Goal: Task Accomplishment & Management: Manage account settings

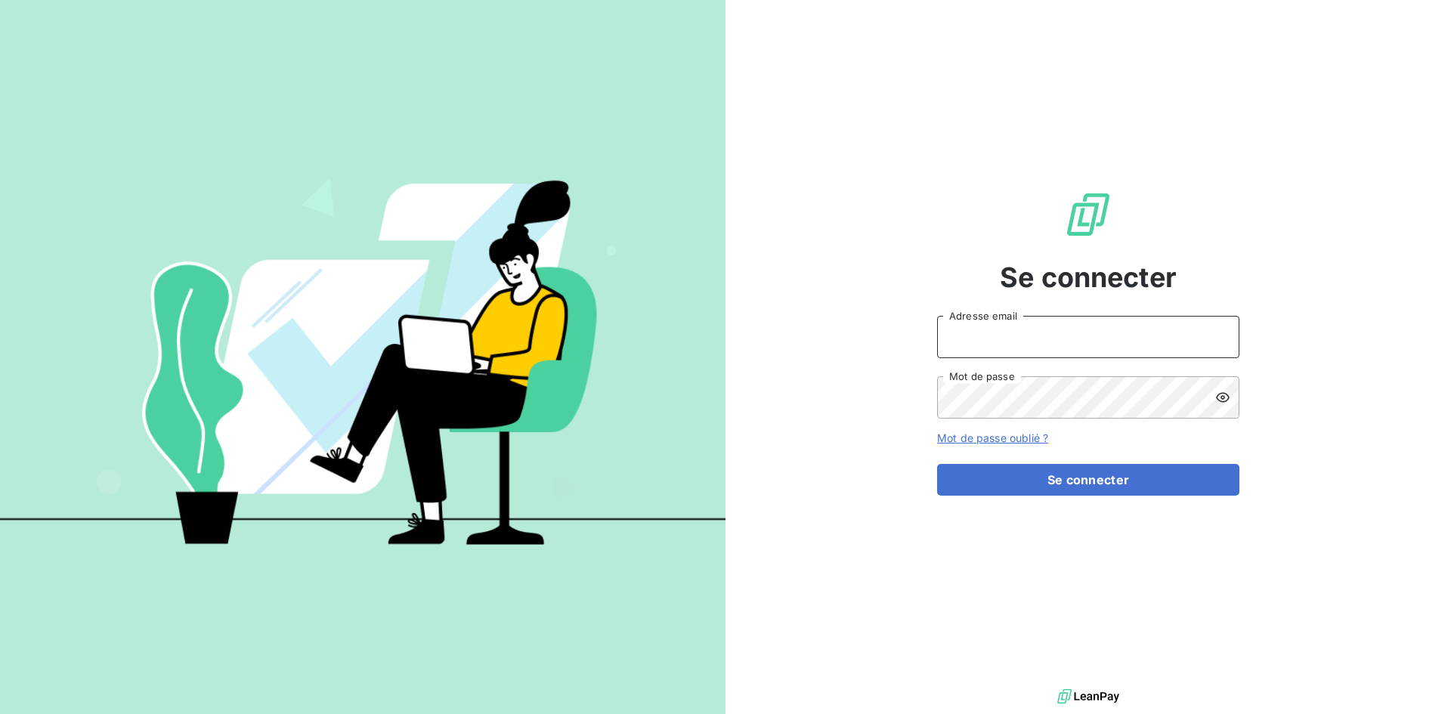
click at [964, 333] on input "Adresse email" at bounding box center [1088, 337] width 302 height 42
type input "[EMAIL_ADDRESS][DOMAIN_NAME]"
click at [937, 464] on button "Se connecter" at bounding box center [1088, 480] width 302 height 32
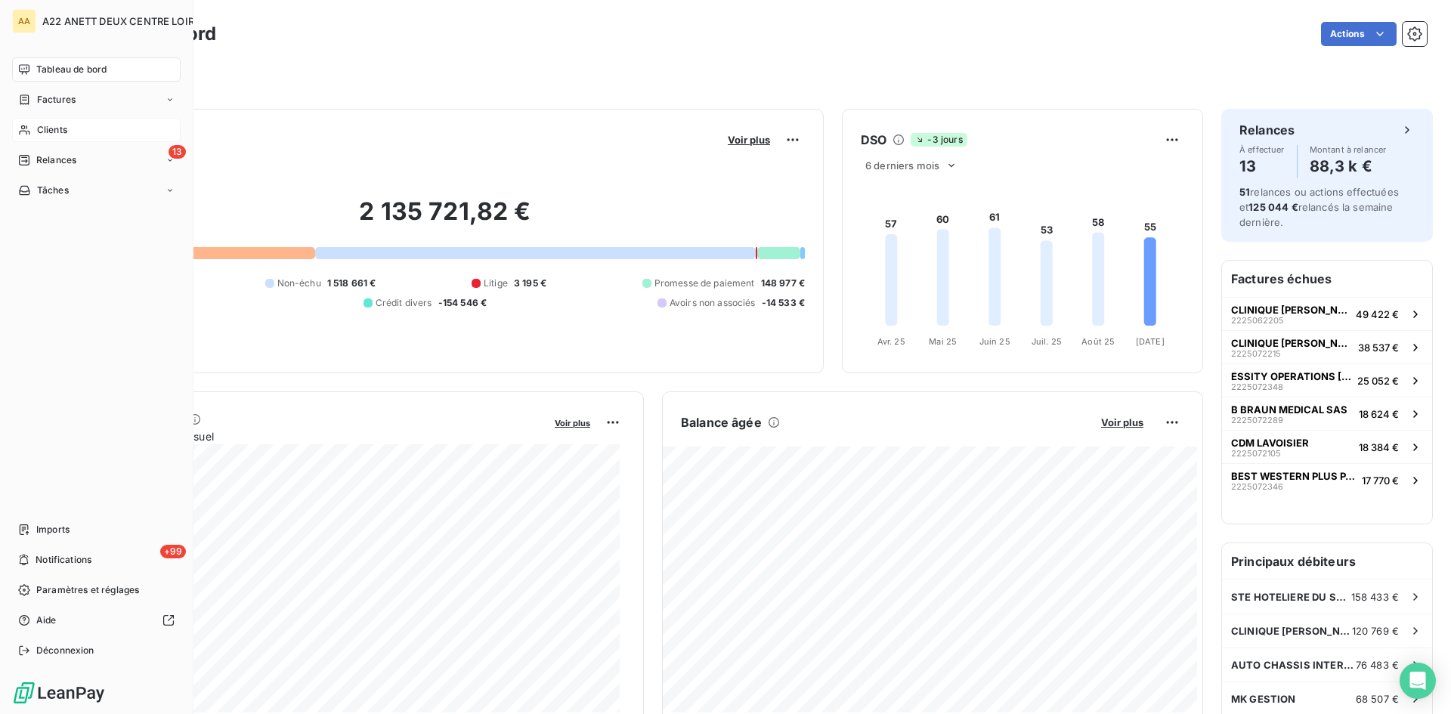
click at [44, 125] on span "Clients" at bounding box center [52, 130] width 30 height 14
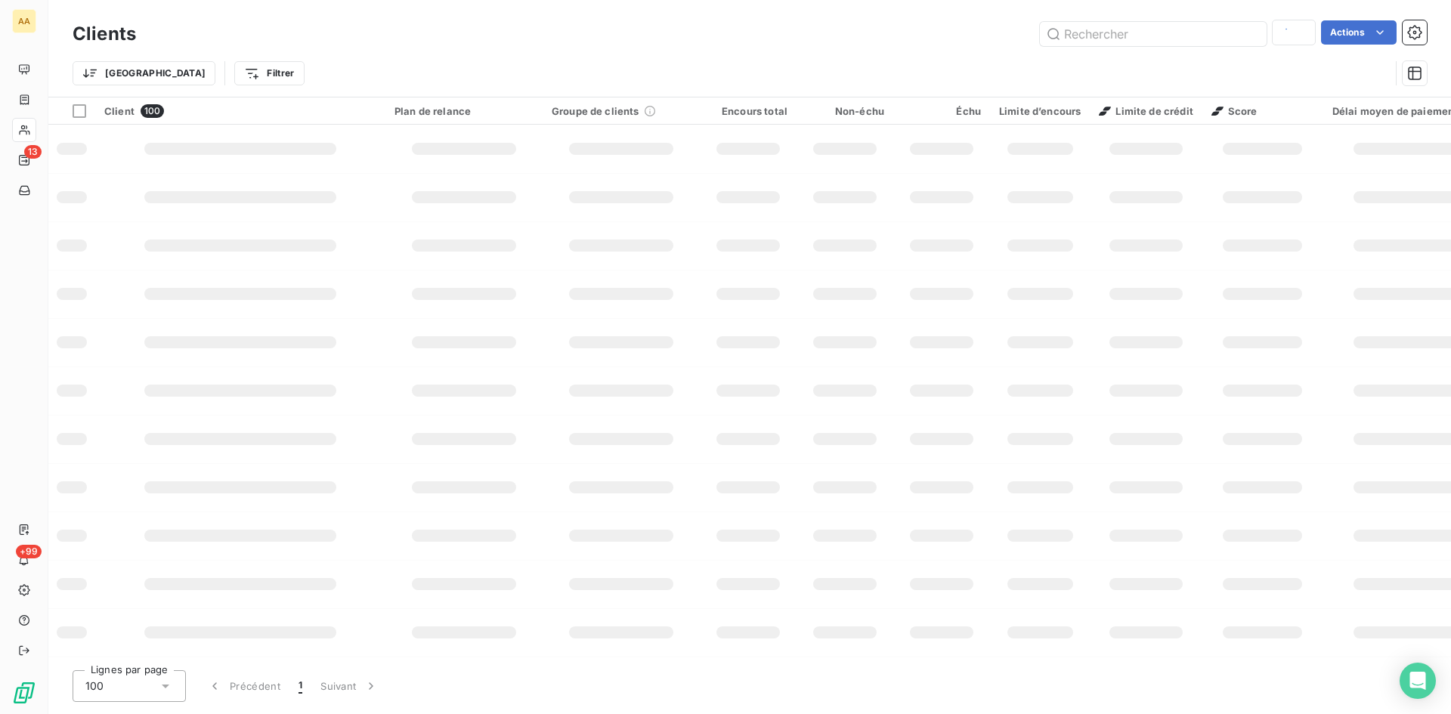
type input "8947"
click at [1083, 29] on input "text" at bounding box center [1153, 34] width 227 height 24
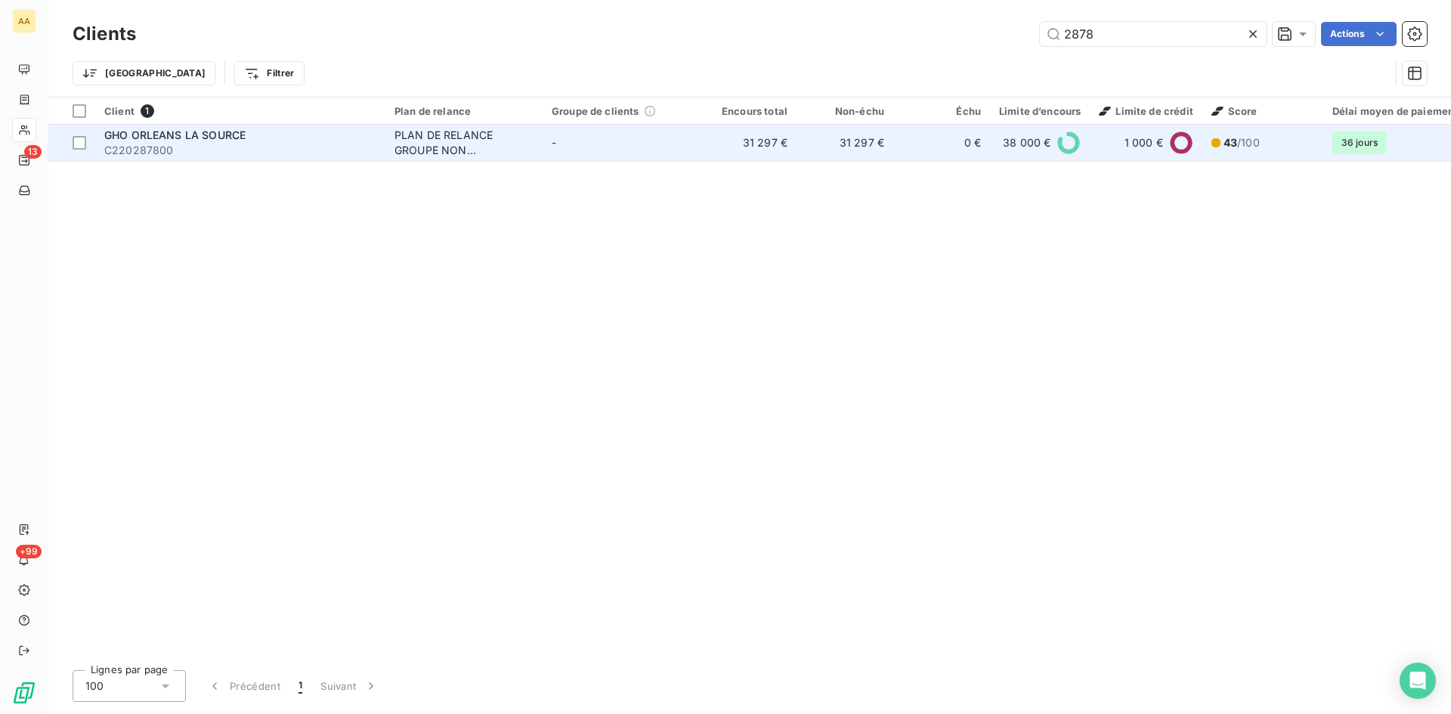
type input "2878"
click at [430, 152] on div "PLAN DE RELANCE GROUPE NON AUTOMATIQUE" at bounding box center [463, 143] width 139 height 30
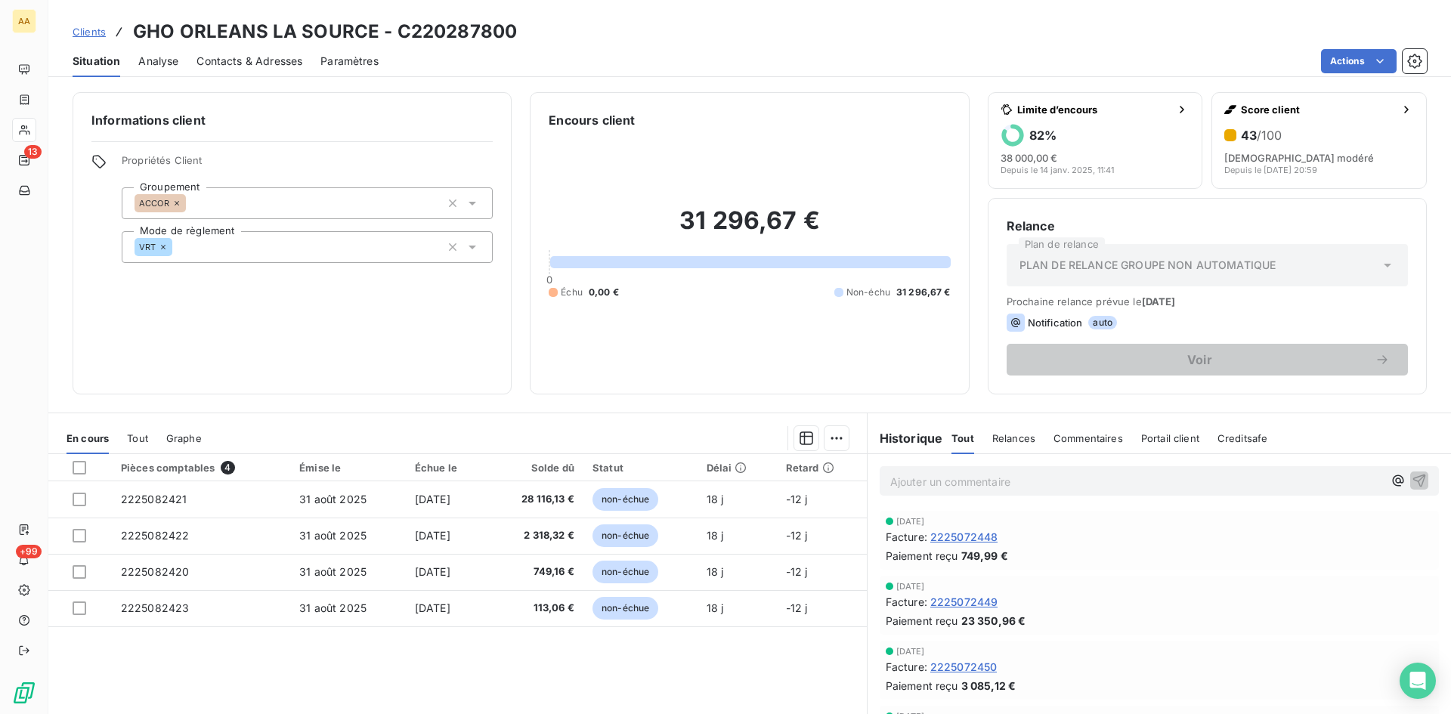
click at [954, 537] on span "2225072448" at bounding box center [964, 537] width 68 height 16
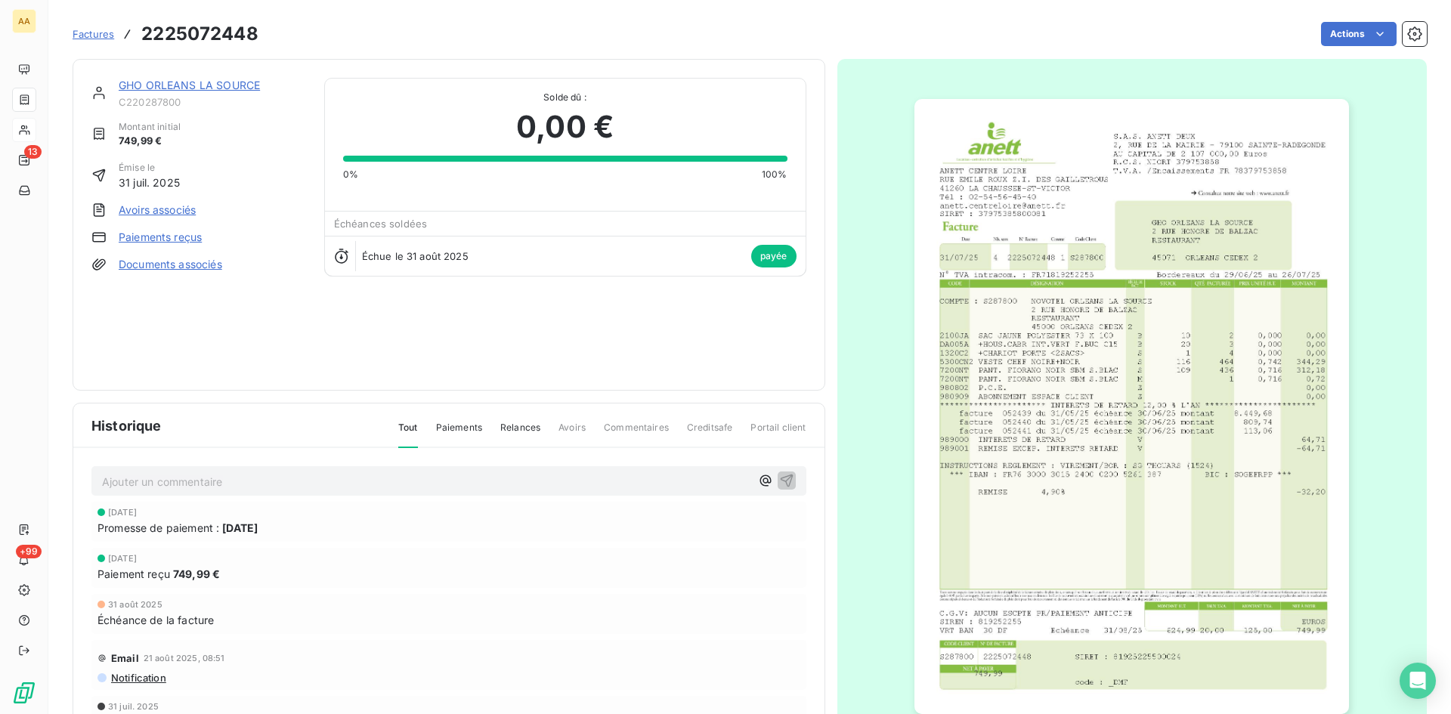
click at [1207, 199] on img "button" at bounding box center [1131, 406] width 435 height 615
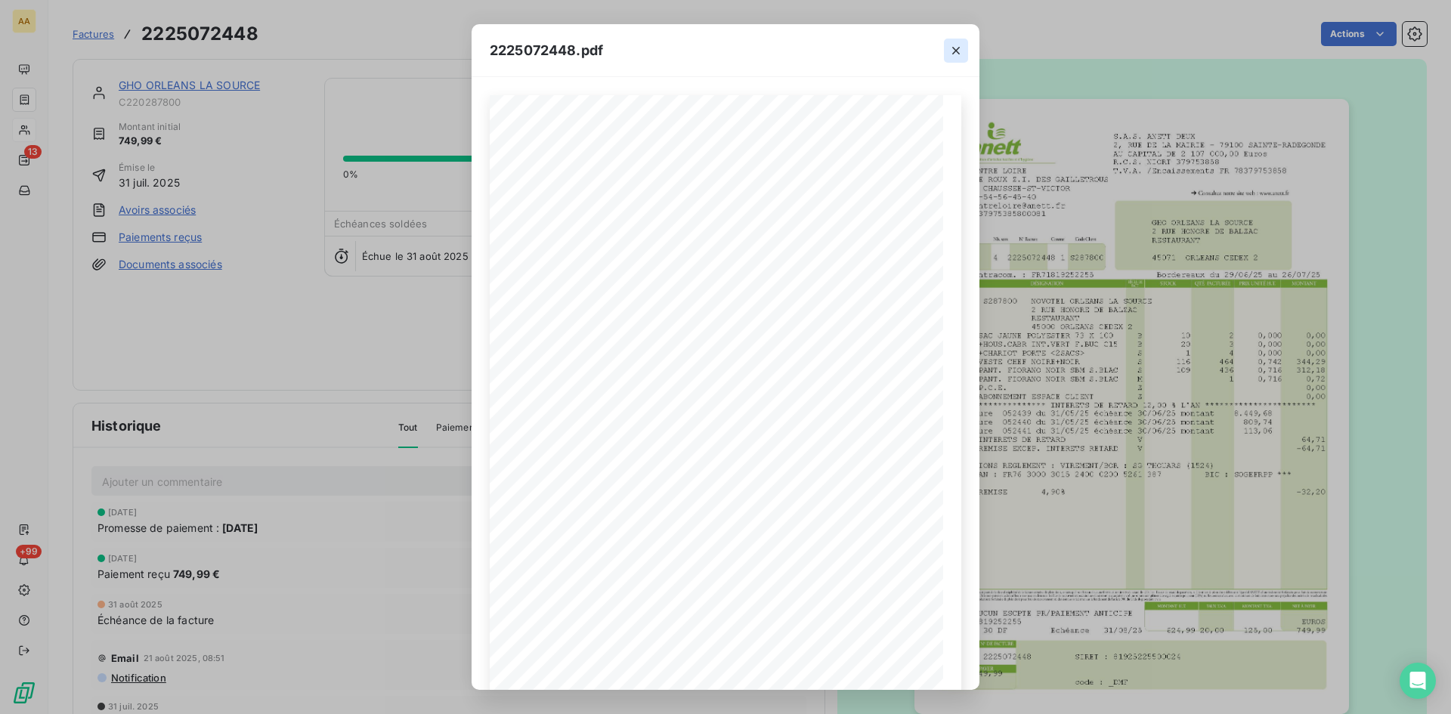
click at [957, 44] on icon "button" at bounding box center [955, 50] width 15 height 15
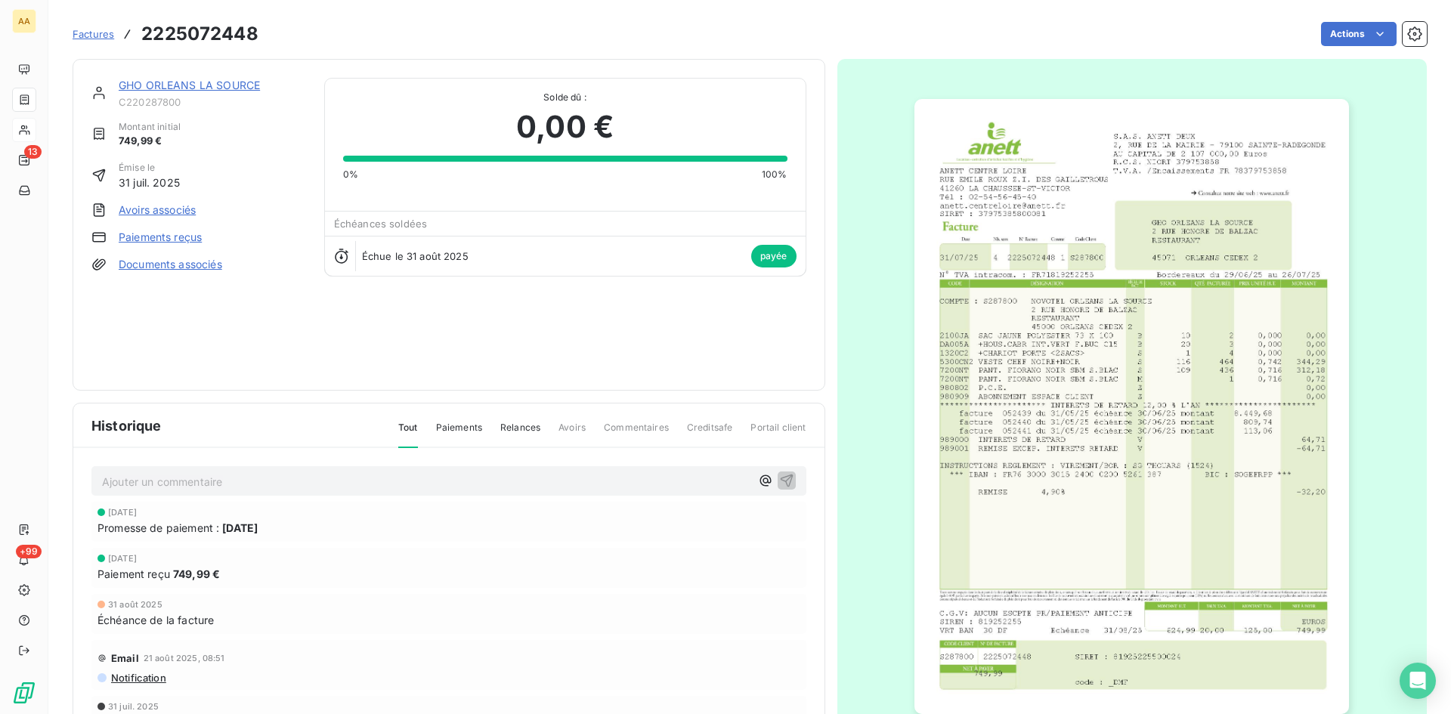
click at [208, 82] on link "GHO ORLEANS LA SOURCE" at bounding box center [189, 85] width 141 height 13
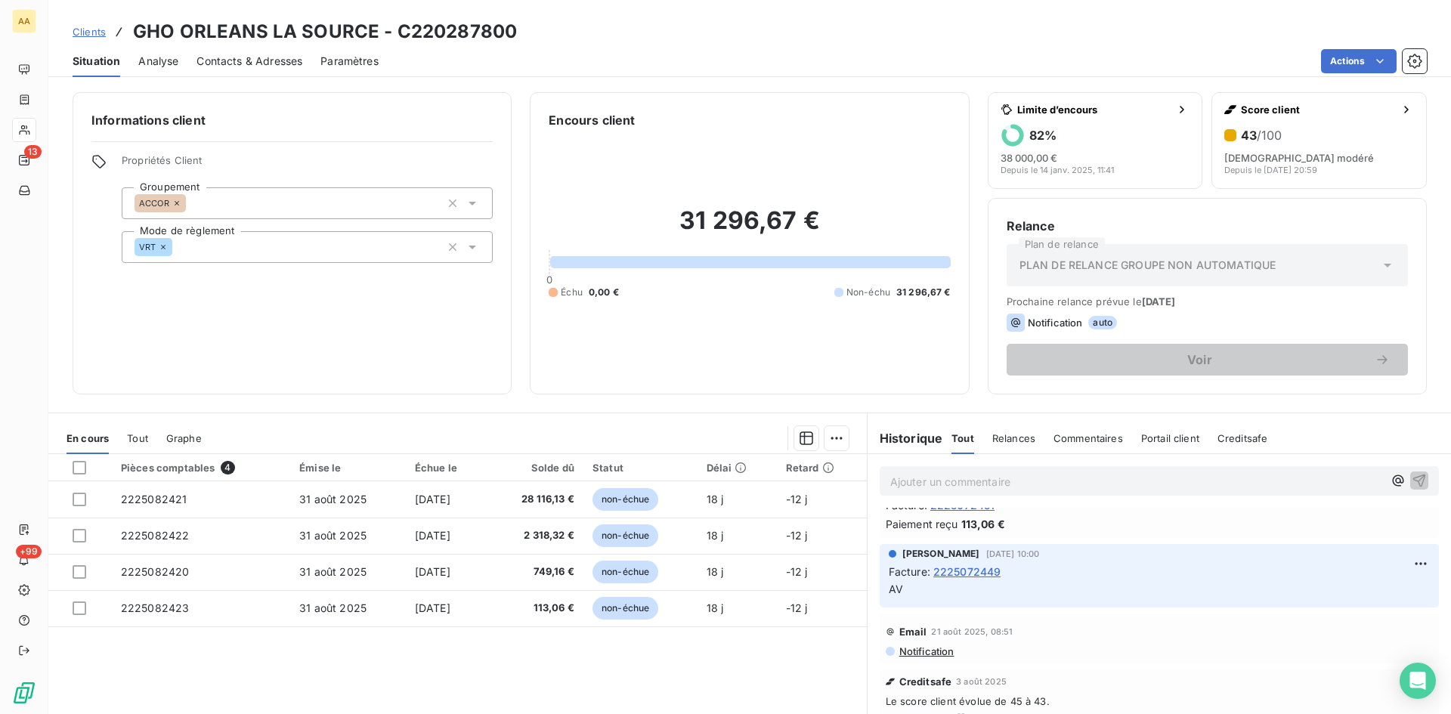
scroll to position [76, 0]
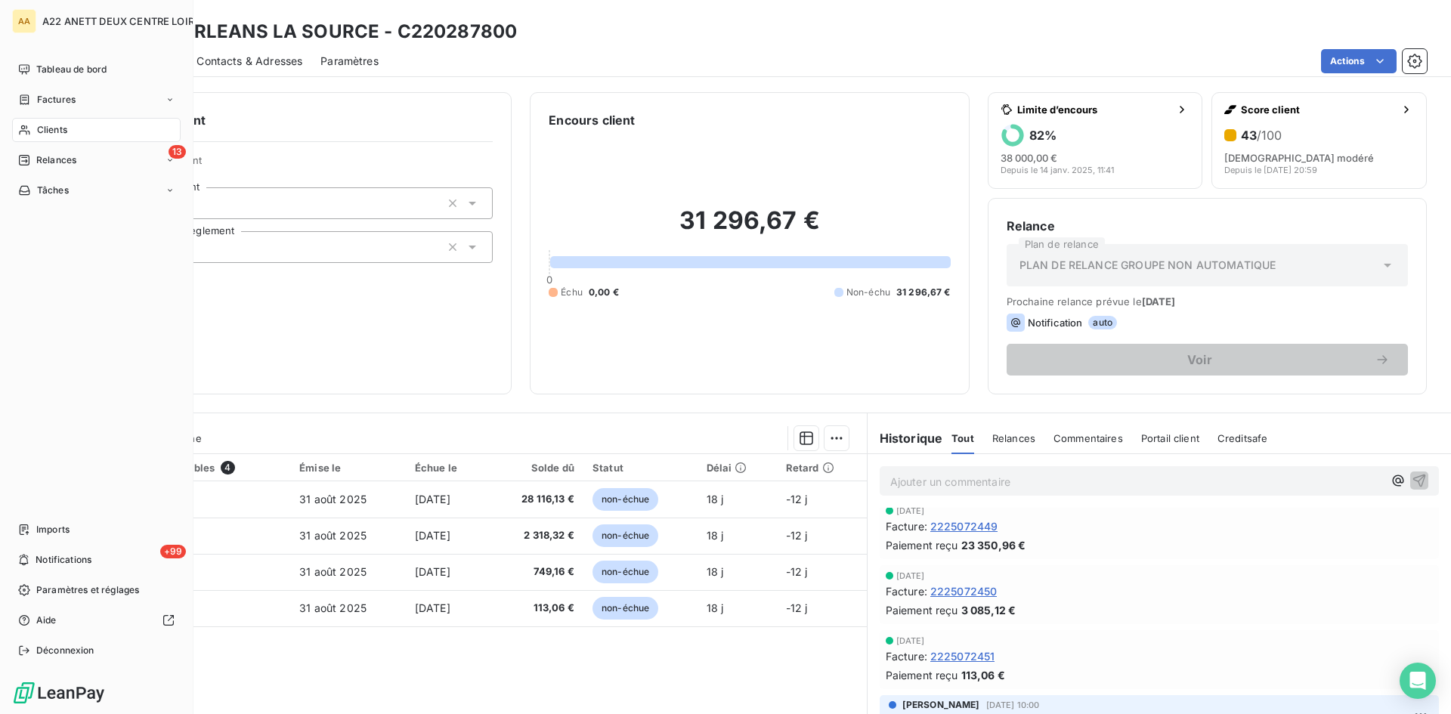
click at [36, 128] on div "Clients" at bounding box center [96, 130] width 169 height 24
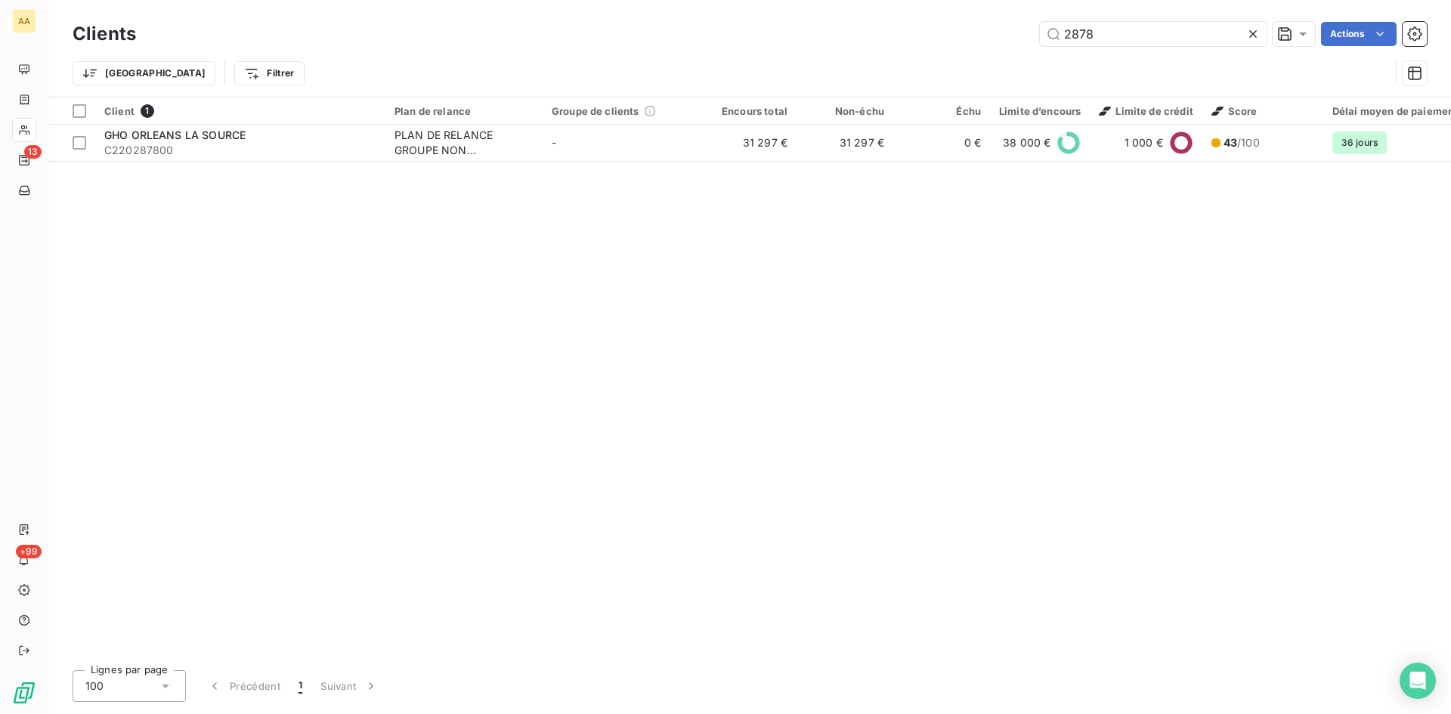
drag, startPoint x: 1098, startPoint y: 44, endPoint x: 939, endPoint y: 73, distance: 162.2
click at [943, 68] on div "Clients 2878 Actions Trier Filtrer" at bounding box center [750, 57] width 1354 height 79
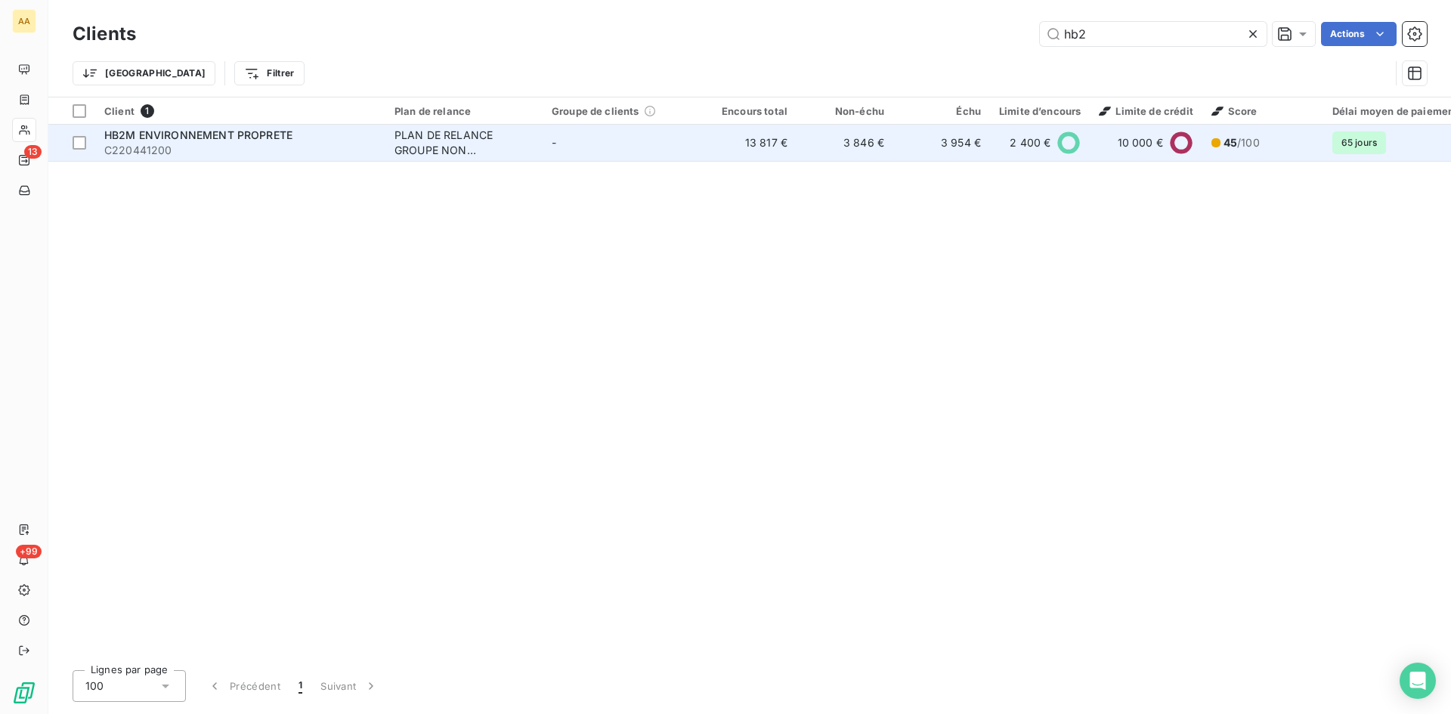
type input "hb2"
click at [456, 136] on div "PLAN DE RELANCE GROUPE NON AUTOMATIQUE" at bounding box center [463, 143] width 139 height 30
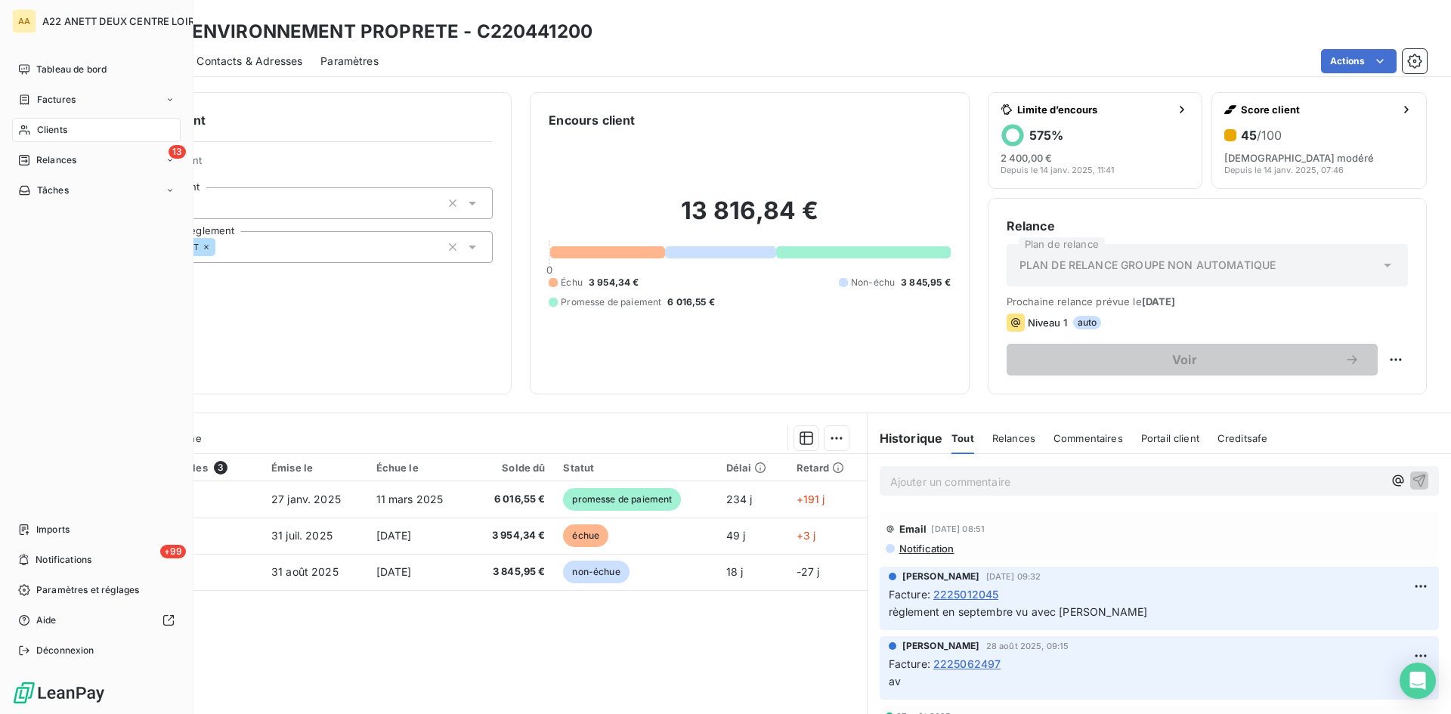
click at [51, 123] on span "Clients" at bounding box center [52, 130] width 30 height 14
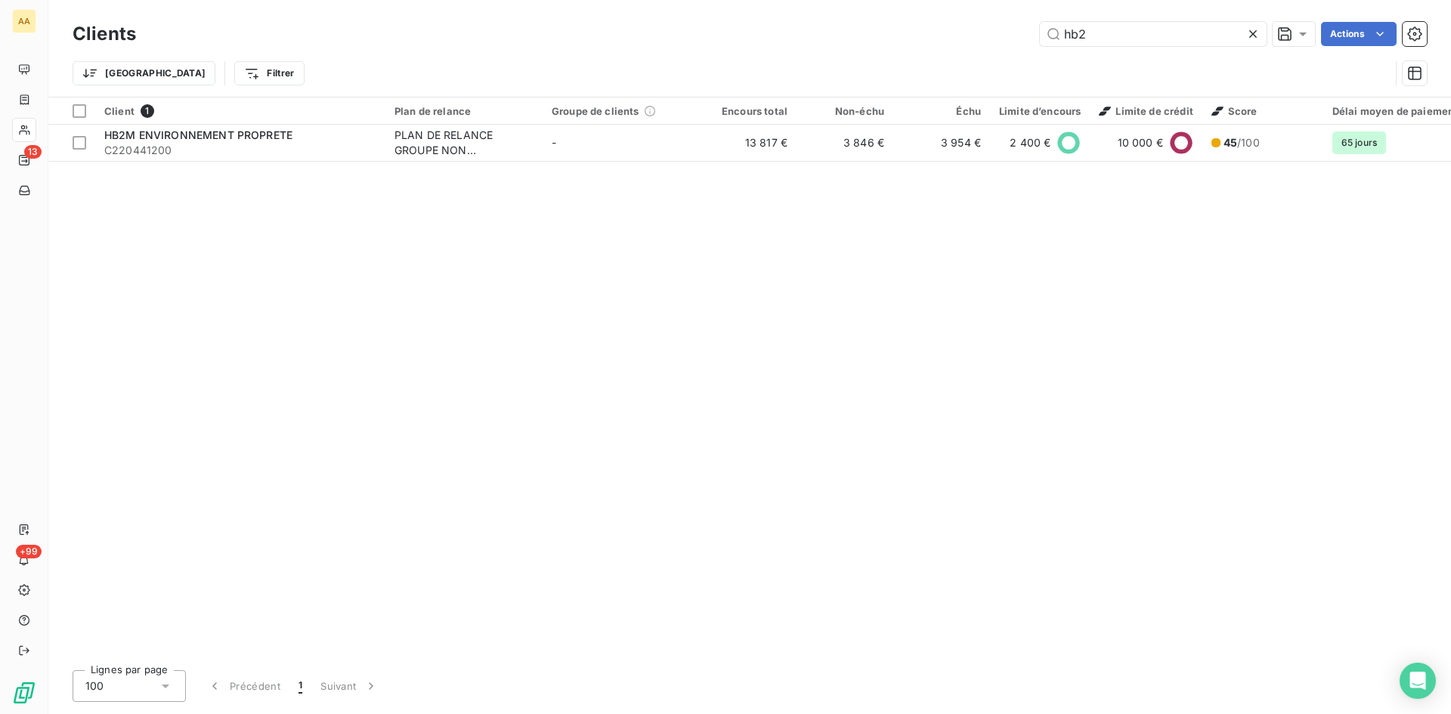
drag, startPoint x: 1051, startPoint y: 41, endPoint x: 953, endPoint y: 41, distance: 98.2
click at [953, 41] on div "hb2 Actions" at bounding box center [790, 34] width 1273 height 24
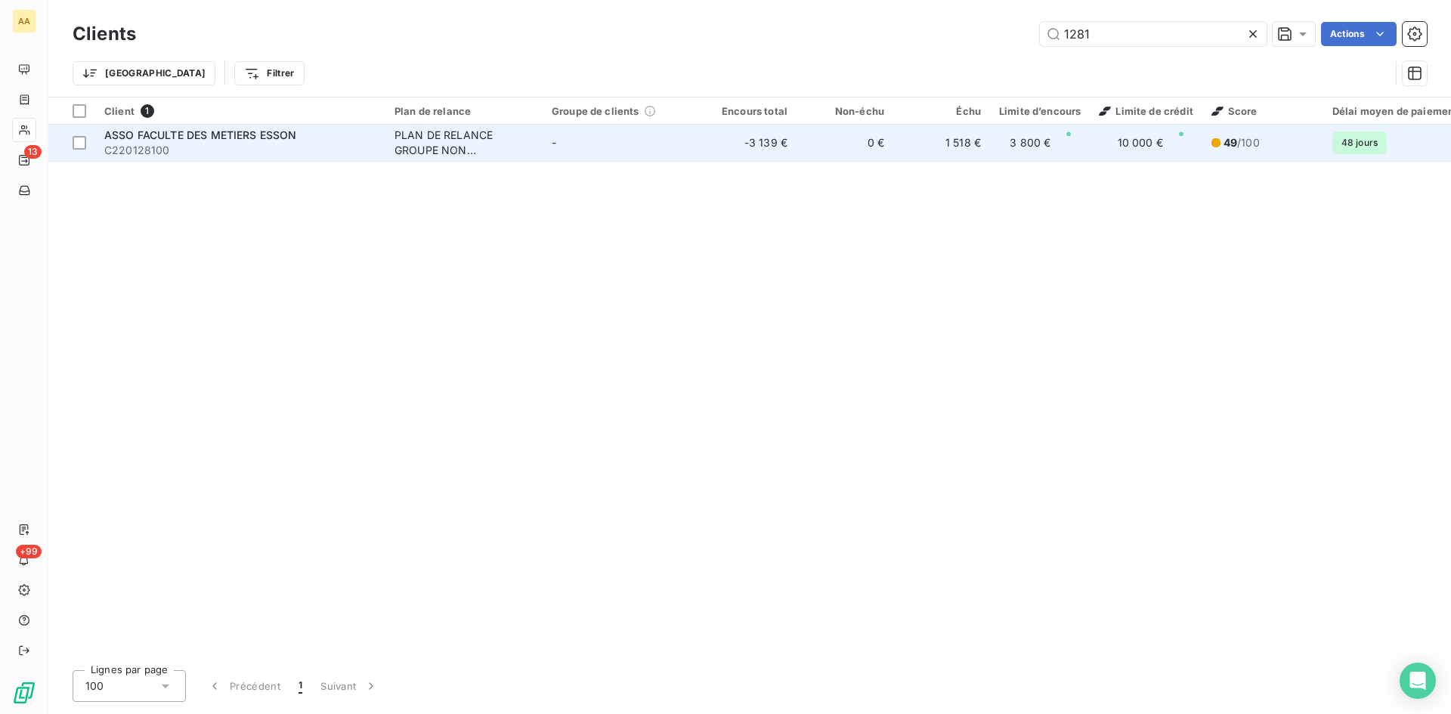
type input "1281"
click at [435, 144] on div "PLAN DE RELANCE GROUPE NON AUTOMATIQUE" at bounding box center [463, 143] width 139 height 30
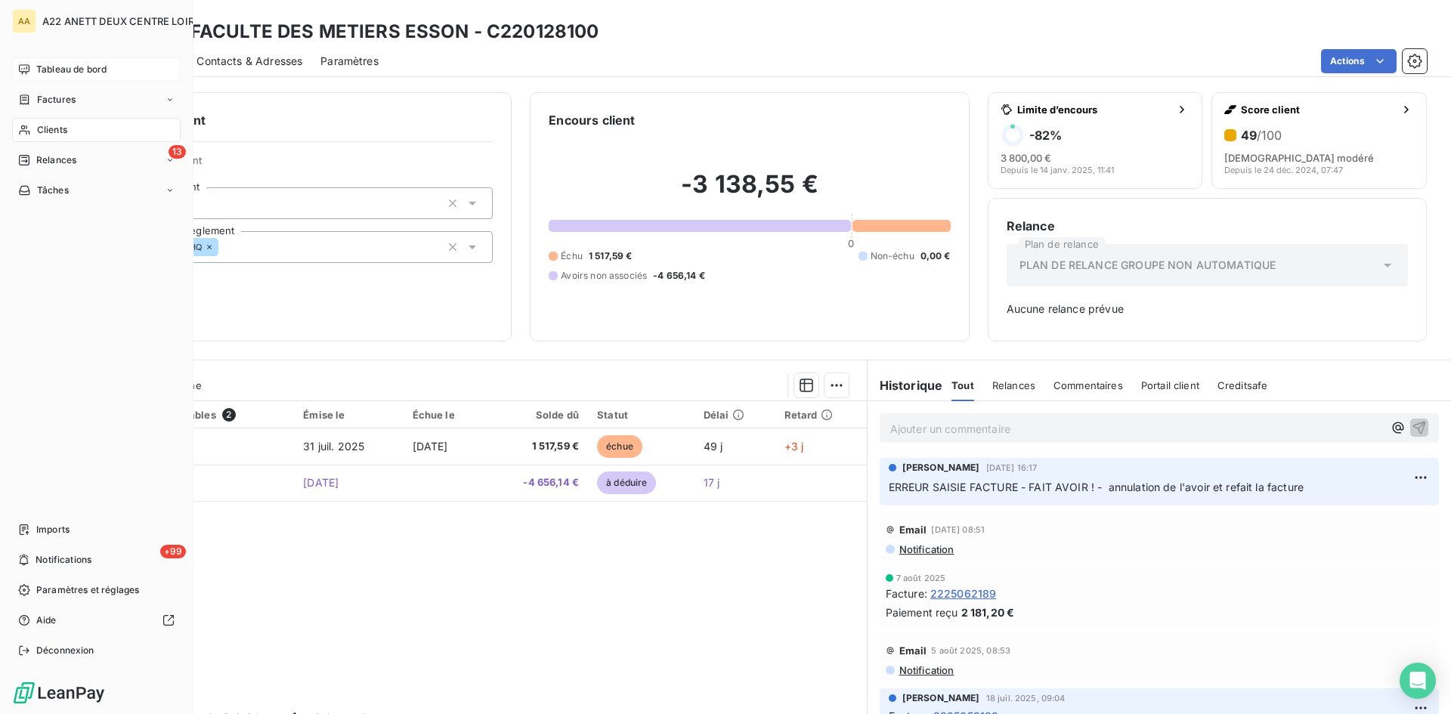
click at [42, 70] on span "Tableau de bord" at bounding box center [71, 70] width 70 height 14
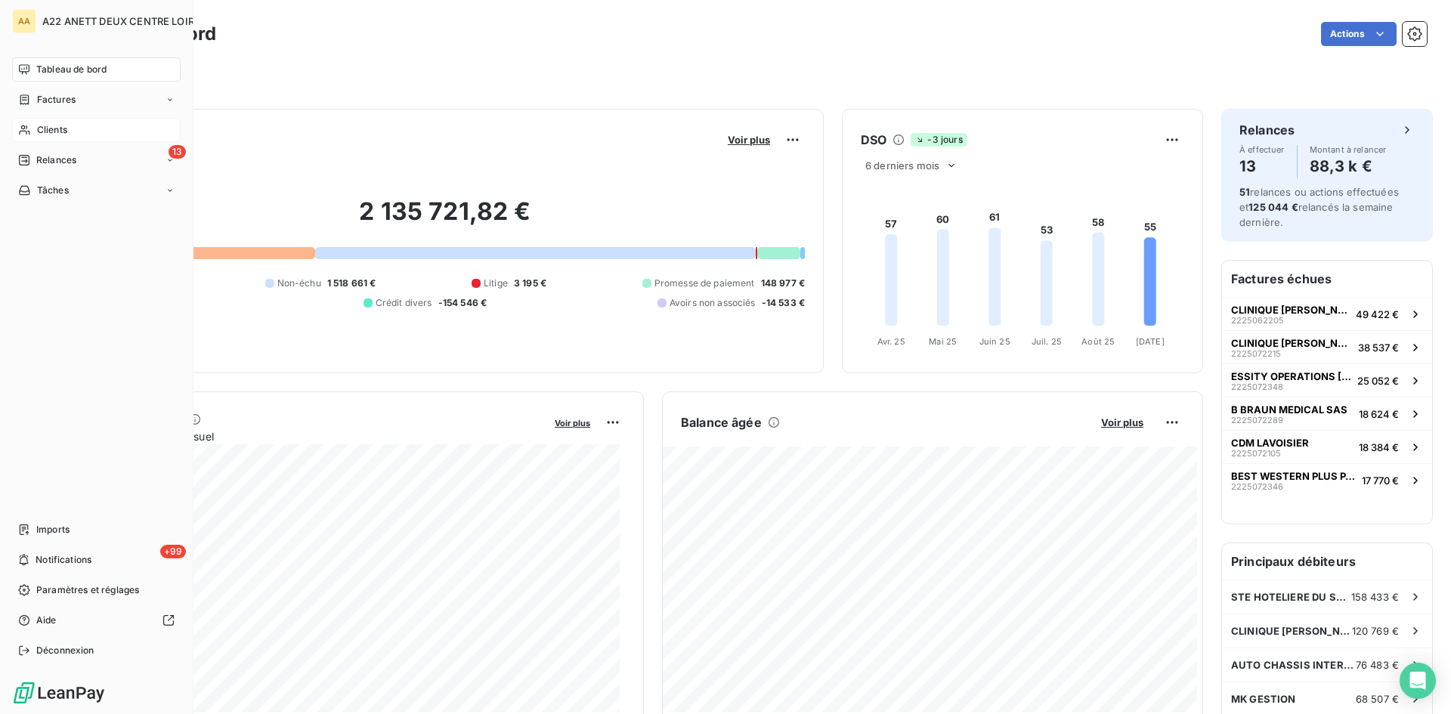
click at [27, 127] on icon at bounding box center [24, 130] width 11 height 10
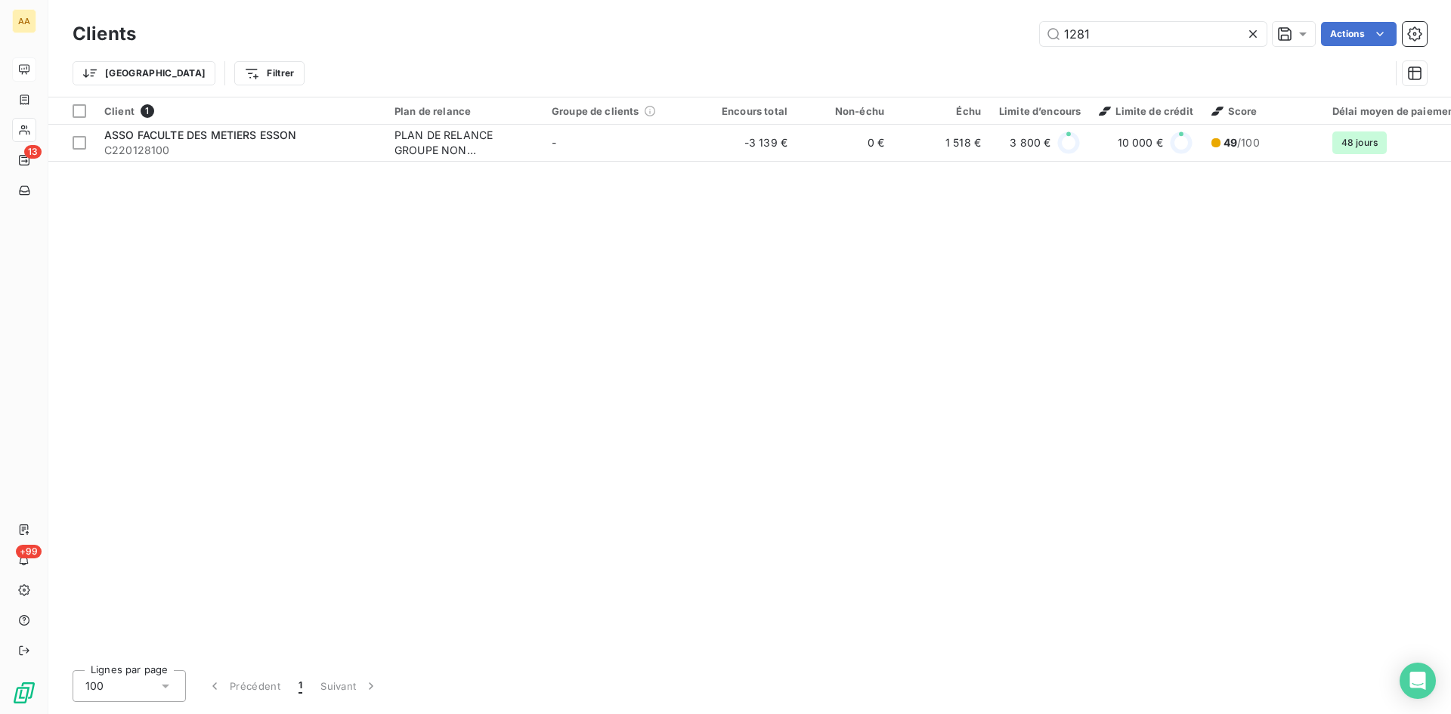
drag, startPoint x: 1129, startPoint y: 35, endPoint x: 866, endPoint y: 57, distance: 263.9
click at [868, 55] on div "Clients 1281 Actions Trier Filtrer" at bounding box center [750, 57] width 1354 height 79
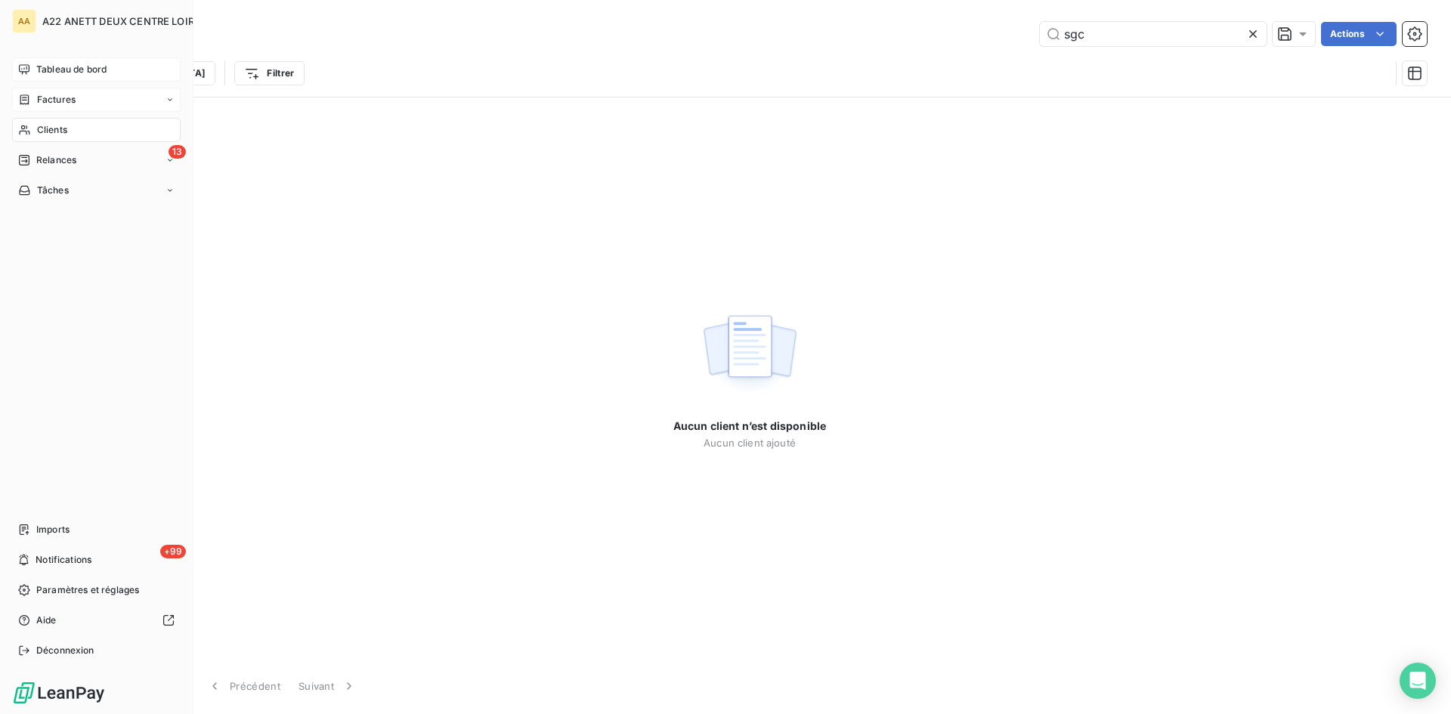
type input "sgc"
click at [37, 100] on span "Factures" at bounding box center [56, 100] width 39 height 14
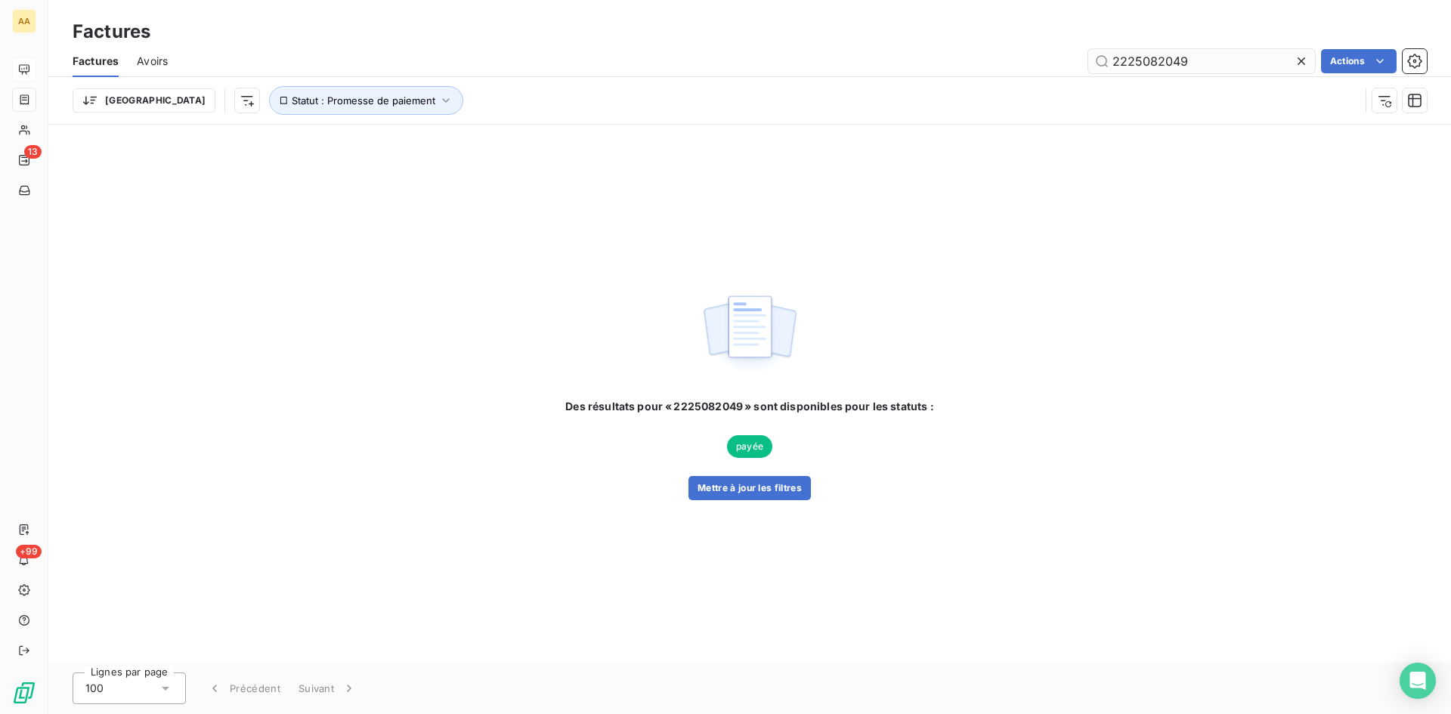
drag, startPoint x: 1200, startPoint y: 61, endPoint x: 1157, endPoint y: 55, distance: 43.5
click at [1157, 55] on input "2225082049" at bounding box center [1201, 61] width 227 height 24
type input "2225082308"
click at [724, 492] on button "Mettre à jour les filtres" at bounding box center [749, 488] width 122 height 24
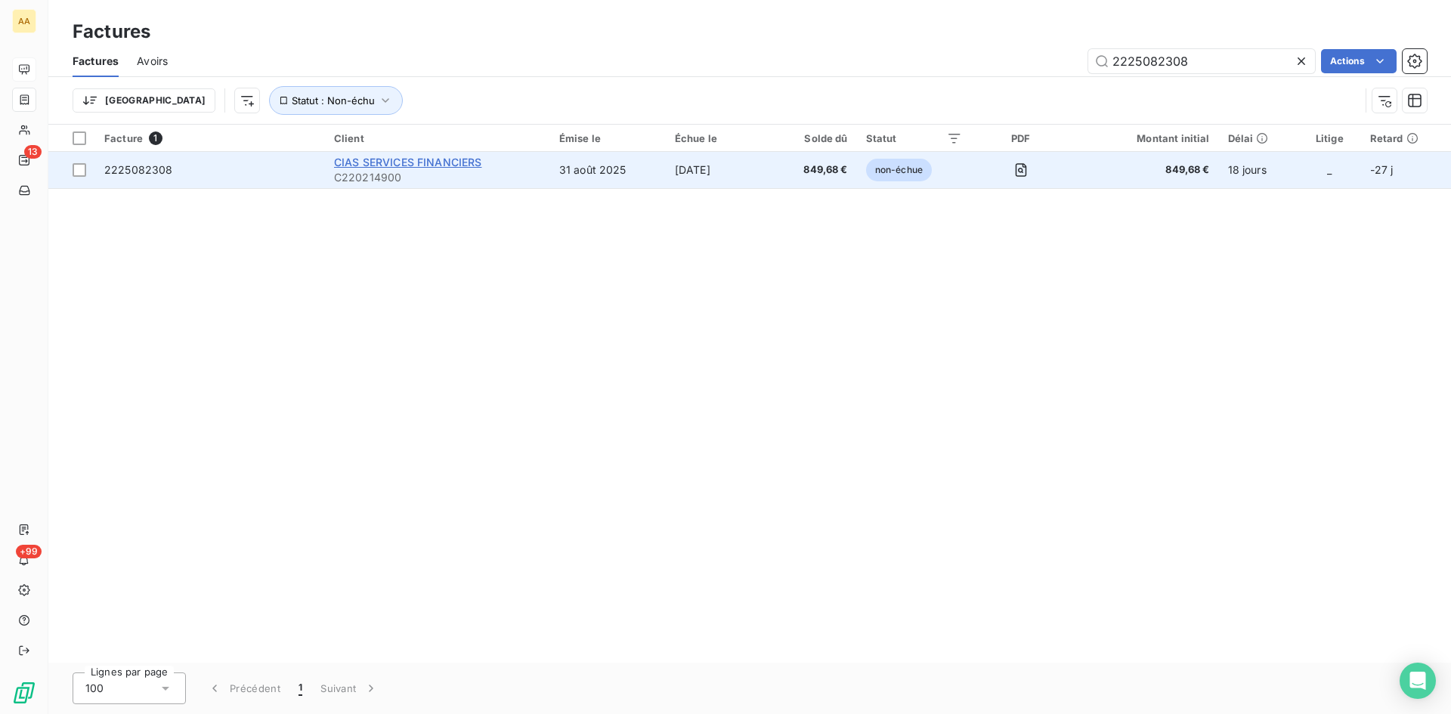
click at [371, 159] on span "CIAS SERVICES FINANCIERS" at bounding box center [408, 162] width 148 height 13
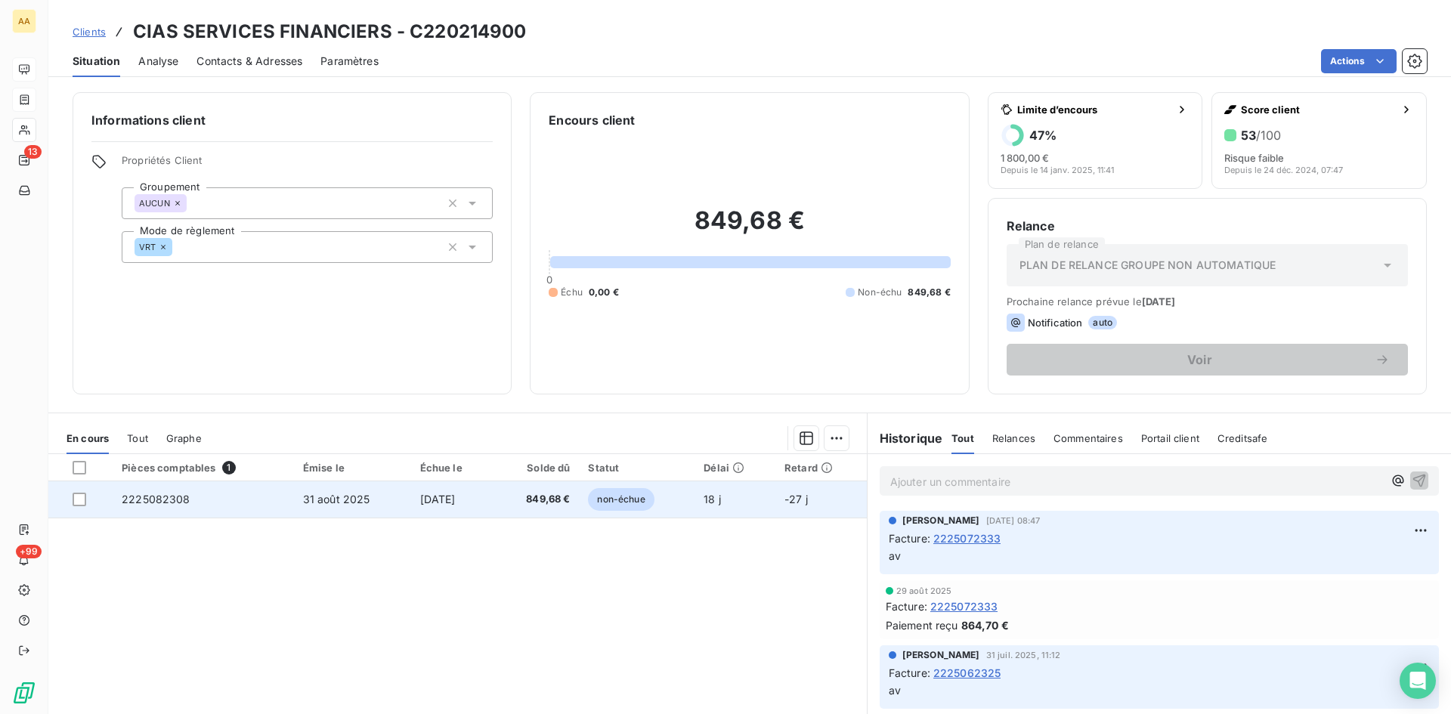
click at [122, 495] on span "2225082308" at bounding box center [156, 499] width 69 height 13
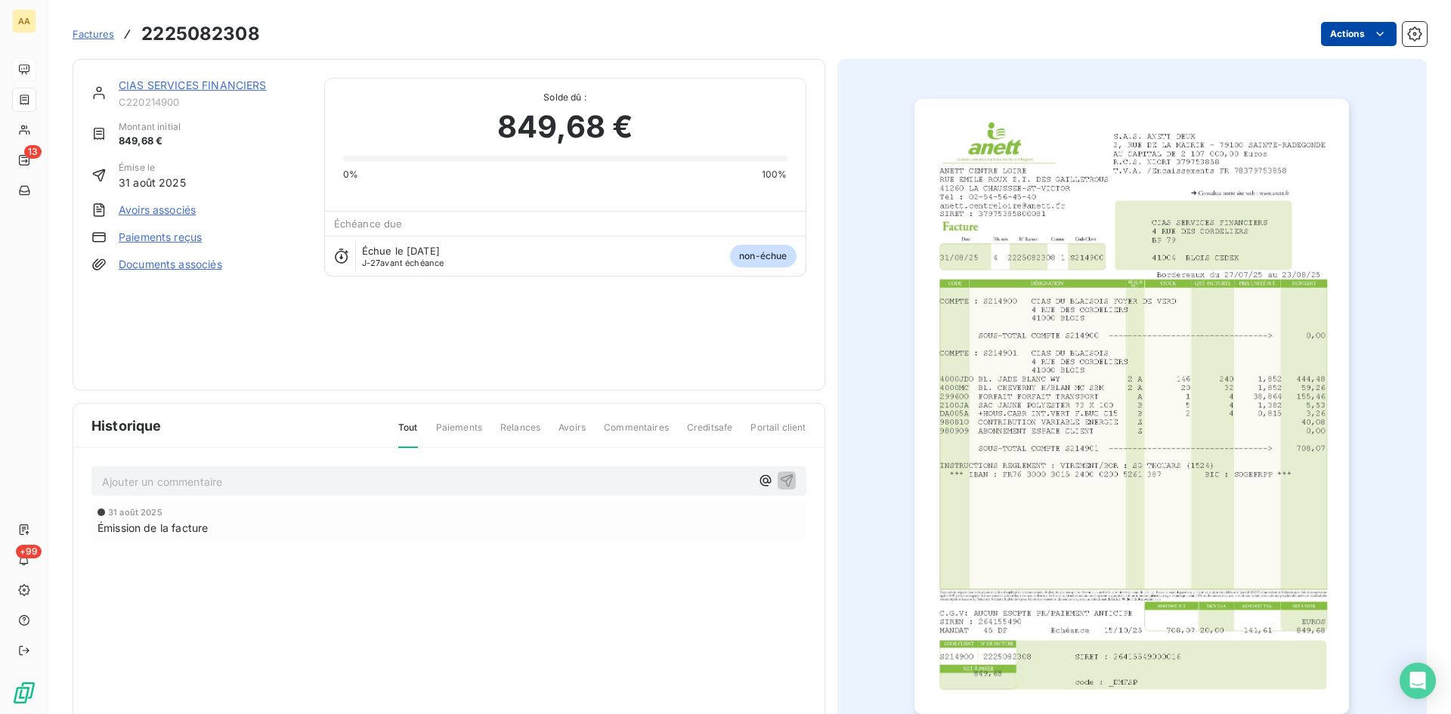
click at [1357, 29] on html "AA 13 +99 Factures 2225082308 Actions CIAS SERVICES FINANCIERS C220214900 Monta…" at bounding box center [725, 357] width 1451 height 714
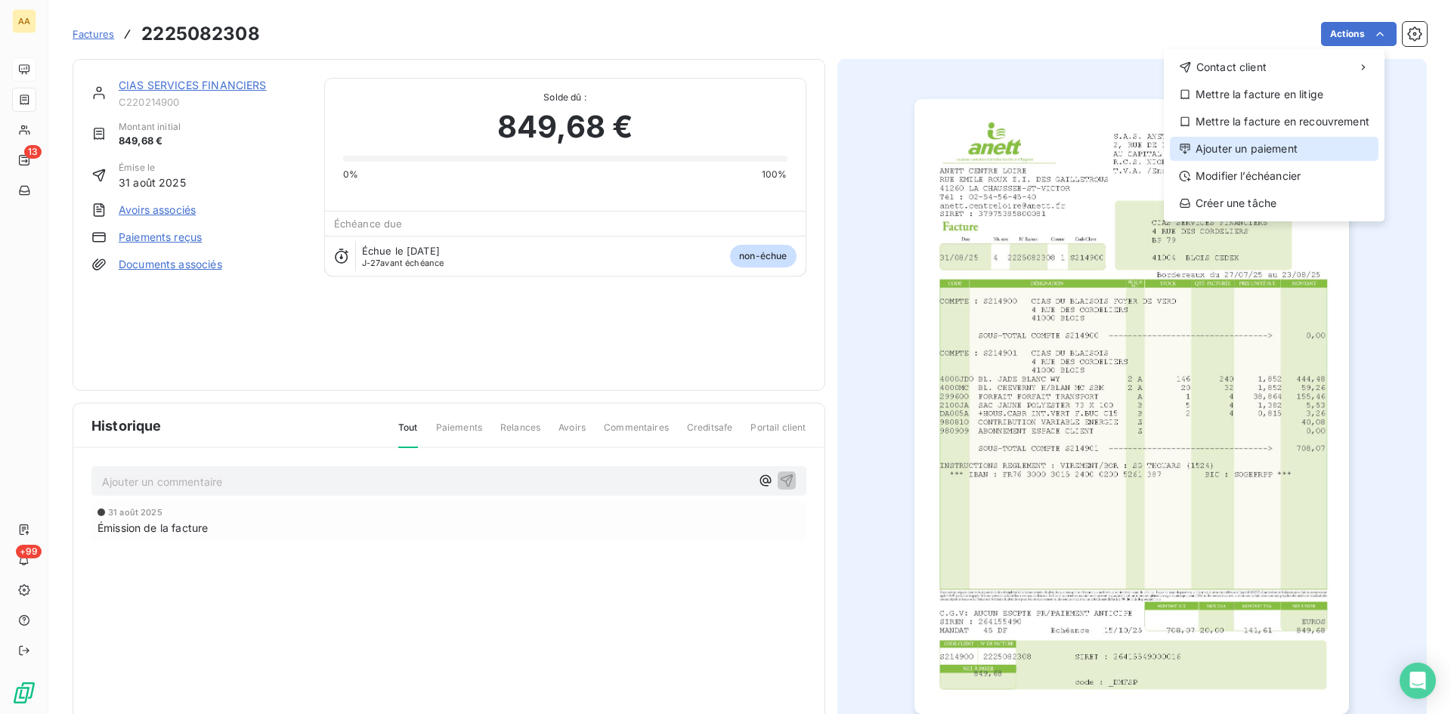
click at [1281, 147] on div "Ajouter un paiement" at bounding box center [1274, 149] width 209 height 24
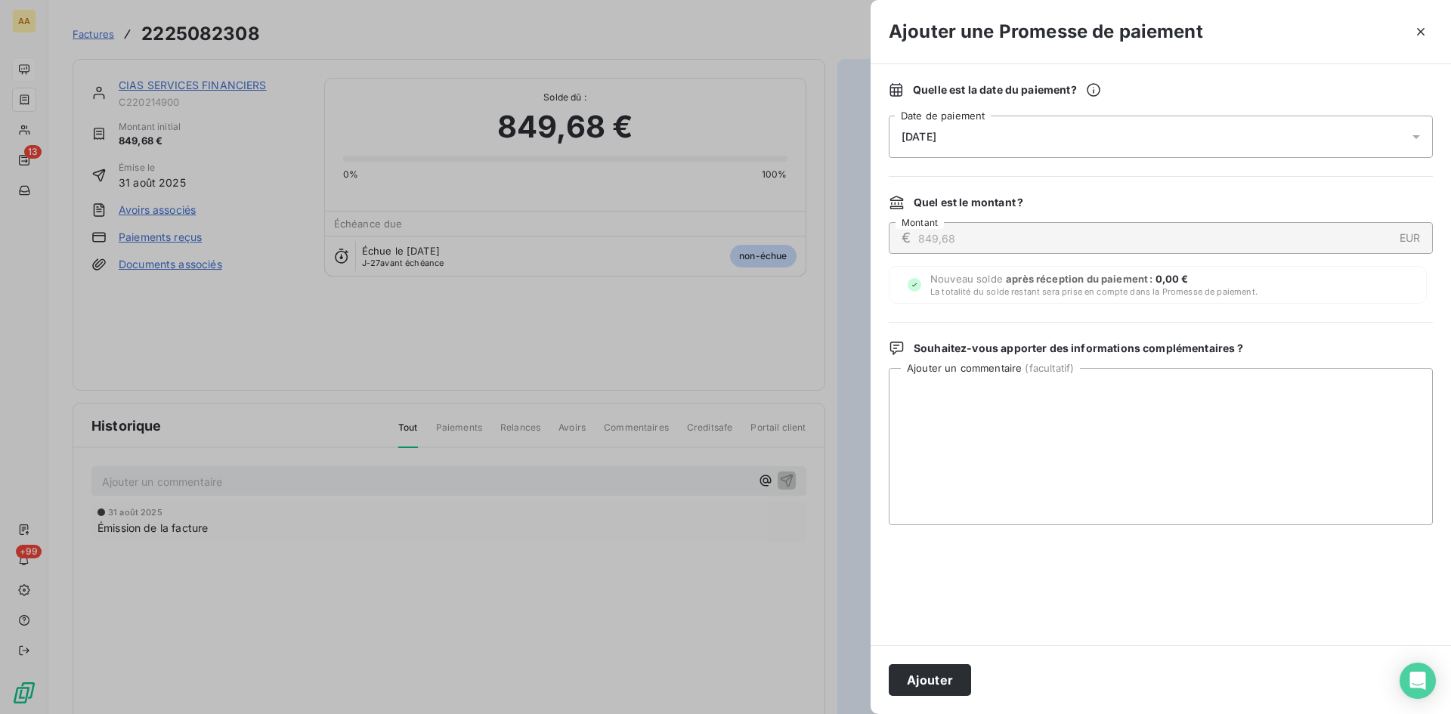
click at [982, 133] on div "[DATE]" at bounding box center [1161, 137] width 544 height 42
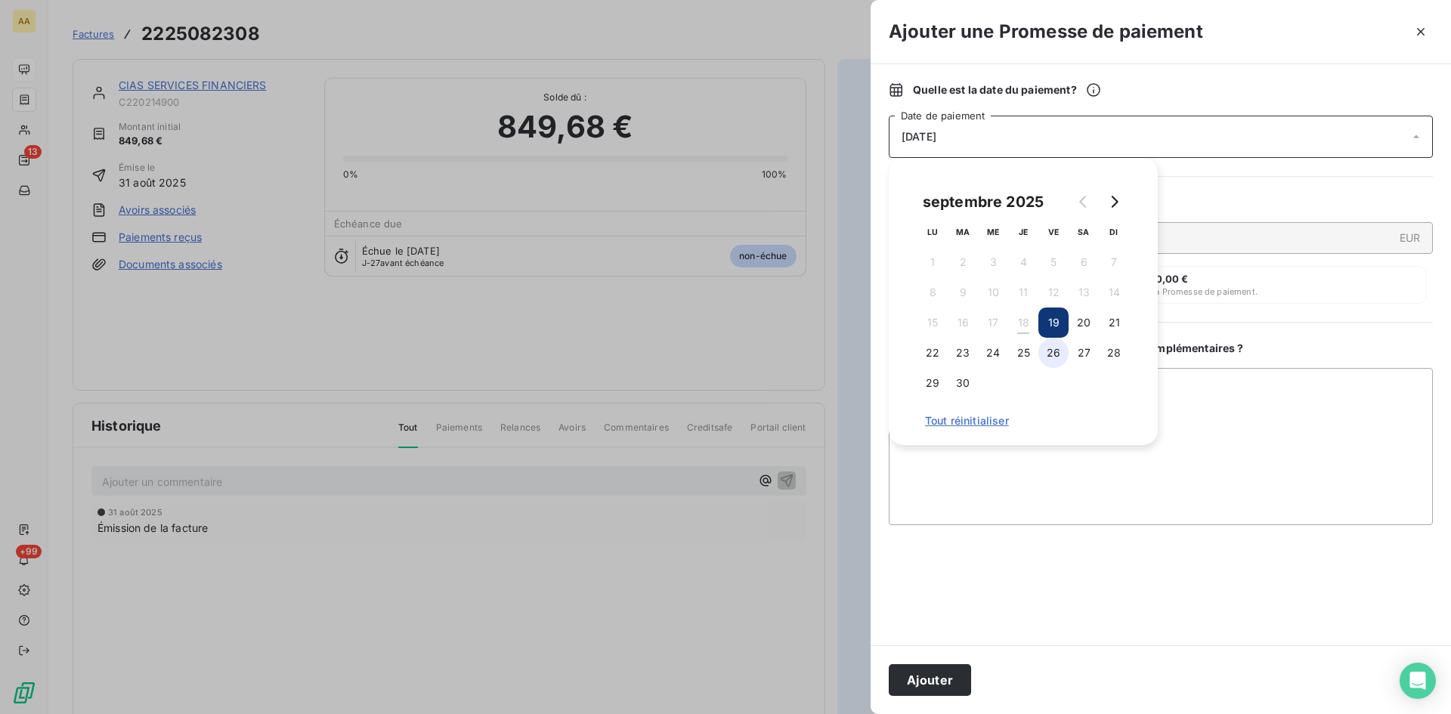
click at [1060, 348] on button "26" at bounding box center [1053, 353] width 30 height 30
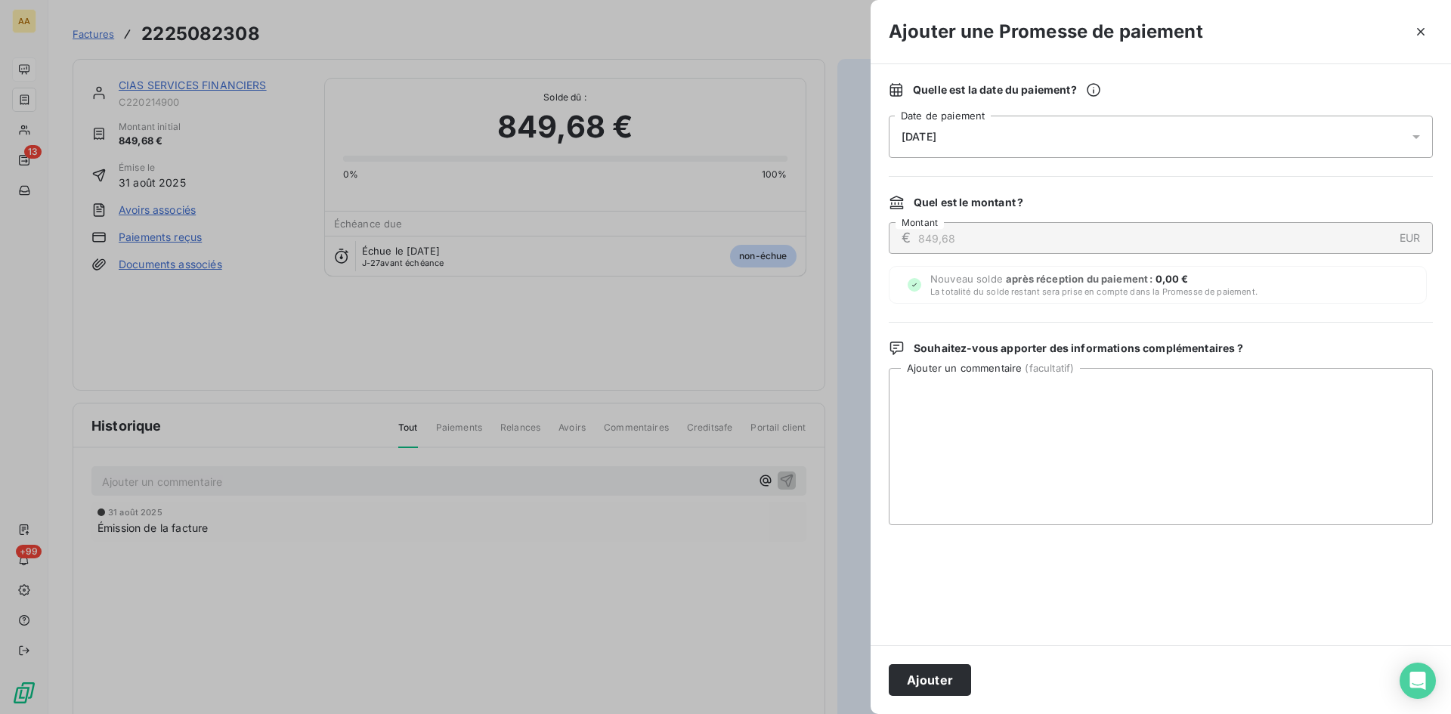
drag, startPoint x: 946, startPoint y: 676, endPoint x: 850, endPoint y: 617, distance: 112.6
click at [947, 675] on button "Ajouter" at bounding box center [930, 680] width 82 height 32
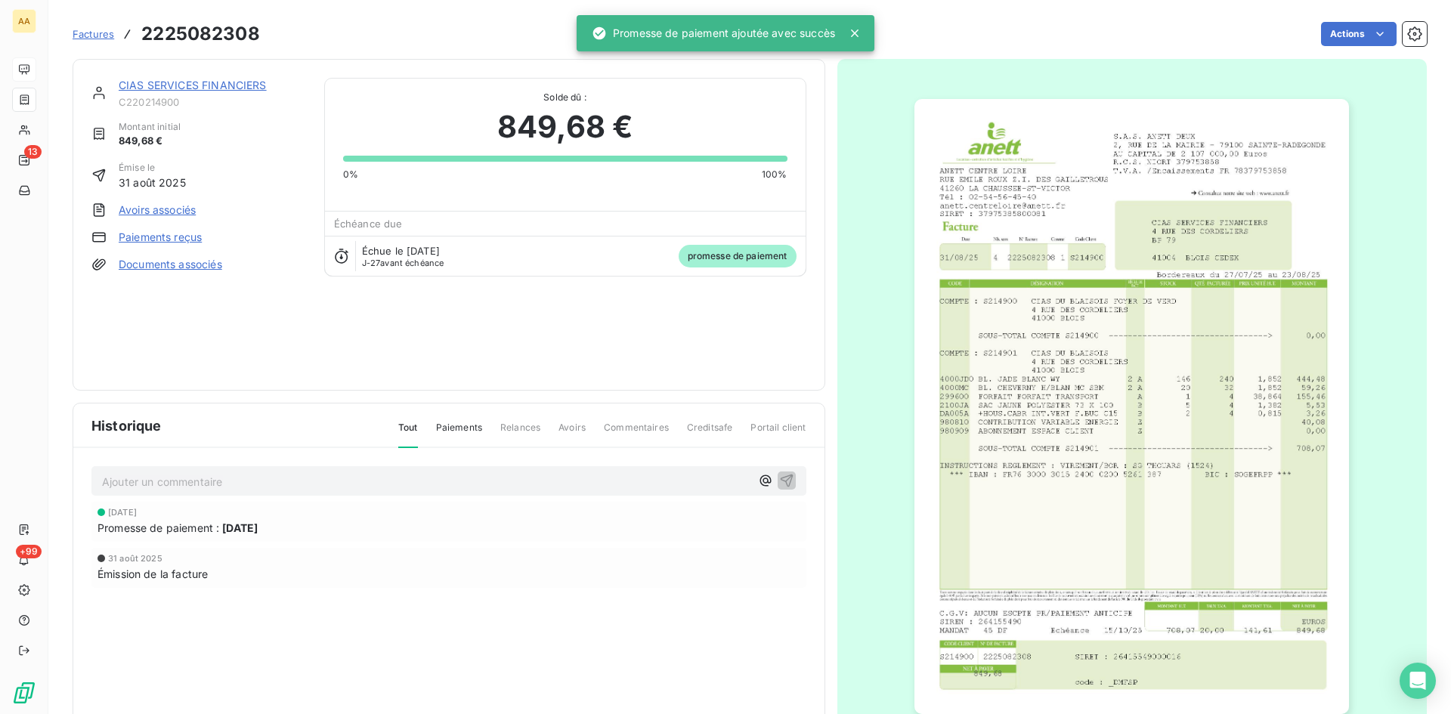
click at [456, 483] on p "Ajouter un commentaire ﻿" at bounding box center [426, 481] width 648 height 19
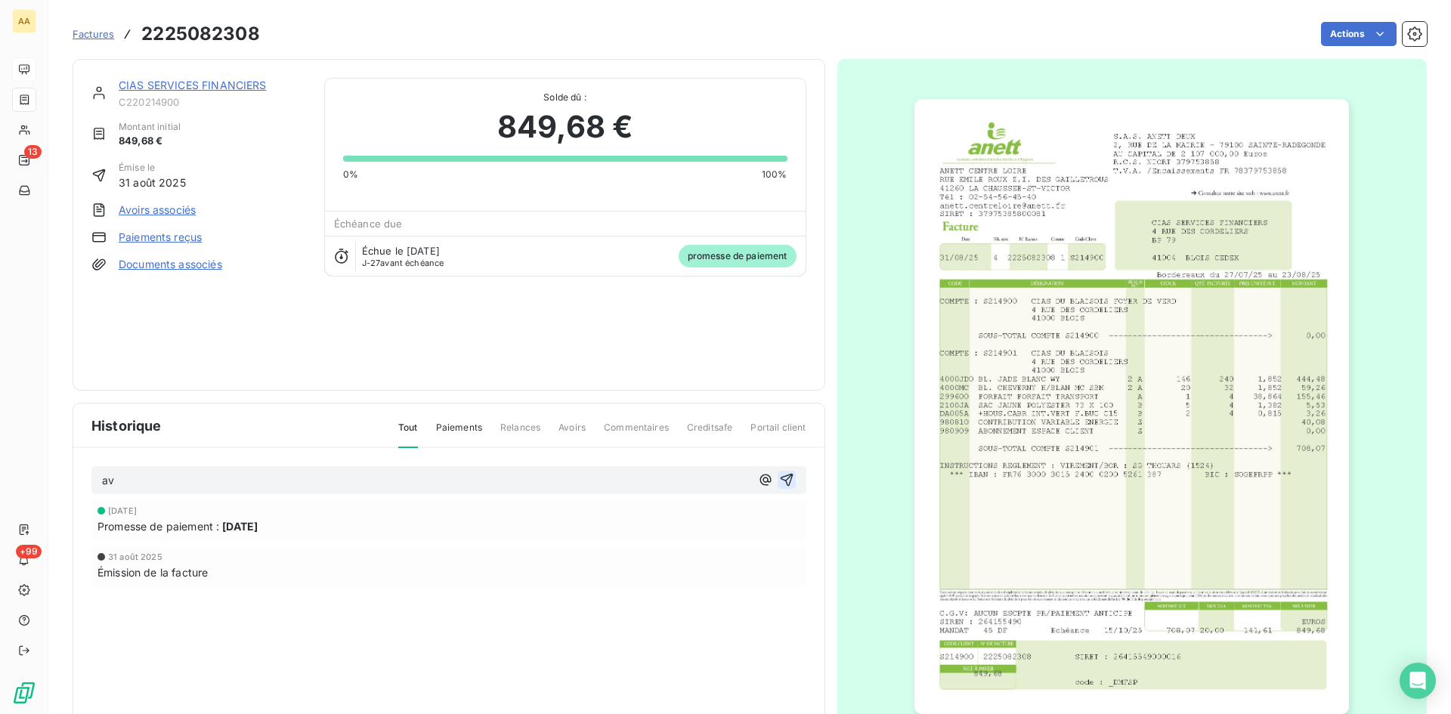
click at [781, 475] on icon "button" at bounding box center [786, 479] width 15 height 15
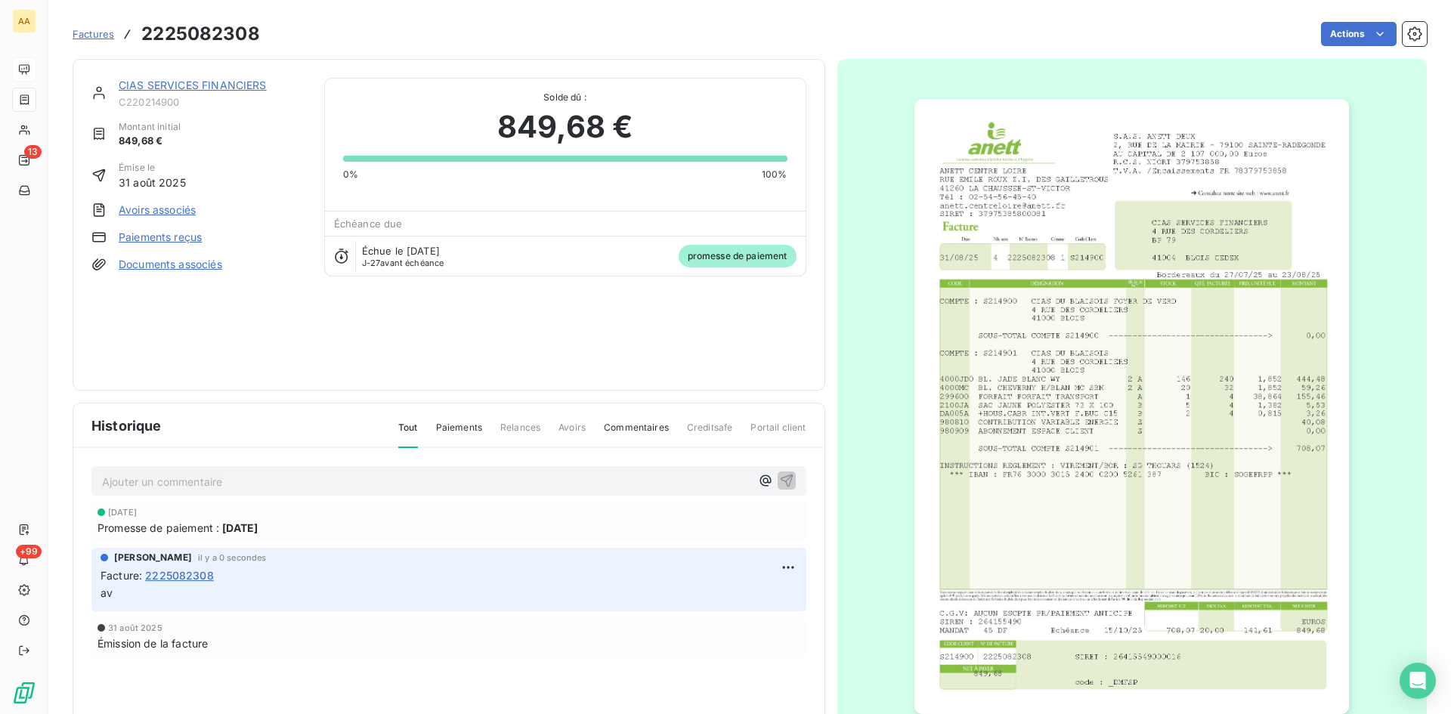
click at [192, 83] on link "CIAS SERVICES FINANCIERS" at bounding box center [193, 85] width 148 height 13
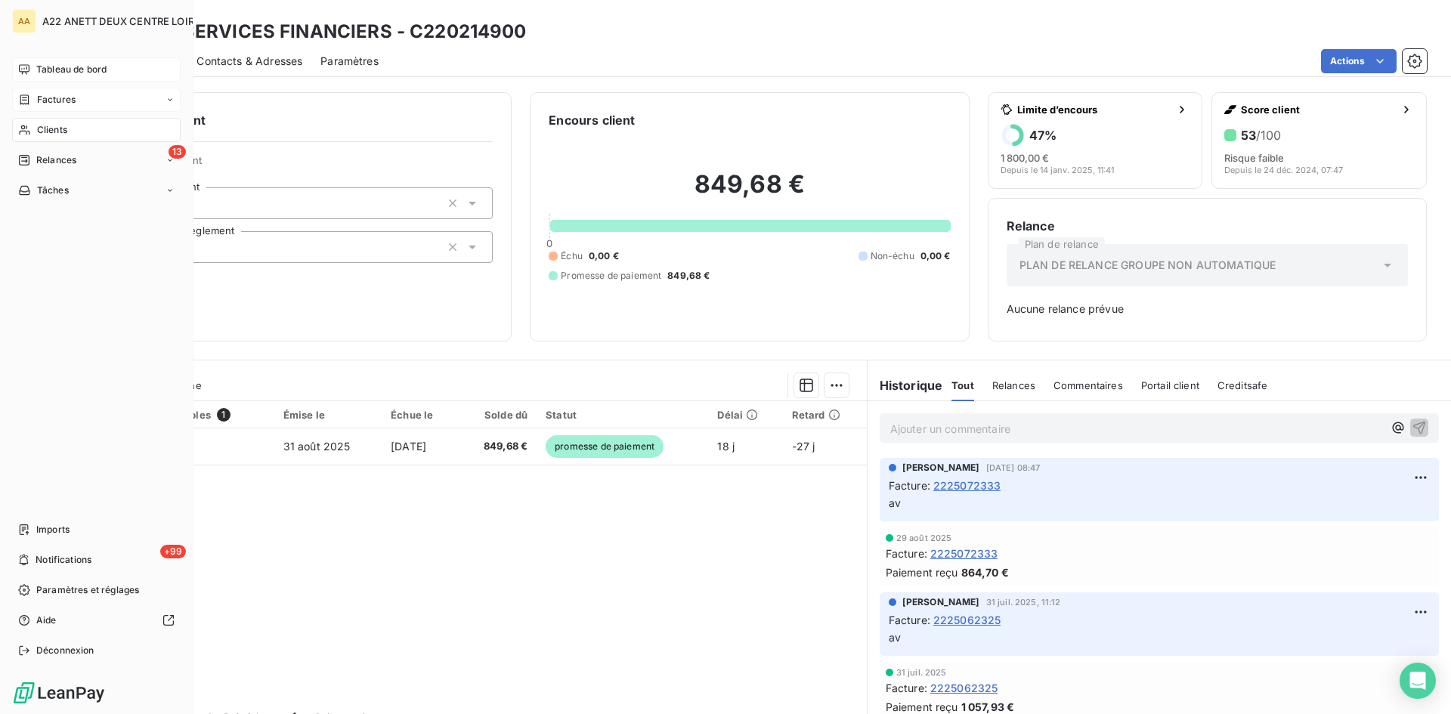
click at [54, 102] on span "Factures" at bounding box center [56, 100] width 39 height 14
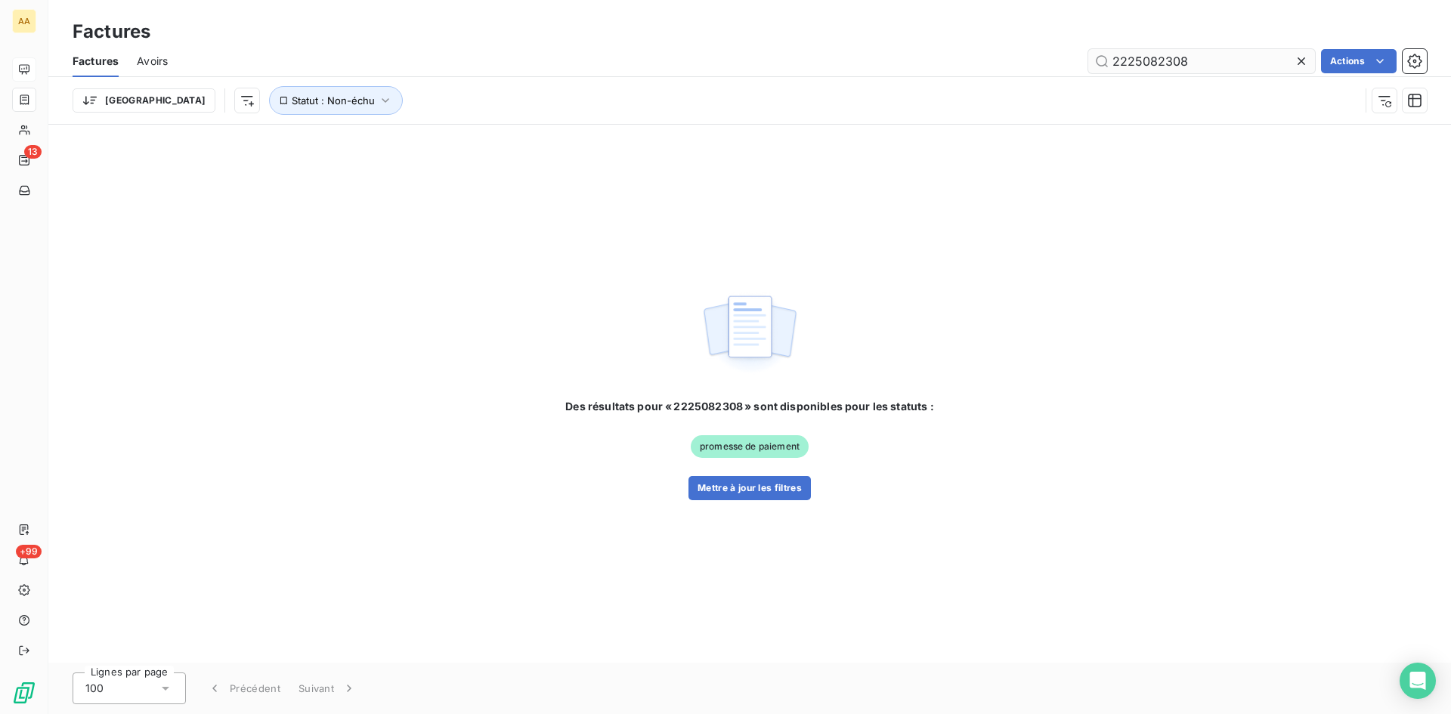
drag, startPoint x: 1205, startPoint y: 63, endPoint x: 1152, endPoint y: 57, distance: 54.1
click at [1152, 57] on input "2225082308" at bounding box center [1201, 61] width 227 height 24
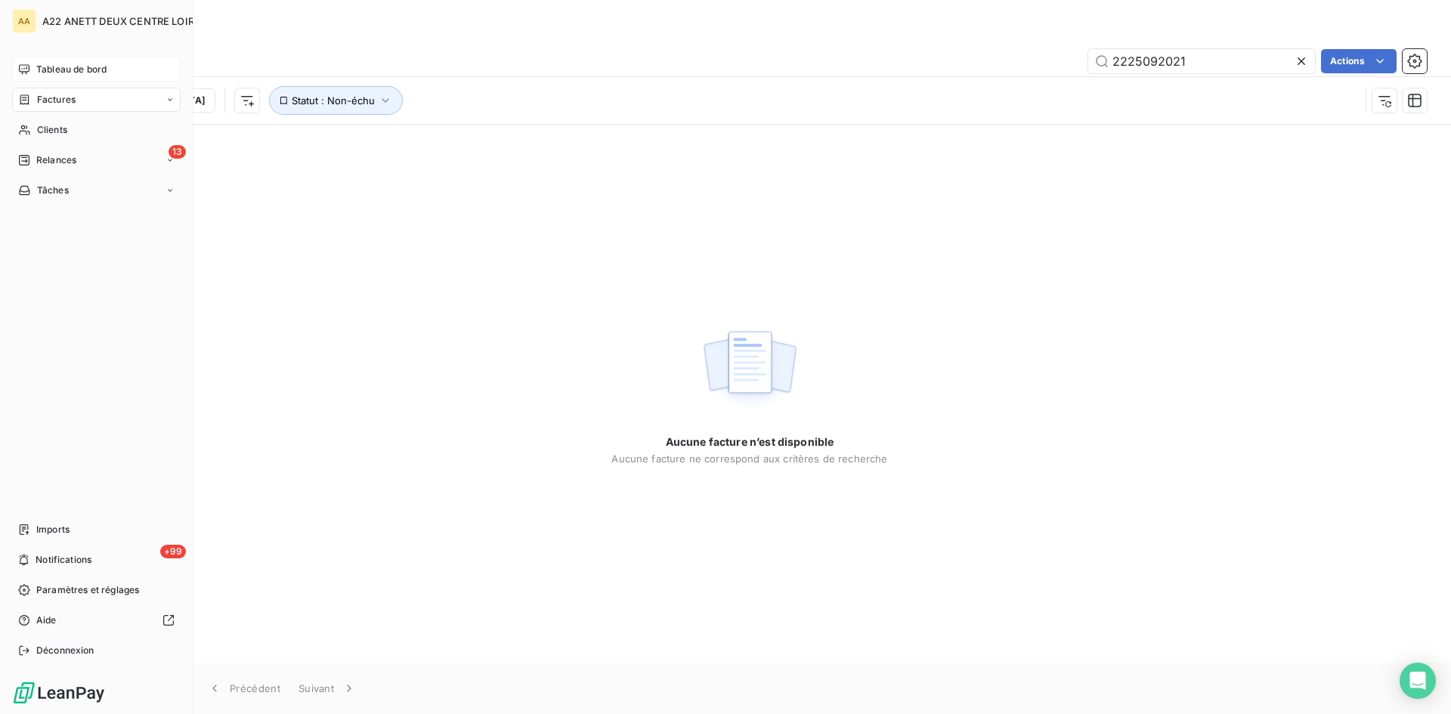
click at [63, 97] on span "Factures" at bounding box center [56, 100] width 39 height 14
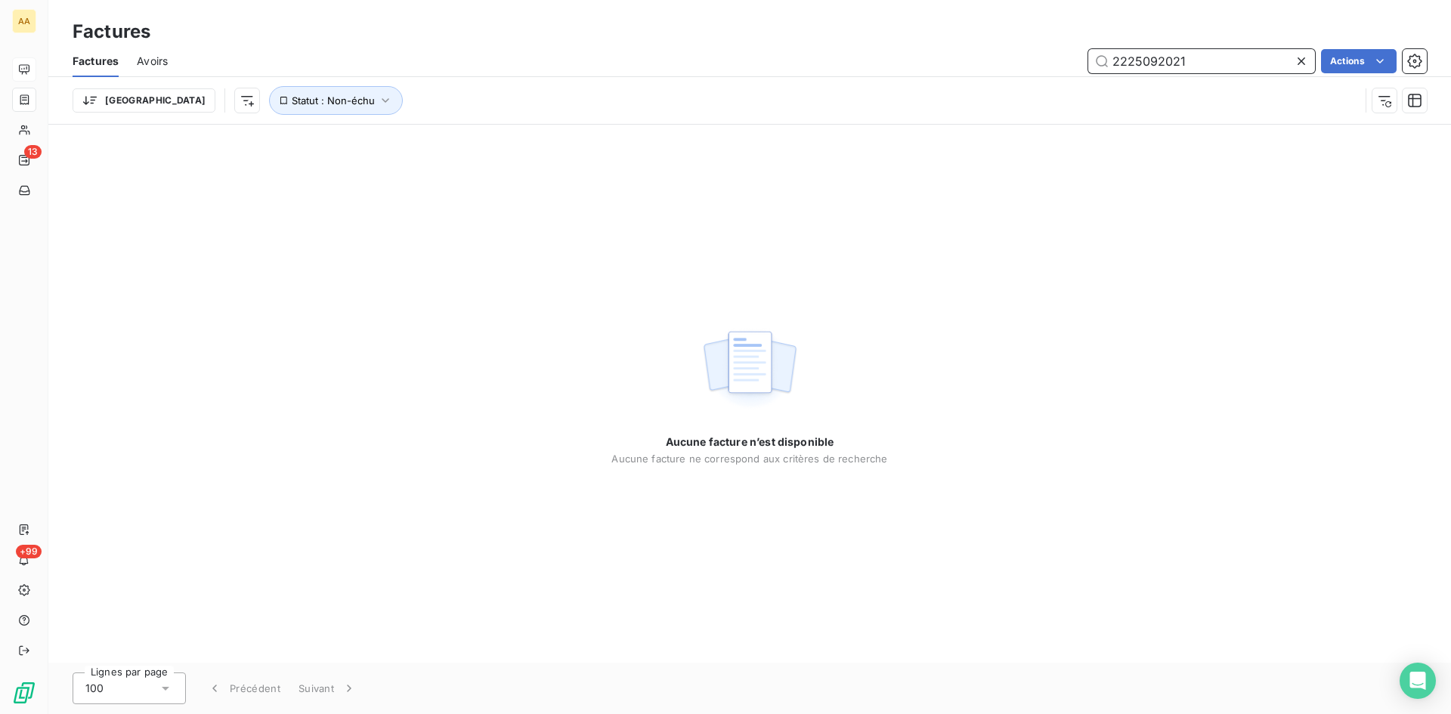
drag, startPoint x: 1200, startPoint y: 51, endPoint x: 1146, endPoint y: 54, distance: 53.8
click at [1146, 54] on input "2225092021" at bounding box center [1201, 61] width 227 height 24
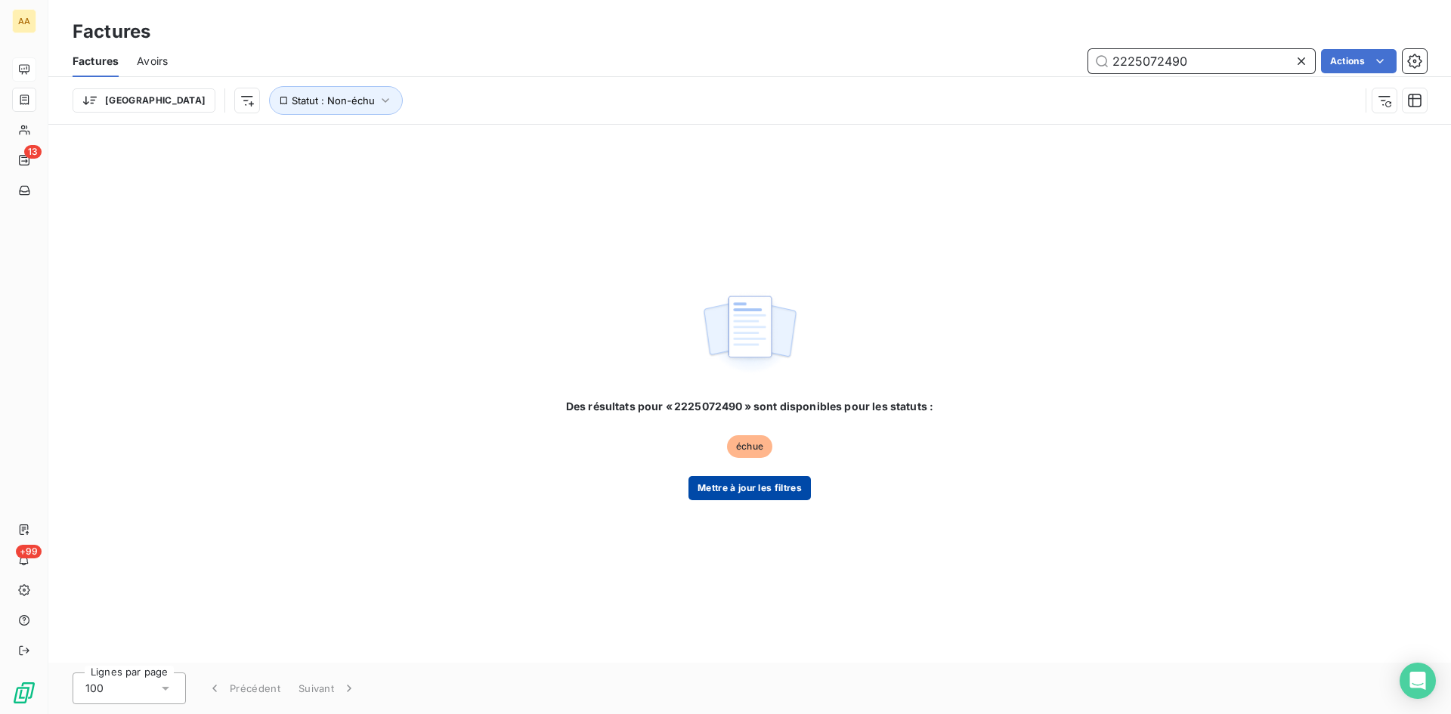
type input "2225072490"
click at [754, 478] on button "Mettre à jour les filtres" at bounding box center [749, 488] width 122 height 24
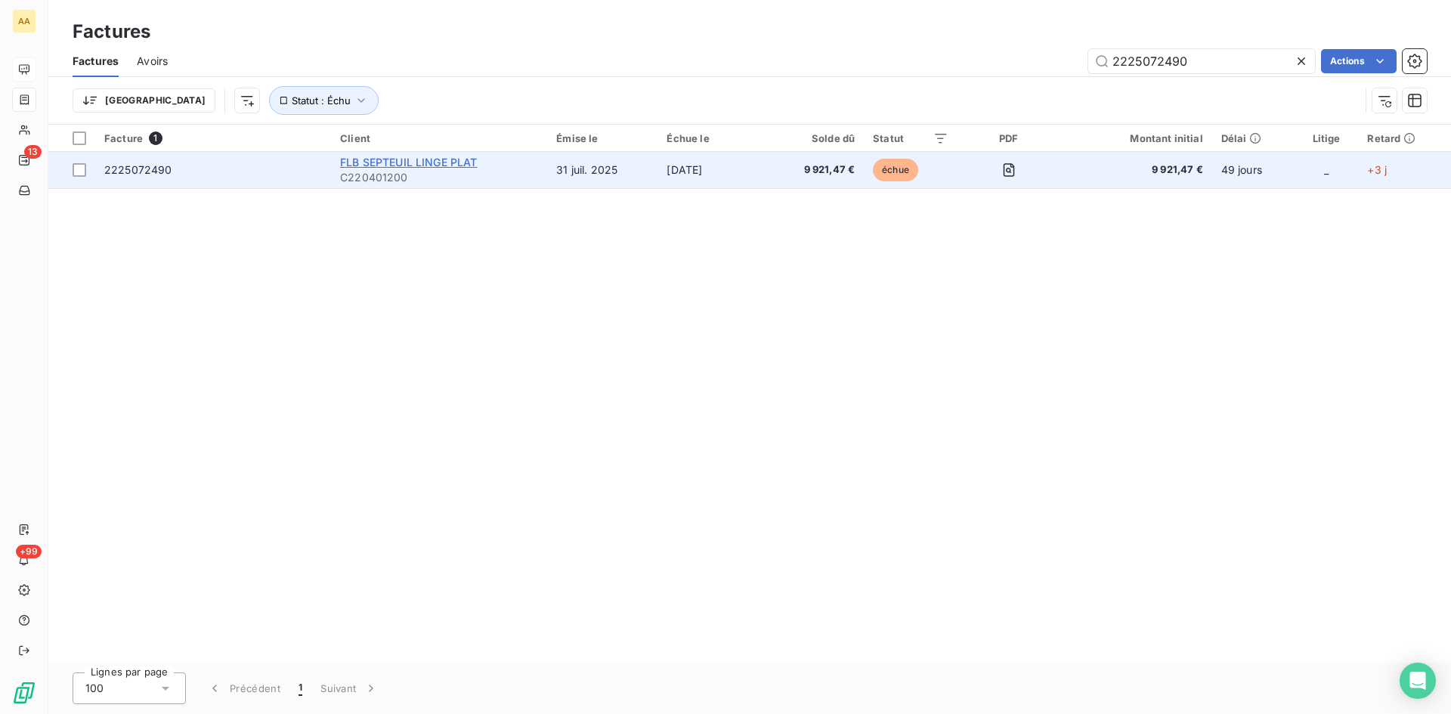
click at [400, 163] on span "FLB SEPTEUIL LINGE PLAT" at bounding box center [408, 162] width 137 height 13
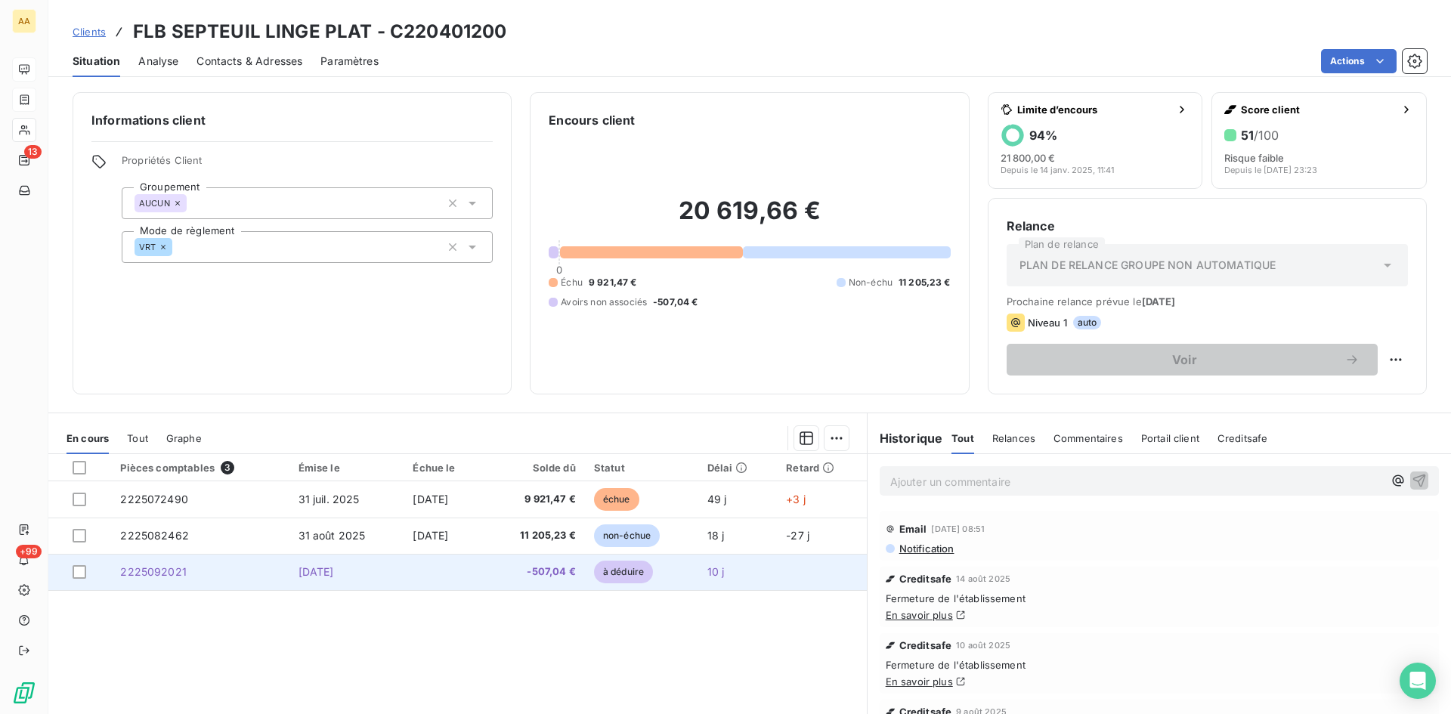
click at [143, 575] on span "2225092021" at bounding box center [153, 571] width 67 height 13
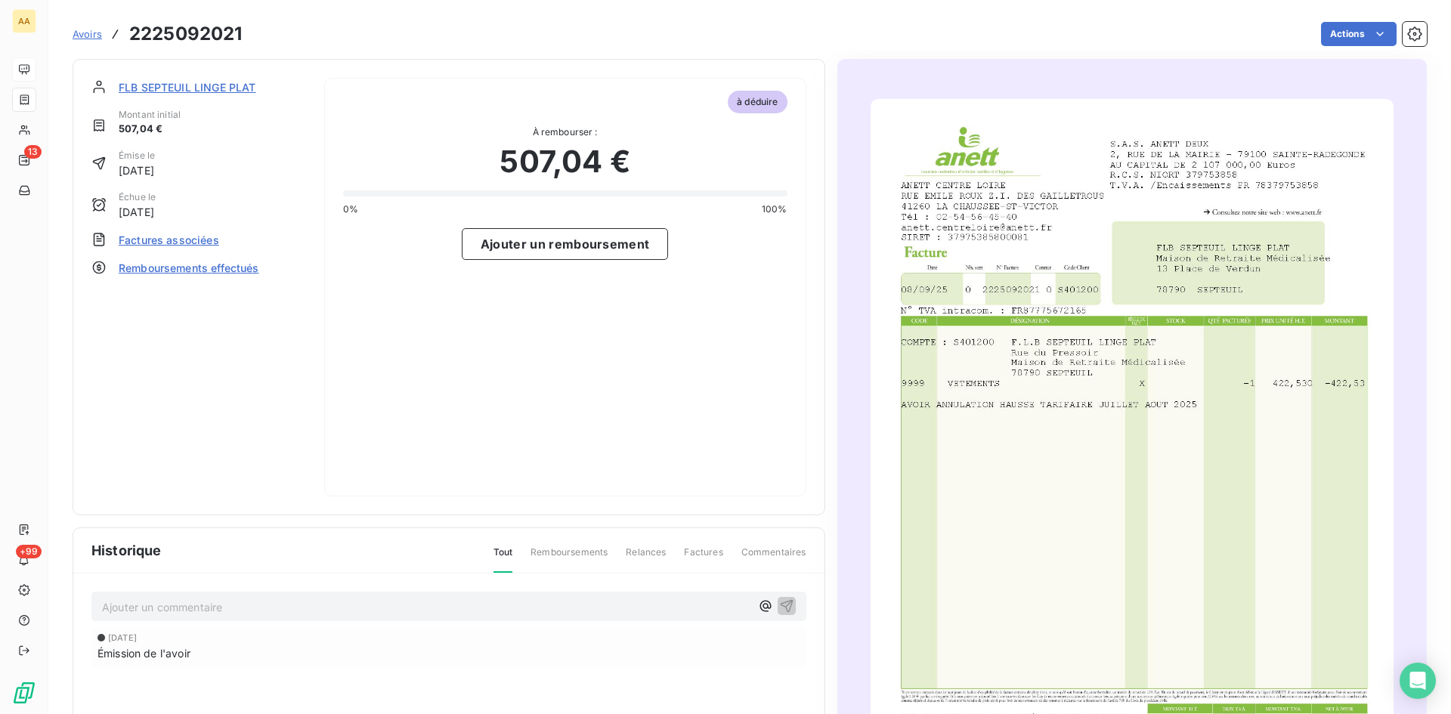
click at [197, 238] on span "Factures associées" at bounding box center [169, 240] width 101 height 16
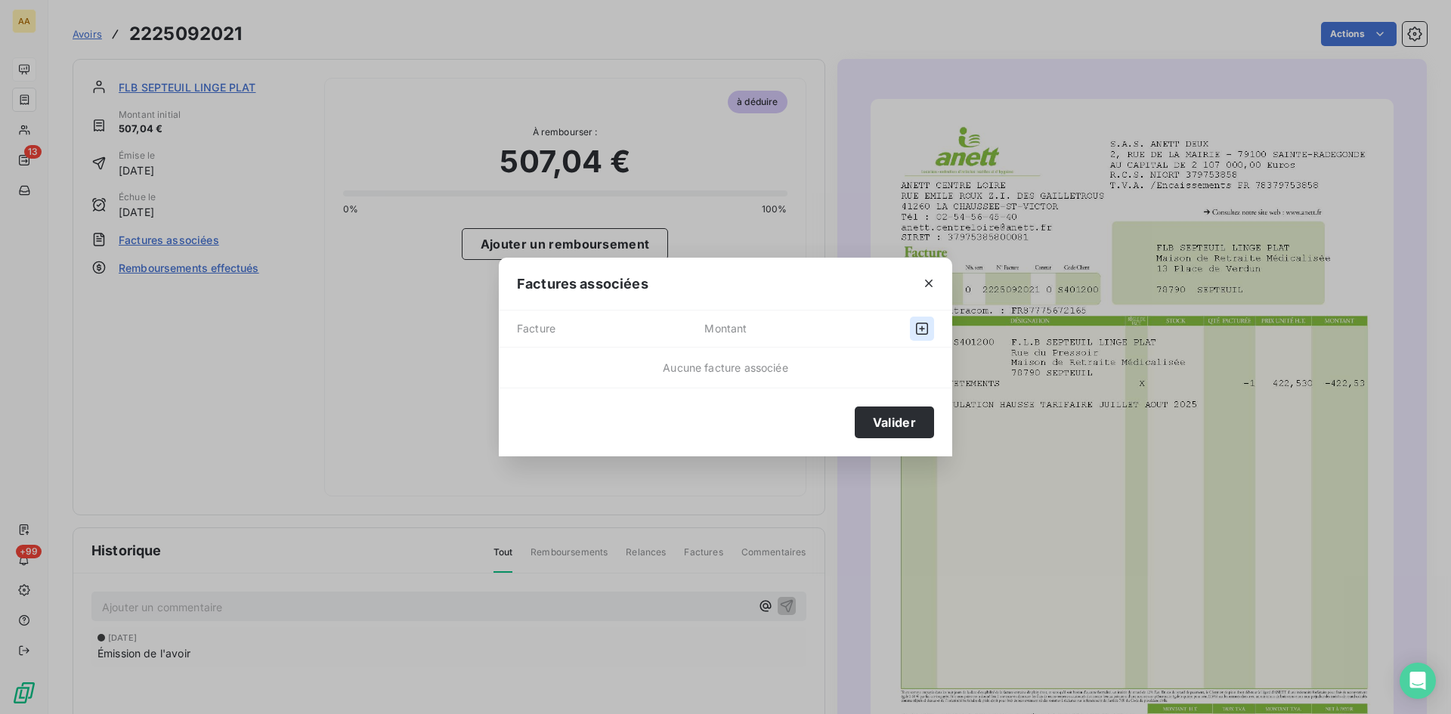
click at [916, 334] on icon "button" at bounding box center [921, 328] width 15 height 15
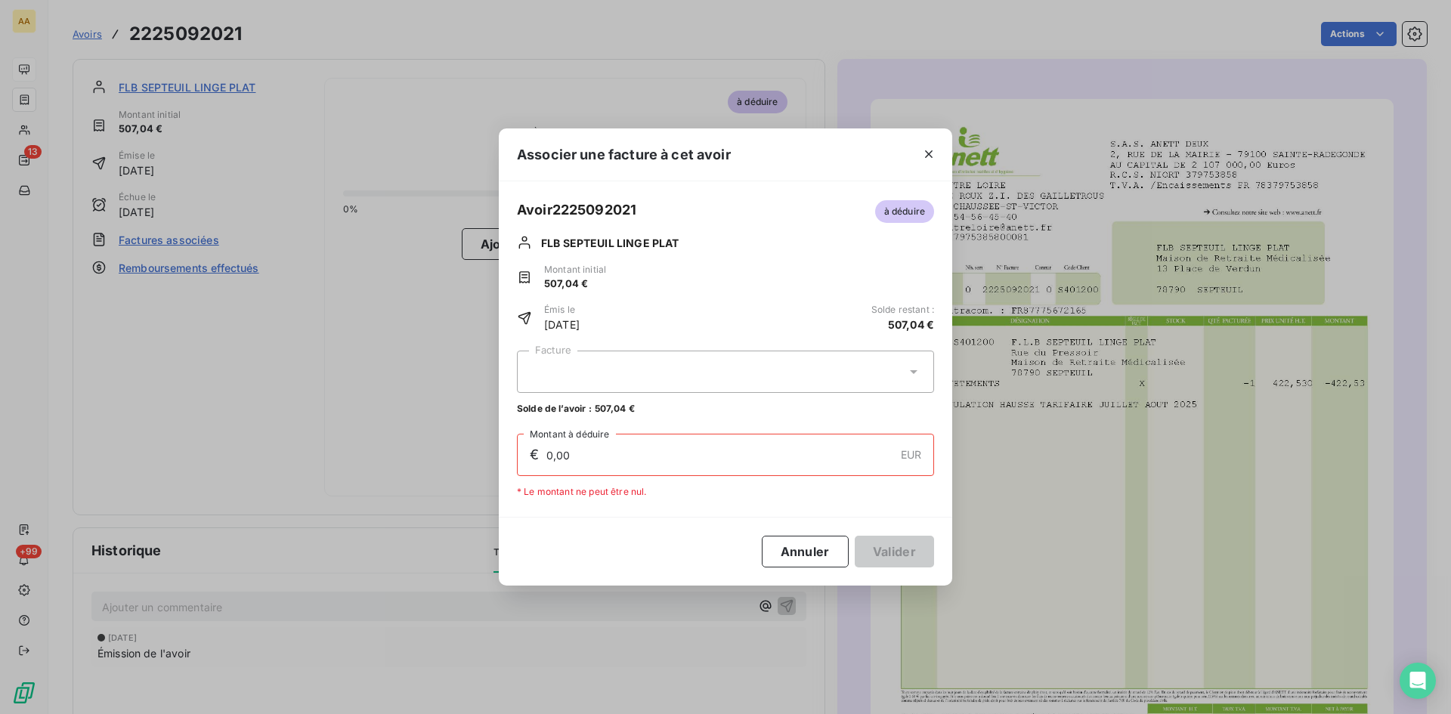
click at [622, 351] on div at bounding box center [725, 372] width 417 height 42
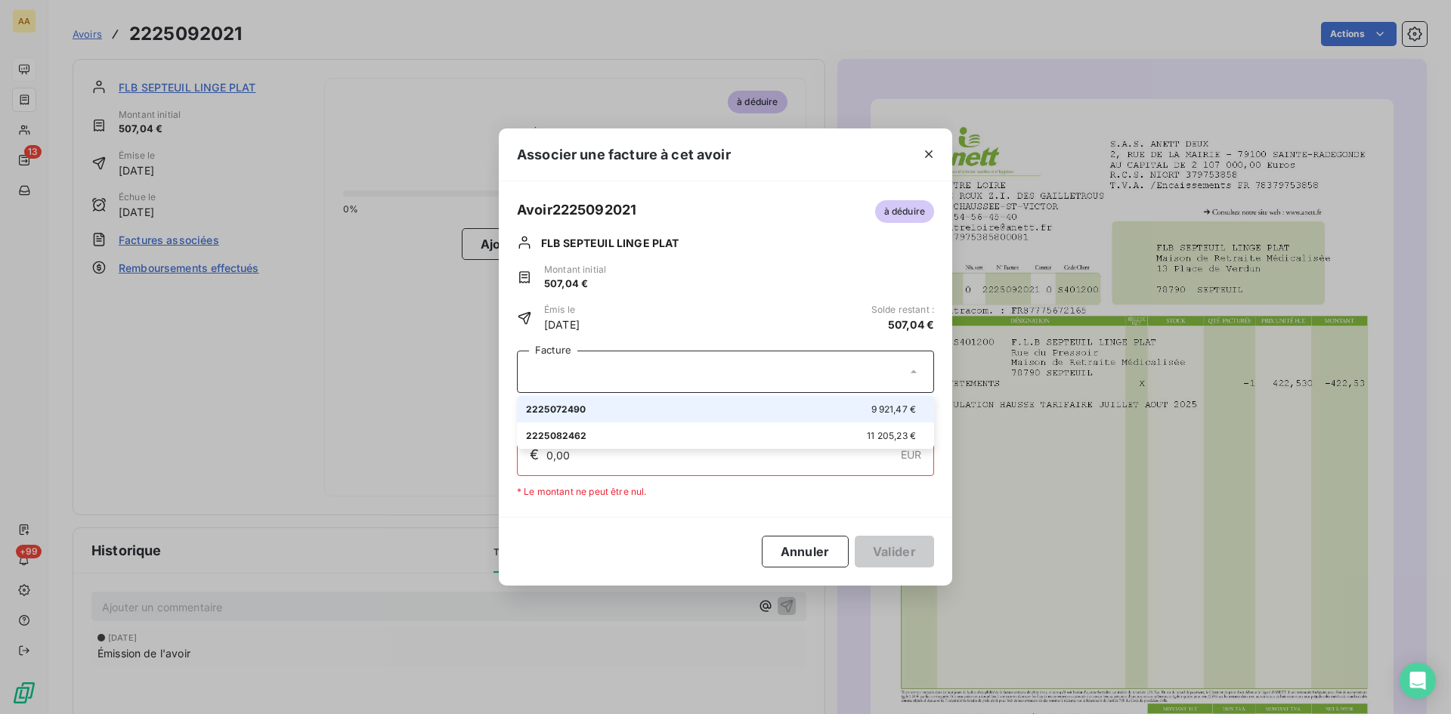
drag, startPoint x: 870, startPoint y: 407, endPoint x: 858, endPoint y: 451, distance: 45.3
click at [871, 407] on span "9 921,47 €" at bounding box center [893, 409] width 45 height 11
type input "507,04"
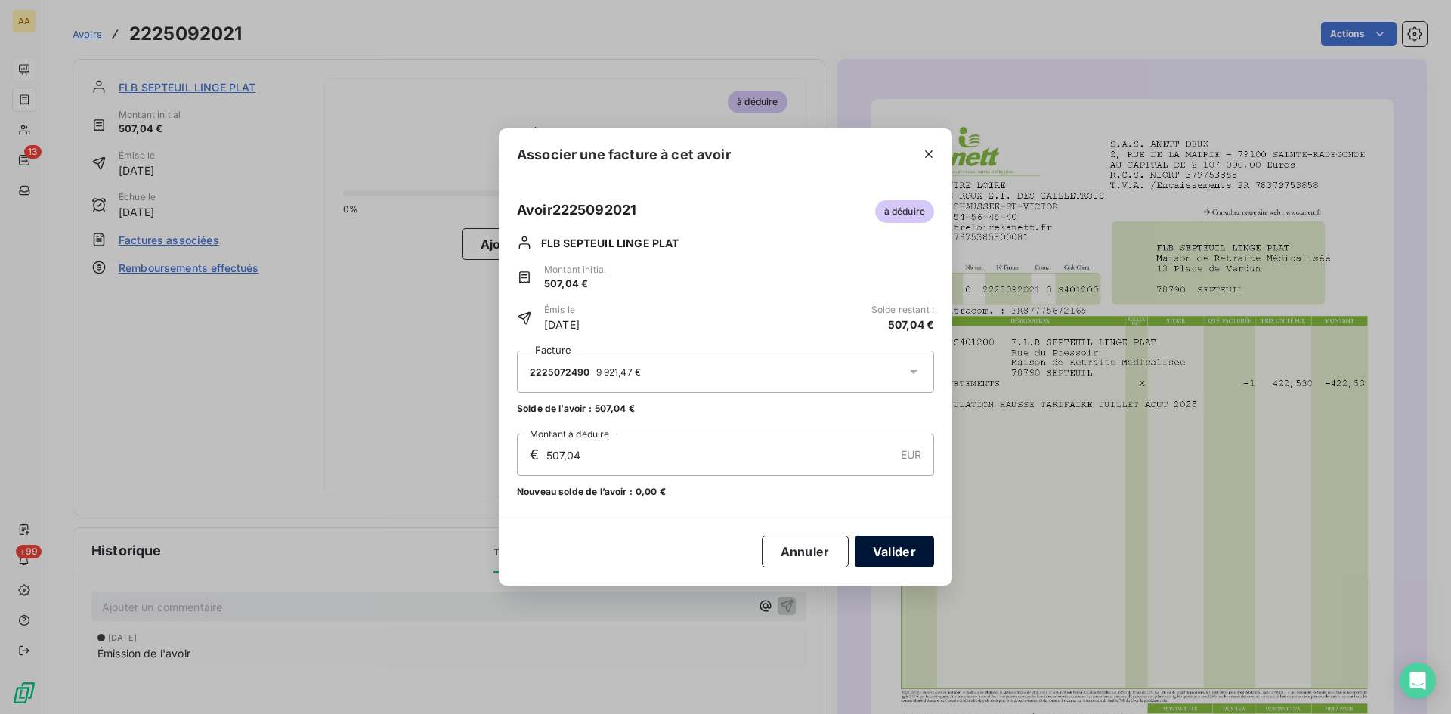
click at [898, 546] on button "Valider" at bounding box center [894, 552] width 79 height 32
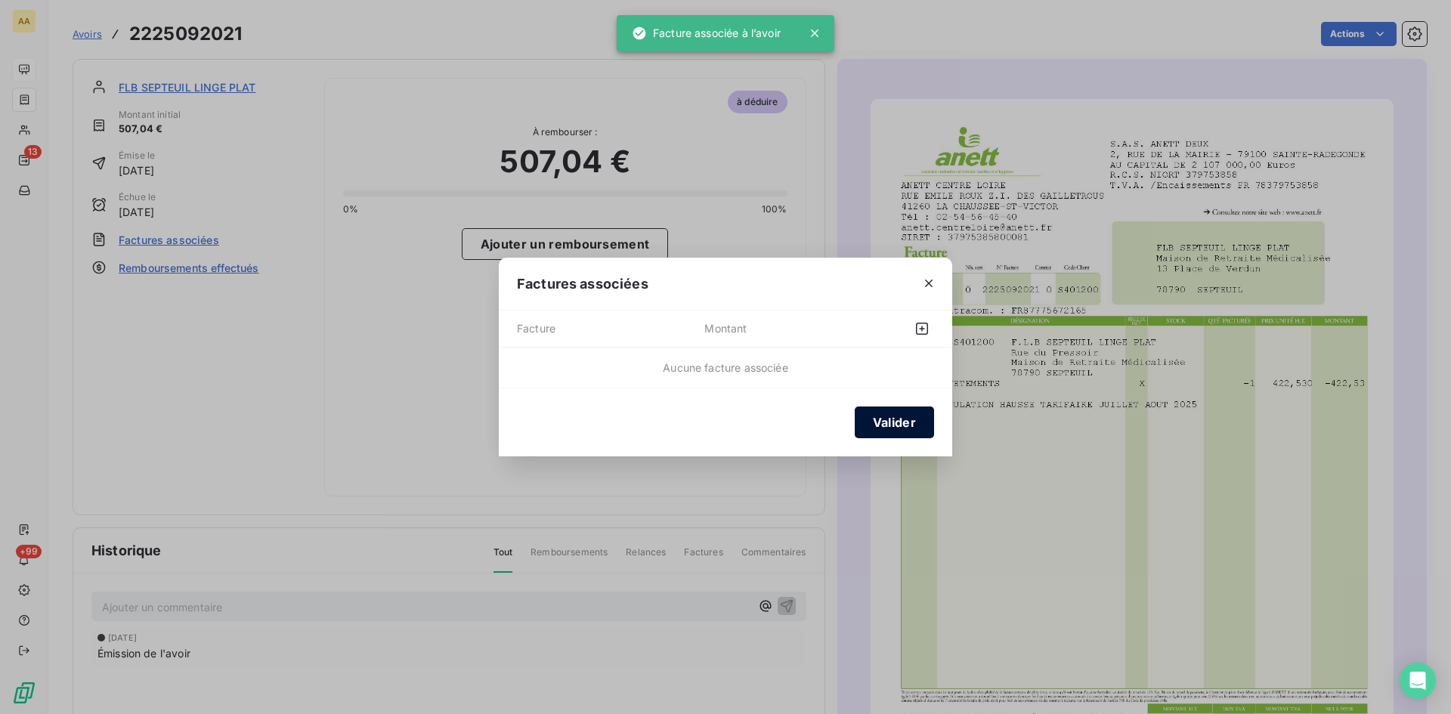
click at [889, 407] on button "Valider" at bounding box center [894, 423] width 79 height 32
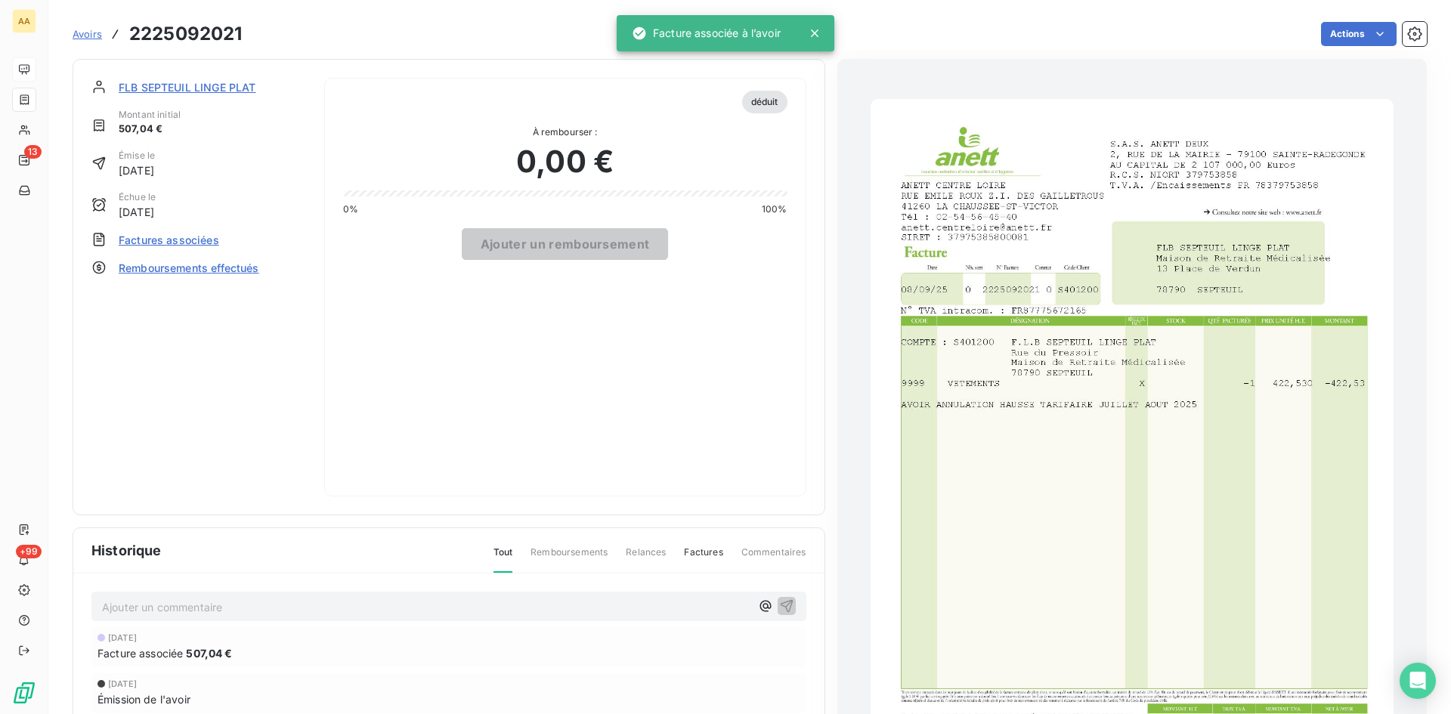
click at [138, 81] on span "FLB SEPTEUIL LINGE PLAT" at bounding box center [187, 87] width 137 height 16
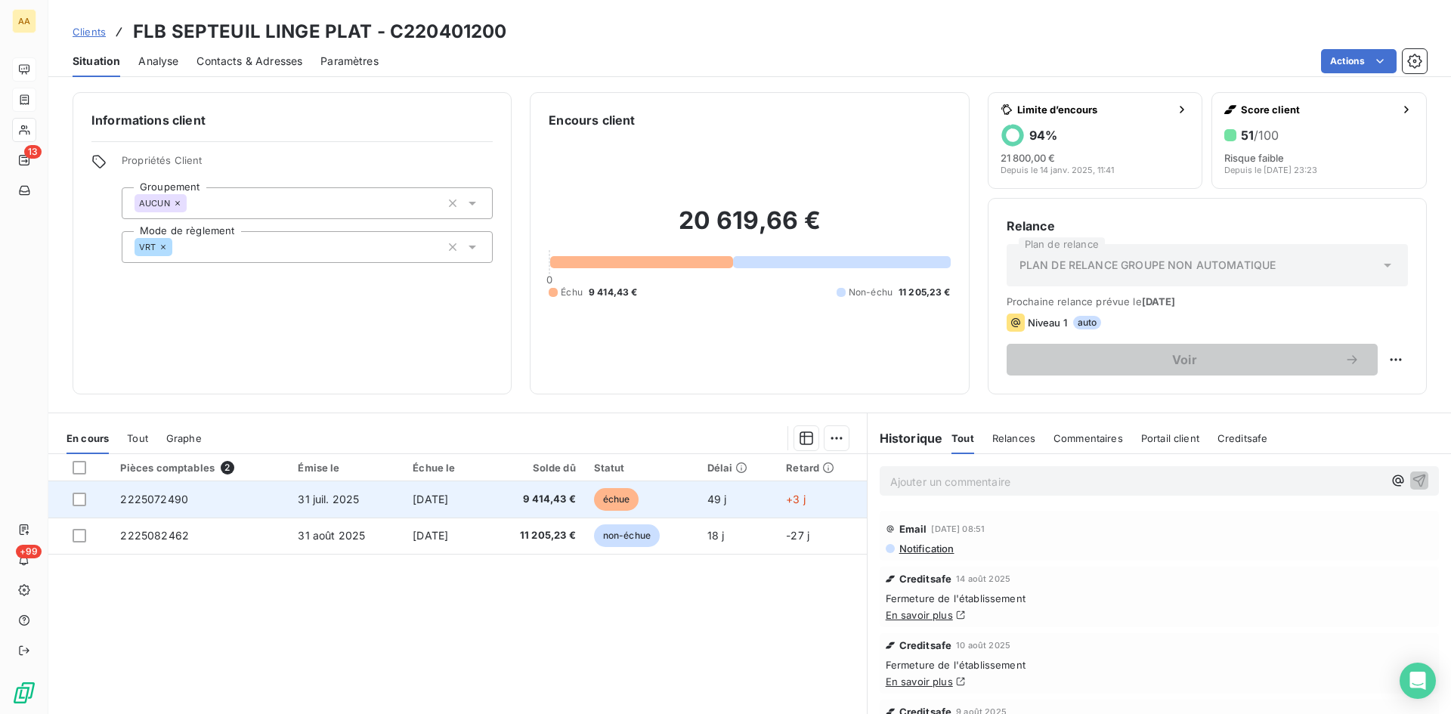
click at [141, 494] on span "2225072490" at bounding box center [154, 499] width 68 height 13
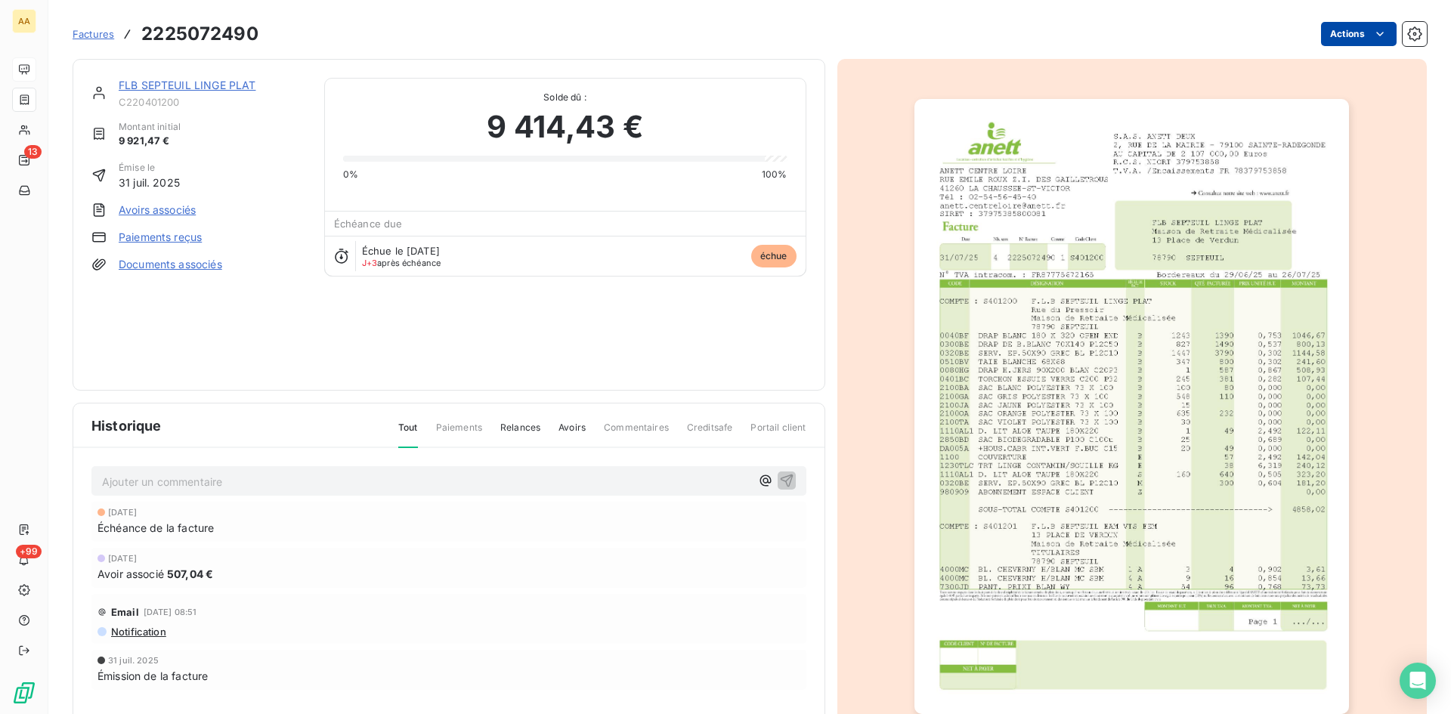
click at [1338, 28] on html "AA 13 +99 Factures 2225072490 Actions FLB SEPTEUIL LINGE PLAT C220401200 Montan…" at bounding box center [725, 357] width 1451 height 714
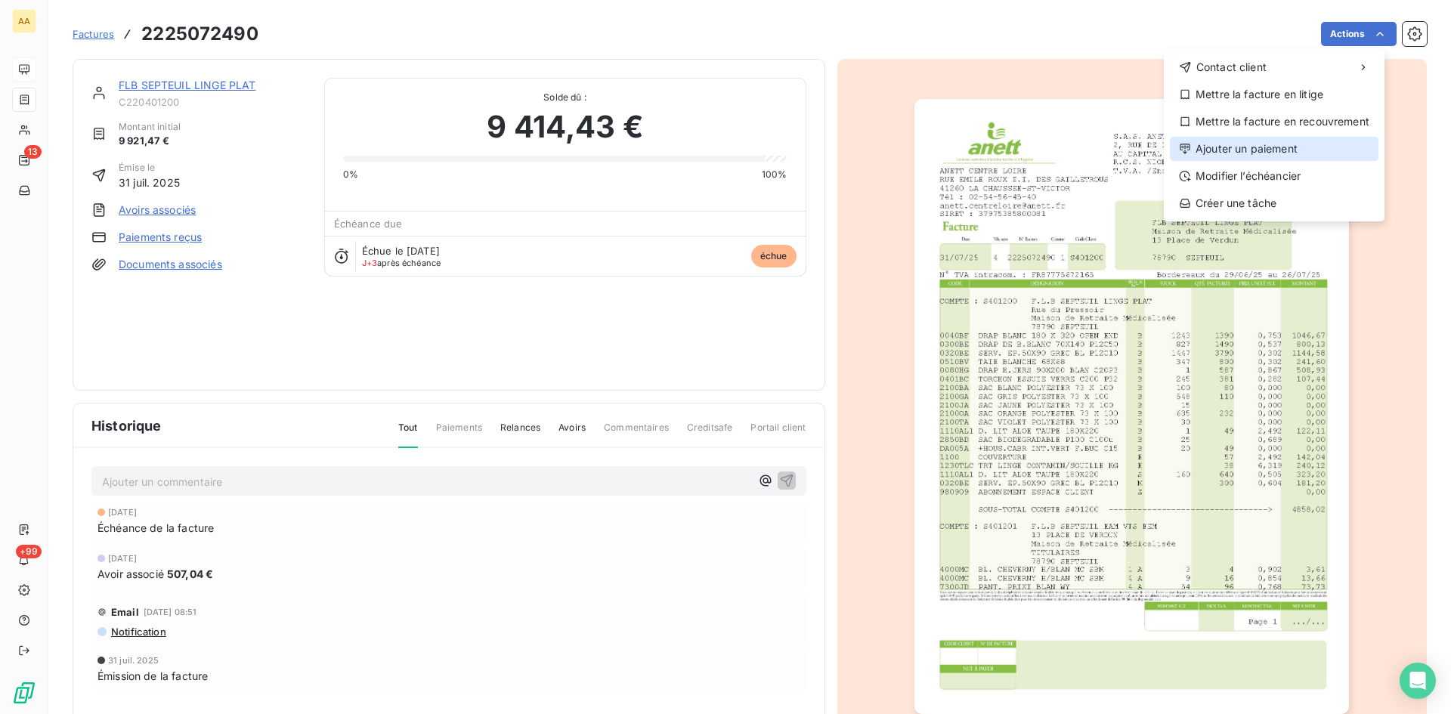
click at [1239, 147] on div "Ajouter un paiement" at bounding box center [1274, 149] width 209 height 24
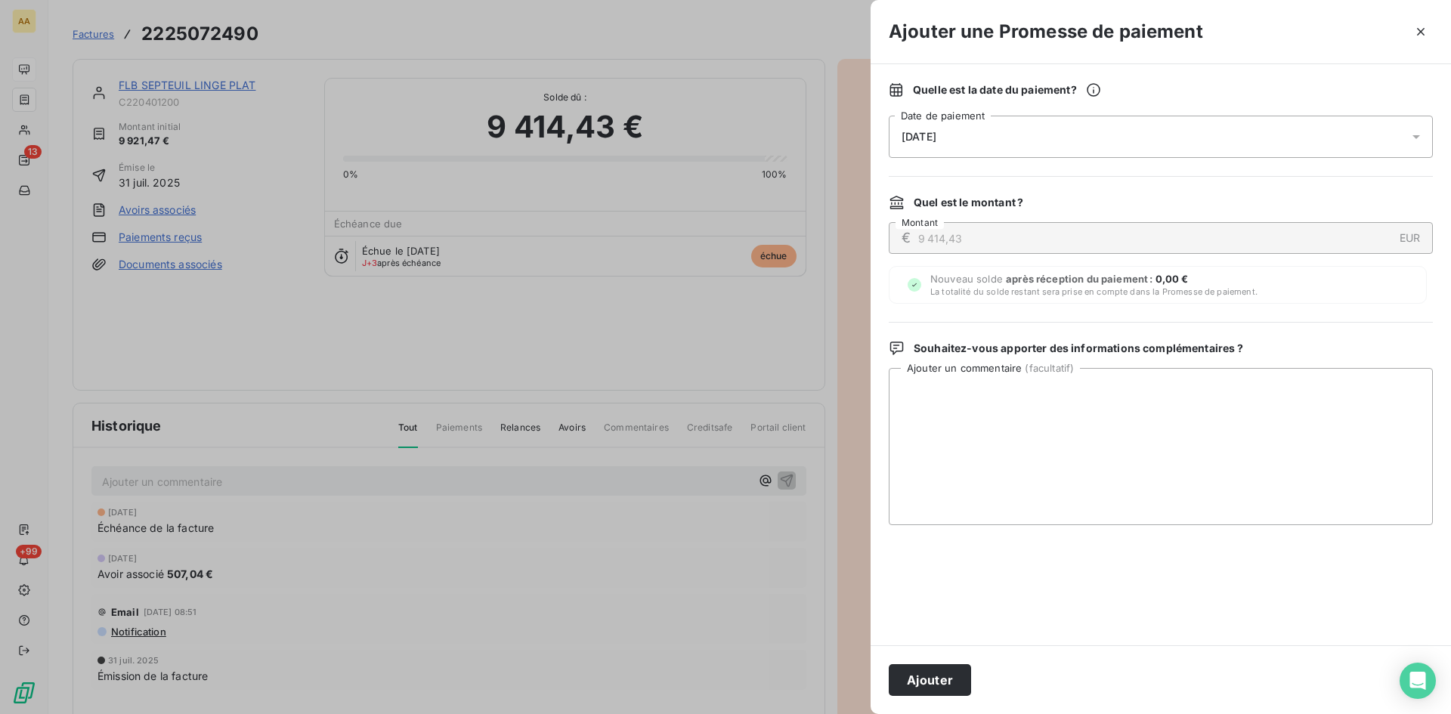
click at [936, 127] on div "[DATE]" at bounding box center [1161, 137] width 544 height 42
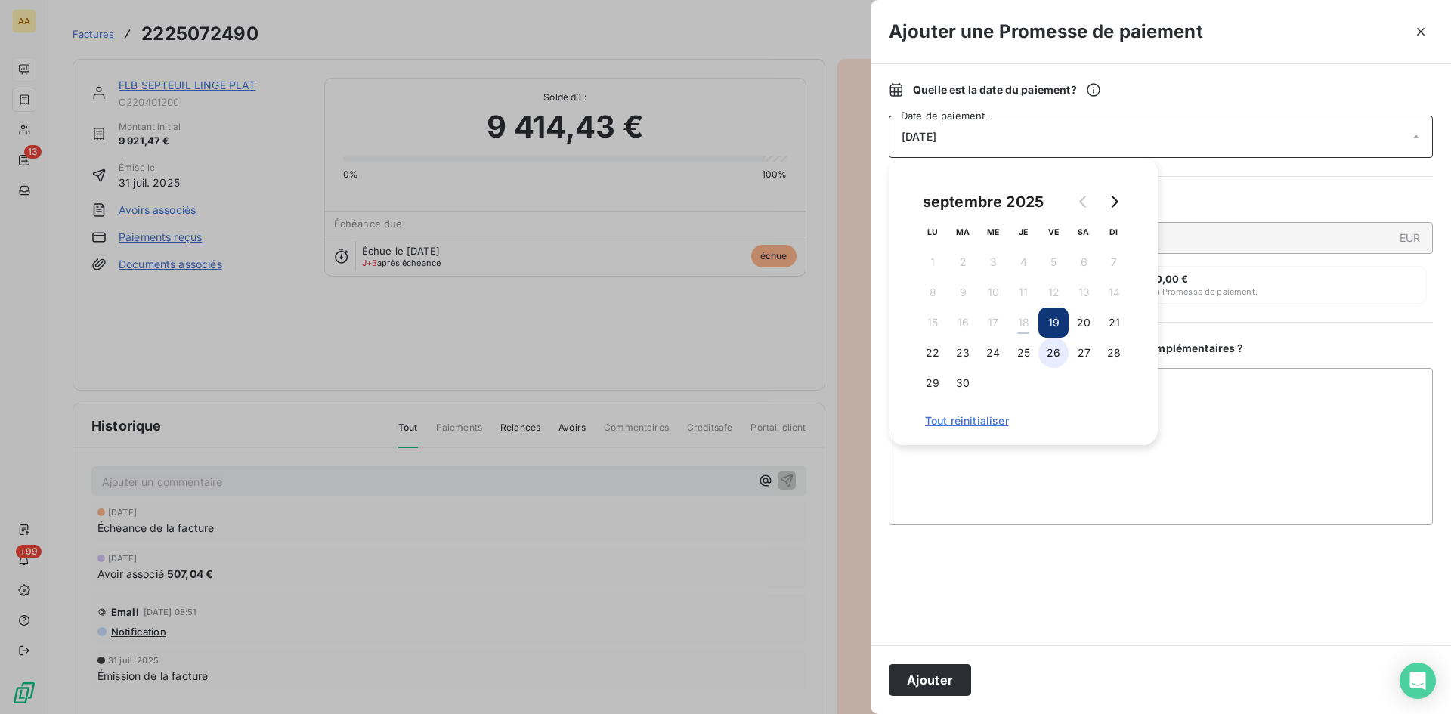
click at [1056, 351] on button "26" at bounding box center [1053, 353] width 30 height 30
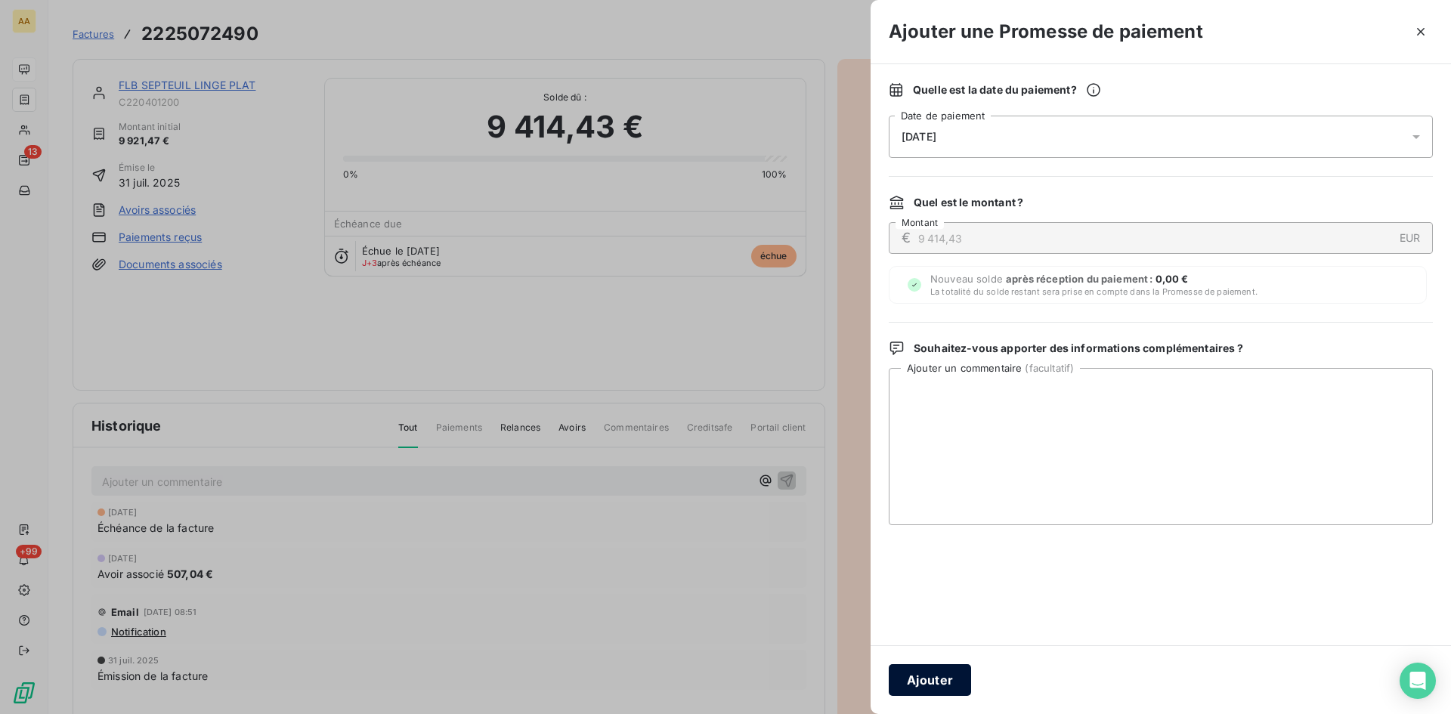
click at [927, 667] on button "Ajouter" at bounding box center [930, 680] width 82 height 32
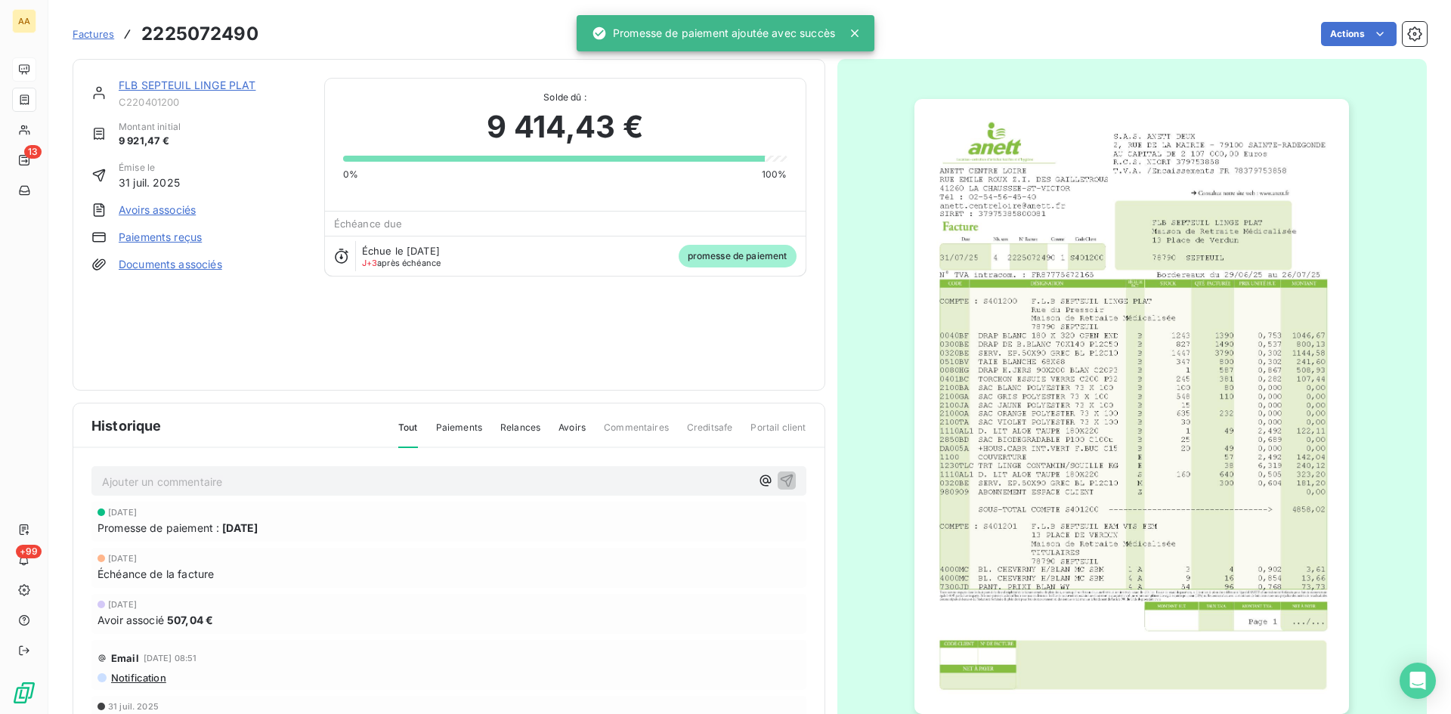
click at [541, 486] on p "Ajouter un commentaire ﻿" at bounding box center [426, 481] width 648 height 19
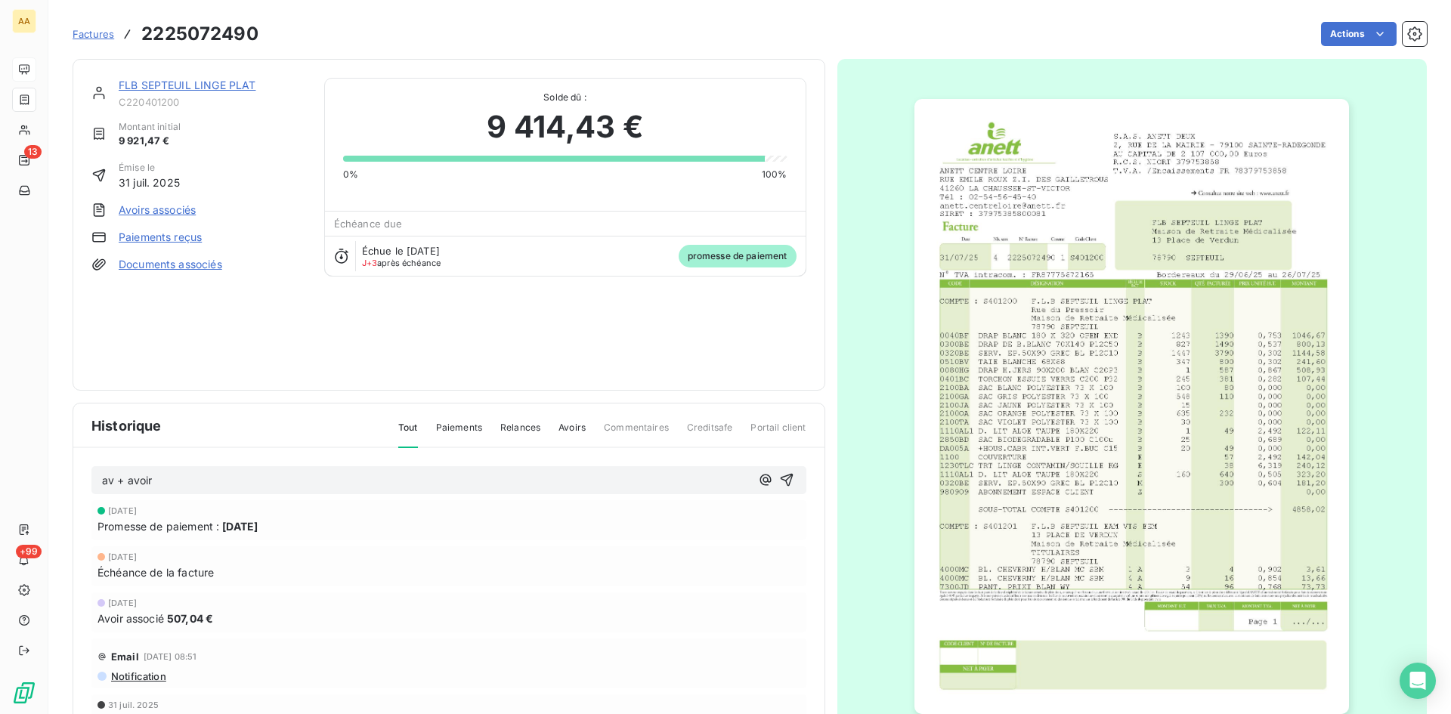
drag, startPoint x: 777, startPoint y: 479, endPoint x: 761, endPoint y: 449, distance: 34.1
click at [779, 478] on icon "button" at bounding box center [786, 479] width 15 height 15
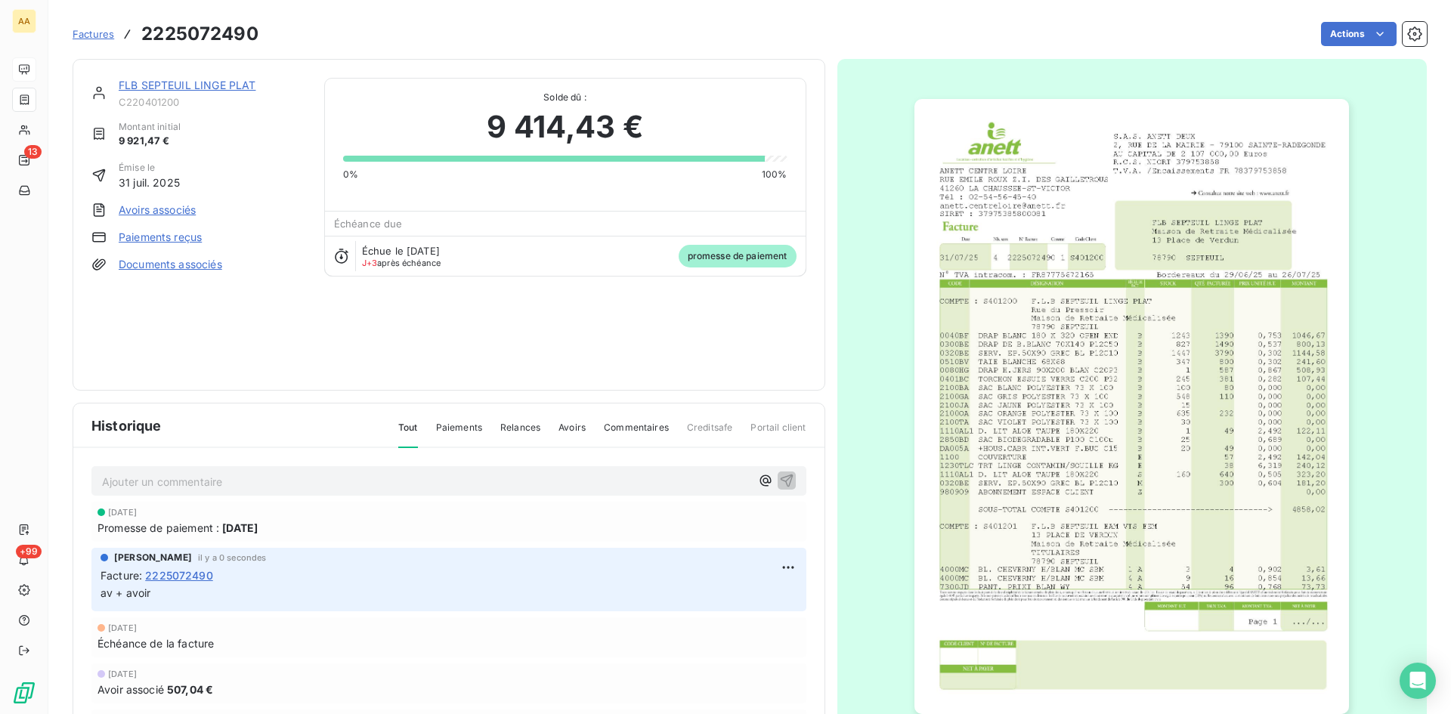
click at [164, 83] on link "FLB SEPTEUIL LINGE PLAT" at bounding box center [187, 85] width 137 height 13
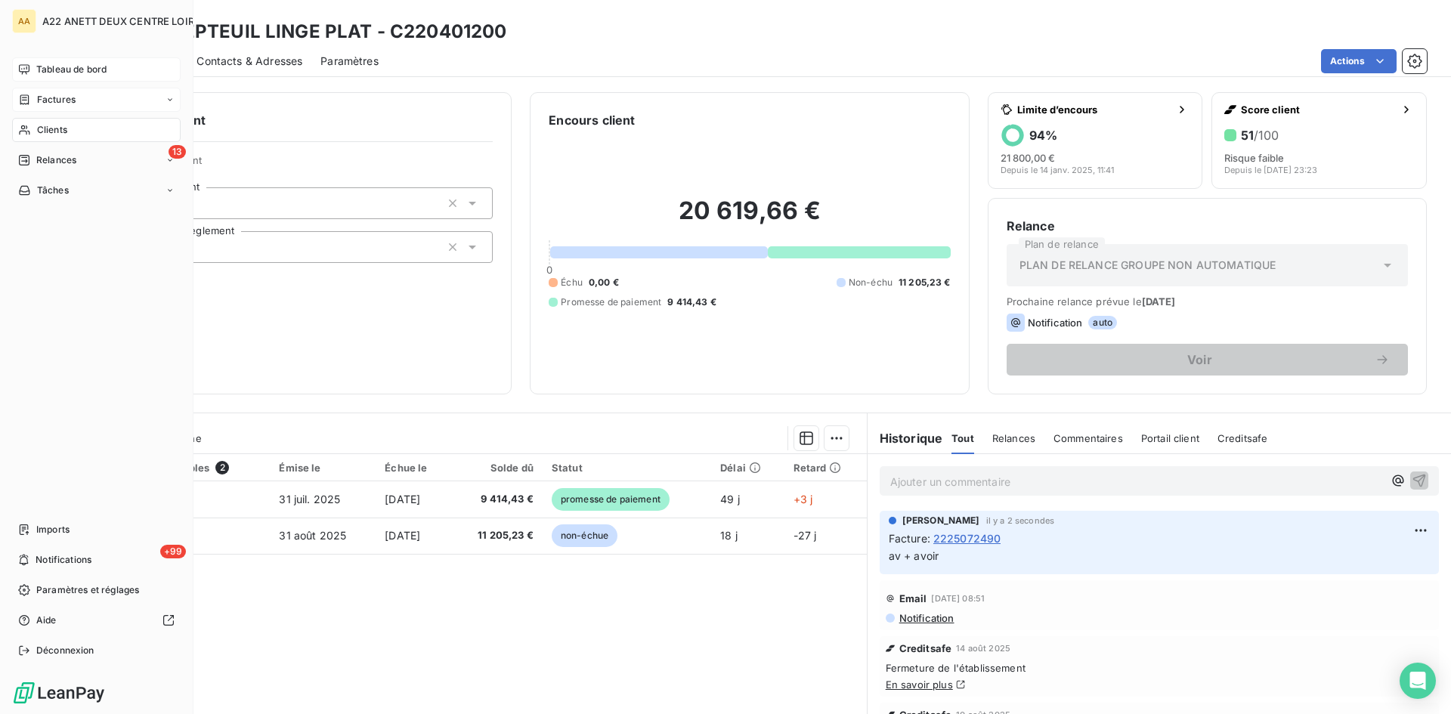
click at [60, 67] on span "Tableau de bord" at bounding box center [71, 70] width 70 height 14
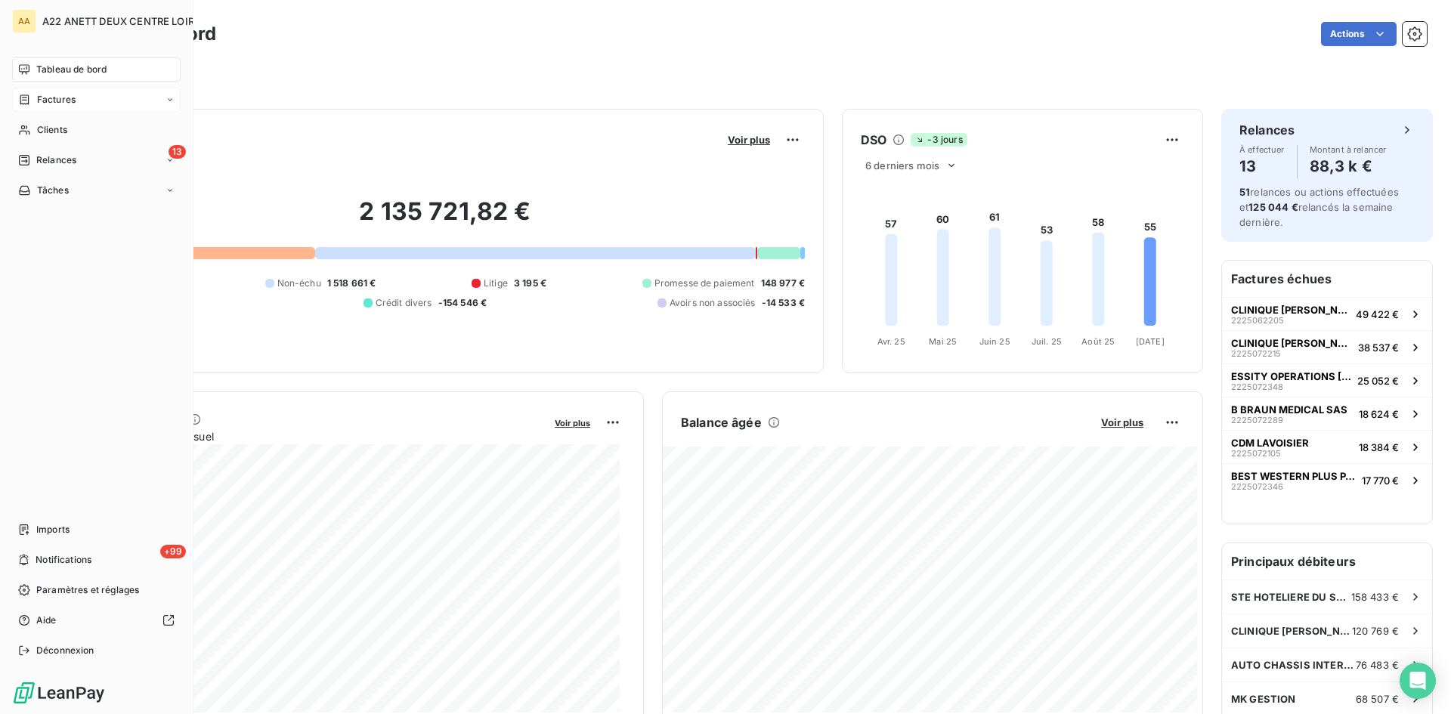
click at [61, 101] on span "Factures" at bounding box center [56, 100] width 39 height 14
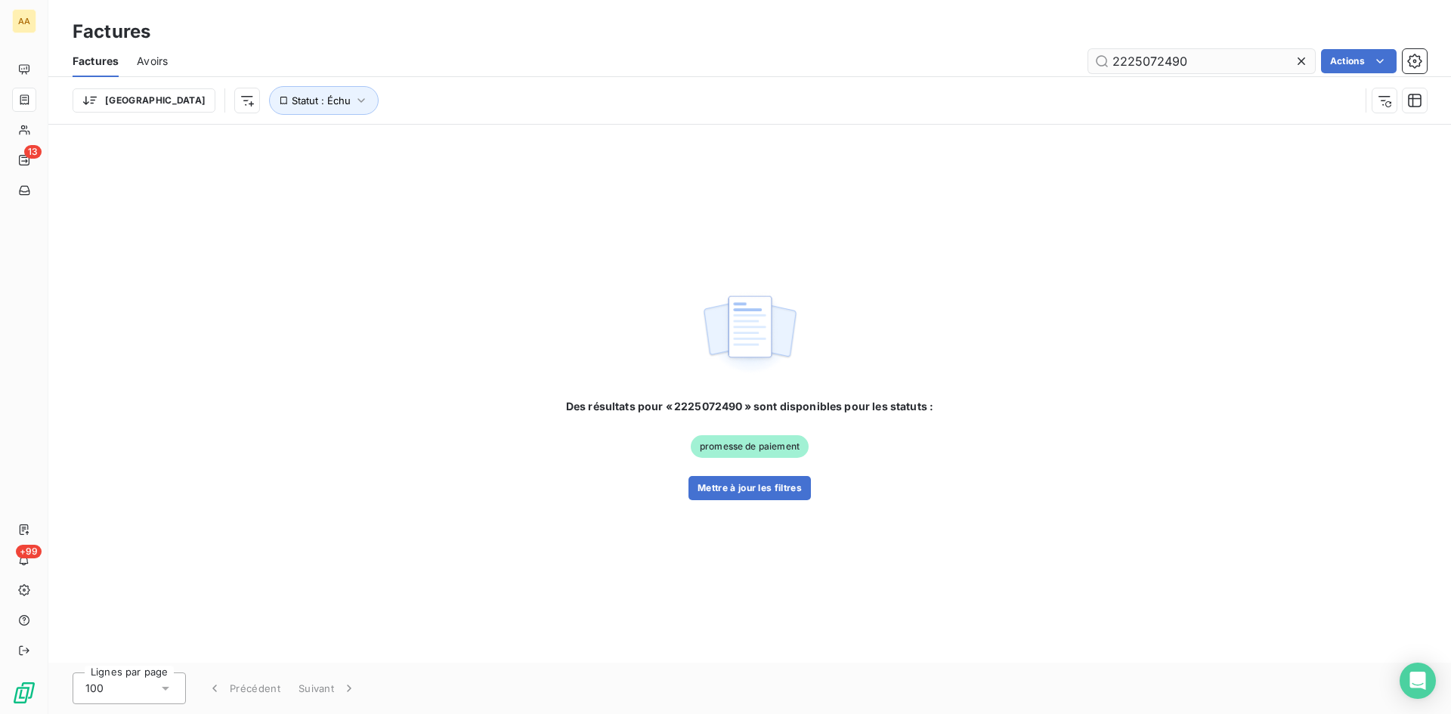
drag, startPoint x: 1192, startPoint y: 64, endPoint x: 1163, endPoint y: 54, distance: 30.6
click at [1163, 54] on input "2225072490" at bounding box center [1201, 61] width 227 height 24
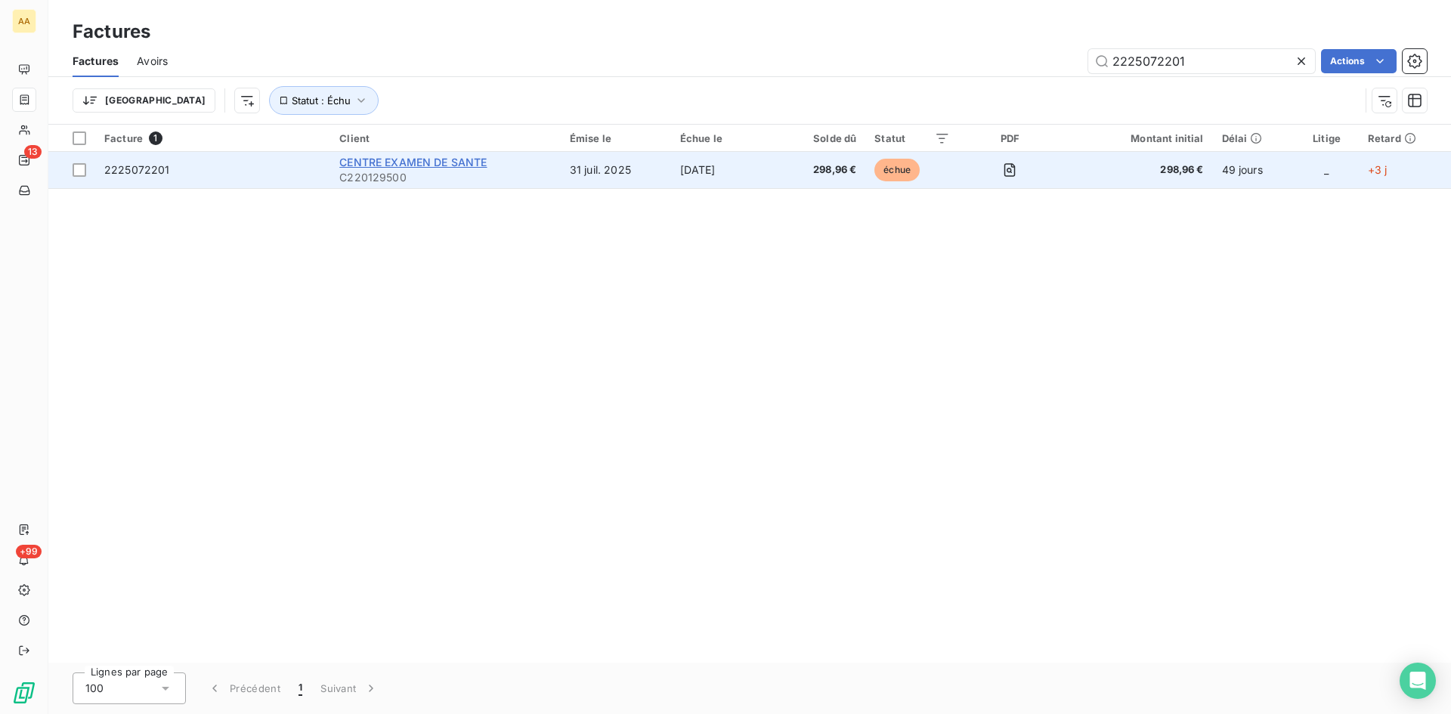
type input "2225072201"
click at [410, 166] on span "CENTRE EXAMEN DE SANTE" at bounding box center [412, 162] width 147 height 13
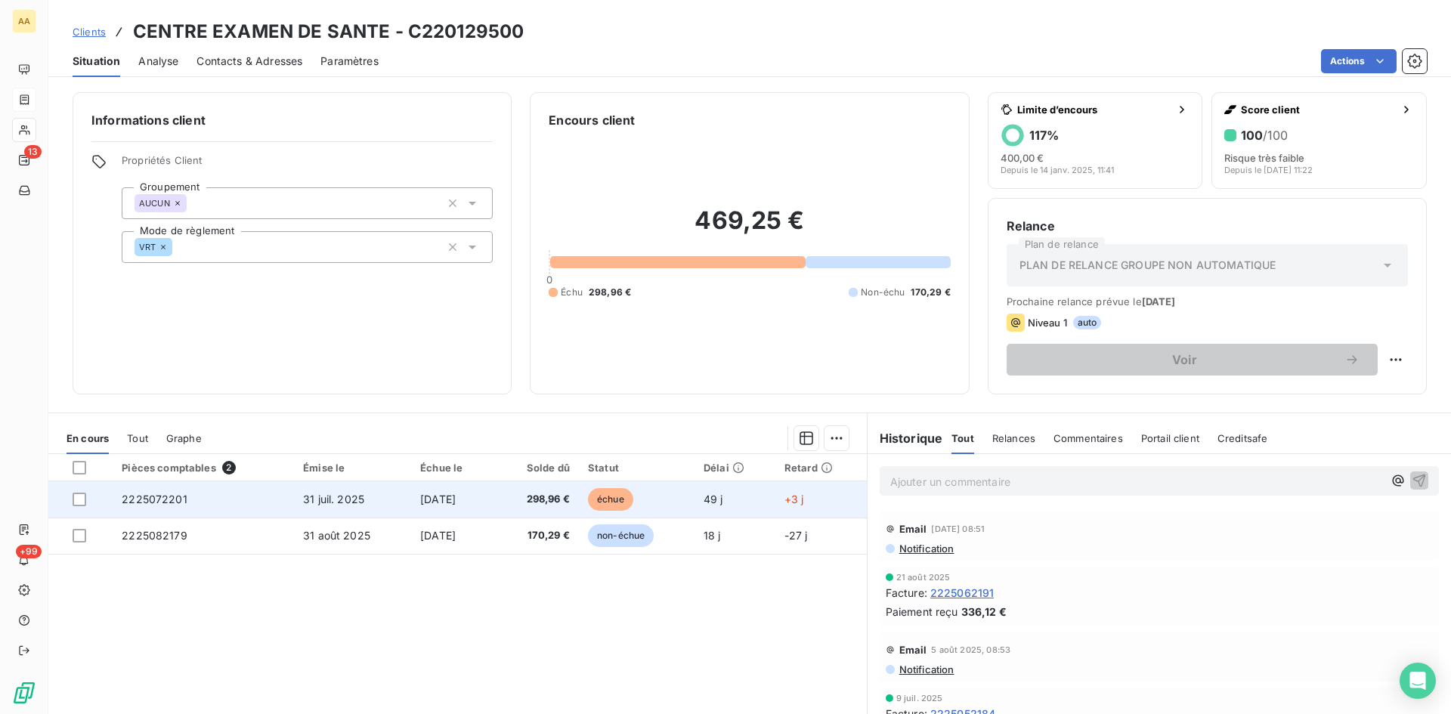
click at [138, 500] on span "2225072201" at bounding box center [155, 499] width 66 height 13
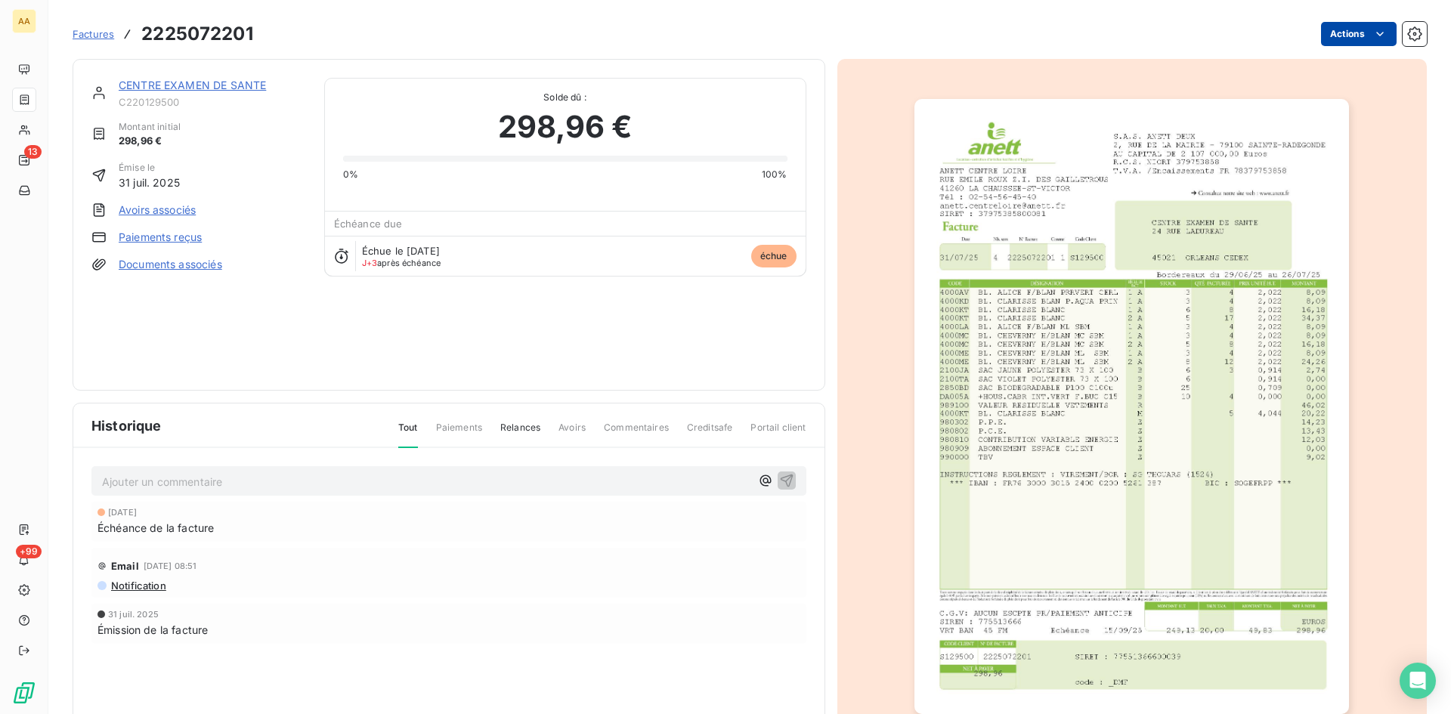
click at [1354, 31] on html "AA 13 +99 Factures 2225072201 Actions CENTRE EXAMEN DE SANTE C220129500 Montant…" at bounding box center [725, 357] width 1451 height 714
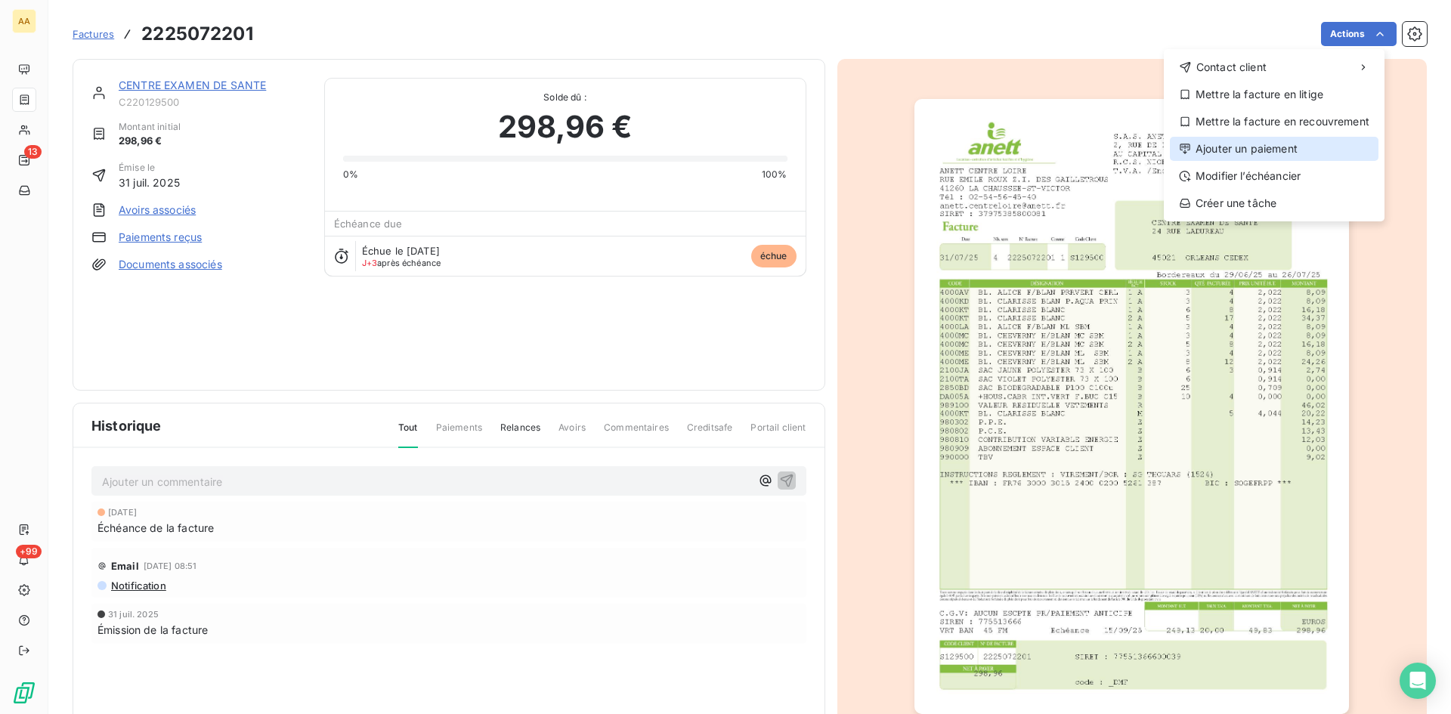
click at [1210, 150] on div "Ajouter un paiement" at bounding box center [1274, 149] width 209 height 24
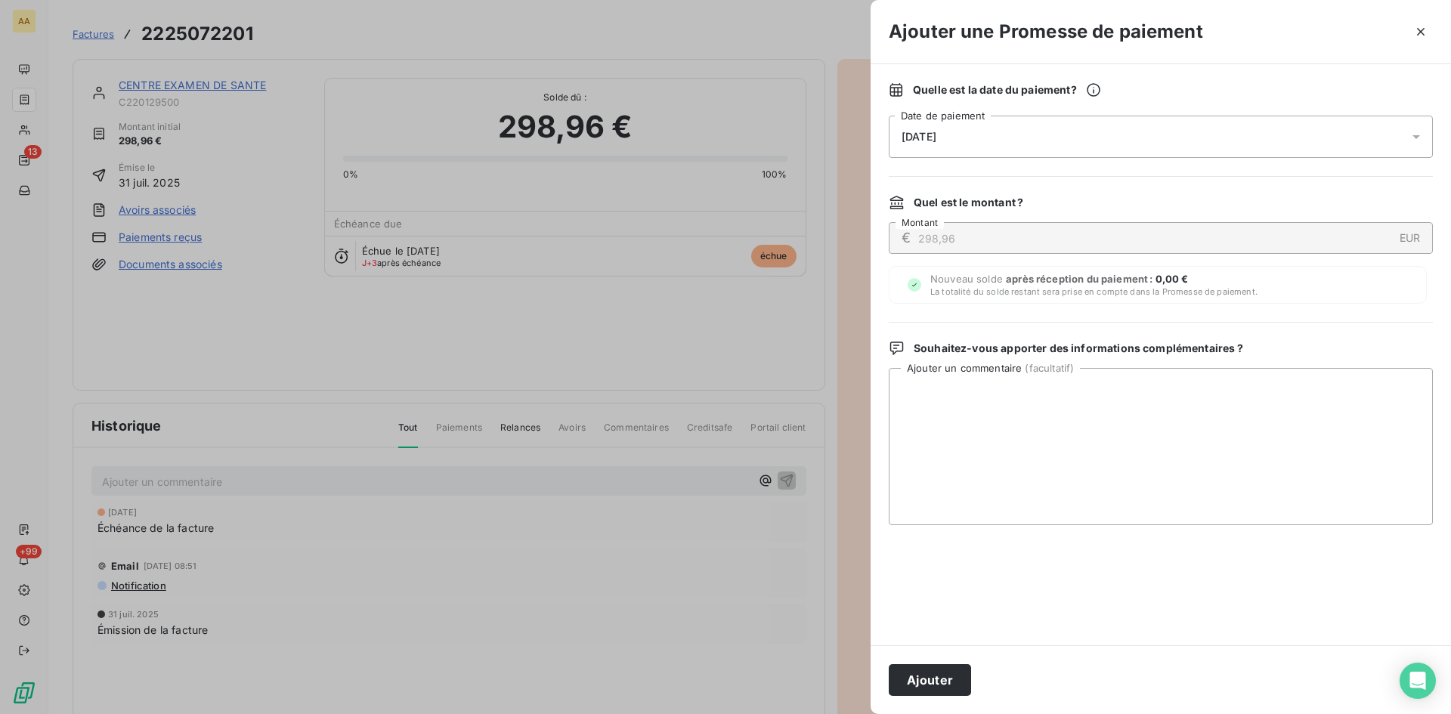
click at [971, 131] on div "[DATE]" at bounding box center [1161, 137] width 544 height 42
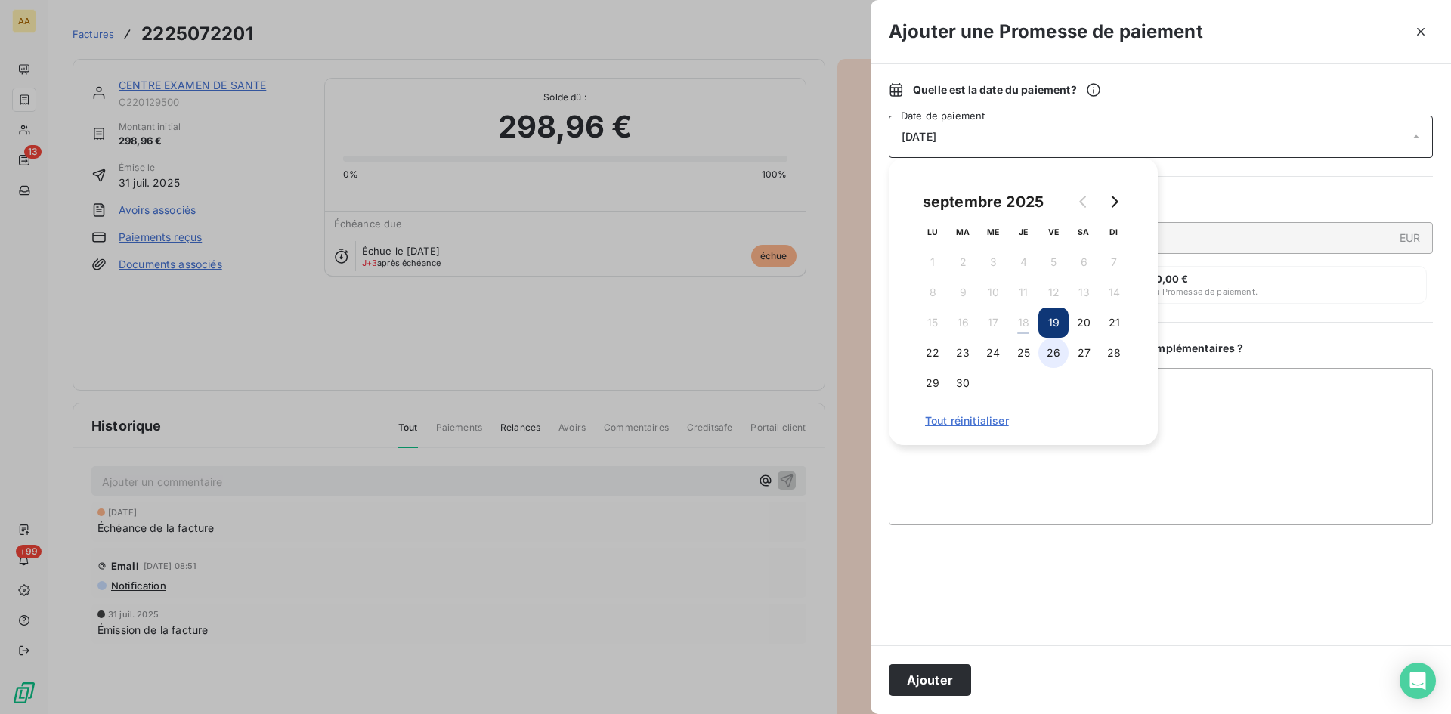
click at [1048, 354] on button "26" at bounding box center [1053, 353] width 30 height 30
click at [932, 680] on button "Ajouter" at bounding box center [930, 680] width 82 height 32
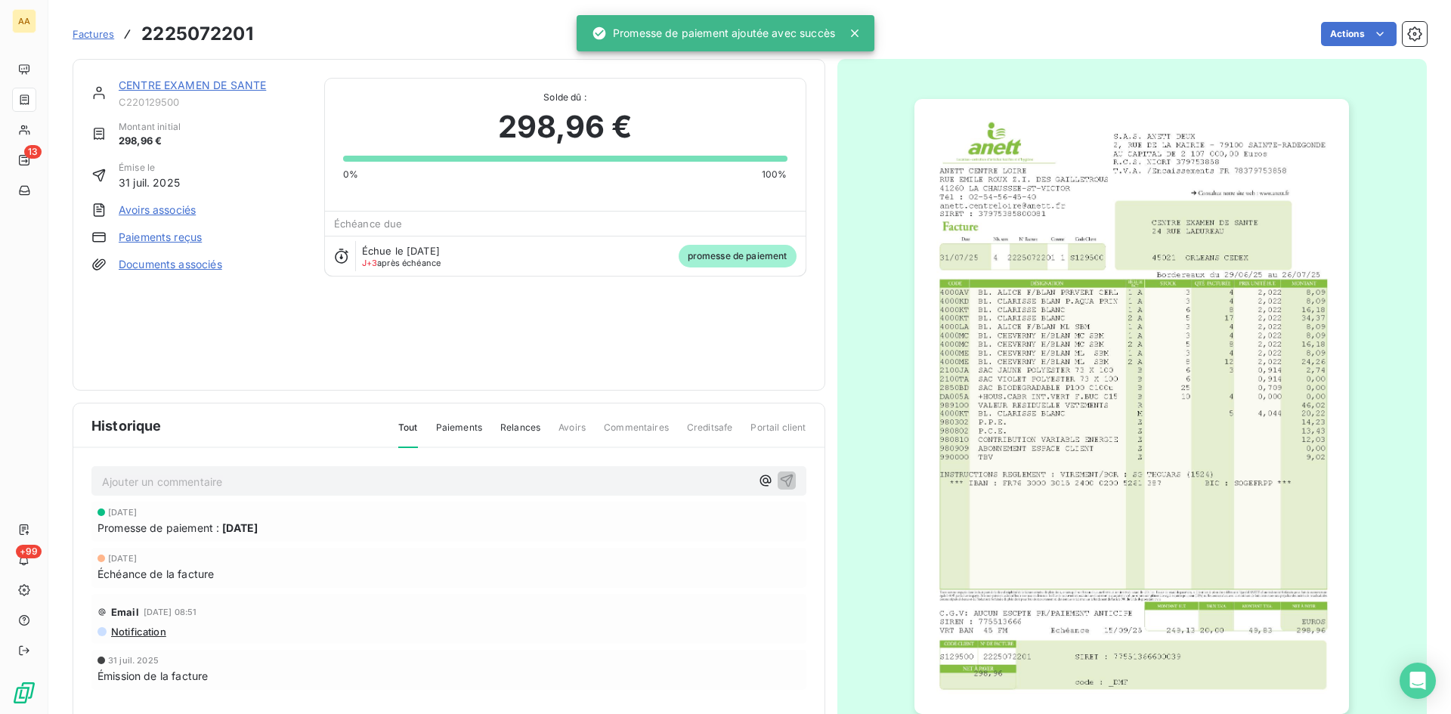
click at [507, 477] on p "Ajouter un commentaire ﻿" at bounding box center [426, 481] width 648 height 19
click at [781, 484] on icon "button" at bounding box center [786, 479] width 15 height 15
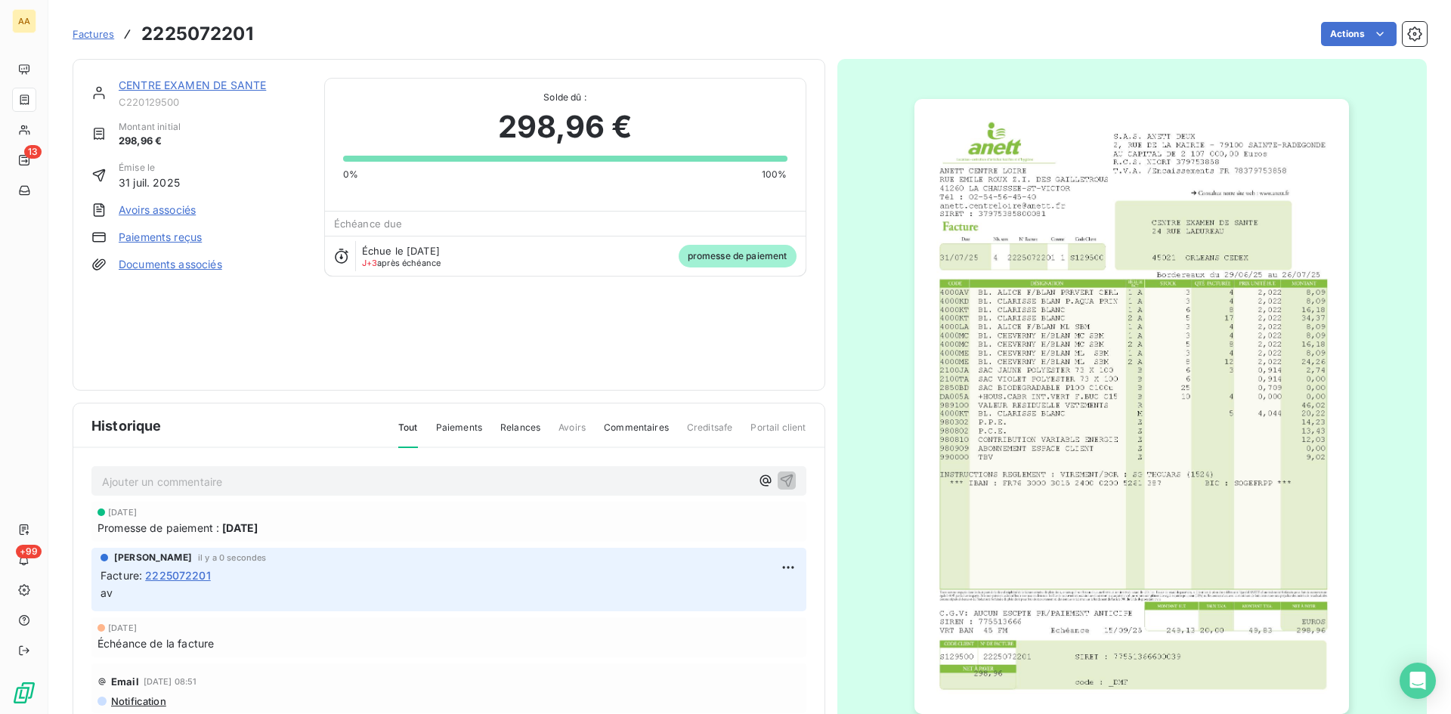
click at [234, 76] on div "CENTRE EXAMEN DE SANTE C220129500 Montant initial 298,96 € Émise le [DATE] Avoi…" at bounding box center [449, 225] width 753 height 332
click at [232, 81] on link "CENTRE EXAMEN DE SANTE" at bounding box center [192, 85] width 147 height 13
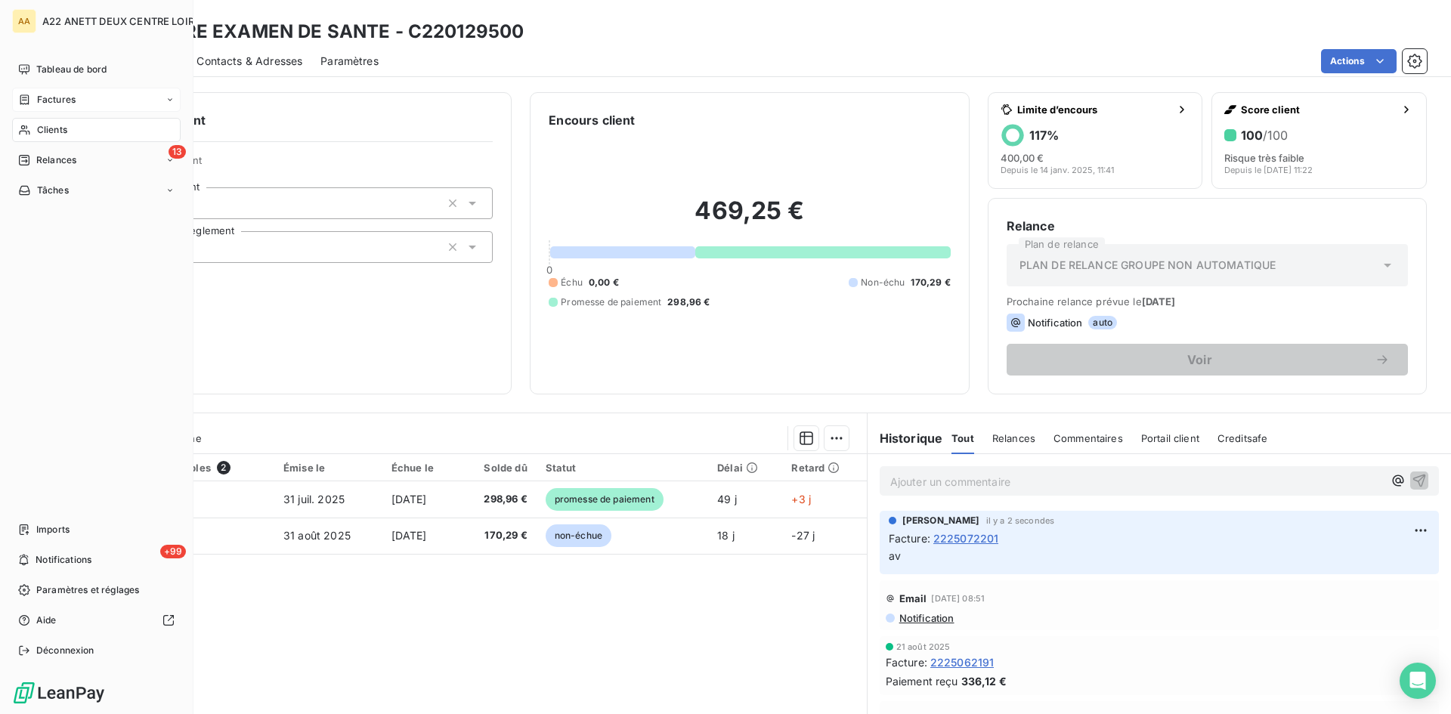
click at [39, 131] on span "Clients" at bounding box center [52, 130] width 30 height 14
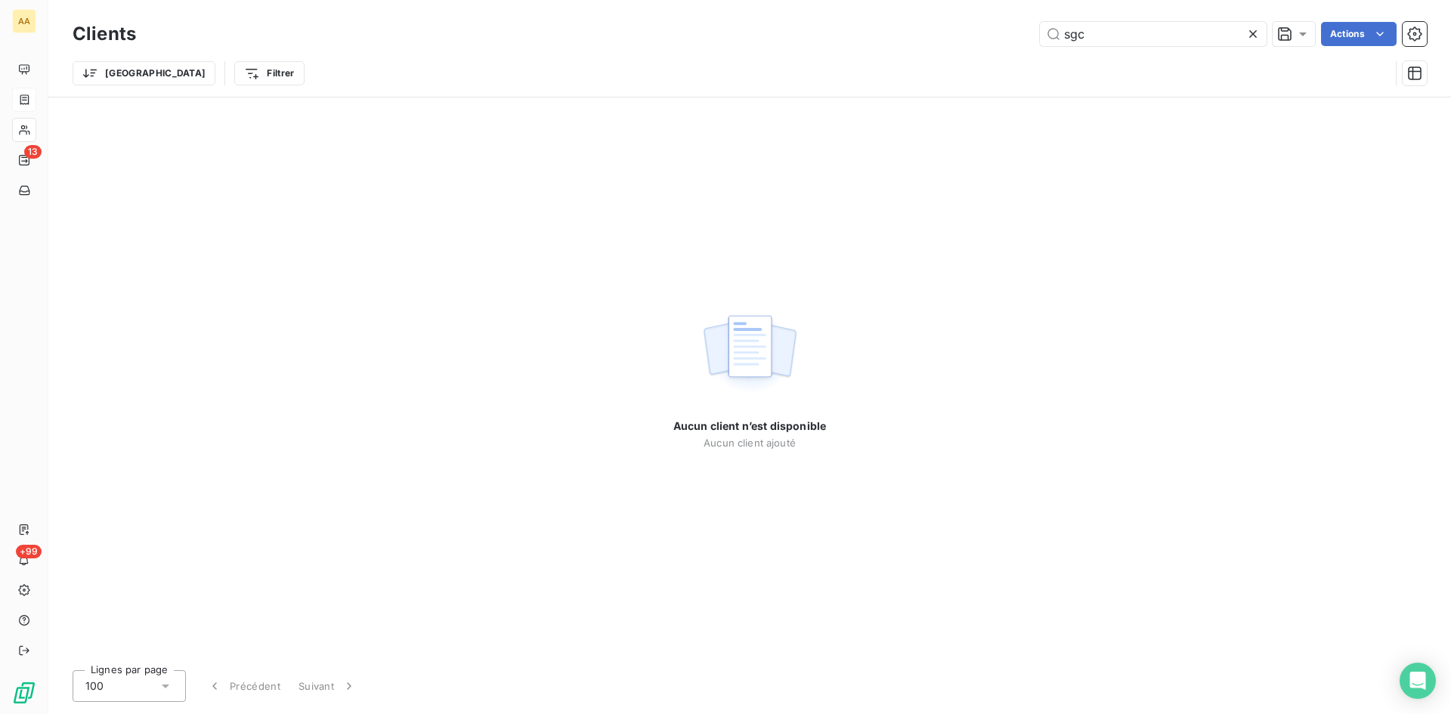
drag, startPoint x: 991, startPoint y: 40, endPoint x: 837, endPoint y: 39, distance: 154.2
click at [837, 39] on div "sgc Actions" at bounding box center [790, 34] width 1273 height 24
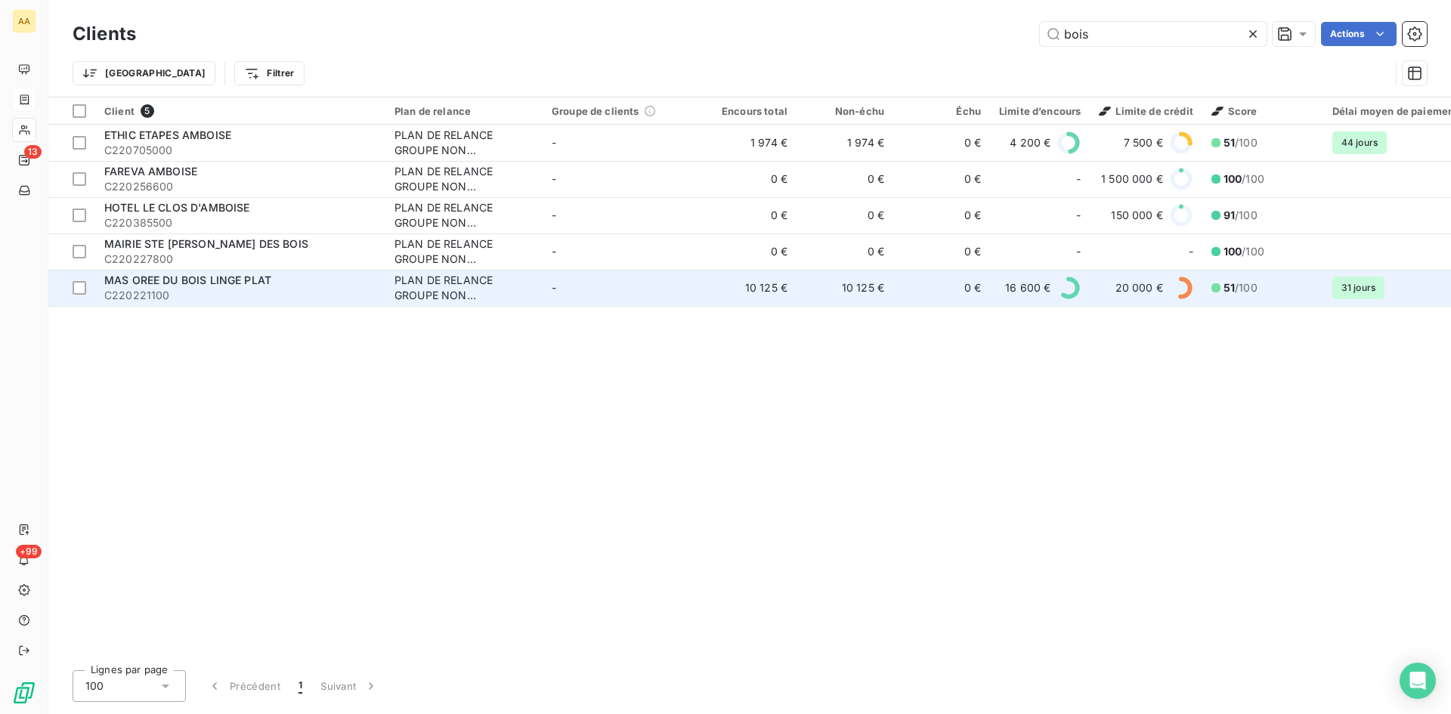
type input "bois"
click at [476, 277] on div "PLAN DE RELANCE GROUPE NON AUTOMATIQUE" at bounding box center [463, 288] width 139 height 30
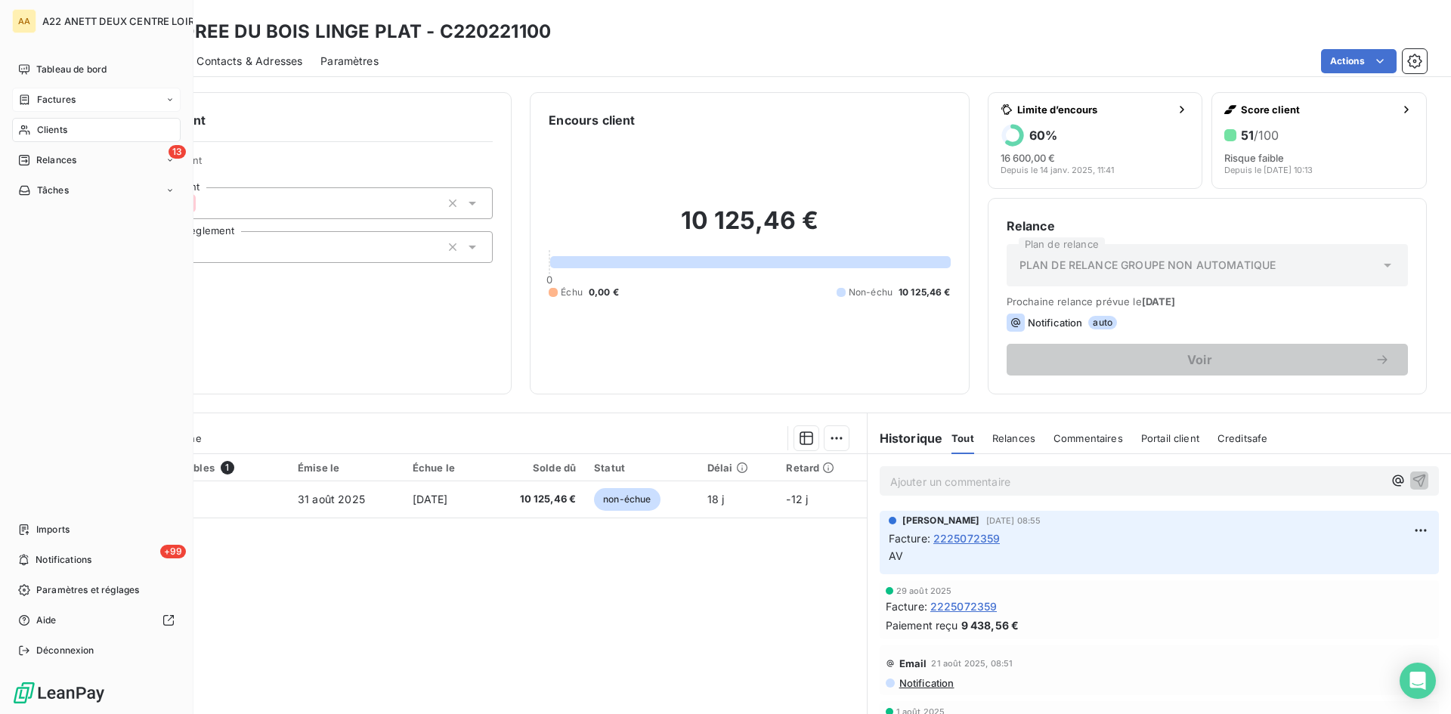
click at [35, 128] on div "Clients" at bounding box center [96, 130] width 169 height 24
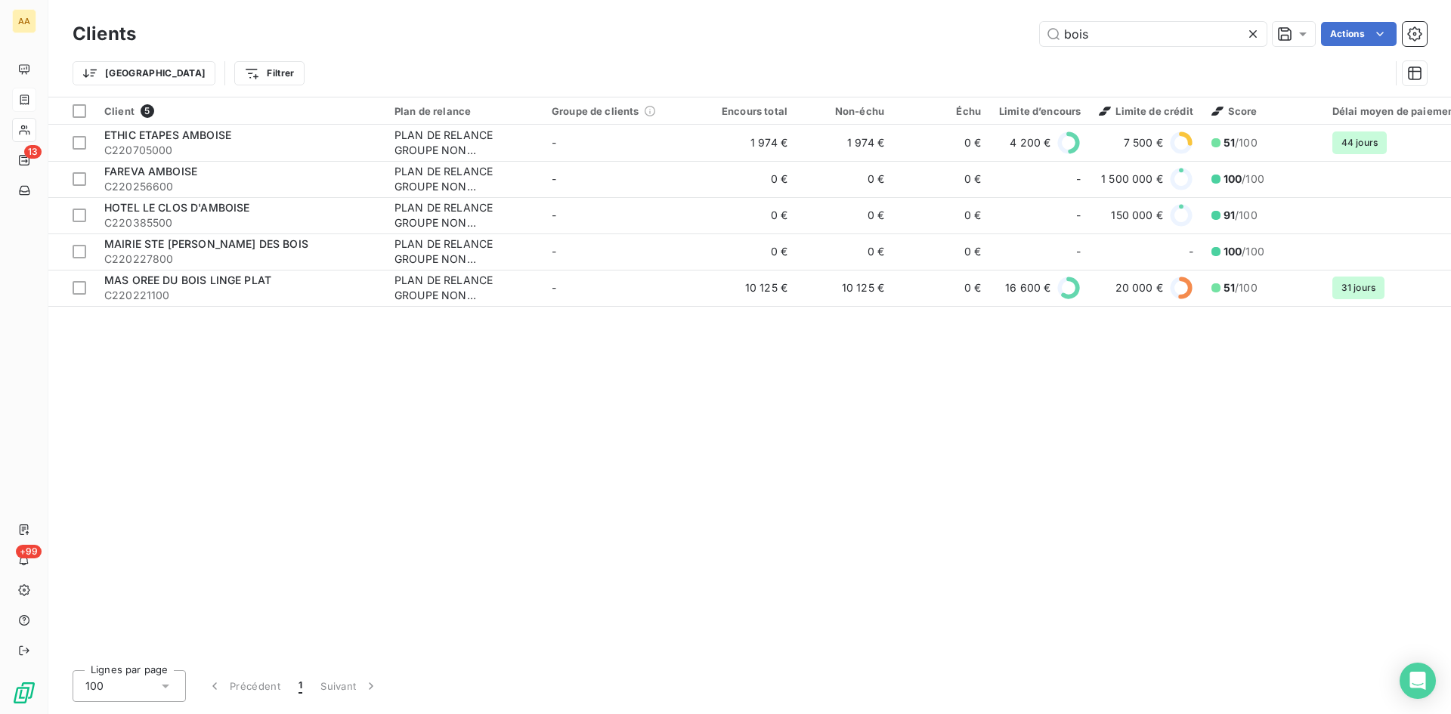
click at [1001, 39] on div "bois Actions" at bounding box center [790, 34] width 1273 height 24
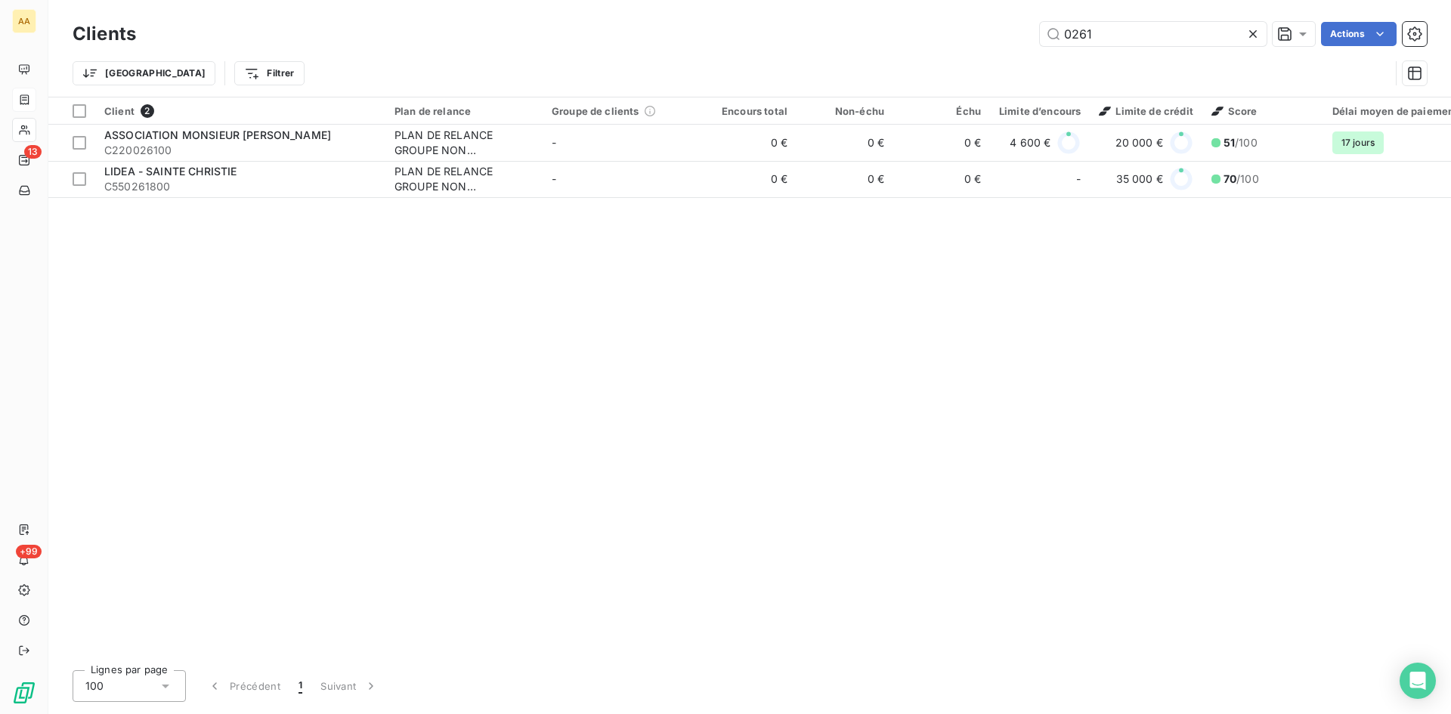
drag, startPoint x: 1124, startPoint y: 31, endPoint x: 935, endPoint y: 39, distance: 189.1
click at [935, 39] on div "0261 Actions" at bounding box center [790, 34] width 1273 height 24
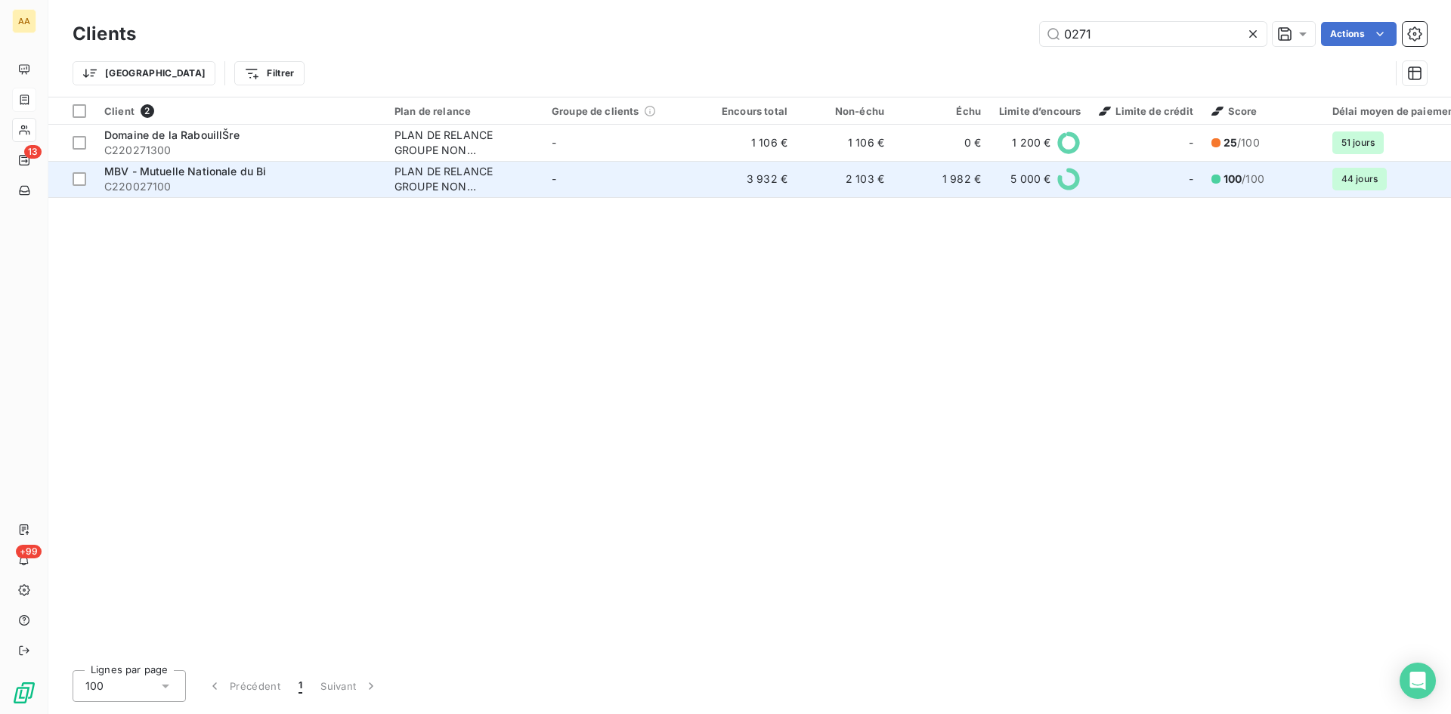
type input "0271"
click at [423, 175] on div "PLAN DE RELANCE GROUPE NON AUTOMATIQUE" at bounding box center [463, 179] width 139 height 30
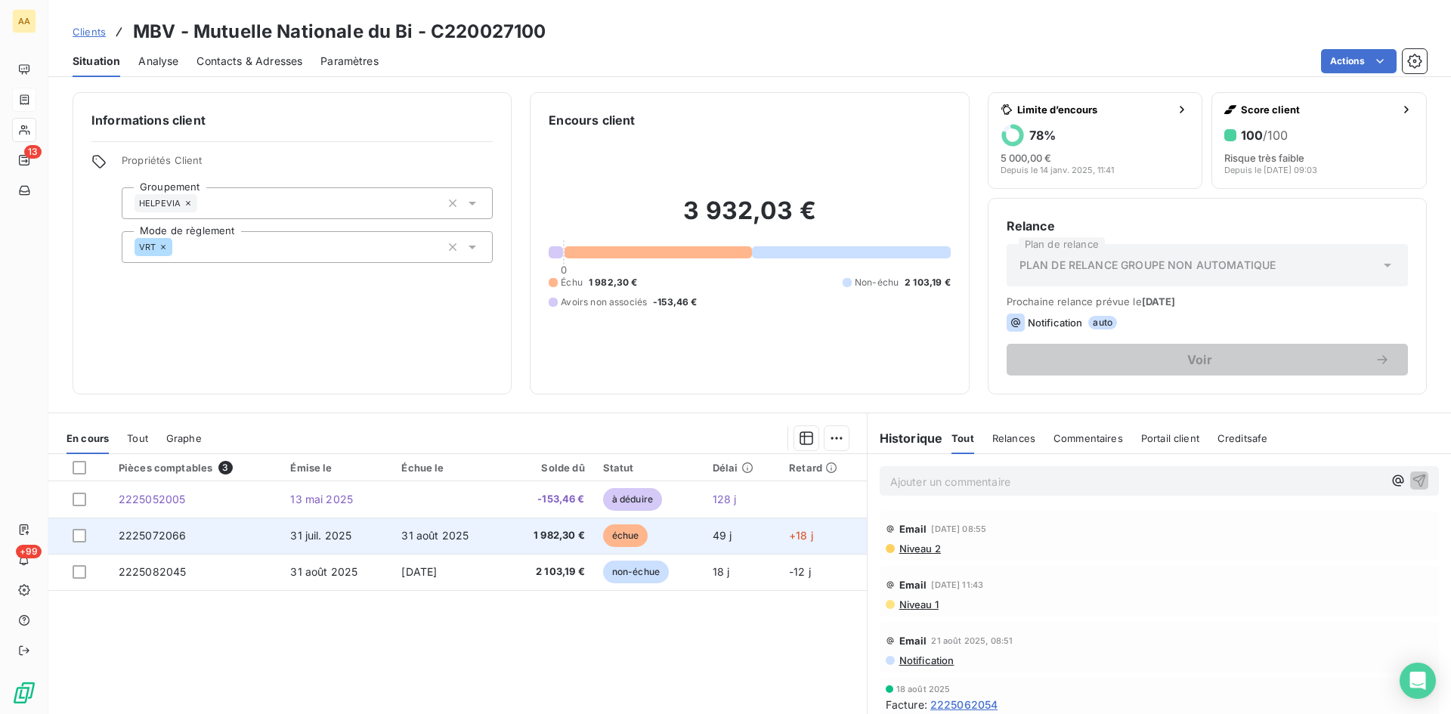
click at [171, 534] on span "2225072066" at bounding box center [153, 535] width 68 height 13
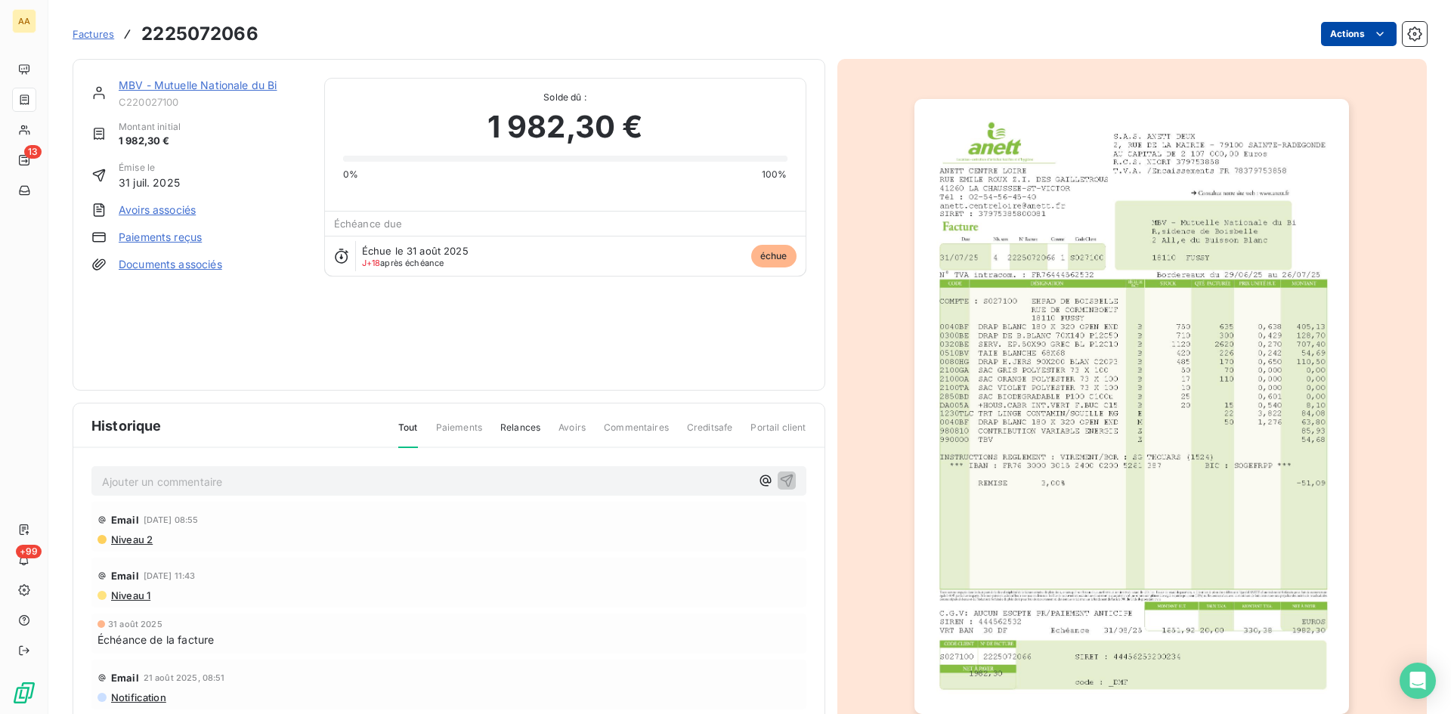
click at [1357, 34] on html "AA 13 +99 Factures 2225072066 Actions MBV - Mutuelle Nationale du Bi C220027100…" at bounding box center [725, 357] width 1451 height 714
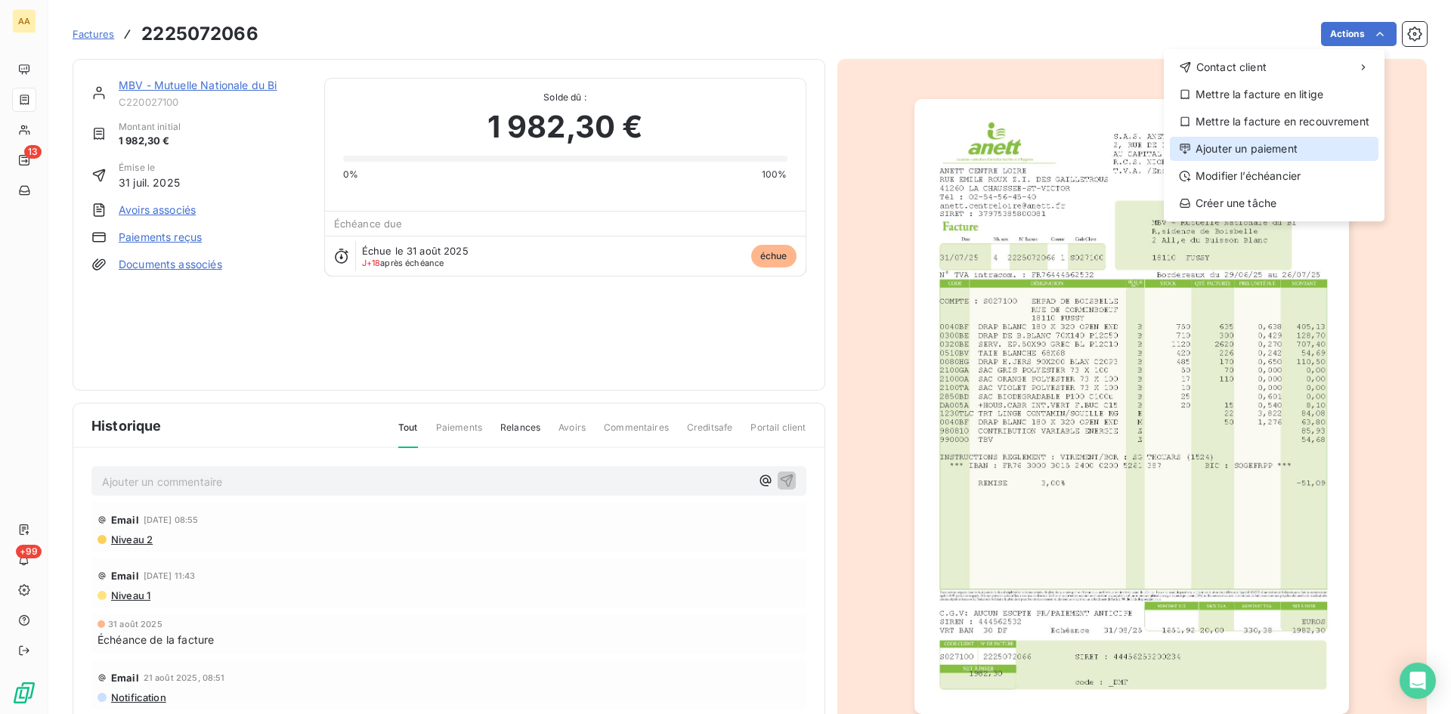
click at [1258, 149] on div "Ajouter un paiement" at bounding box center [1274, 149] width 209 height 24
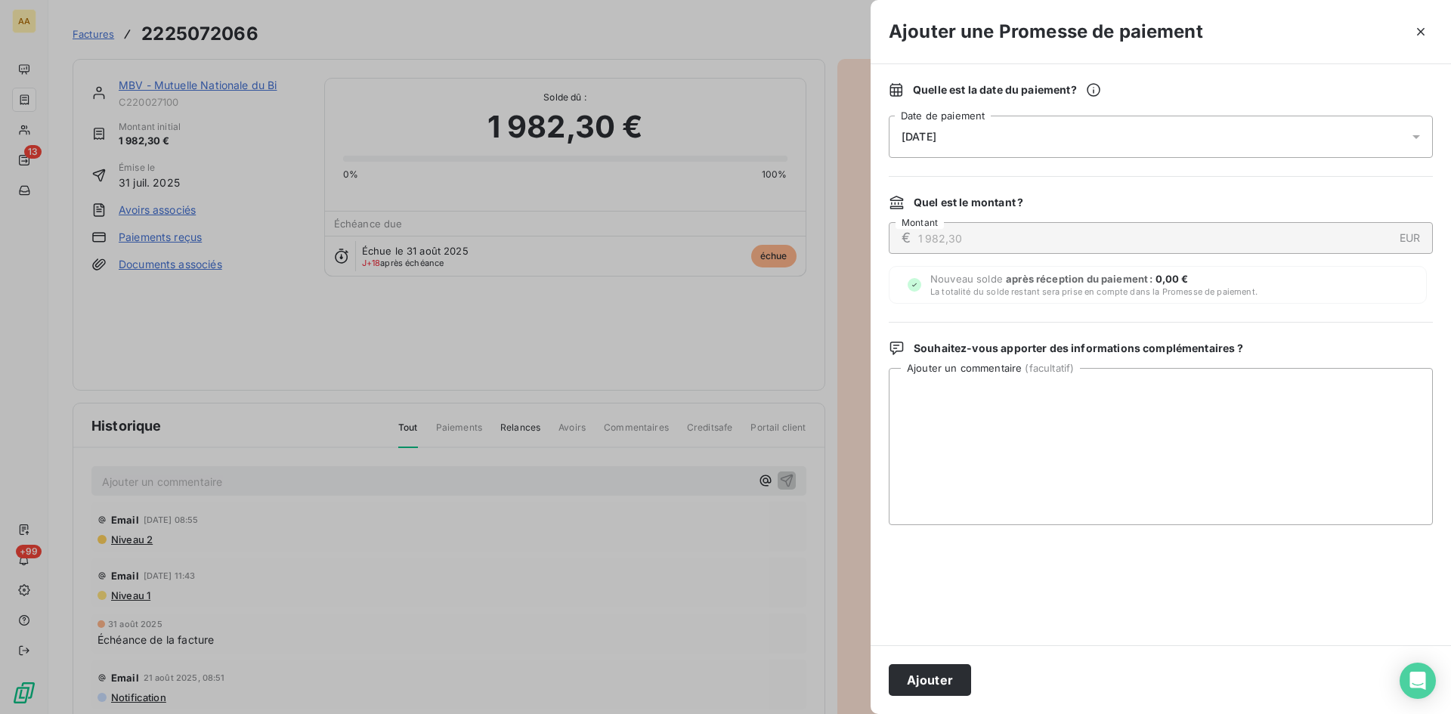
click at [936, 138] on span "[DATE]" at bounding box center [919, 137] width 35 height 12
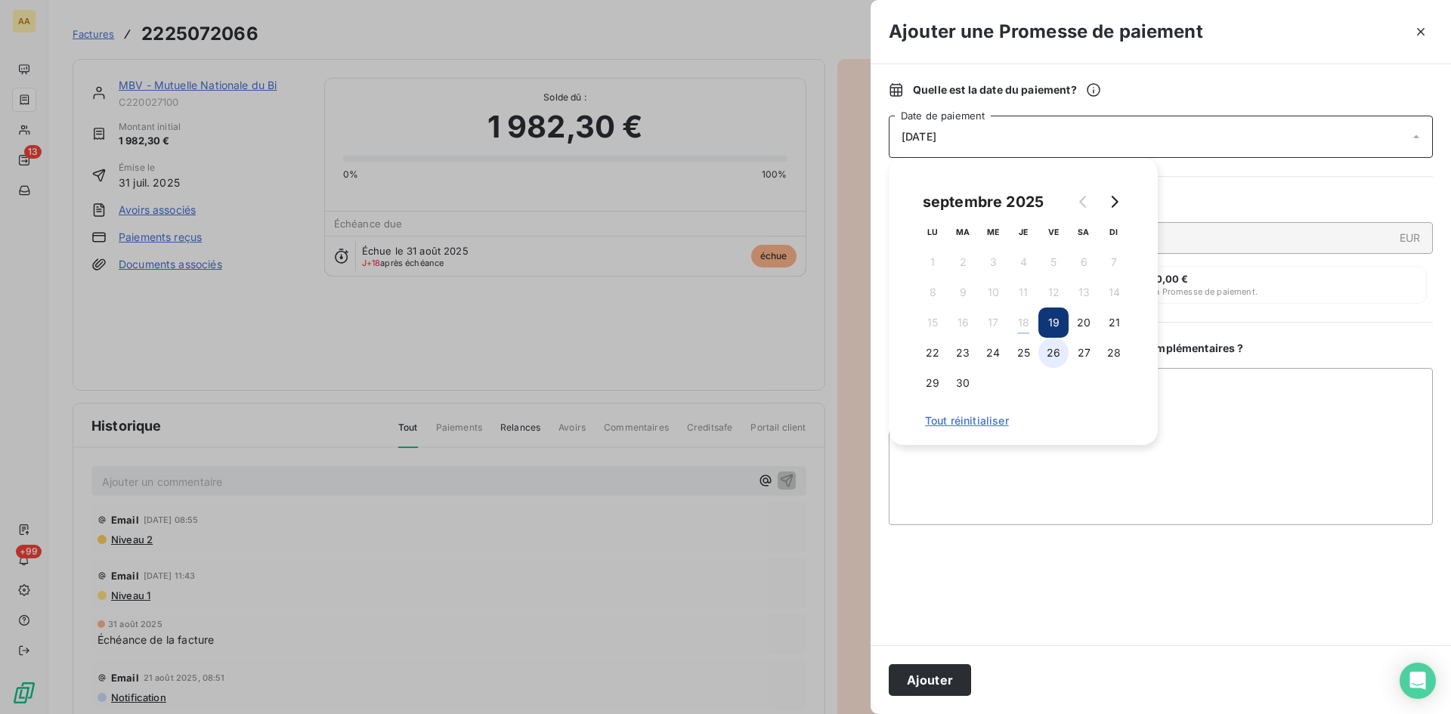
click at [1055, 352] on button "26" at bounding box center [1053, 353] width 30 height 30
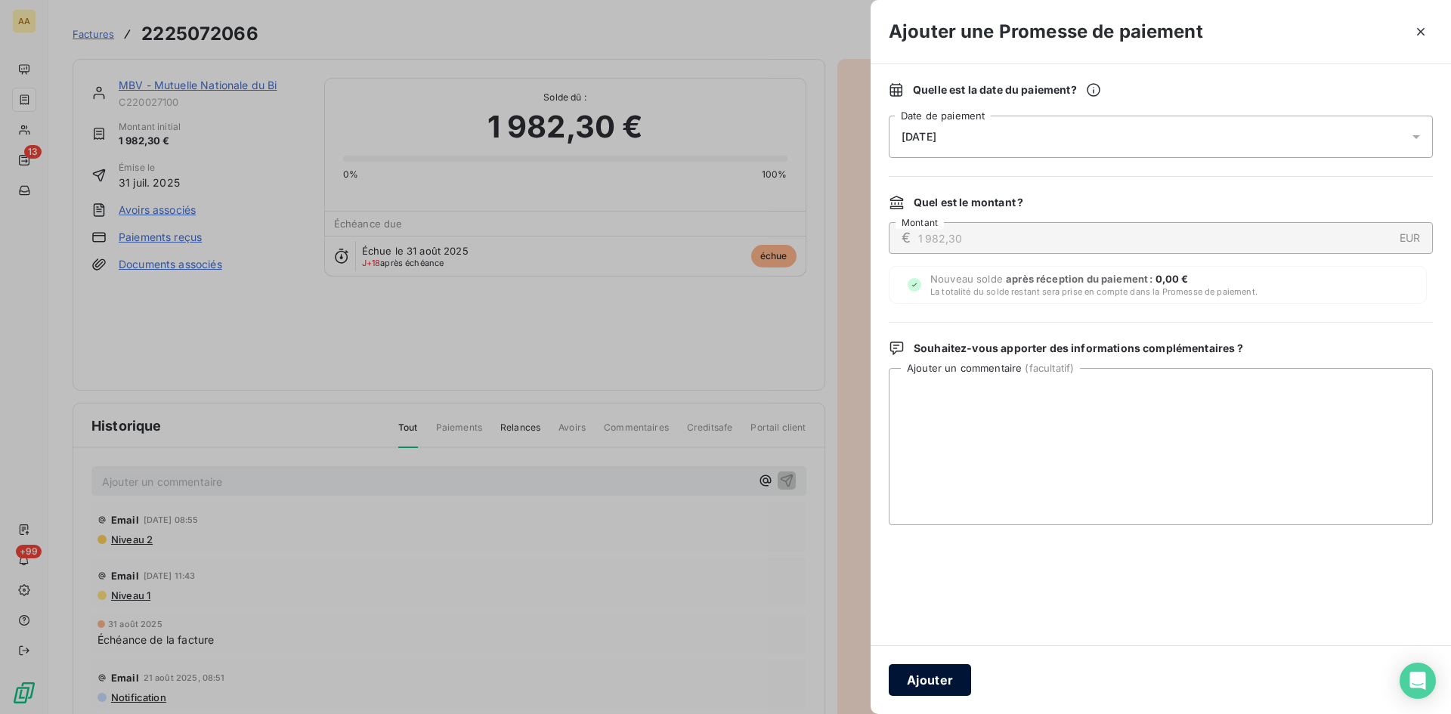
click at [958, 676] on button "Ajouter" at bounding box center [930, 680] width 82 height 32
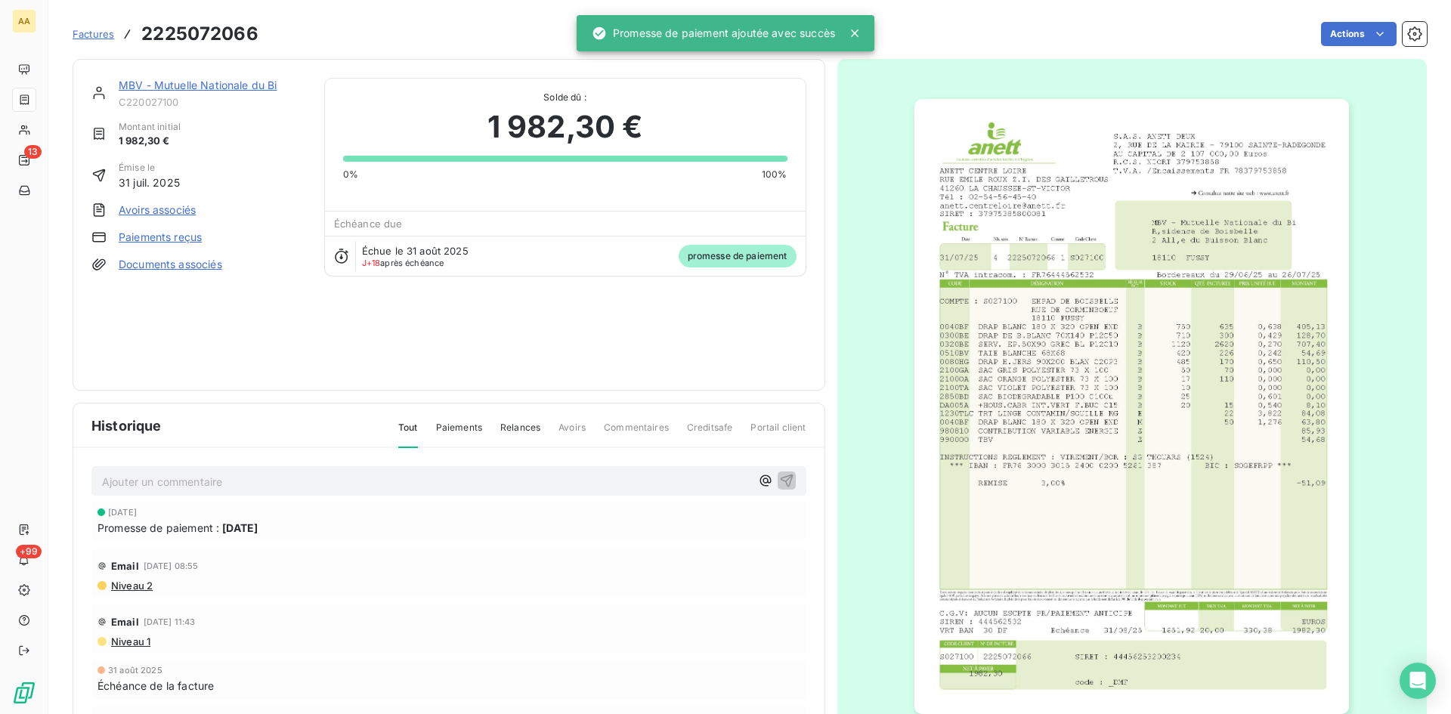
click at [455, 481] on p "Ajouter un commentaire ﻿" at bounding box center [426, 481] width 648 height 19
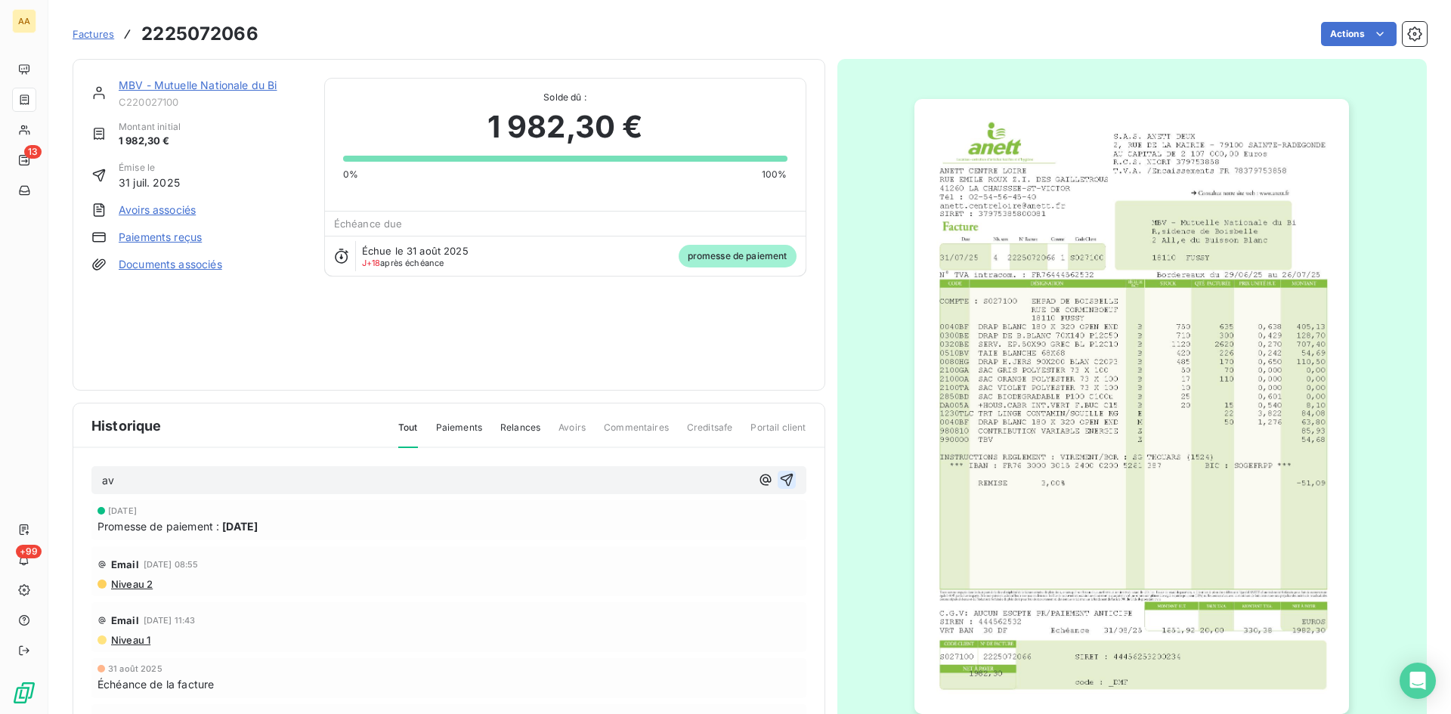
drag, startPoint x: 767, startPoint y: 475, endPoint x: 408, endPoint y: 74, distance: 537.8
click at [779, 474] on icon "button" at bounding box center [786, 479] width 15 height 15
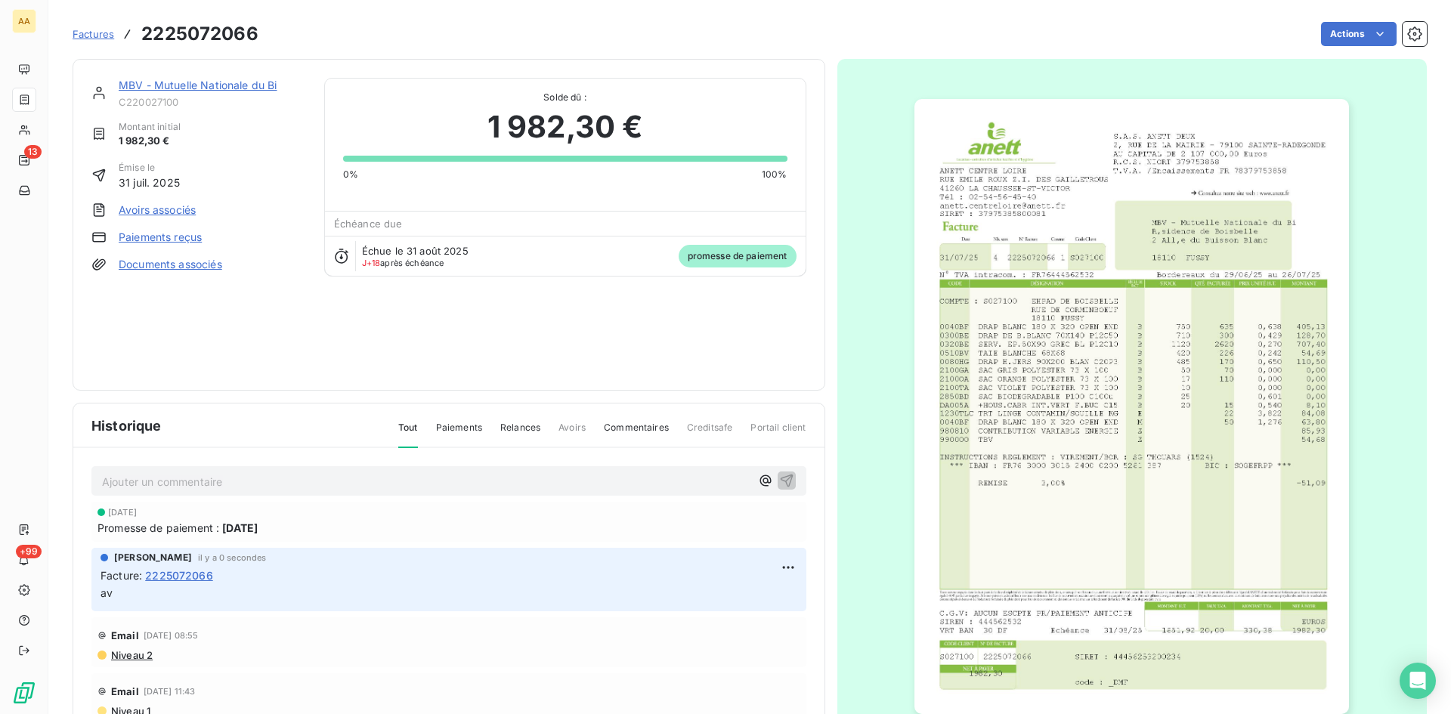
click at [248, 79] on link "MBV - Mutuelle Nationale du Bi" at bounding box center [198, 85] width 159 height 13
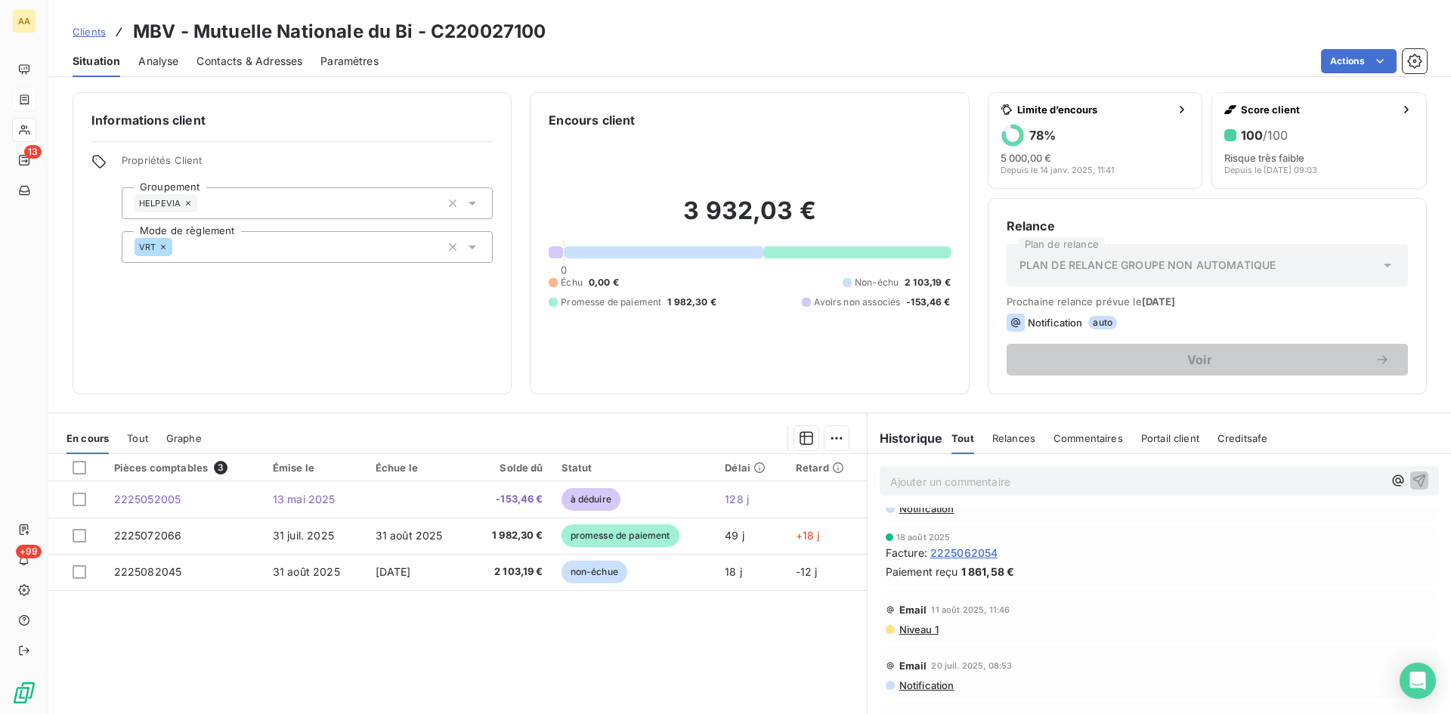
scroll to position [227, 0]
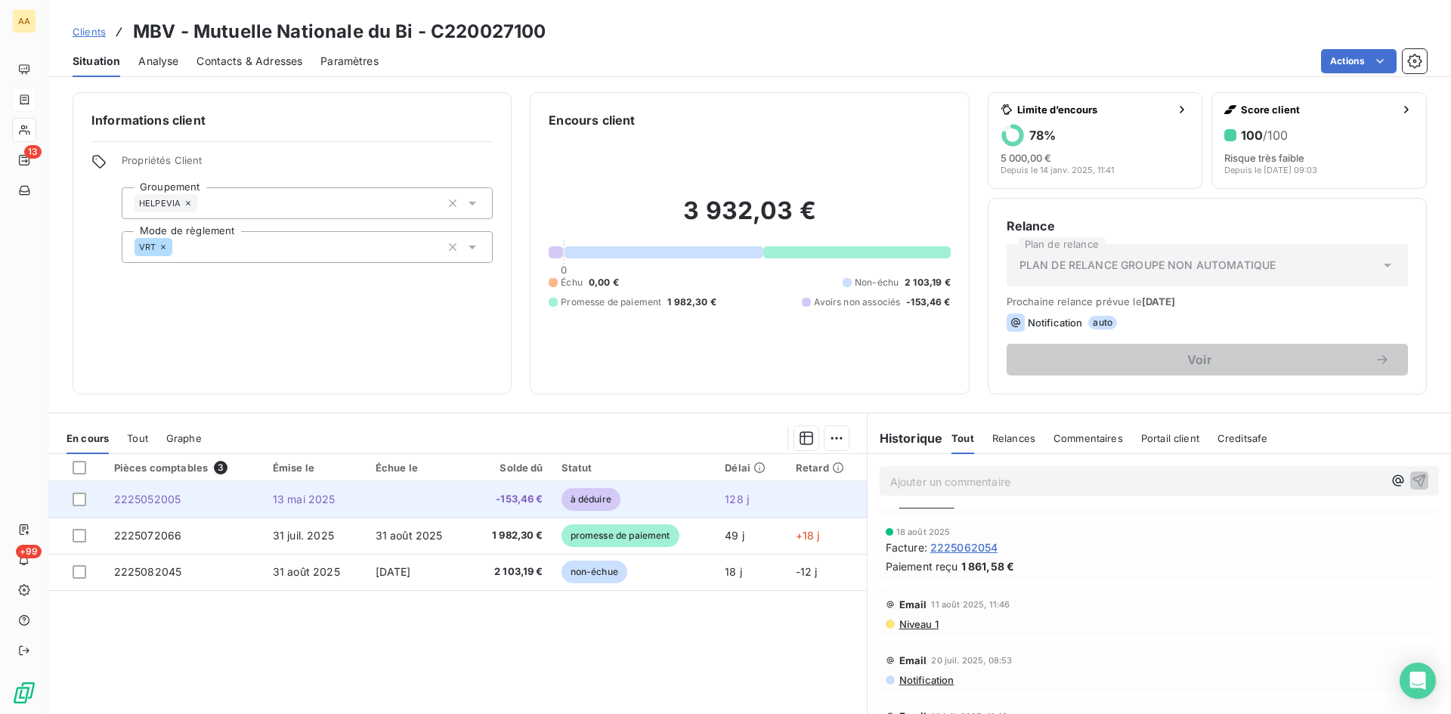
click at [158, 497] on span "2225052005" at bounding box center [147, 499] width 67 height 13
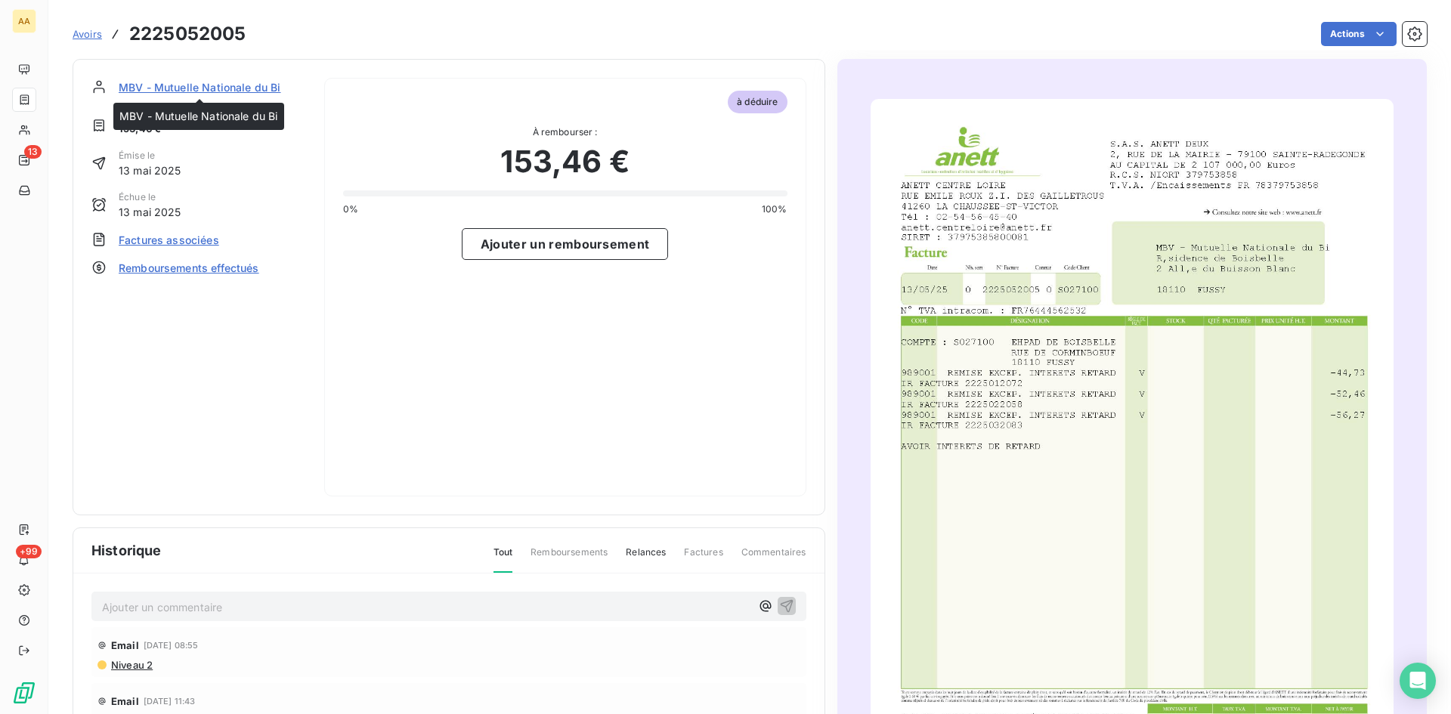
click at [207, 87] on span "MBV - Mutuelle Nationale du Bi" at bounding box center [200, 87] width 162 height 16
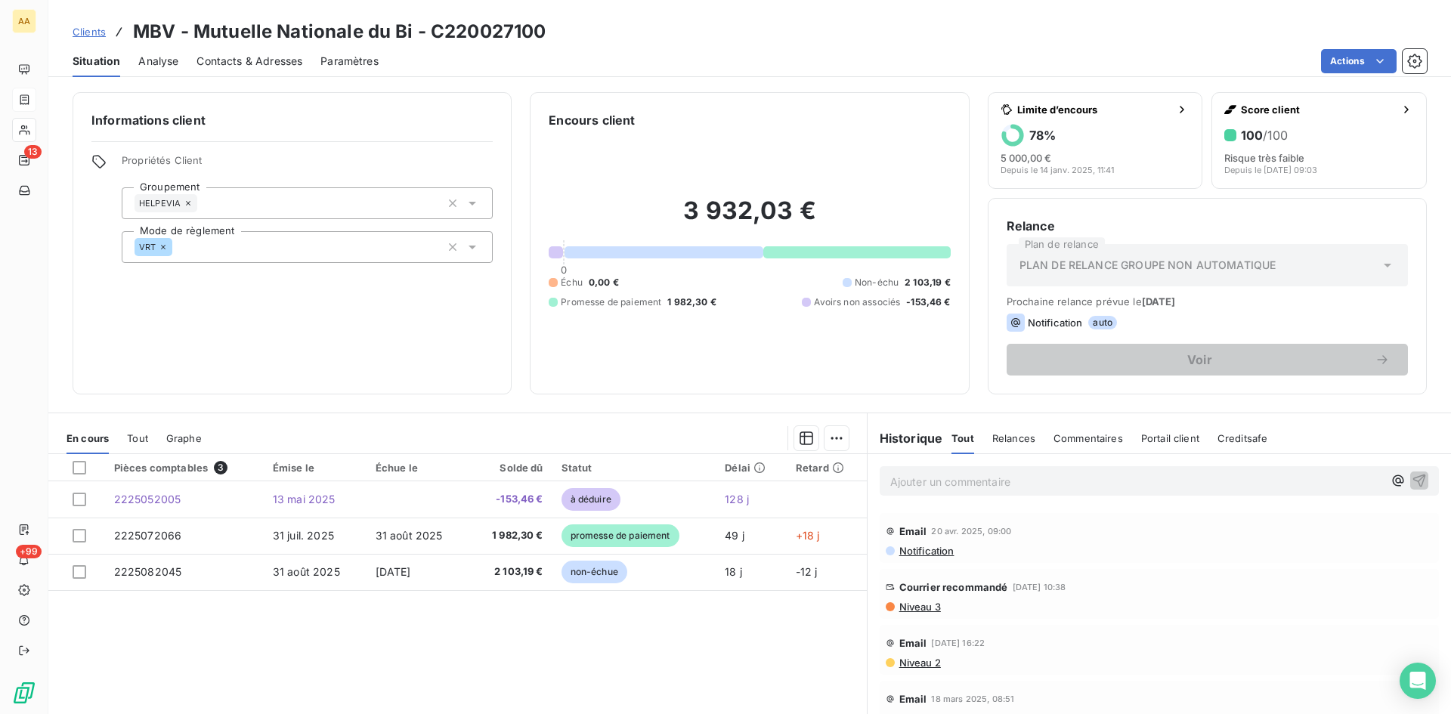
scroll to position [831, 0]
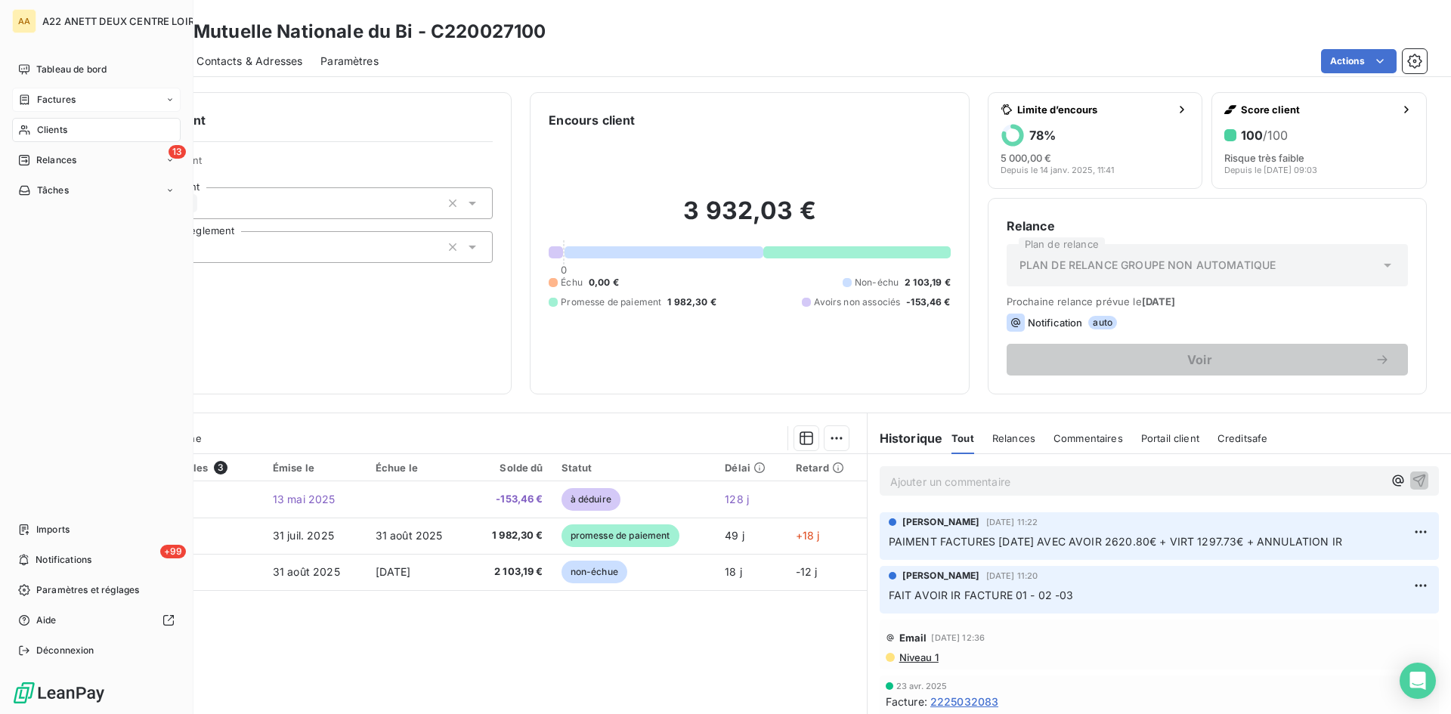
click at [39, 131] on span "Clients" at bounding box center [52, 130] width 30 height 14
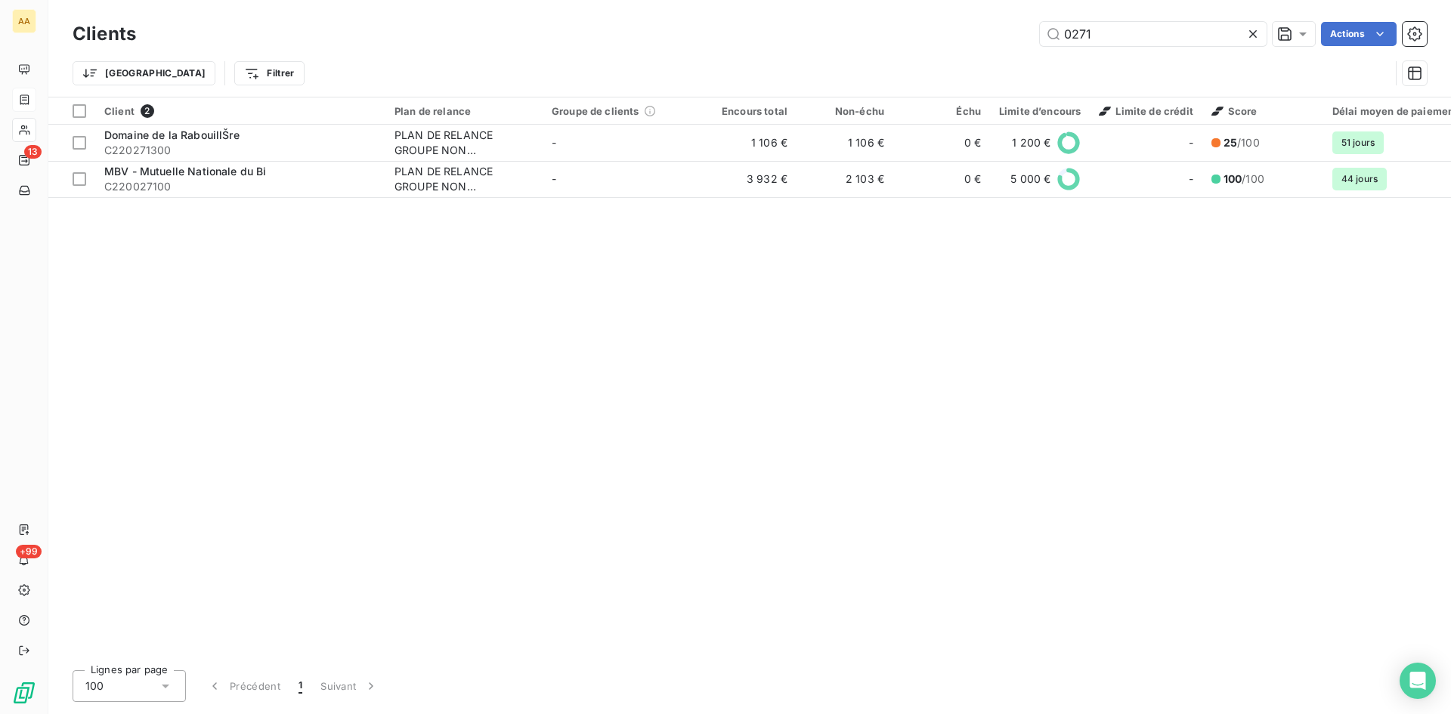
drag, startPoint x: 1125, startPoint y: 32, endPoint x: 933, endPoint y: 33, distance: 192.7
click at [933, 33] on div "0271 Actions" at bounding box center [790, 34] width 1273 height 24
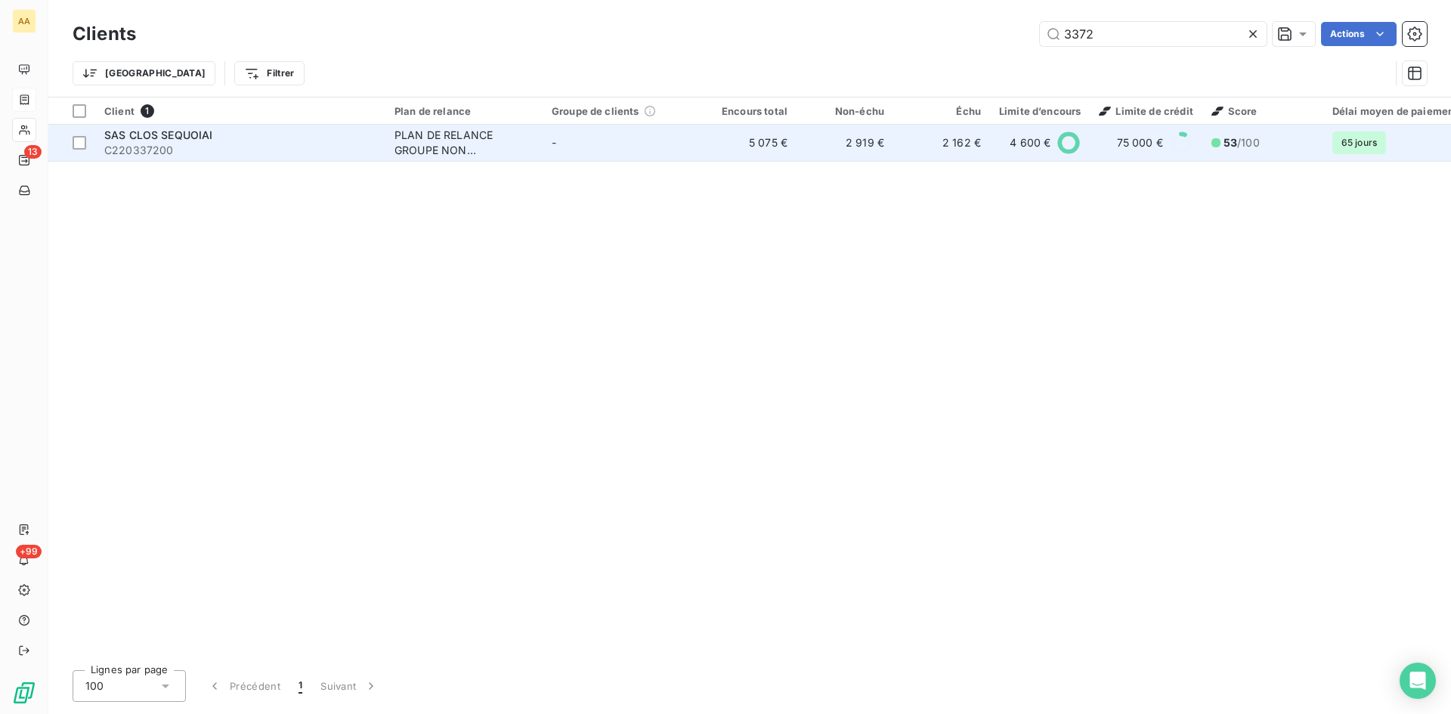
type input "3372"
click at [441, 137] on div "PLAN DE RELANCE GROUPE NON AUTOMATIQUE" at bounding box center [463, 143] width 139 height 30
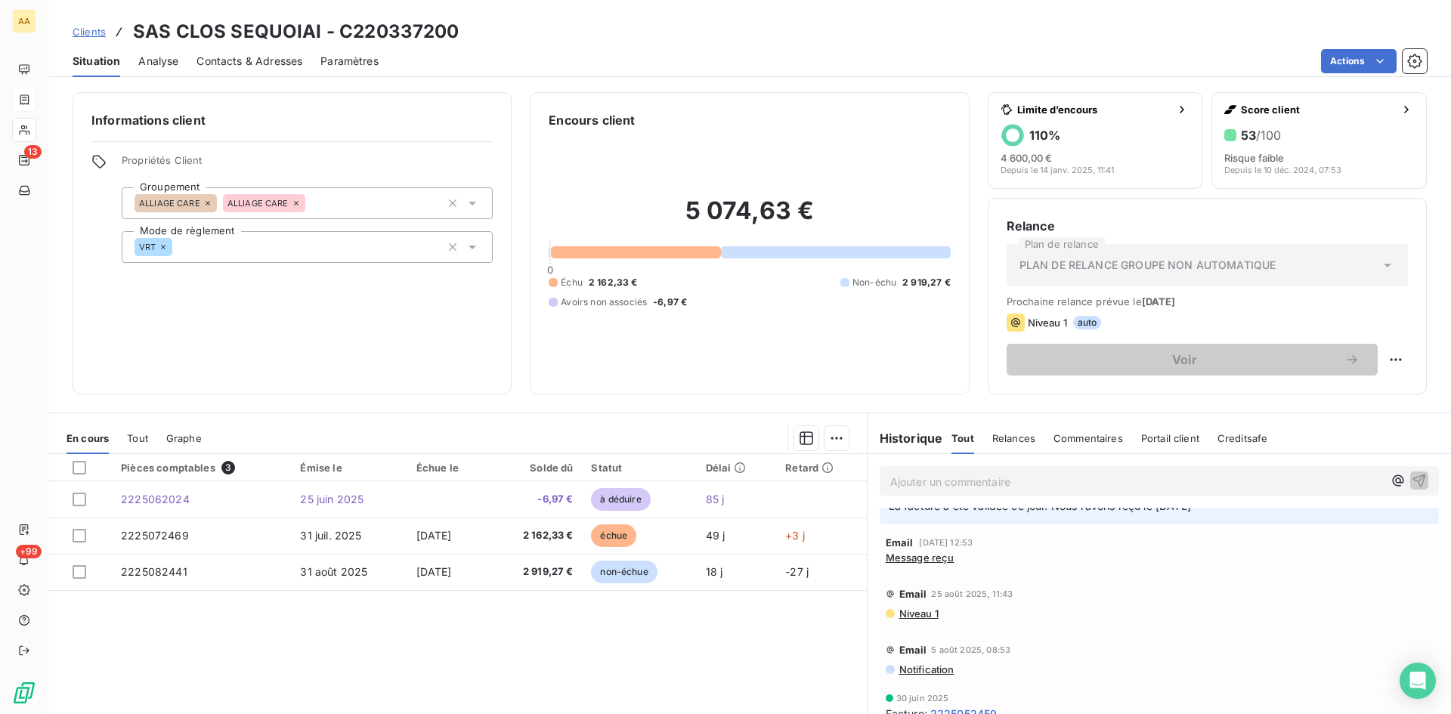
scroll to position [302, 0]
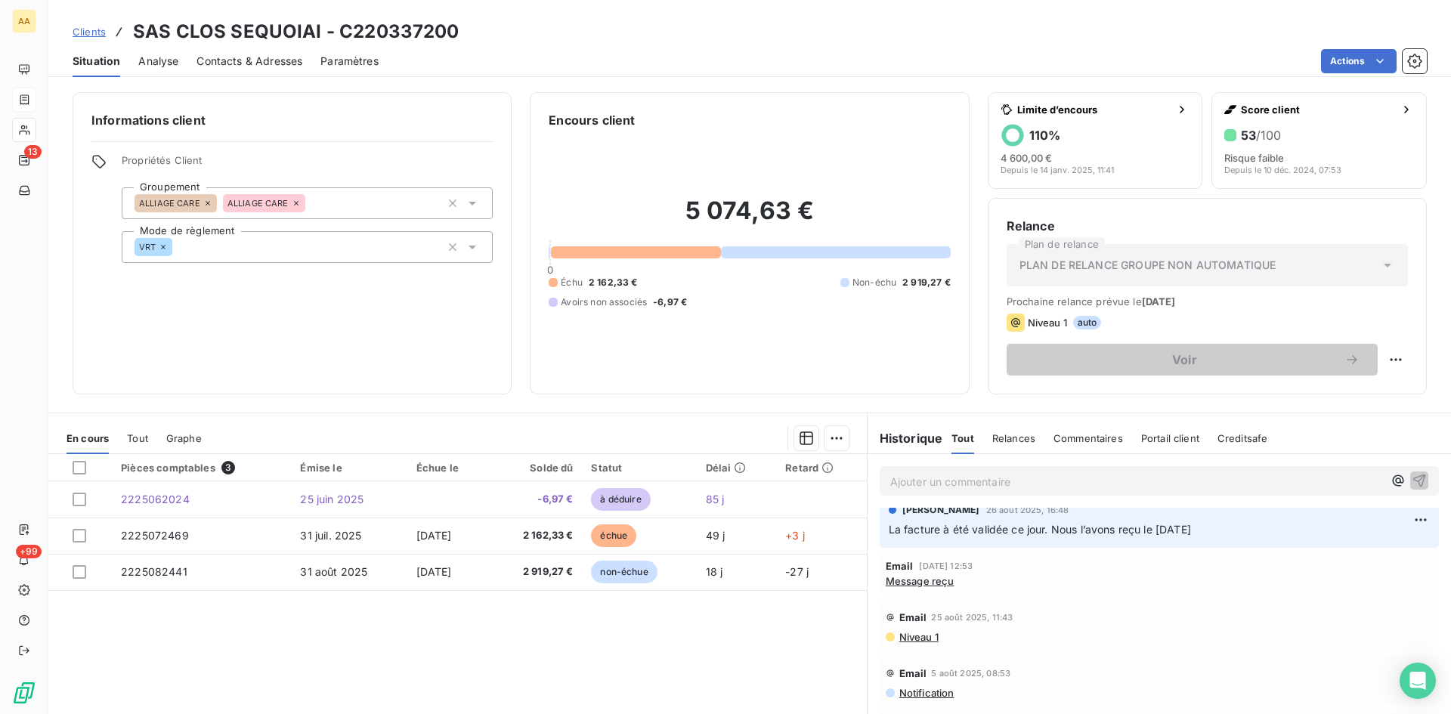
click at [925, 583] on span "Message reçu" at bounding box center [920, 581] width 69 height 12
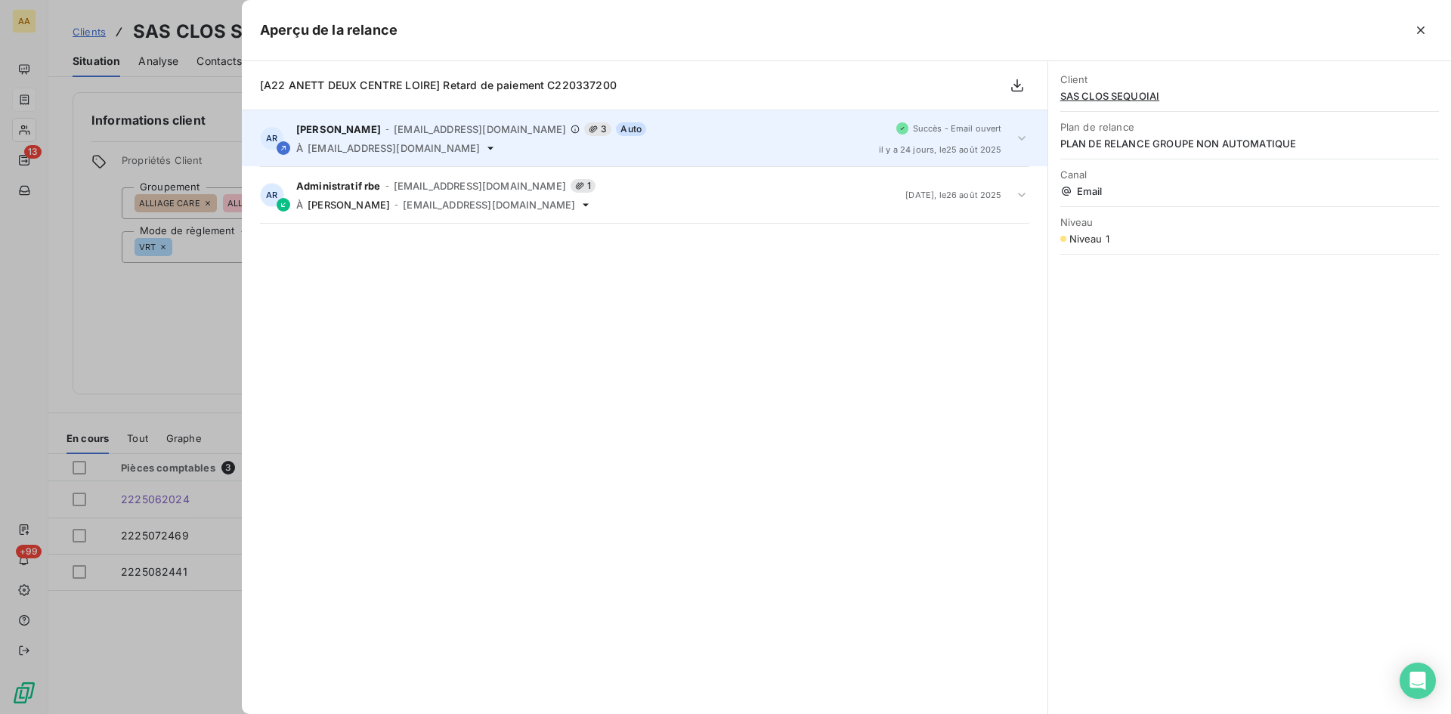
click at [436, 129] on span "[EMAIL_ADDRESS][DOMAIN_NAME]" at bounding box center [480, 129] width 172 height 12
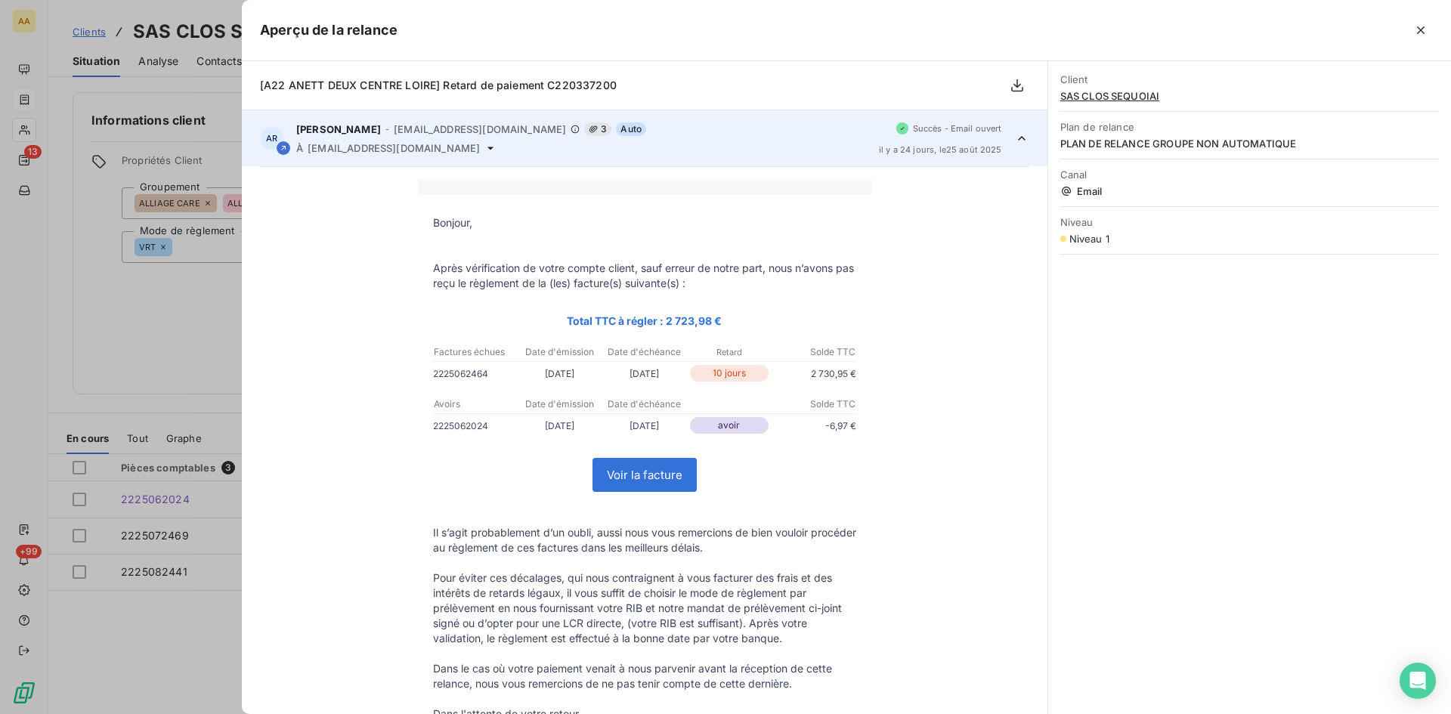
drag, startPoint x: 102, startPoint y: 305, endPoint x: 175, endPoint y: 285, distance: 75.9
click at [103, 305] on div at bounding box center [725, 357] width 1451 height 714
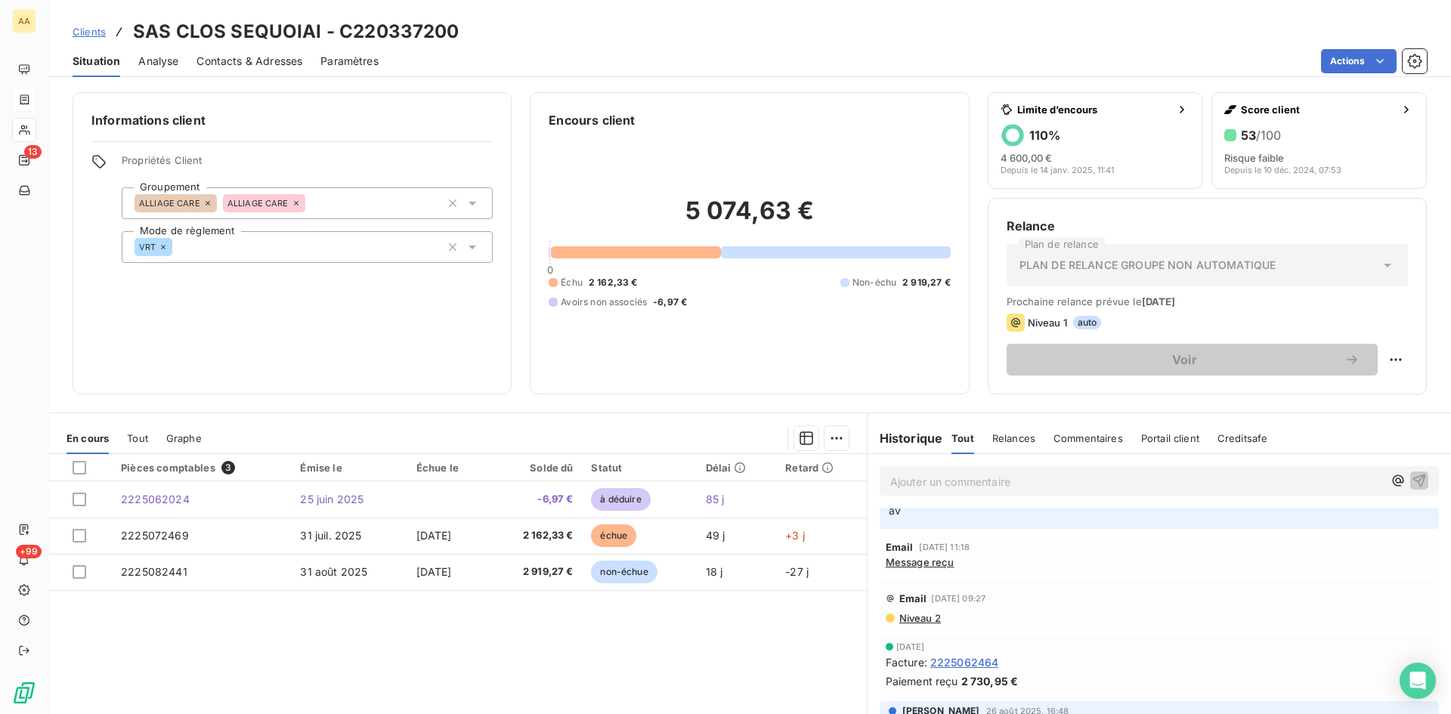
scroll to position [76, 0]
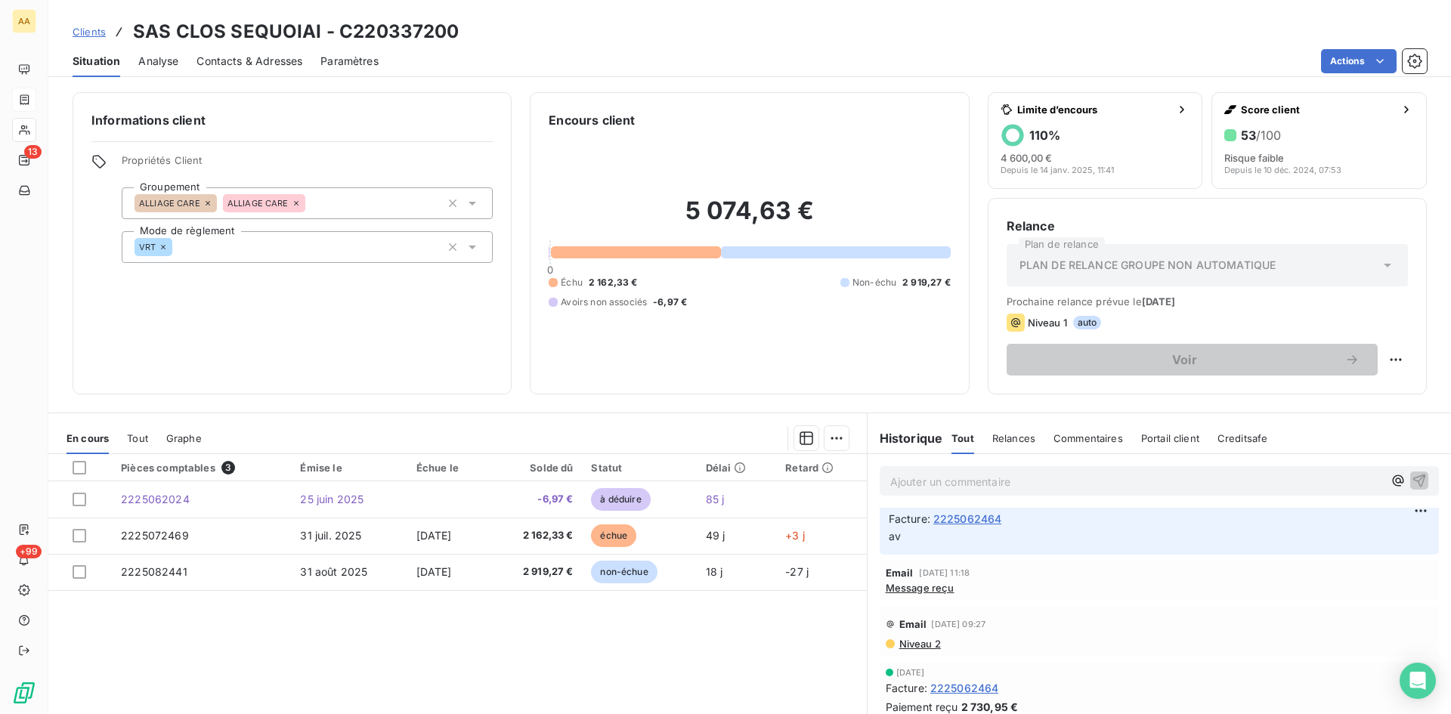
click at [933, 590] on span "Message reçu" at bounding box center [920, 588] width 69 height 12
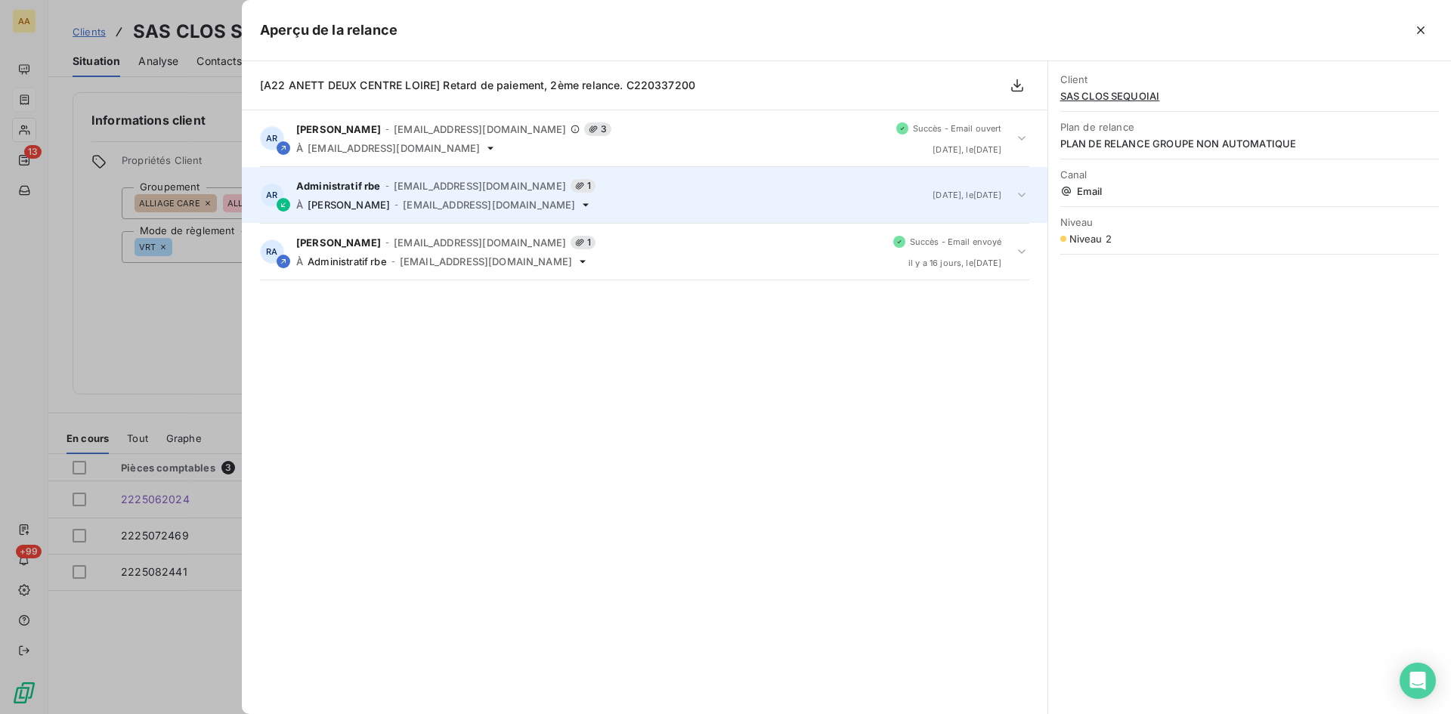
click at [552, 194] on div "Administratif rbe - [EMAIL_ADDRESS][DOMAIN_NAME] 1 À [PERSON_NAME] - [EMAIL_ADD…" at bounding box center [608, 195] width 624 height 32
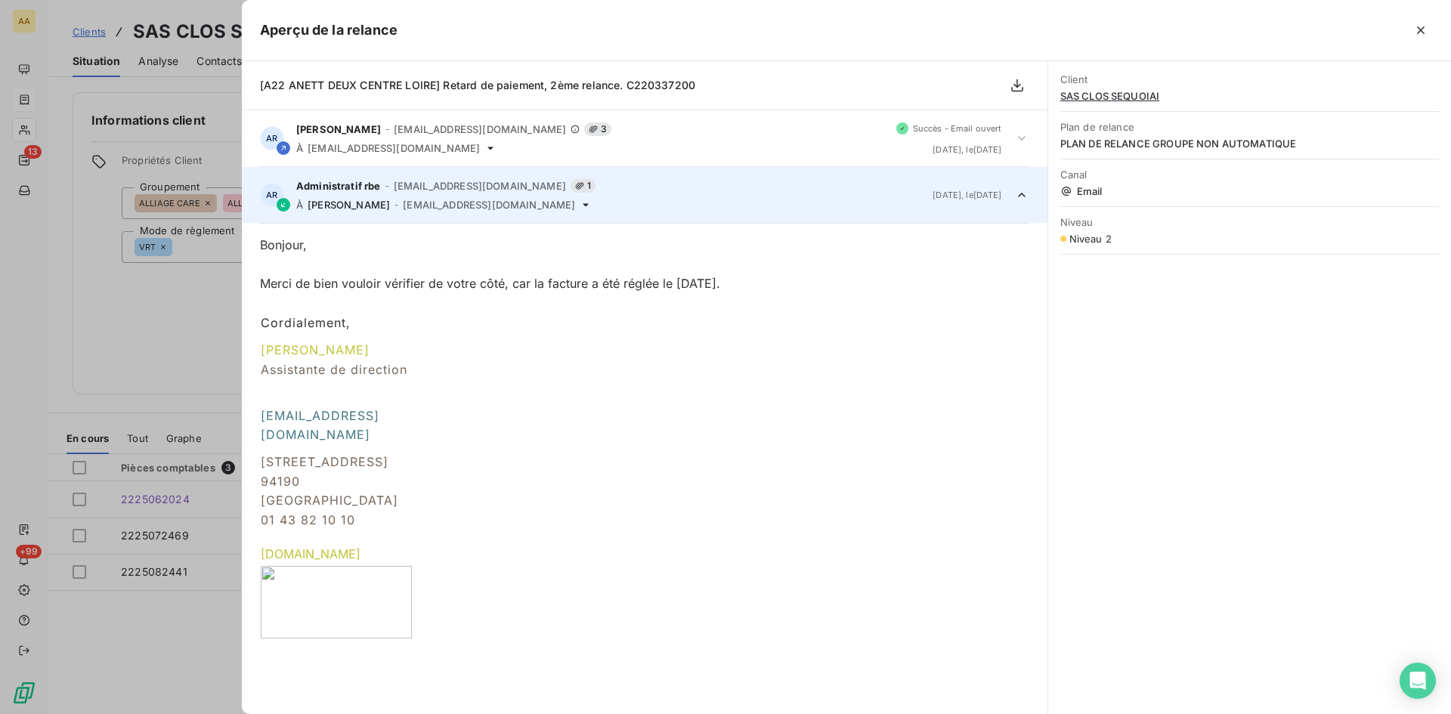
scroll to position [57, 0]
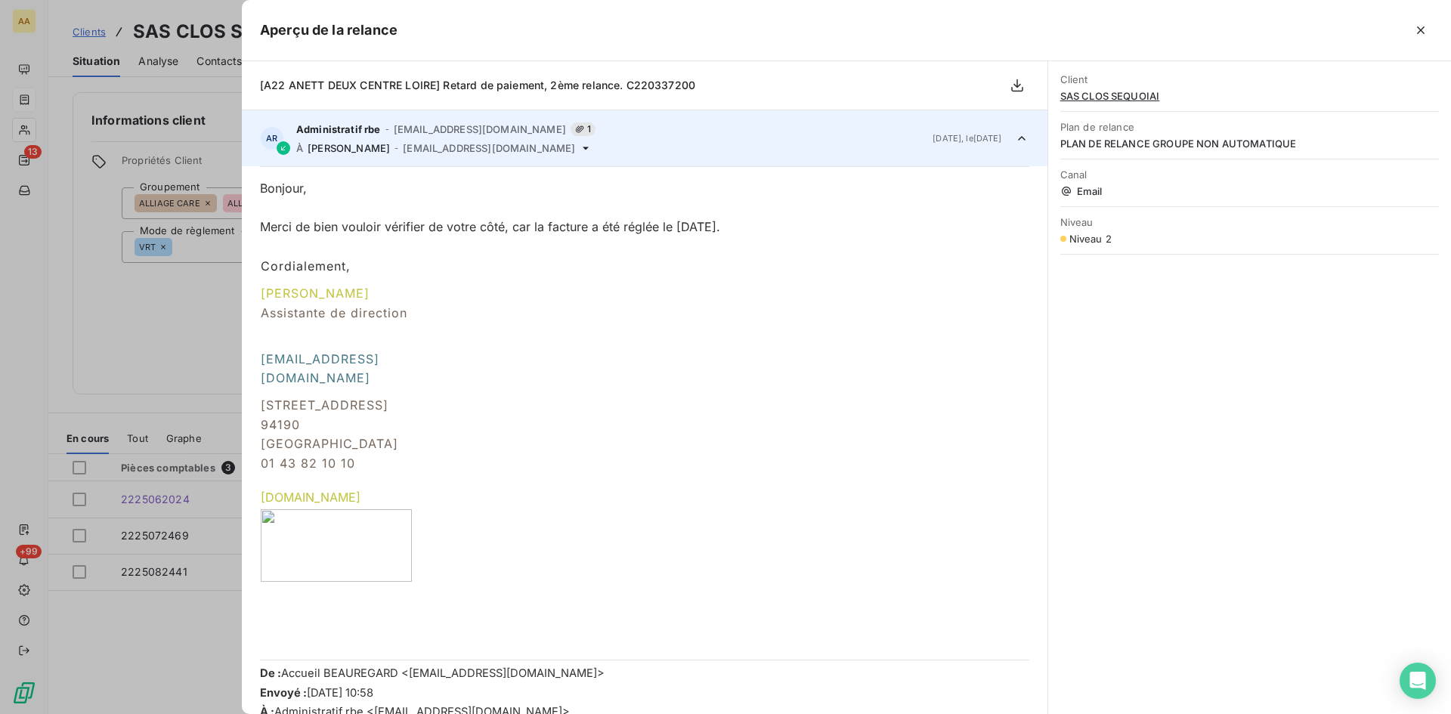
click at [192, 297] on div at bounding box center [725, 357] width 1451 height 714
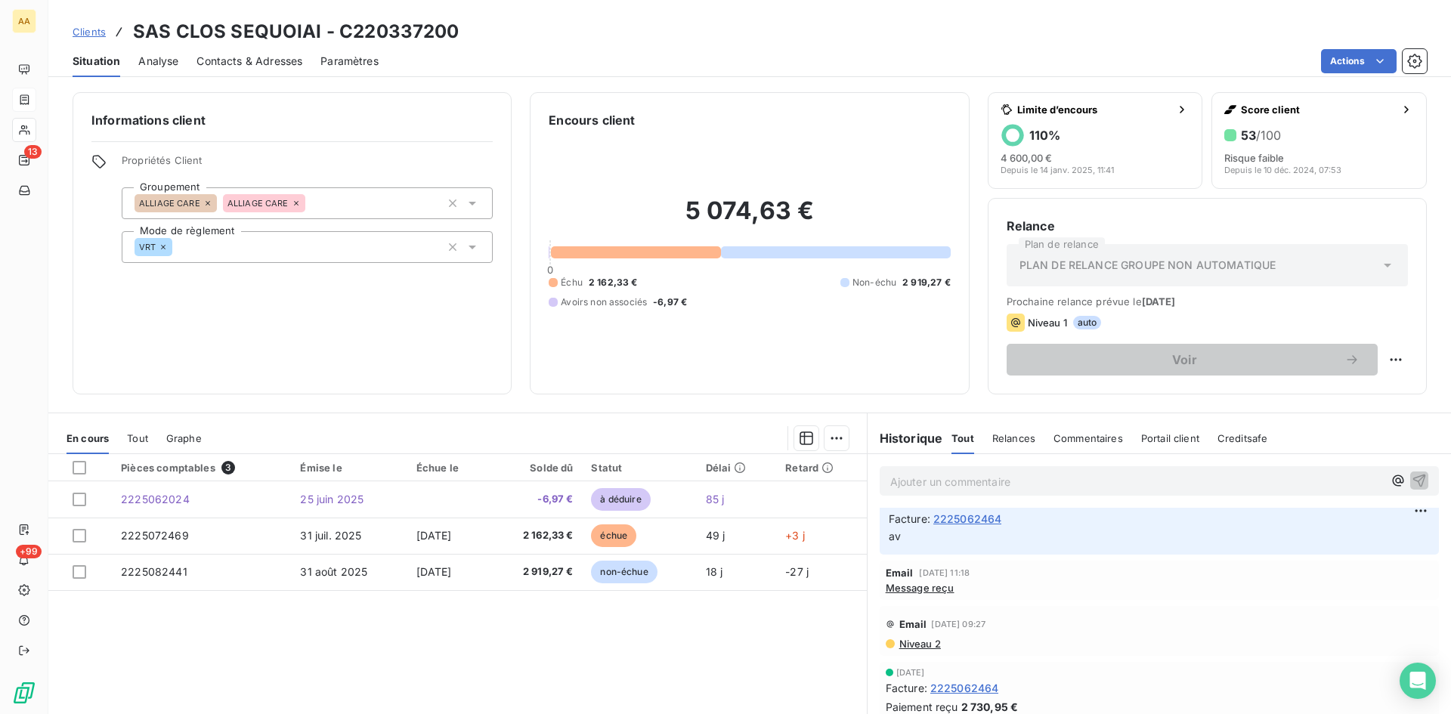
scroll to position [0, 0]
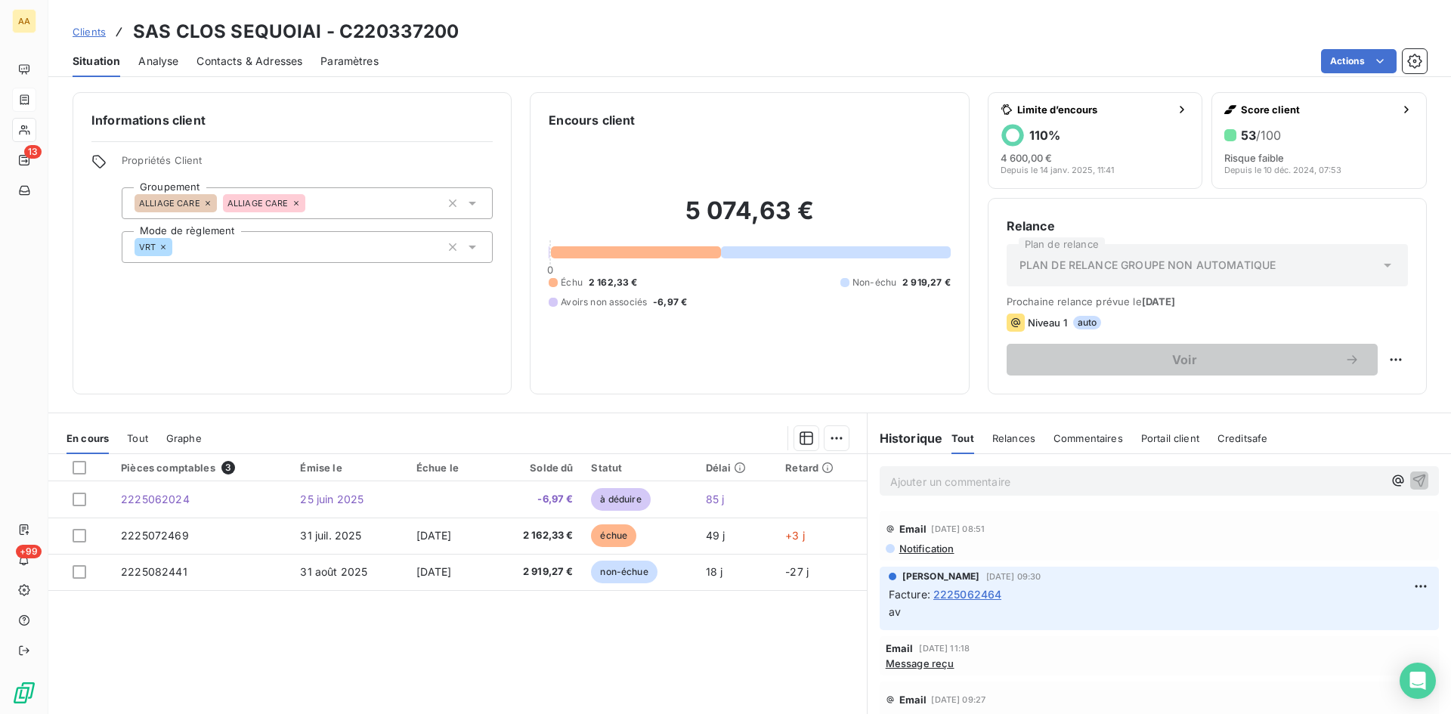
click at [928, 665] on span "Message reçu" at bounding box center [920, 663] width 69 height 12
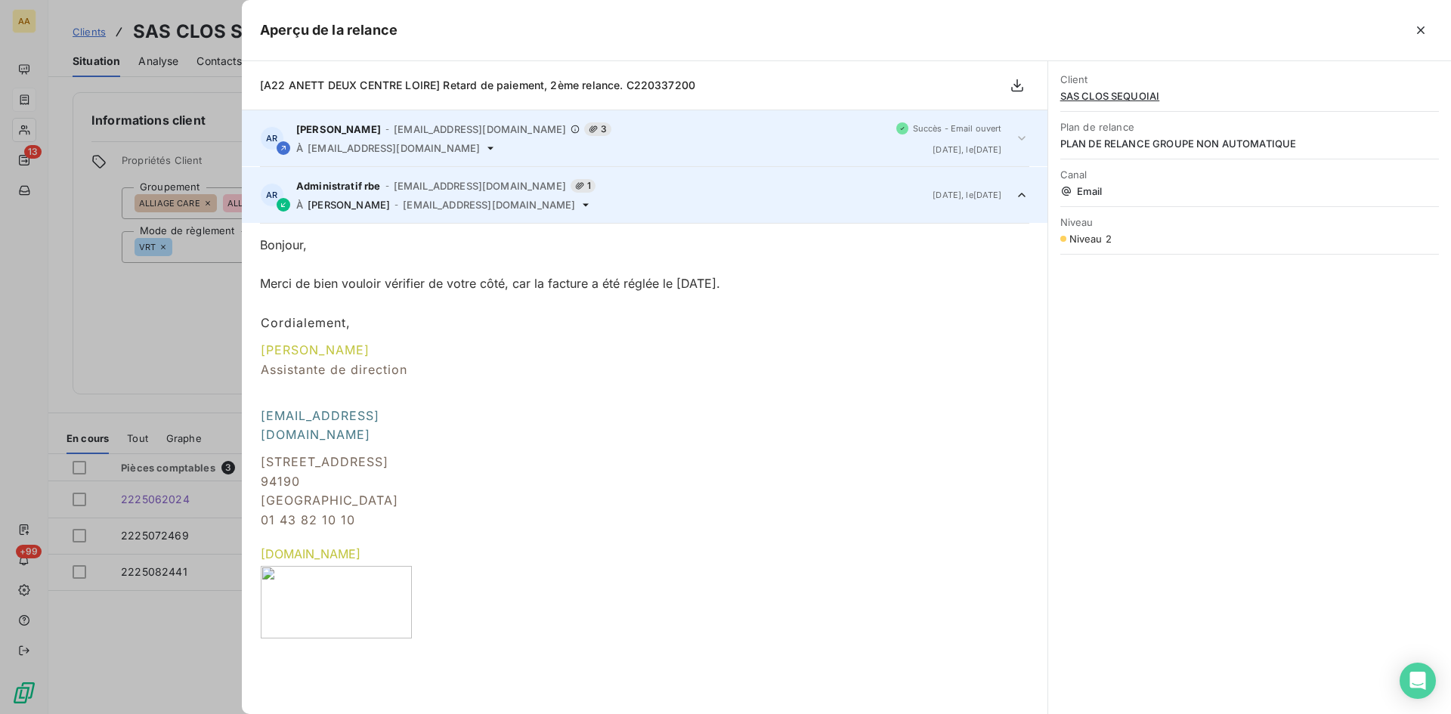
click at [370, 130] on span "[PERSON_NAME]" at bounding box center [338, 129] width 85 height 12
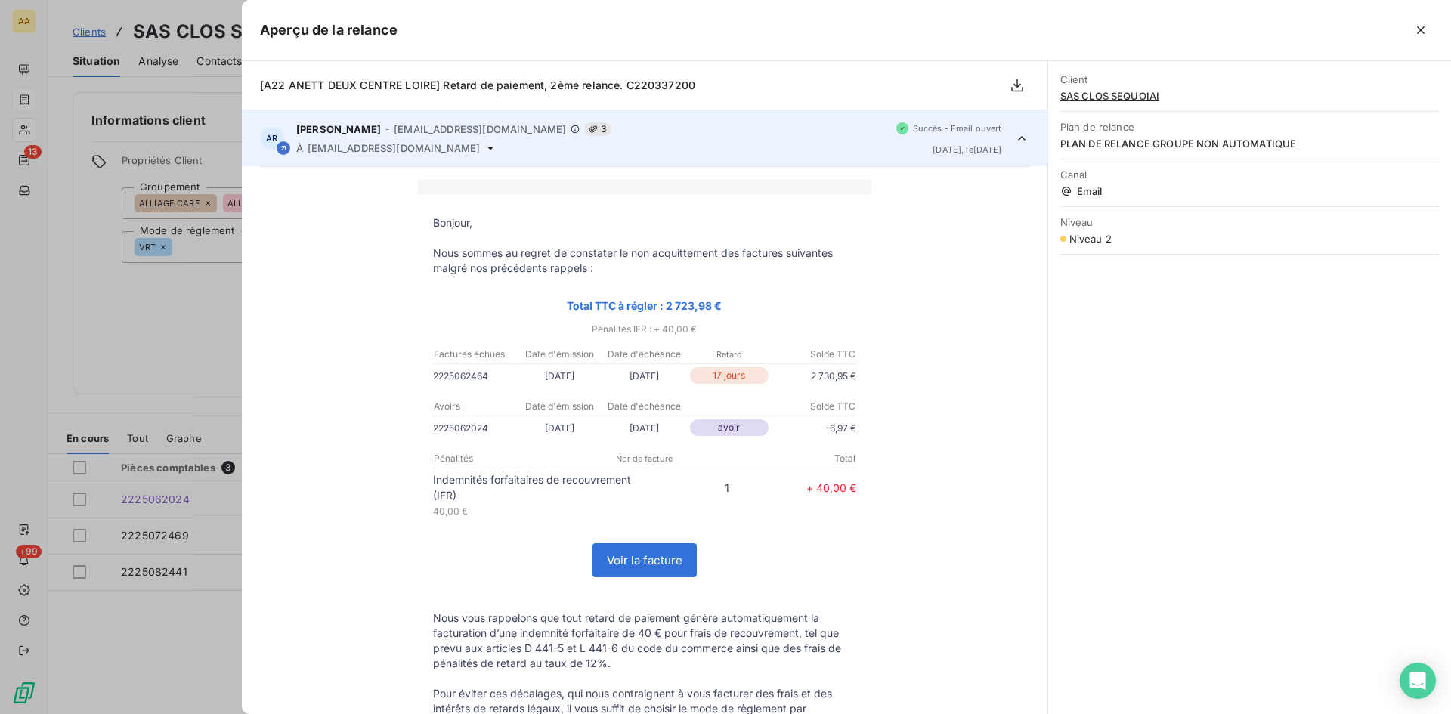
click at [167, 342] on div at bounding box center [725, 357] width 1451 height 714
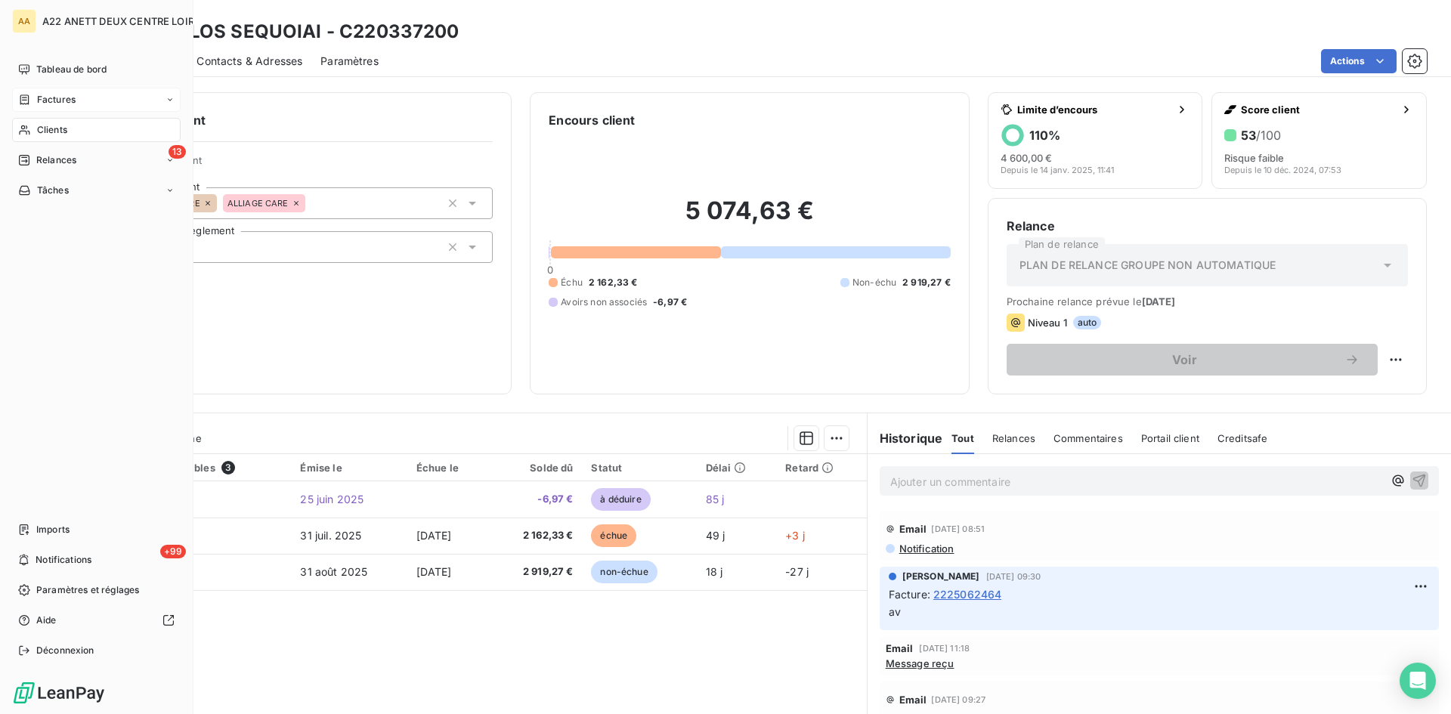
click at [55, 125] on span "Clients" at bounding box center [52, 130] width 30 height 14
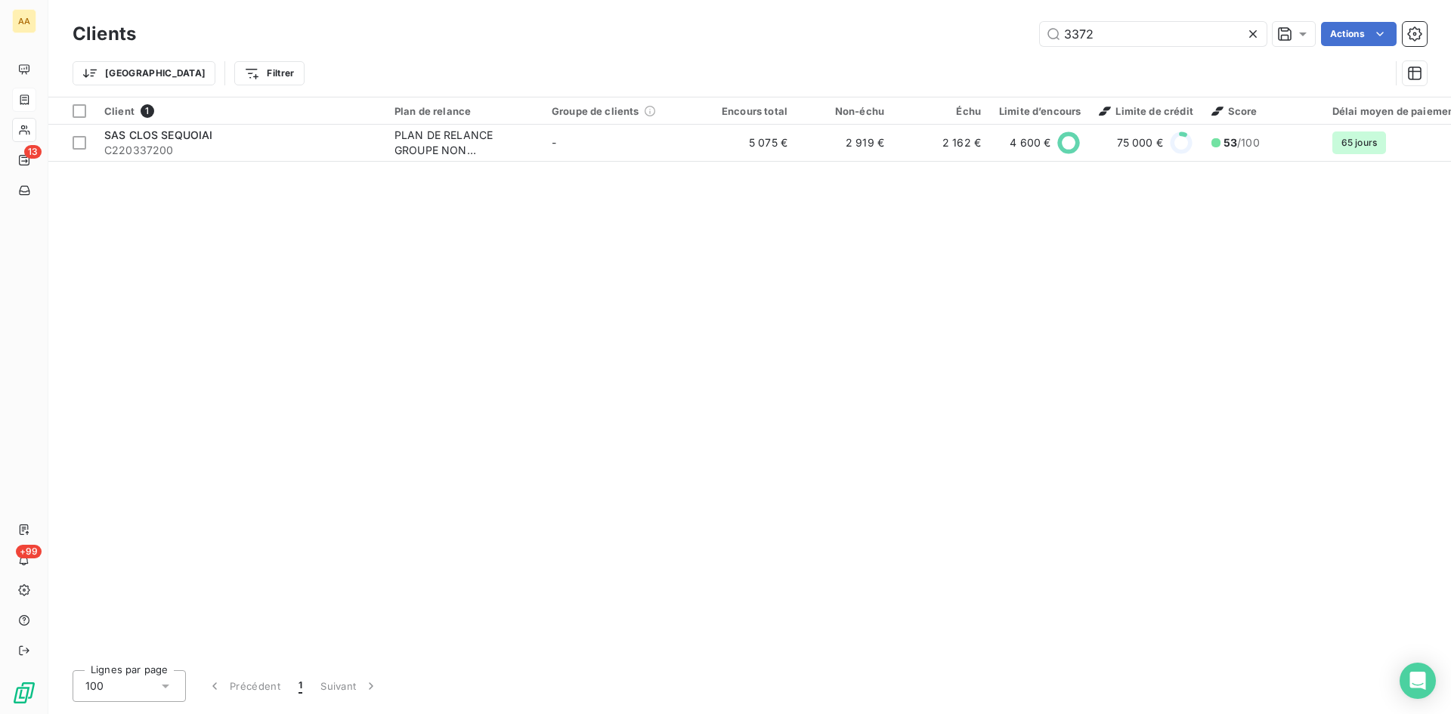
drag, startPoint x: 1111, startPoint y: 32, endPoint x: 980, endPoint y: 32, distance: 130.7
click at [980, 32] on div "3372 Actions" at bounding box center [790, 34] width 1273 height 24
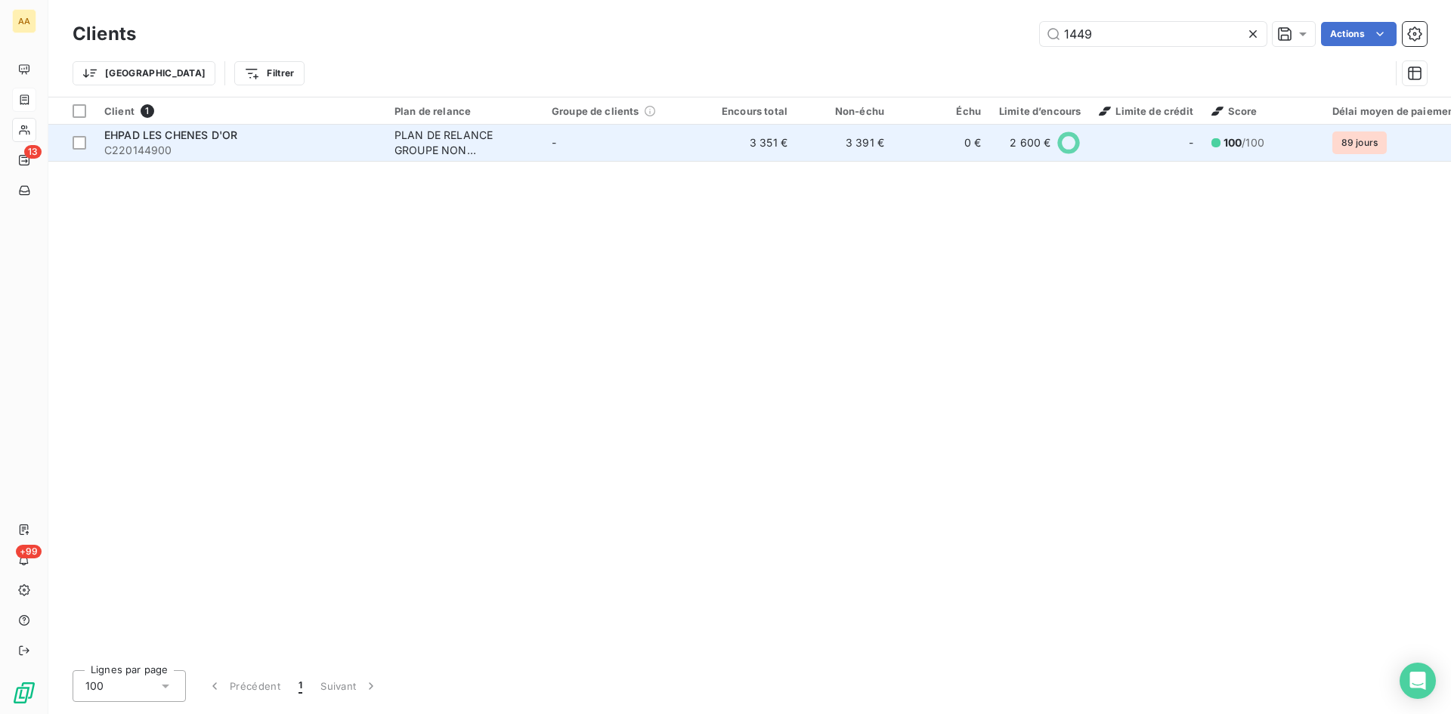
type input "1449"
click at [434, 143] on div "PLAN DE RELANCE GROUPE NON AUTOMATIQUE" at bounding box center [463, 143] width 139 height 30
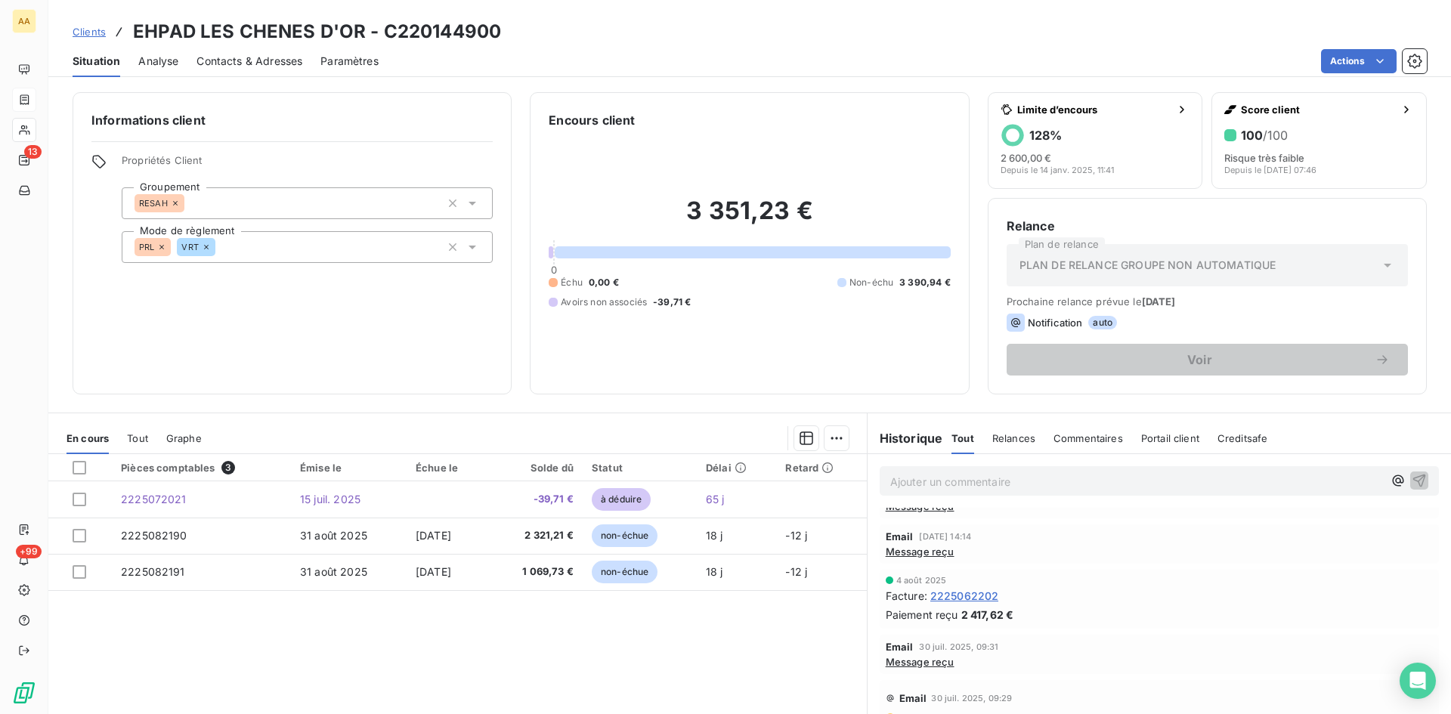
scroll to position [76, 0]
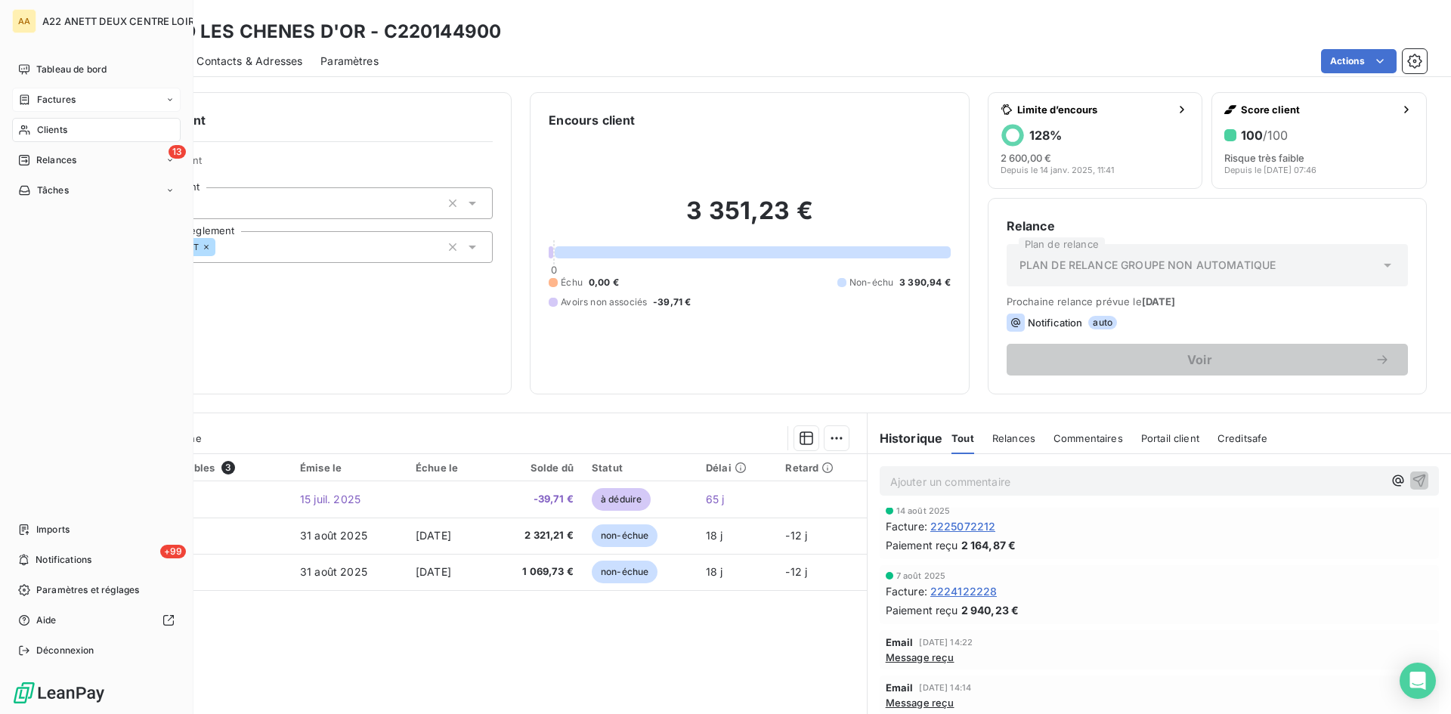
click at [39, 125] on span "Clients" at bounding box center [52, 130] width 30 height 14
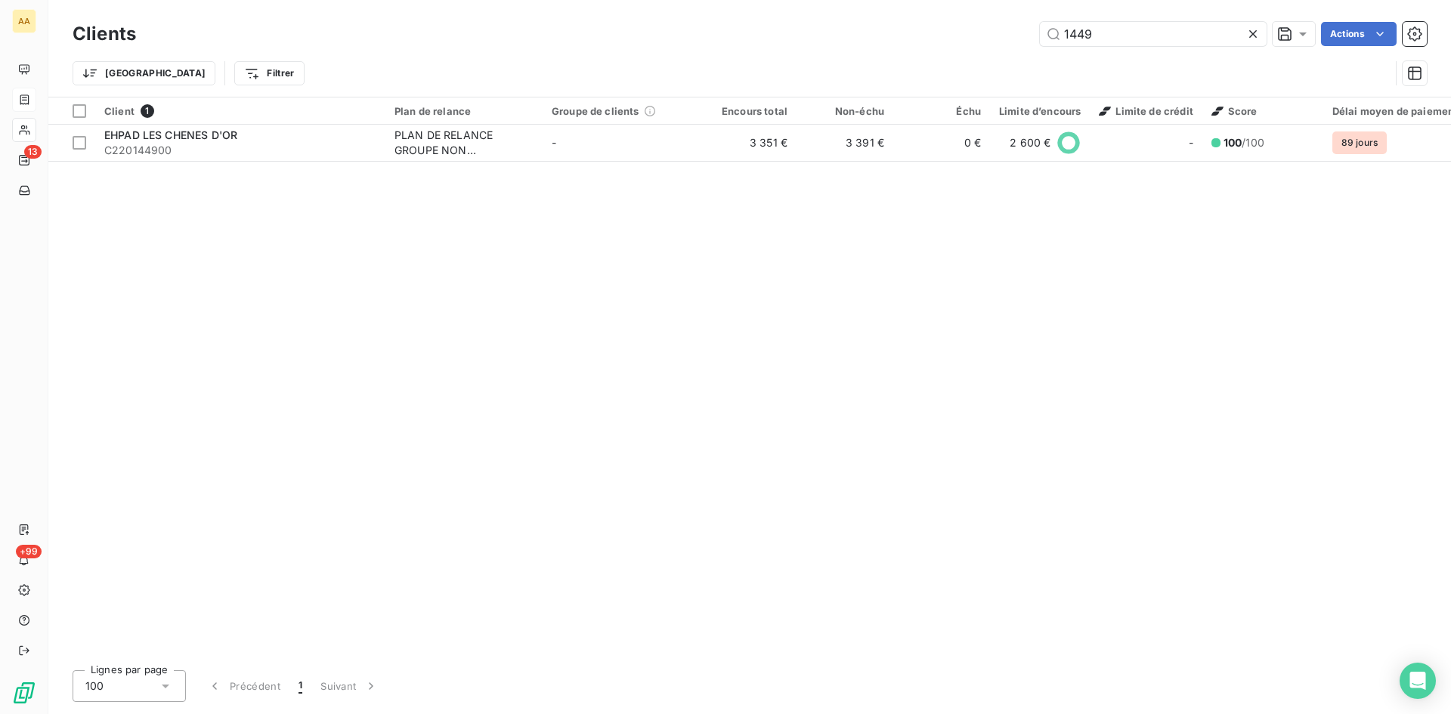
drag, startPoint x: 1101, startPoint y: 29, endPoint x: 1038, endPoint y: 43, distance: 65.1
click at [1038, 43] on div "1449 Actions" at bounding box center [790, 34] width 1273 height 24
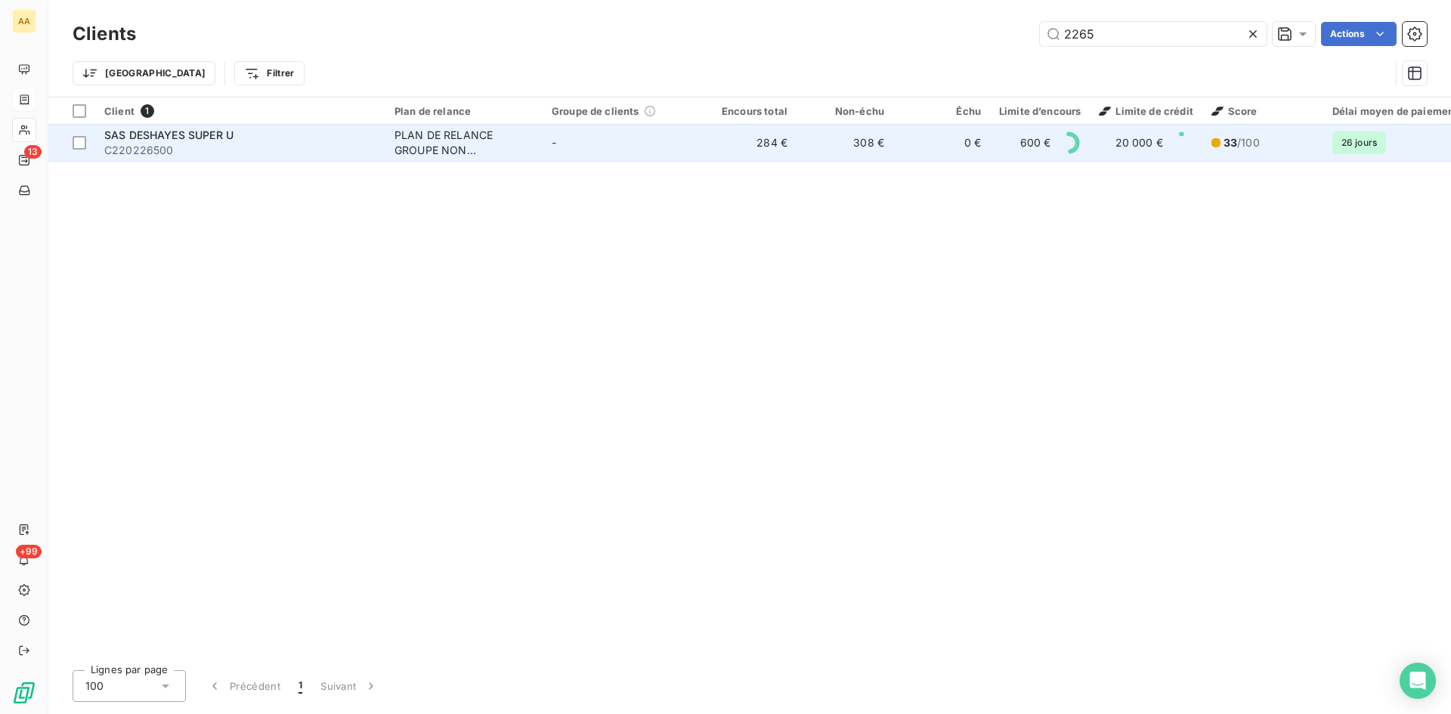
type input "2265"
click at [425, 135] on div "PLAN DE RELANCE GROUPE NON AUTOMATIQUE" at bounding box center [463, 143] width 139 height 30
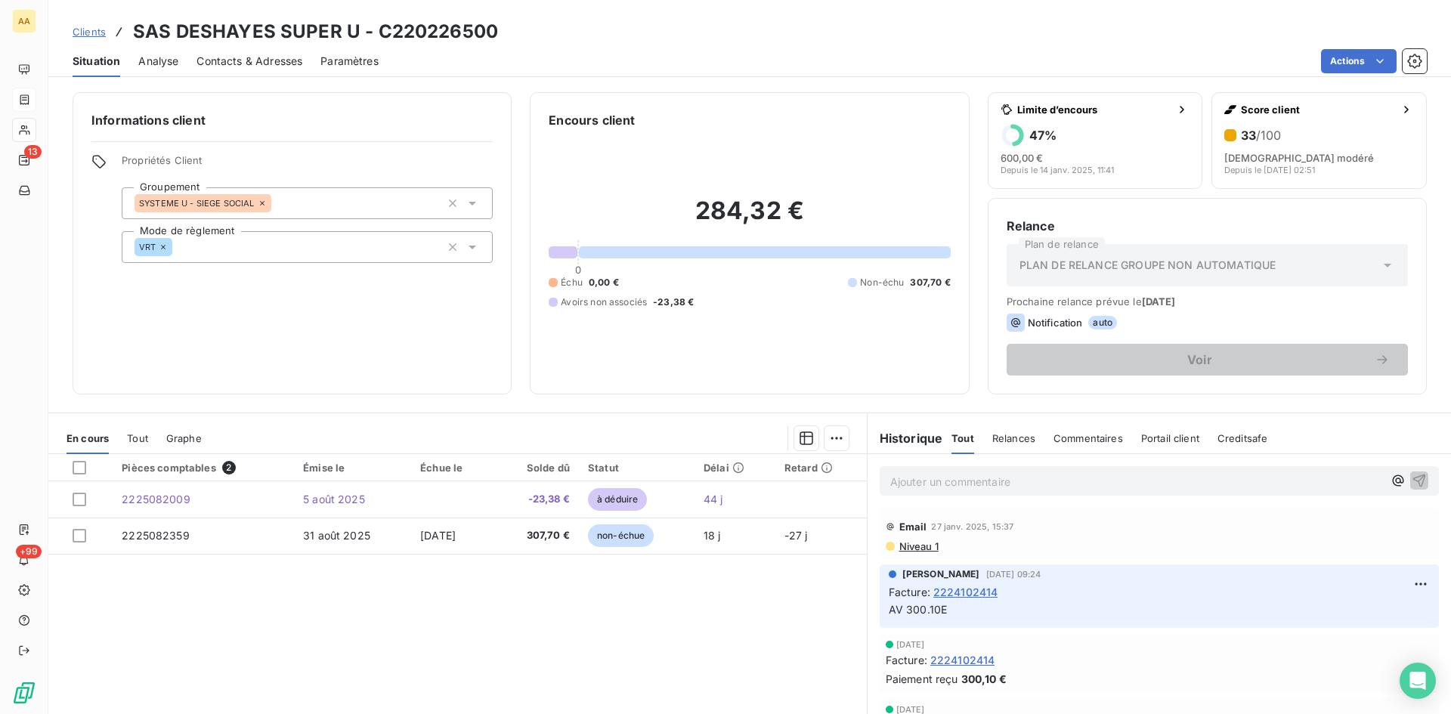
scroll to position [1209, 0]
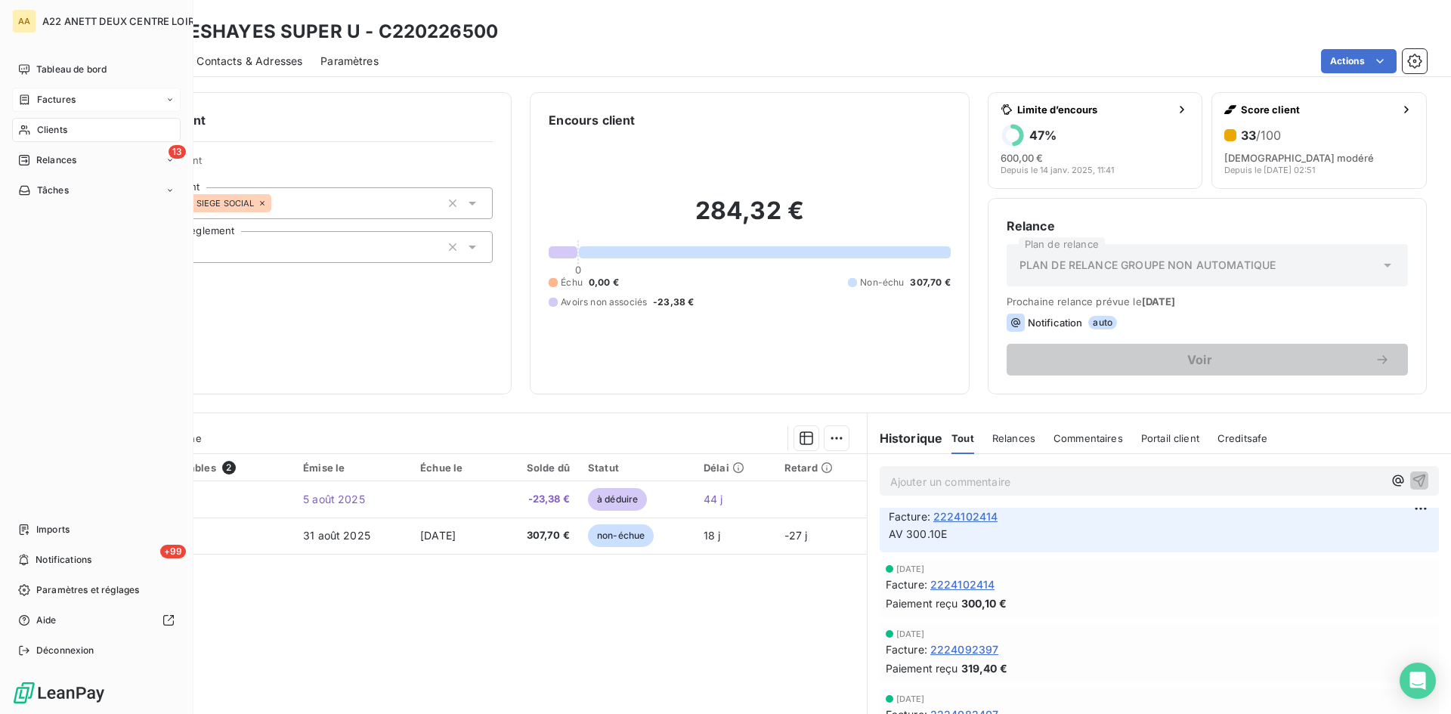
click at [47, 124] on span "Clients" at bounding box center [52, 130] width 30 height 14
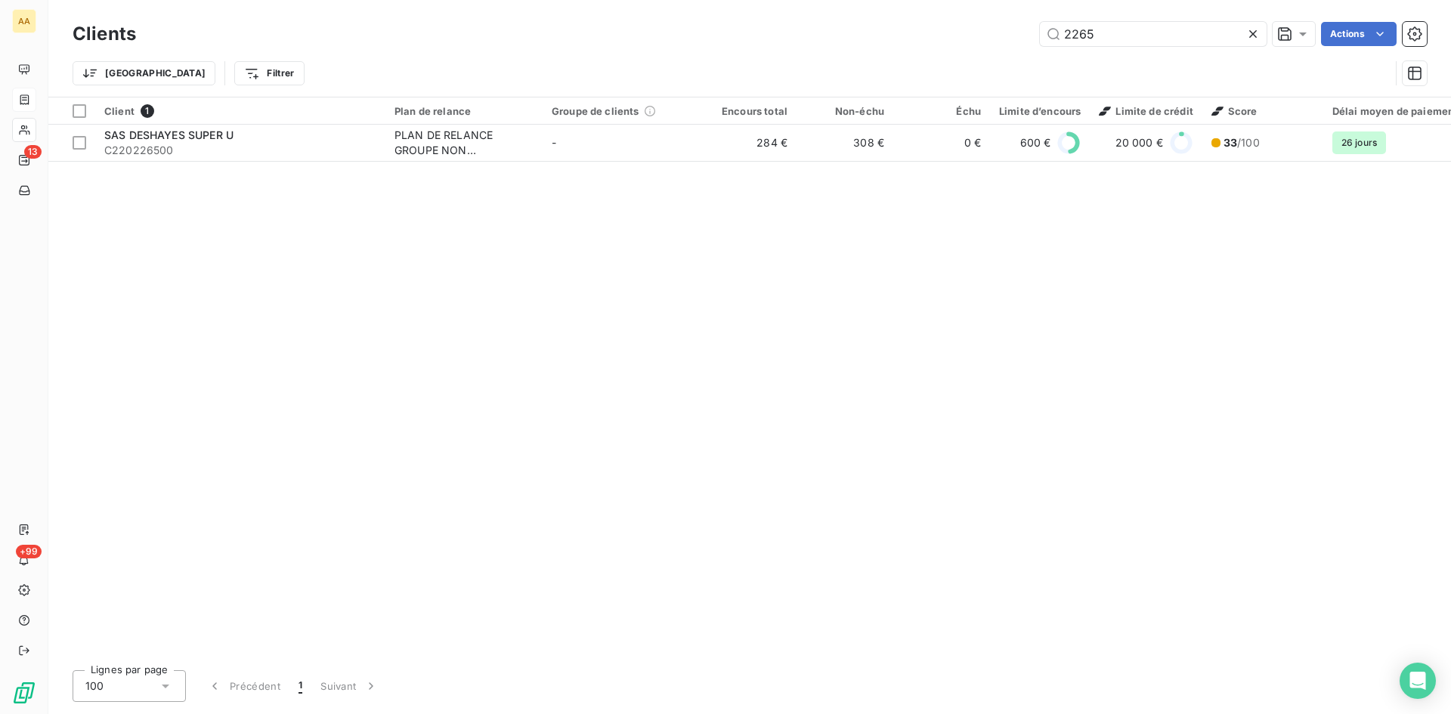
drag, startPoint x: 1121, startPoint y: 27, endPoint x: 979, endPoint y: 31, distance: 141.4
click at [979, 31] on div "2265 Actions" at bounding box center [790, 34] width 1273 height 24
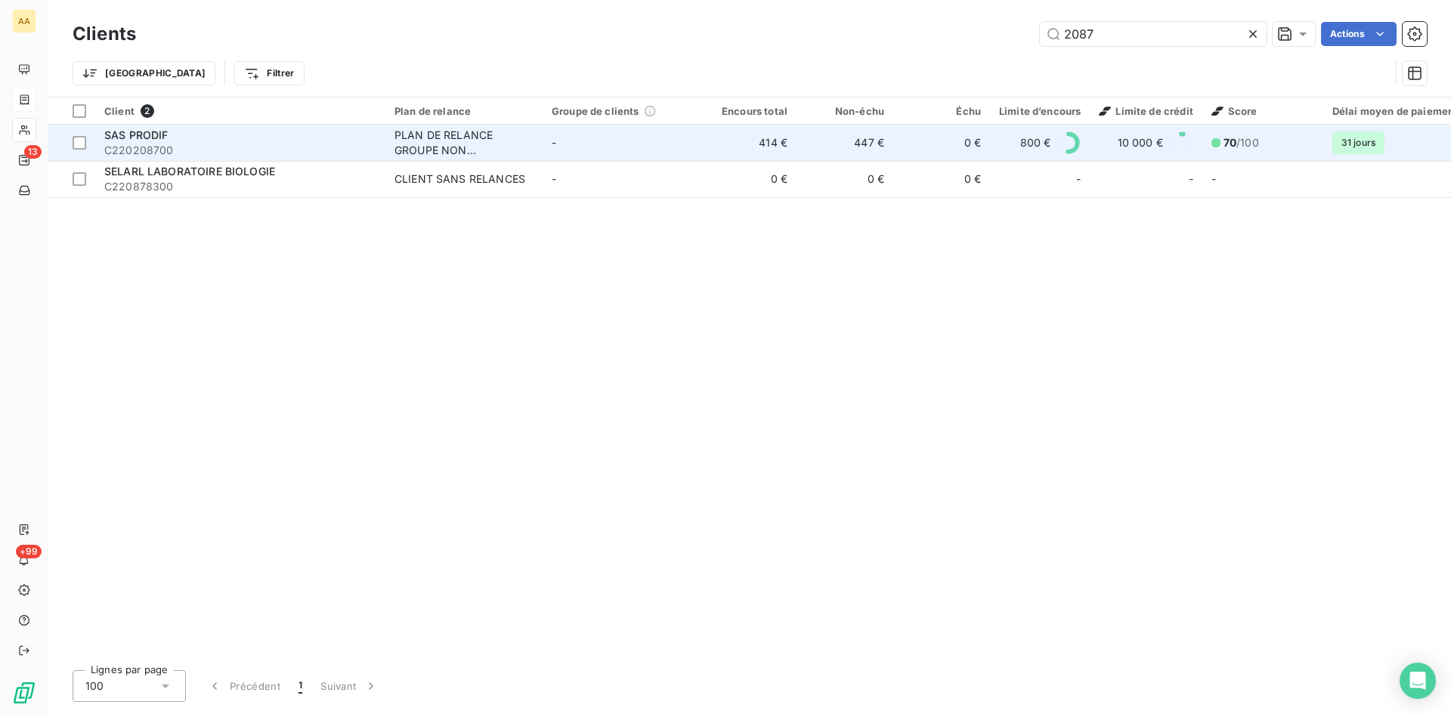
type input "2087"
click at [452, 134] on div "PLAN DE RELANCE GROUPE NON AUTOMATIQUE" at bounding box center [463, 143] width 139 height 30
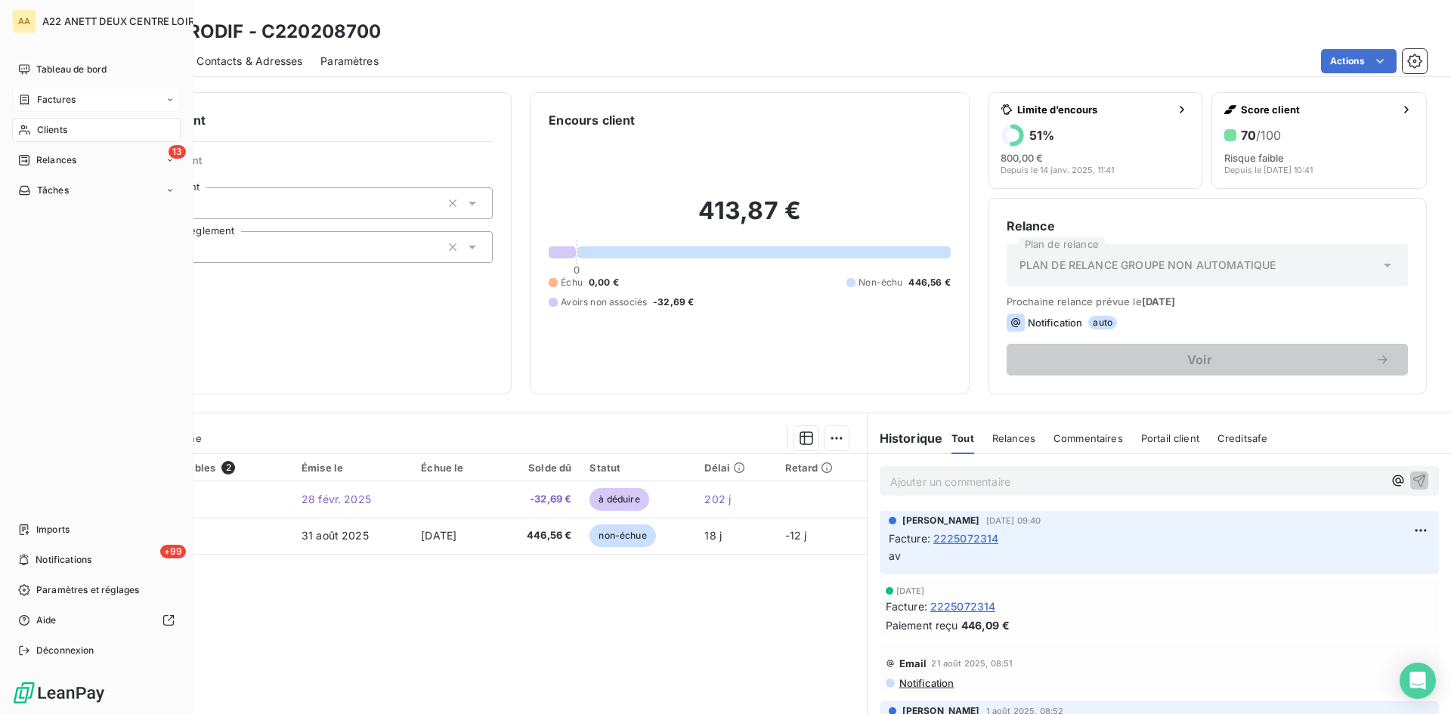
drag, startPoint x: 44, startPoint y: 127, endPoint x: 119, endPoint y: 111, distance: 77.2
click at [45, 127] on span "Clients" at bounding box center [52, 130] width 30 height 14
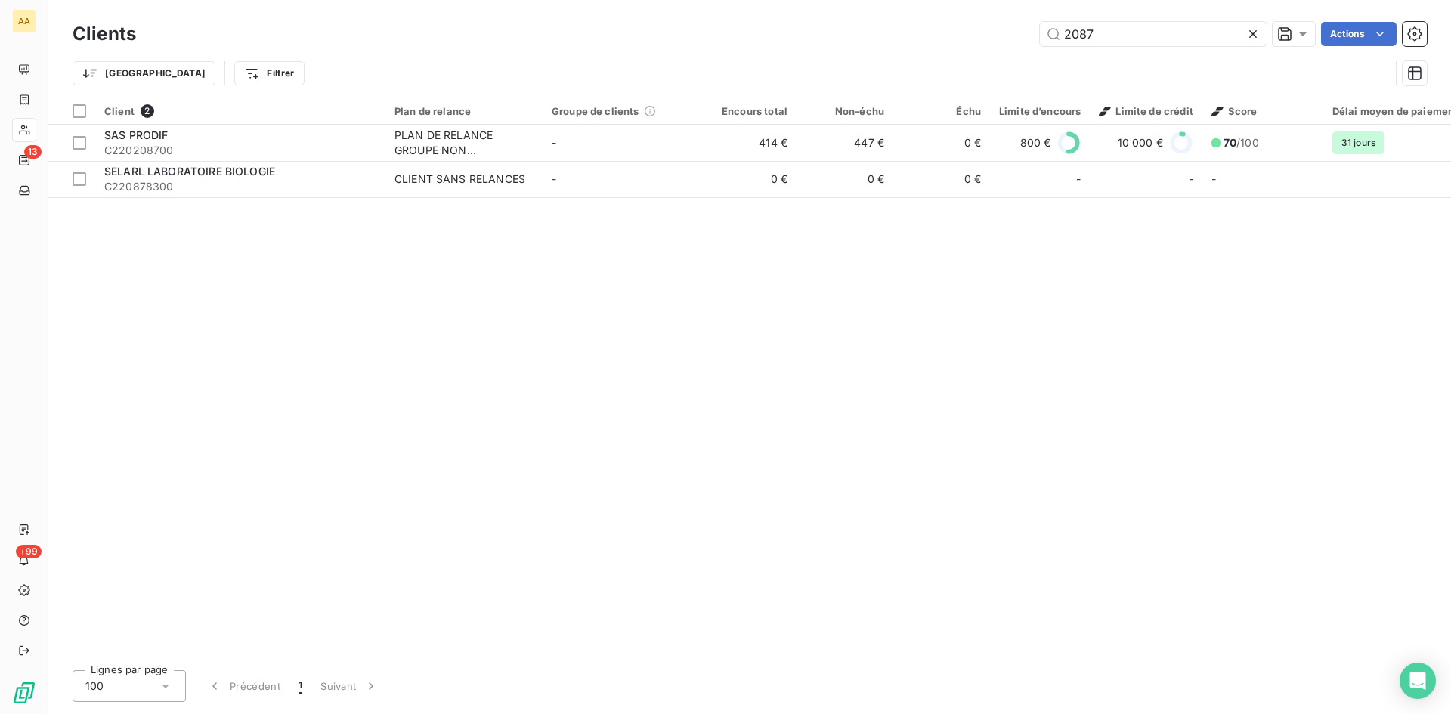
drag, startPoint x: 1096, startPoint y: 36, endPoint x: 934, endPoint y: 35, distance: 161.7
click at [934, 35] on div "2087 Actions" at bounding box center [790, 34] width 1273 height 24
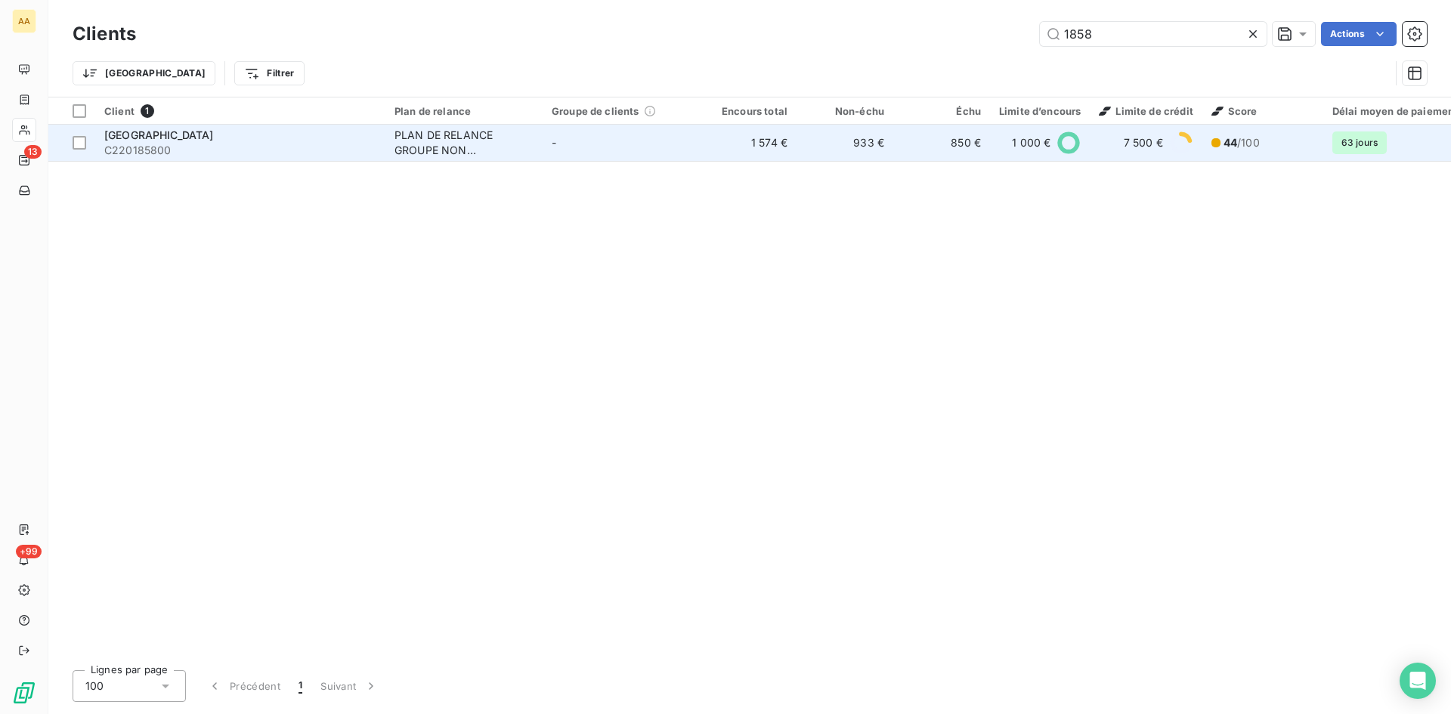
type input "1858"
click at [432, 140] on div "PLAN DE RELANCE GROUPE NON AUTOMATIQUE" at bounding box center [463, 143] width 139 height 30
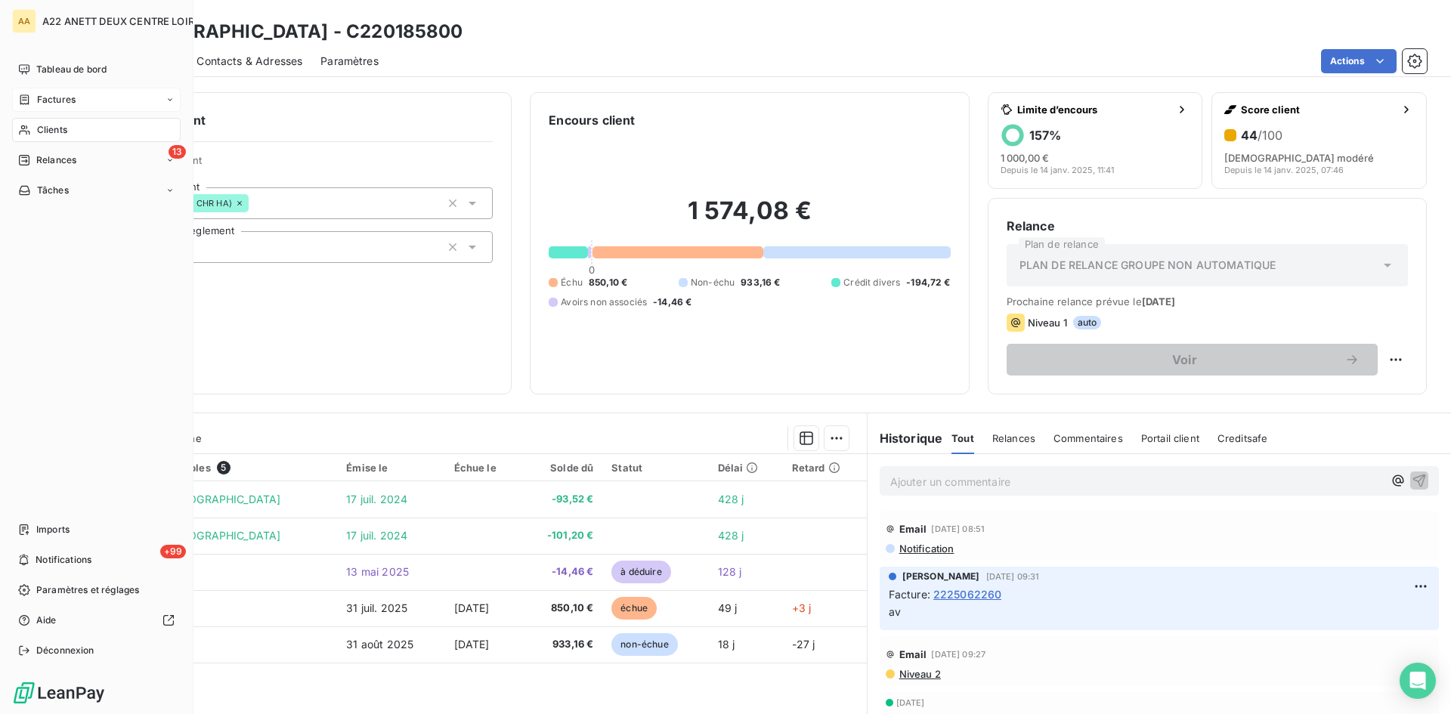
drag, startPoint x: 39, startPoint y: 129, endPoint x: 112, endPoint y: 90, distance: 83.2
click at [39, 129] on span "Clients" at bounding box center [52, 130] width 30 height 14
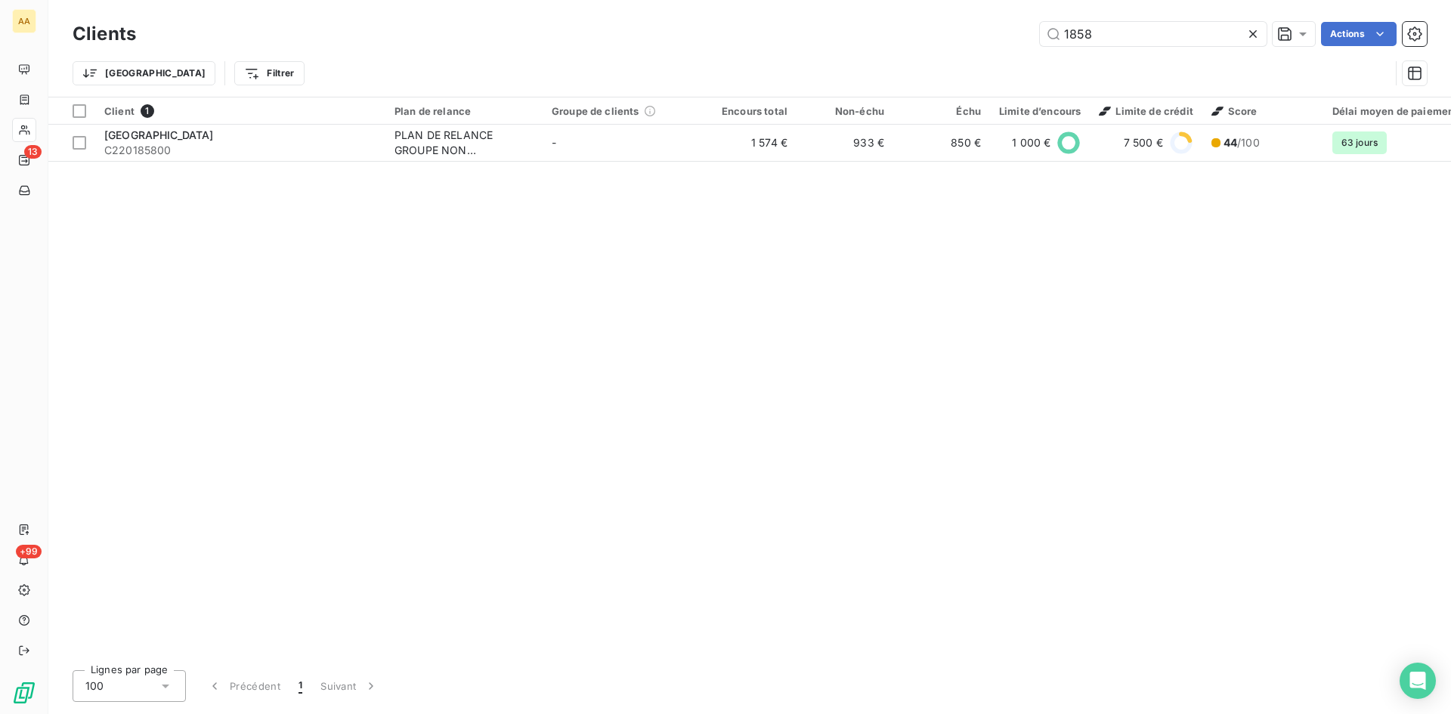
drag, startPoint x: 1021, startPoint y: 30, endPoint x: 964, endPoint y: 29, distance: 57.4
click at [964, 29] on div "1858 Actions" at bounding box center [790, 34] width 1273 height 24
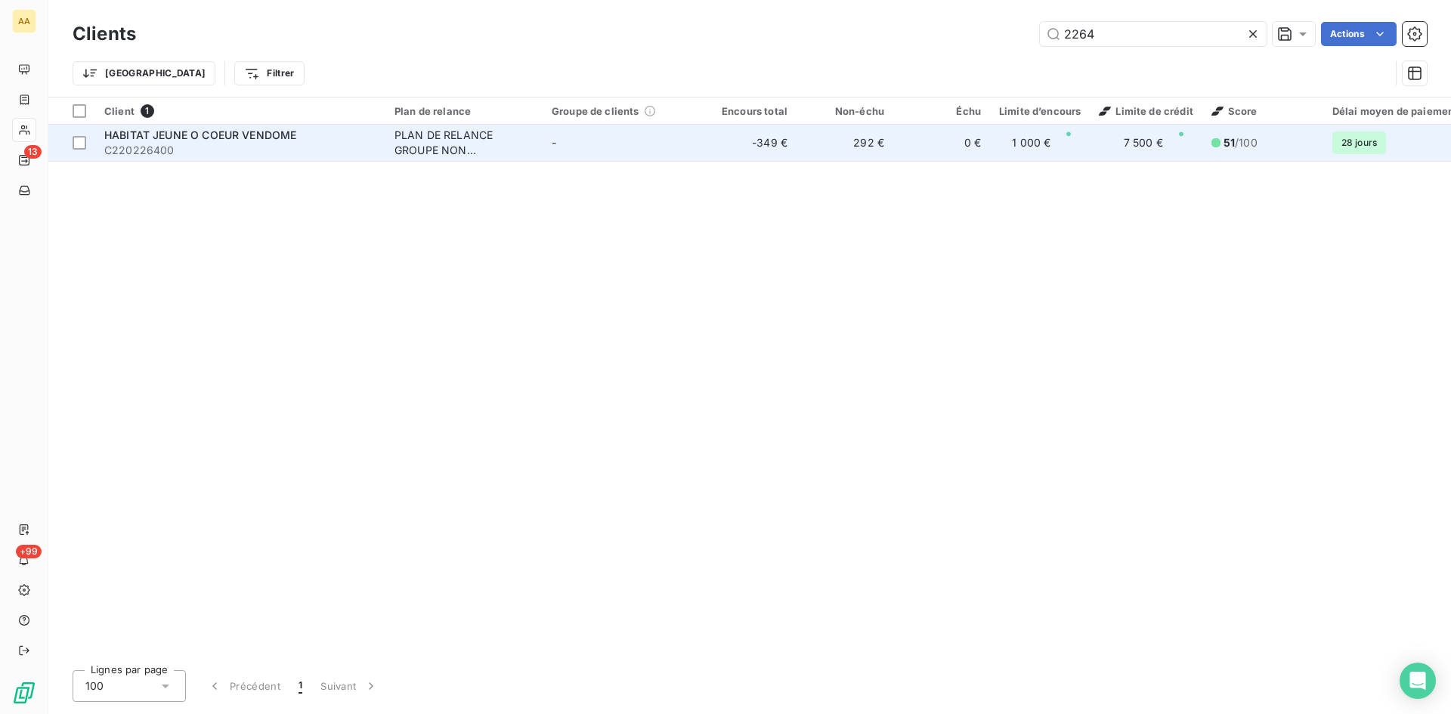
type input "2264"
click at [451, 155] on div "PLAN DE RELANCE GROUPE NON AUTOMATIQUE" at bounding box center [463, 143] width 139 height 30
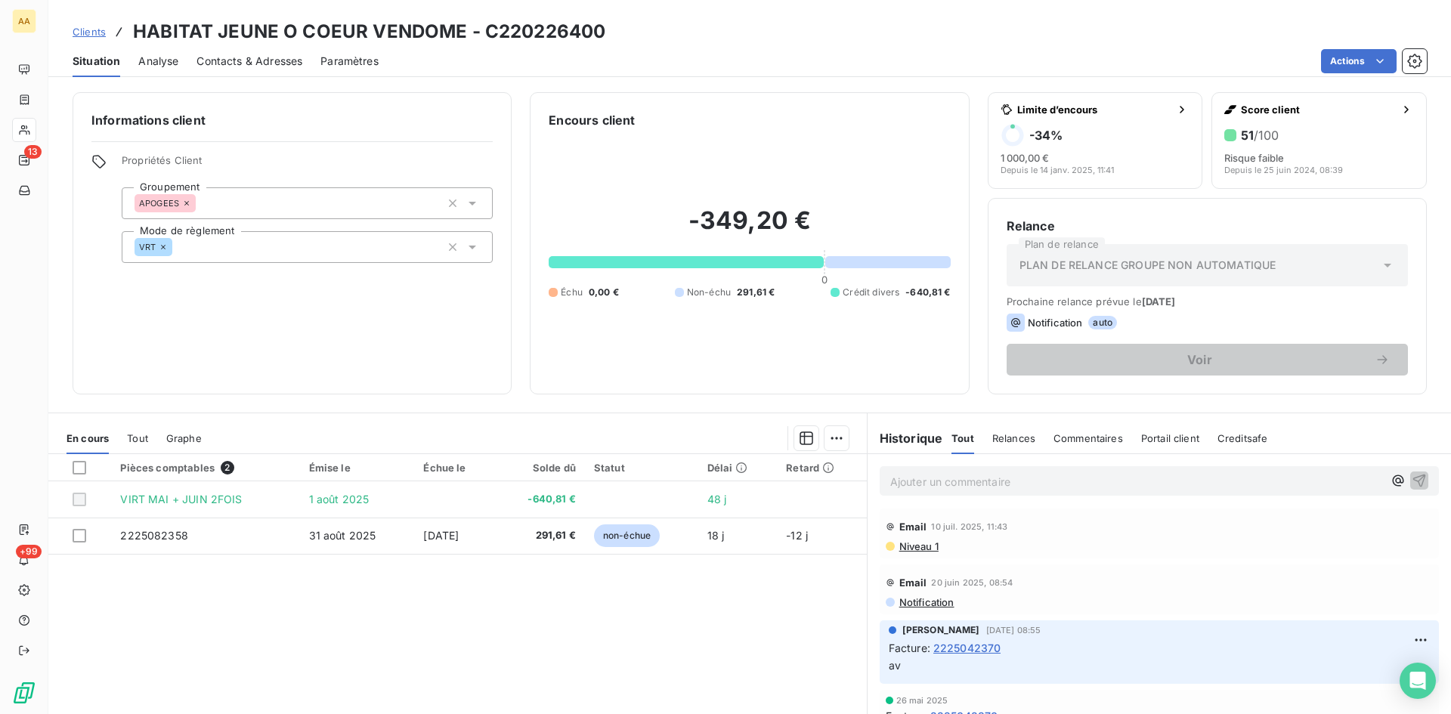
scroll to position [227, 0]
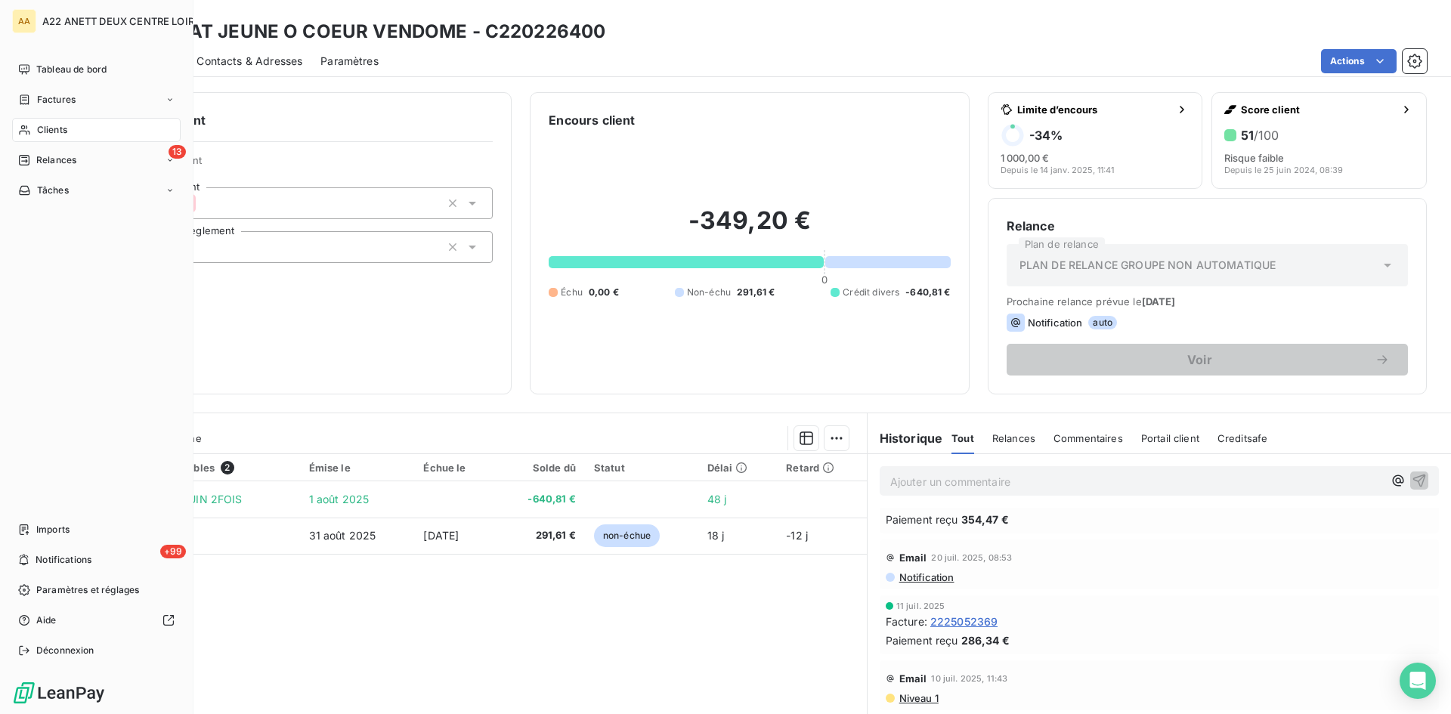
click at [43, 133] on span "Clients" at bounding box center [52, 130] width 30 height 14
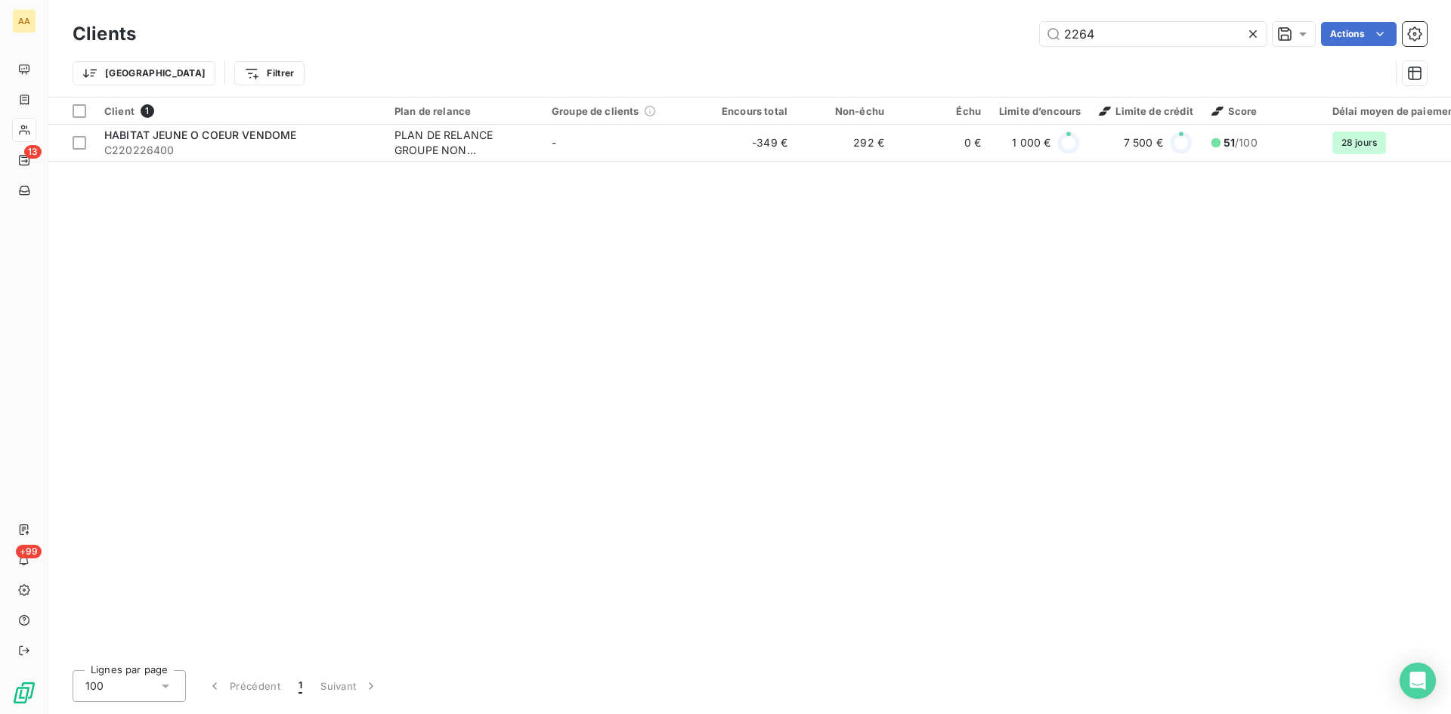
drag, startPoint x: 1131, startPoint y: 31, endPoint x: 967, endPoint y: 41, distance: 163.5
click at [968, 41] on div "2264 Actions" at bounding box center [790, 34] width 1273 height 24
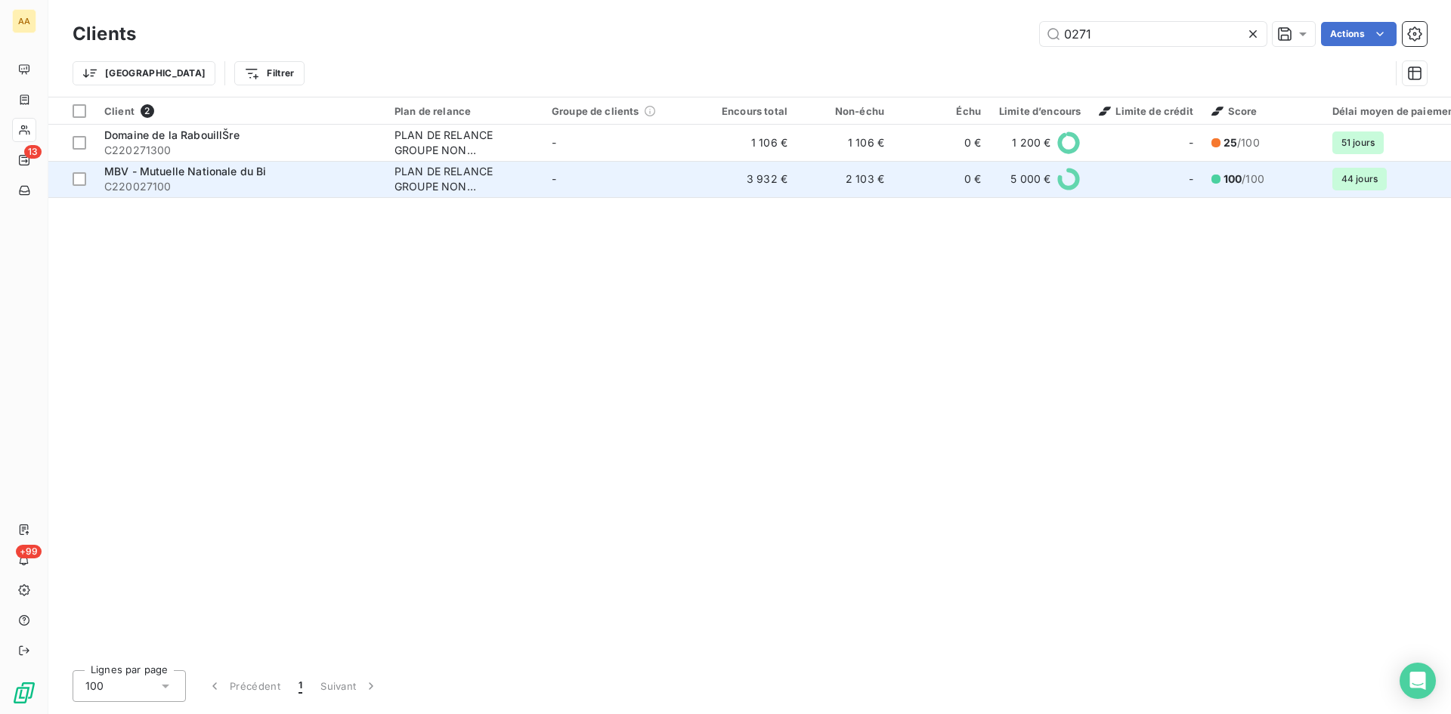
type input "0271"
click at [449, 175] on div "PLAN DE RELANCE GROUPE NON AUTOMATIQUE" at bounding box center [463, 179] width 139 height 30
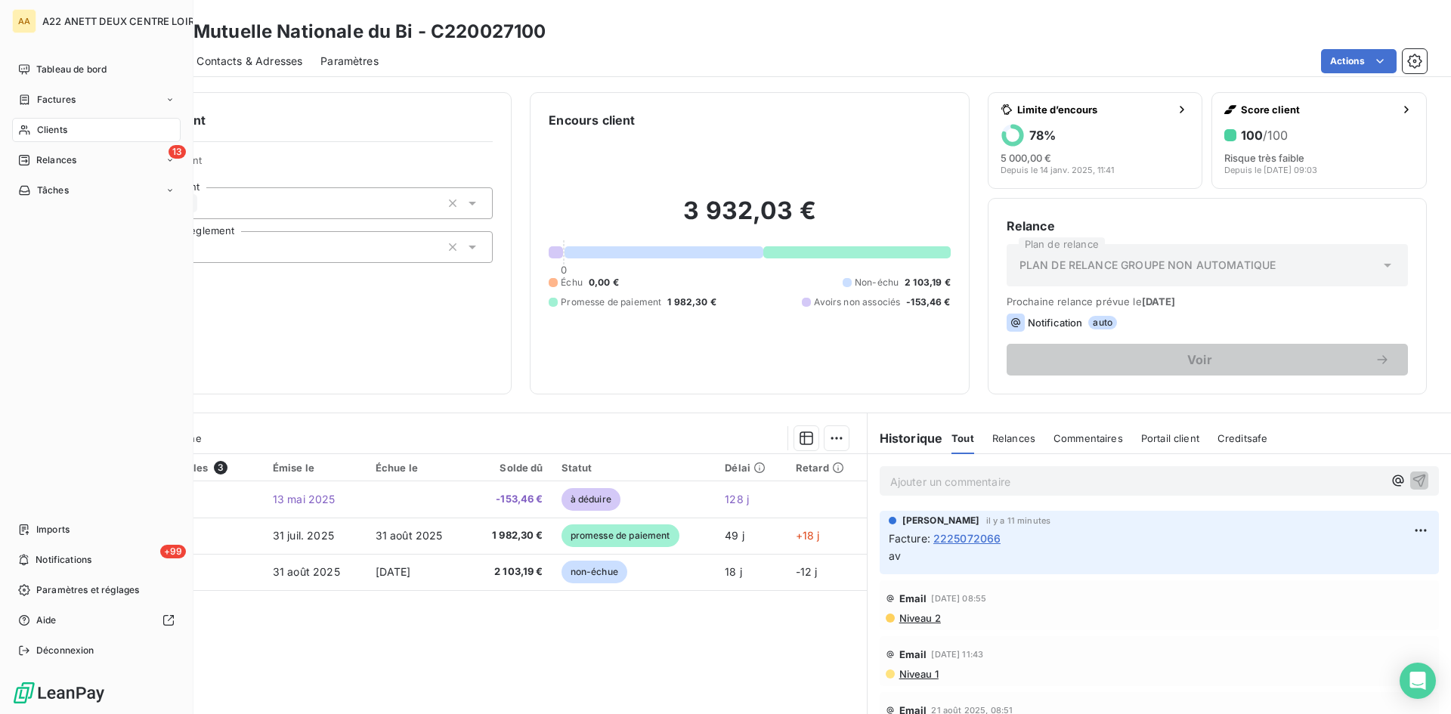
click at [47, 134] on span "Clients" at bounding box center [52, 130] width 30 height 14
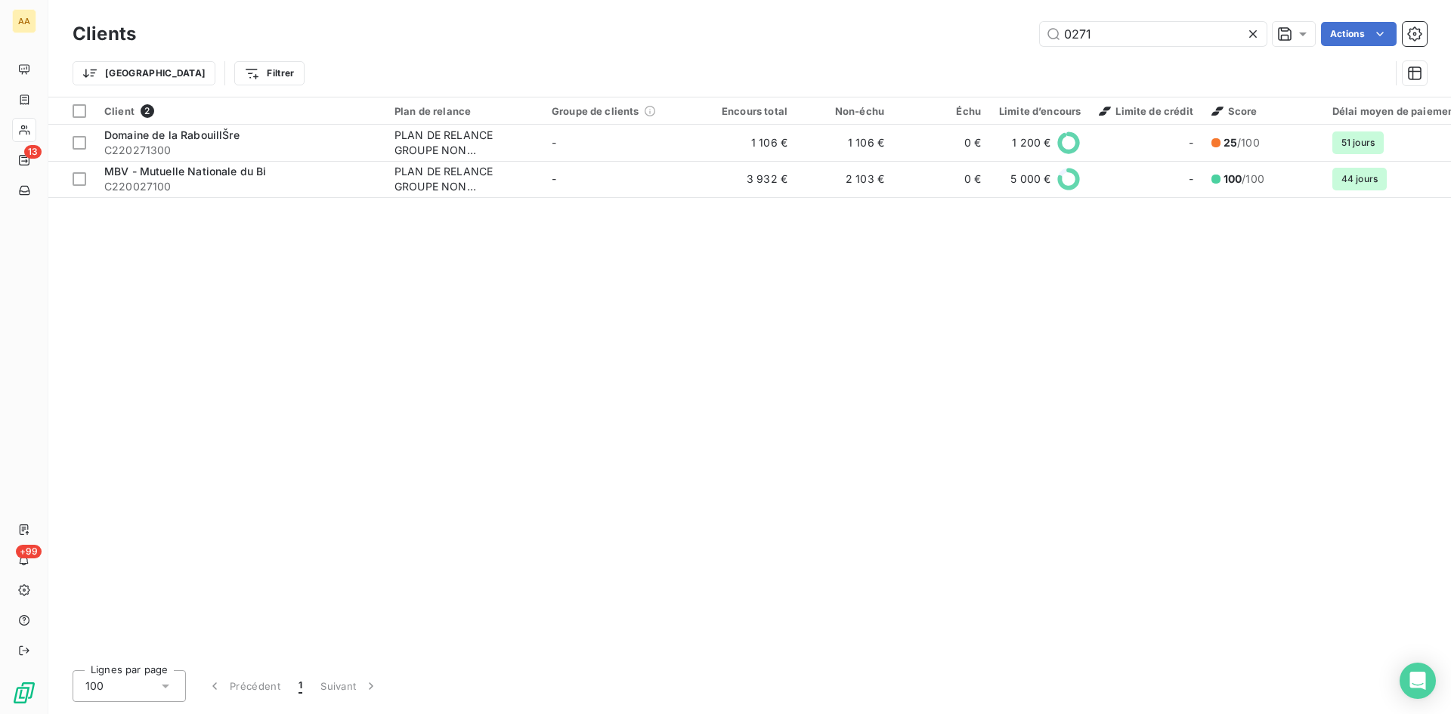
drag, startPoint x: 1047, startPoint y: 38, endPoint x: 993, endPoint y: 38, distance: 54.4
click at [993, 38] on div "0271 Actions" at bounding box center [790, 34] width 1273 height 24
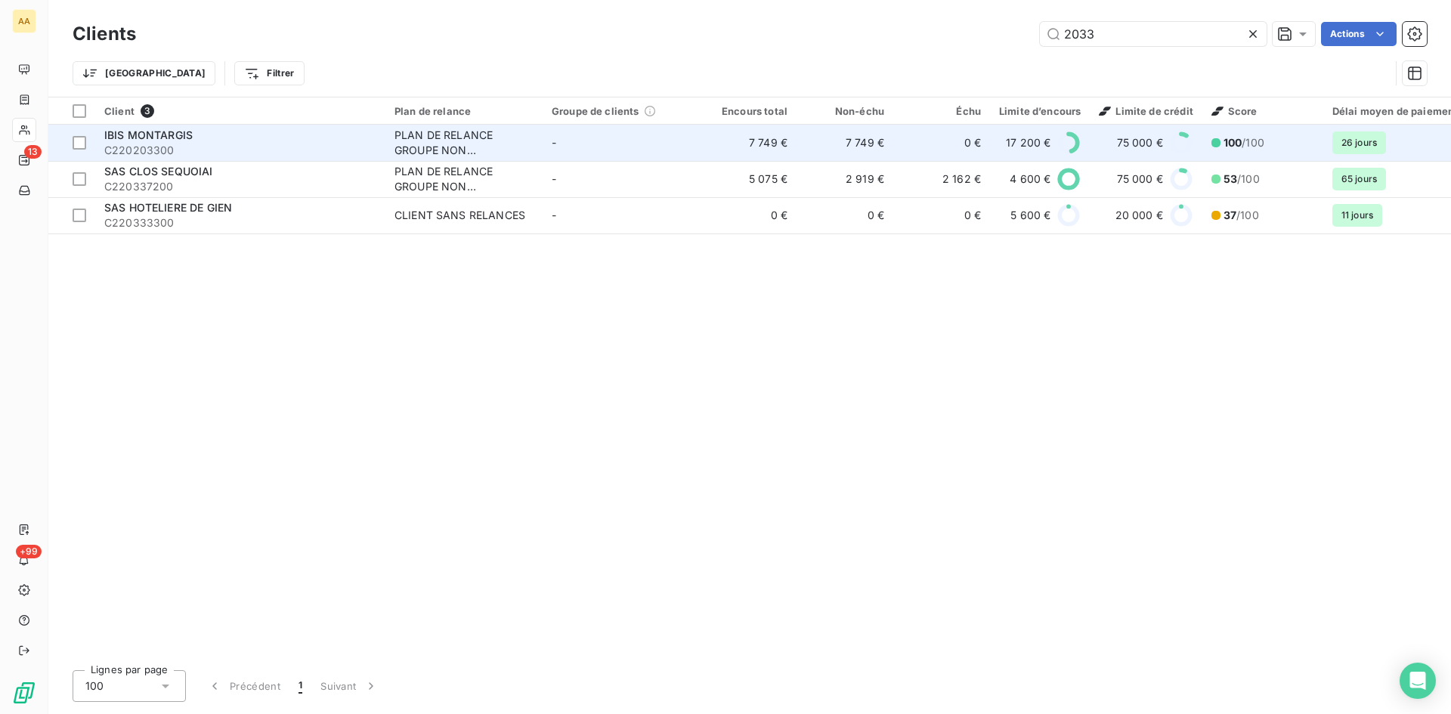
type input "2033"
click at [424, 141] on div "PLAN DE RELANCE GROUPE NON AUTOMATIQUE" at bounding box center [463, 143] width 139 height 30
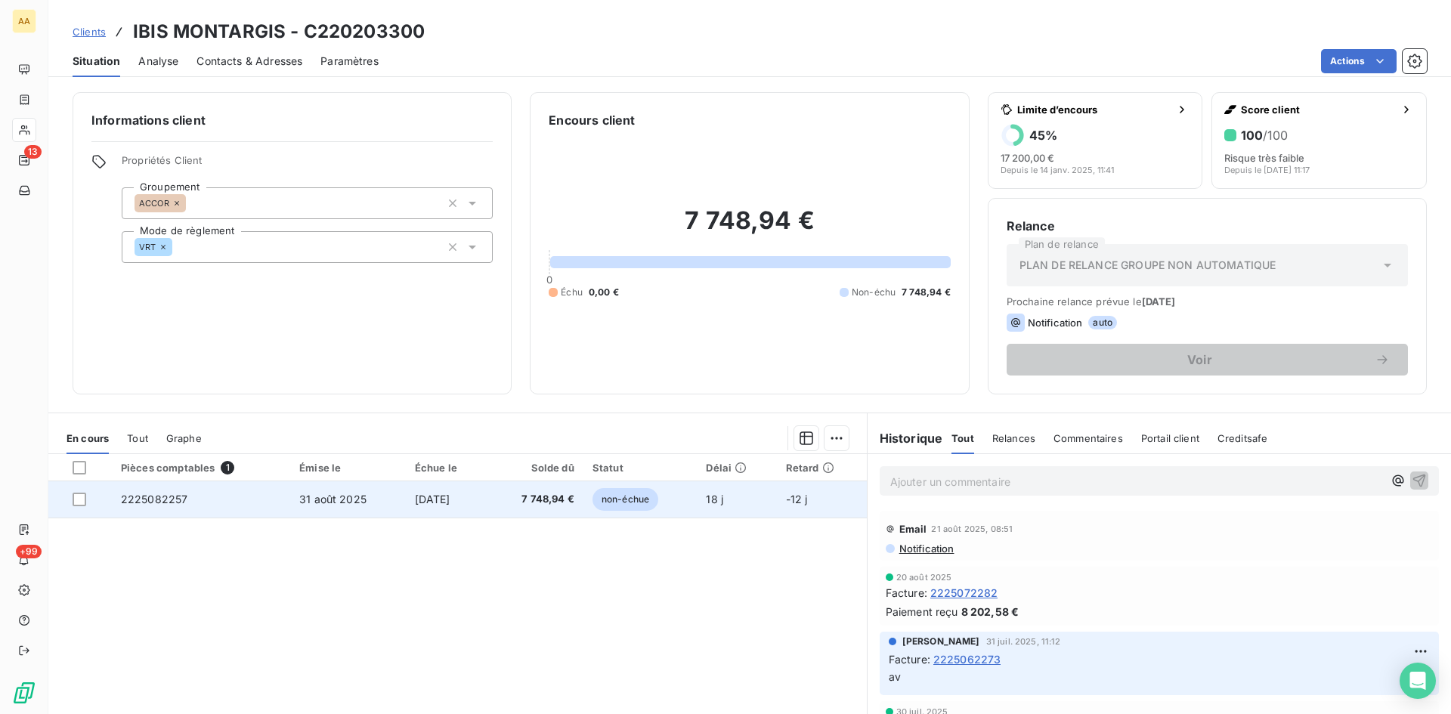
click at [135, 501] on span "2225082257" at bounding box center [154, 499] width 67 height 13
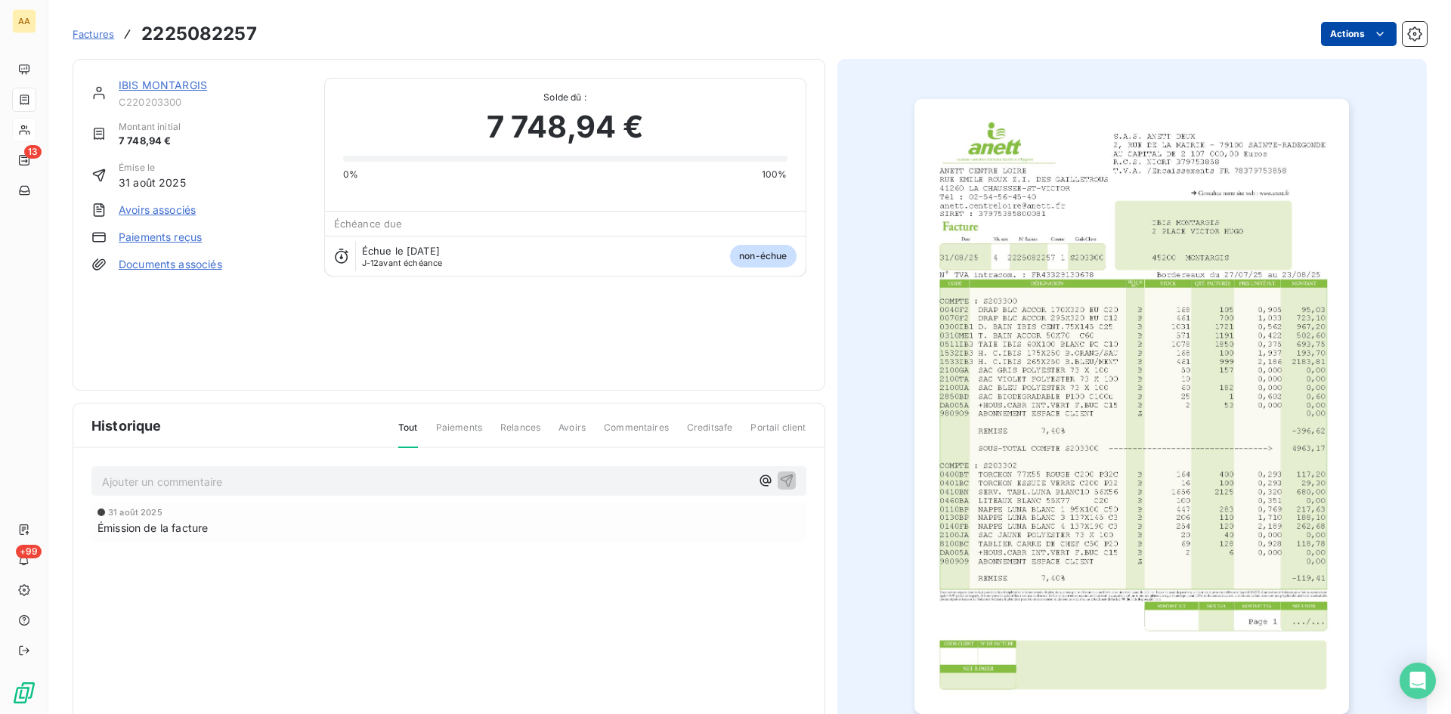
click at [1343, 37] on html "AA 13 +99 Factures 2225082257 Actions IBIS MONTARGIS C220203300 Montant initial…" at bounding box center [725, 357] width 1451 height 714
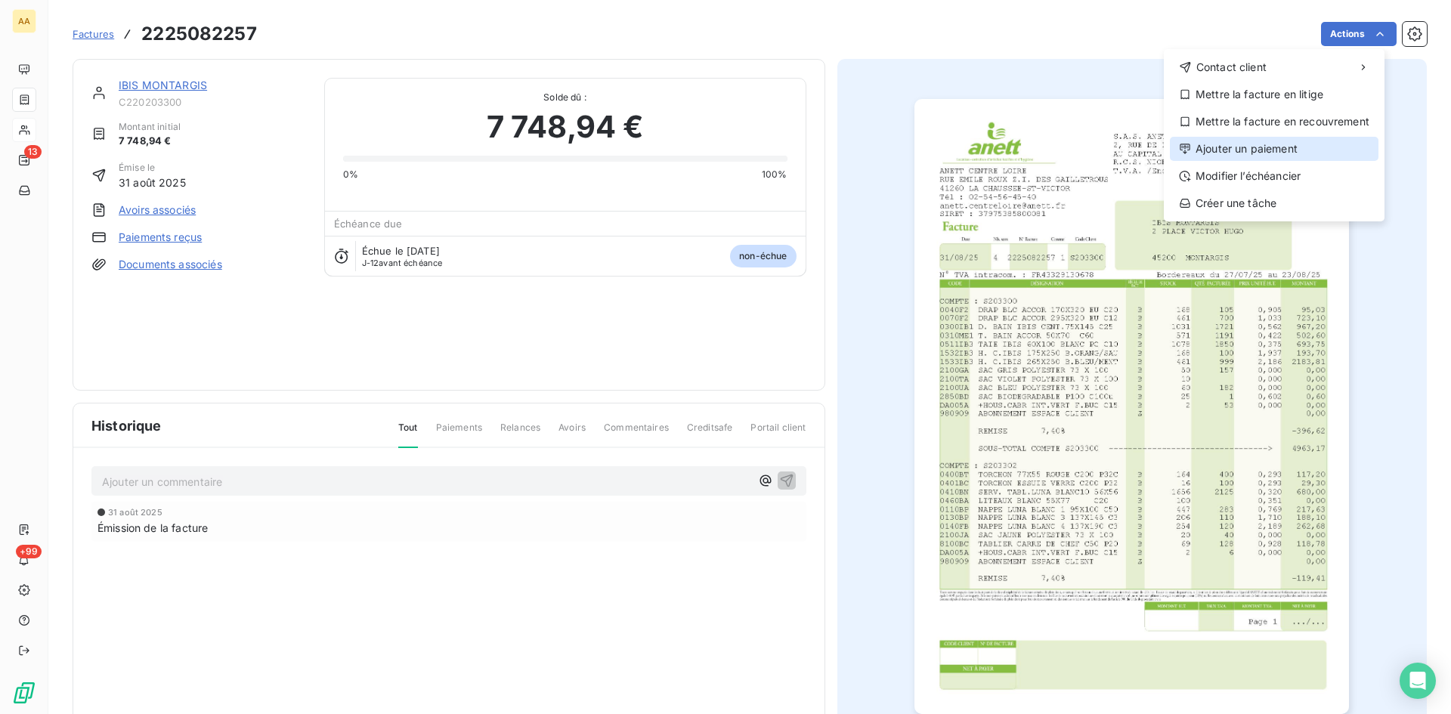
click at [1273, 144] on div "Ajouter un paiement" at bounding box center [1274, 149] width 209 height 24
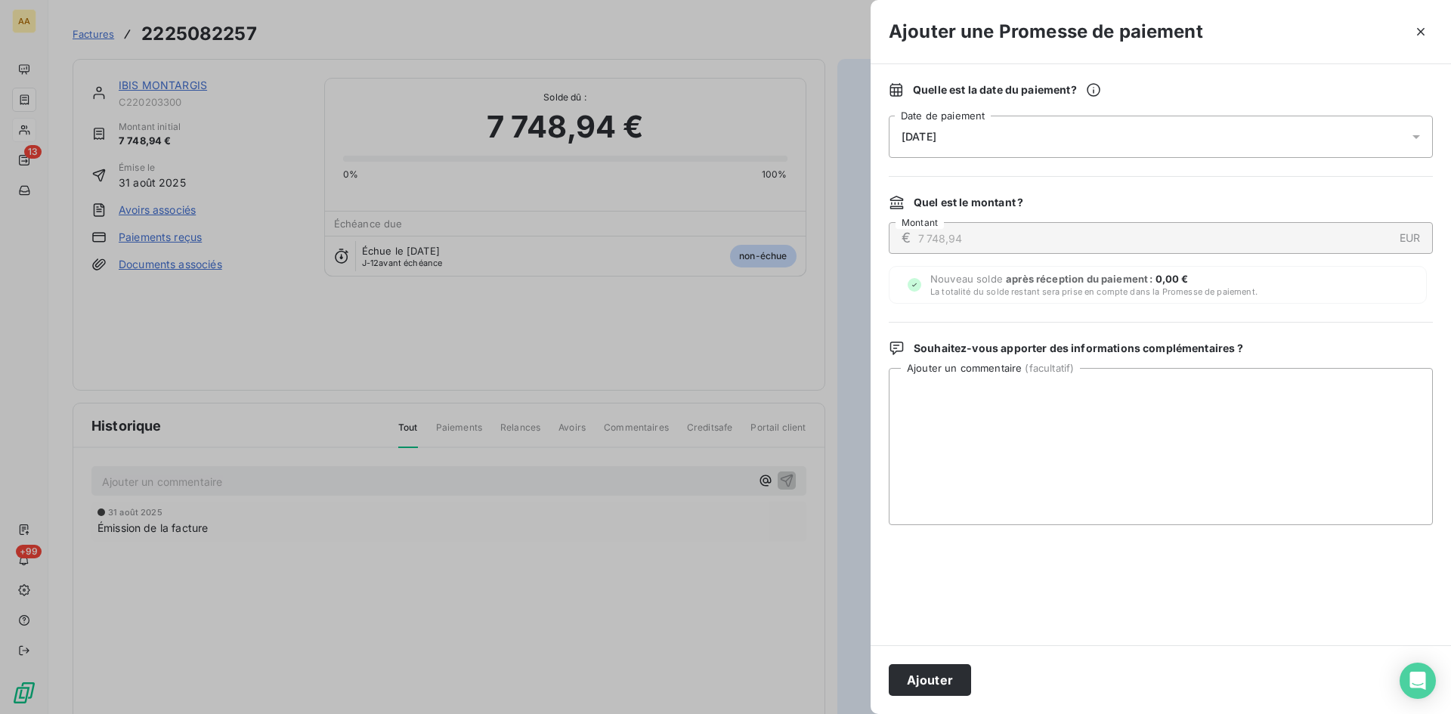
click at [979, 133] on div "[DATE]" at bounding box center [1161, 137] width 544 height 42
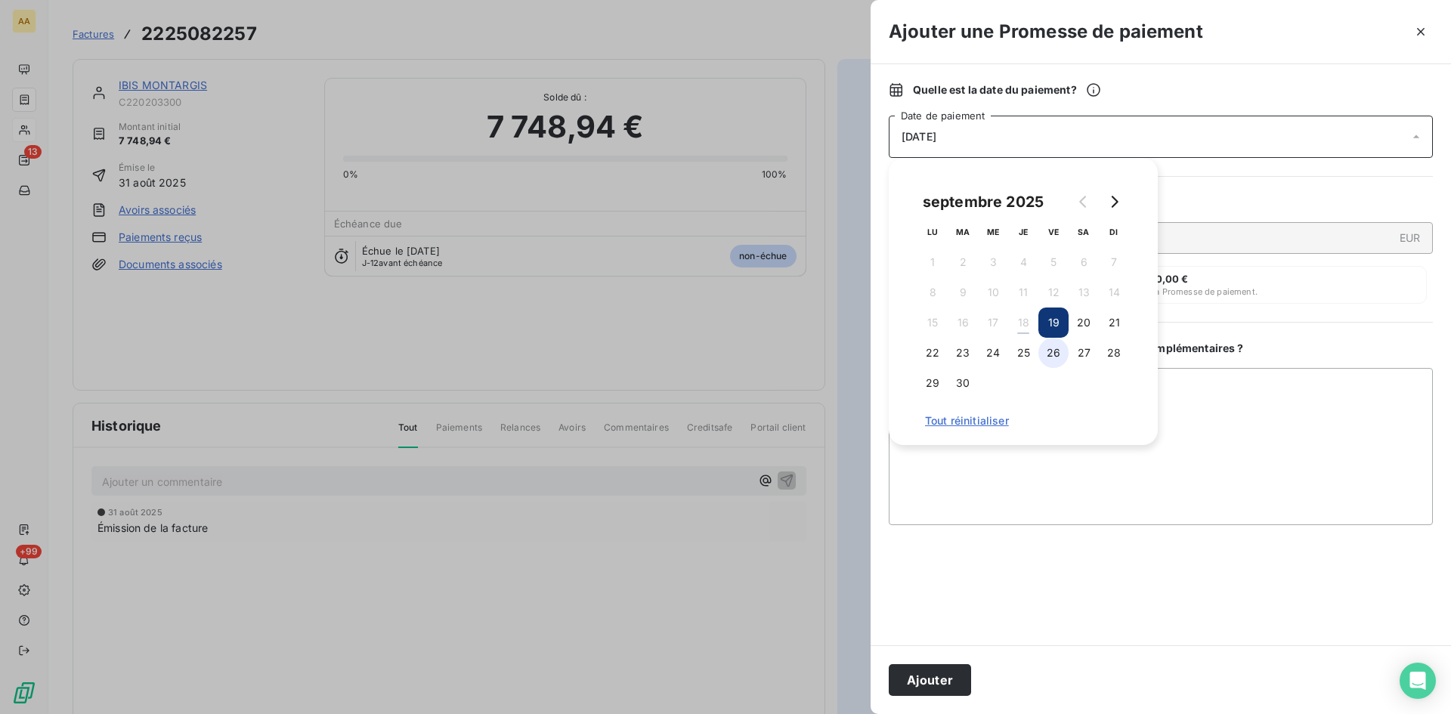
click at [1054, 351] on button "26" at bounding box center [1053, 353] width 30 height 30
click at [936, 683] on button "Ajouter" at bounding box center [930, 680] width 82 height 32
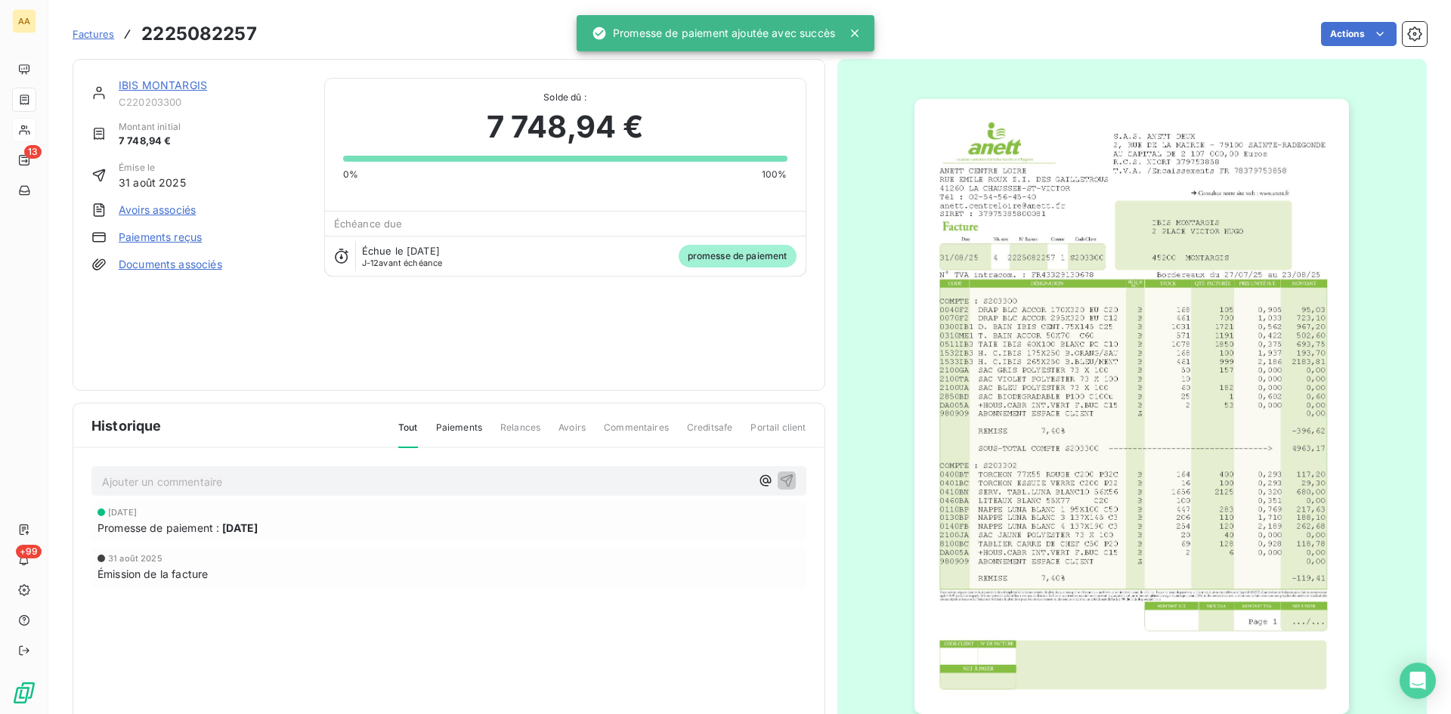
click at [509, 477] on p "Ajouter un commentaire ﻿" at bounding box center [426, 481] width 648 height 19
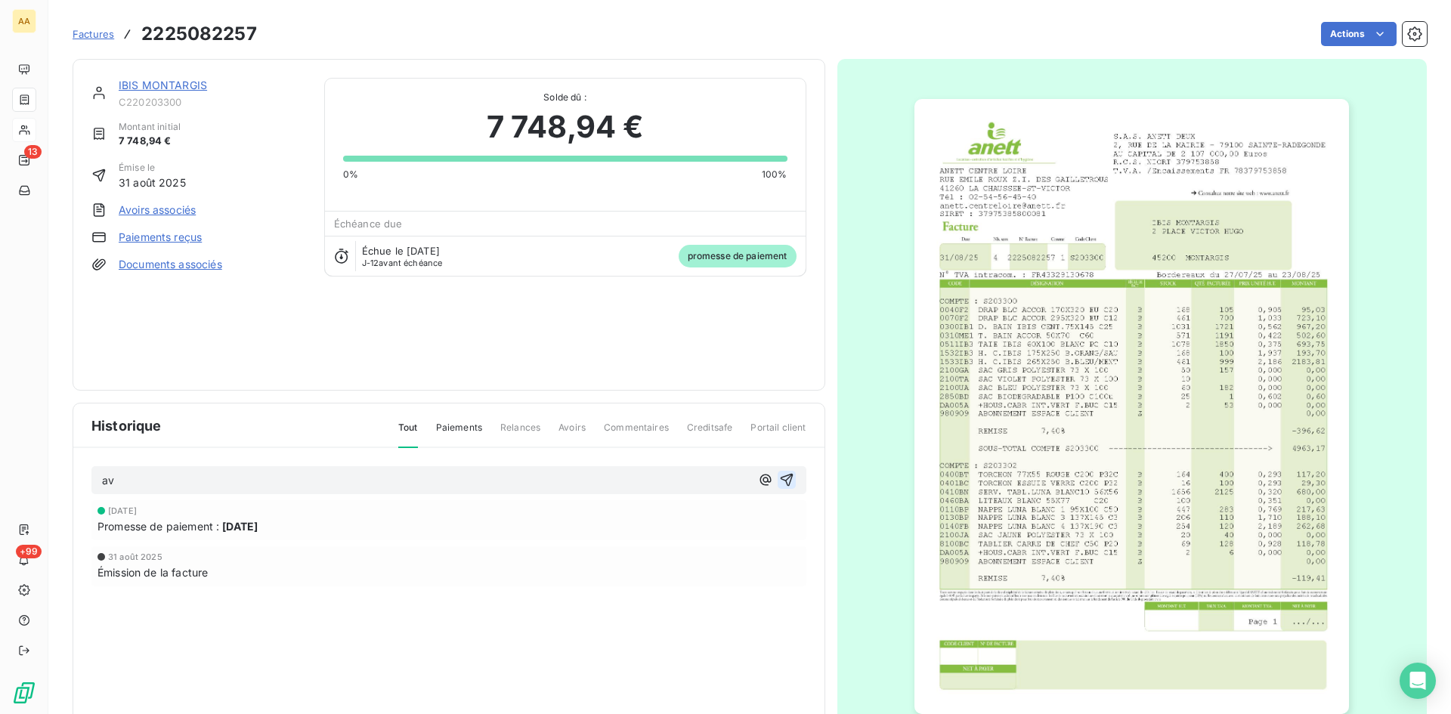
drag, startPoint x: 781, startPoint y: 484, endPoint x: 493, endPoint y: 227, distance: 386.5
click at [781, 483] on icon "button" at bounding box center [786, 479] width 15 height 15
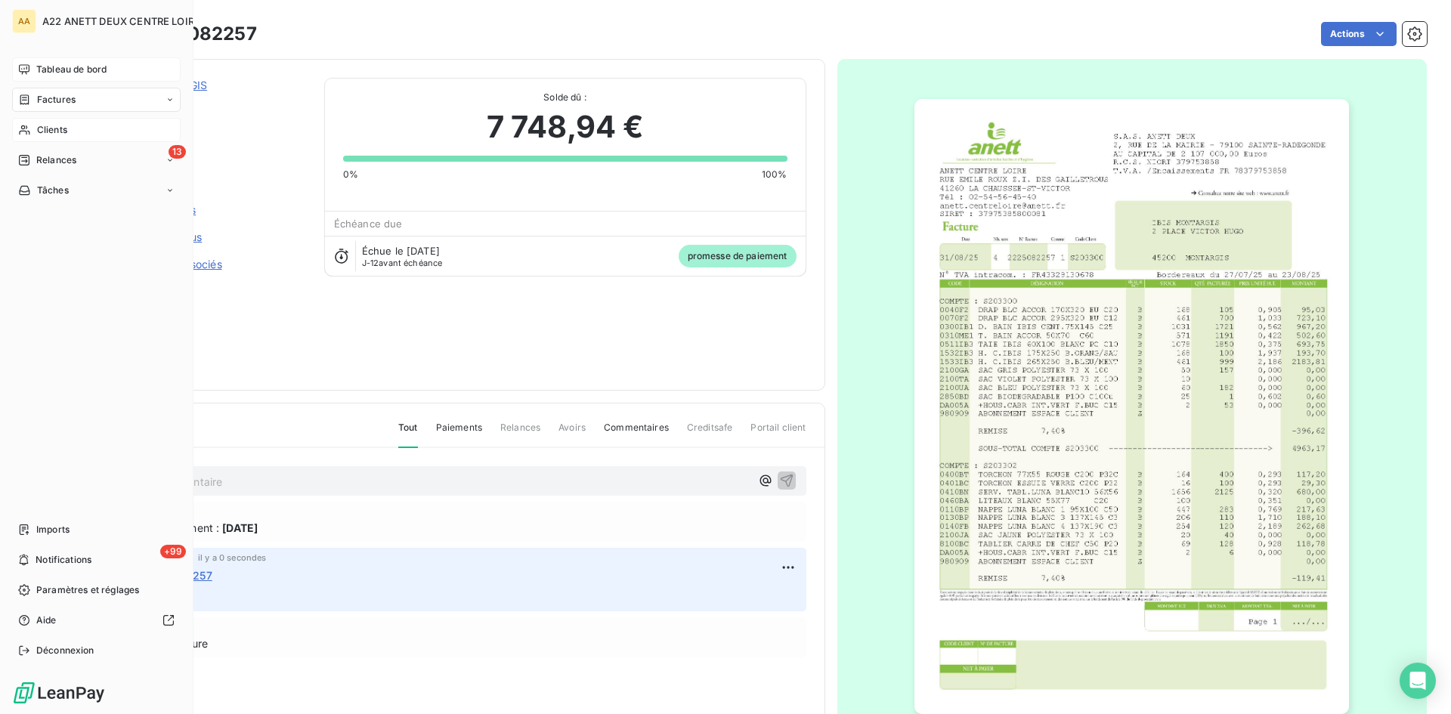
click at [62, 63] on span "Tableau de bord" at bounding box center [71, 70] width 70 height 14
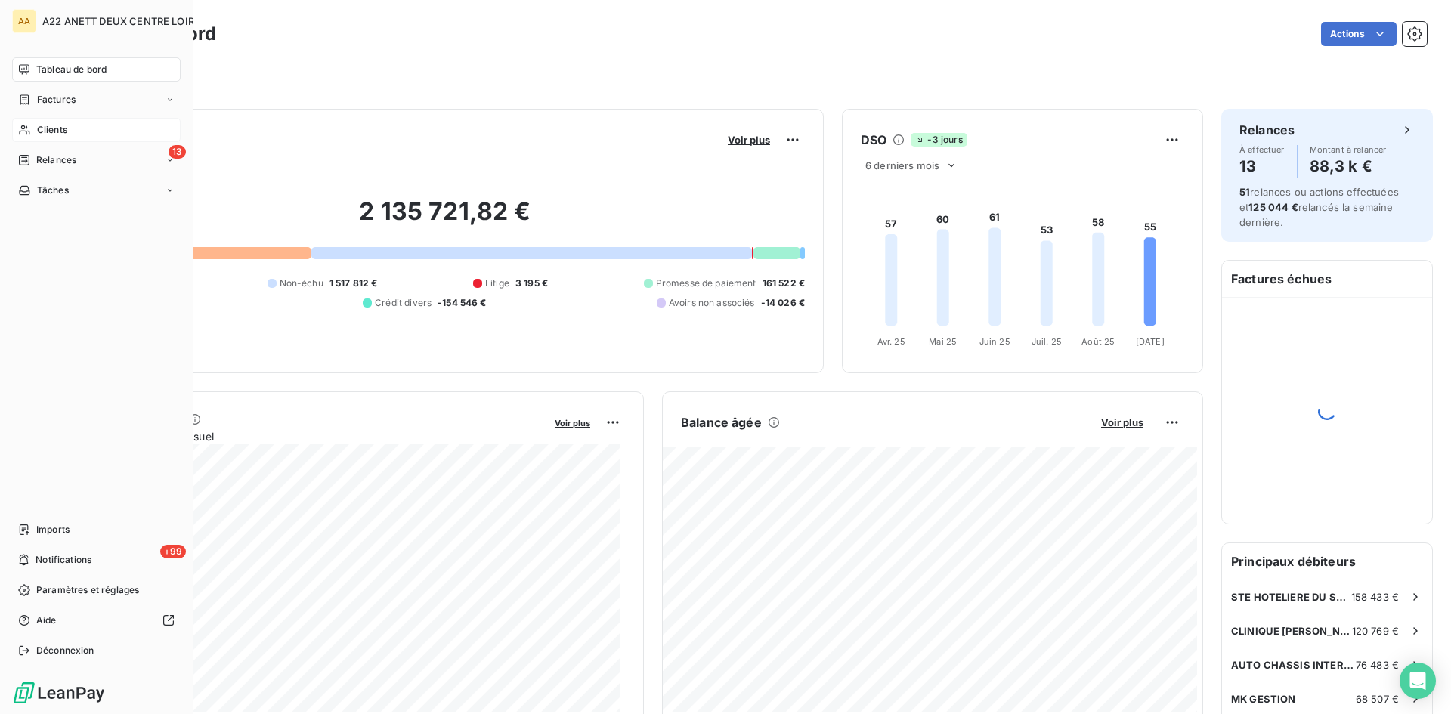
click at [67, 101] on span "Factures" at bounding box center [56, 100] width 39 height 14
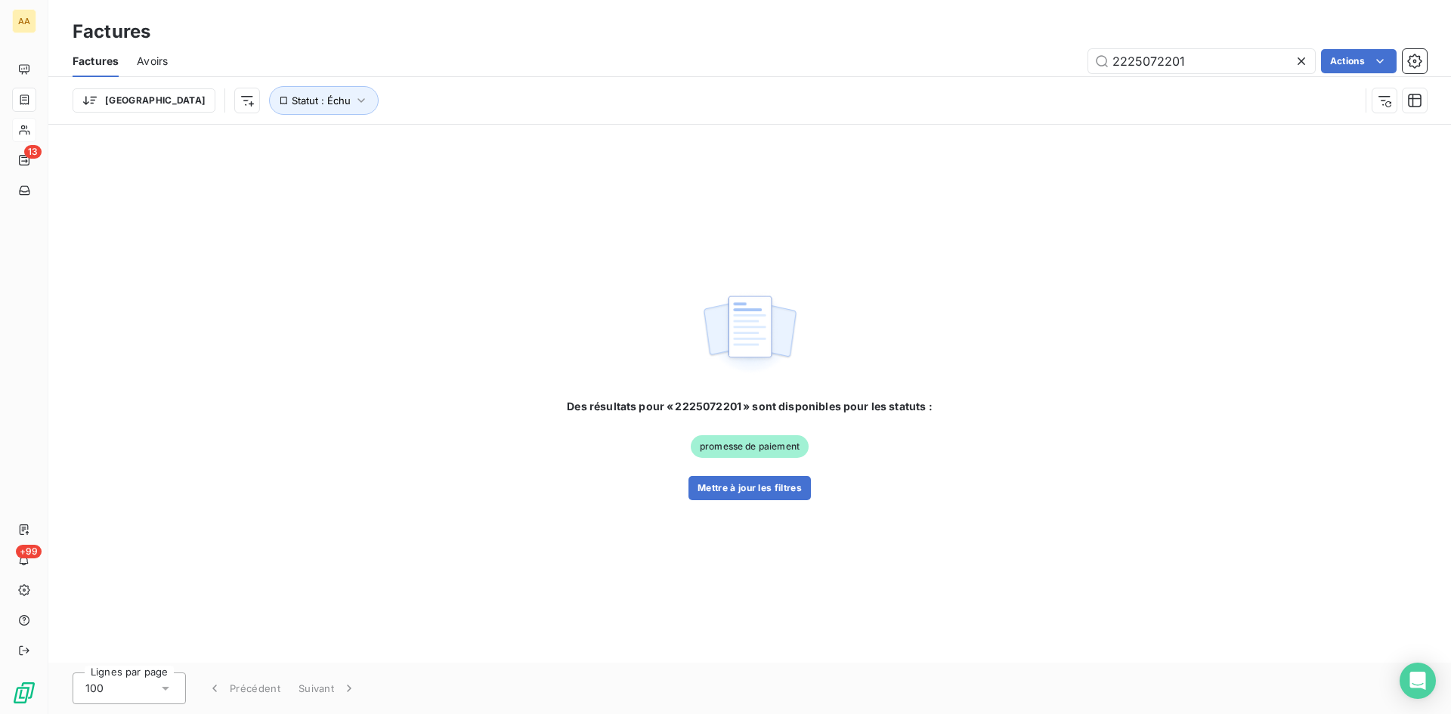
drag, startPoint x: 1190, startPoint y: 67, endPoint x: 1057, endPoint y: 67, distance: 133.0
click at [1057, 67] on div "2225072201 Actions" at bounding box center [806, 61] width 1241 height 24
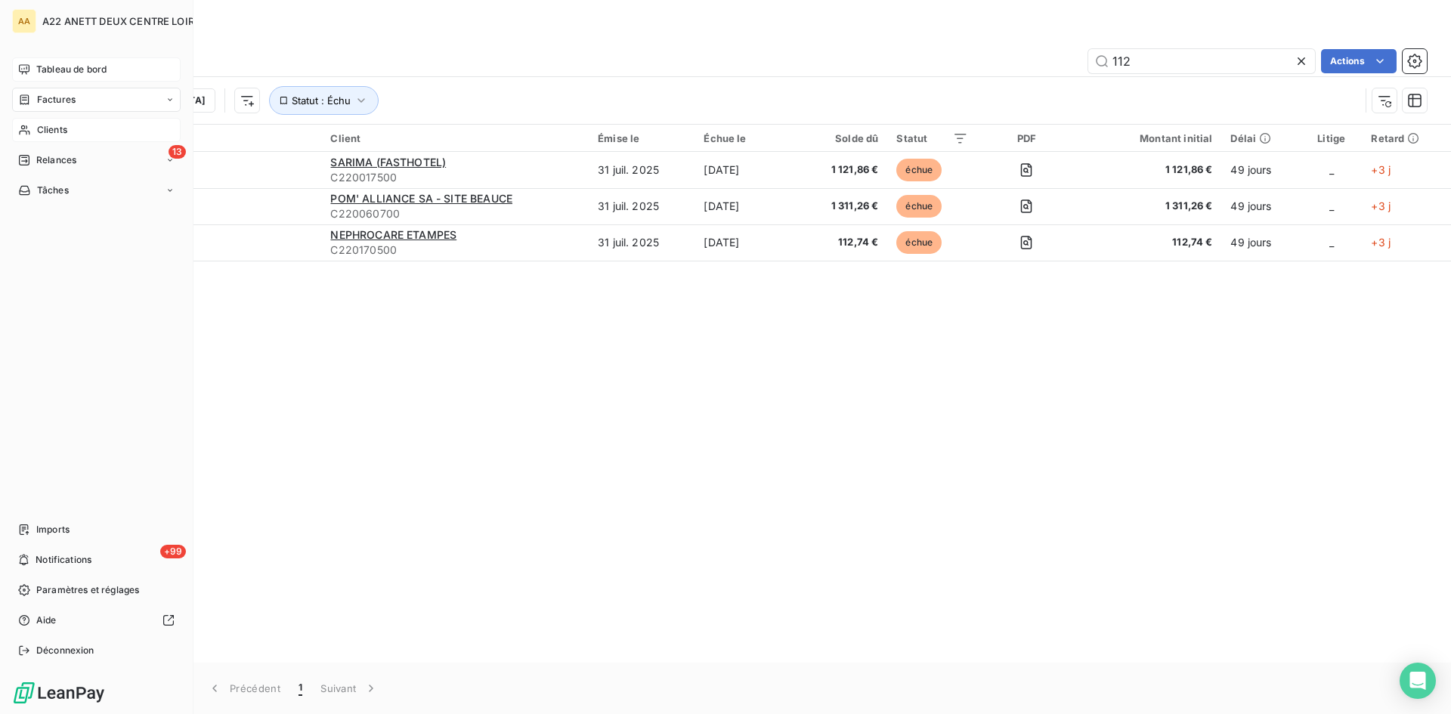
type input "112"
click at [76, 65] on span "Tableau de bord" at bounding box center [71, 70] width 70 height 14
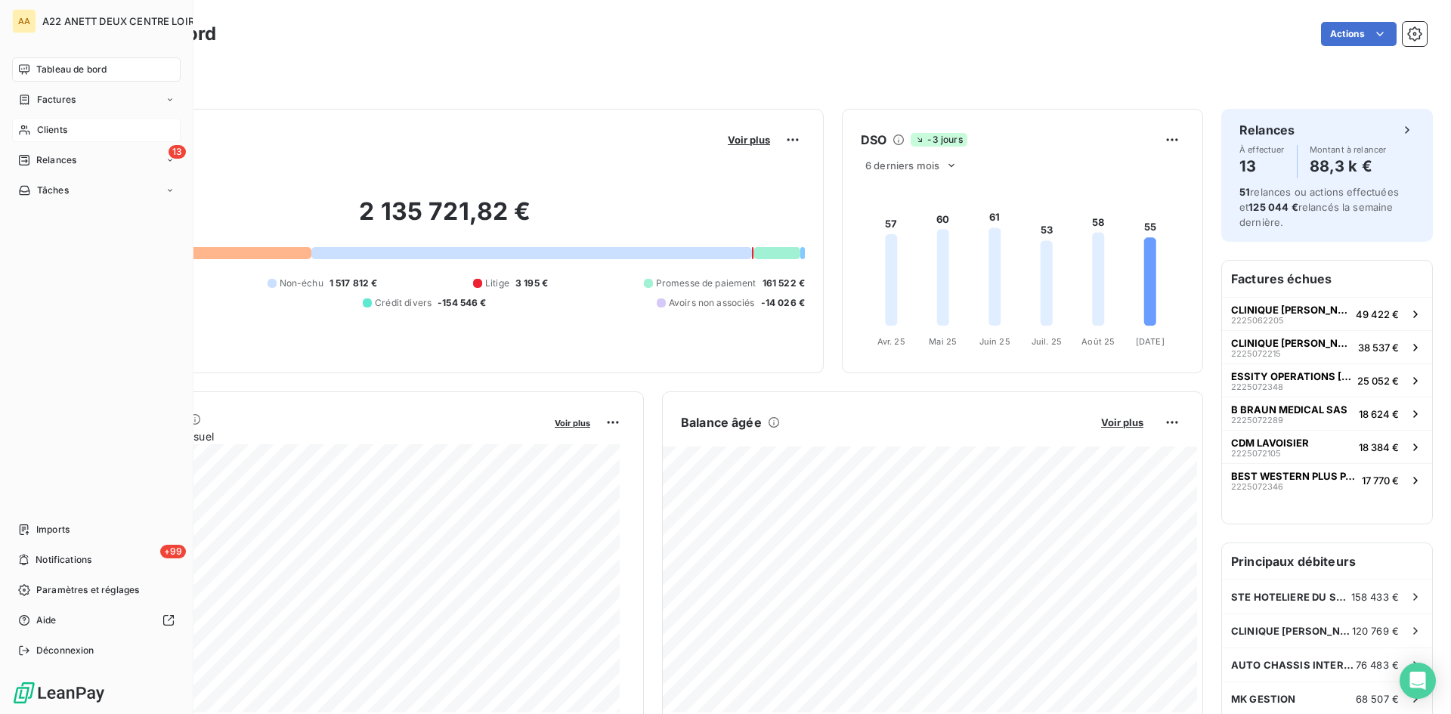
click at [43, 130] on span "Clients" at bounding box center [52, 130] width 30 height 14
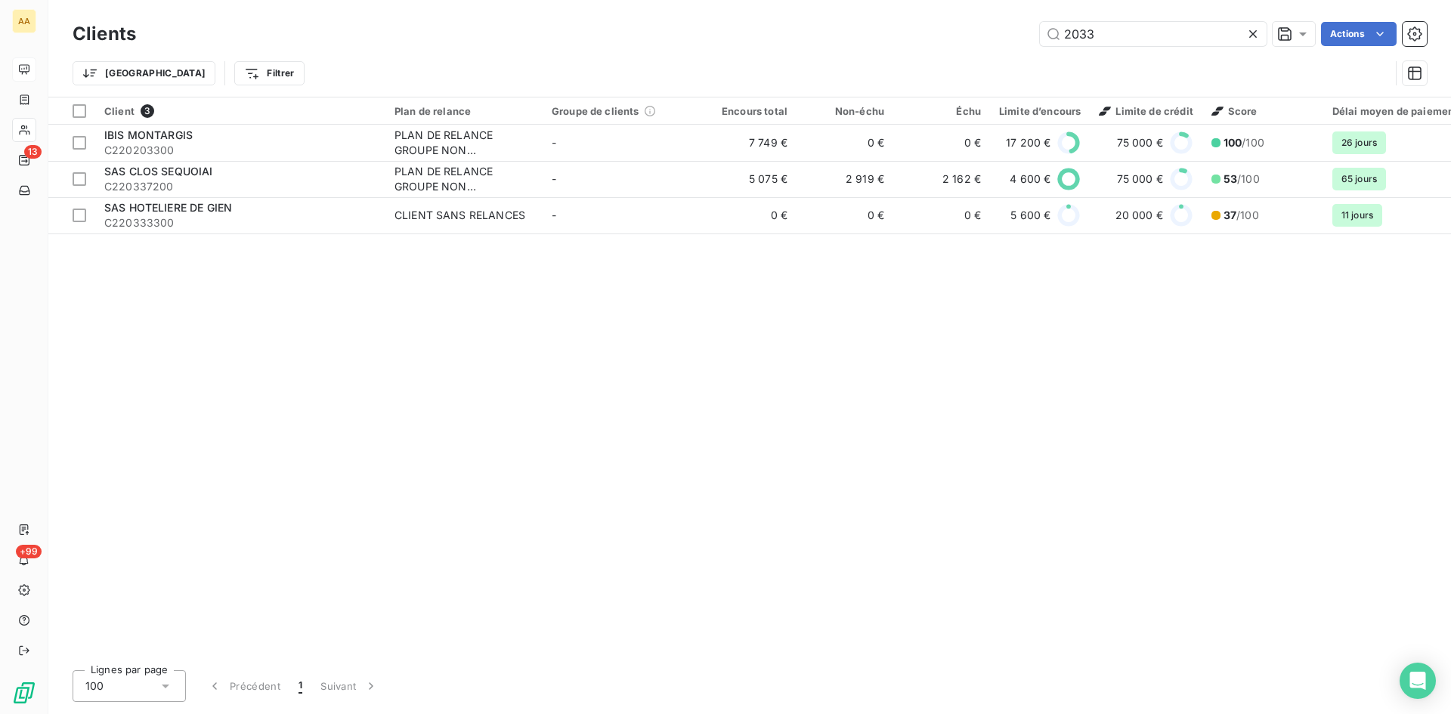
drag, startPoint x: 1075, startPoint y: 39, endPoint x: 878, endPoint y: 55, distance: 197.9
click at [878, 55] on div "Clients 2033 Actions Trier Filtrer" at bounding box center [750, 57] width 1354 height 79
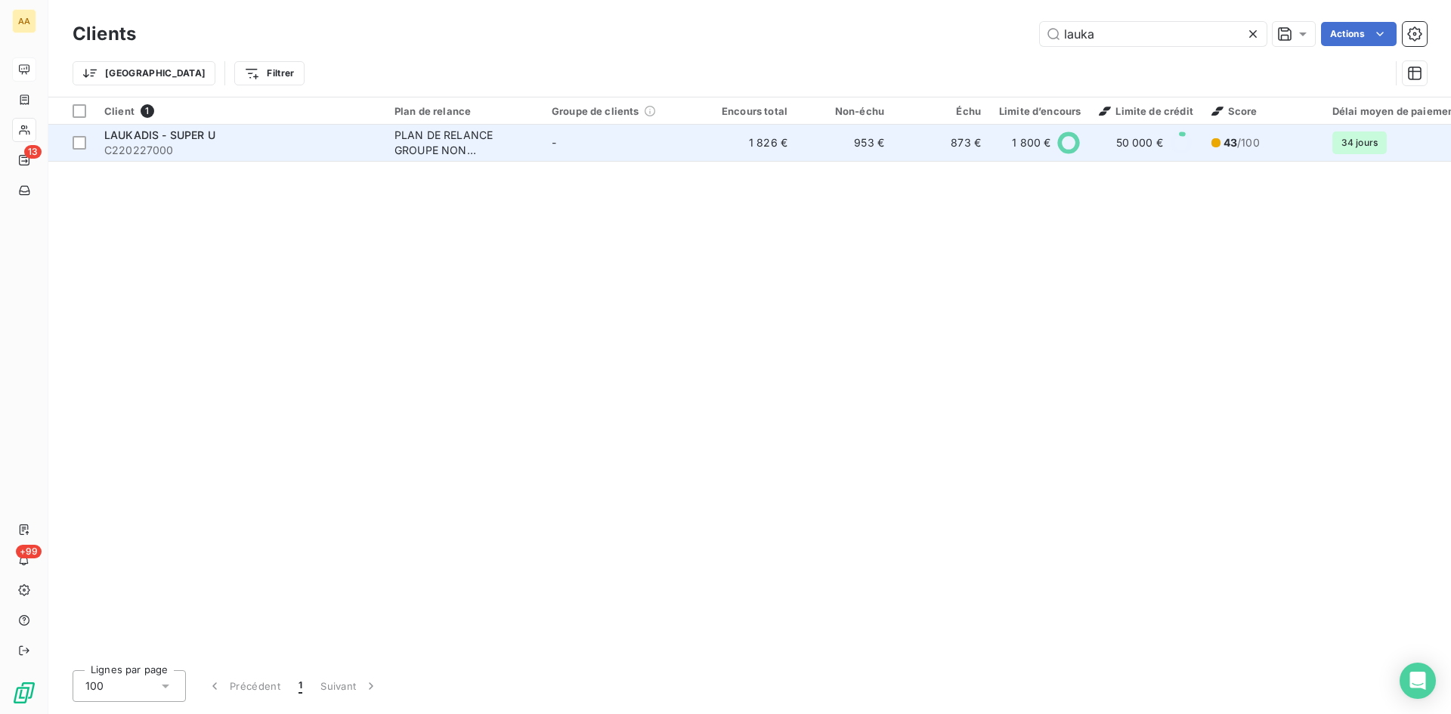
type input "lauka"
click at [410, 142] on div "PLAN DE RELANCE GROUPE NON AUTOMATIQUE" at bounding box center [463, 143] width 139 height 30
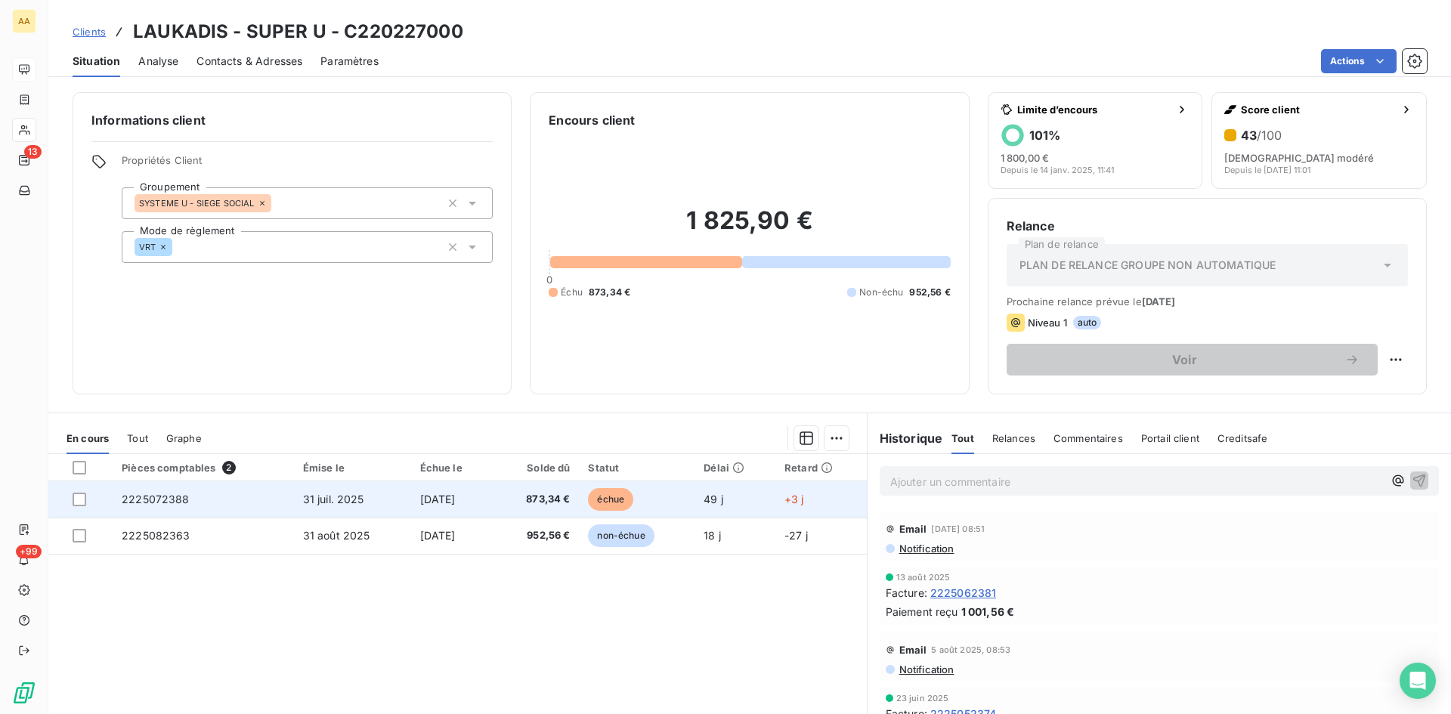
click at [166, 493] on span "2225072388" at bounding box center [156, 499] width 68 height 13
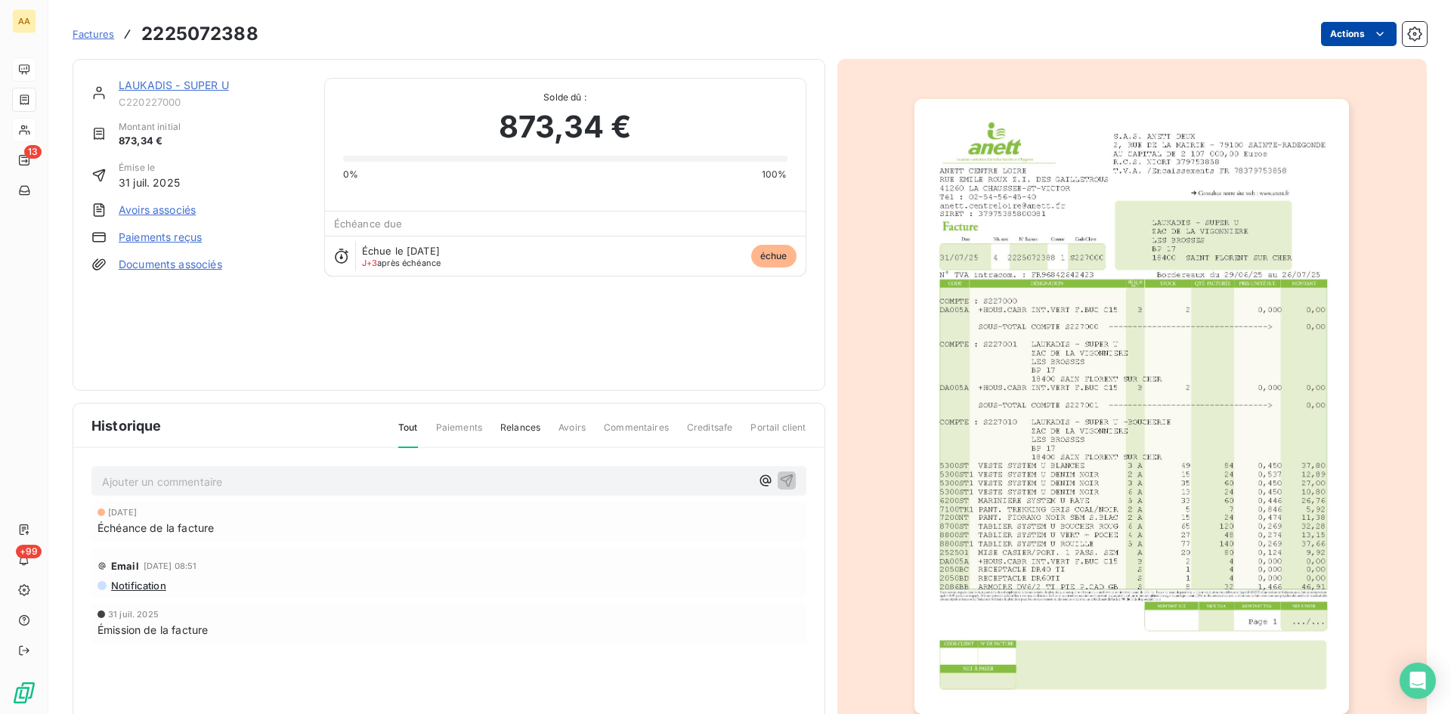
click at [1324, 38] on html "AA 13 +99 Factures 2225072388 Actions LAUKADIS - SUPER U C220227000 Montant ini…" at bounding box center [725, 357] width 1451 height 714
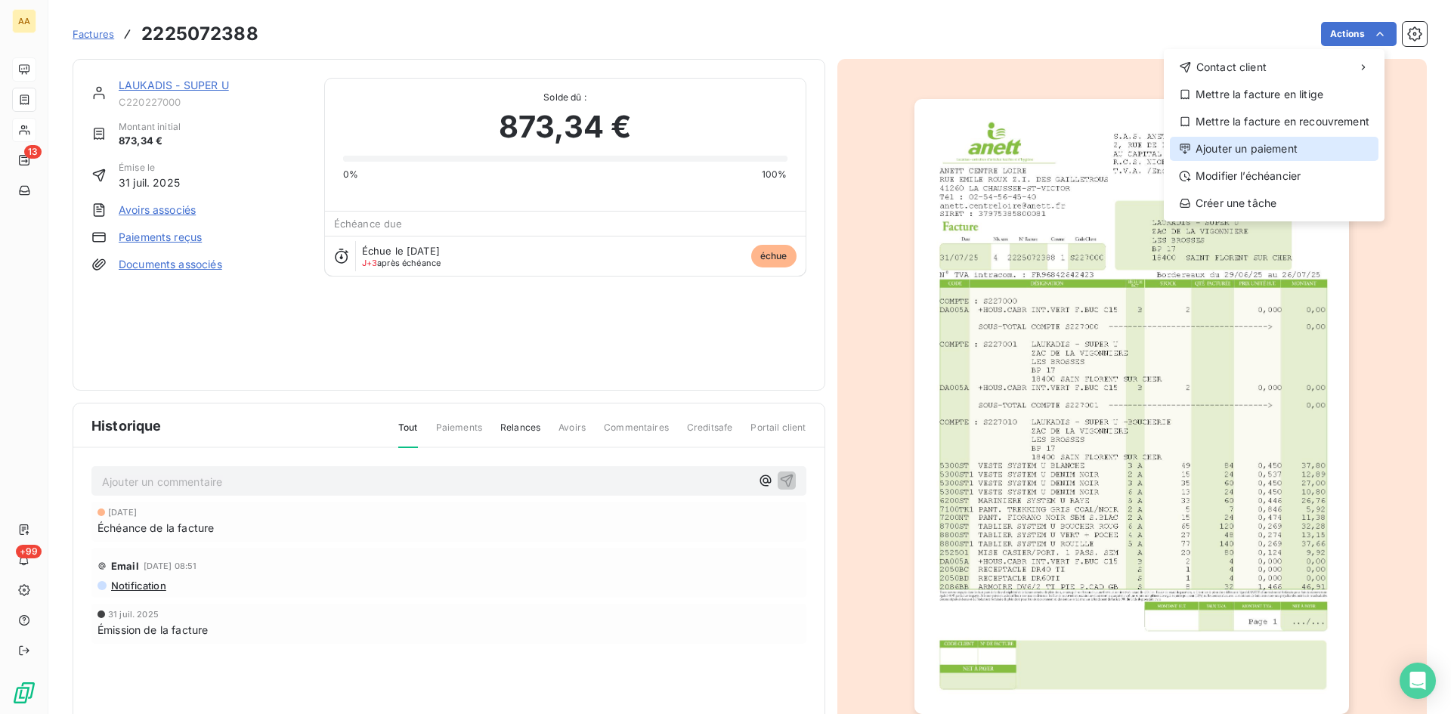
click at [1265, 146] on div "Ajouter un paiement" at bounding box center [1274, 149] width 209 height 24
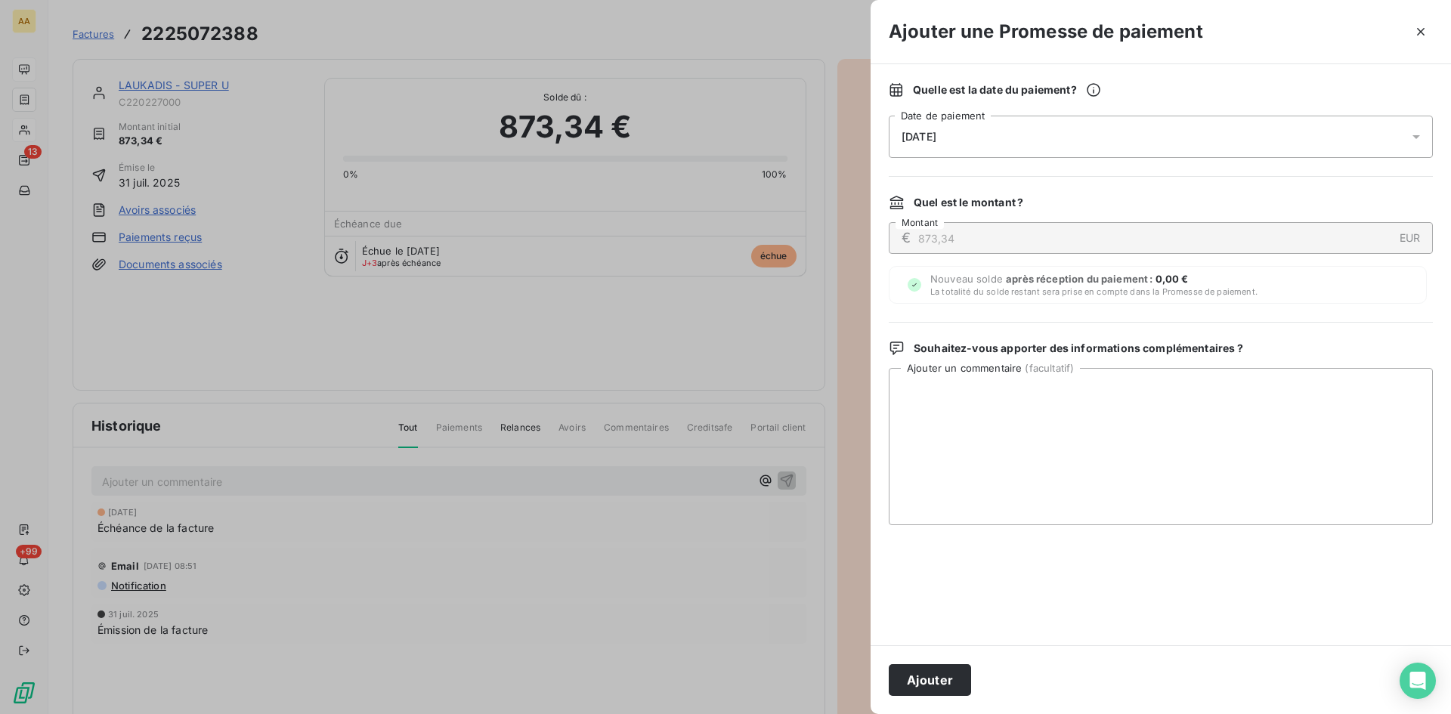
click at [1017, 140] on div "[DATE]" at bounding box center [1161, 137] width 544 height 42
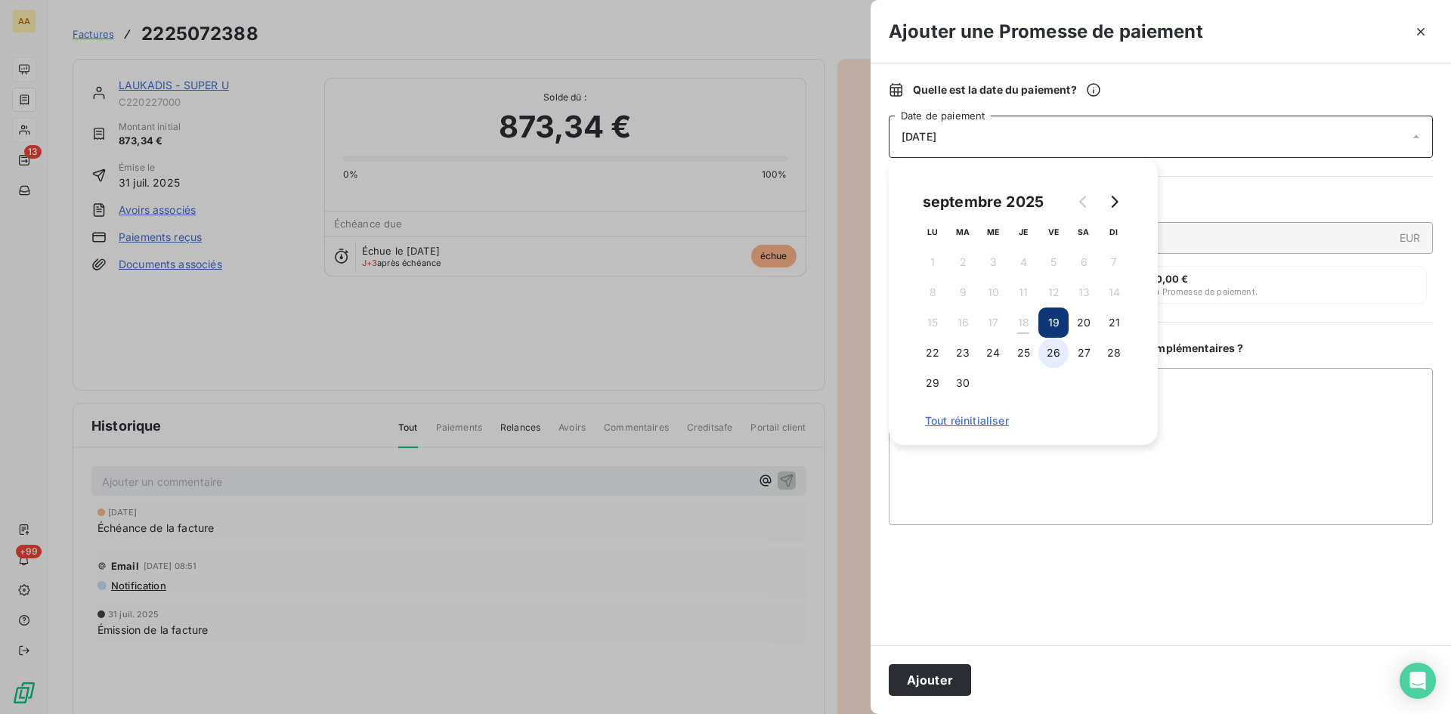
click at [1057, 342] on button "26" at bounding box center [1053, 353] width 30 height 30
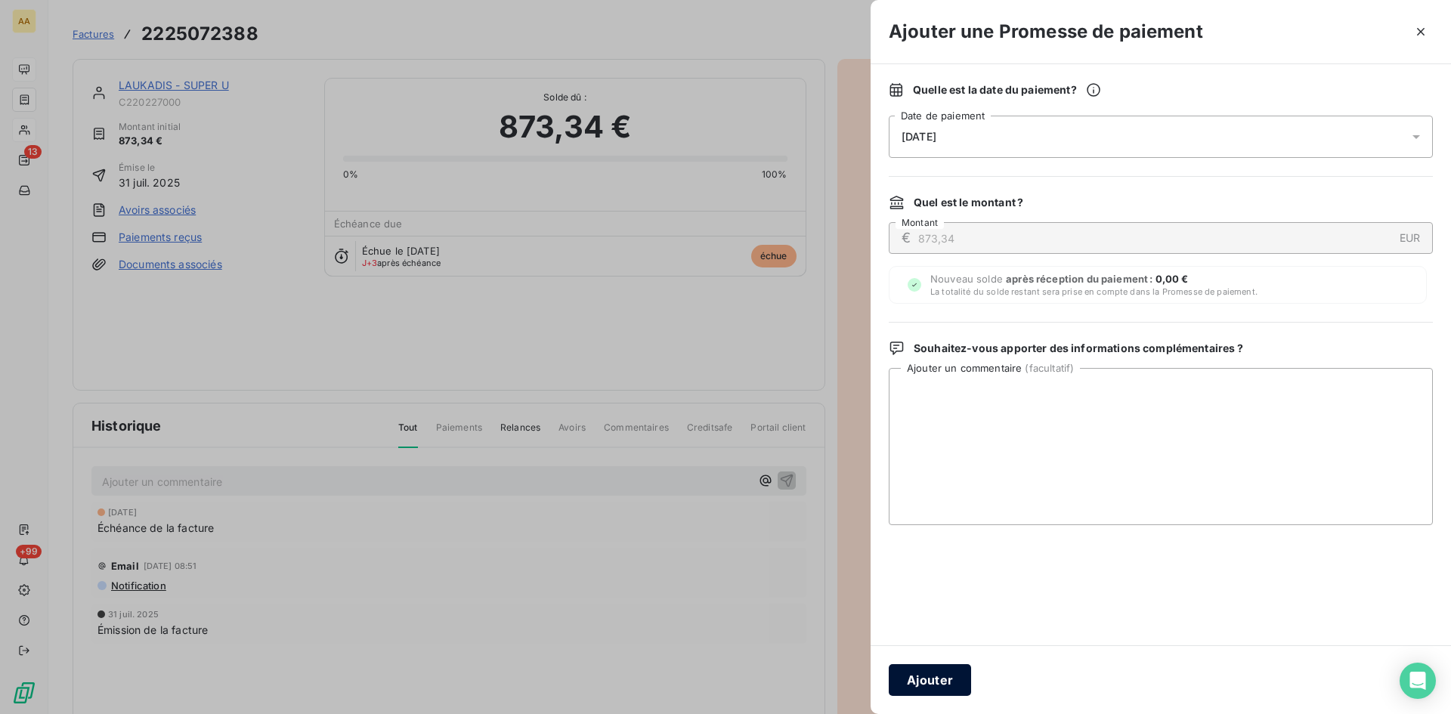
click at [957, 670] on button "Ajouter" at bounding box center [930, 680] width 82 height 32
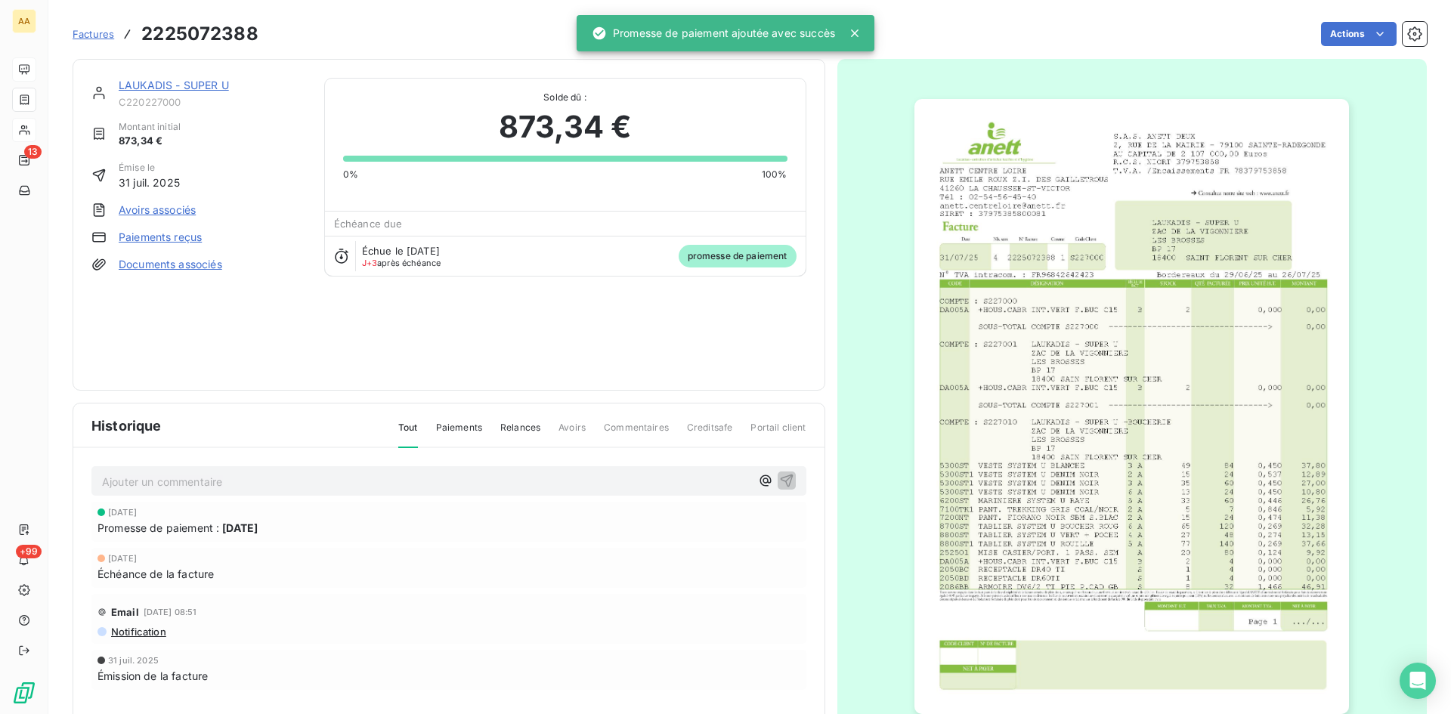
click at [591, 482] on p "Ajouter un commentaire ﻿" at bounding box center [426, 481] width 648 height 19
click at [778, 477] on button "button" at bounding box center [787, 480] width 18 height 18
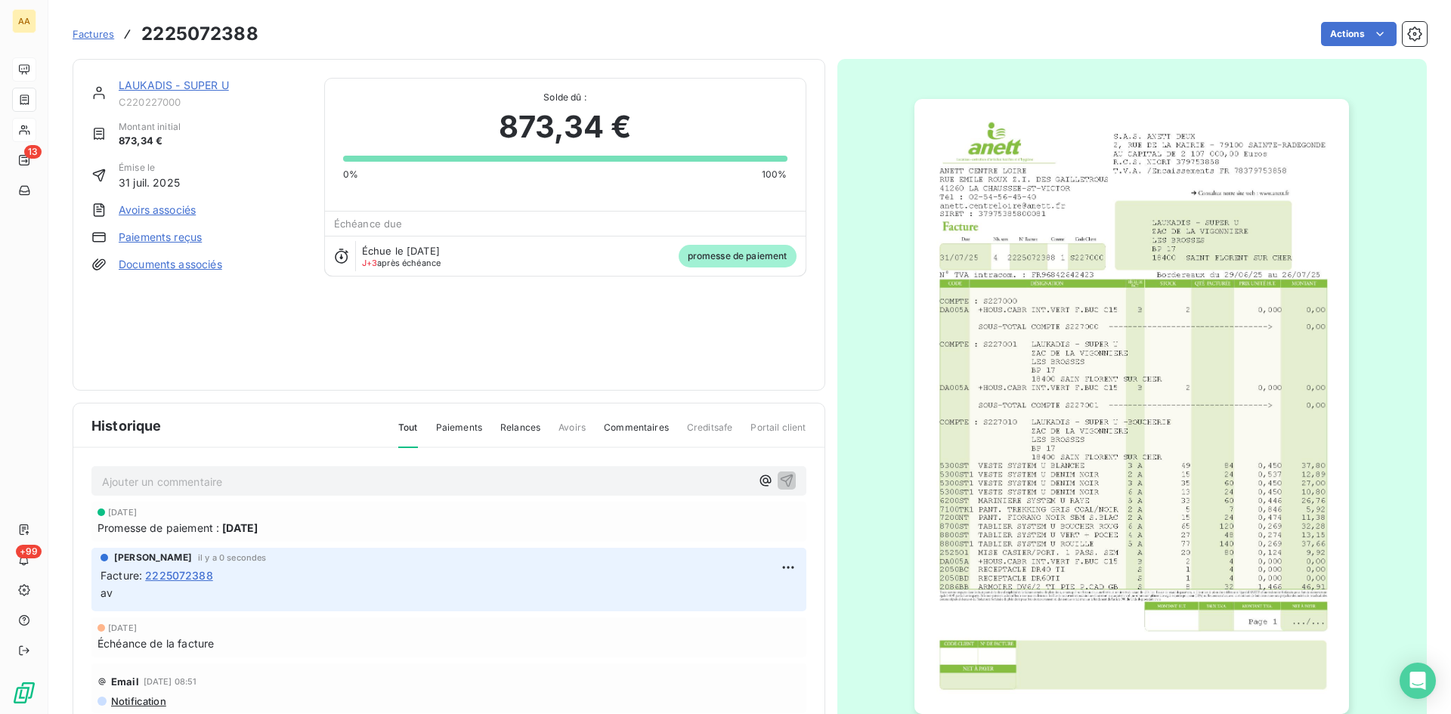
click at [213, 82] on link "LAUKADIS - SUPER U" at bounding box center [174, 85] width 110 height 13
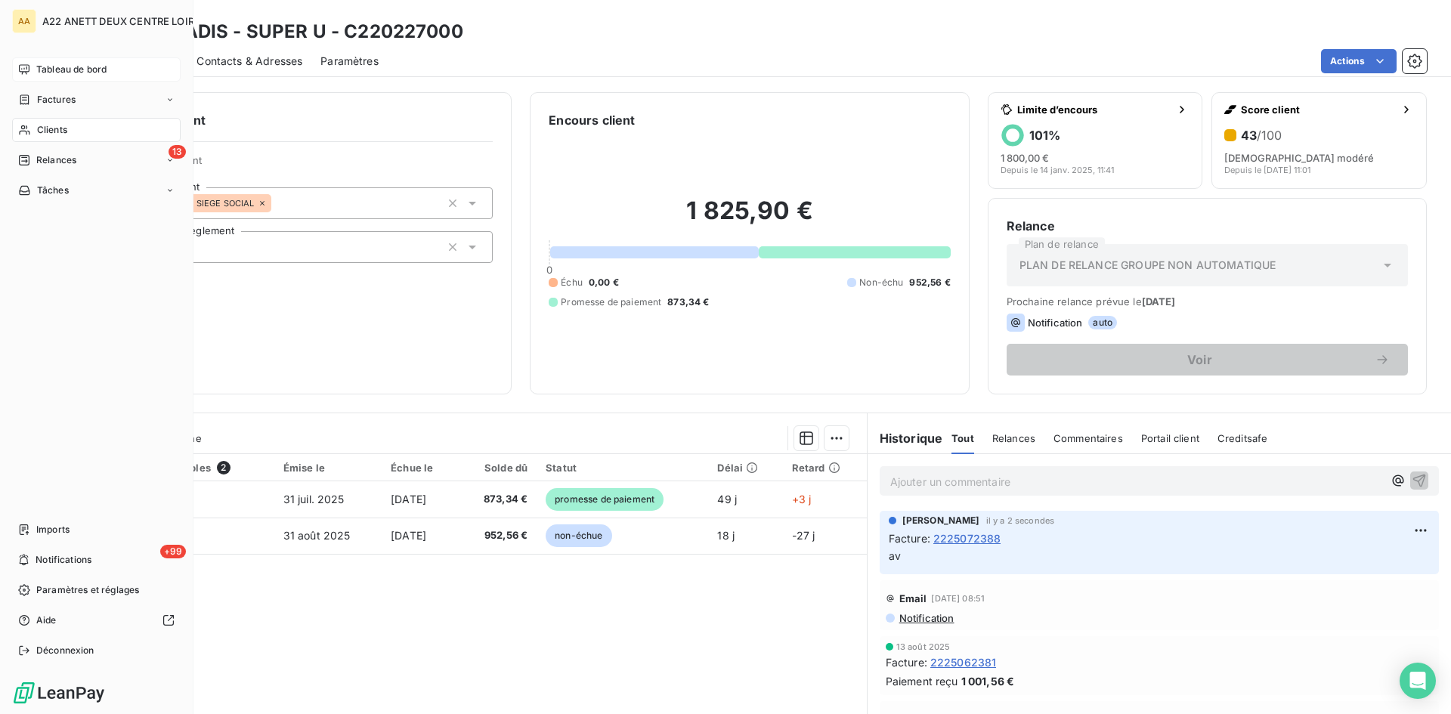
click at [41, 128] on span "Clients" at bounding box center [52, 130] width 30 height 14
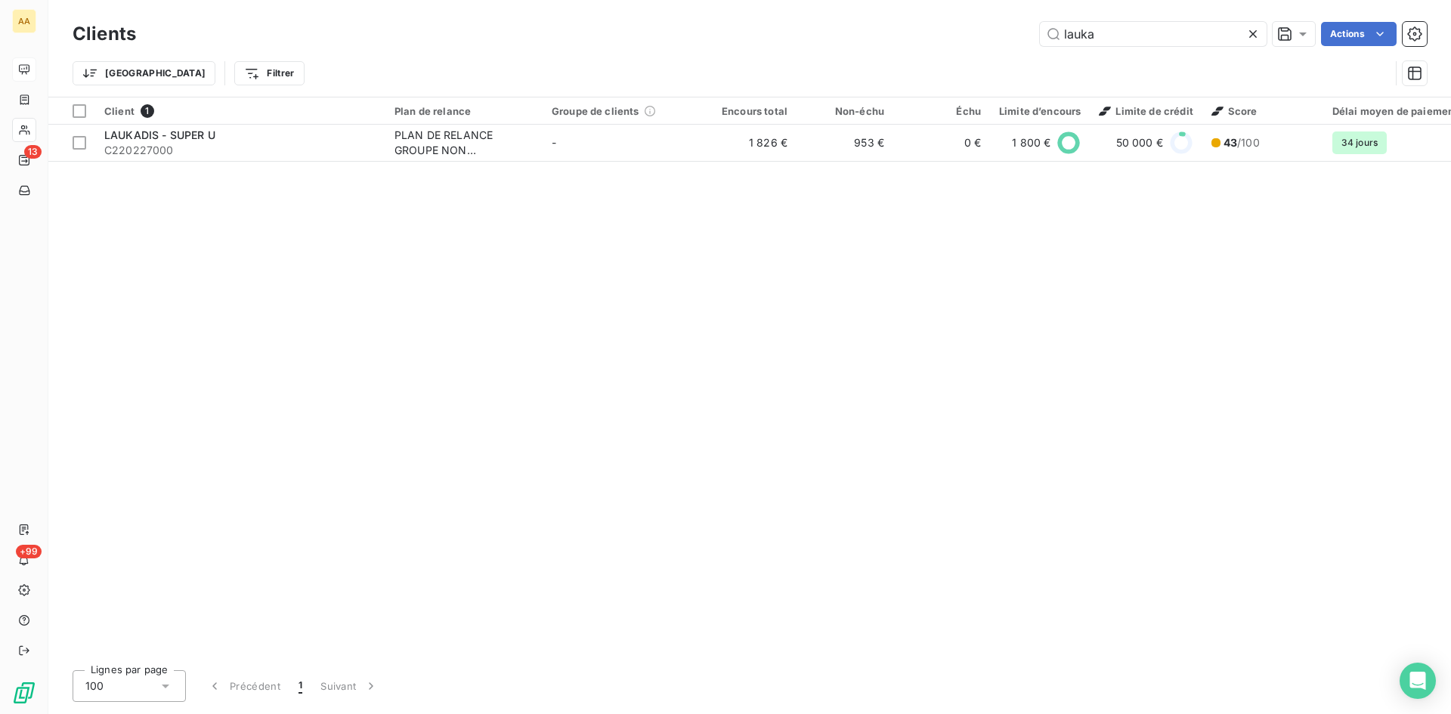
drag, startPoint x: 1107, startPoint y: 35, endPoint x: 967, endPoint y: 39, distance: 139.9
click at [967, 39] on div "lauka Actions" at bounding box center [790, 34] width 1273 height 24
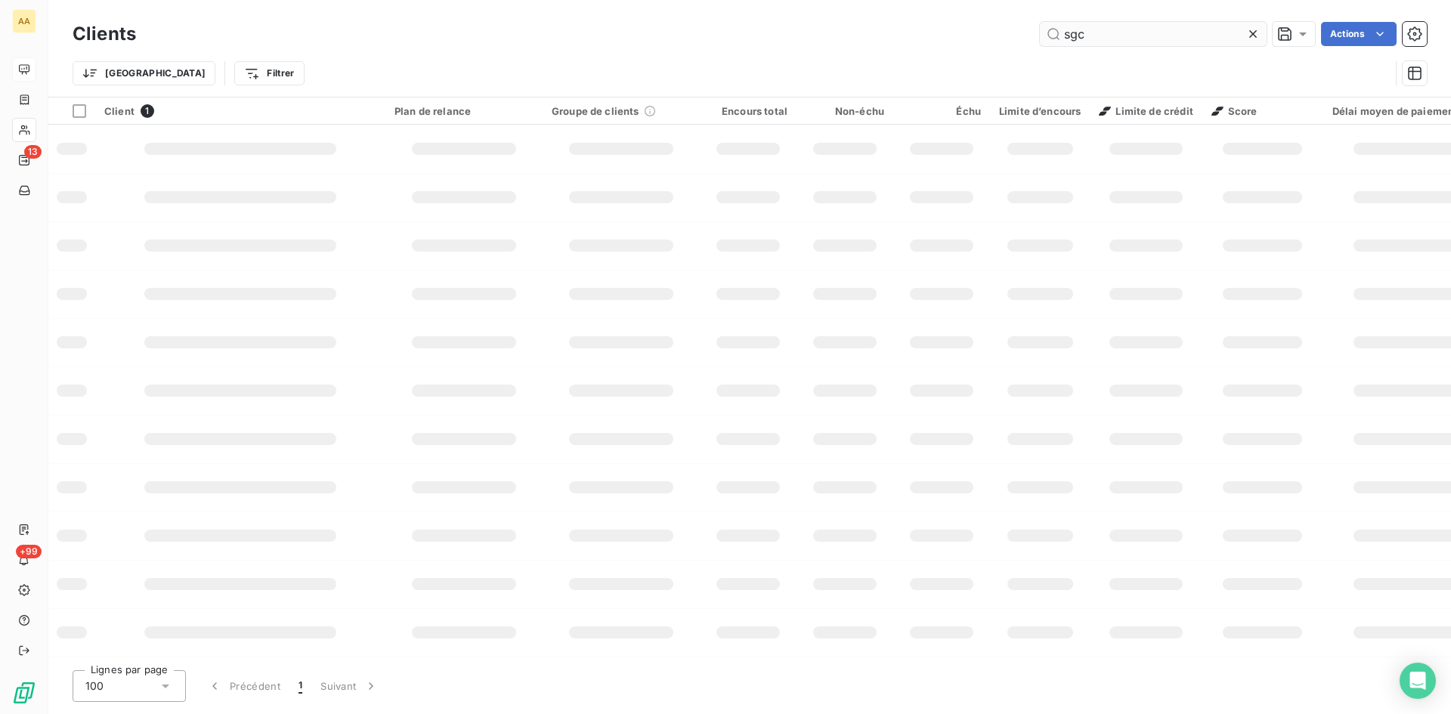
click at [1087, 31] on input "sgc" at bounding box center [1153, 34] width 227 height 24
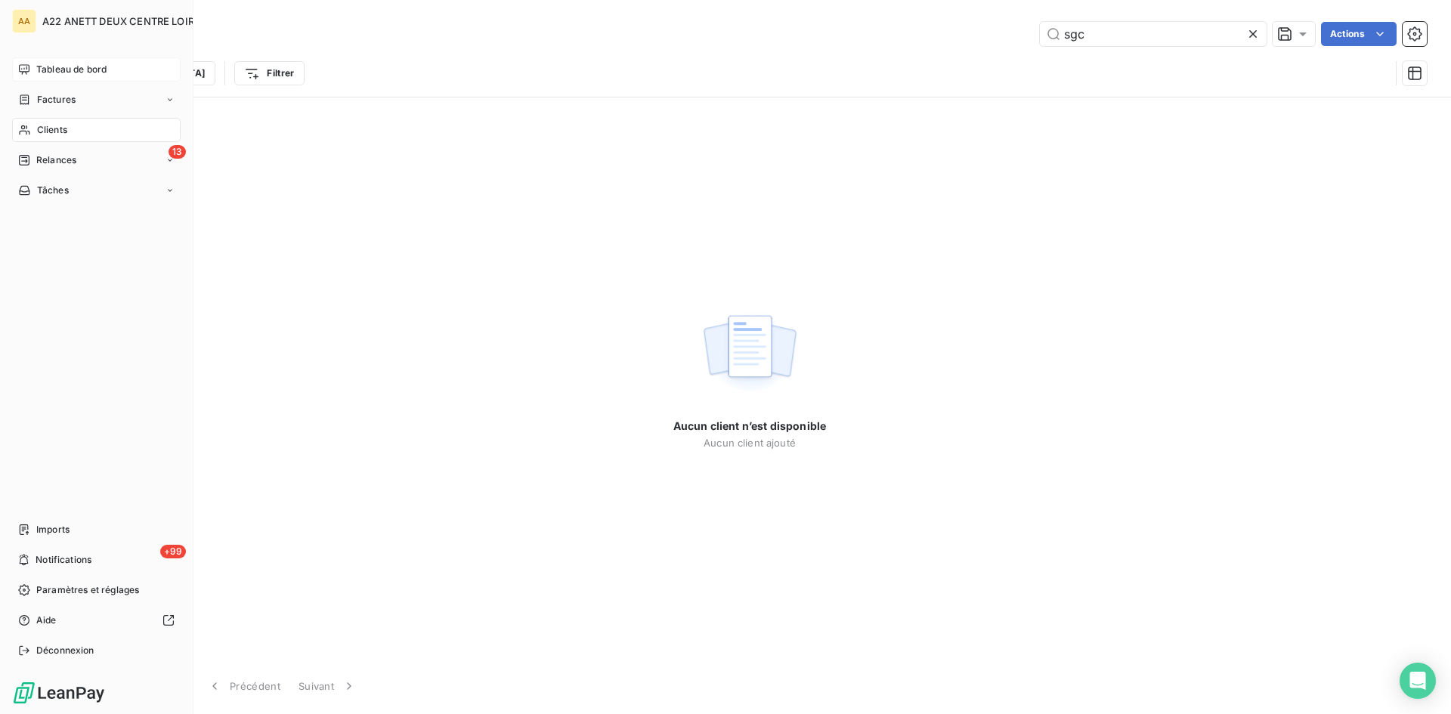
type input "sgc"
click at [40, 97] on span "Factures" at bounding box center [56, 100] width 39 height 14
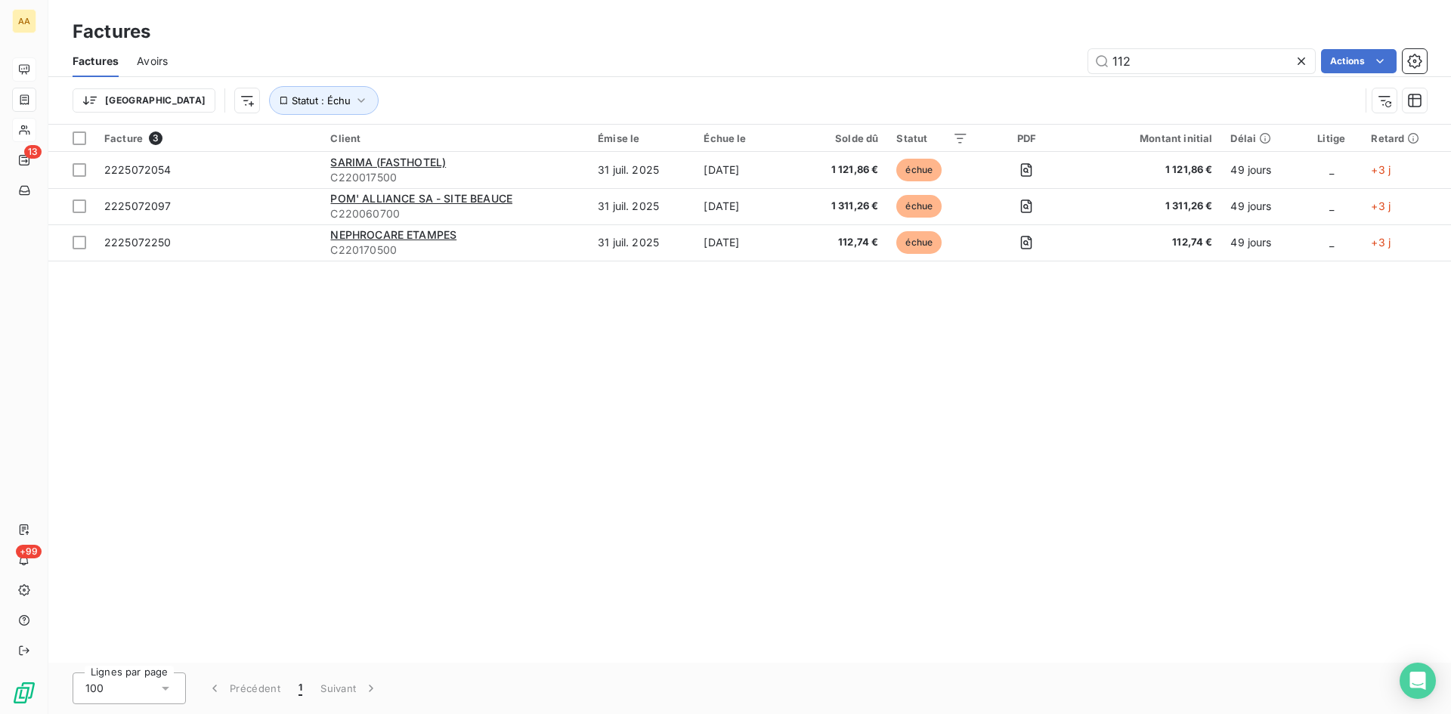
drag, startPoint x: 1139, startPoint y: 62, endPoint x: 1013, endPoint y: 70, distance: 125.7
click at [1013, 70] on div "112 Actions" at bounding box center [806, 61] width 1241 height 24
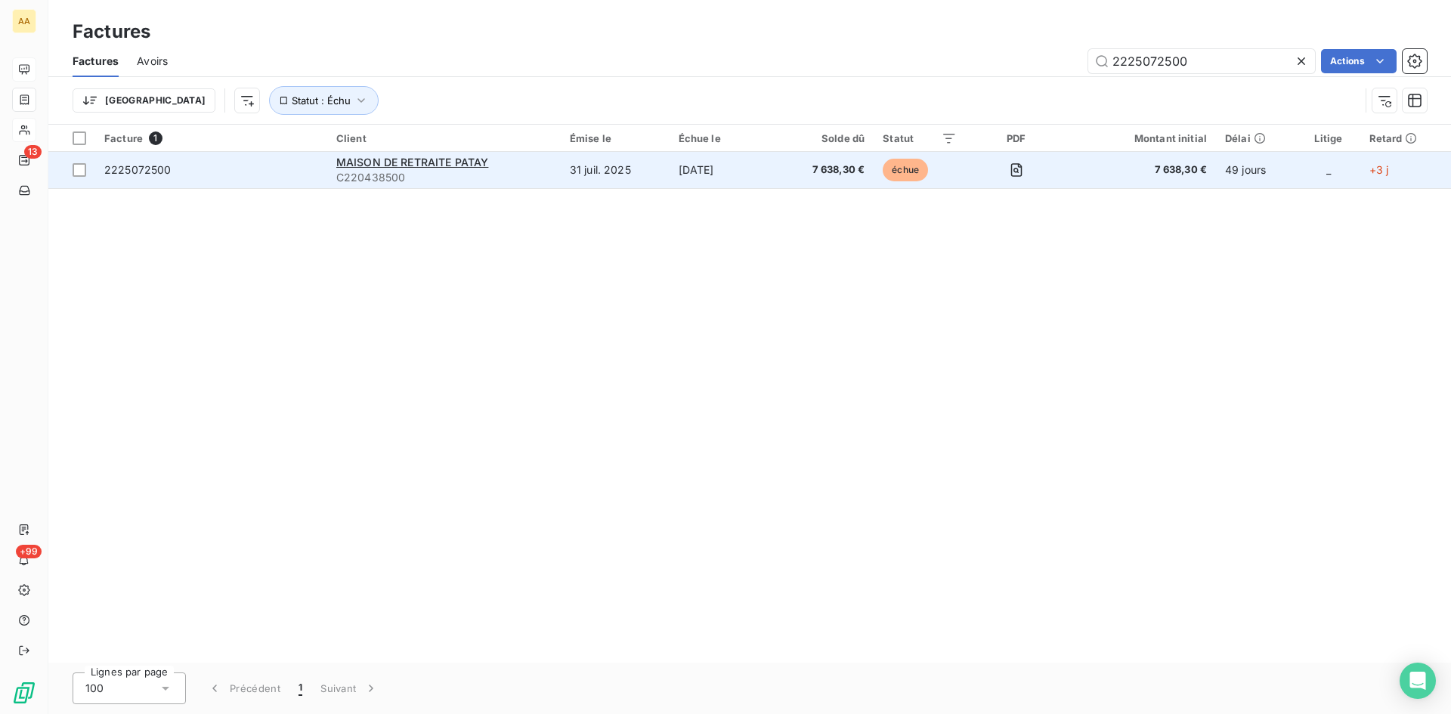
type input "2225072500"
click at [397, 172] on span "C220438500" at bounding box center [443, 177] width 215 height 15
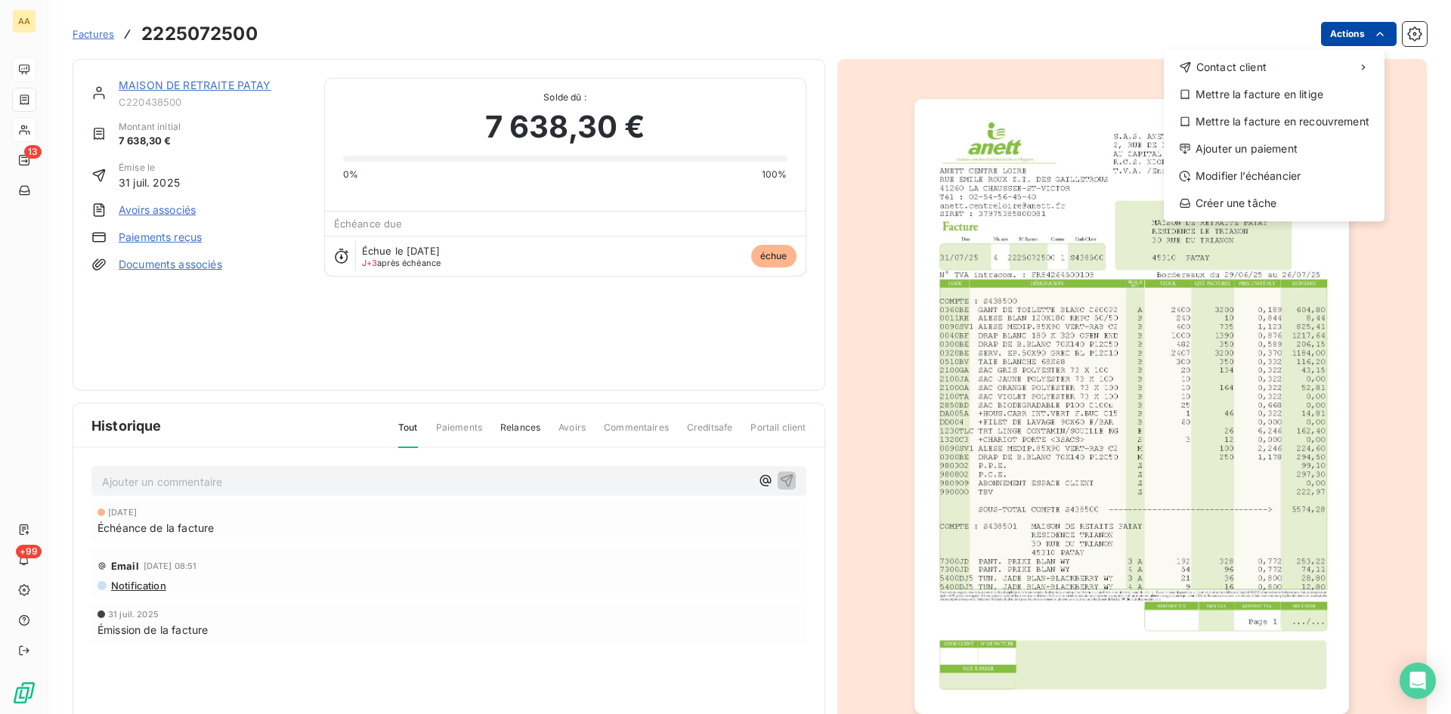
click at [1356, 31] on html "AA 13 +99 Factures [PHONE_NUMBER] Actions Contact client Mettre la facture en l…" at bounding box center [725, 357] width 1451 height 714
click at [1255, 144] on div "Ajouter un paiement" at bounding box center [1274, 149] width 209 height 24
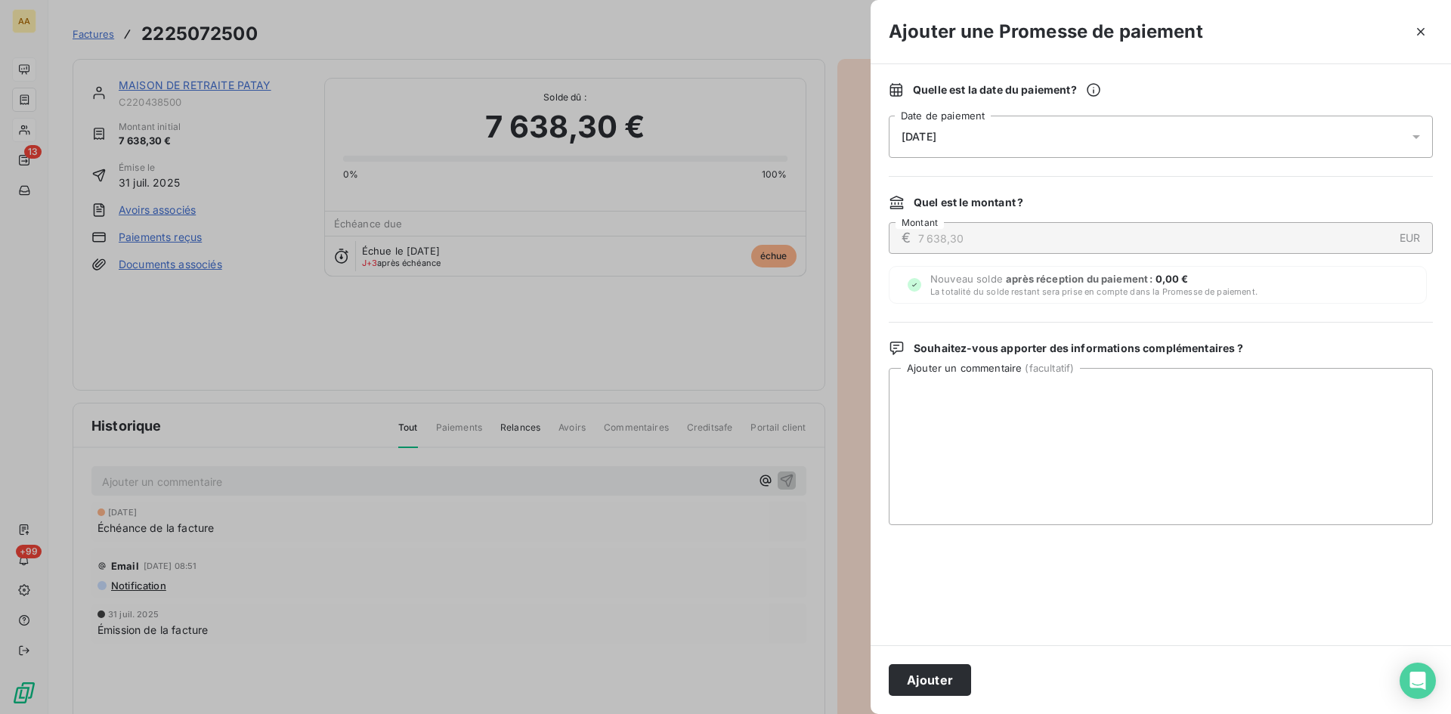
click at [1044, 139] on div "[DATE]" at bounding box center [1161, 137] width 544 height 42
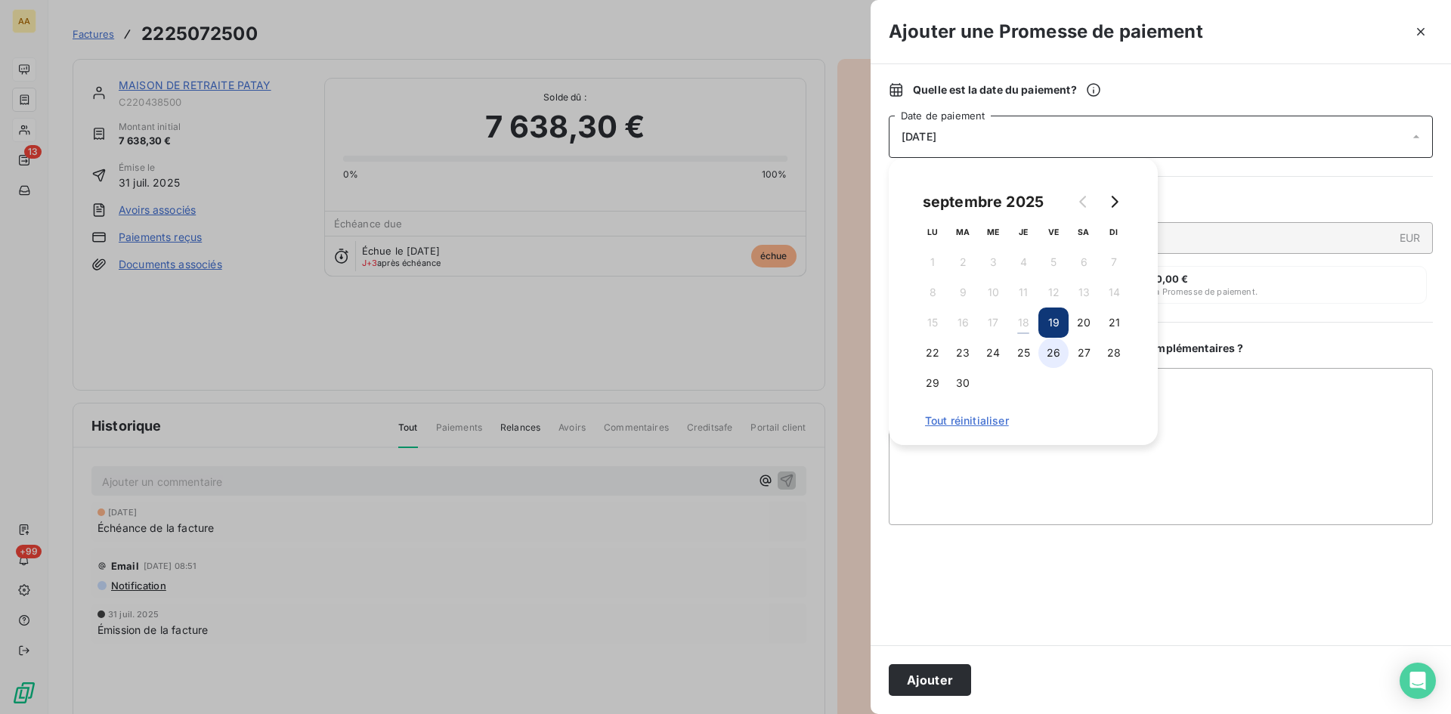
click at [1062, 354] on button "26" at bounding box center [1053, 353] width 30 height 30
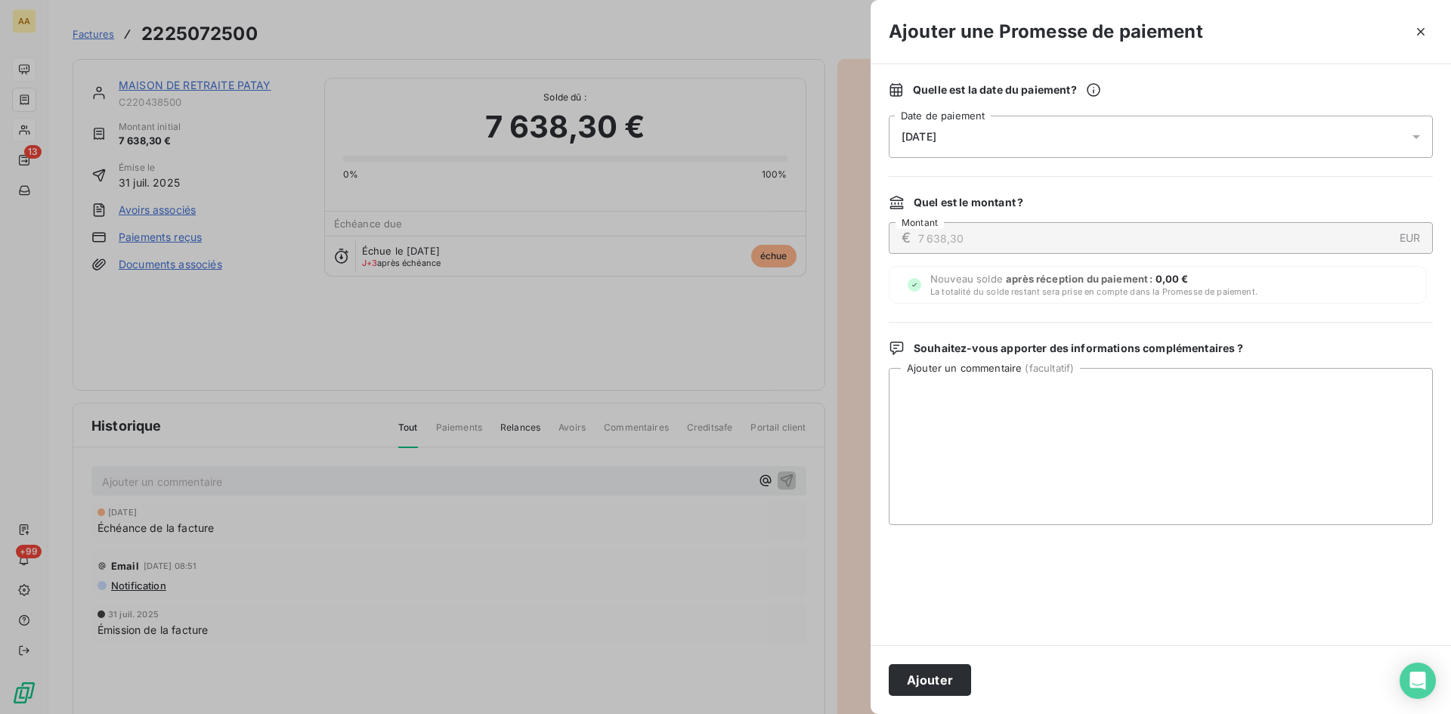
drag, startPoint x: 946, startPoint y: 672, endPoint x: 745, endPoint y: 535, distance: 243.1
click at [945, 672] on button "Ajouter" at bounding box center [930, 680] width 82 height 32
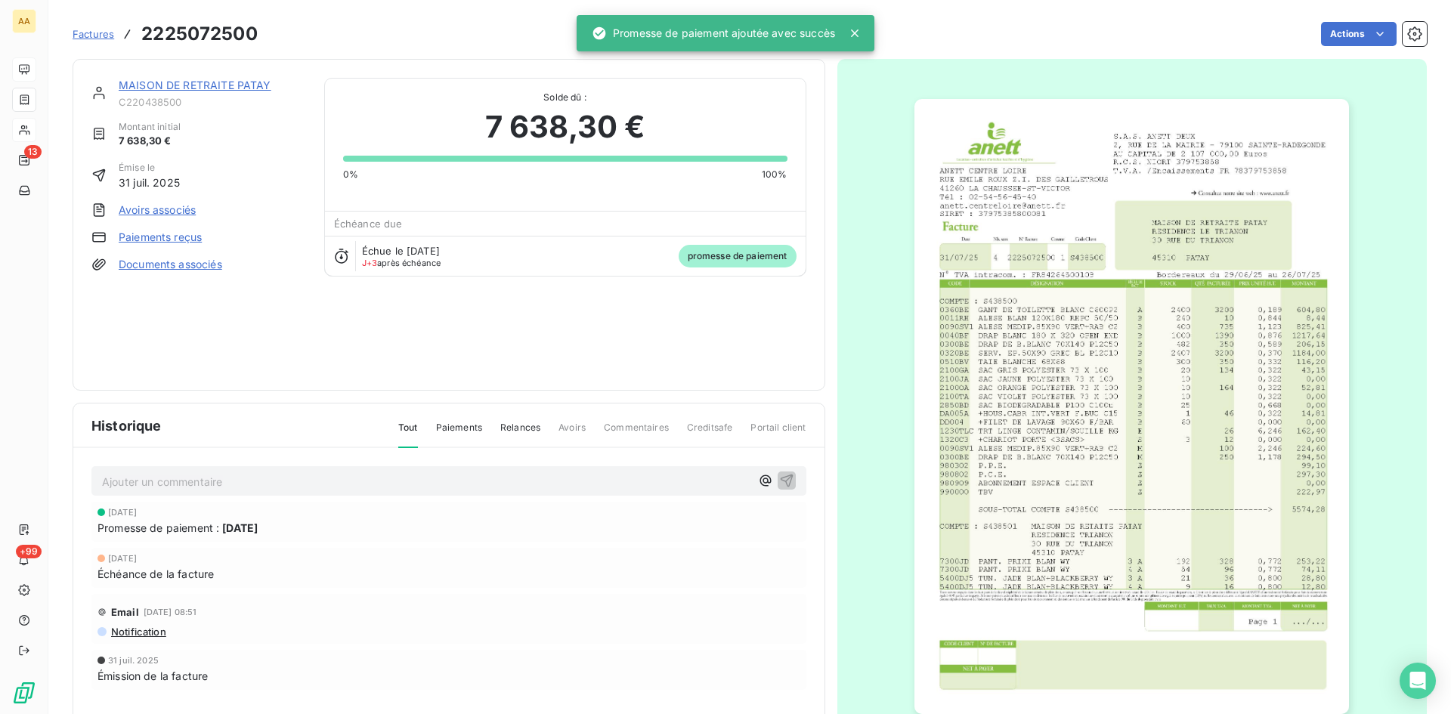
click at [679, 488] on p "Ajouter un commentaire ﻿" at bounding box center [426, 481] width 648 height 19
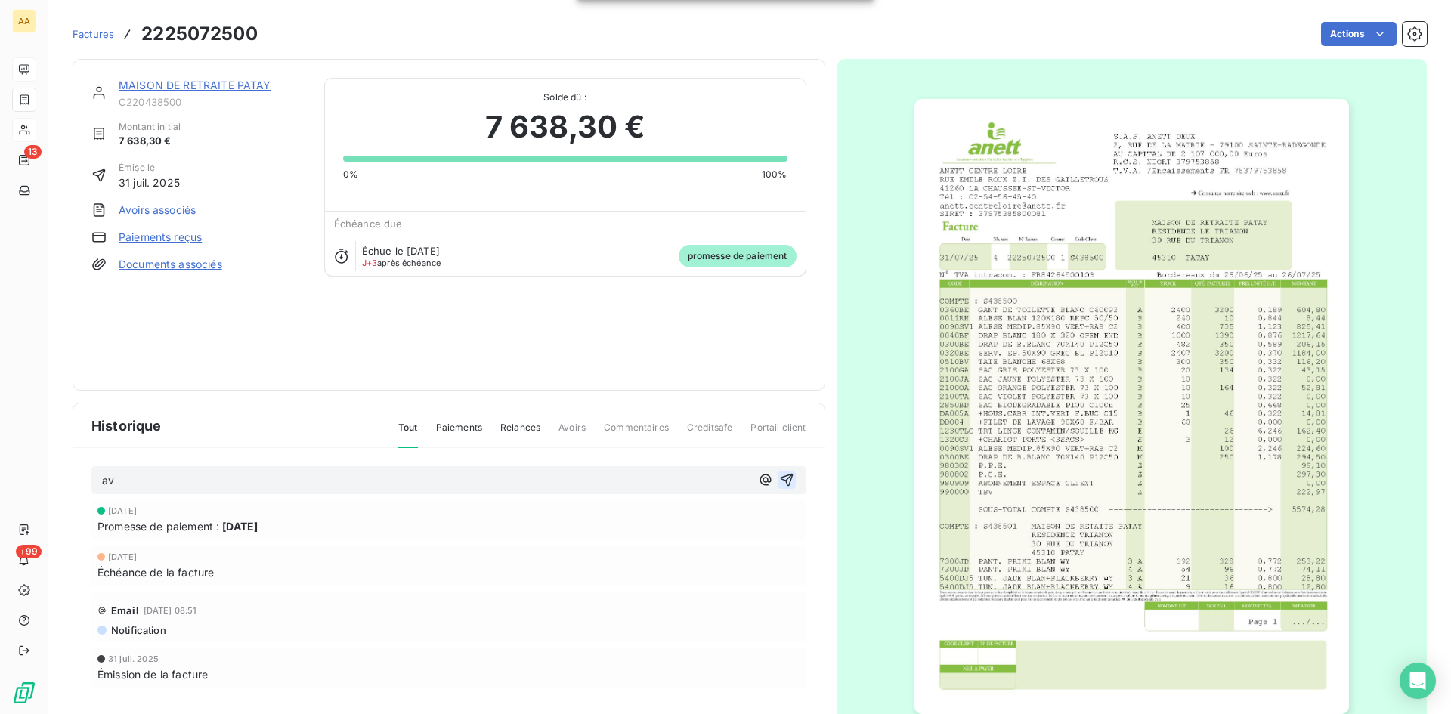
click at [780, 481] on icon "button" at bounding box center [786, 480] width 13 height 13
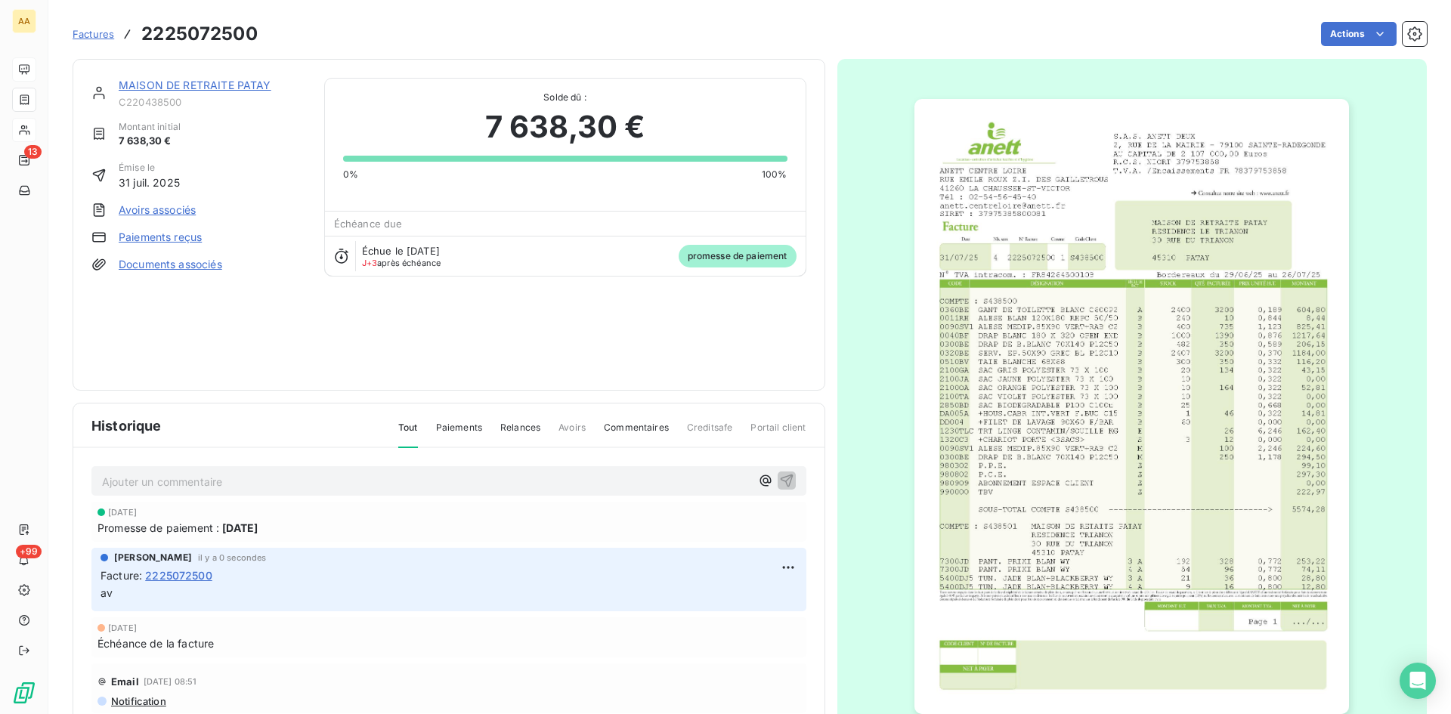
click at [193, 79] on link "MAISON DE RETRAITE PATAY" at bounding box center [195, 85] width 153 height 13
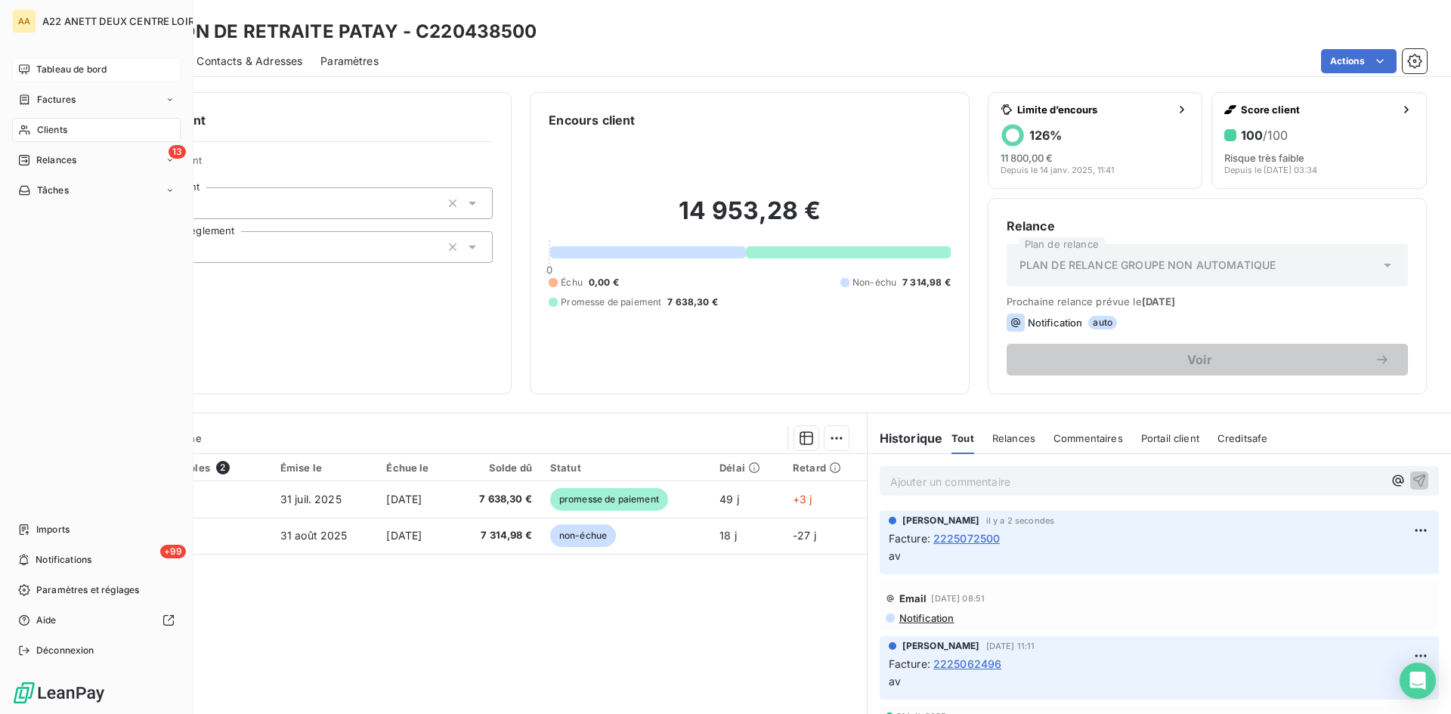
click at [57, 131] on span "Clients" at bounding box center [52, 130] width 30 height 14
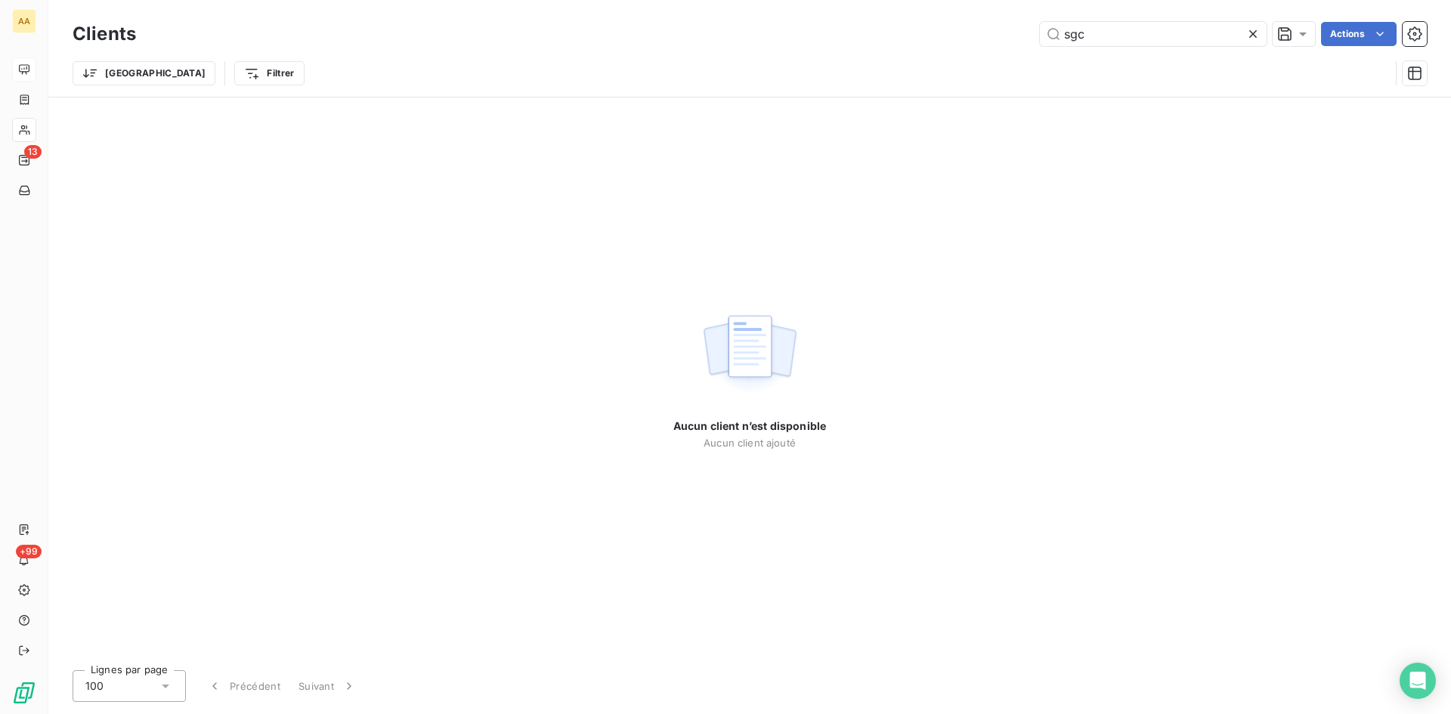
drag, startPoint x: 1131, startPoint y: 36, endPoint x: 875, endPoint y: 39, distance: 256.2
click at [875, 39] on div "sgc Actions" at bounding box center [790, 34] width 1273 height 24
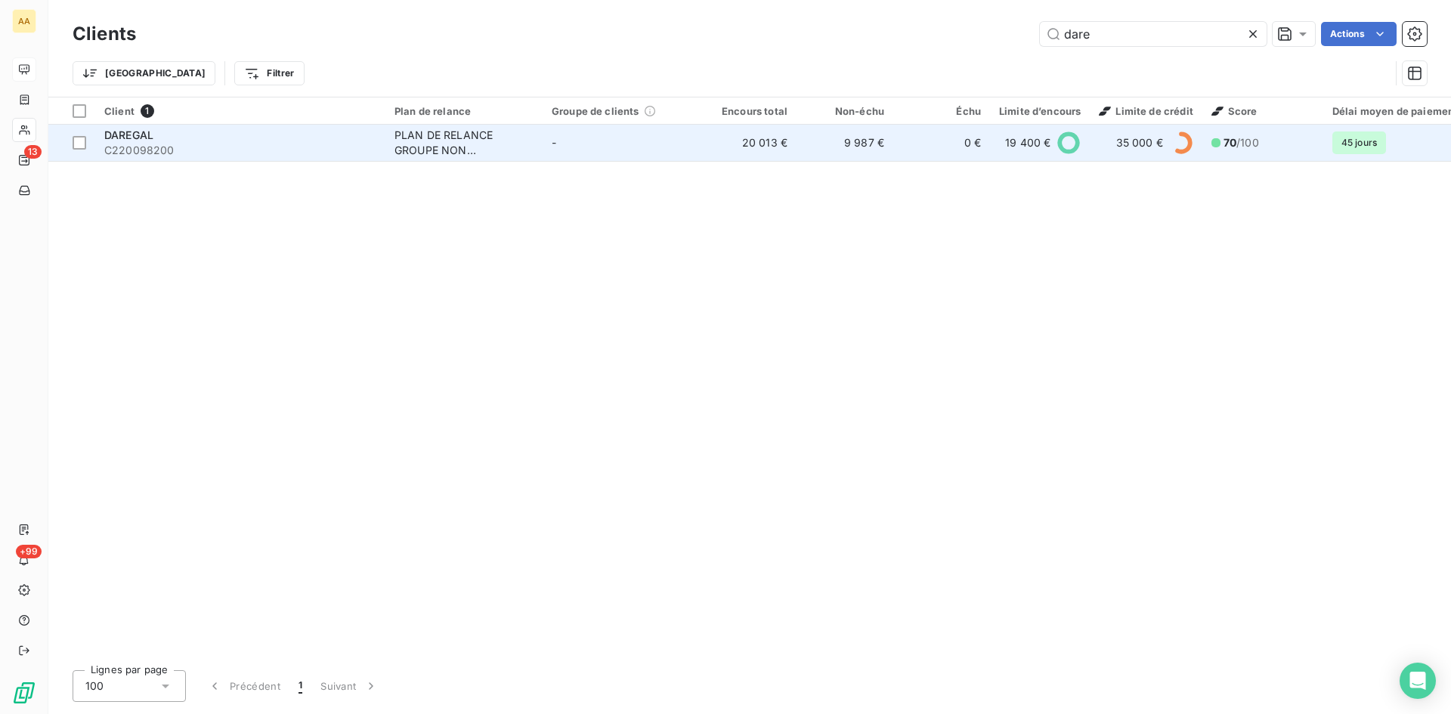
type input "dare"
click at [485, 138] on div "PLAN DE RELANCE GROUPE NON AUTOMATIQUE" at bounding box center [463, 143] width 139 height 30
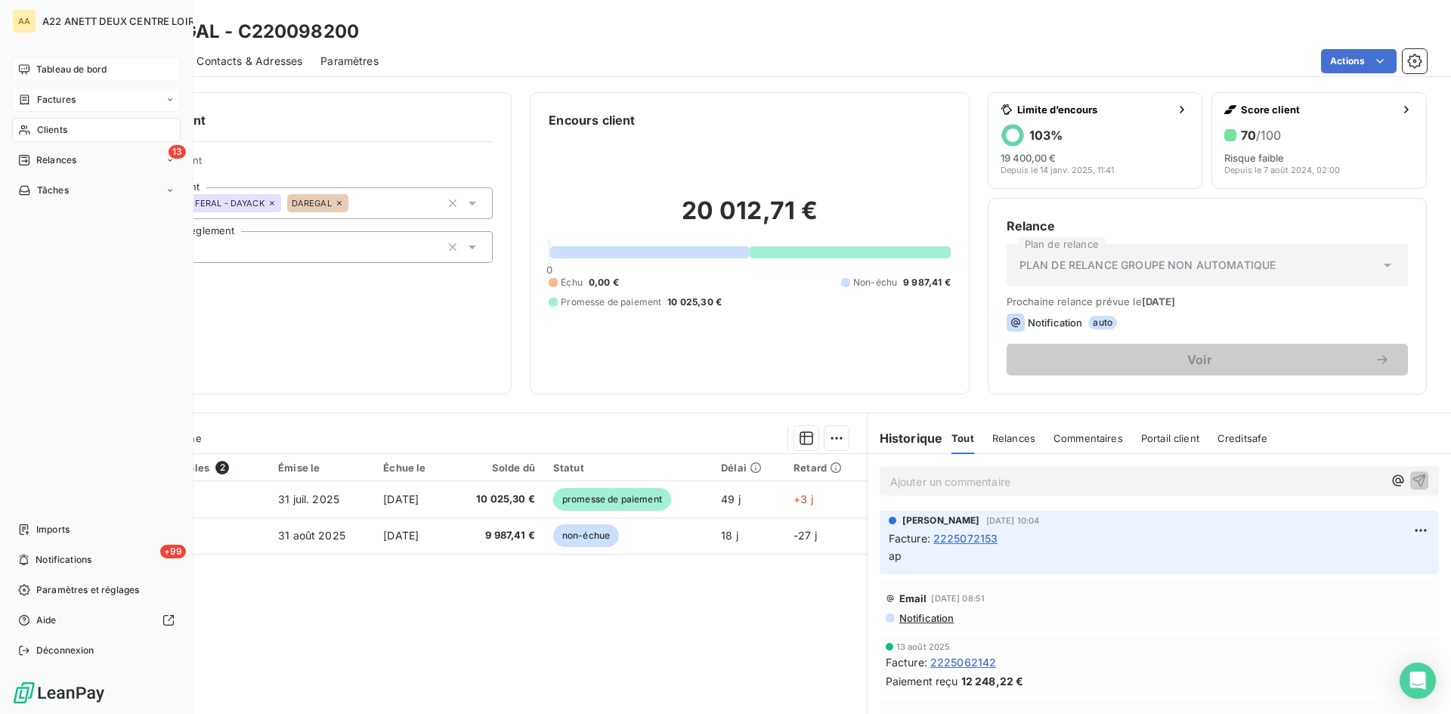
drag, startPoint x: 47, startPoint y: 99, endPoint x: 136, endPoint y: 90, distance: 89.6
click at [48, 99] on span "Factures" at bounding box center [56, 100] width 39 height 14
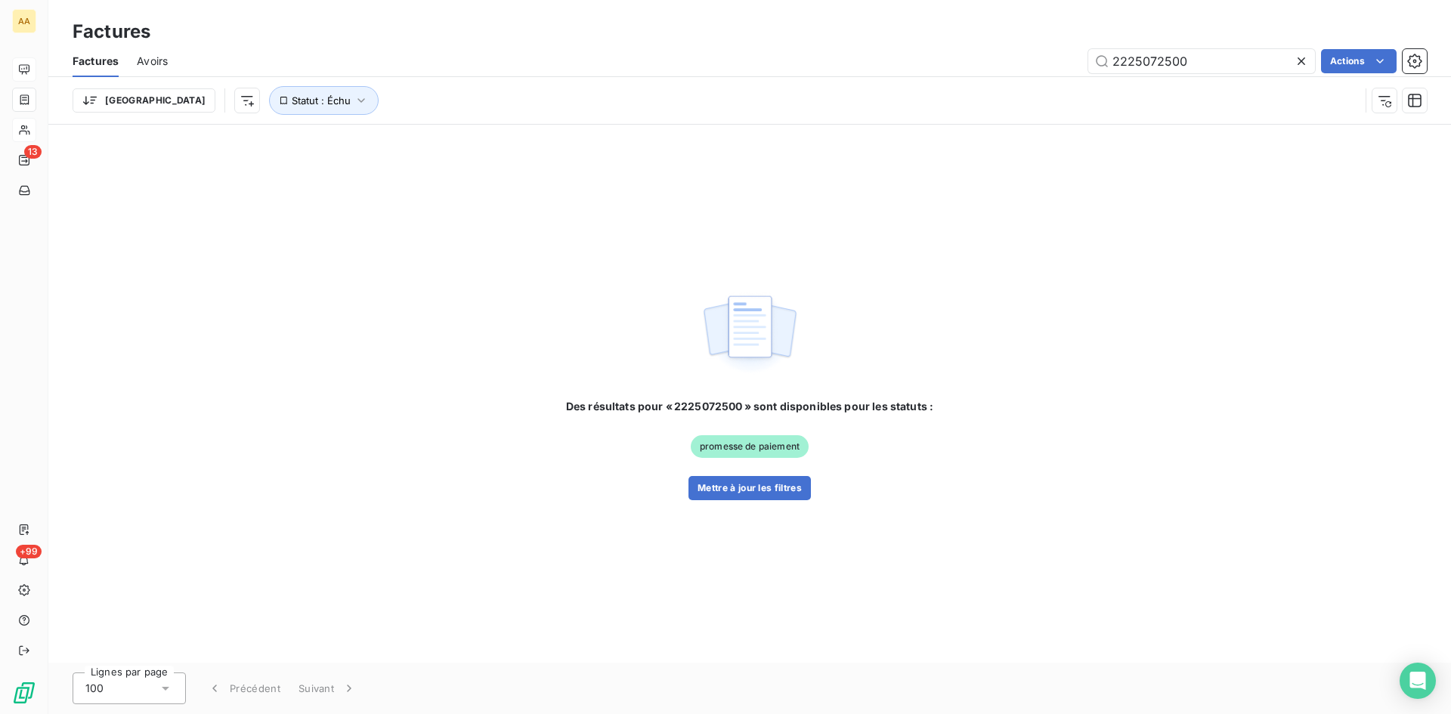
drag, startPoint x: 1191, startPoint y: 55, endPoint x: 998, endPoint y: 60, distance: 193.5
click at [998, 59] on div "2225072500 Actions" at bounding box center [806, 61] width 1241 height 24
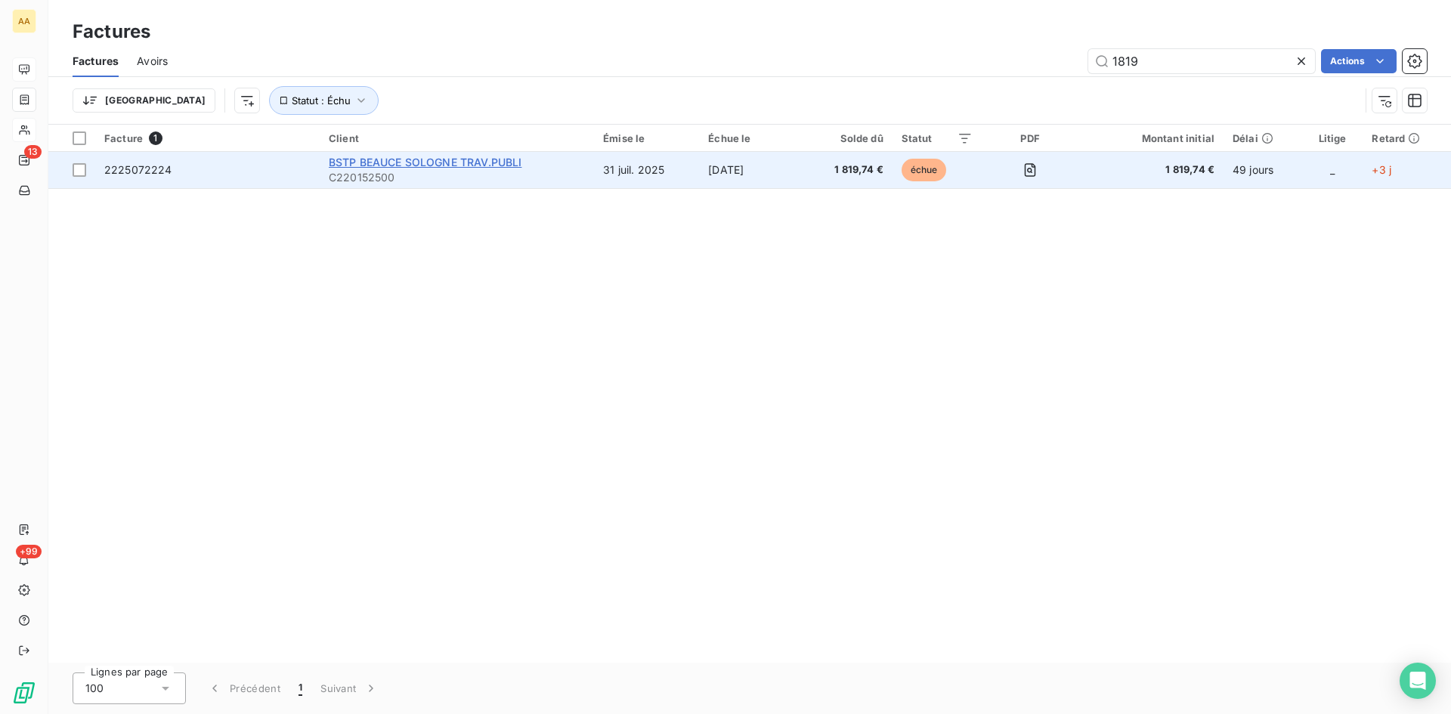
type input "1819"
click at [365, 162] on span "BSTP BEAUCE SOLOGNE TRAV.PUBLI" at bounding box center [425, 162] width 193 height 13
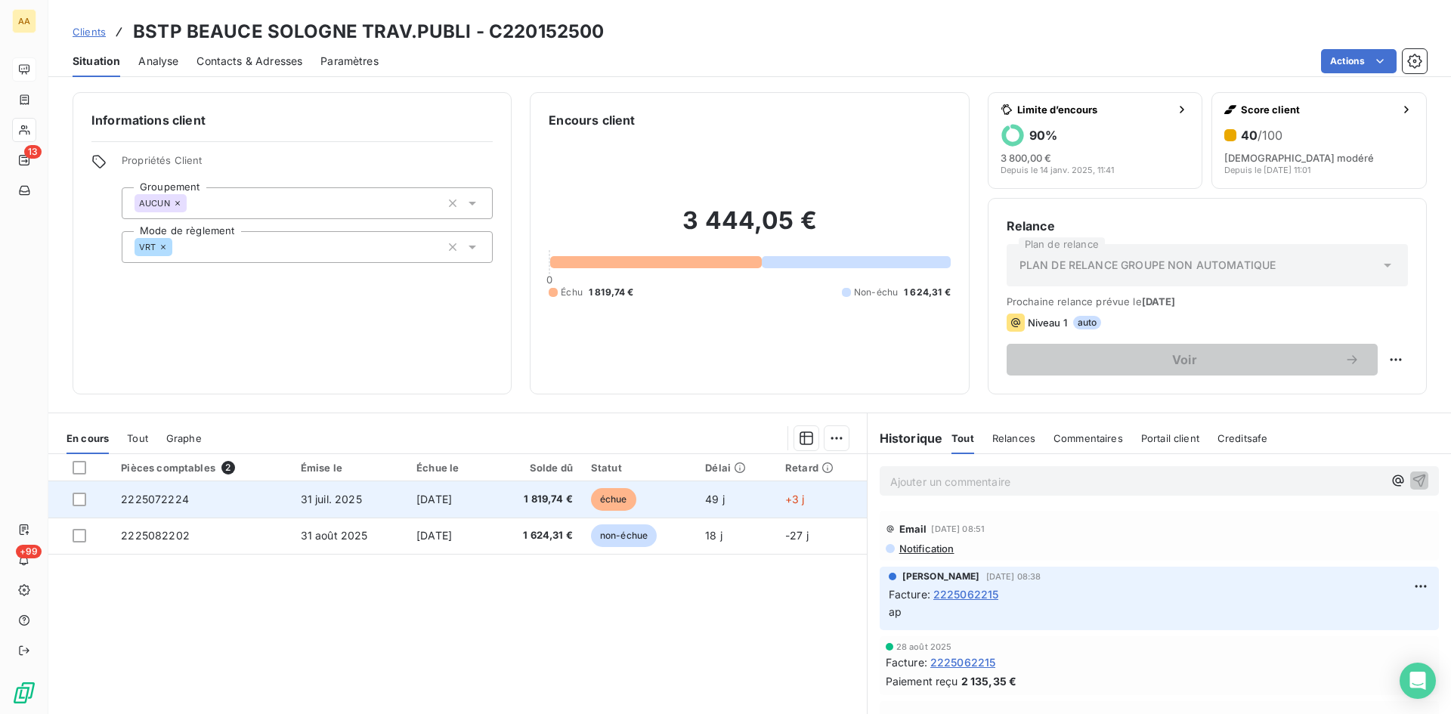
click at [153, 501] on span "2225072224" at bounding box center [155, 499] width 68 height 13
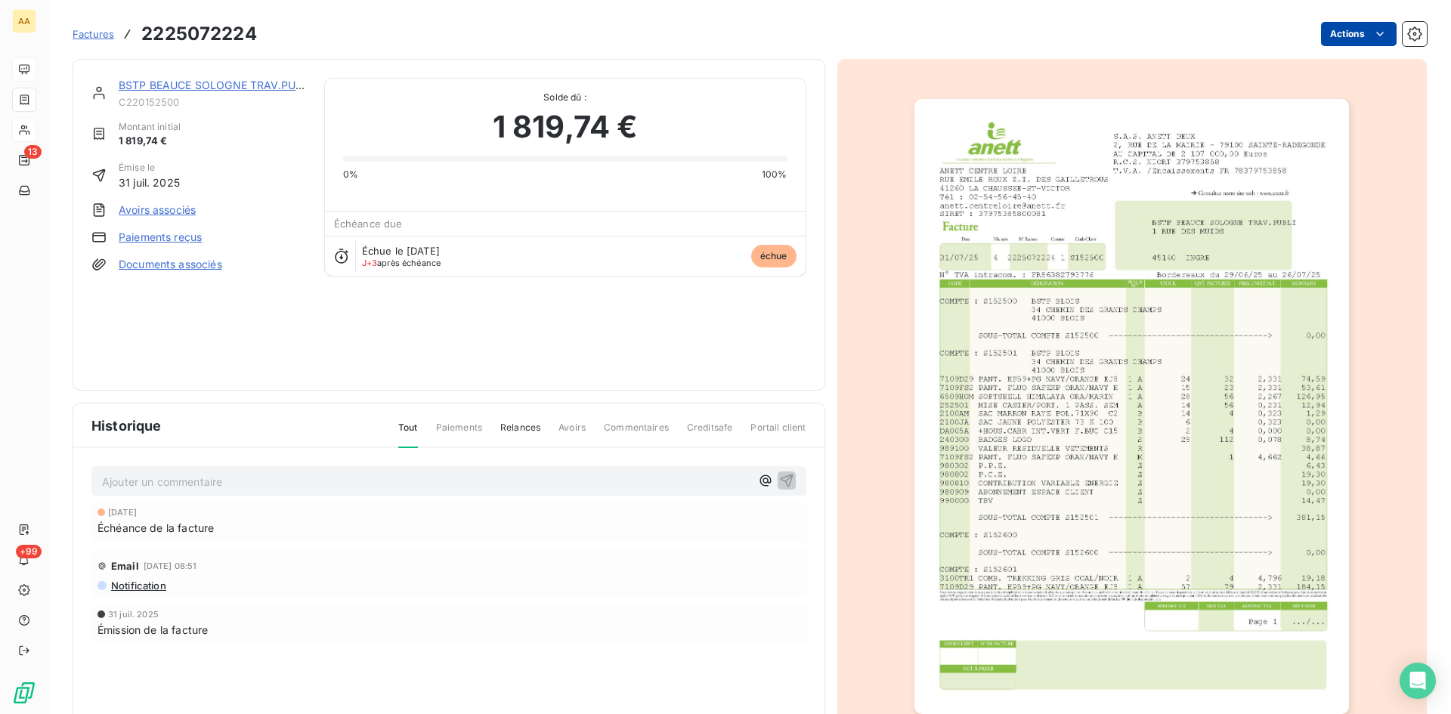
click at [1347, 41] on html "AA 13 +99 Factures 2225072224 Actions BSTP BEAUCE SOLOGNE TRAV.PUBLI C220152500…" at bounding box center [725, 357] width 1451 height 714
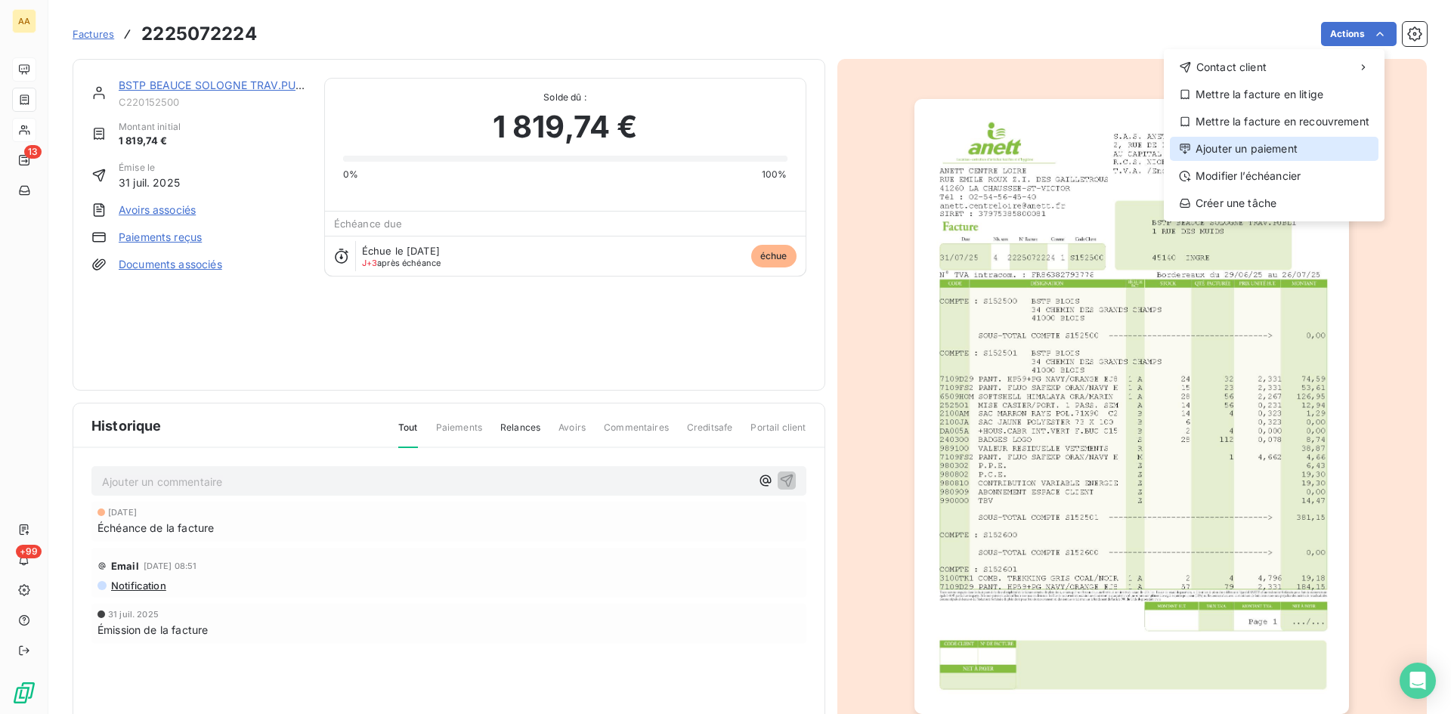
click at [1285, 139] on div "Ajouter un paiement" at bounding box center [1274, 149] width 209 height 24
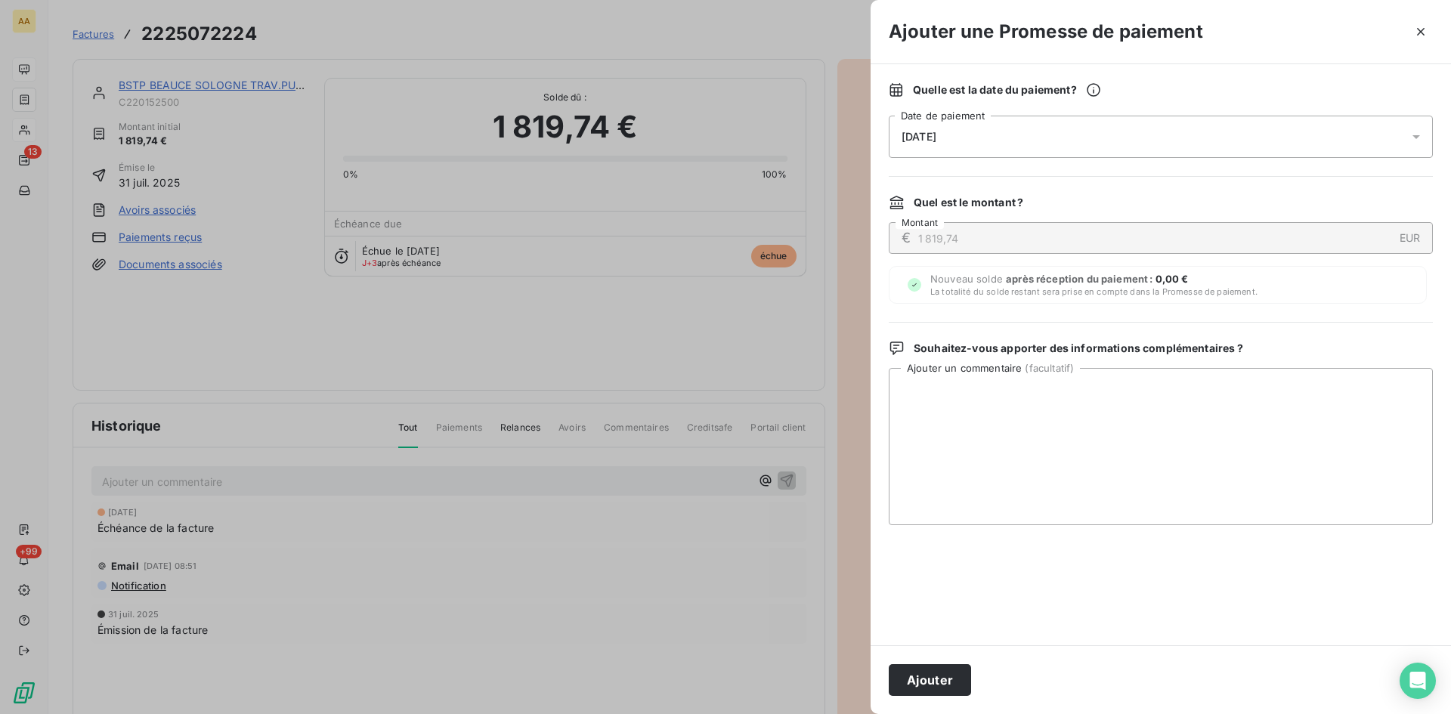
click at [1031, 131] on div "[DATE]" at bounding box center [1161, 137] width 544 height 42
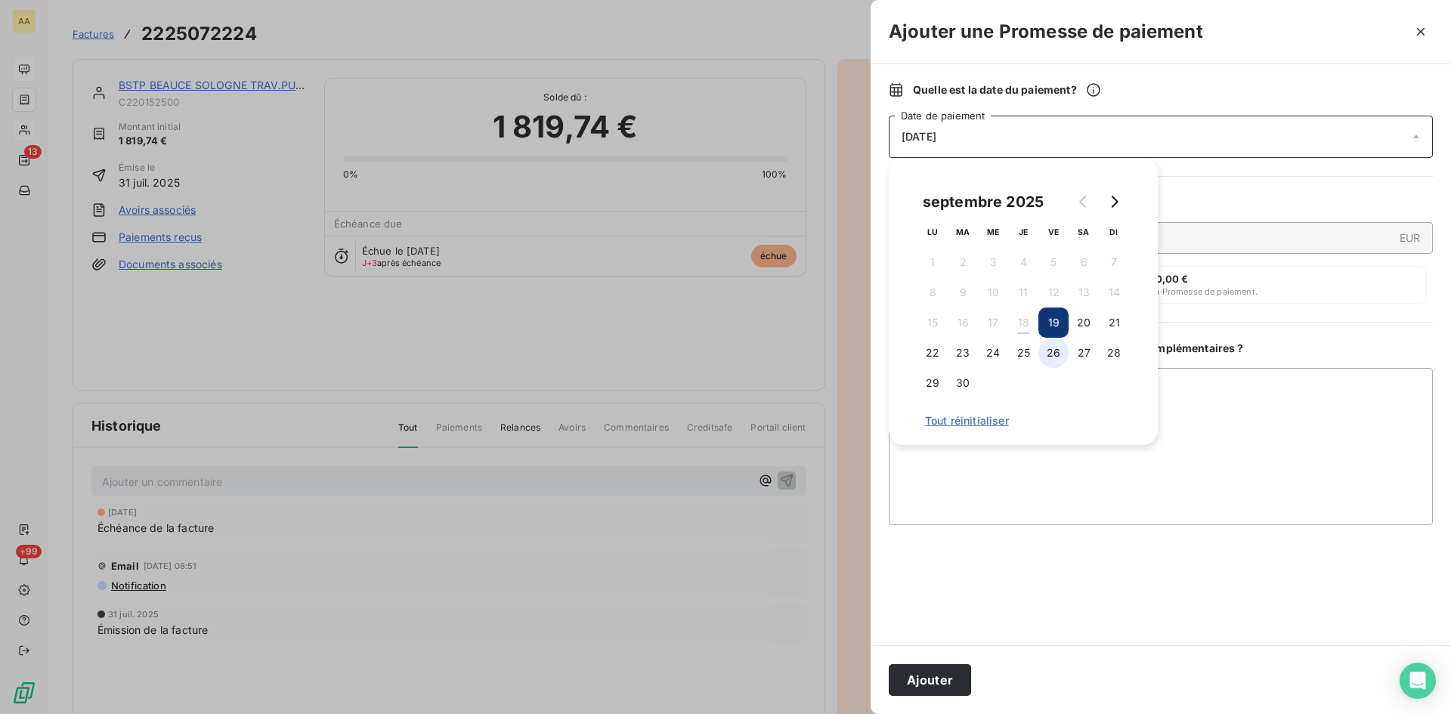
click at [1053, 360] on button "26" at bounding box center [1053, 353] width 30 height 30
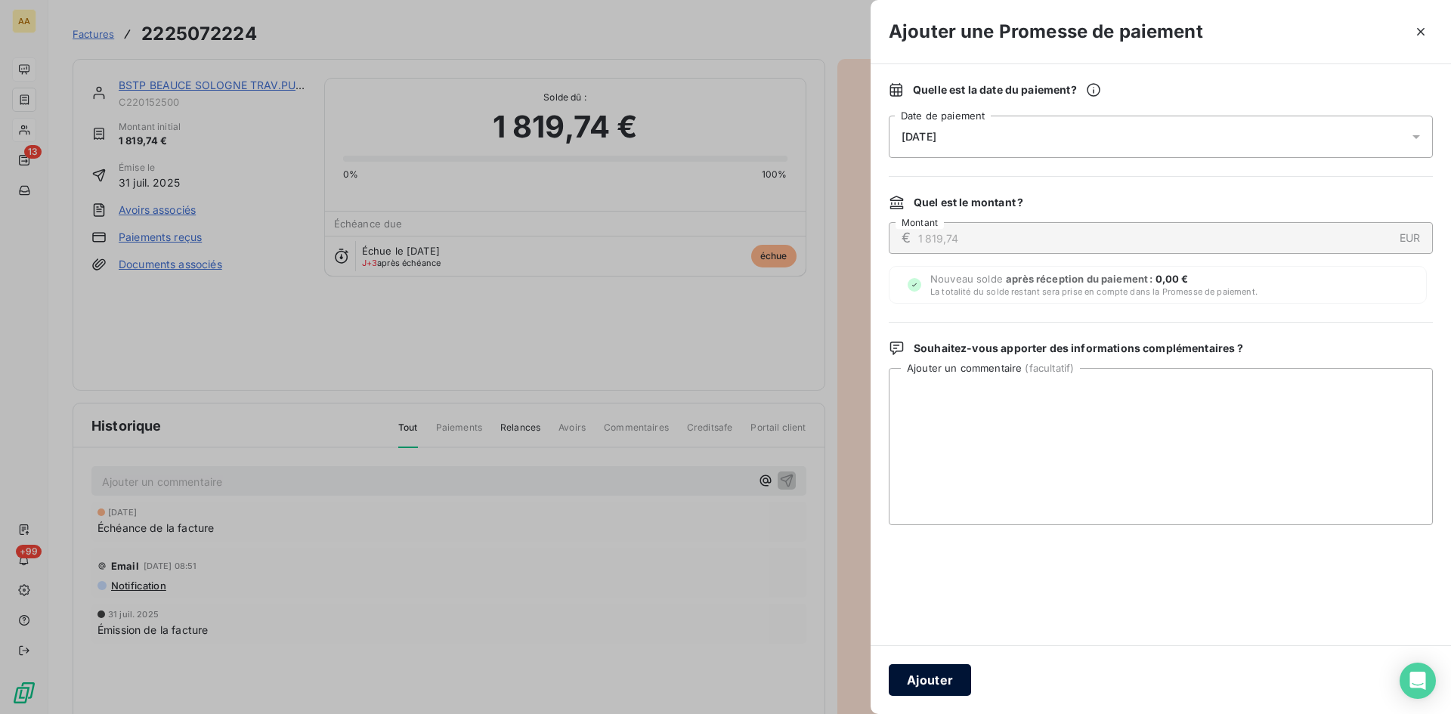
click at [954, 673] on button "Ajouter" at bounding box center [930, 680] width 82 height 32
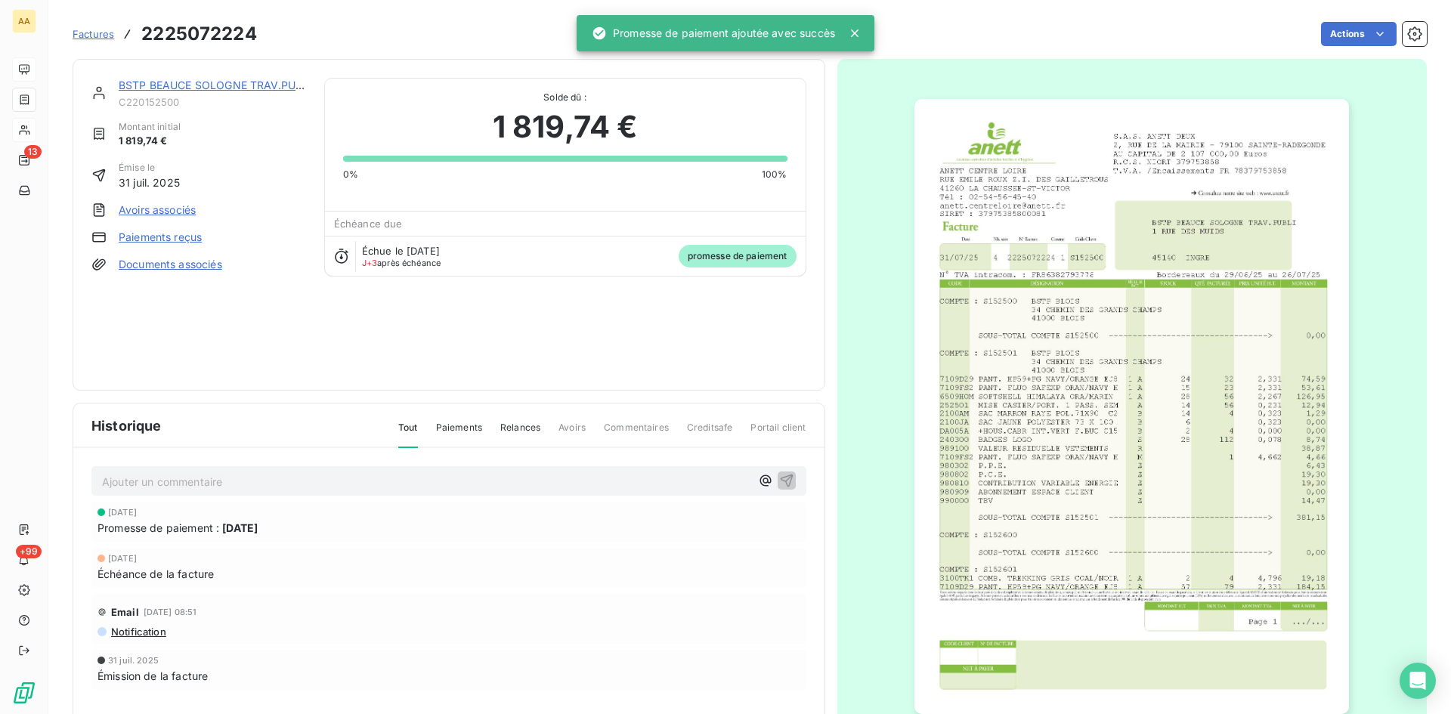
click at [691, 478] on p "Ajouter un commentaire ﻿" at bounding box center [426, 481] width 648 height 19
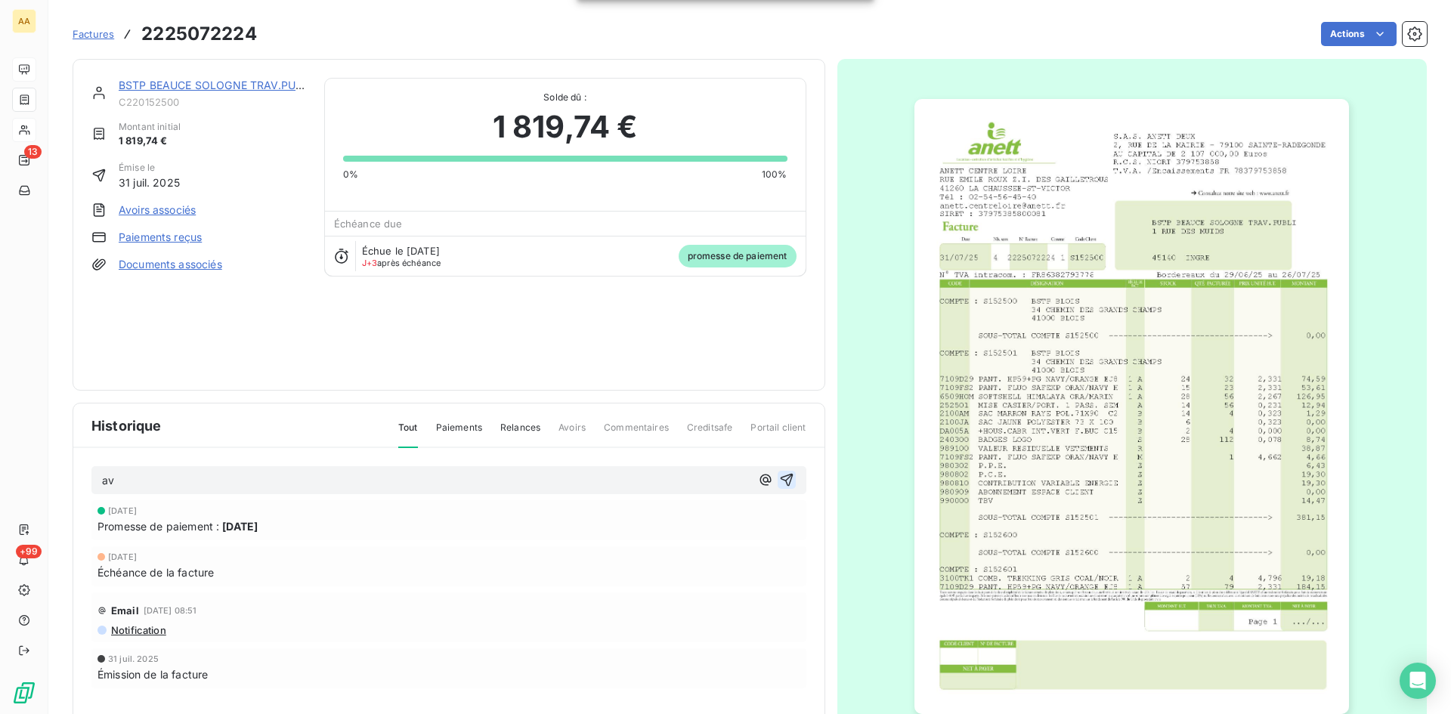
click at [781, 477] on icon "button" at bounding box center [786, 479] width 15 height 15
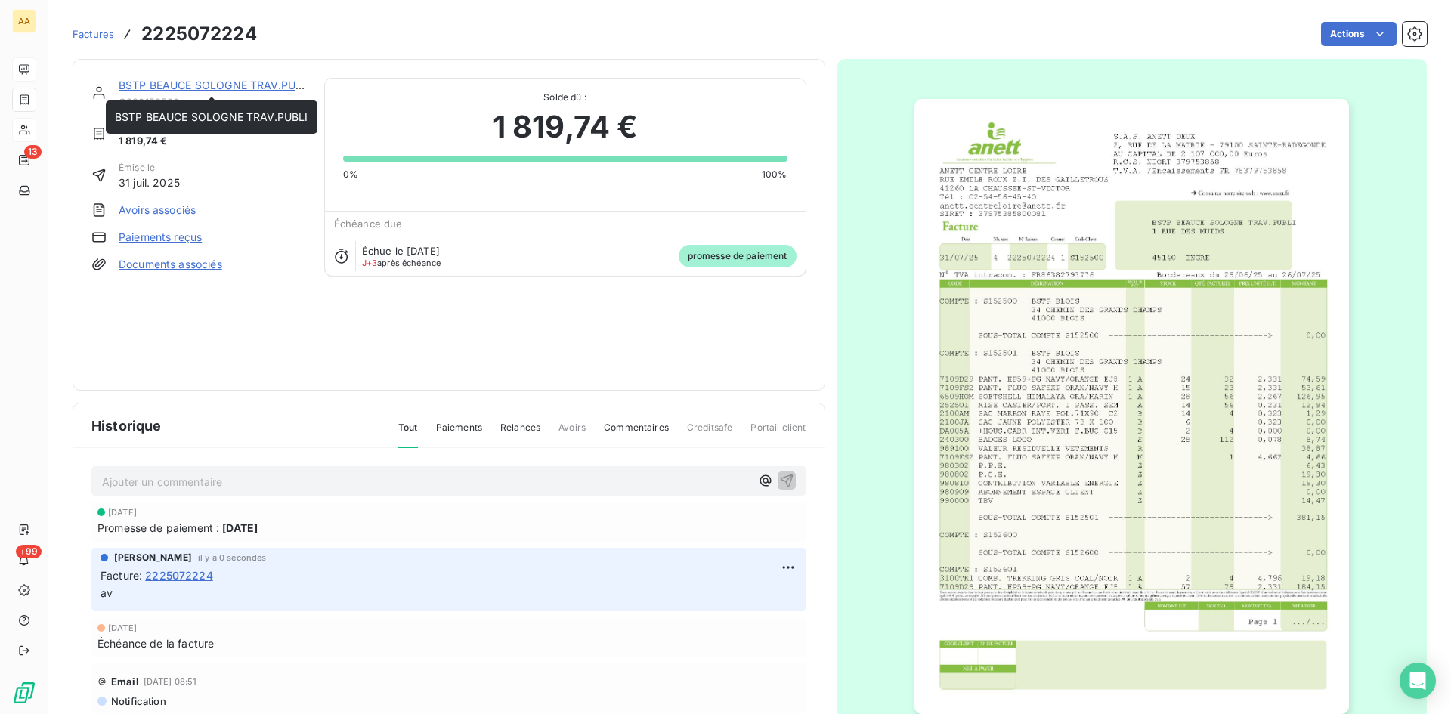
click at [233, 79] on link "BSTP BEAUCE SOLOGNE TRAV.PUBLI" at bounding box center [215, 85] width 193 height 13
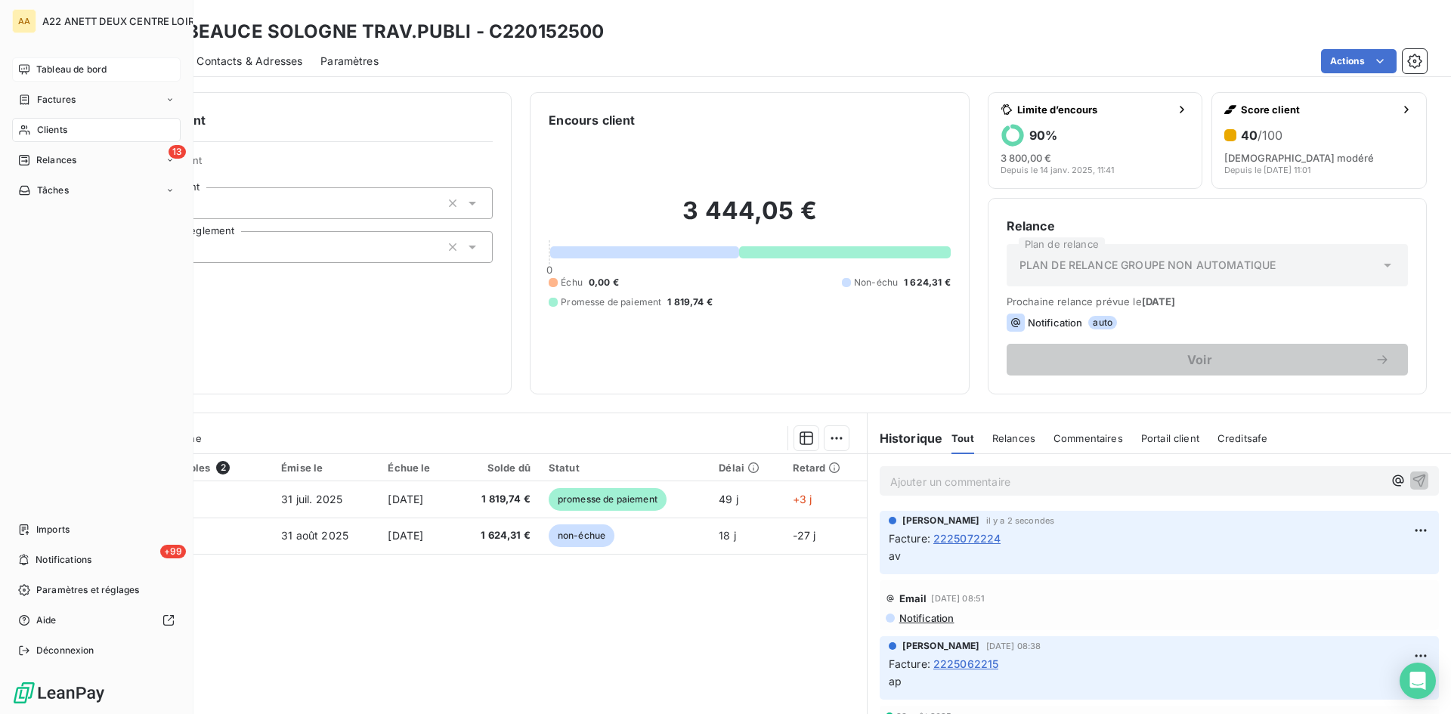
click at [41, 131] on span "Clients" at bounding box center [52, 130] width 30 height 14
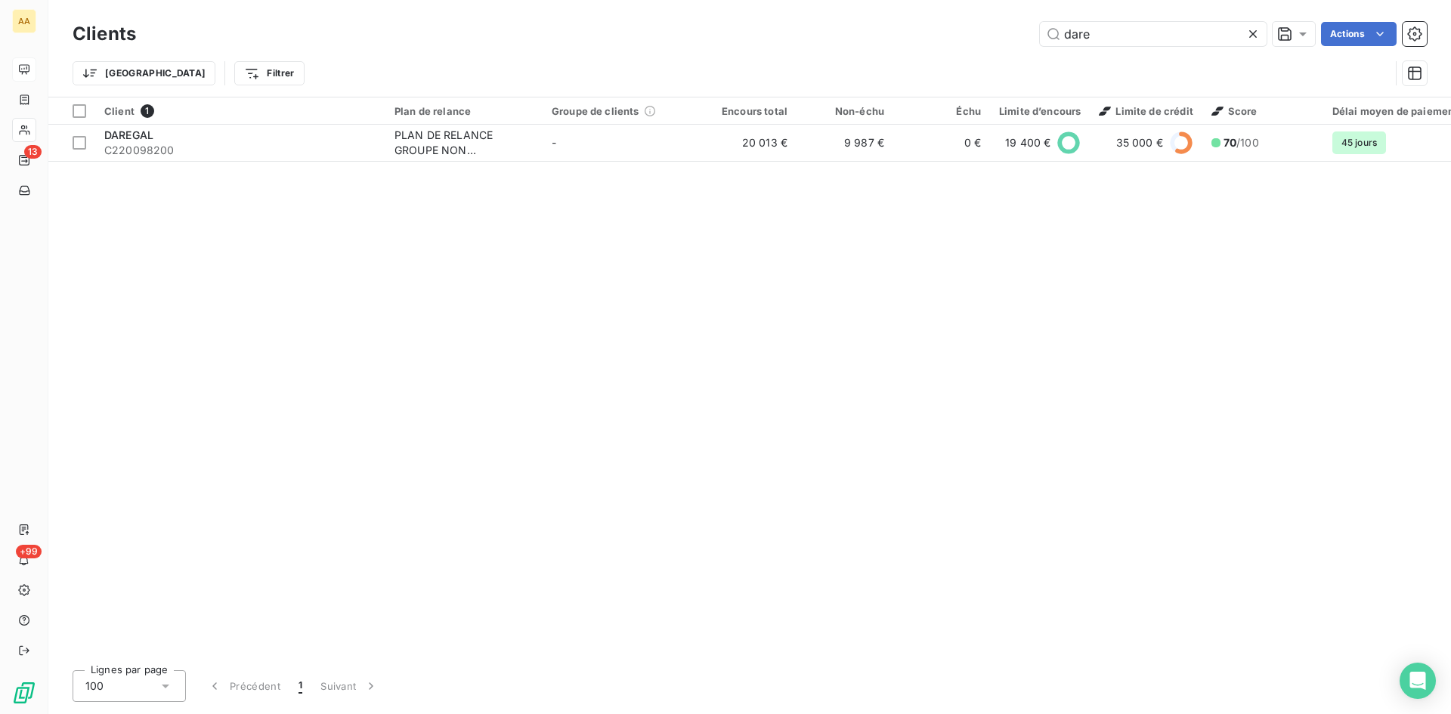
drag, startPoint x: 1105, startPoint y: 39, endPoint x: 969, endPoint y: 37, distance: 136.0
click at [969, 37] on div "dare Actions" at bounding box center [790, 34] width 1273 height 24
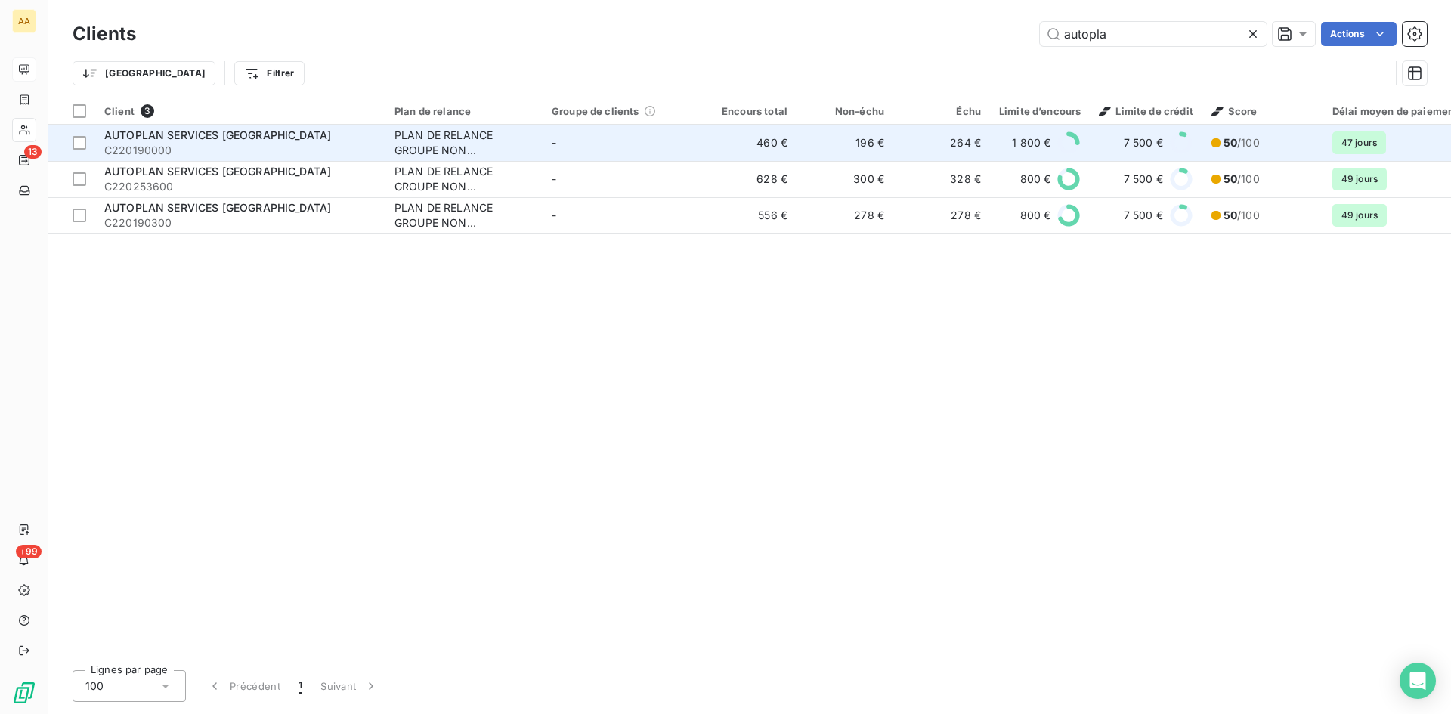
type input "autopla"
click at [428, 137] on div "PLAN DE RELANCE GROUPE NON AUTOMATIQUE" at bounding box center [463, 143] width 139 height 30
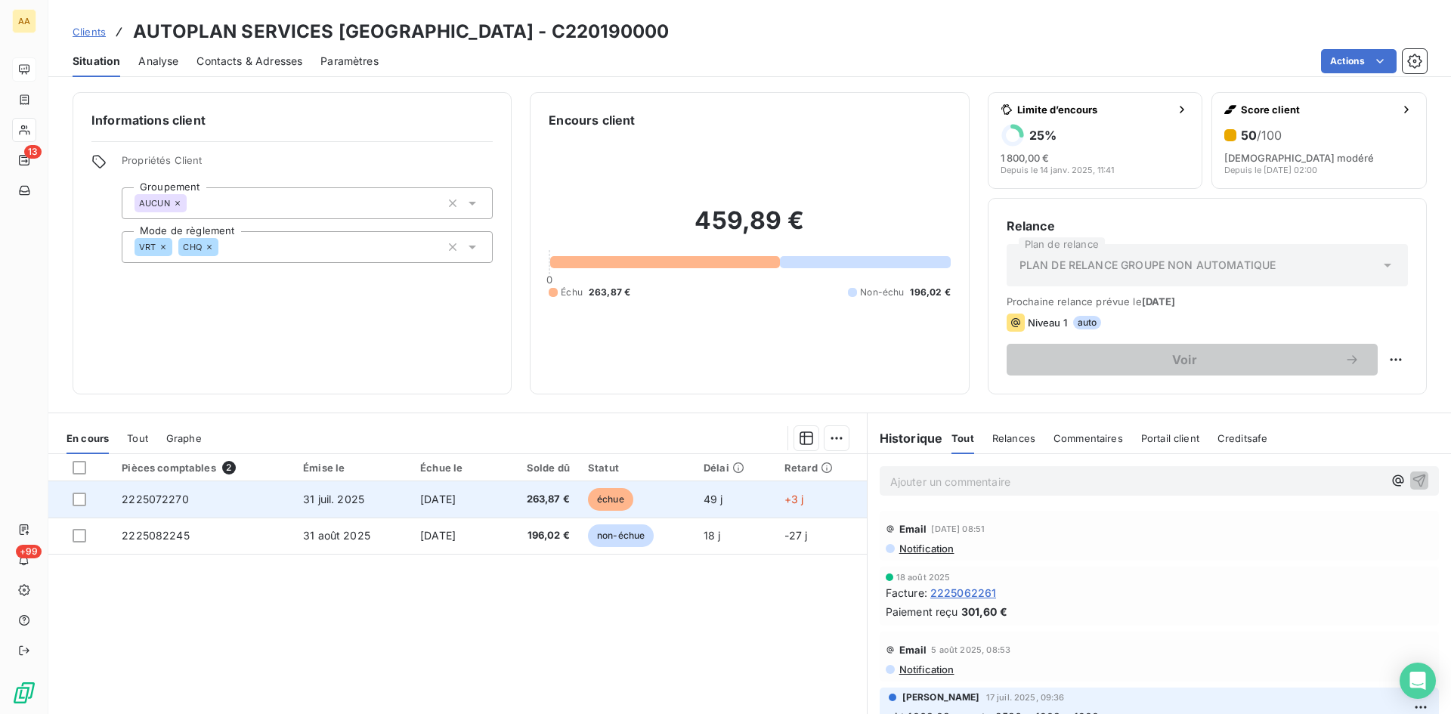
click at [171, 499] on span "2225072270" at bounding box center [155, 499] width 67 height 13
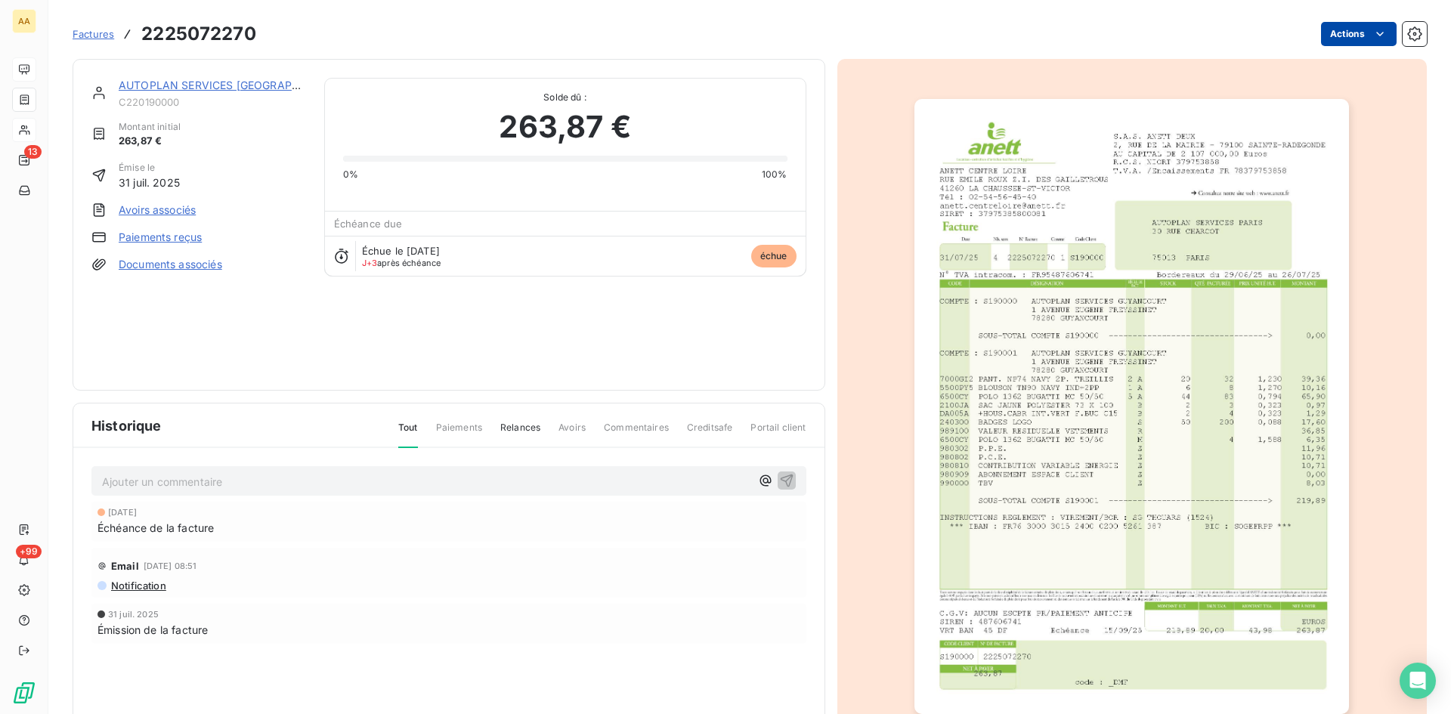
click at [1327, 31] on html "AA 13 +99 Factures 2225072270 Actions AUTOPLAN SERVICES [GEOGRAPHIC_DATA] C2201…" at bounding box center [725, 357] width 1451 height 714
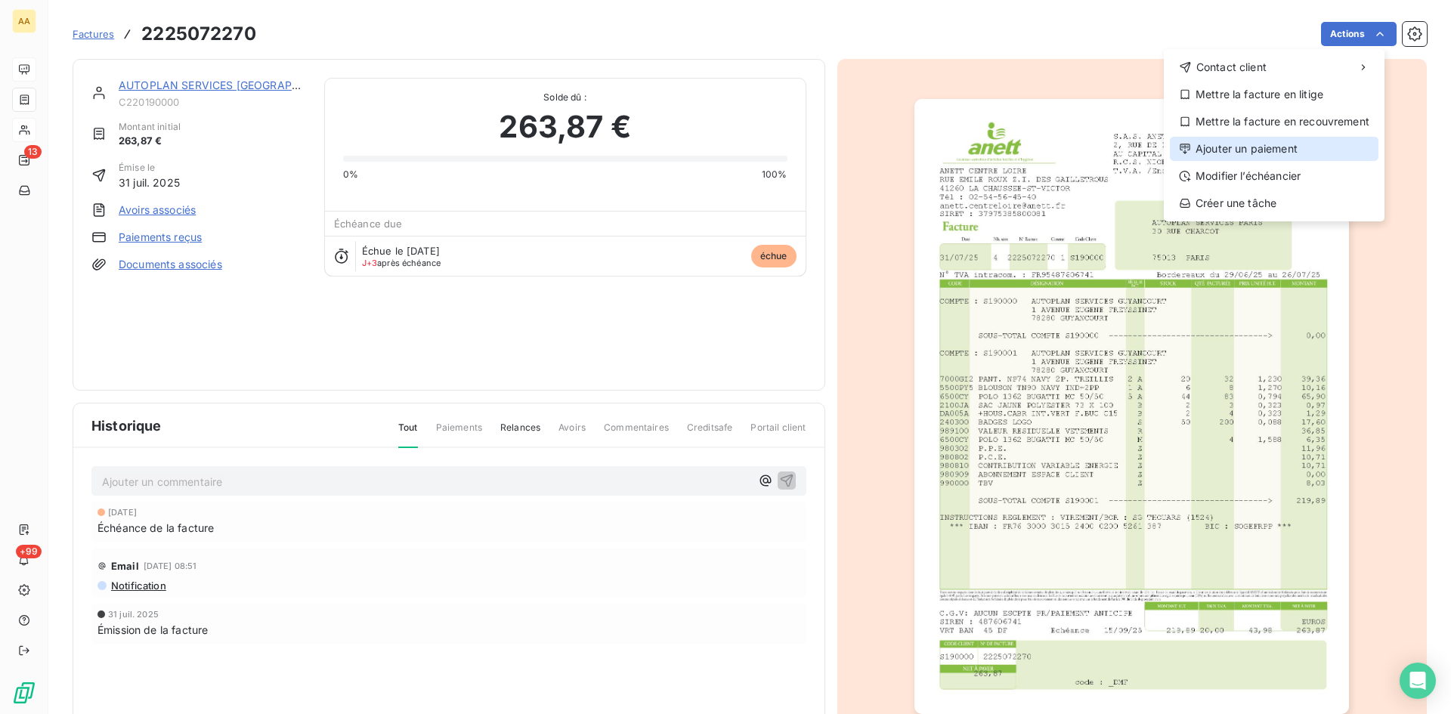
click at [1223, 141] on div "Ajouter un paiement" at bounding box center [1274, 149] width 209 height 24
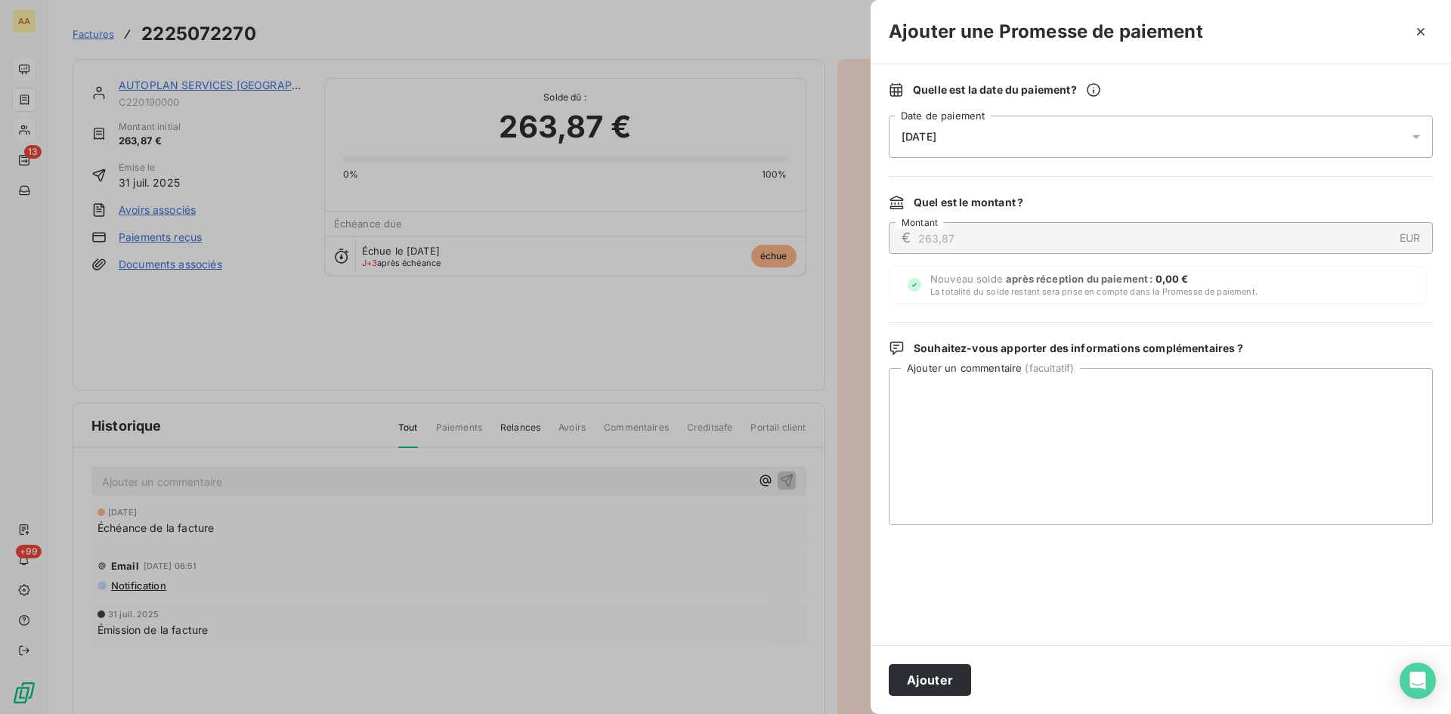
click at [1021, 131] on div "[DATE]" at bounding box center [1161, 137] width 544 height 42
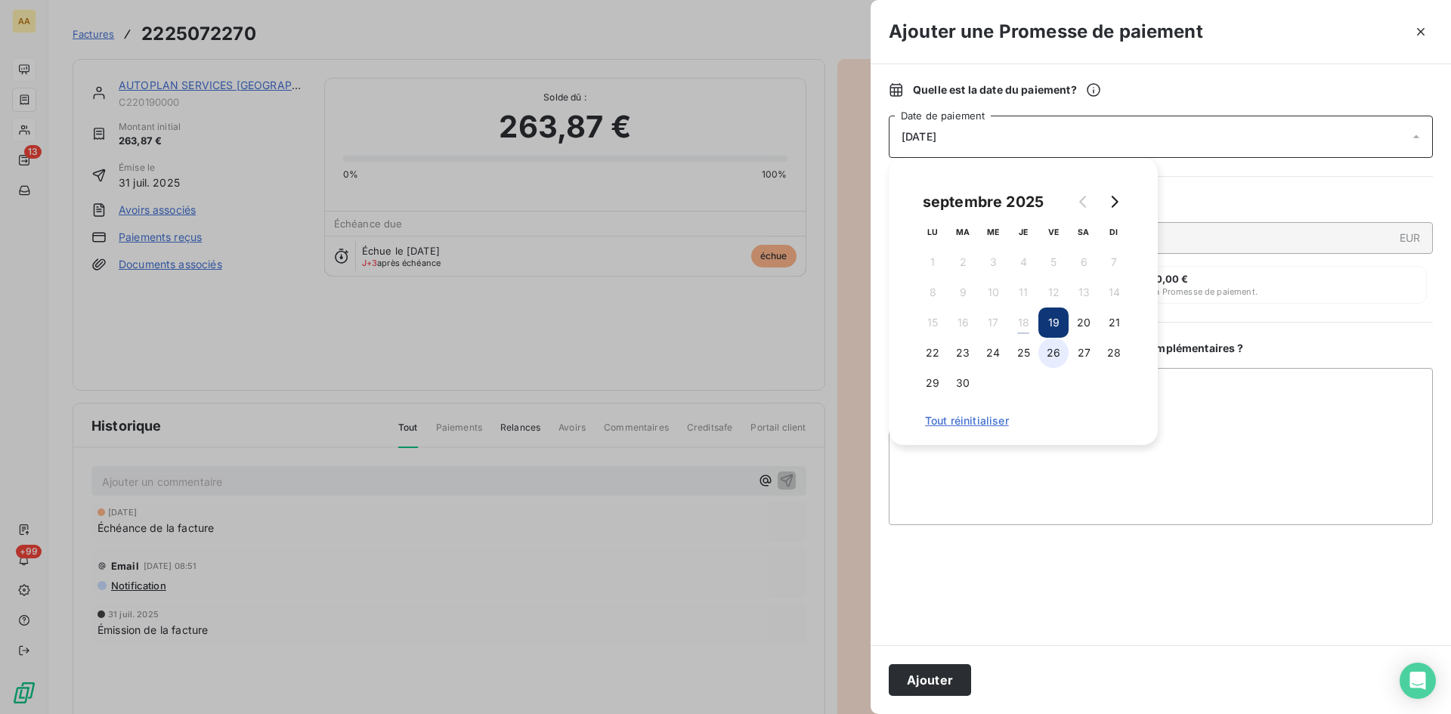
click at [1051, 348] on button "26" at bounding box center [1053, 353] width 30 height 30
click at [930, 673] on button "Ajouter" at bounding box center [930, 680] width 82 height 32
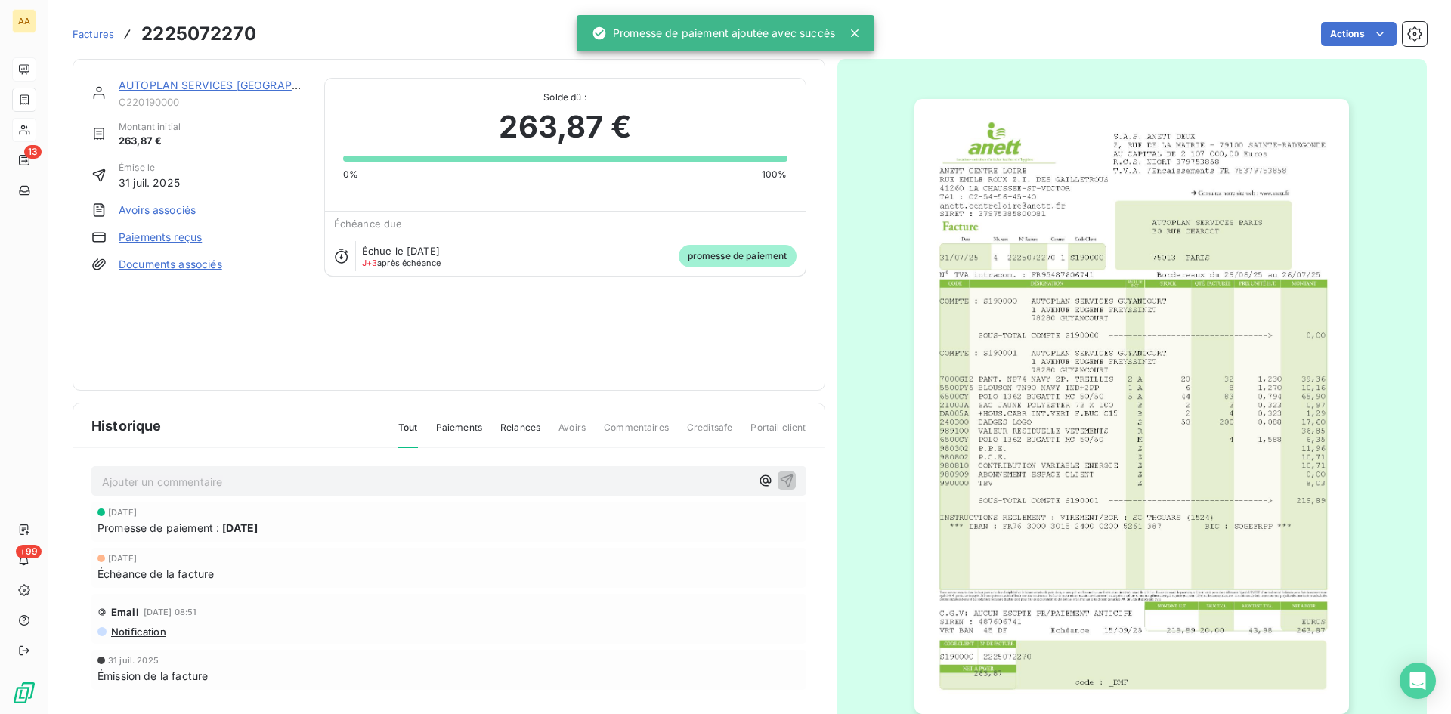
click at [591, 488] on p "Ajouter un commentaire ﻿" at bounding box center [426, 481] width 648 height 19
click at [782, 481] on icon "button" at bounding box center [786, 479] width 15 height 15
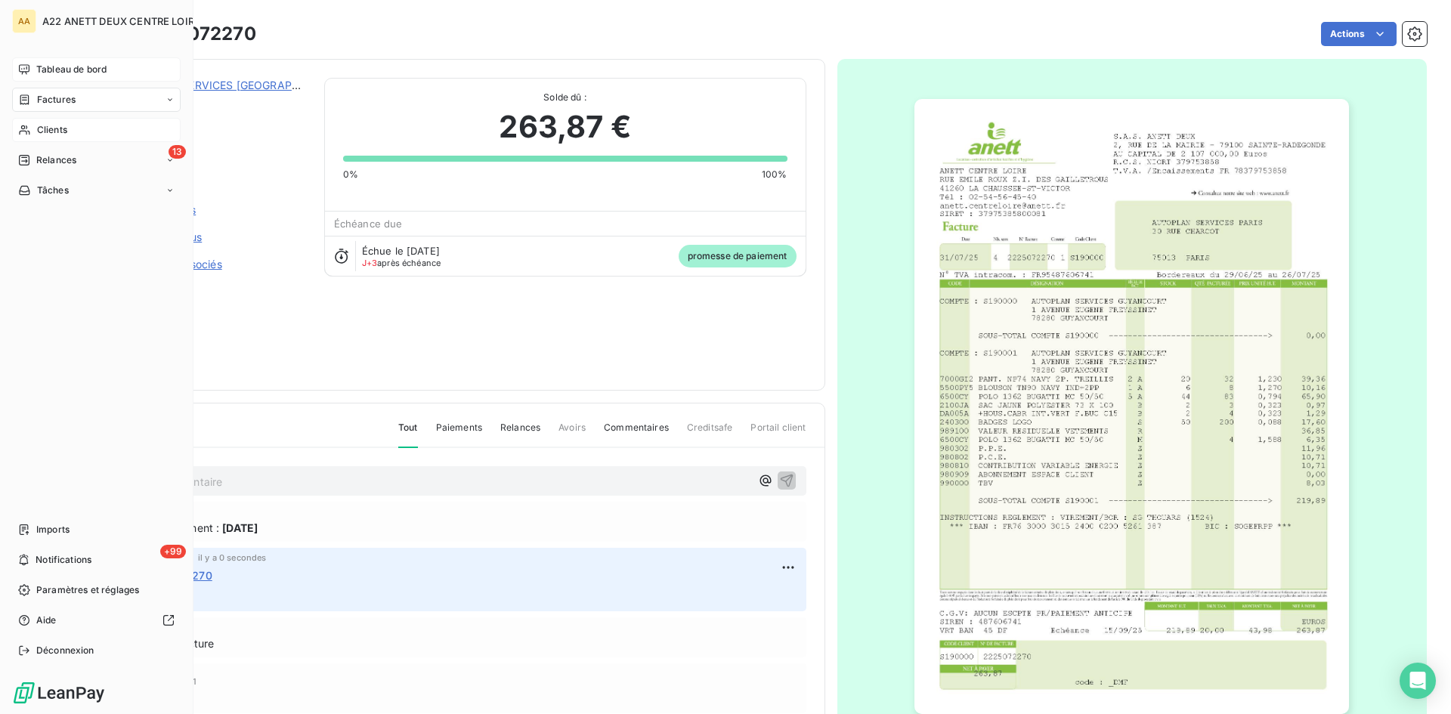
click at [42, 133] on span "Clients" at bounding box center [52, 130] width 30 height 14
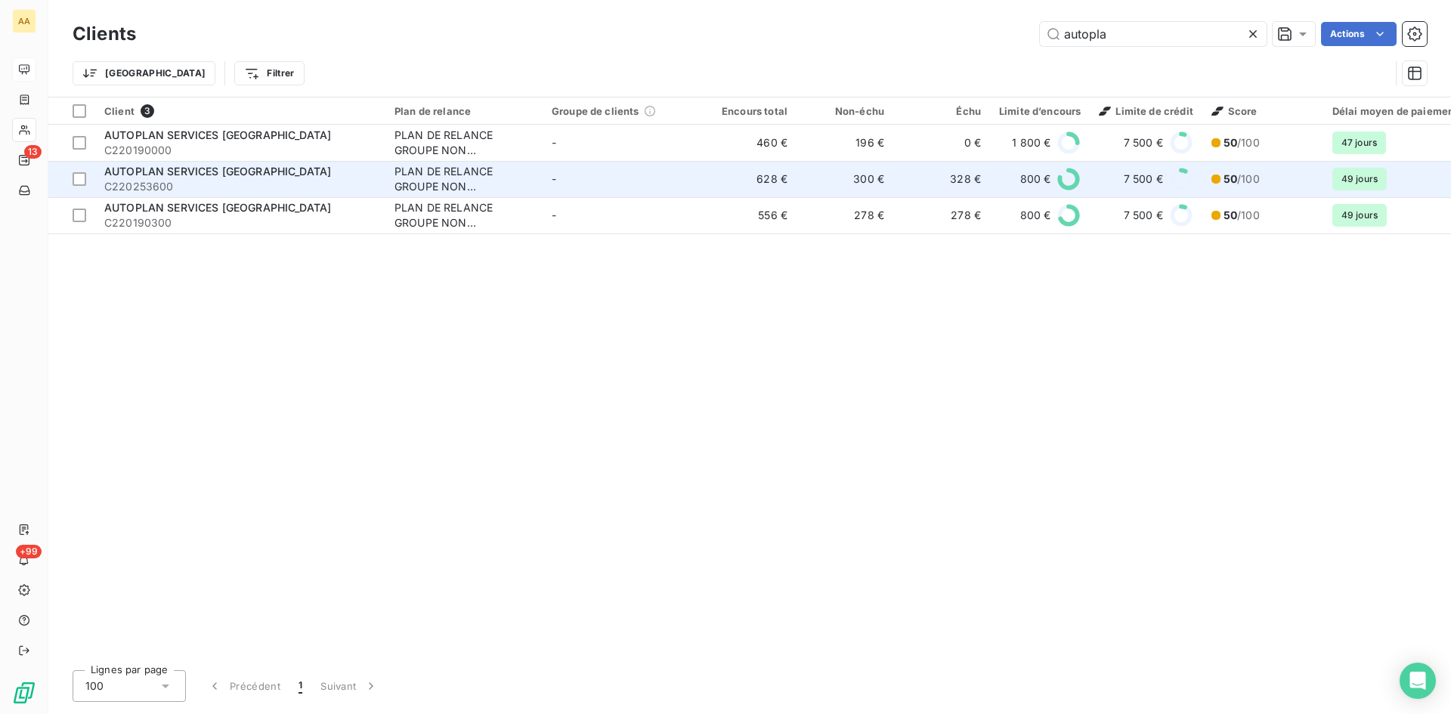
click at [217, 180] on span "C220253600" at bounding box center [240, 186] width 272 height 15
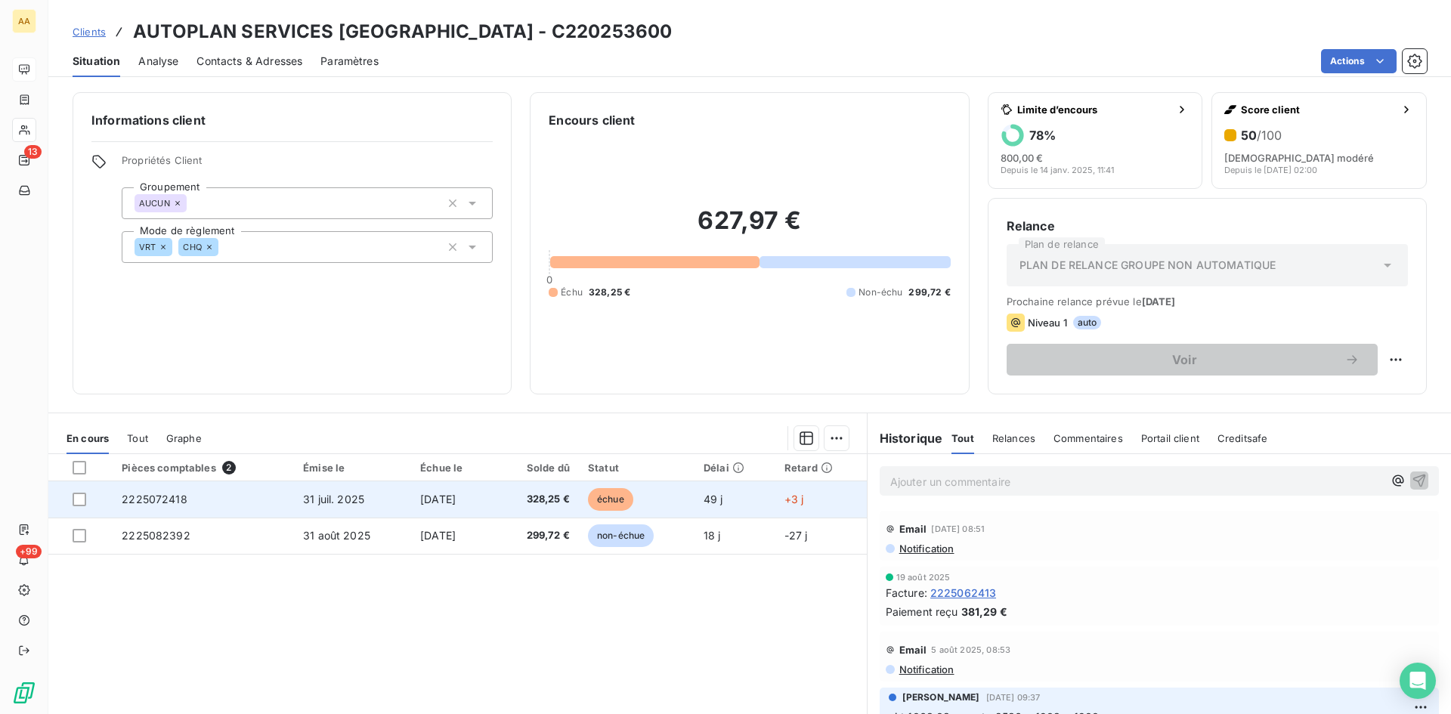
click at [153, 500] on span "2225072418" at bounding box center [155, 499] width 66 height 13
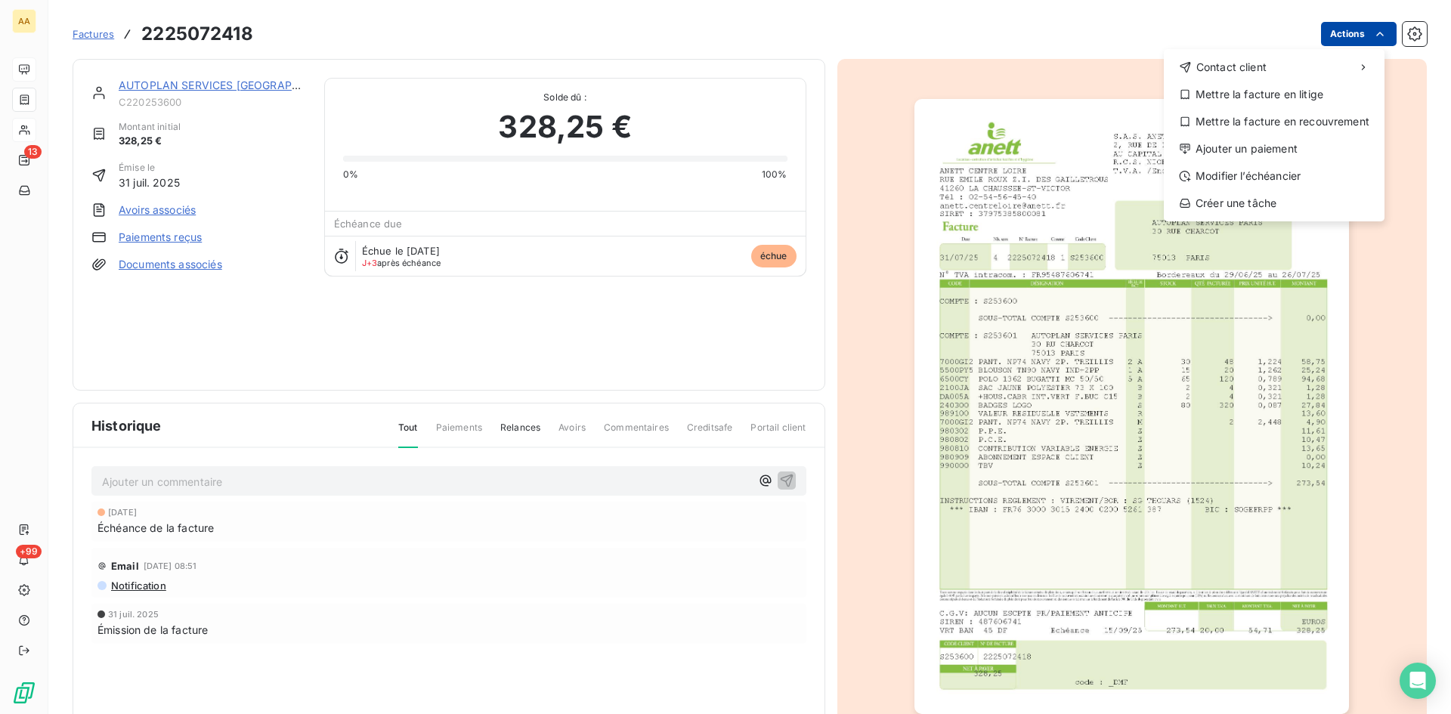
click at [1353, 40] on html "AA 13 +99 Factures [PHONE_NUMBER] Actions Contact client Mettre la facture en l…" at bounding box center [725, 357] width 1451 height 714
click at [1272, 147] on div "Ajouter un paiement" at bounding box center [1274, 149] width 209 height 24
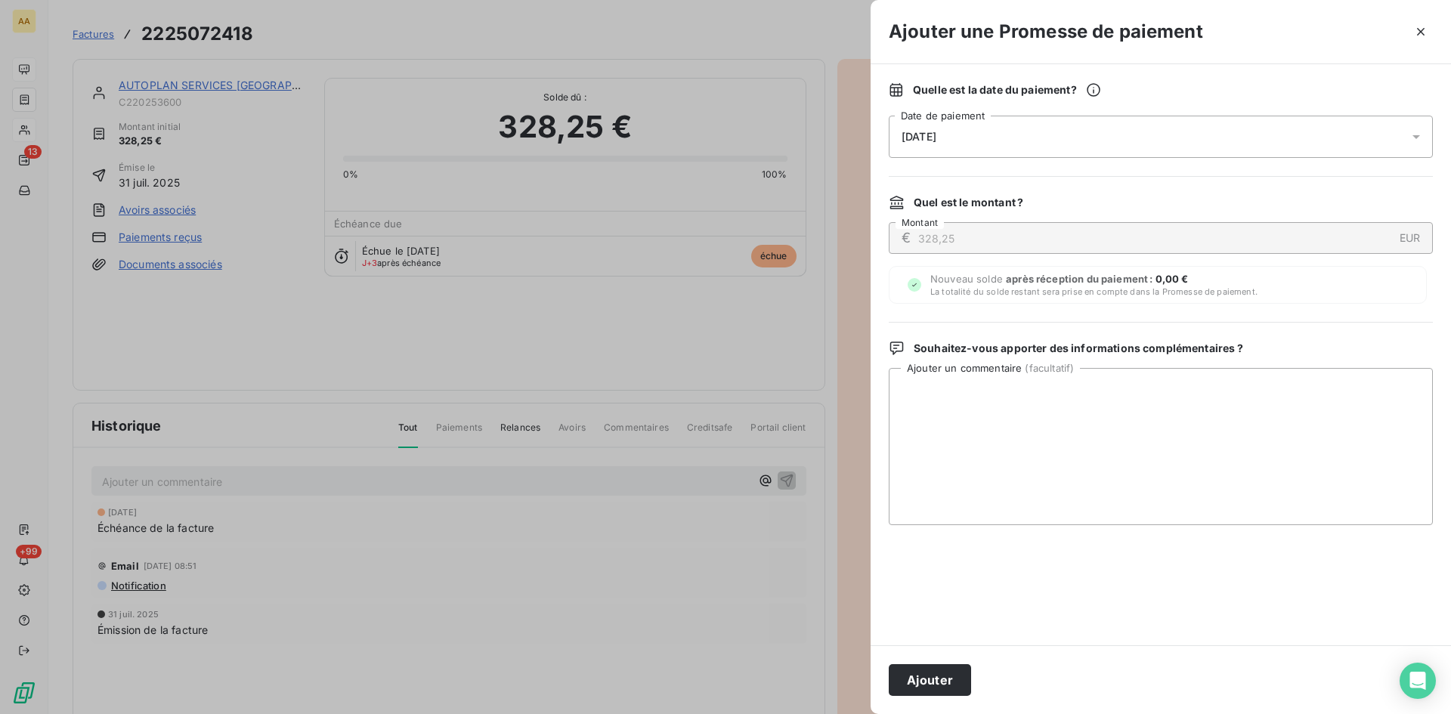
click at [936, 141] on span "[DATE]" at bounding box center [919, 137] width 35 height 12
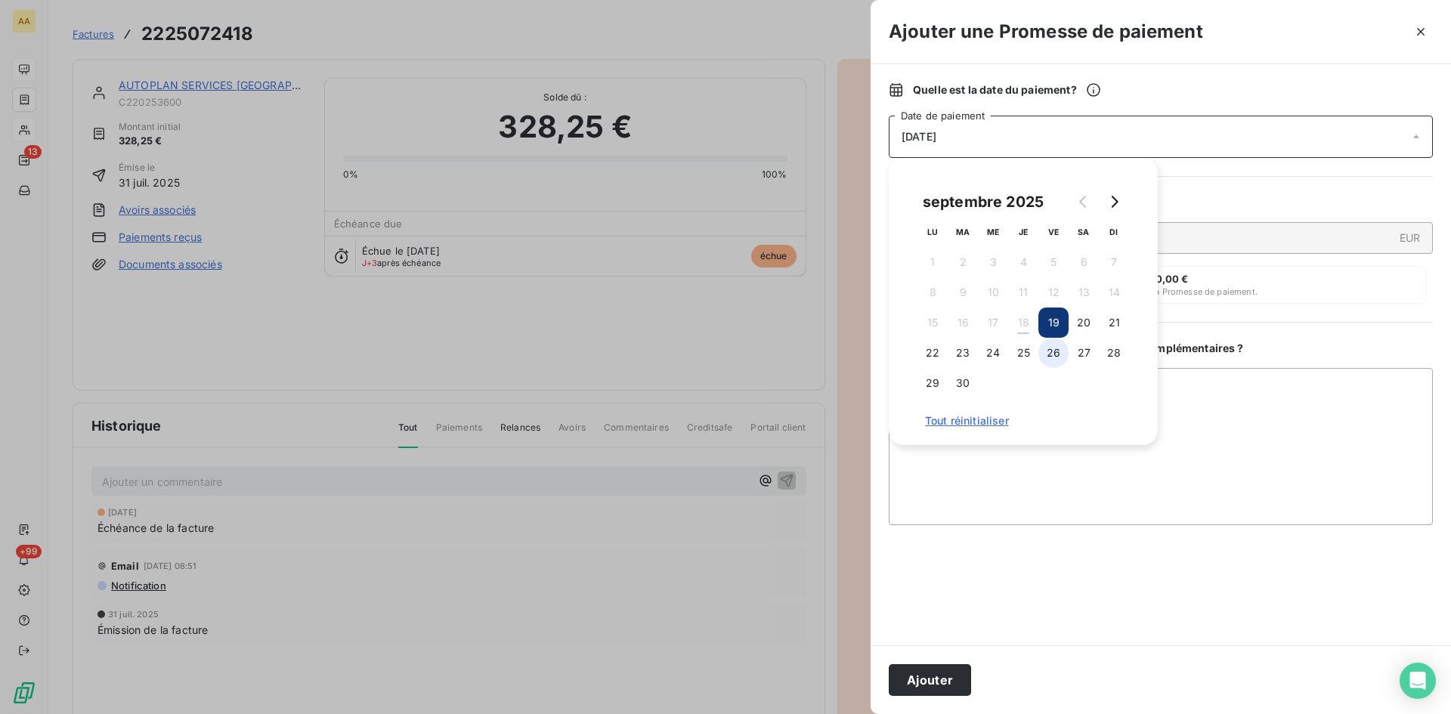
click at [1059, 351] on button "26" at bounding box center [1053, 353] width 30 height 30
click at [939, 679] on button "Ajouter" at bounding box center [930, 680] width 82 height 32
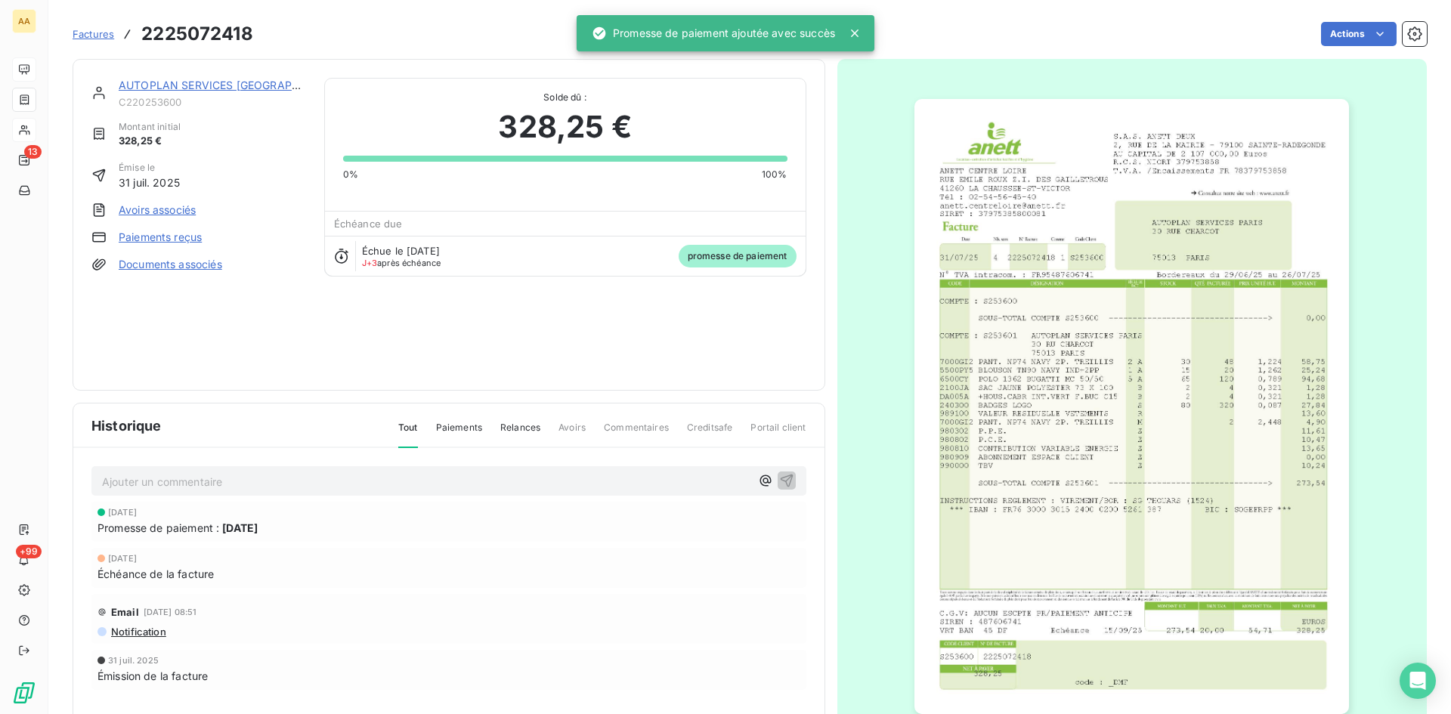
click at [565, 487] on p "Ajouter un commentaire ﻿" at bounding box center [426, 481] width 648 height 19
click at [783, 469] on div "av" at bounding box center [448, 480] width 715 height 28
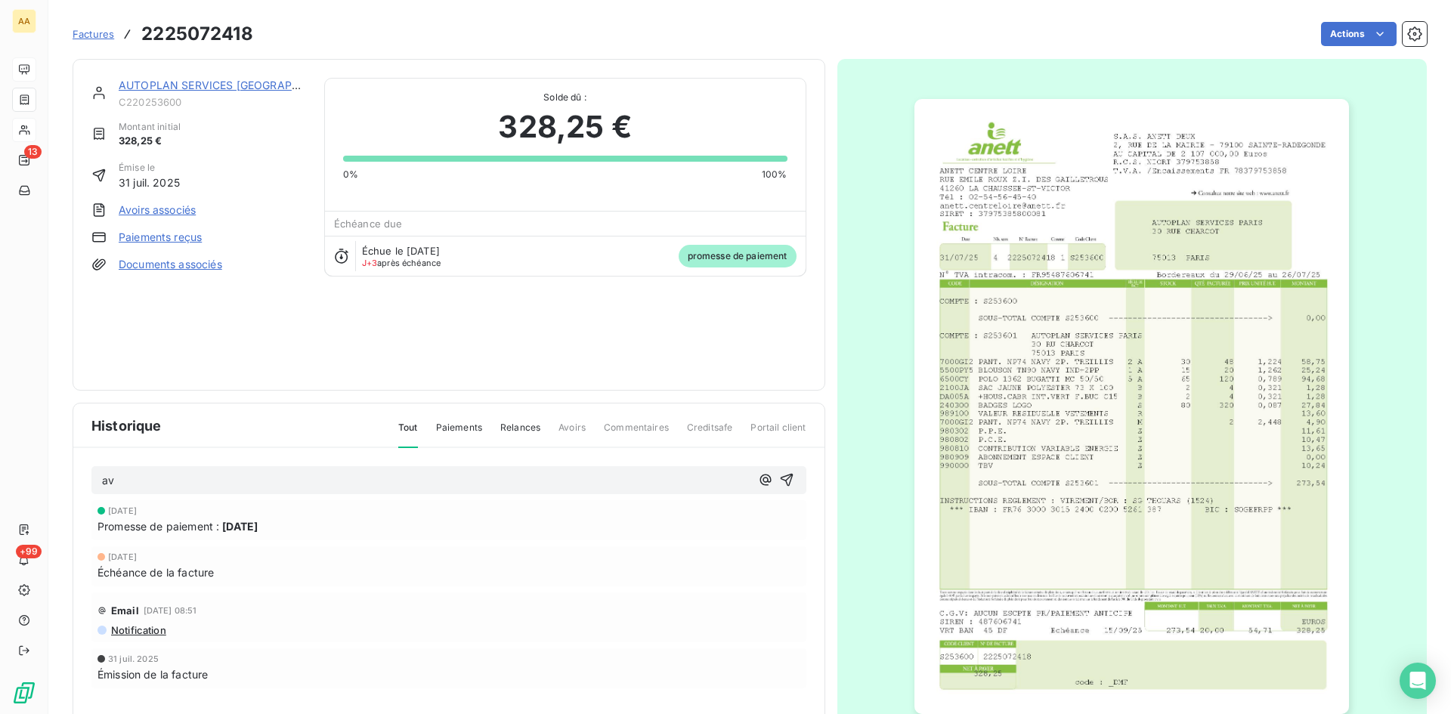
click at [248, 82] on link "AUTOPLAN SERVICES [GEOGRAPHIC_DATA]" at bounding box center [232, 85] width 227 height 13
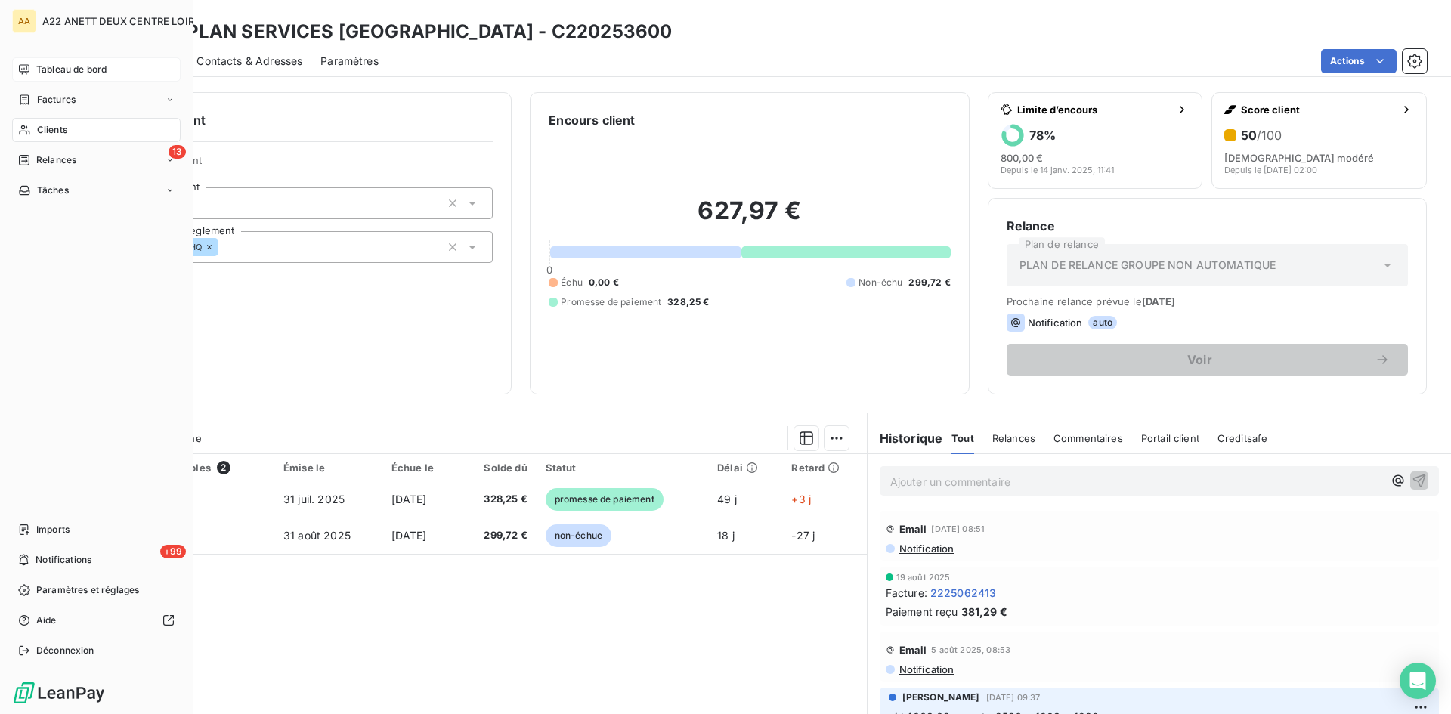
drag, startPoint x: 44, startPoint y: 121, endPoint x: 141, endPoint y: 174, distance: 110.9
click at [45, 120] on div "Clients" at bounding box center [96, 130] width 169 height 24
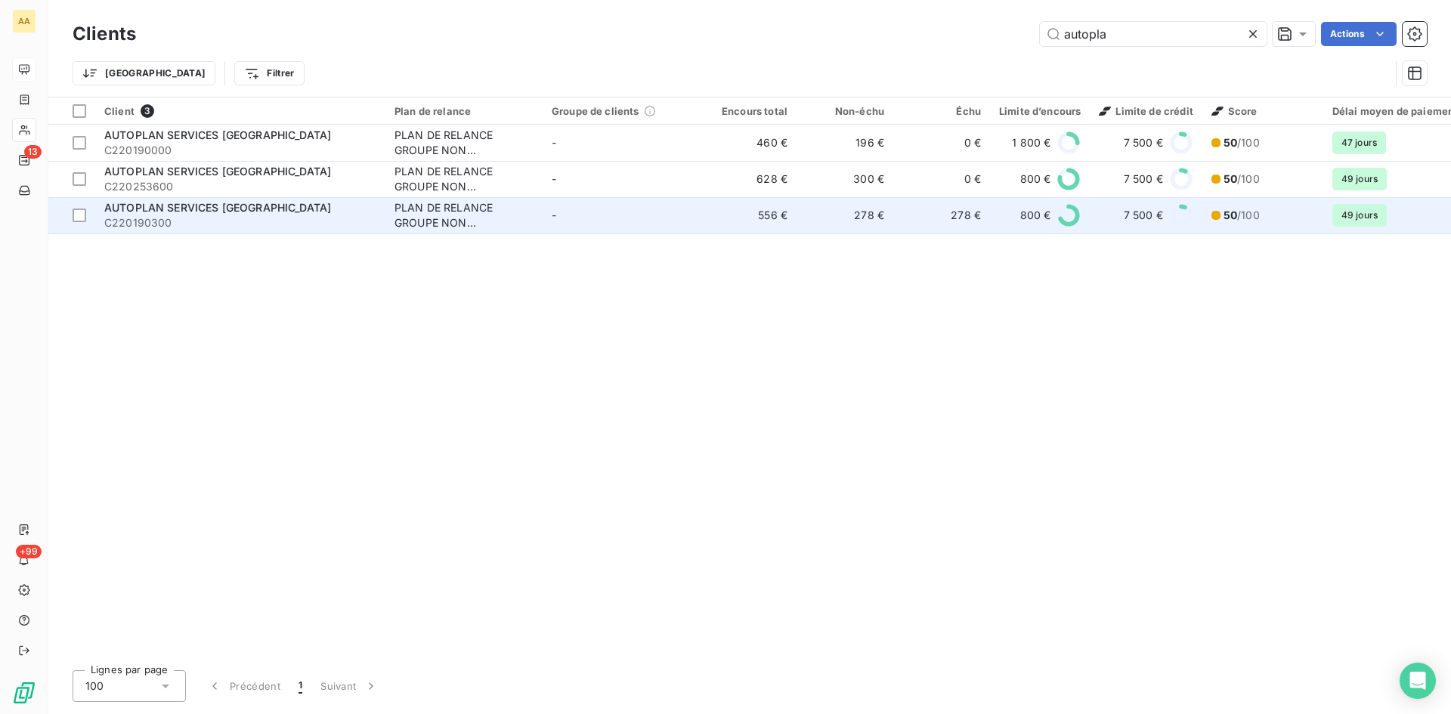
click at [170, 209] on span "AUTOPLAN SERVICES [GEOGRAPHIC_DATA]" at bounding box center [217, 207] width 227 height 13
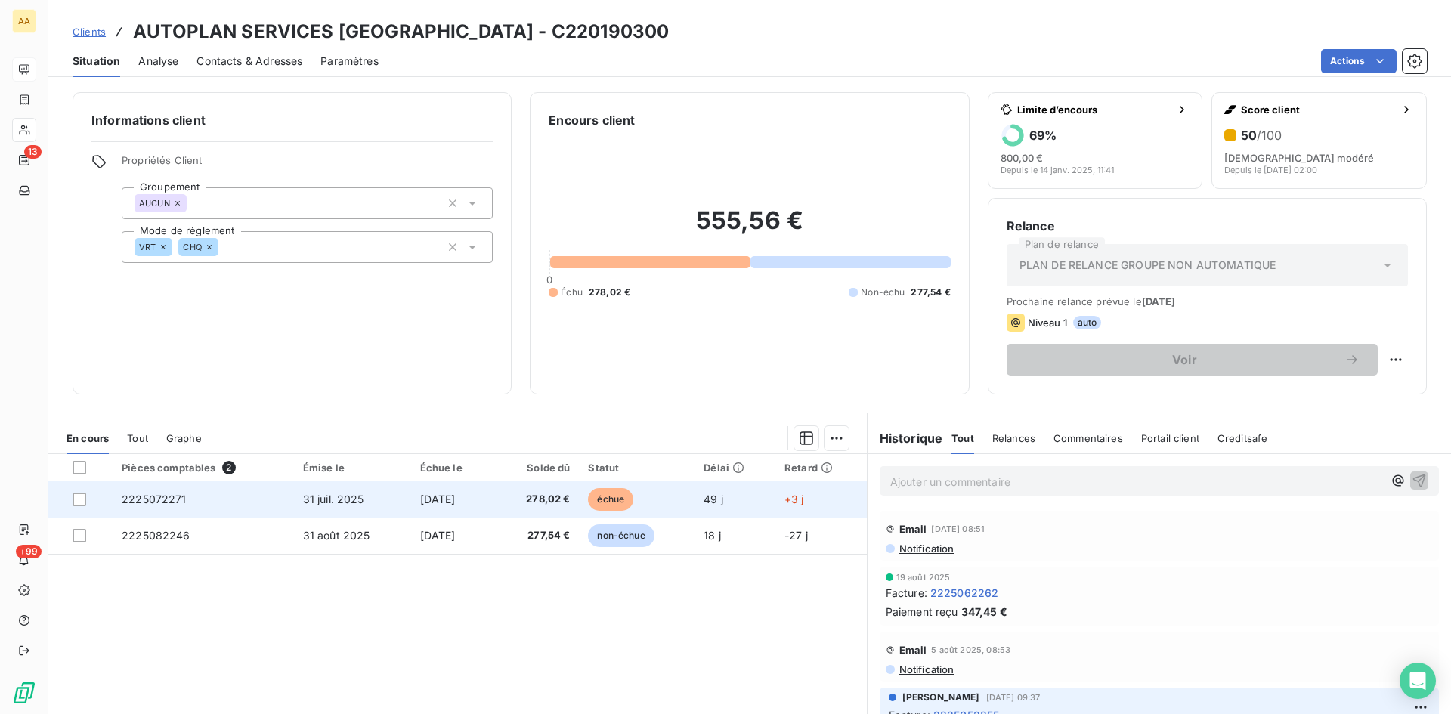
click at [161, 493] on span "2225072271" at bounding box center [154, 499] width 65 height 13
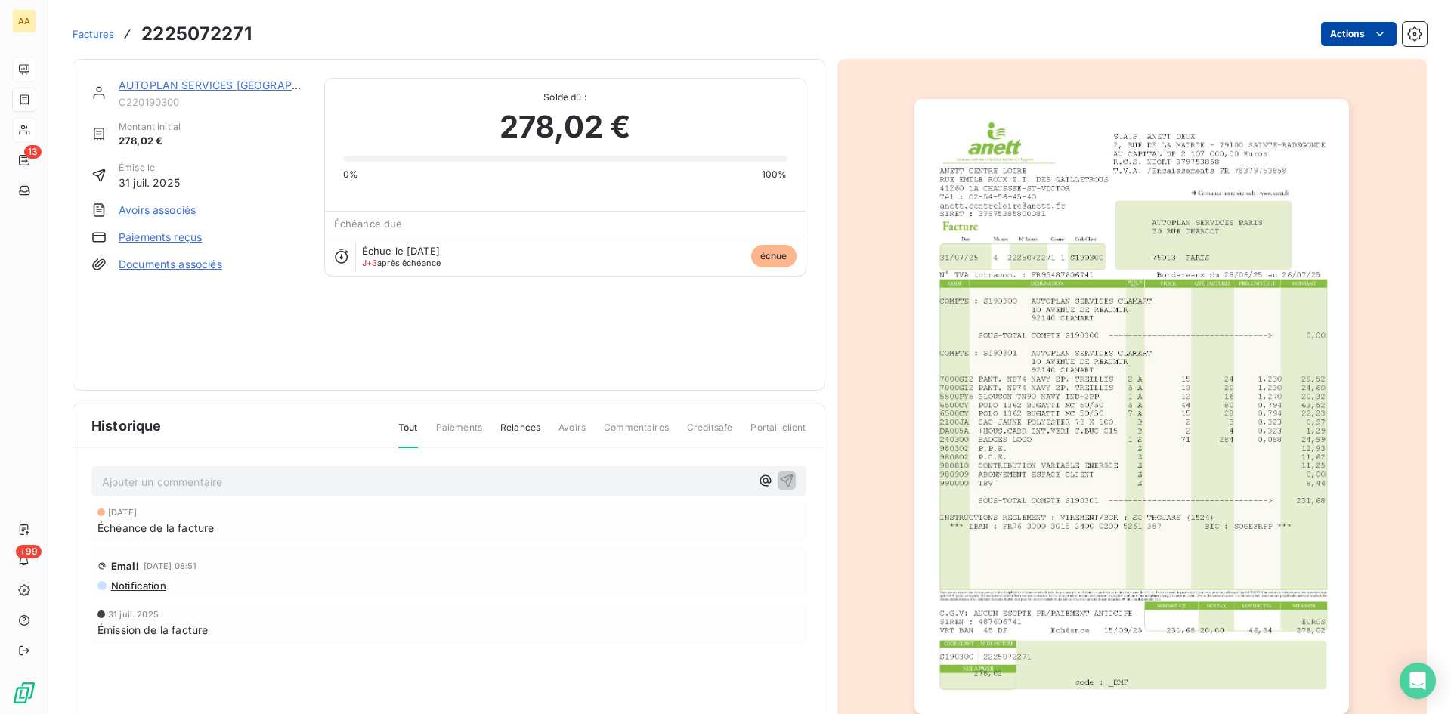
click at [1357, 39] on html "AA 13 +99 Factures 2225072271 Actions AUTOPLAN SERVICES [GEOGRAPHIC_DATA] C2201…" at bounding box center [725, 357] width 1451 height 714
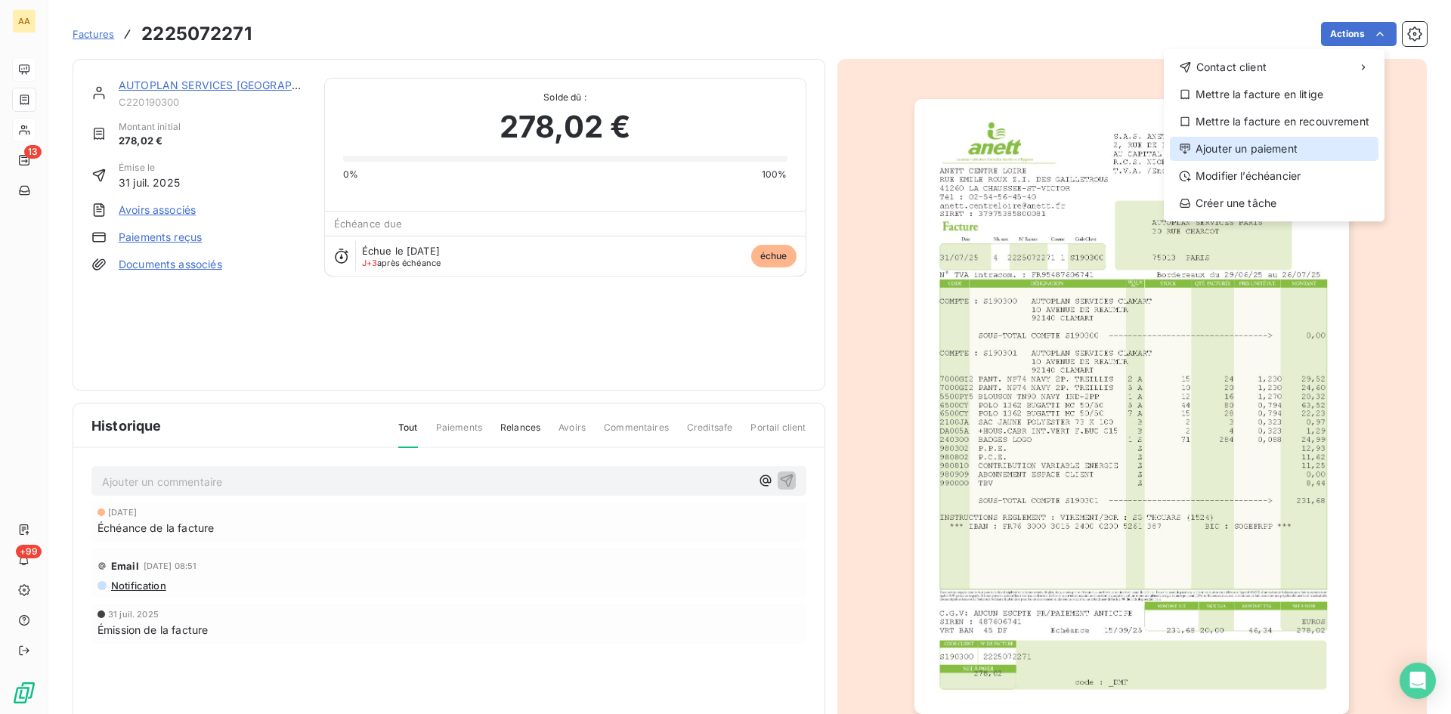
click at [1246, 151] on div "Ajouter un paiement" at bounding box center [1274, 149] width 209 height 24
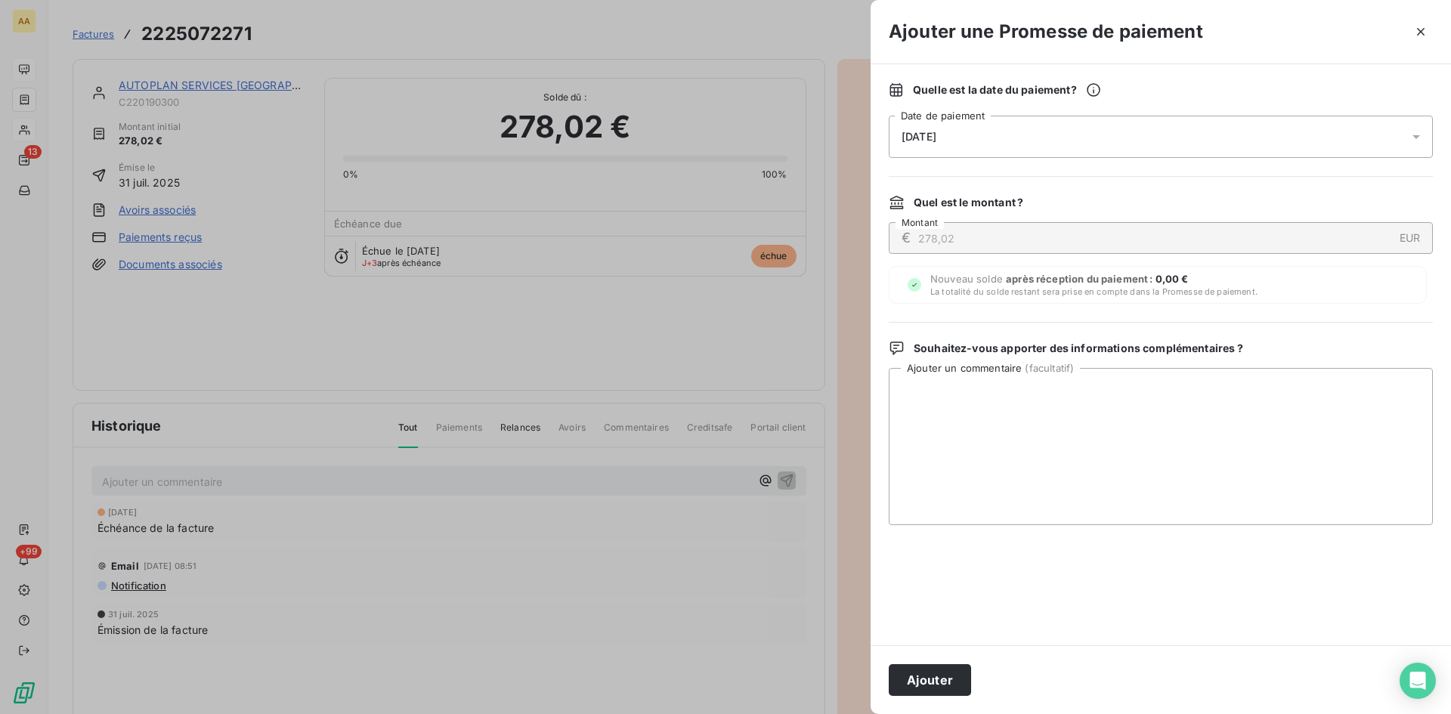
click at [936, 137] on span "[DATE]" at bounding box center [919, 137] width 35 height 12
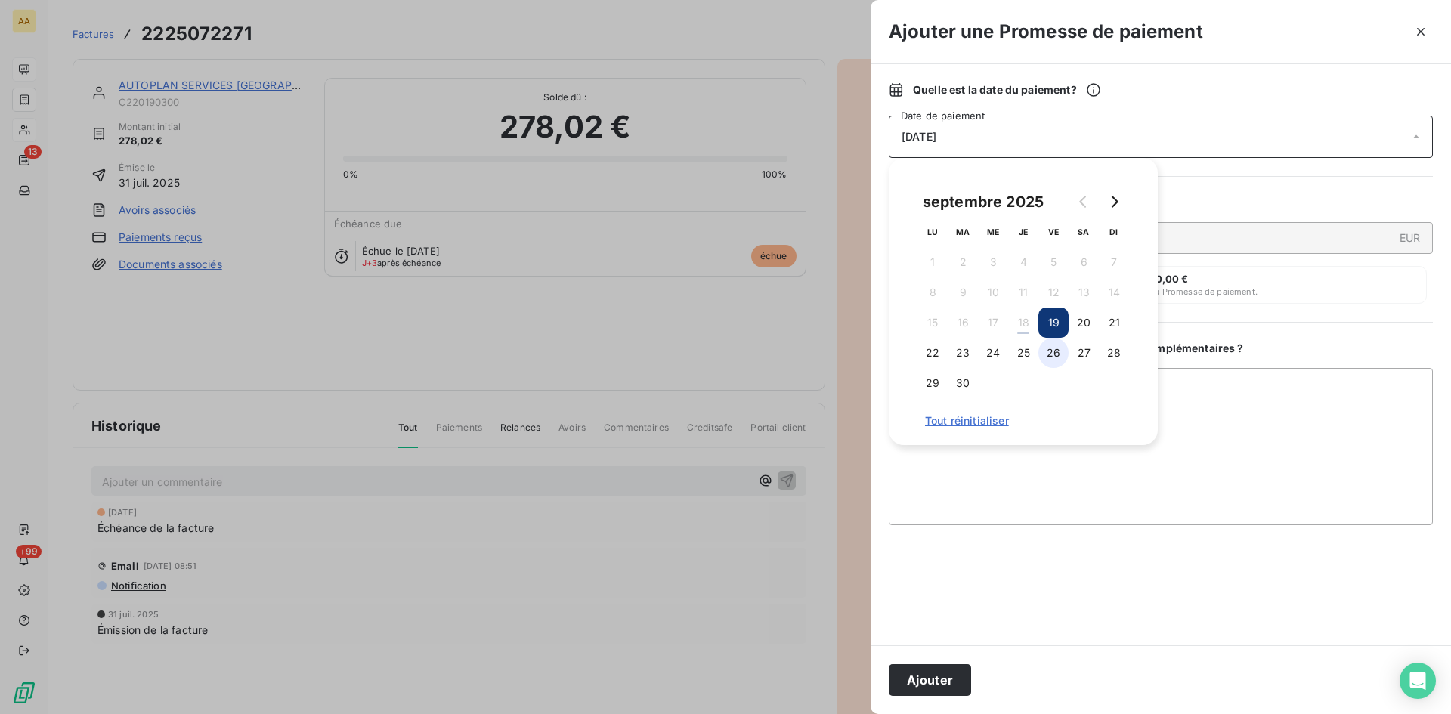
click at [1056, 360] on button "26" at bounding box center [1053, 353] width 30 height 30
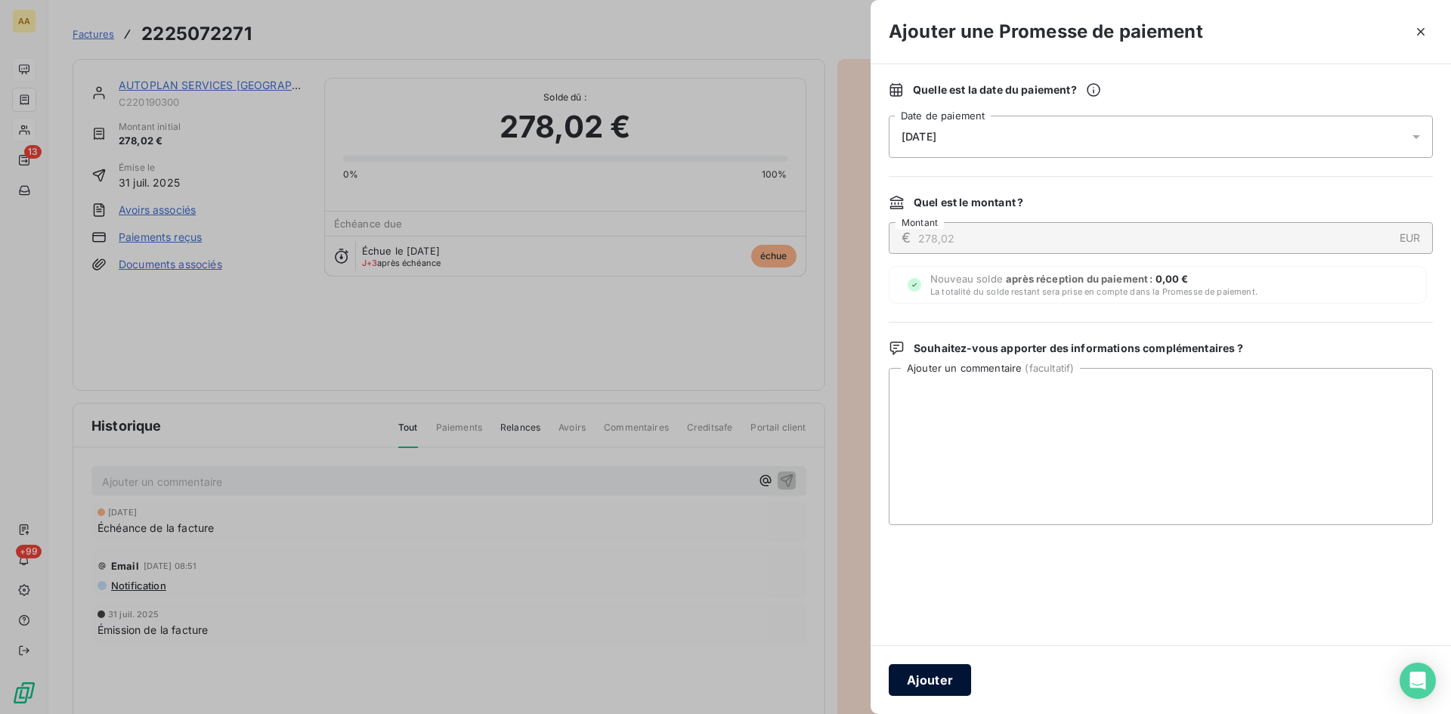
click at [925, 688] on button "Ajouter" at bounding box center [930, 680] width 82 height 32
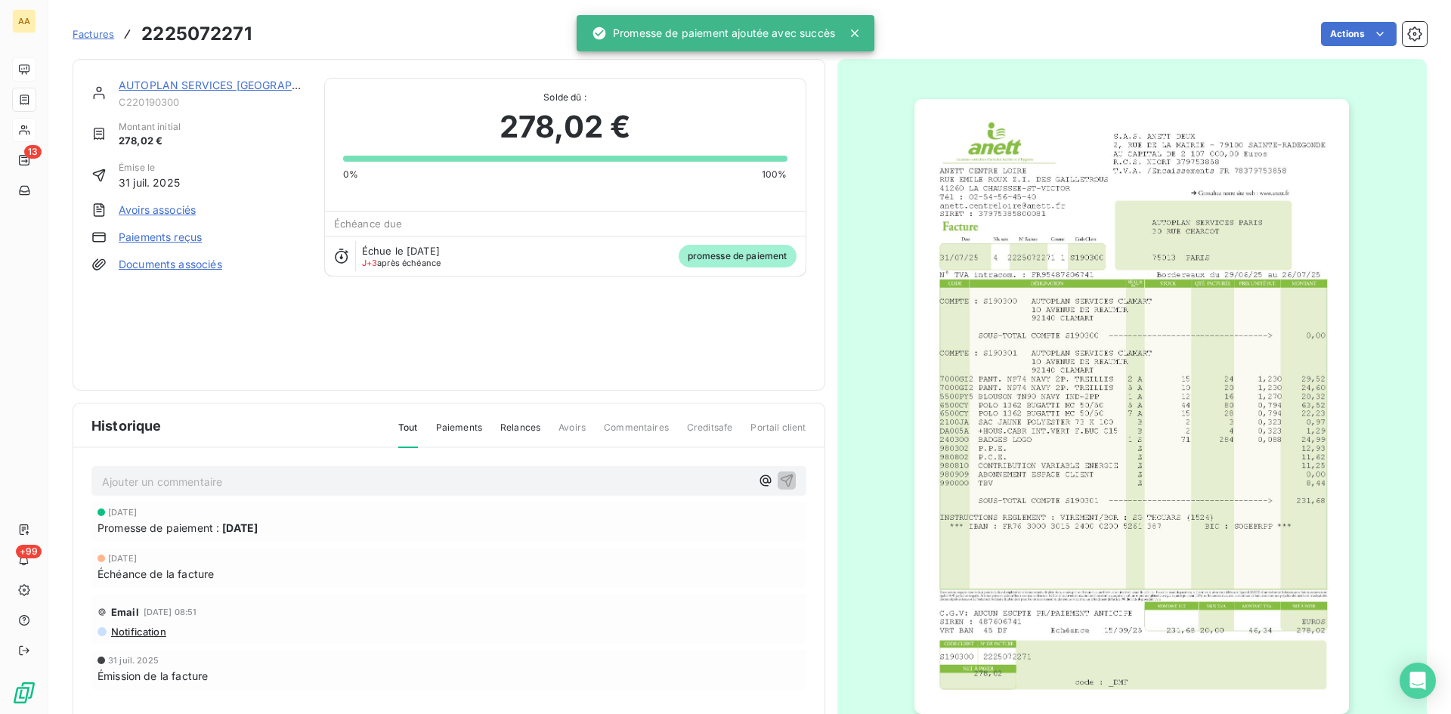
click at [404, 483] on p "Ajouter un commentaire ﻿" at bounding box center [426, 481] width 648 height 19
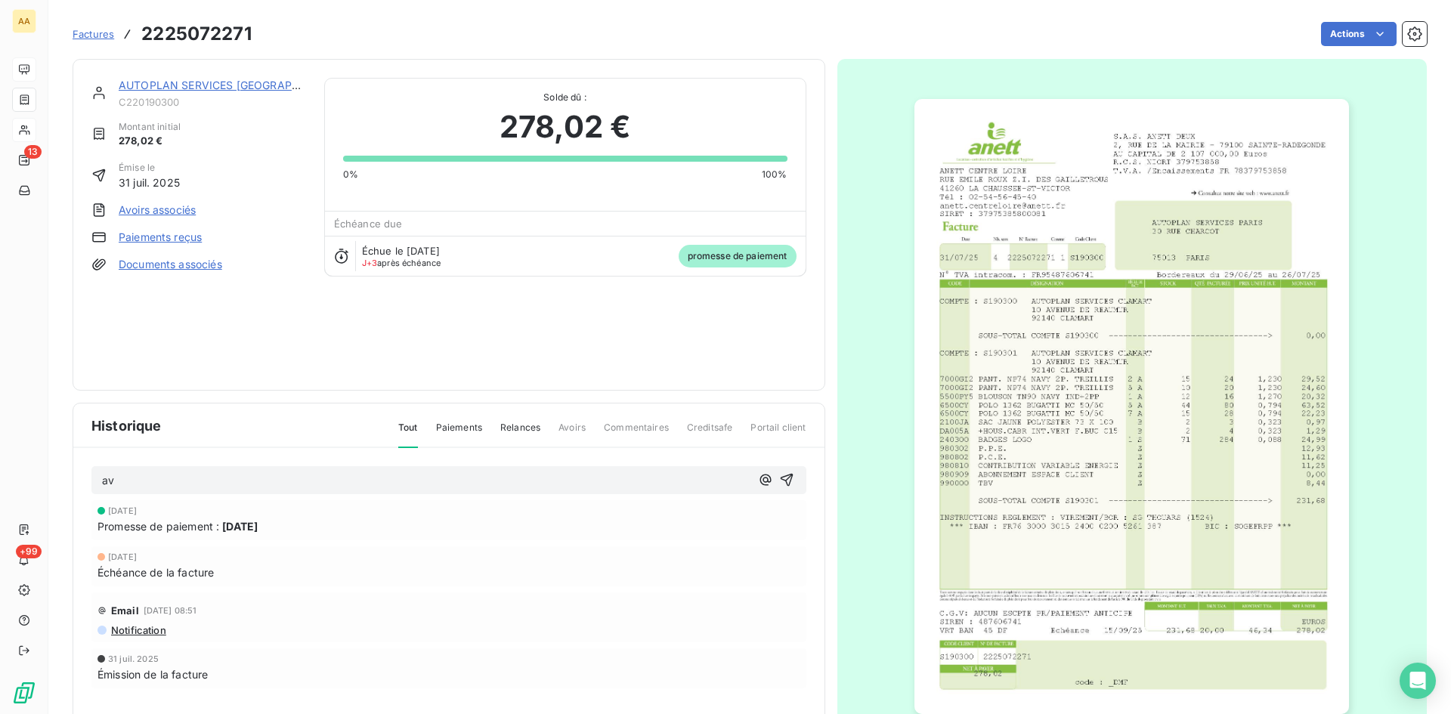
click at [785, 475] on icon "button" at bounding box center [786, 480] width 13 height 13
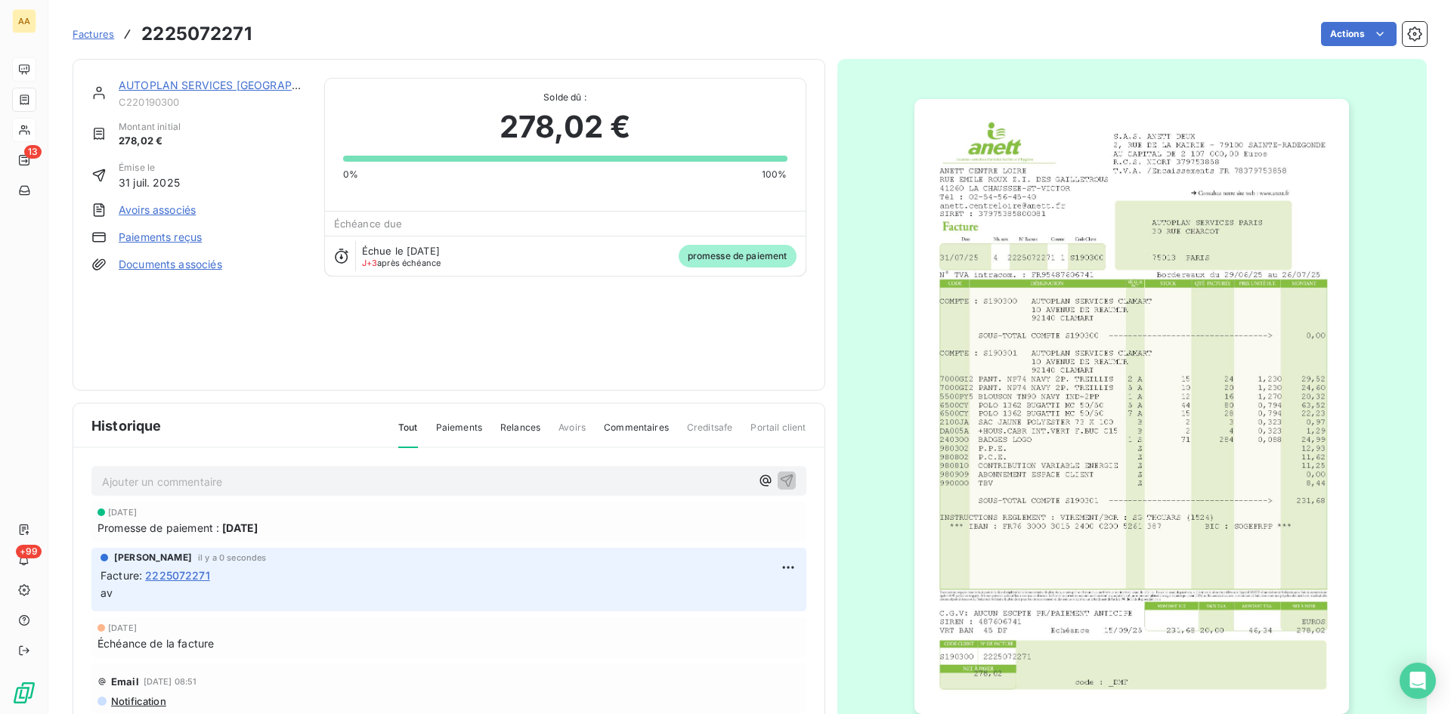
click at [231, 85] on link "AUTOPLAN SERVICES [GEOGRAPHIC_DATA]" at bounding box center [232, 85] width 227 height 13
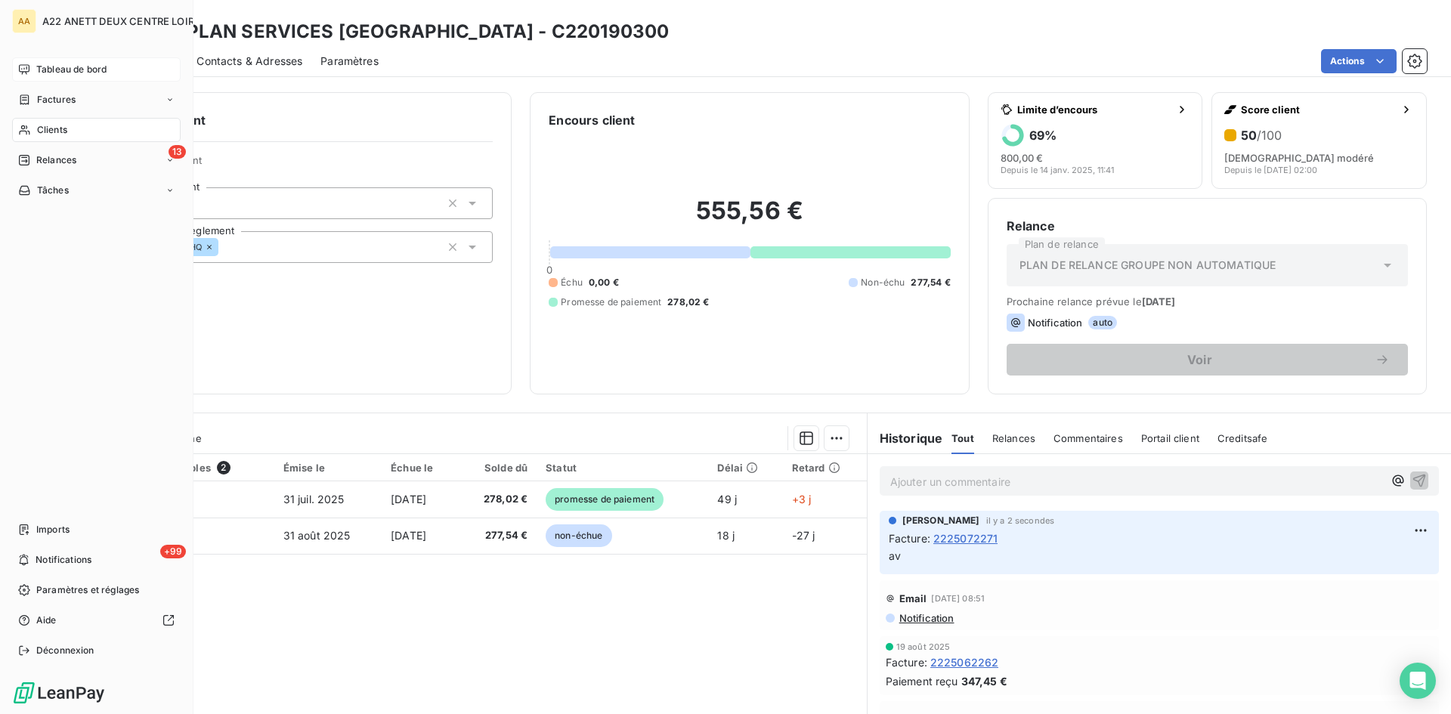
click at [47, 122] on div "Clients" at bounding box center [96, 130] width 169 height 24
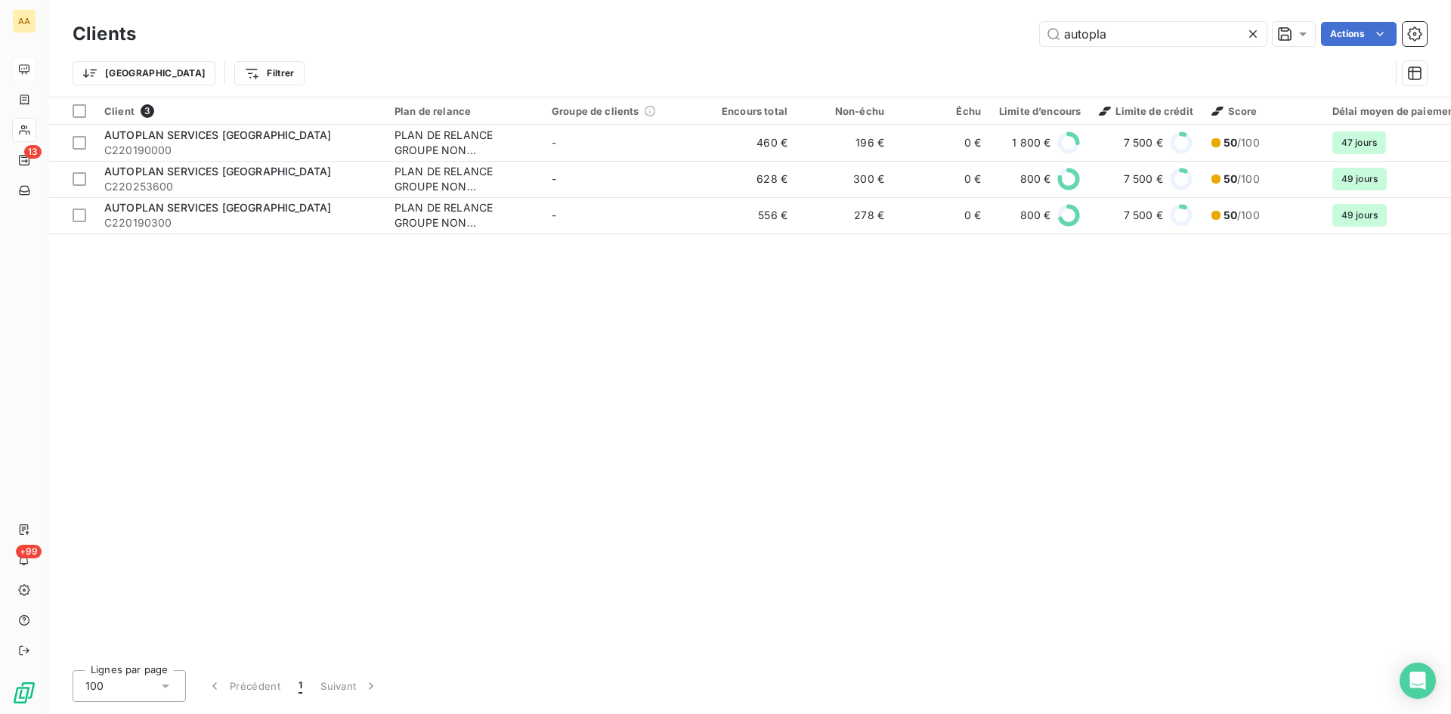
drag, startPoint x: 1100, startPoint y: 32, endPoint x: 1002, endPoint y: 35, distance: 98.3
click at [1002, 35] on div "autopla Actions" at bounding box center [790, 34] width 1273 height 24
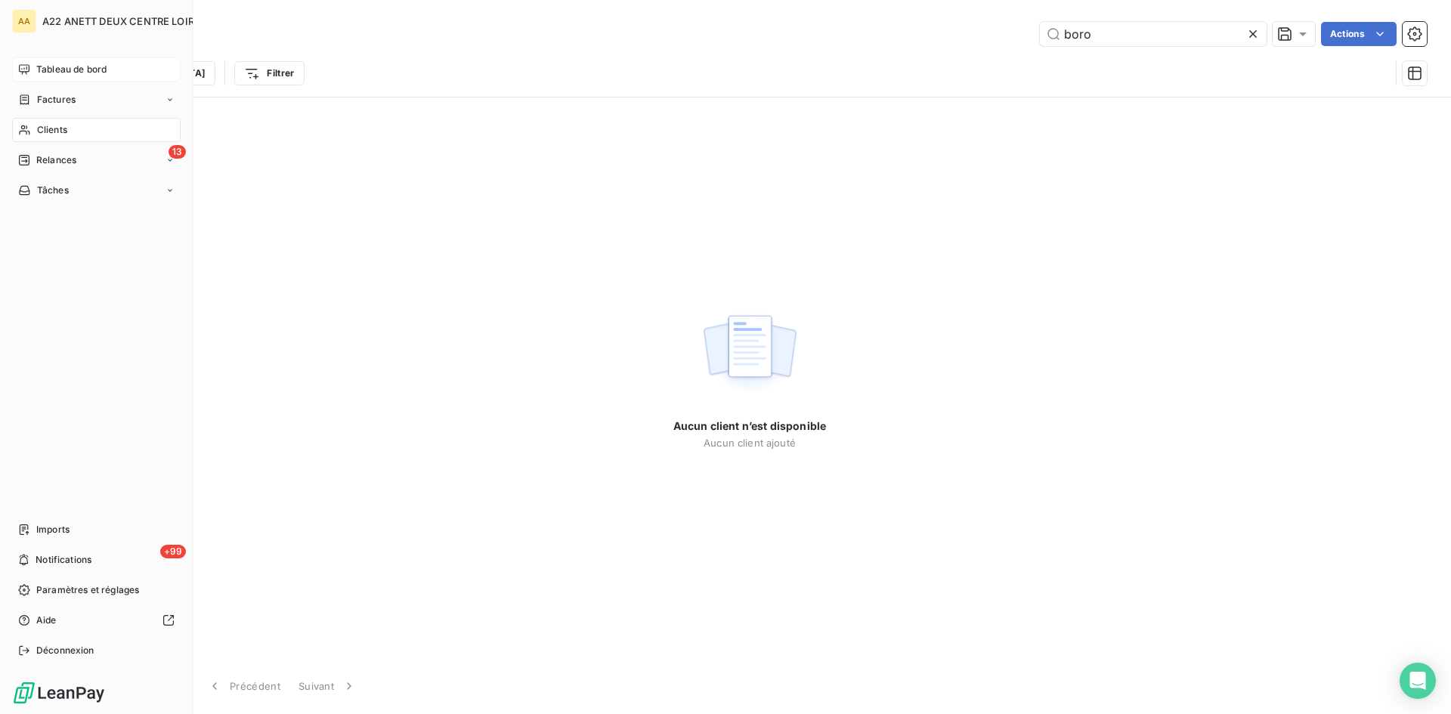
type input "boro"
click at [47, 98] on span "Factures" at bounding box center [56, 100] width 39 height 14
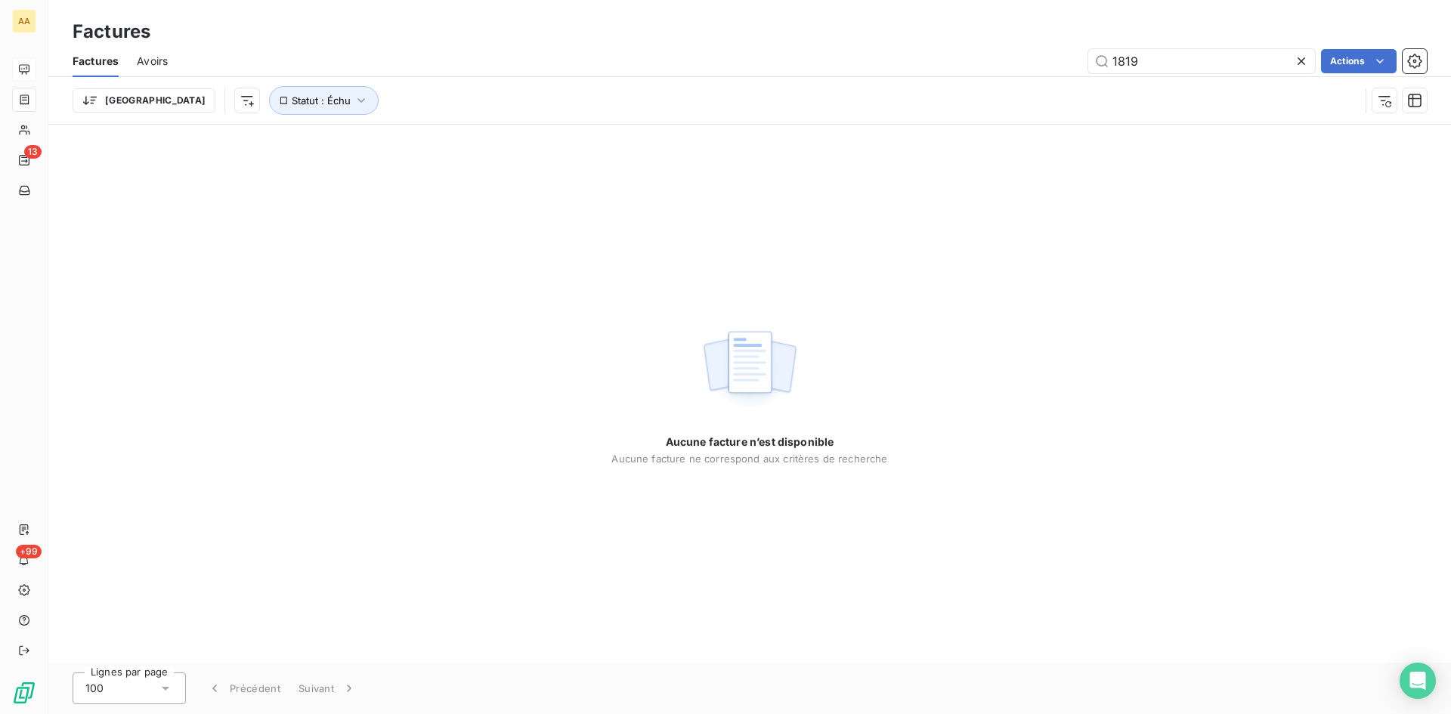
drag, startPoint x: 1152, startPoint y: 61, endPoint x: 986, endPoint y: 73, distance: 166.6
click at [986, 73] on div "1819 Actions" at bounding box center [806, 61] width 1241 height 24
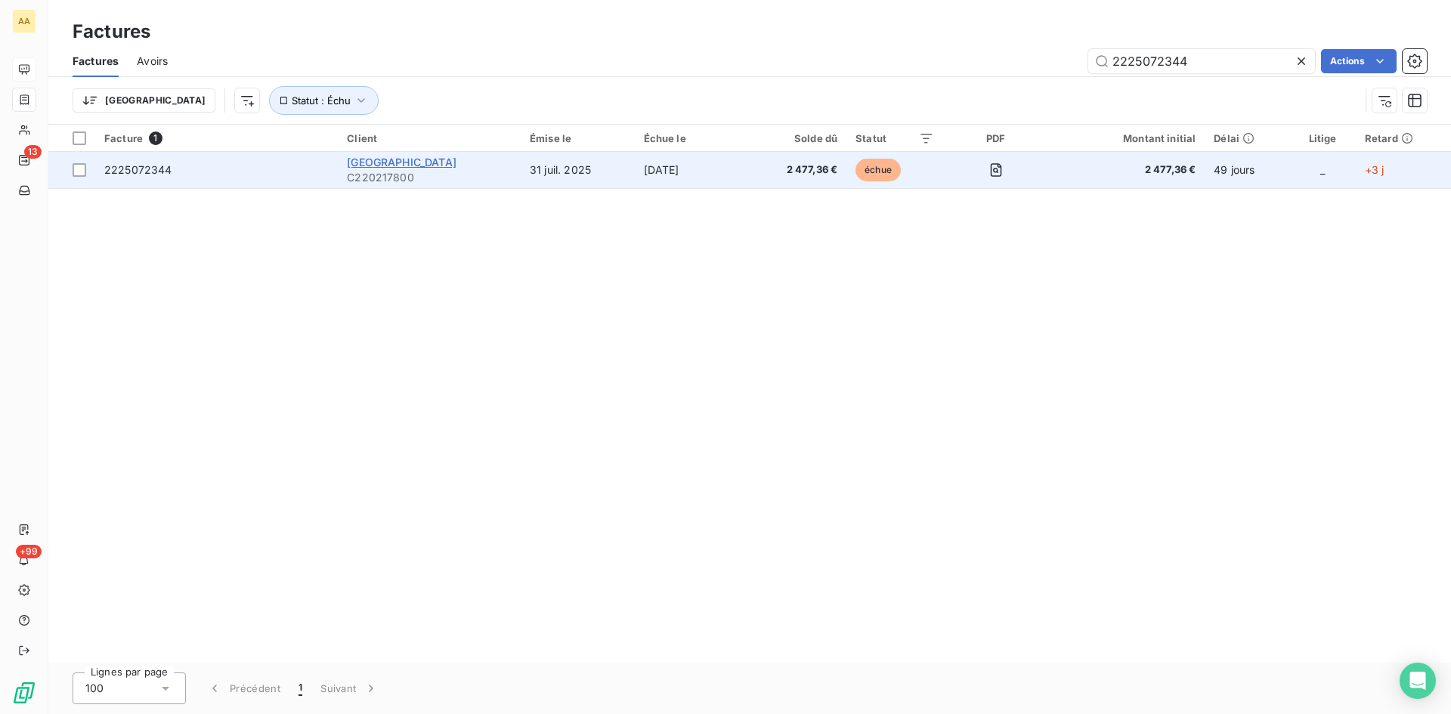
type input "2225072344"
click at [405, 162] on span "[GEOGRAPHIC_DATA]" at bounding box center [402, 162] width 110 height 13
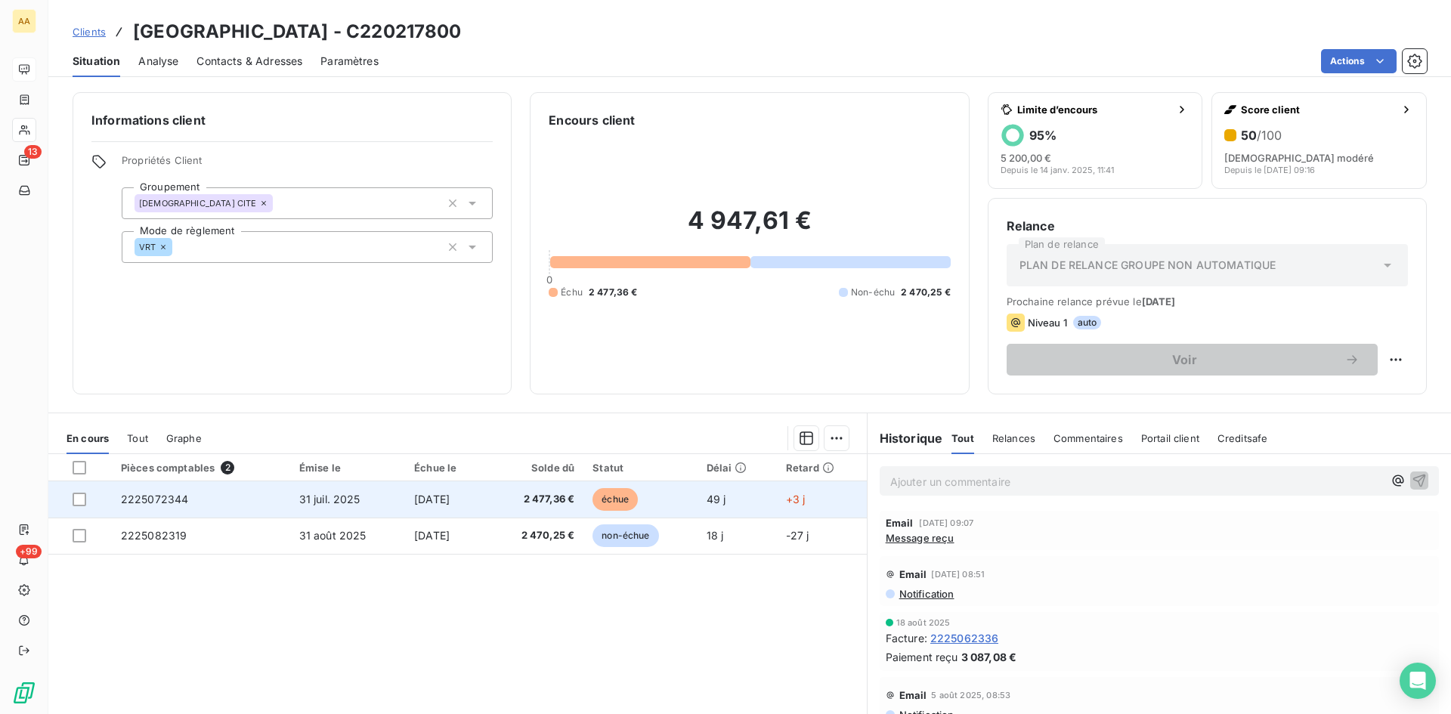
click at [170, 497] on span "2225072344" at bounding box center [155, 499] width 68 height 13
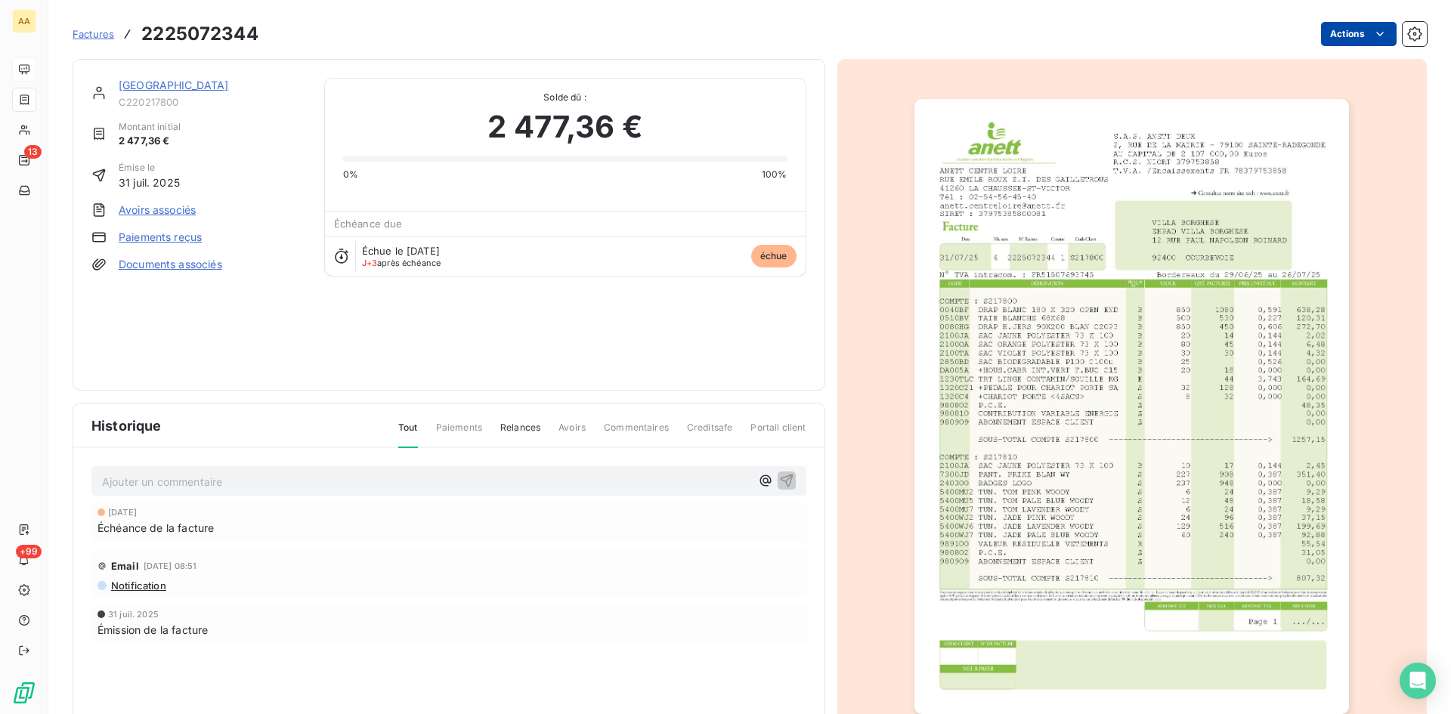
click at [1341, 28] on html "AA 13 +99 Factures 2225072344 Actions [GEOGRAPHIC_DATA] C220217800 Montant init…" at bounding box center [725, 357] width 1451 height 714
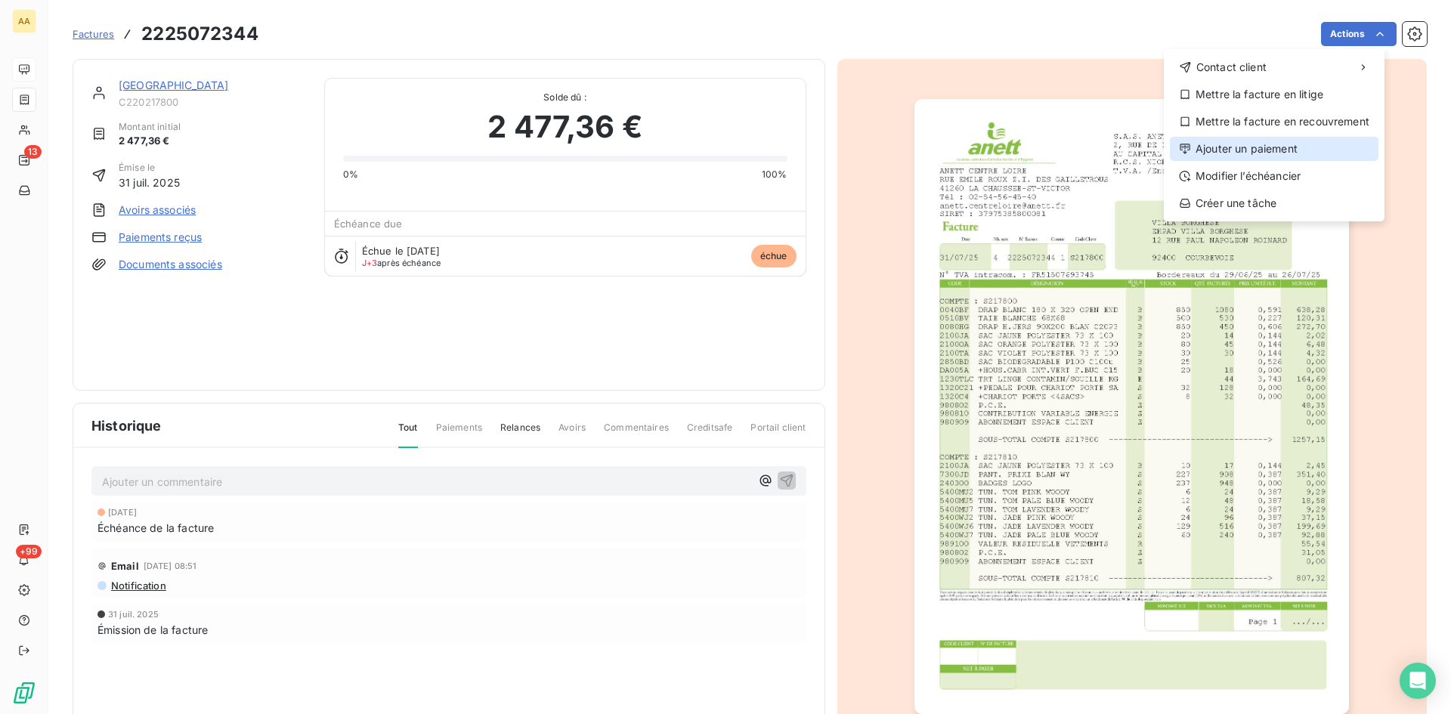
click at [1241, 143] on div "Ajouter un paiement" at bounding box center [1274, 149] width 209 height 24
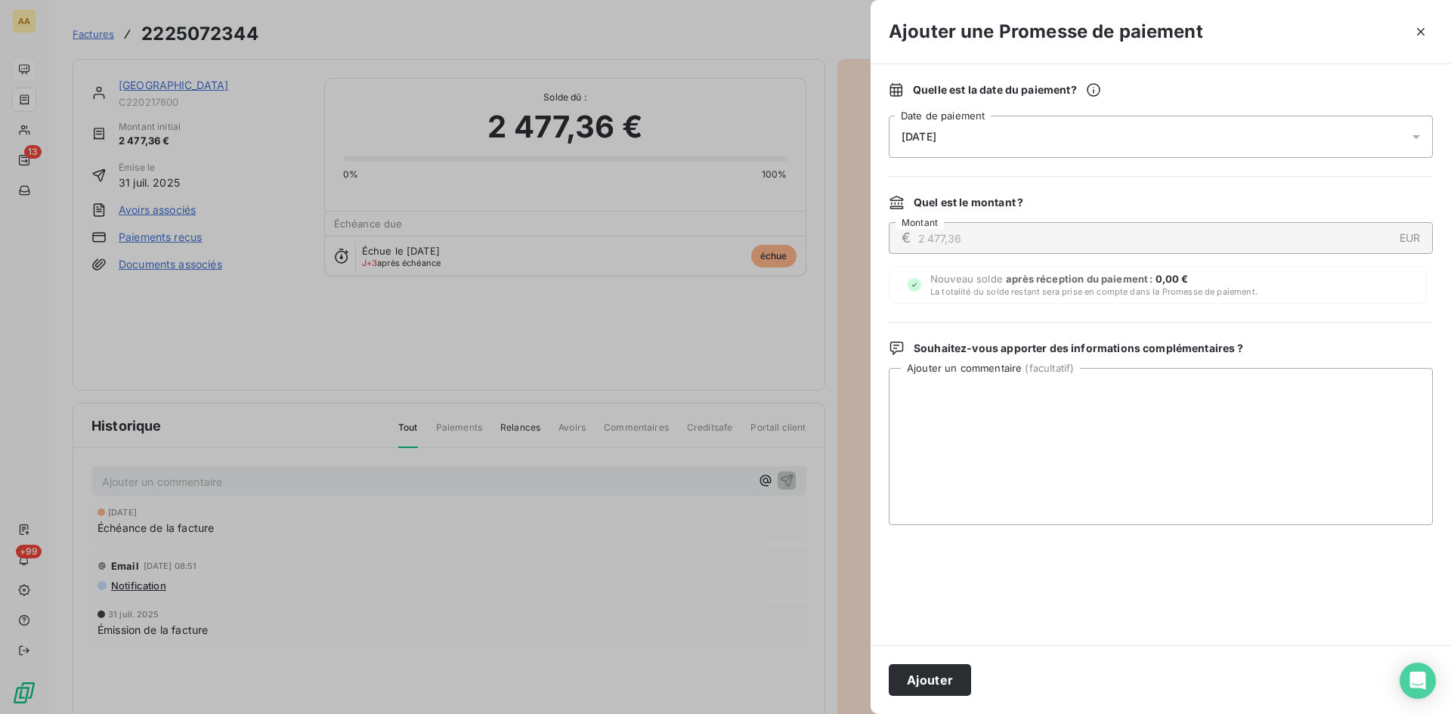
click at [1023, 133] on div "[DATE]" at bounding box center [1161, 137] width 544 height 42
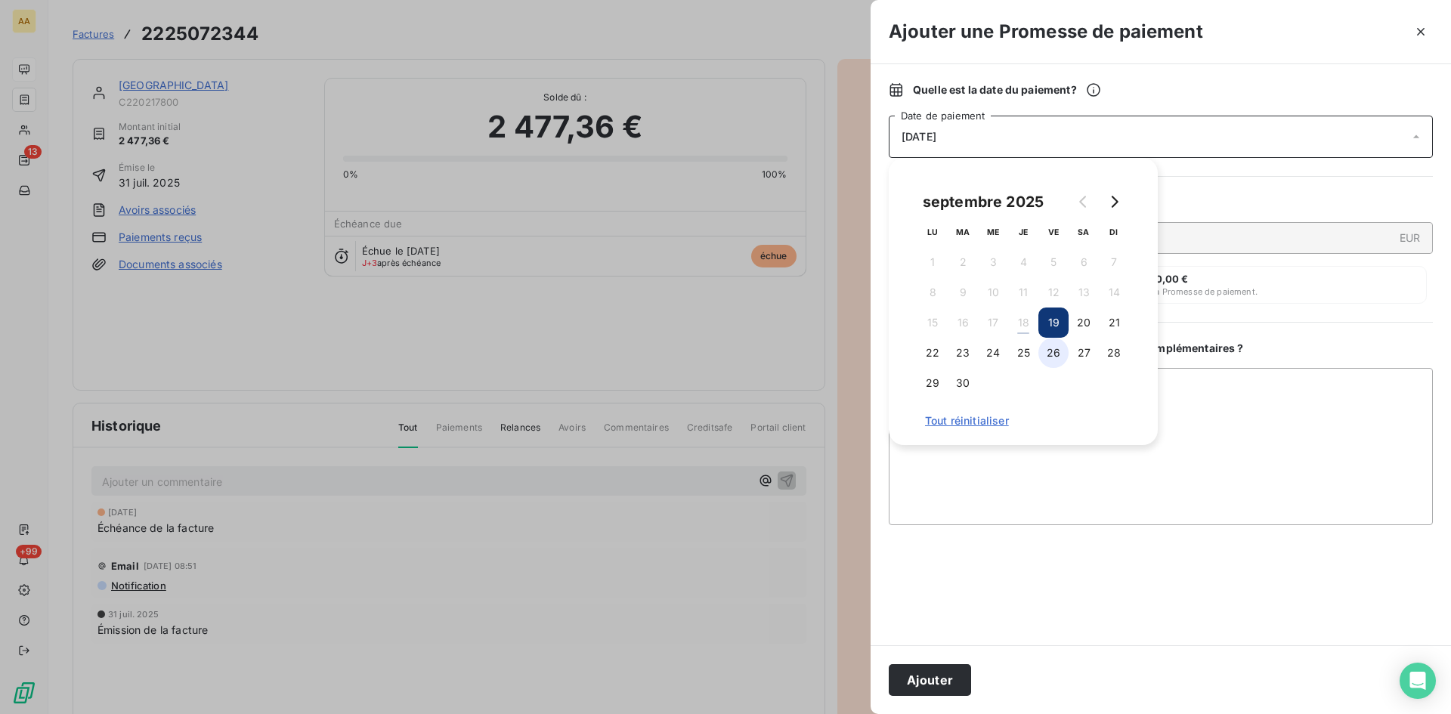
click at [1052, 351] on button "26" at bounding box center [1053, 353] width 30 height 30
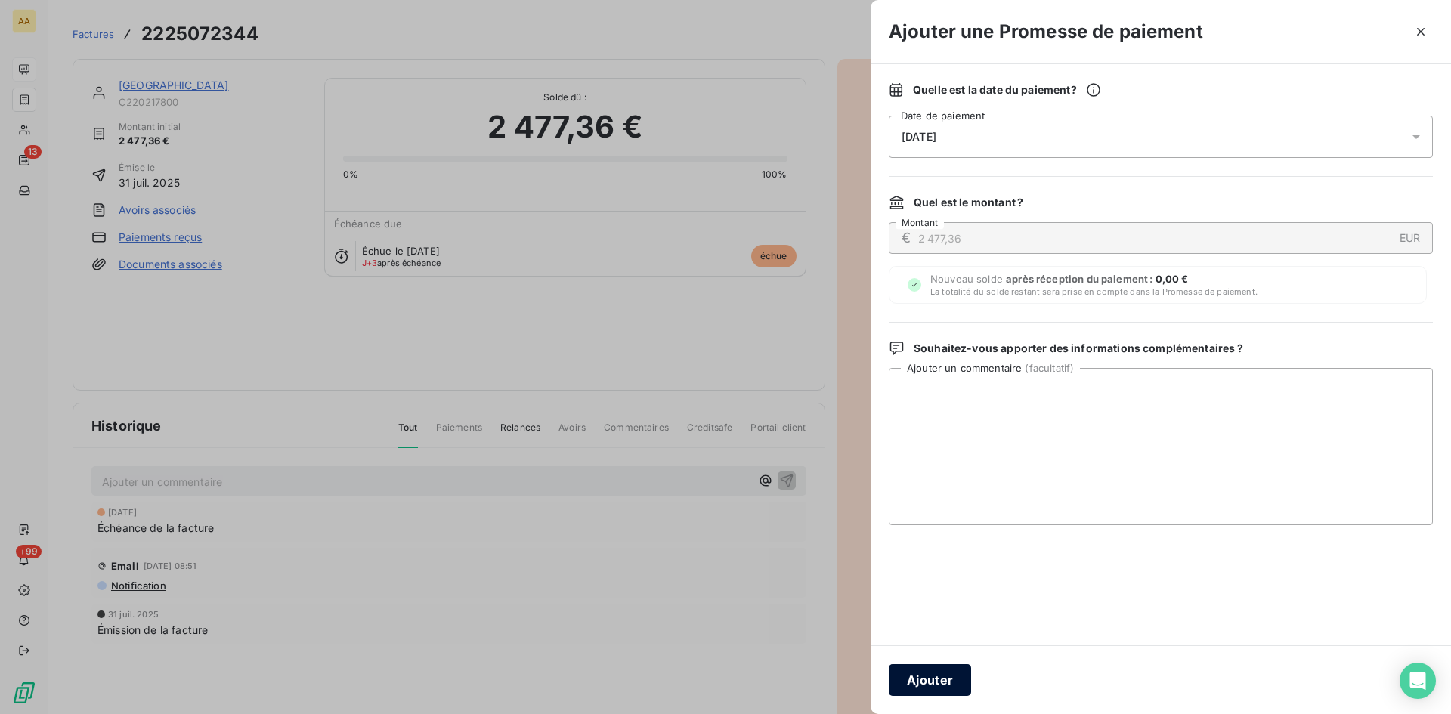
click at [931, 683] on button "Ajouter" at bounding box center [930, 680] width 82 height 32
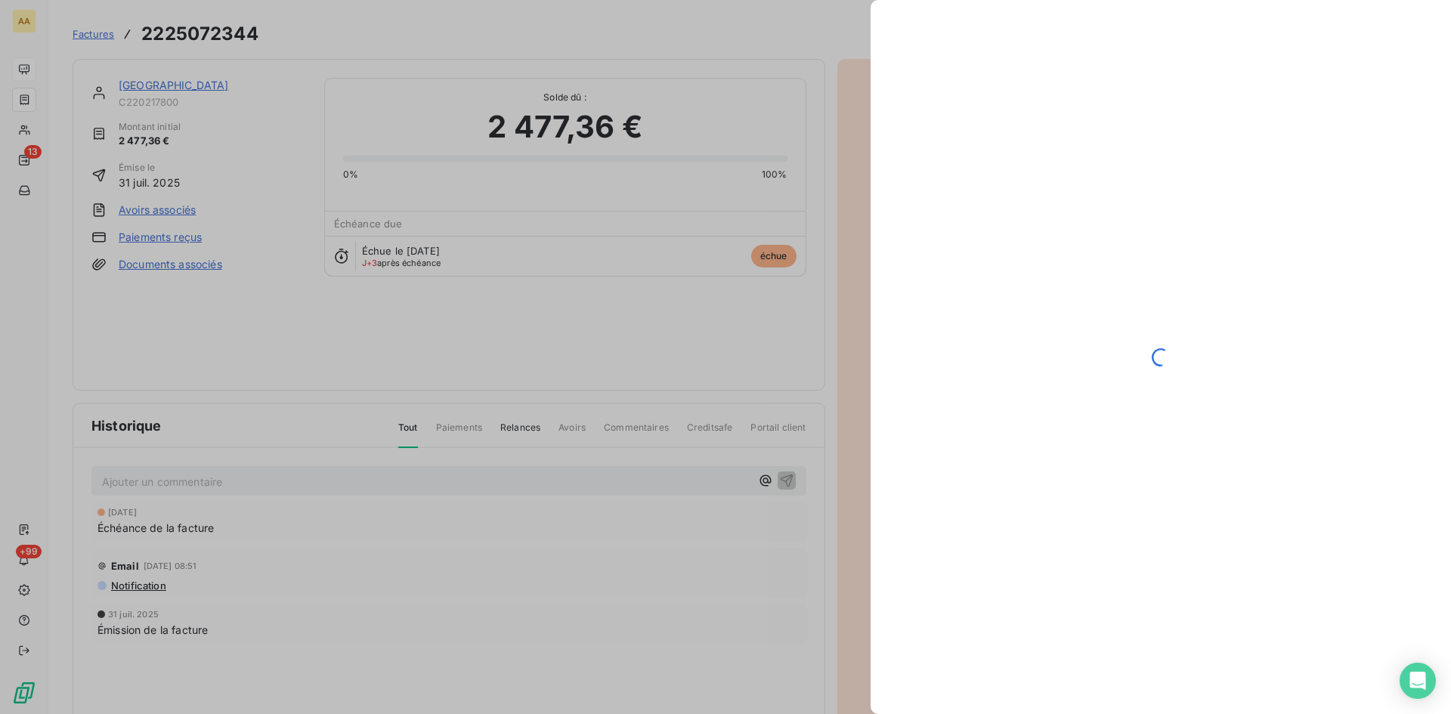
click at [642, 484] on div at bounding box center [725, 357] width 1451 height 714
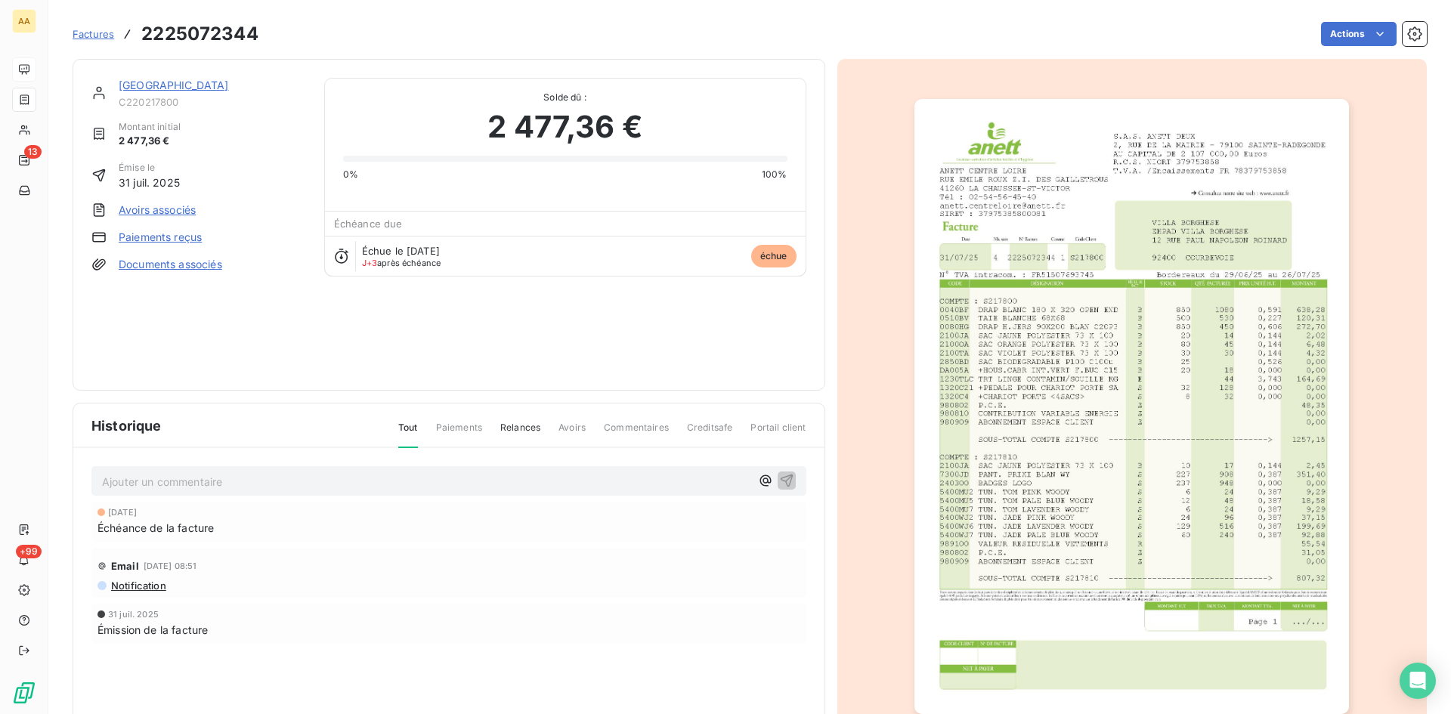
click at [613, 474] on p "Ajouter un commentaire ﻿" at bounding box center [426, 481] width 648 height 19
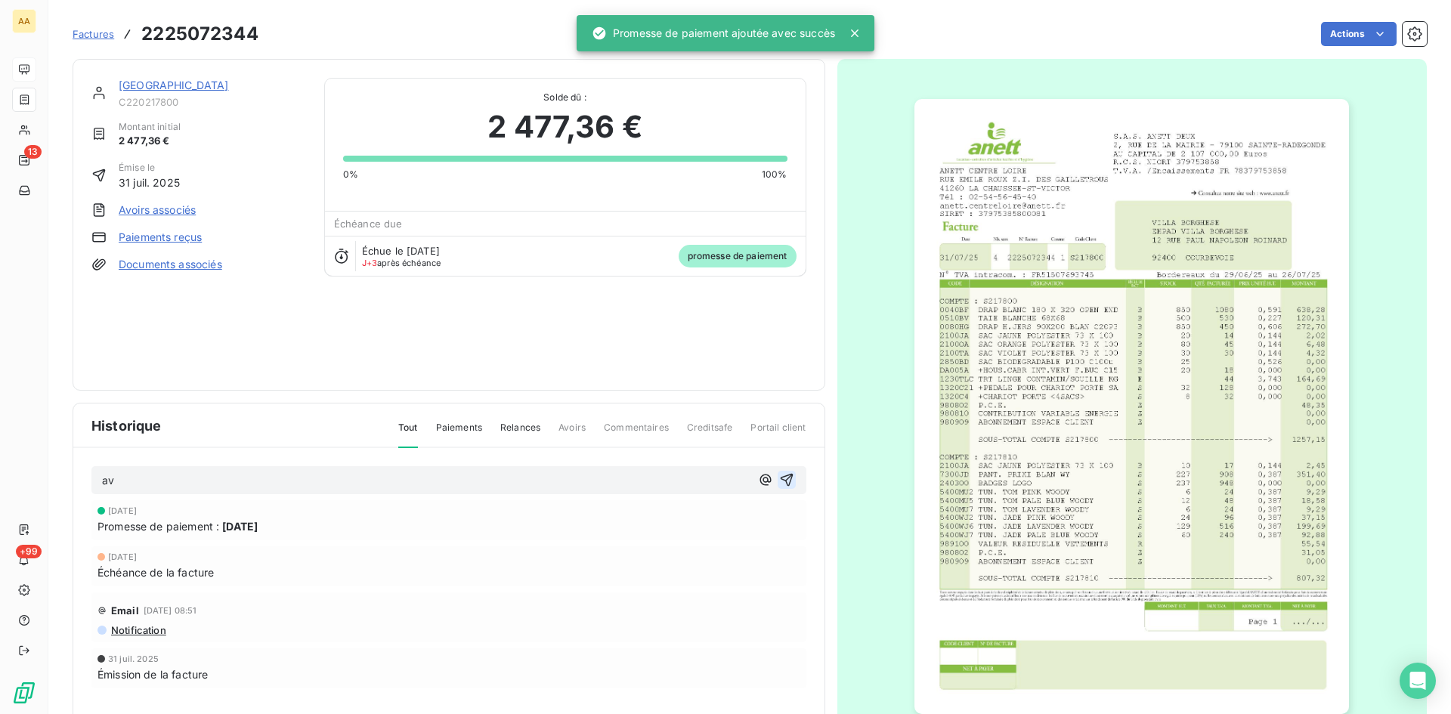
click at [778, 480] on button "button" at bounding box center [787, 480] width 18 height 18
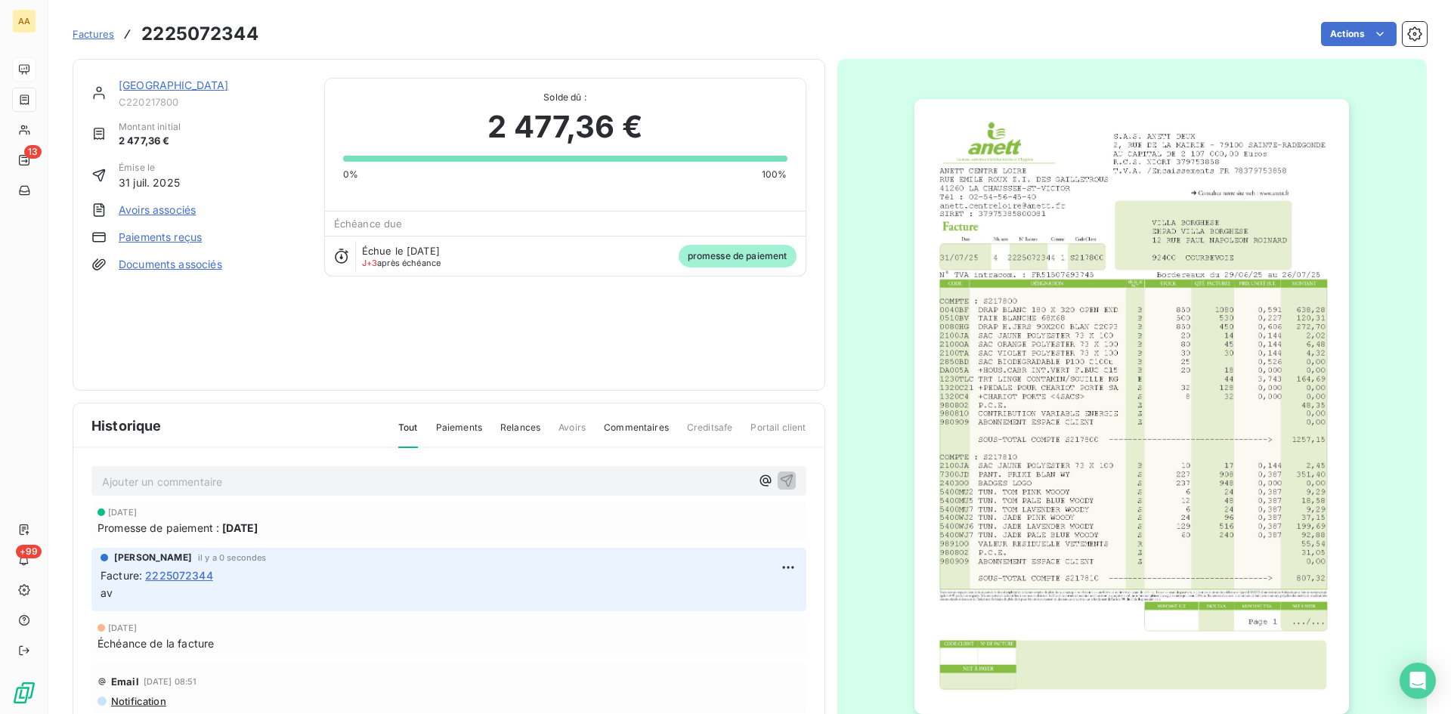
click at [171, 89] on link "[GEOGRAPHIC_DATA]" at bounding box center [174, 85] width 110 height 13
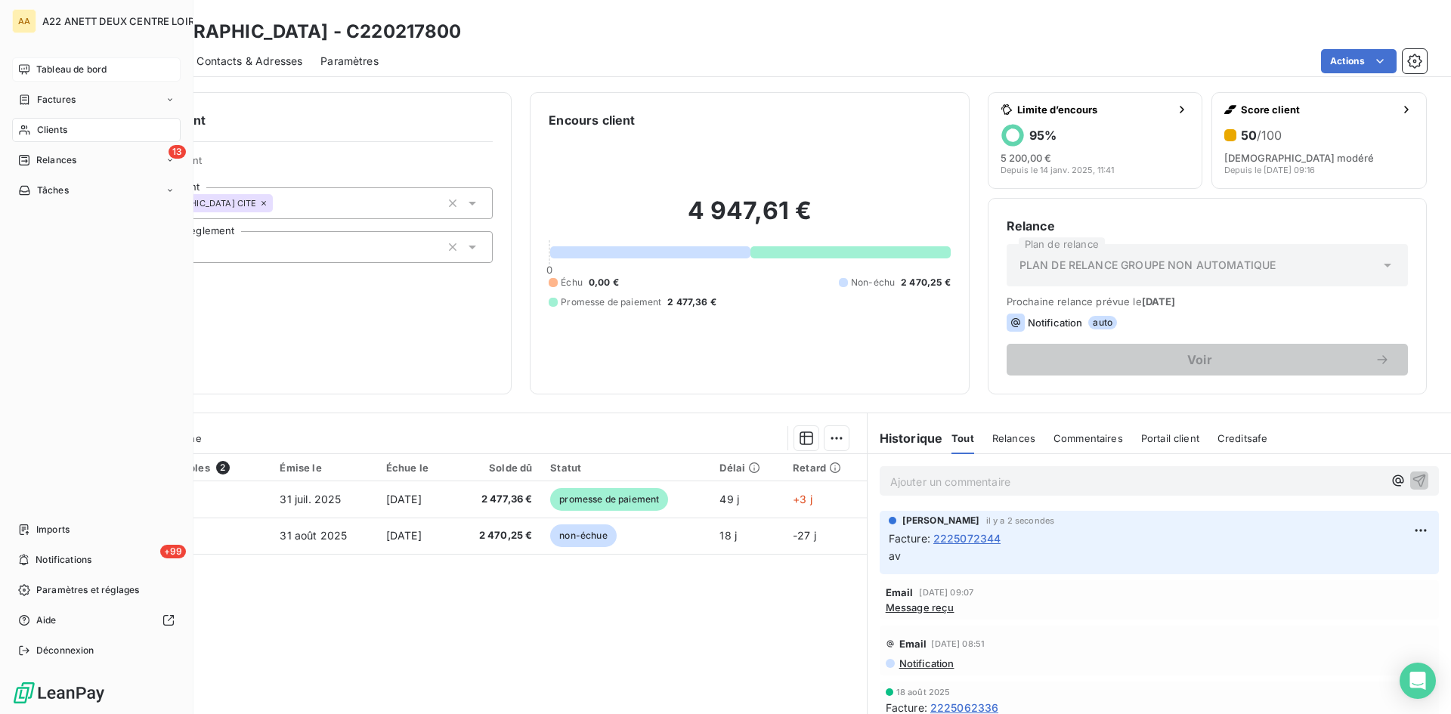
click at [57, 94] on span "Factures" at bounding box center [56, 100] width 39 height 14
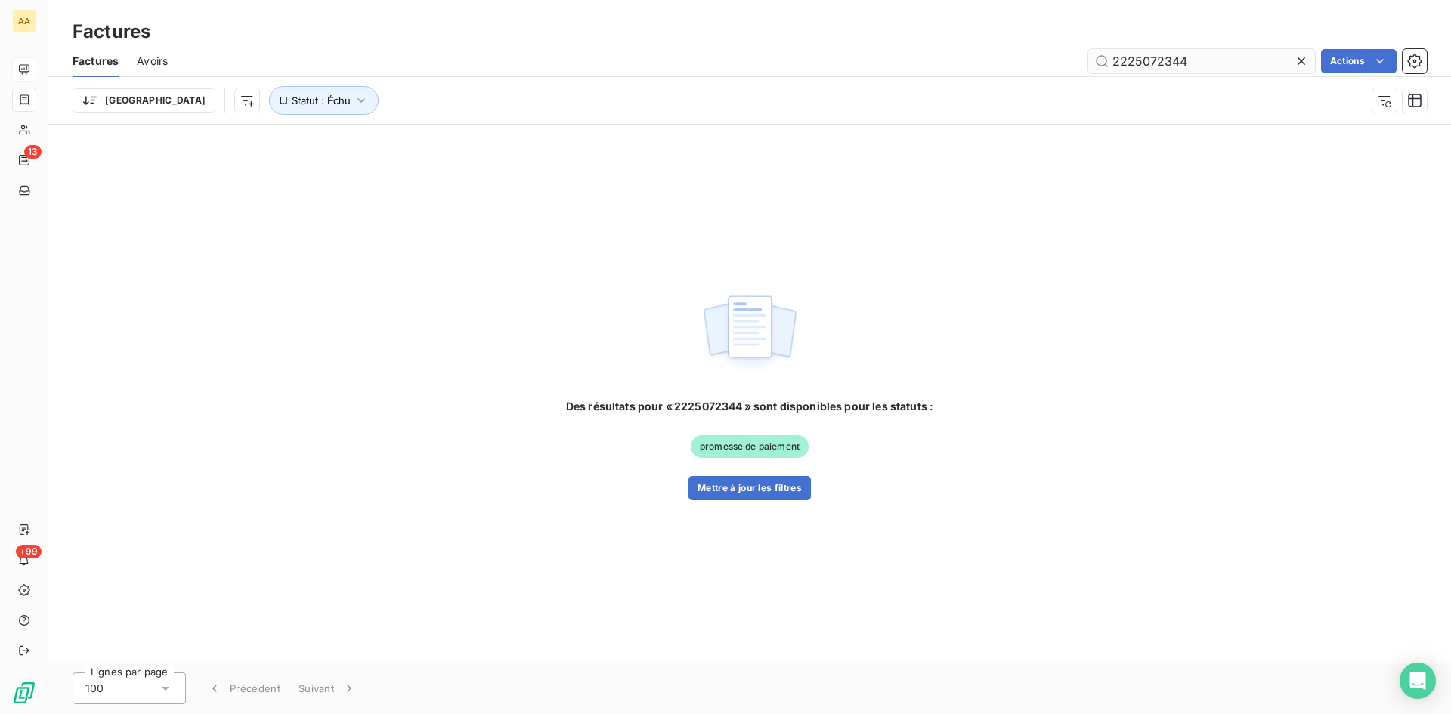
drag, startPoint x: 1206, startPoint y: 63, endPoint x: 1165, endPoint y: 57, distance: 41.3
click at [1165, 57] on input "2225072344" at bounding box center [1201, 61] width 227 height 24
type input "2225072486"
click at [770, 487] on button "Mettre à jour les filtres" at bounding box center [749, 488] width 122 height 24
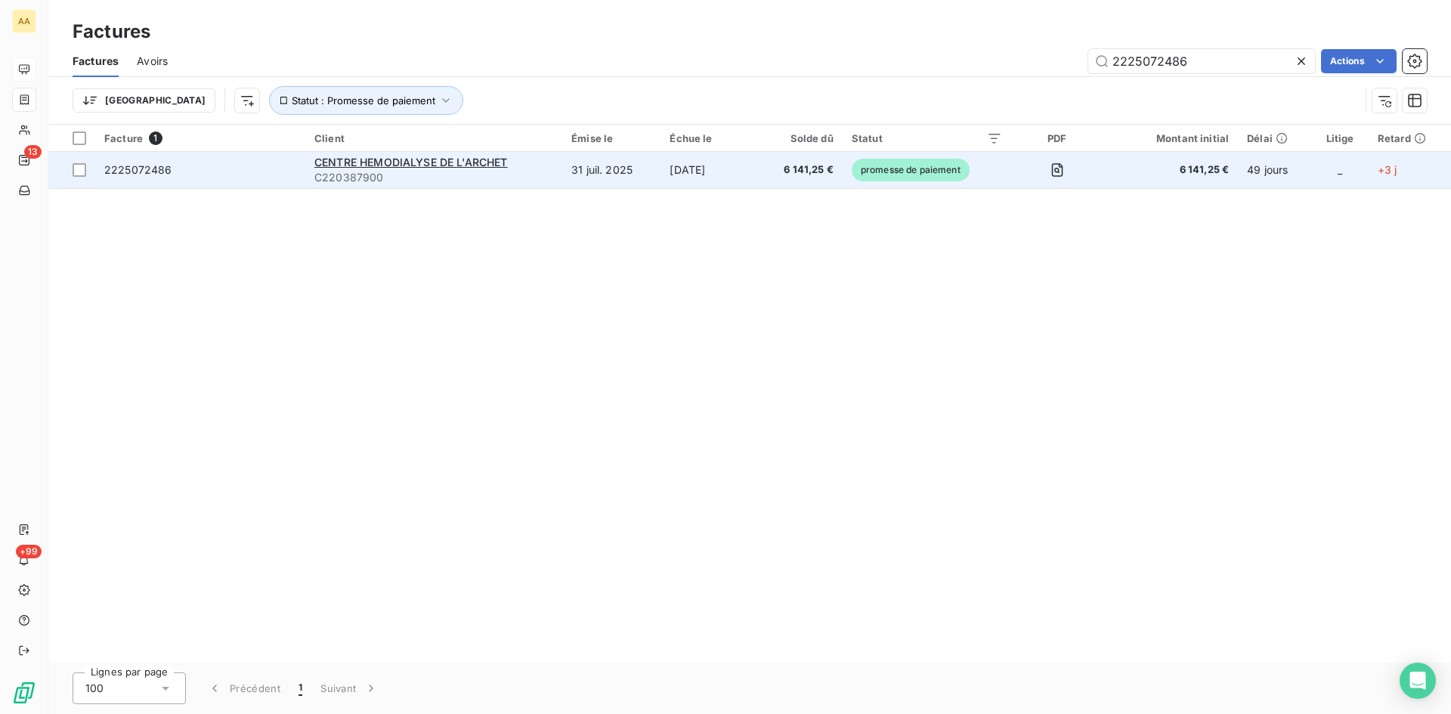
click at [383, 170] on span "C220387900" at bounding box center [433, 177] width 239 height 15
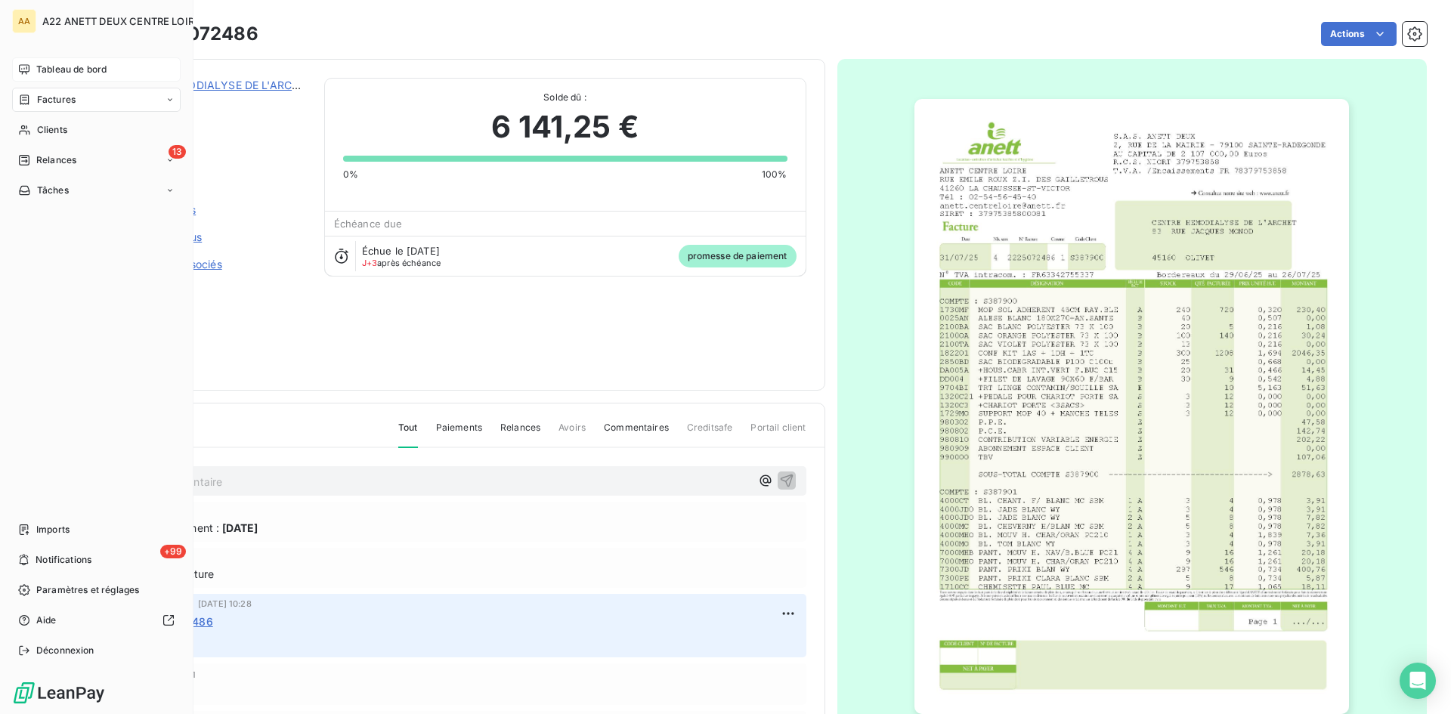
click at [38, 101] on span "Factures" at bounding box center [56, 100] width 39 height 14
click at [39, 129] on span "Clients" at bounding box center [52, 130] width 30 height 14
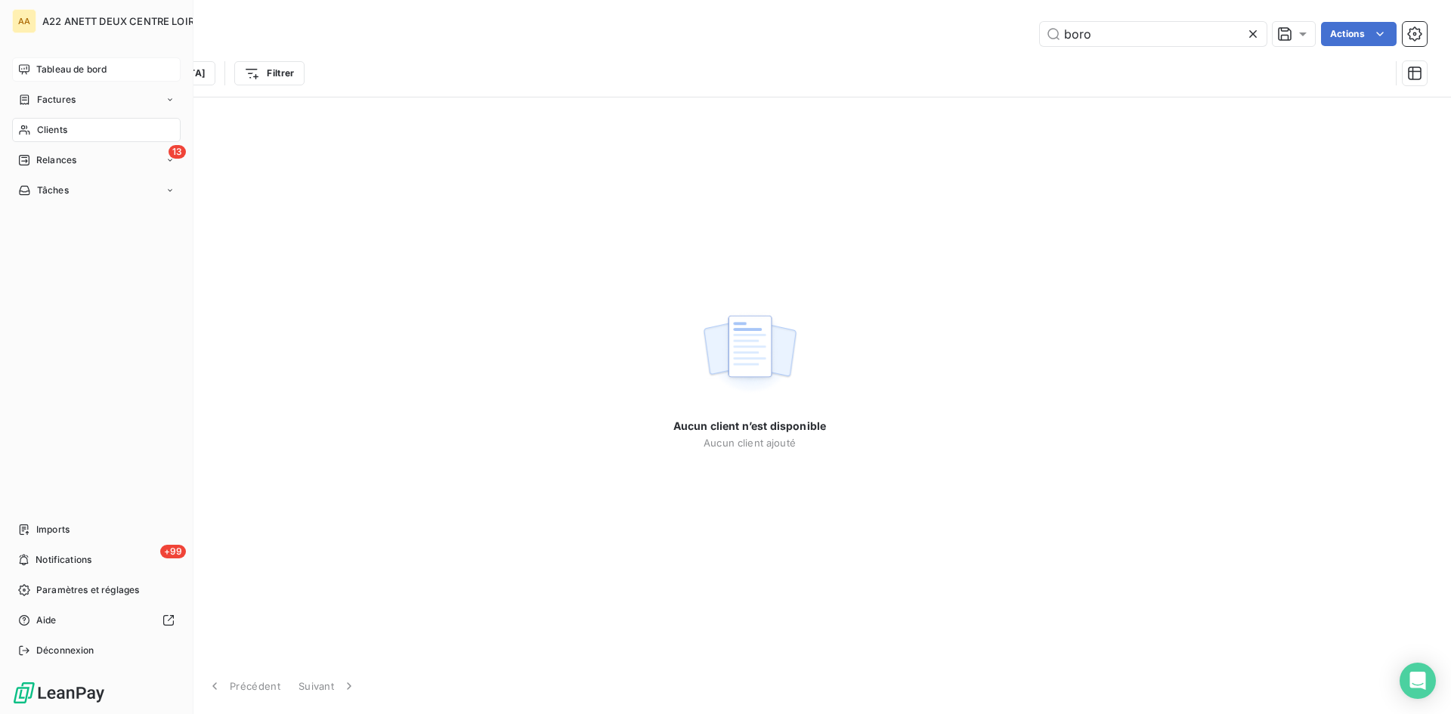
click at [45, 98] on span "Factures" at bounding box center [56, 100] width 39 height 14
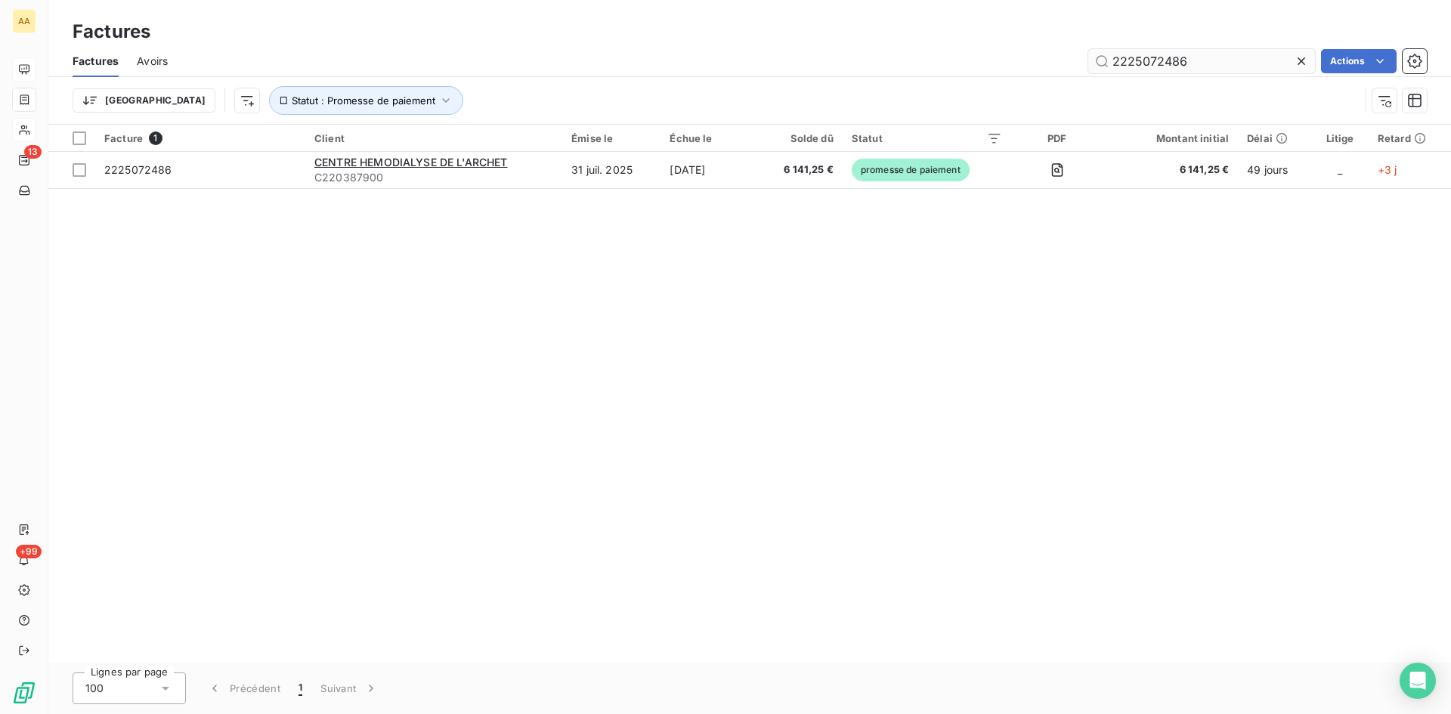
drag, startPoint x: 1222, startPoint y: 63, endPoint x: 1146, endPoint y: 58, distance: 76.5
click at [1146, 58] on input "2225072486" at bounding box center [1201, 61] width 227 height 24
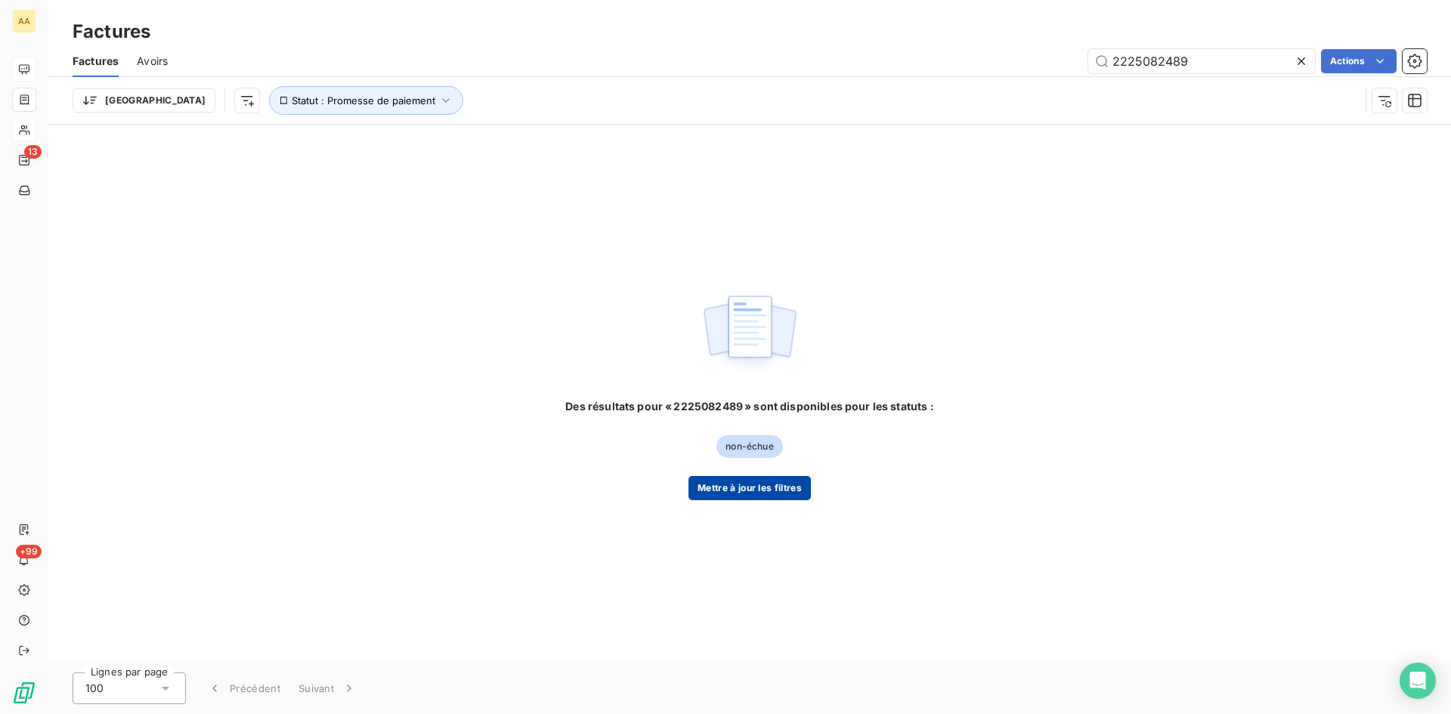
type input "2225082489"
click at [761, 482] on button "Mettre à jour les filtres" at bounding box center [749, 488] width 122 height 24
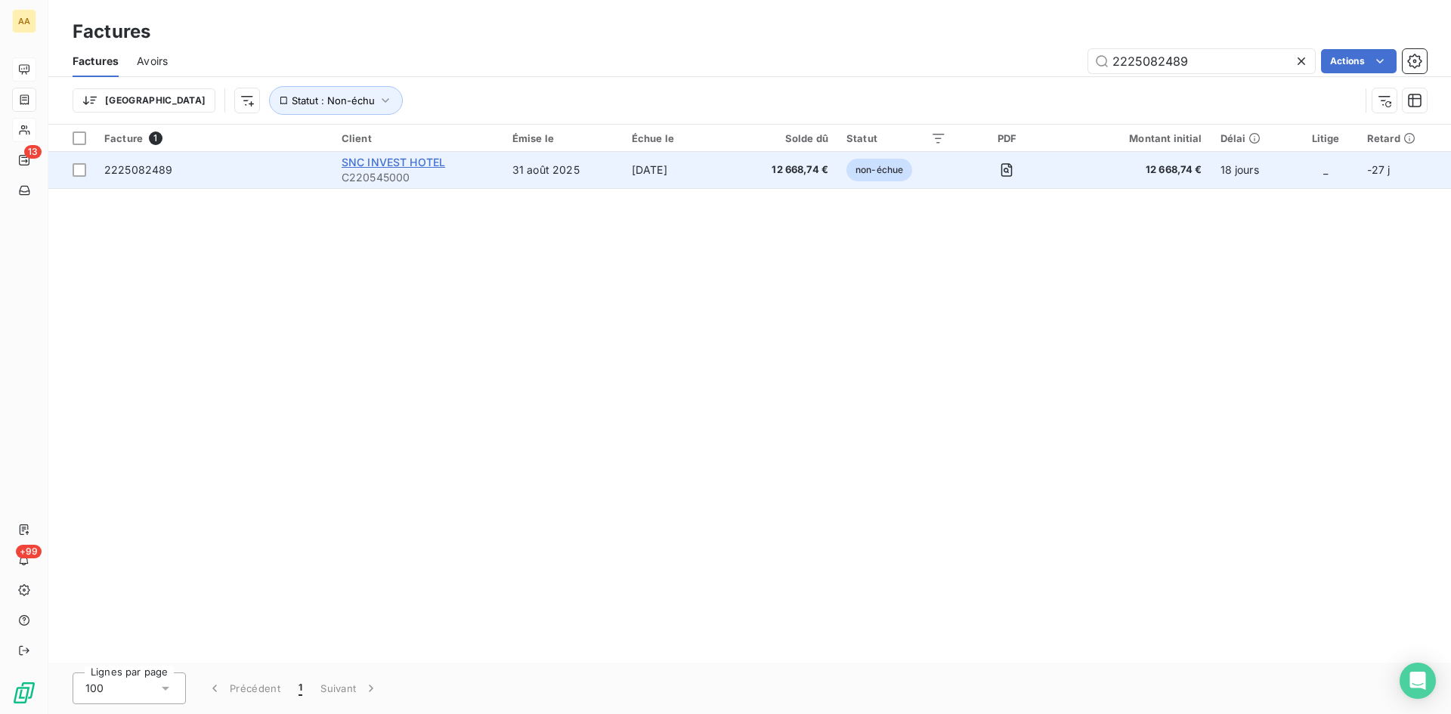
click at [387, 167] on span "SNC INVEST HOTEL" at bounding box center [394, 162] width 104 height 13
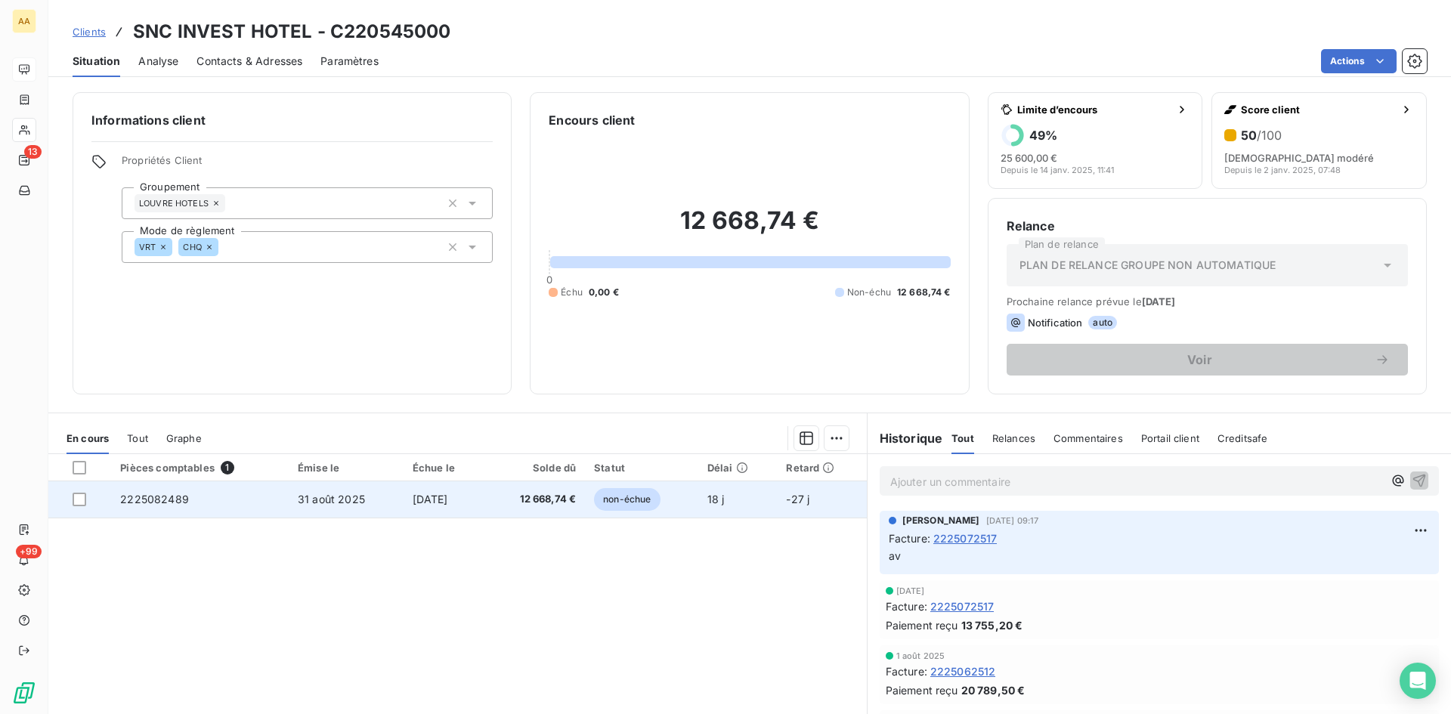
click at [163, 500] on span "2225082489" at bounding box center [154, 499] width 69 height 13
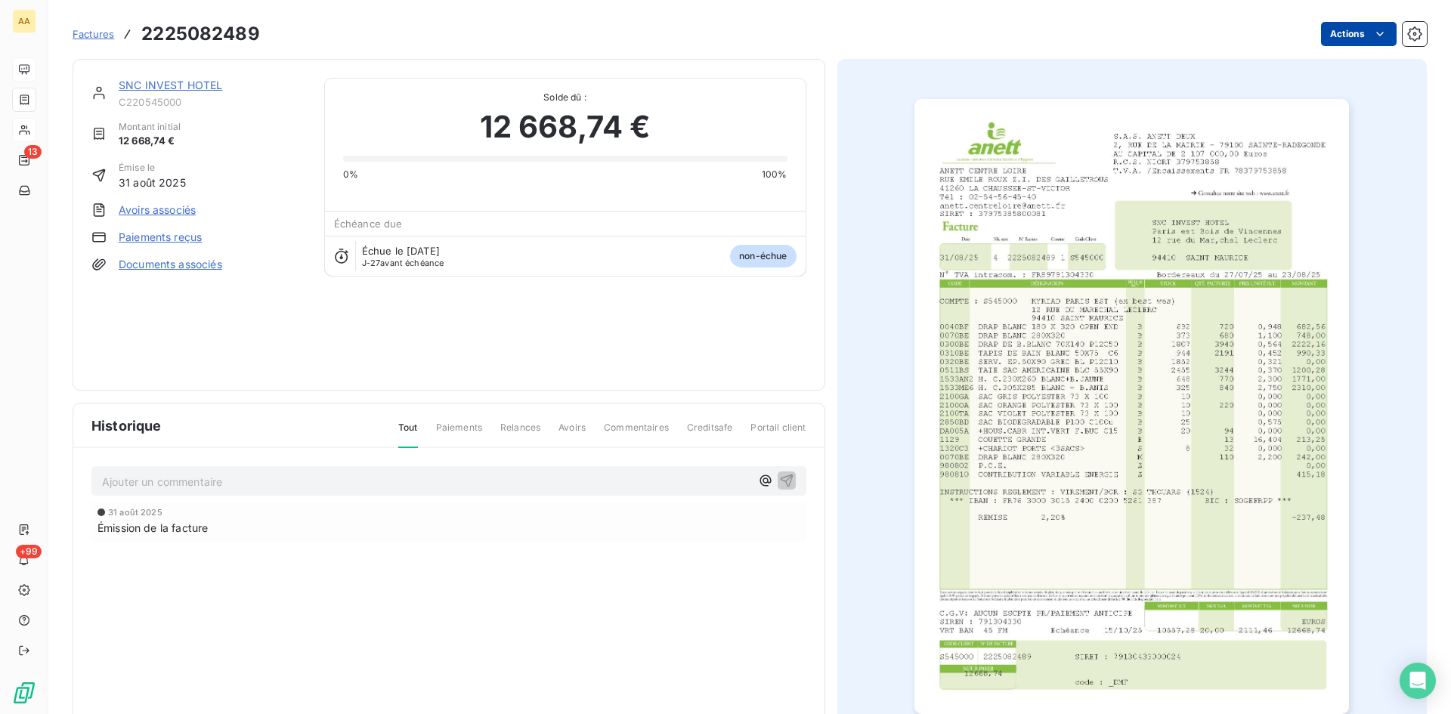
click at [1338, 31] on html "AA 13 +99 Factures 2225082489 Actions SNC INVEST HOTEL C220545000 Montant initi…" at bounding box center [725, 357] width 1451 height 714
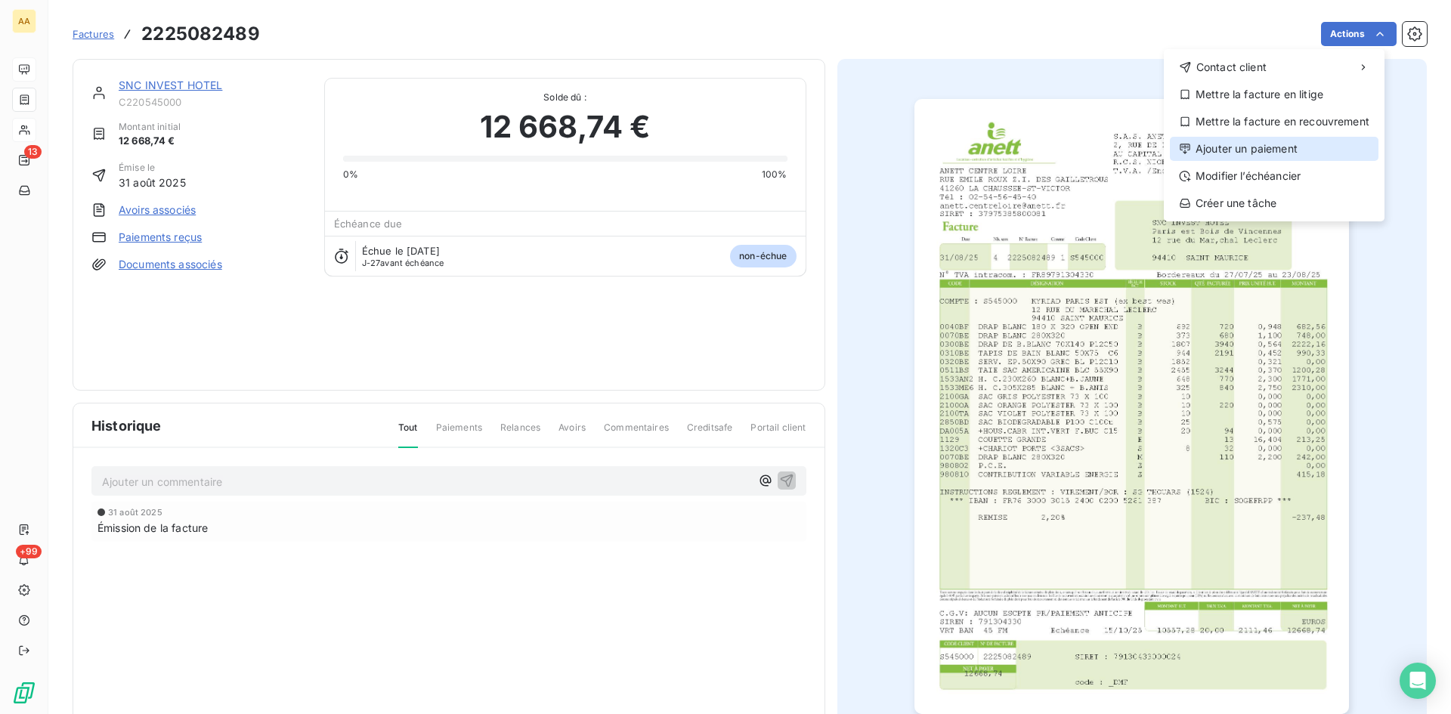
click at [1264, 150] on div "Ajouter un paiement" at bounding box center [1274, 149] width 209 height 24
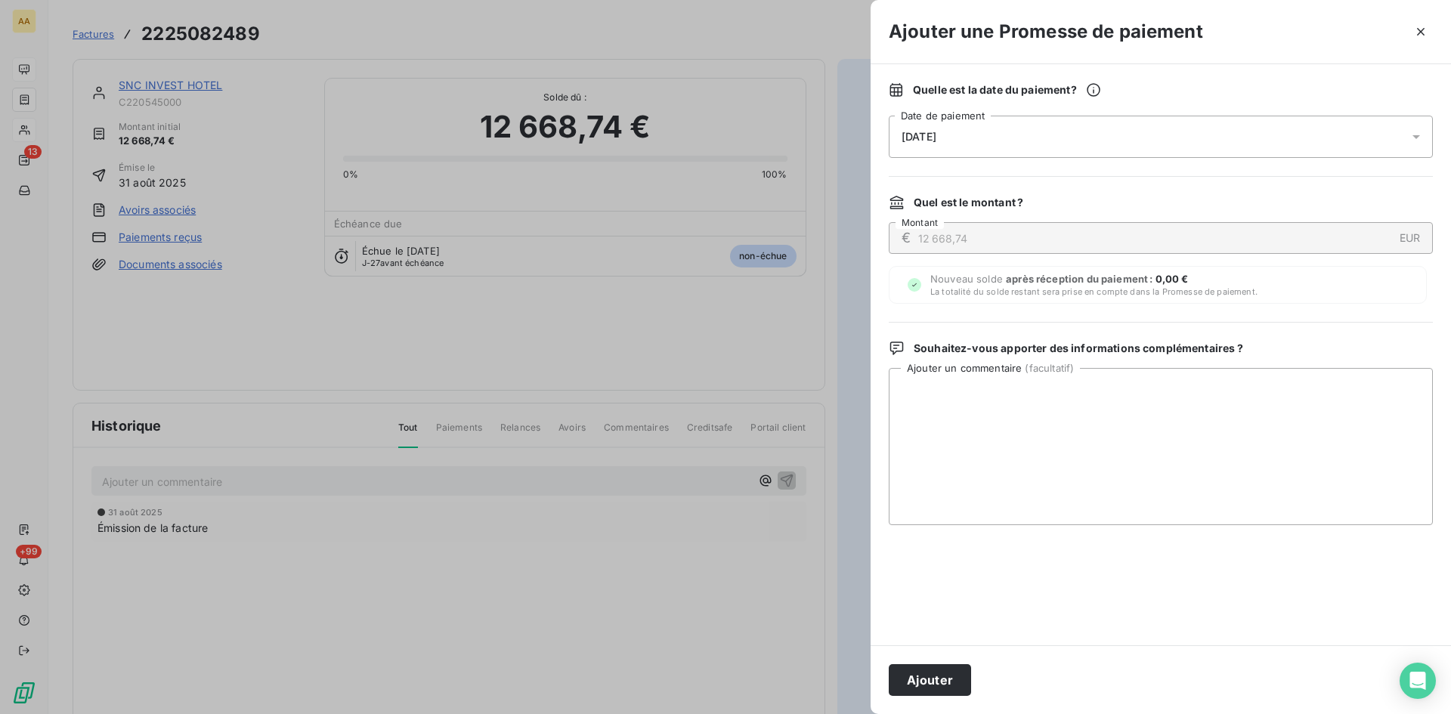
click at [1010, 114] on div "Quelle est la date du paiement ? [DATE] Date de paiement" at bounding box center [1161, 120] width 544 height 76
click at [949, 143] on div "[DATE]" at bounding box center [1161, 137] width 544 height 42
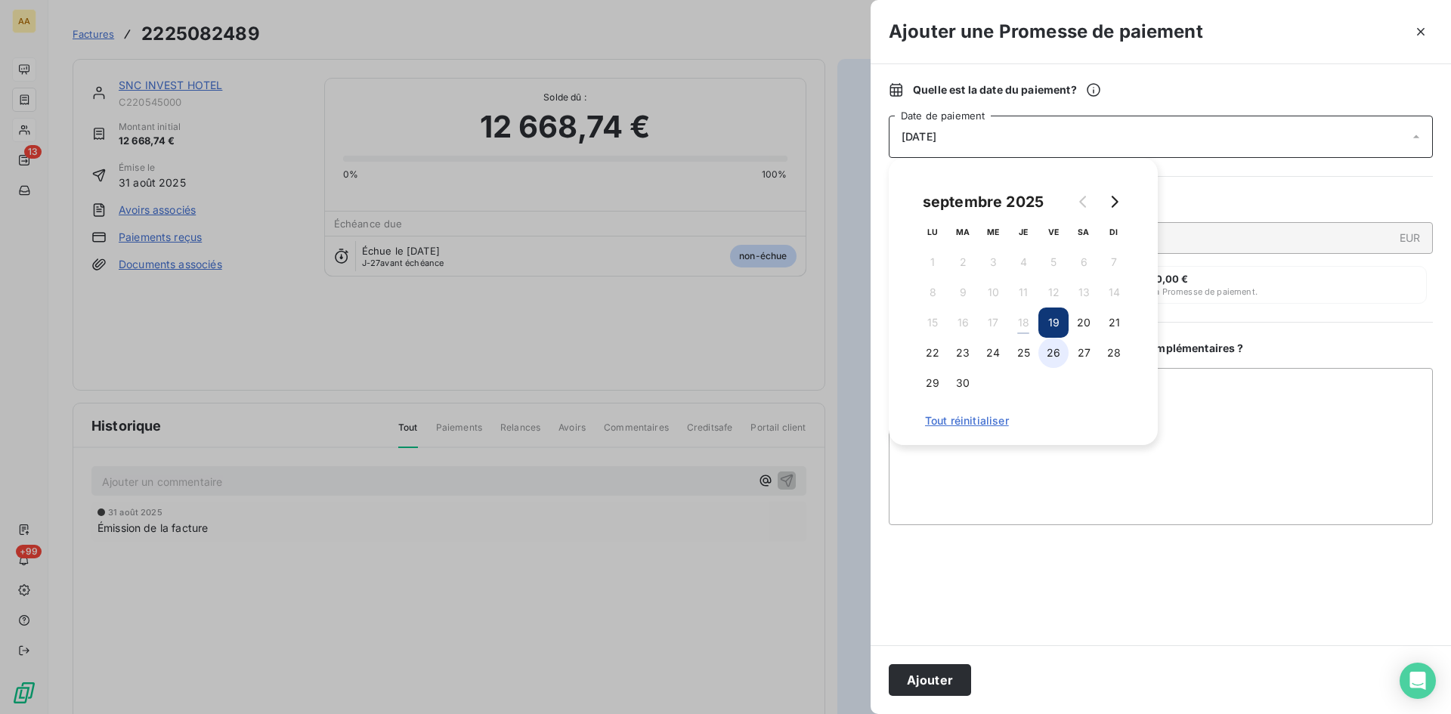
click at [1055, 348] on button "26" at bounding box center [1053, 353] width 30 height 30
click at [948, 673] on button "Ajouter" at bounding box center [930, 680] width 82 height 32
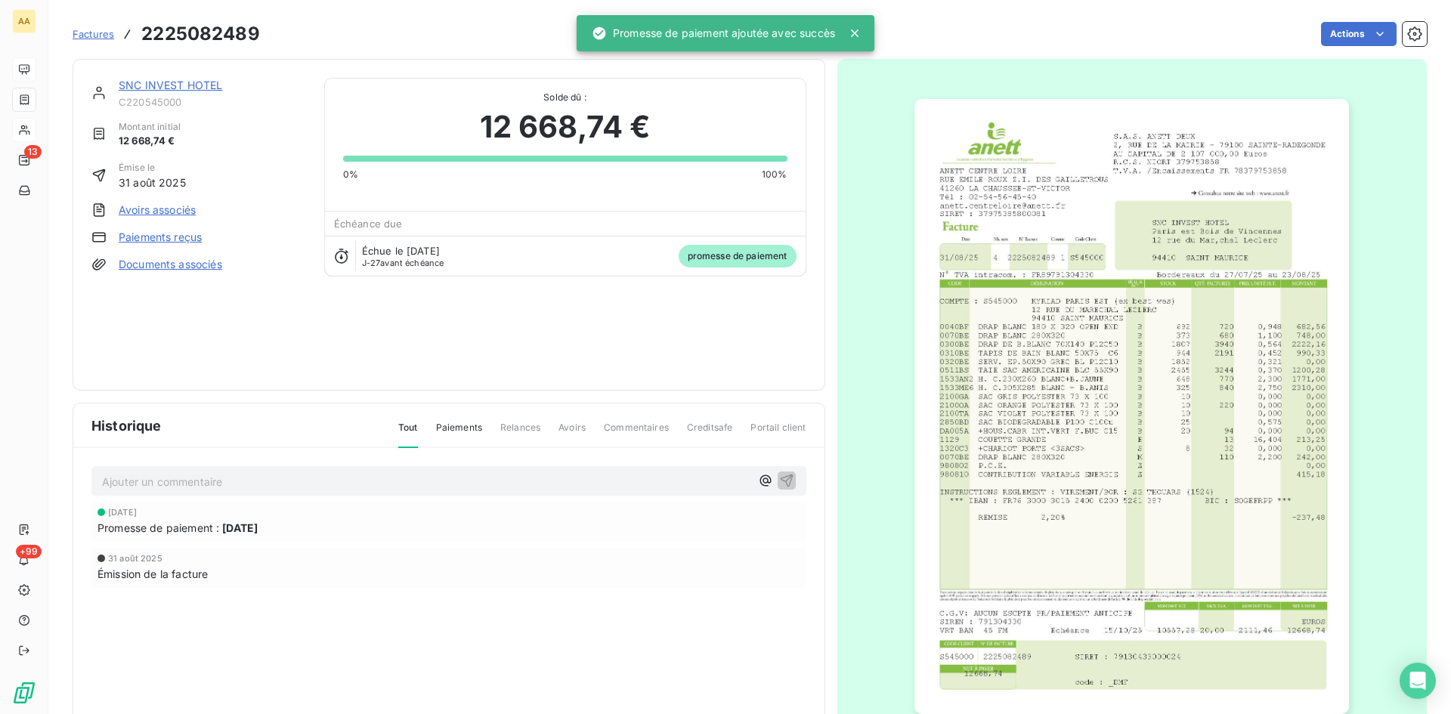
click at [645, 481] on p "Ajouter un commentaire ﻿" at bounding box center [426, 481] width 648 height 19
click at [779, 472] on icon "button" at bounding box center [786, 479] width 15 height 15
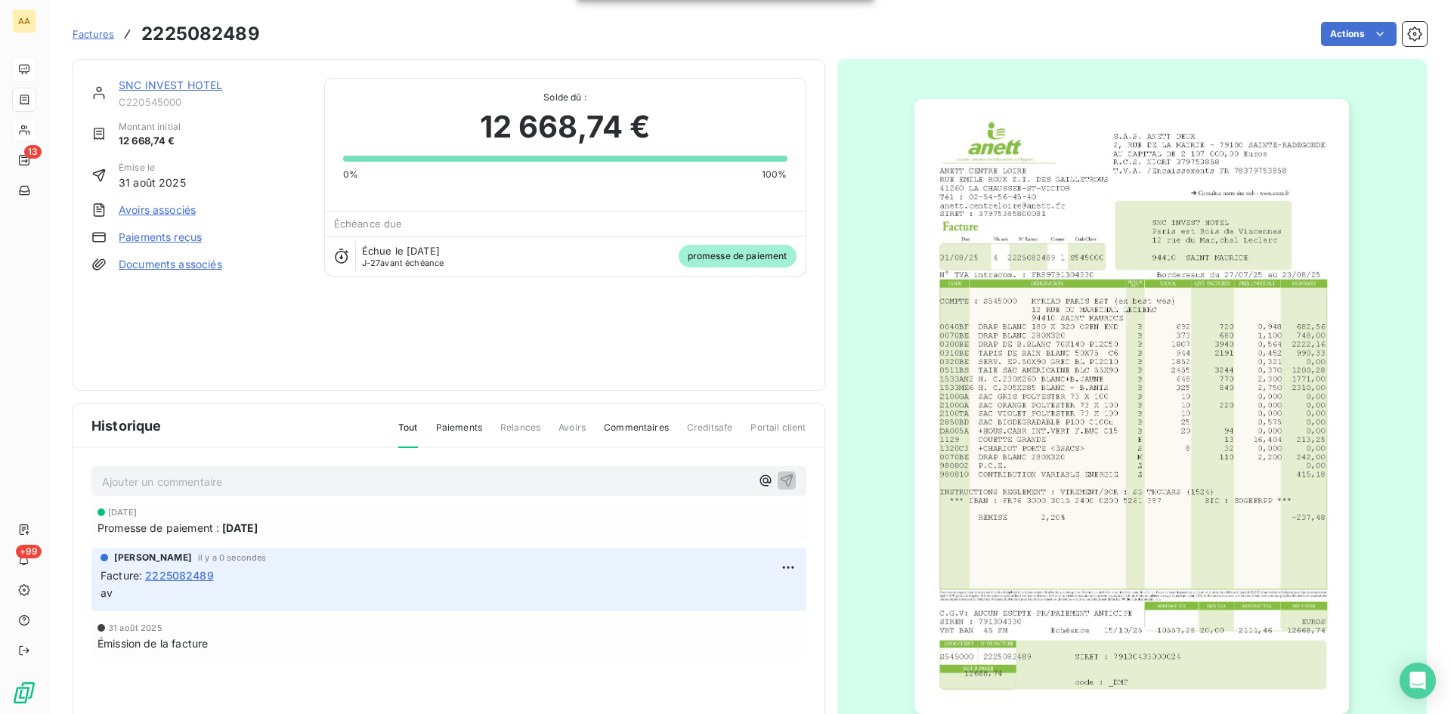
click at [184, 85] on link "SNC INVEST HOTEL" at bounding box center [171, 85] width 104 height 13
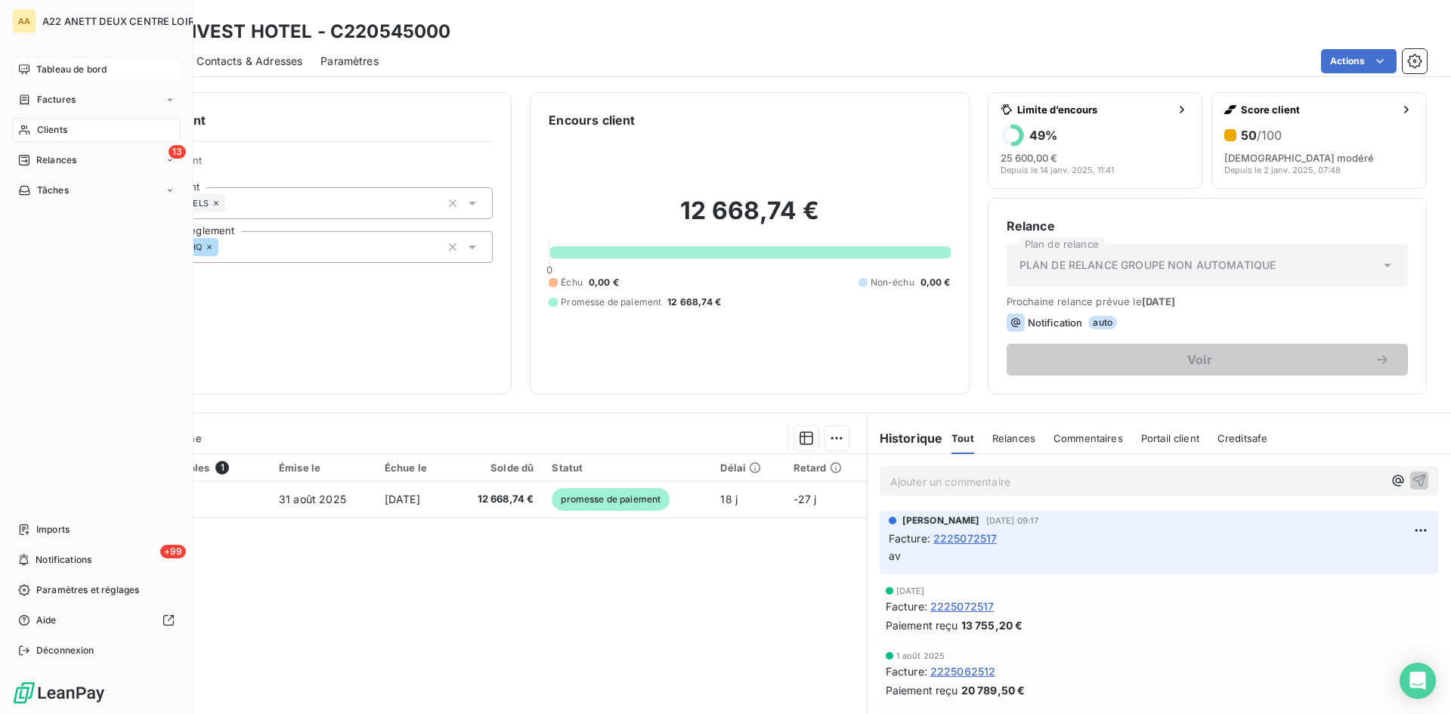
click at [57, 99] on span "Factures" at bounding box center [56, 100] width 39 height 14
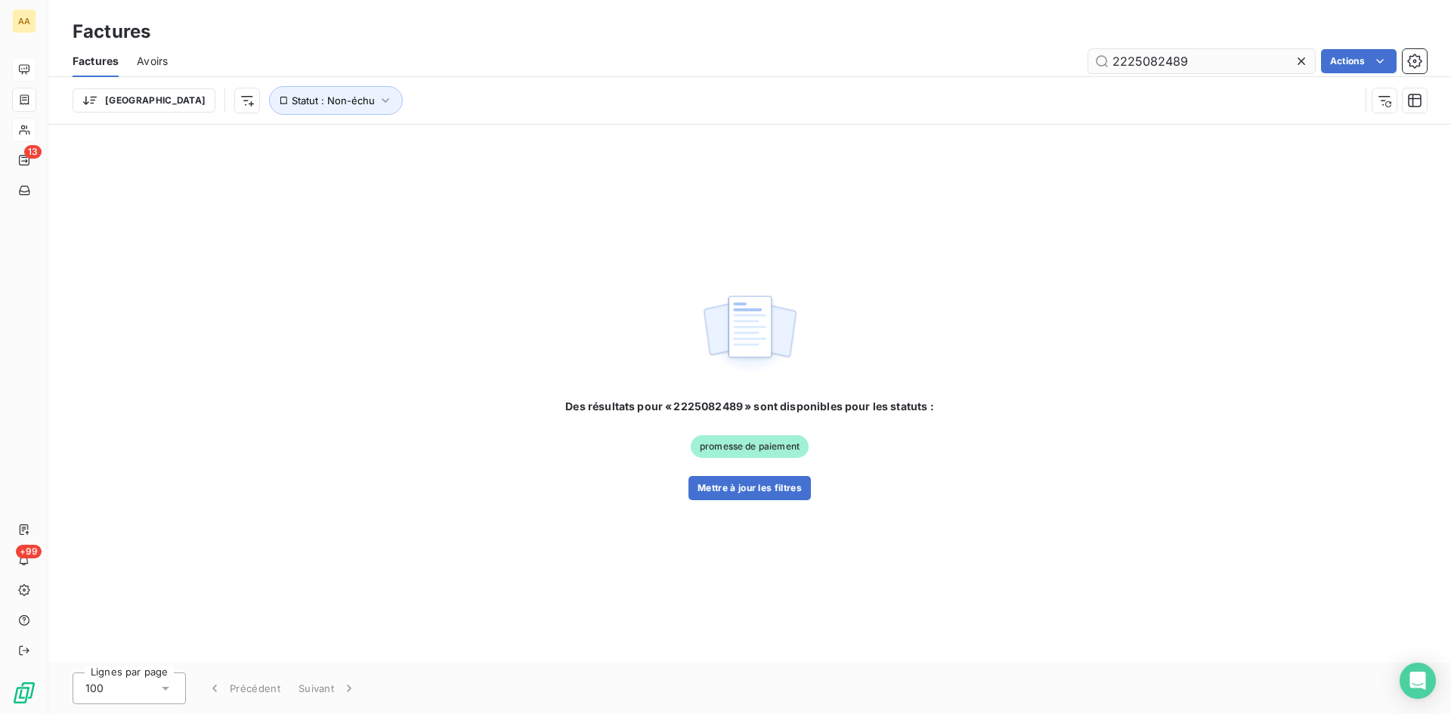
click at [1177, 62] on input "2225082489" at bounding box center [1201, 61] width 227 height 24
drag, startPoint x: 1196, startPoint y: 60, endPoint x: 1165, endPoint y: 53, distance: 31.9
click at [1165, 53] on input "2225082489" at bounding box center [1201, 61] width 227 height 24
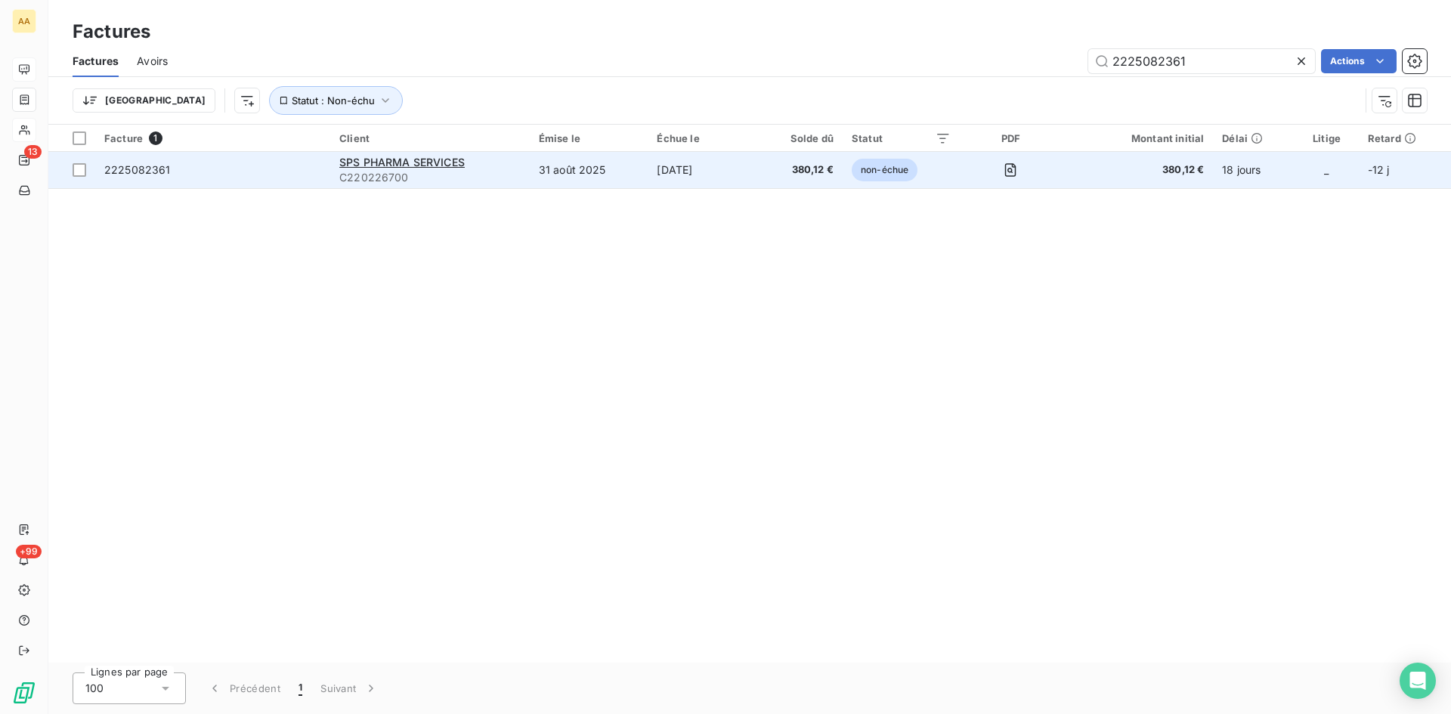
type input "2225082361"
click at [363, 178] on span "C220226700" at bounding box center [429, 177] width 181 height 15
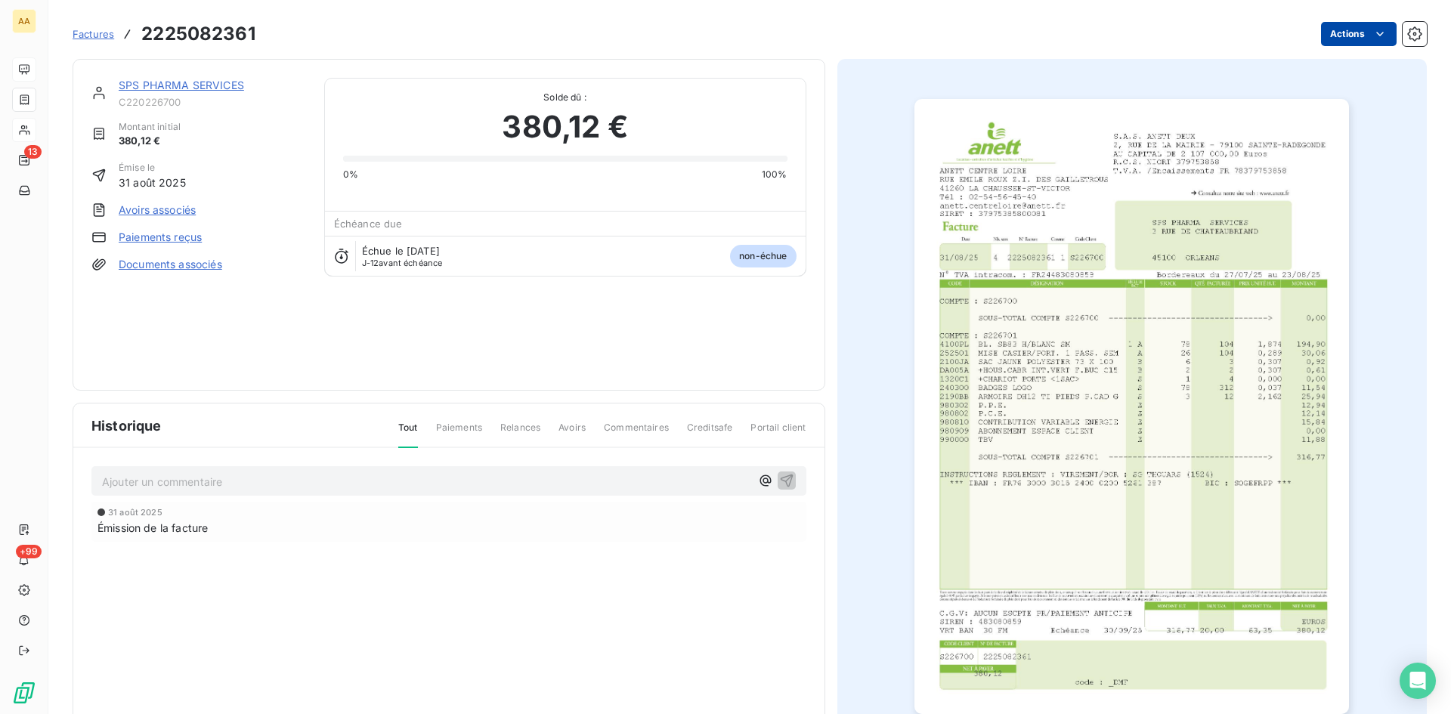
click at [1353, 36] on html "AA 13 +99 Factures 2225082361 Actions SPS PHARMA SERVICES C220226700 Montant in…" at bounding box center [725, 357] width 1451 height 714
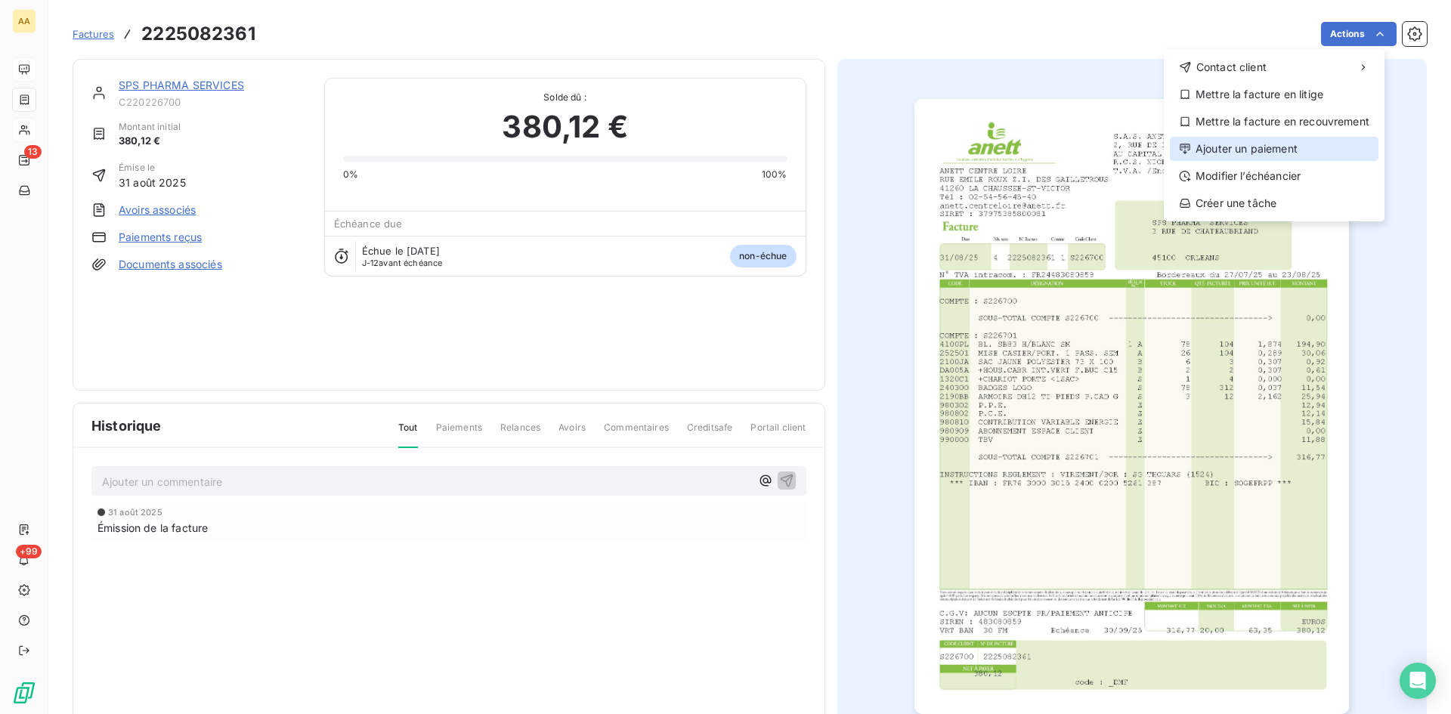
click at [1262, 143] on div "Ajouter un paiement" at bounding box center [1274, 149] width 209 height 24
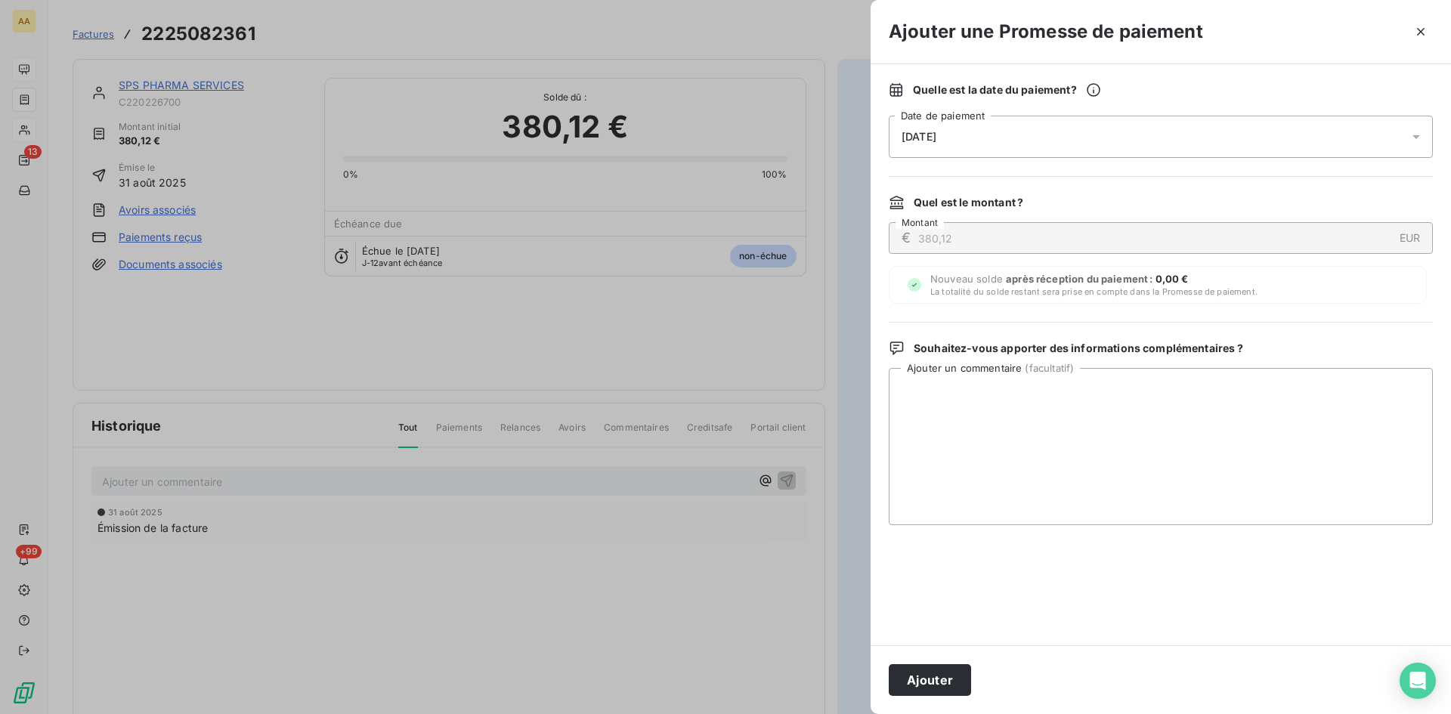
click at [1010, 125] on div "[DATE]" at bounding box center [1161, 137] width 544 height 42
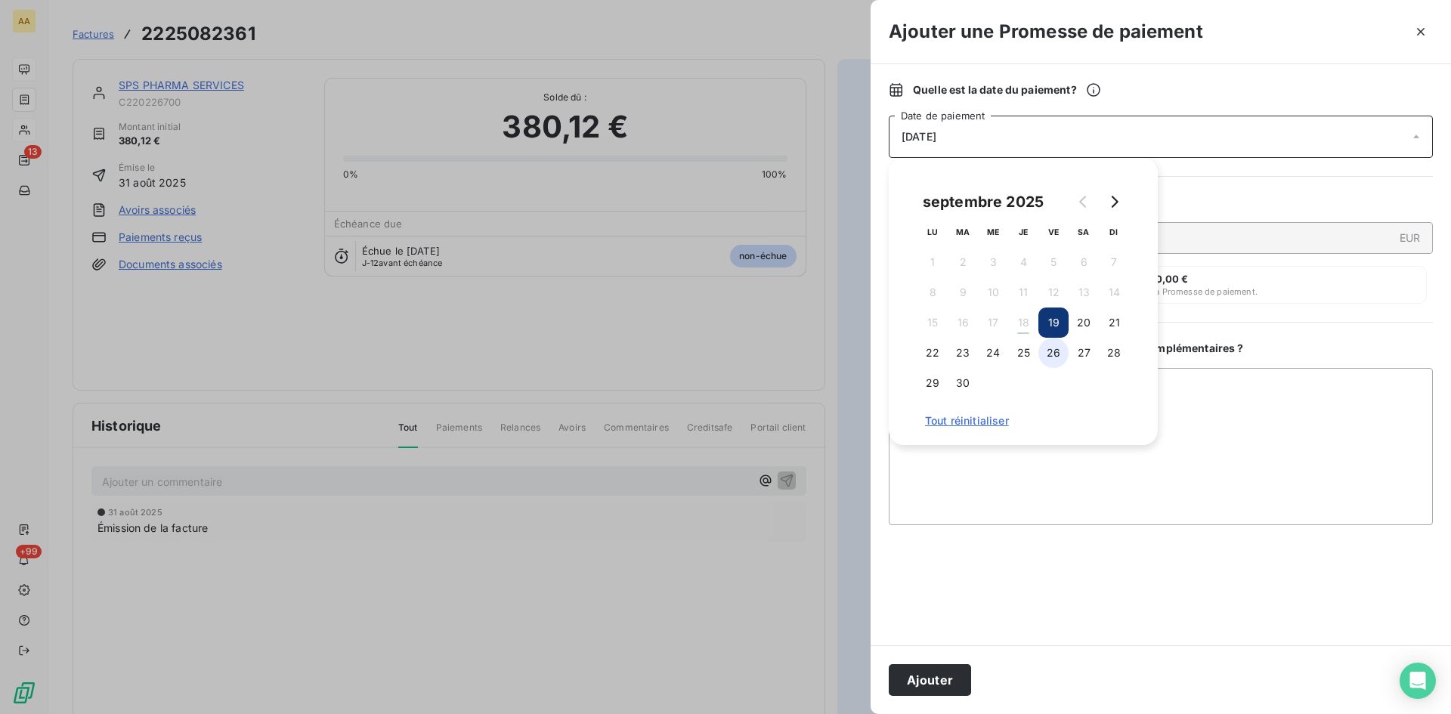
click at [1050, 354] on button "26" at bounding box center [1053, 353] width 30 height 30
click at [931, 695] on button "Ajouter" at bounding box center [930, 680] width 82 height 32
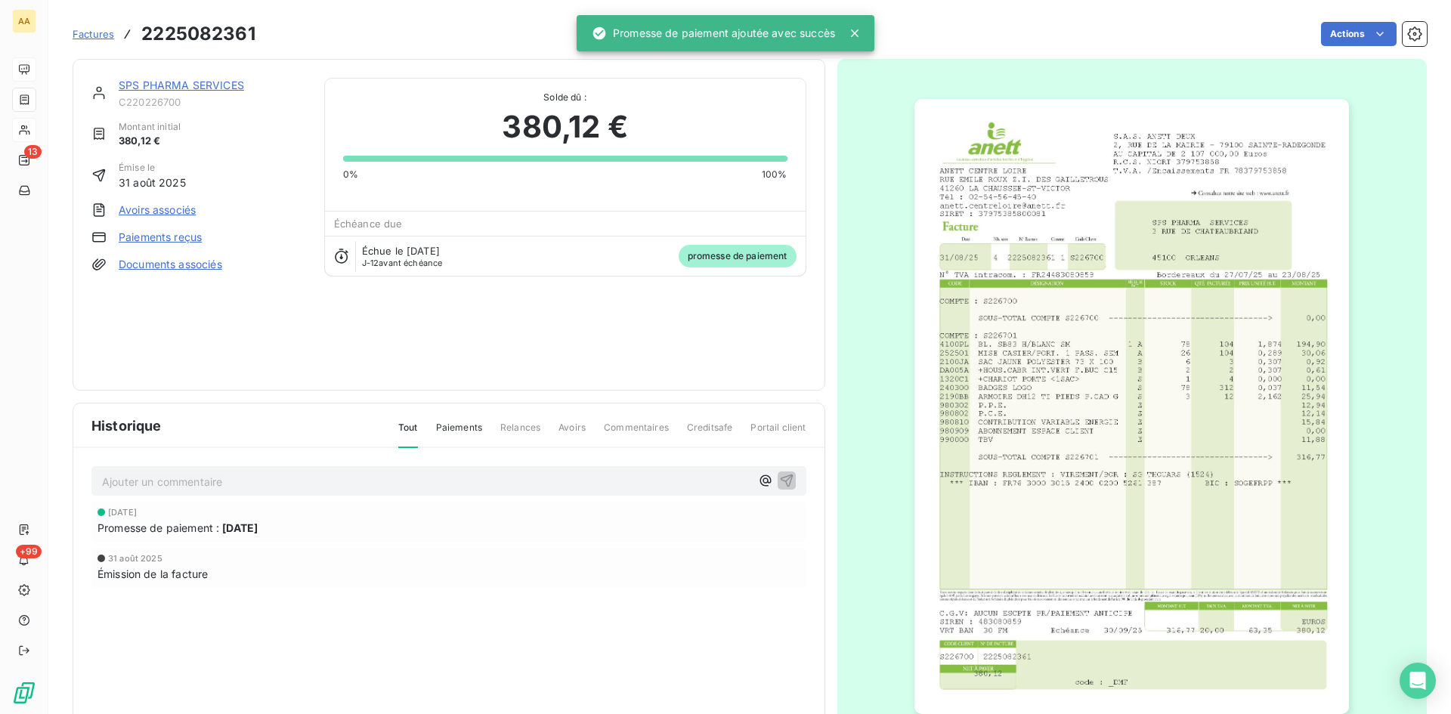
click at [483, 490] on p "Ajouter un commentaire ﻿" at bounding box center [426, 481] width 648 height 19
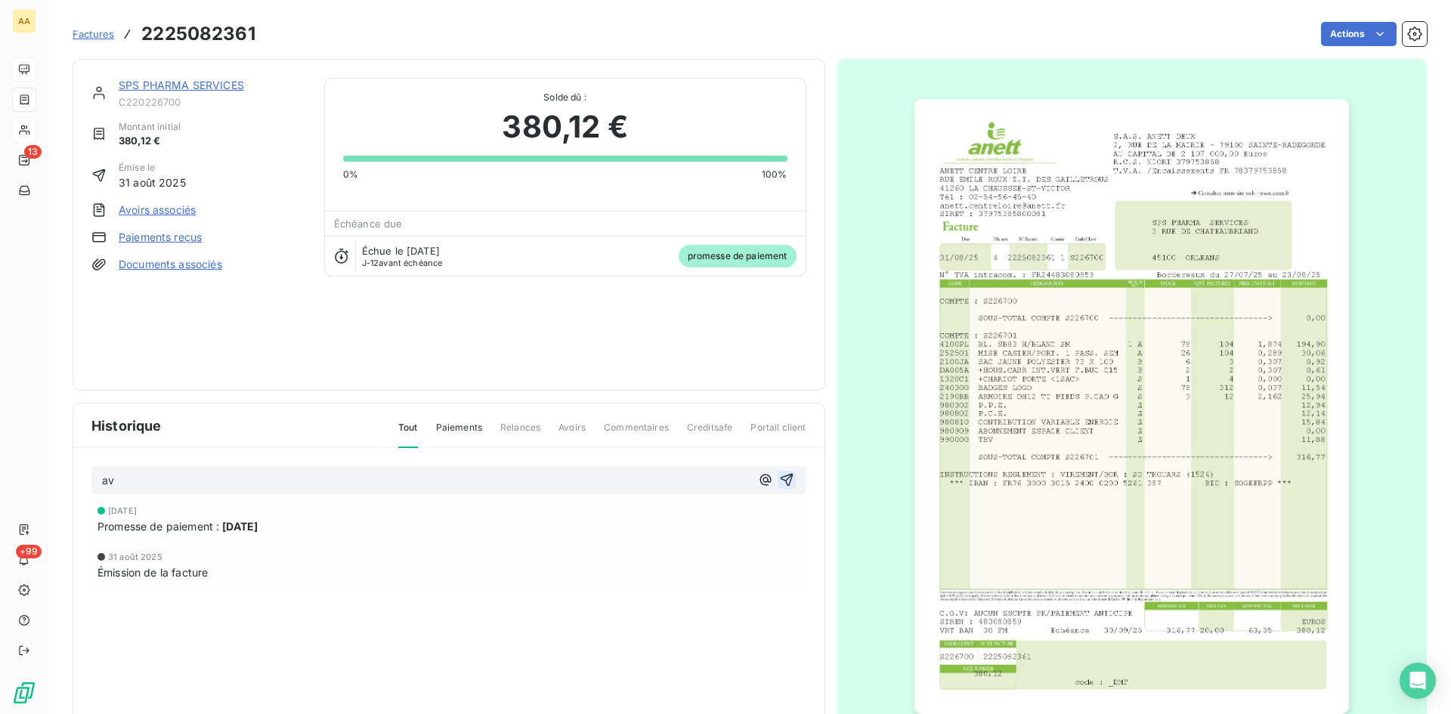
click at [784, 478] on icon "button" at bounding box center [786, 479] width 15 height 15
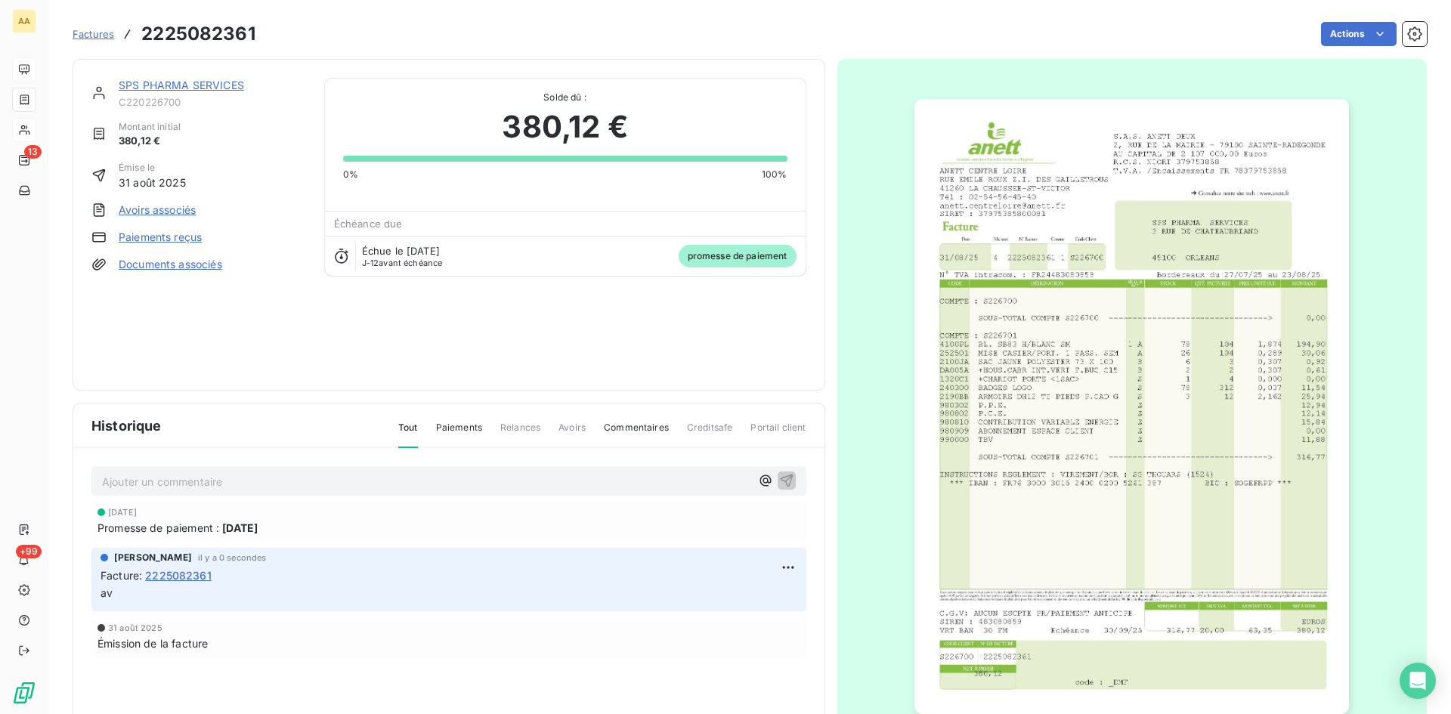
click at [200, 81] on link "SPS PHARMA SERVICES" at bounding box center [181, 85] width 125 height 13
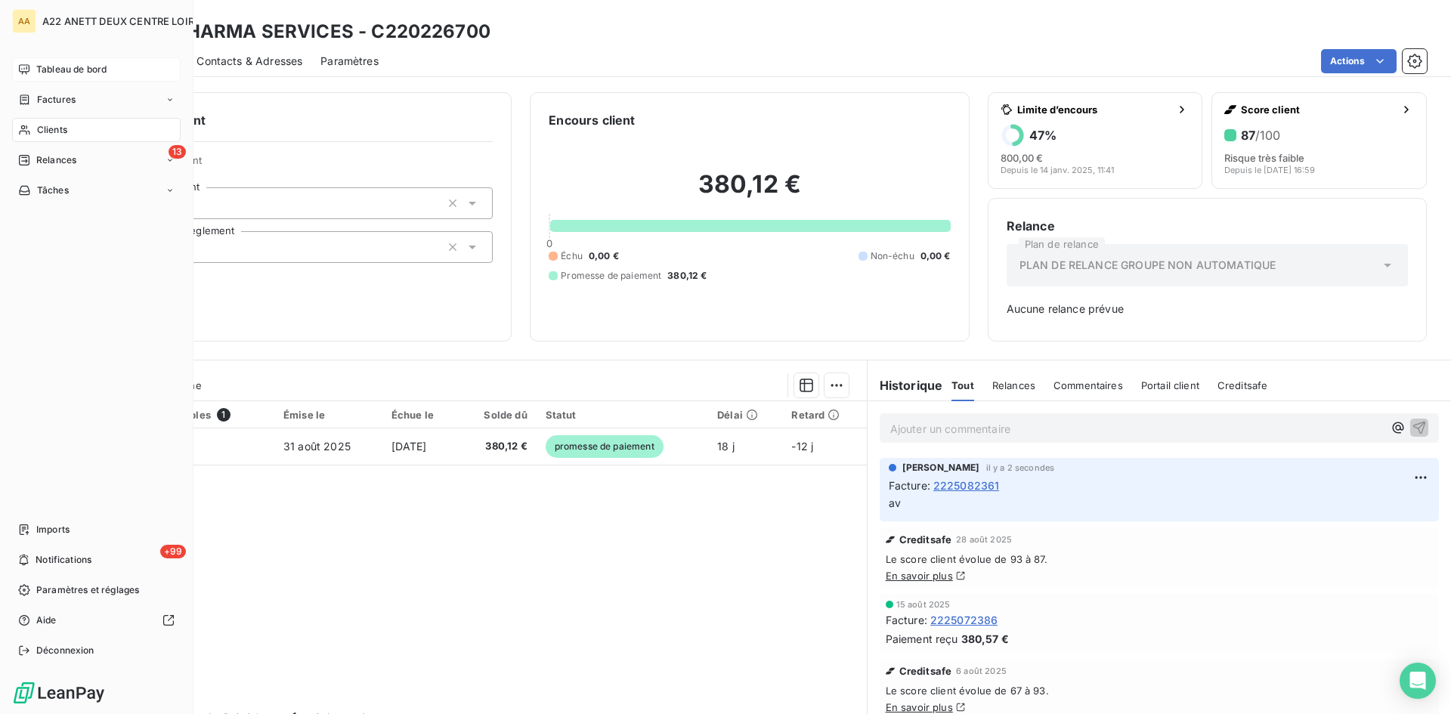
click at [61, 70] on span "Tableau de bord" at bounding box center [71, 70] width 70 height 14
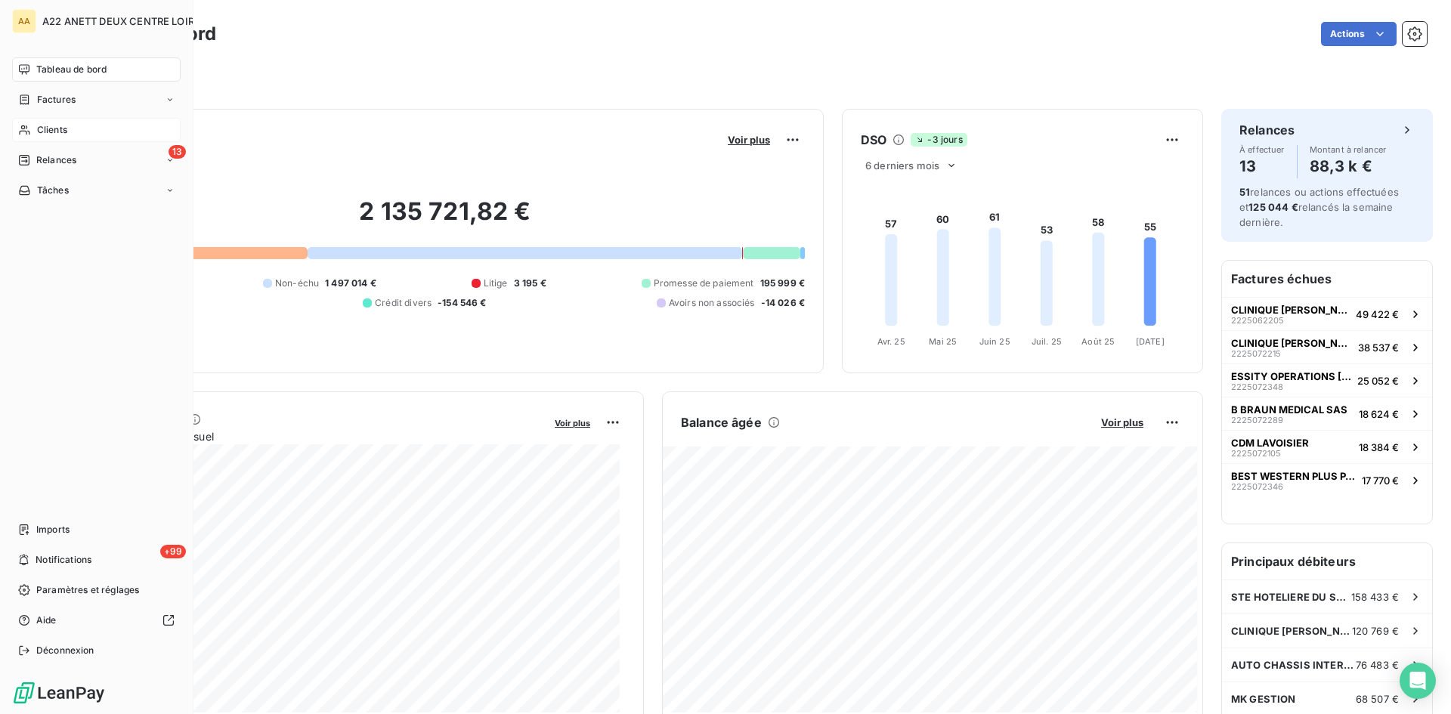
click at [52, 130] on span "Clients" at bounding box center [52, 130] width 30 height 14
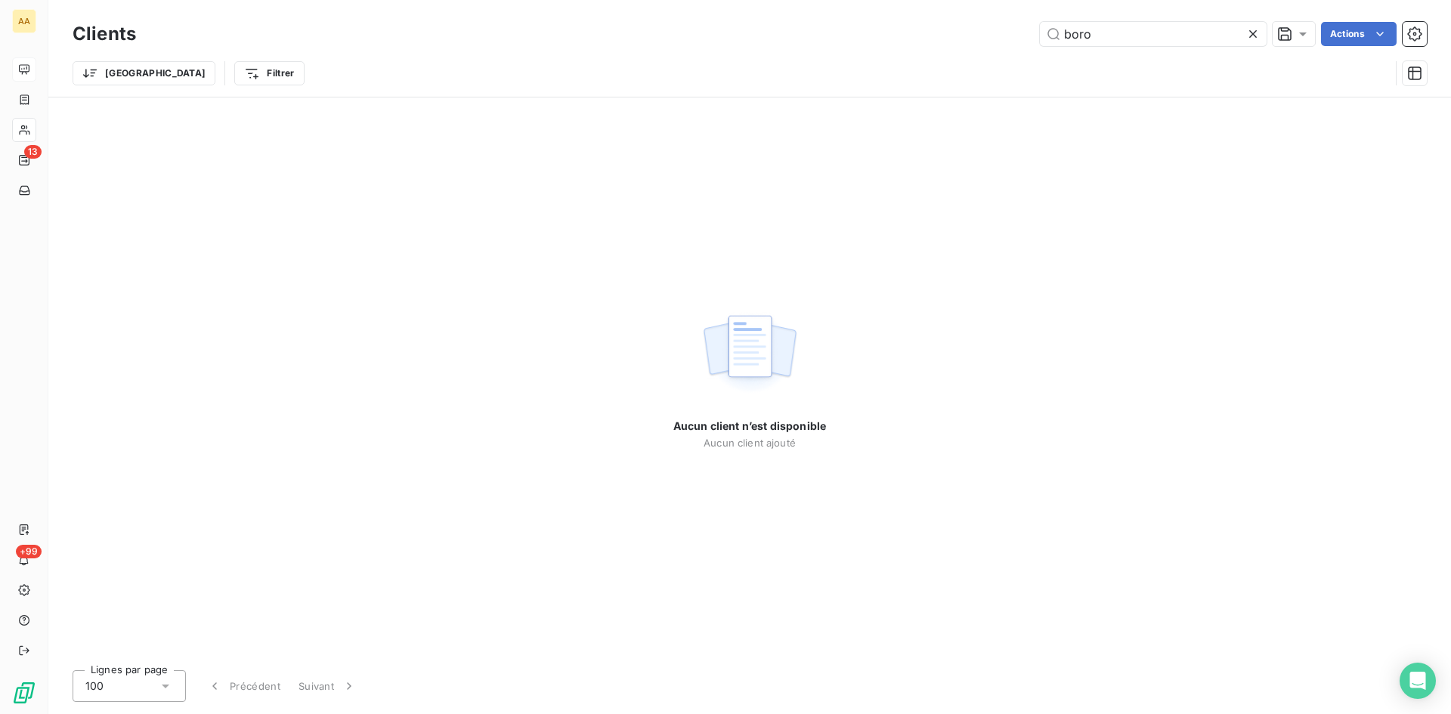
drag, startPoint x: 1107, startPoint y: 36, endPoint x: 1024, endPoint y: 36, distance: 83.1
click at [1024, 36] on div "boro Actions" at bounding box center [790, 34] width 1273 height 24
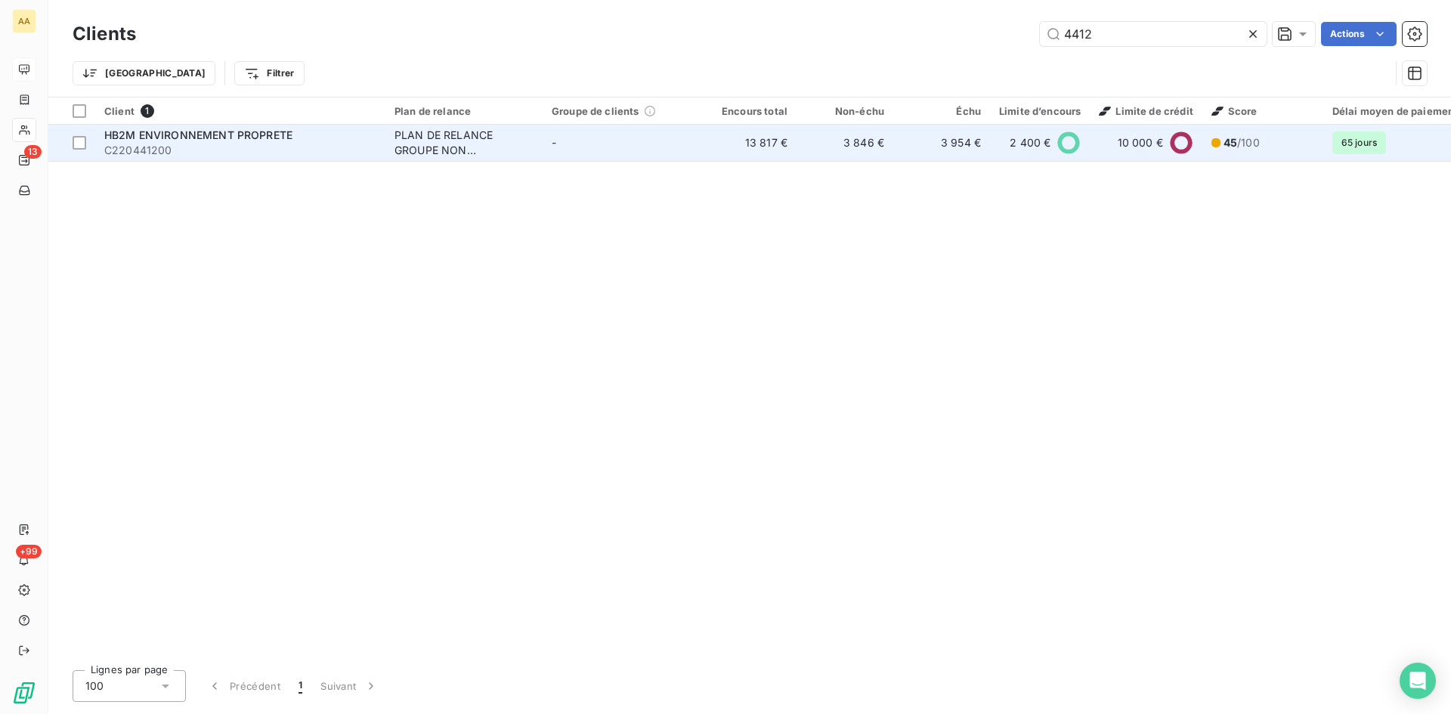
type input "4412"
click at [453, 132] on div "PLAN DE RELANCE GROUPE NON AUTOMATIQUE" at bounding box center [463, 143] width 139 height 30
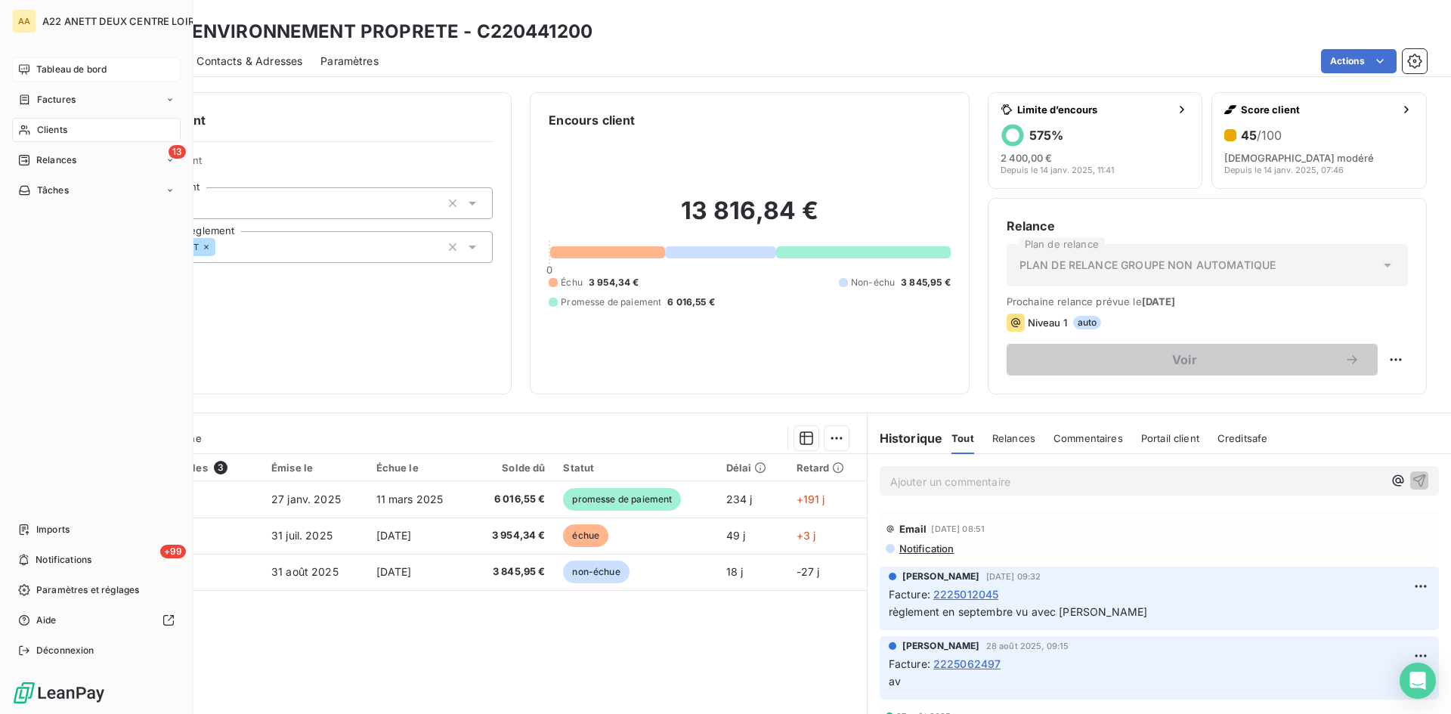
click at [51, 129] on span "Clients" at bounding box center [52, 130] width 30 height 14
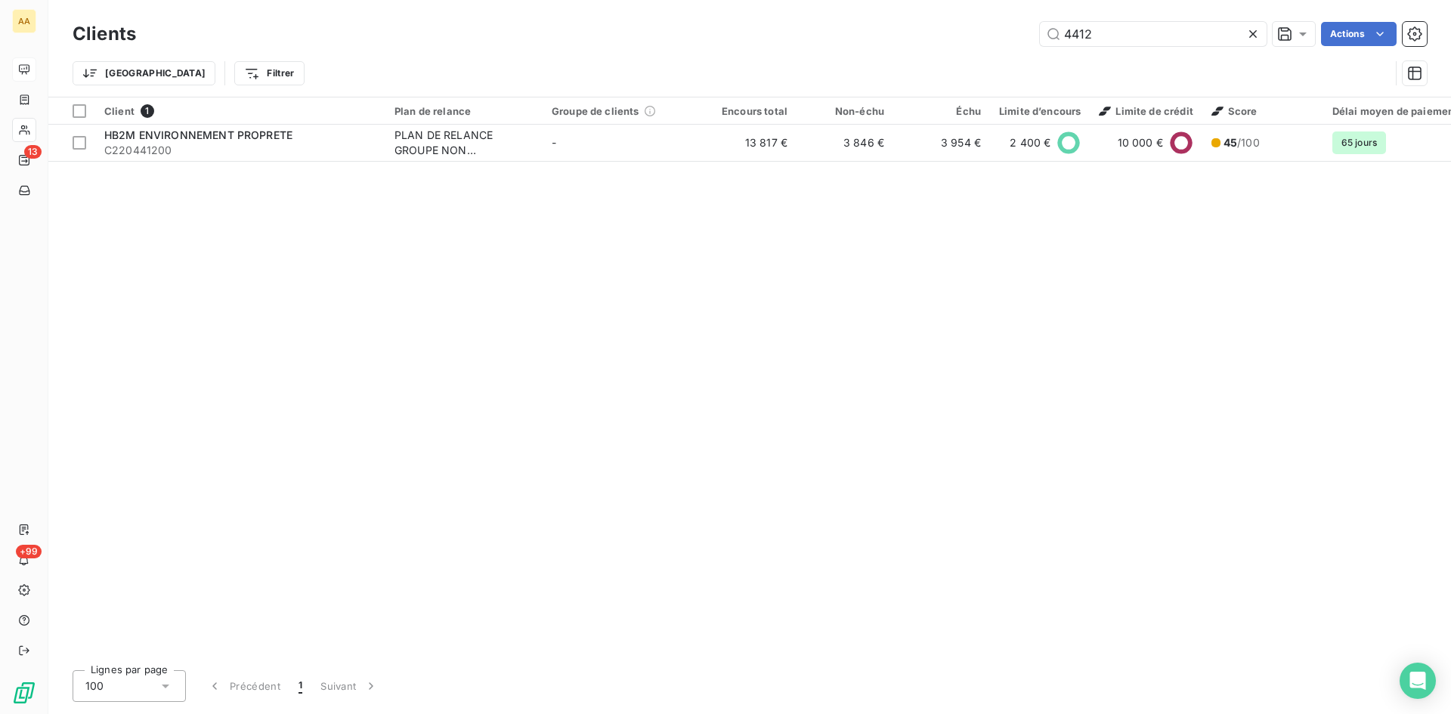
drag, startPoint x: 999, startPoint y: 39, endPoint x: 974, endPoint y: 39, distance: 24.9
click at [974, 39] on div "4412 Actions" at bounding box center [790, 34] width 1273 height 24
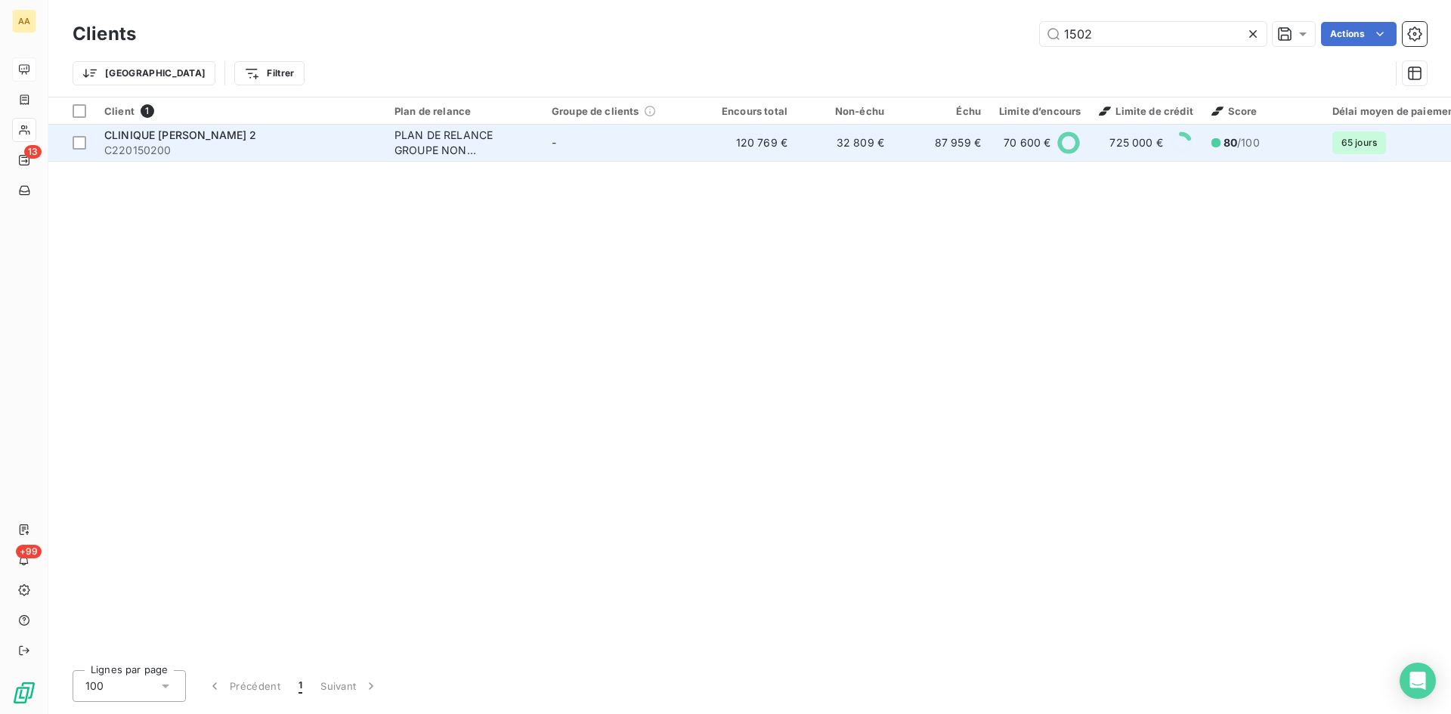
type input "1502"
click at [413, 144] on div "PLAN DE RELANCE GROUPE NON AUTOMATIQUE" at bounding box center [463, 143] width 139 height 30
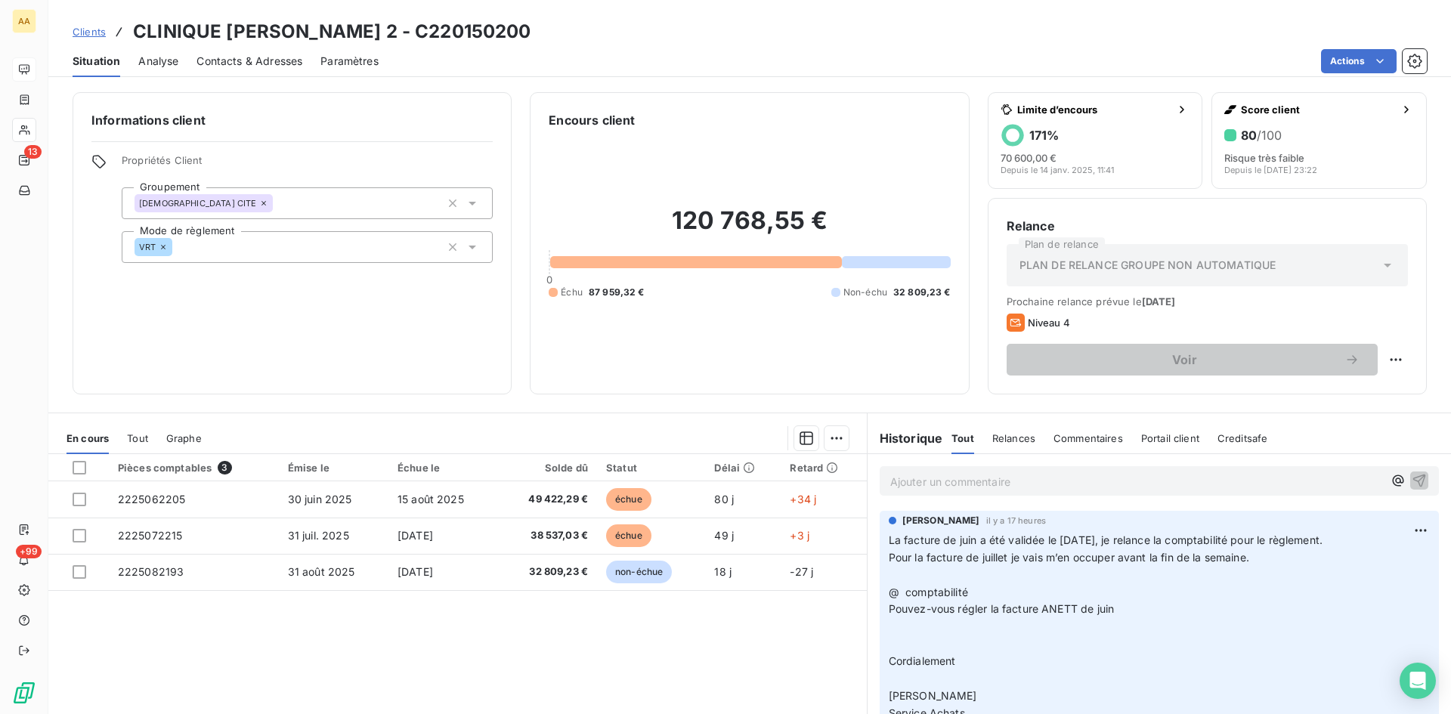
click at [908, 478] on p "Ajouter un commentaire ﻿" at bounding box center [1136, 481] width 493 height 19
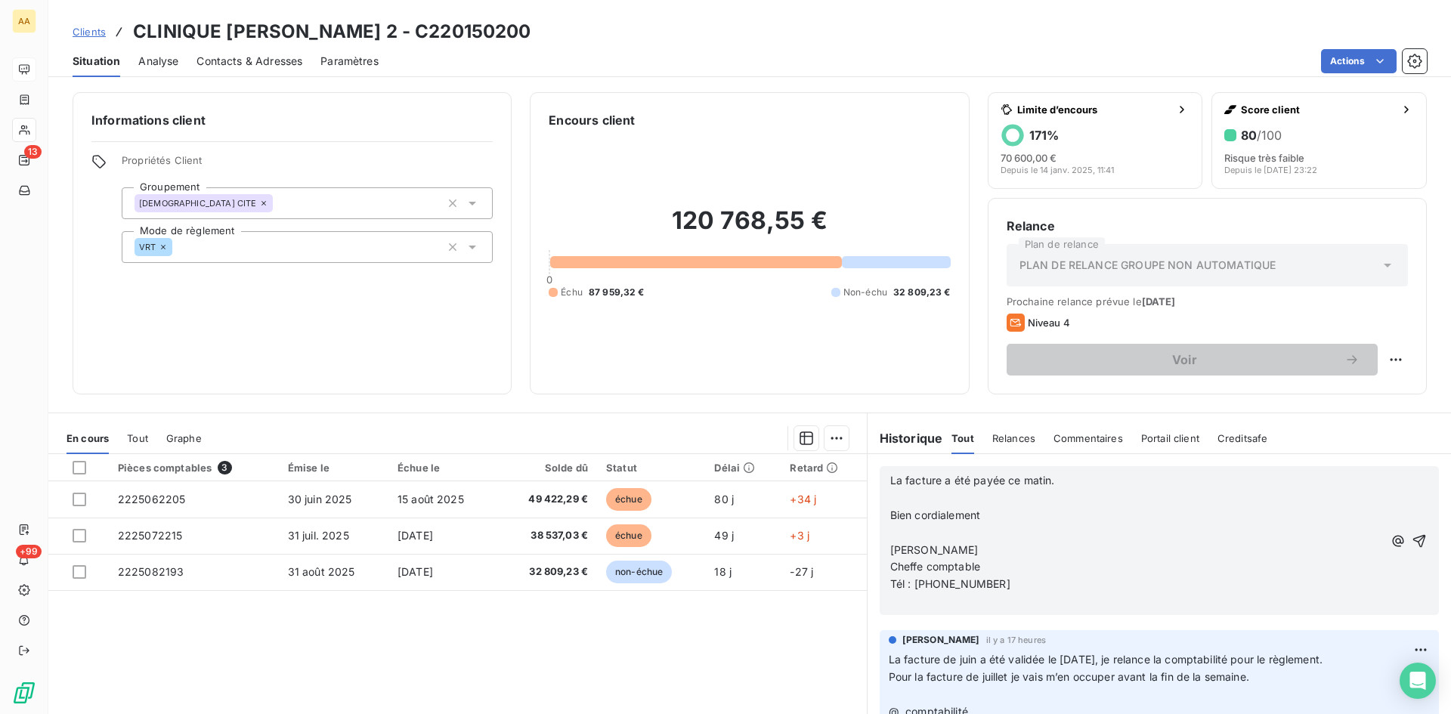
click at [890, 478] on span "La facture a été payée ce matin." at bounding box center [972, 480] width 165 height 13
click at [1412, 542] on icon "button" at bounding box center [1419, 541] width 15 height 15
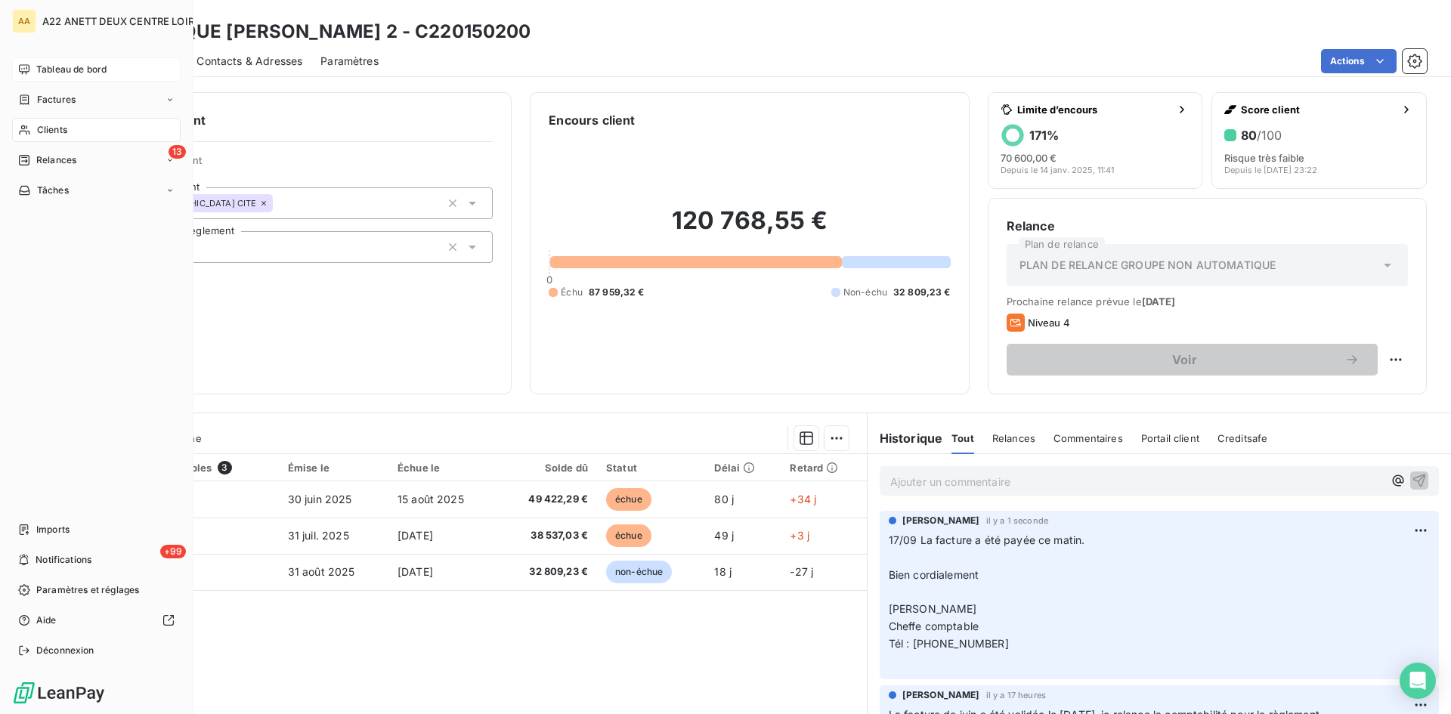
click at [49, 124] on span "Clients" at bounding box center [52, 130] width 30 height 14
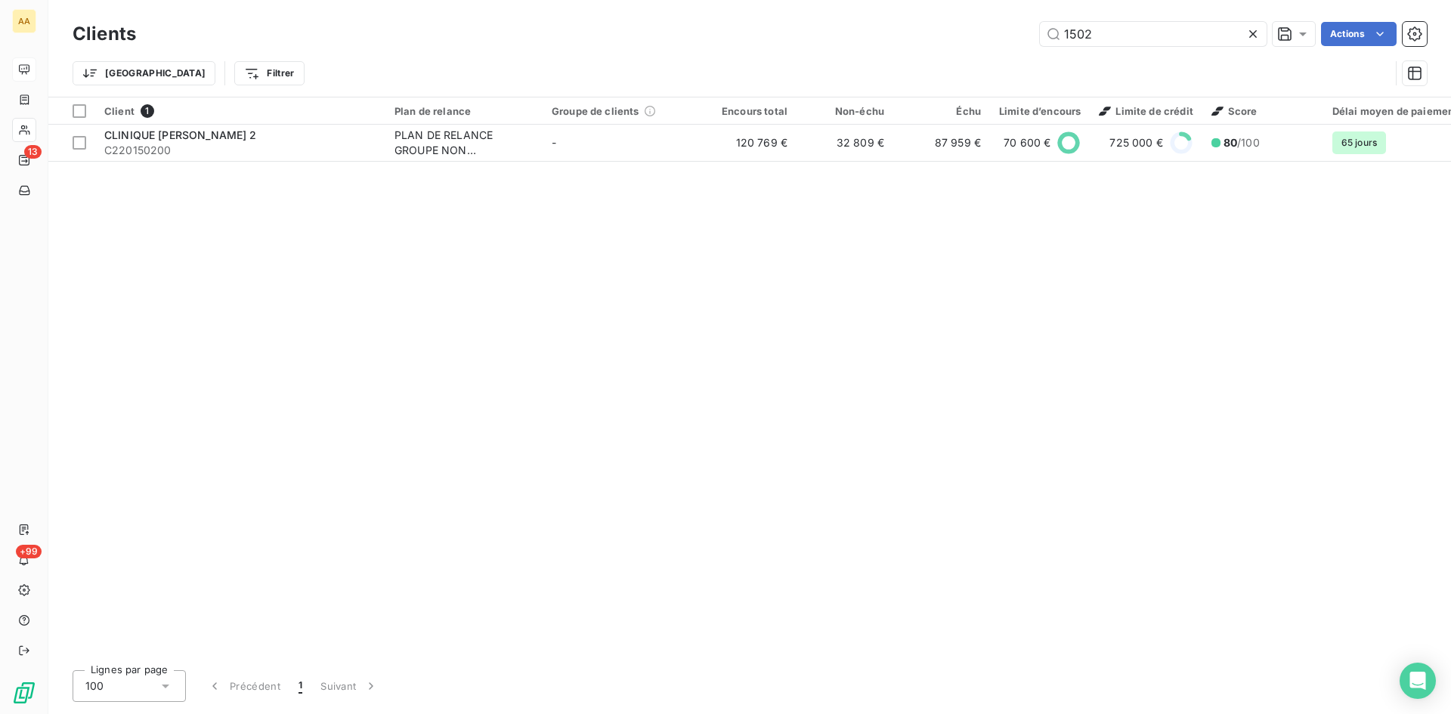
drag, startPoint x: 941, startPoint y: 57, endPoint x: 895, endPoint y: 60, distance: 46.2
click at [895, 60] on div "Clients 1502 Actions Trier Filtrer" at bounding box center [750, 57] width 1354 height 79
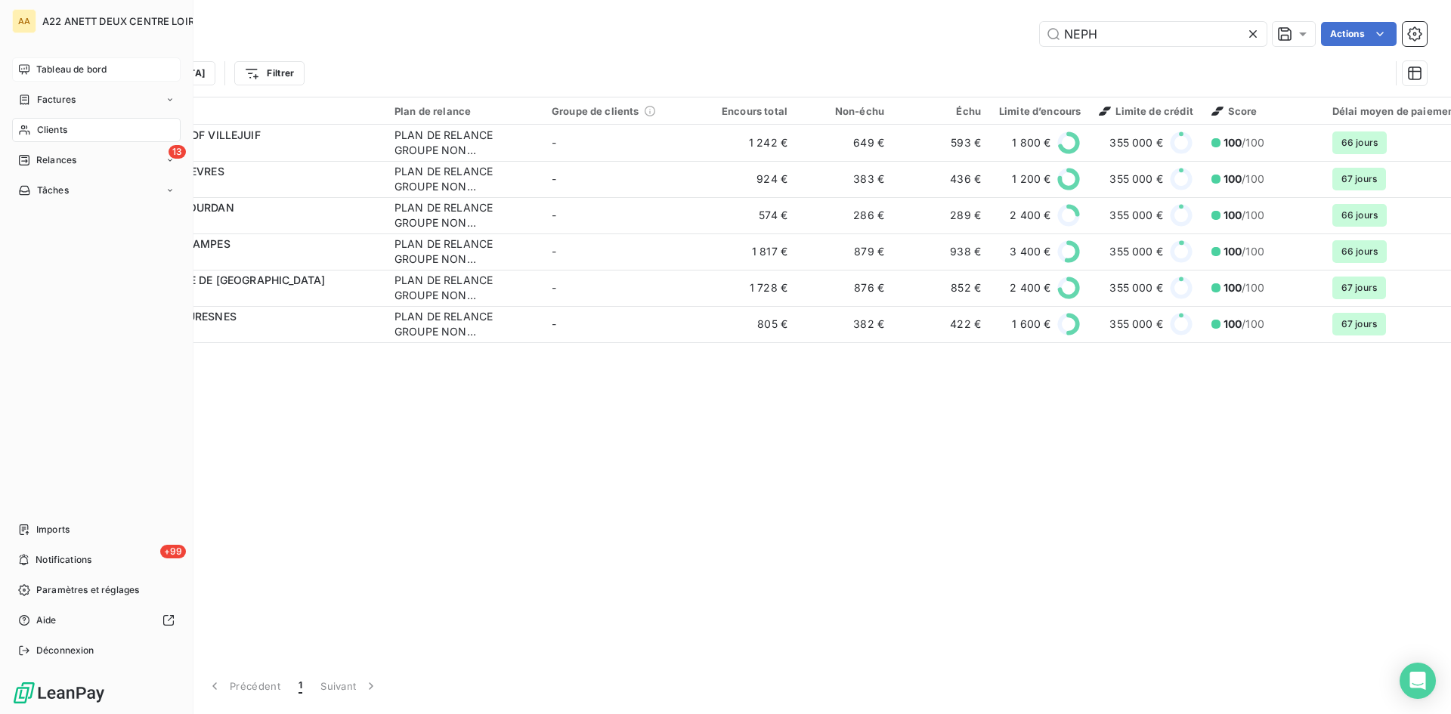
click at [55, 128] on span "Clients" at bounding box center [52, 130] width 30 height 14
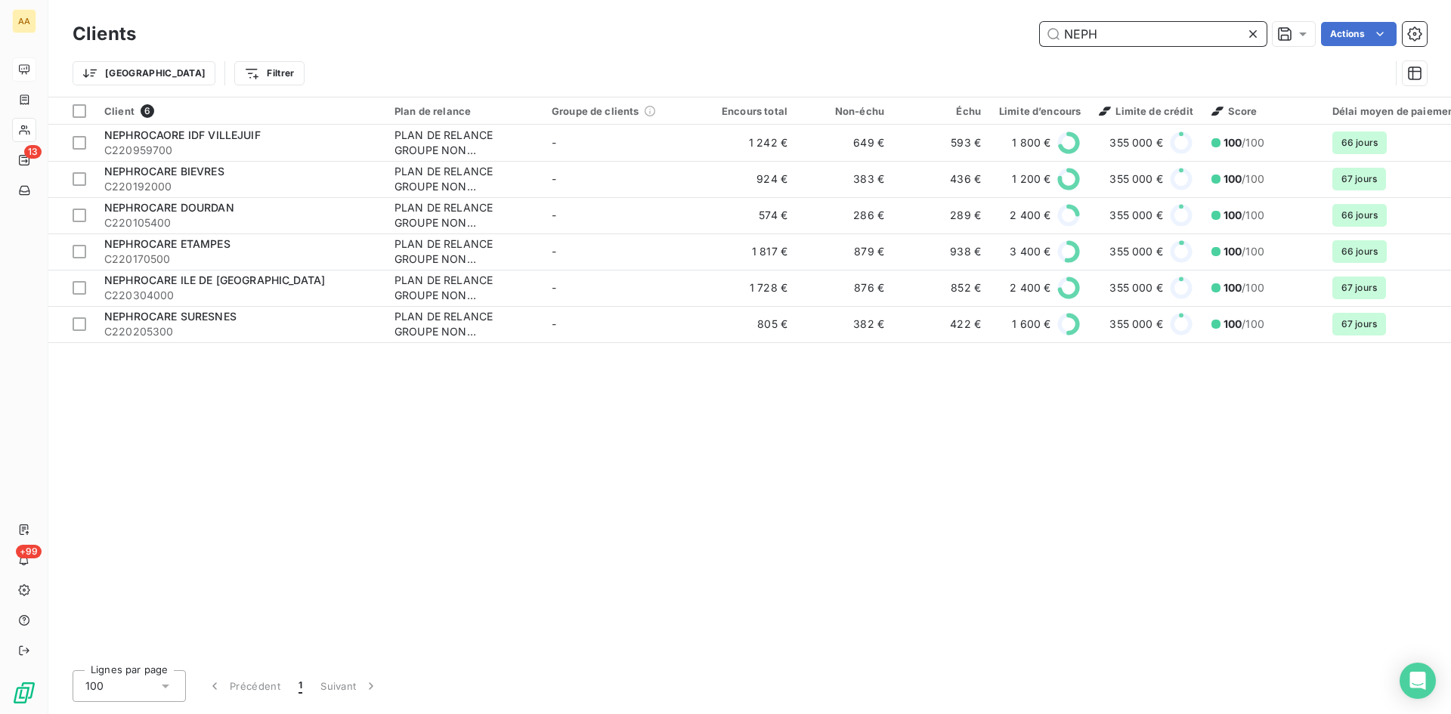
click at [957, 40] on div "NEPH Actions" at bounding box center [790, 34] width 1273 height 24
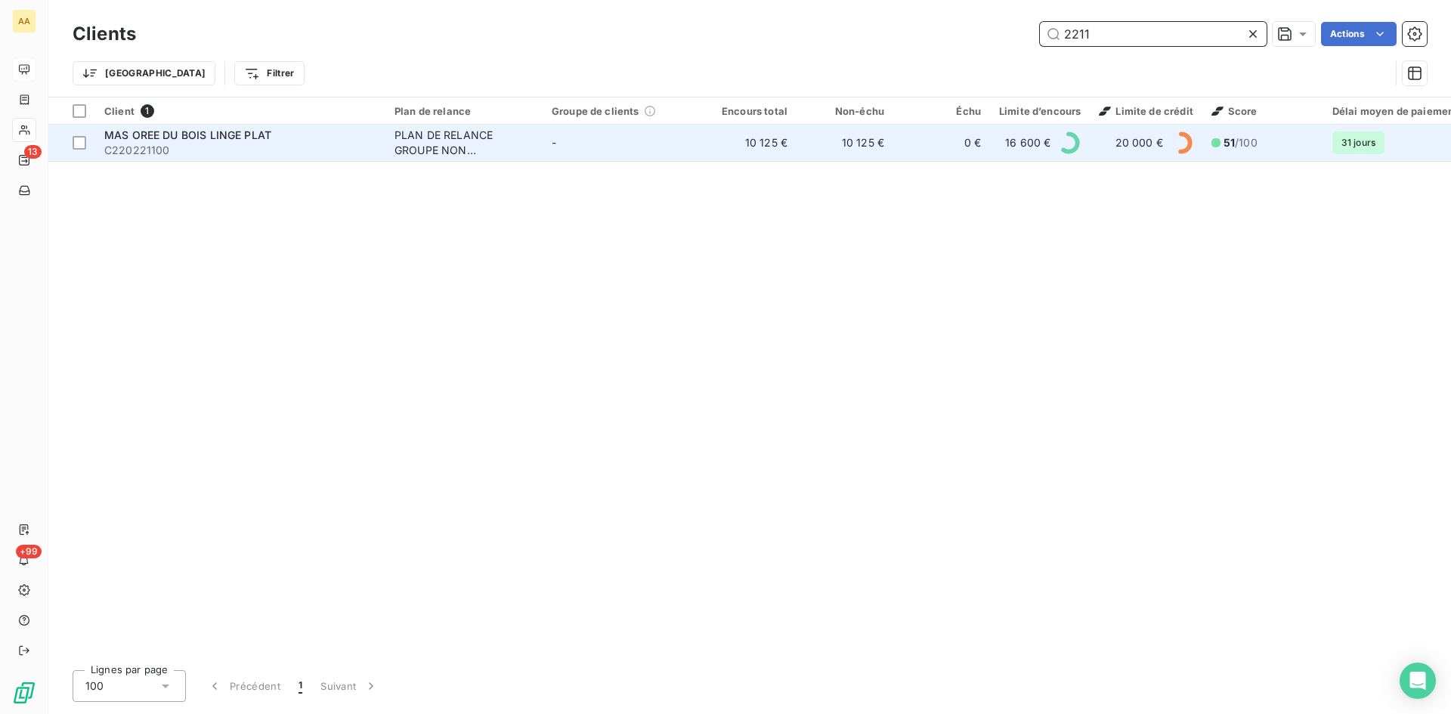
type input "2211"
click at [408, 149] on div "PLAN DE RELANCE GROUPE NON AUTOMATIQUE" at bounding box center [463, 143] width 139 height 30
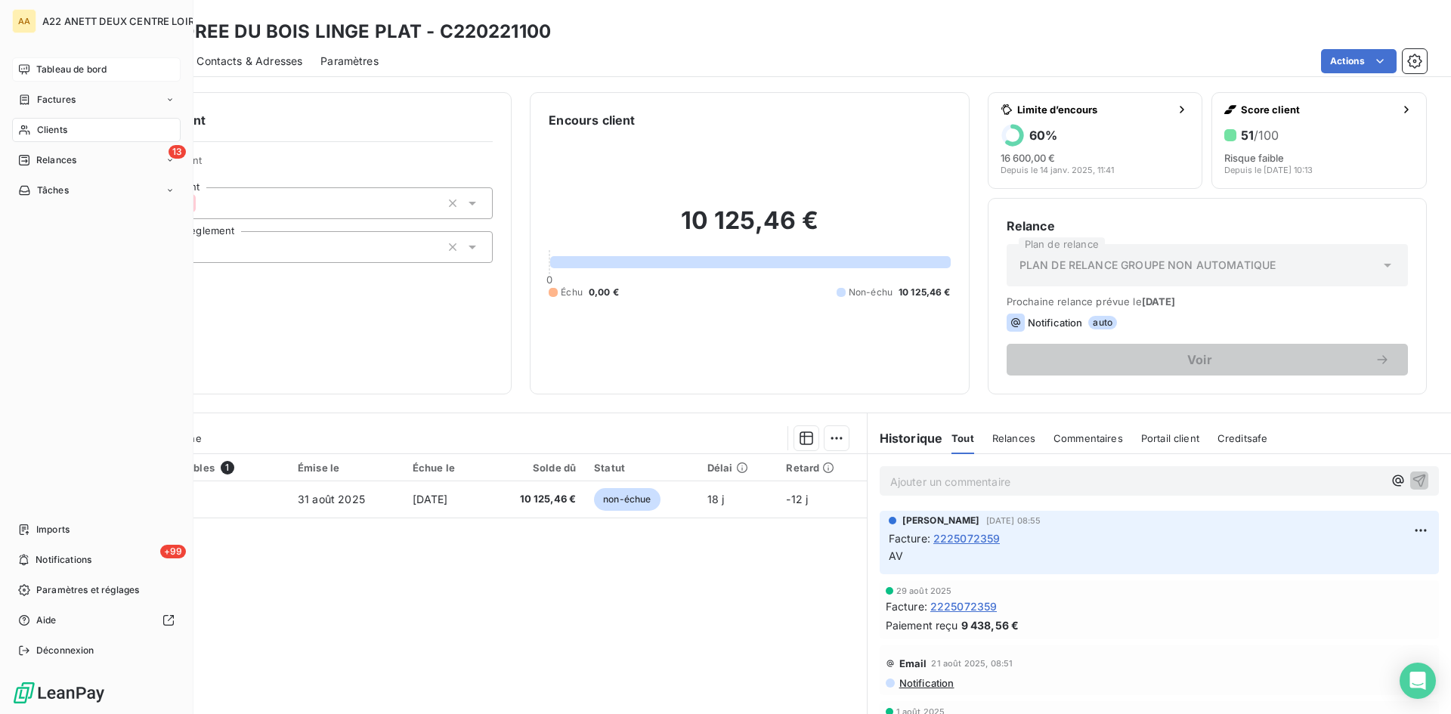
click at [45, 128] on span "Clients" at bounding box center [52, 130] width 30 height 14
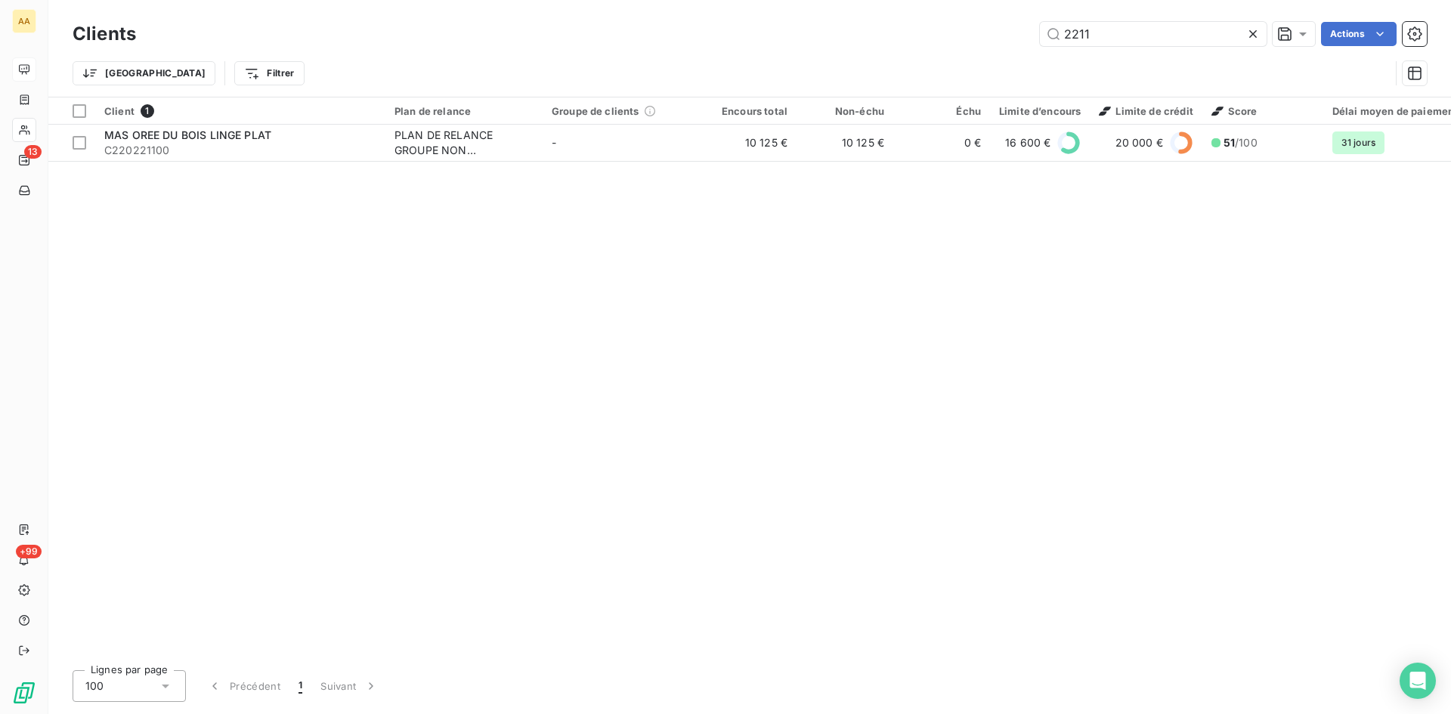
drag, startPoint x: 1103, startPoint y: 39, endPoint x: 954, endPoint y: 39, distance: 148.9
click at [954, 39] on div "2211 Actions" at bounding box center [790, 34] width 1273 height 24
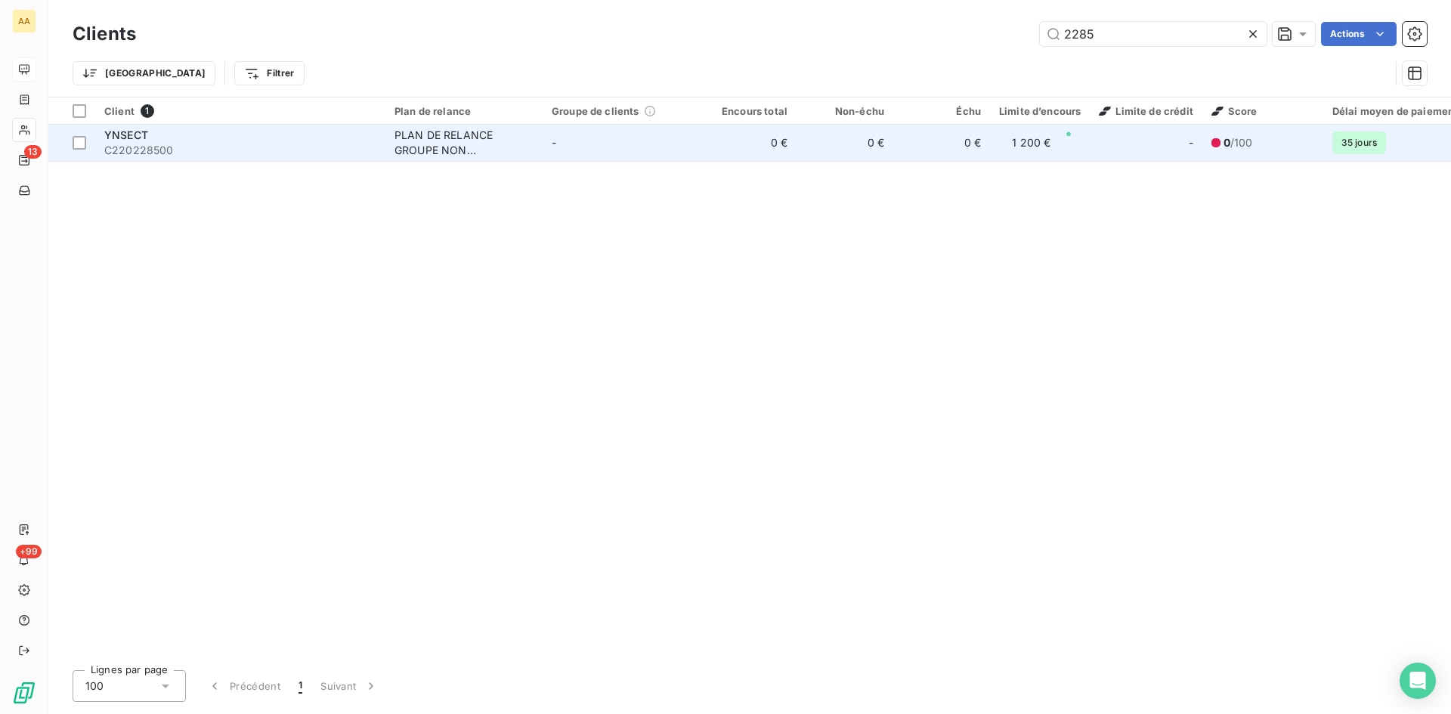
type input "2285"
click at [446, 140] on div "PLAN DE RELANCE GROUPE NON AUTOMATIQUE" at bounding box center [463, 143] width 139 height 30
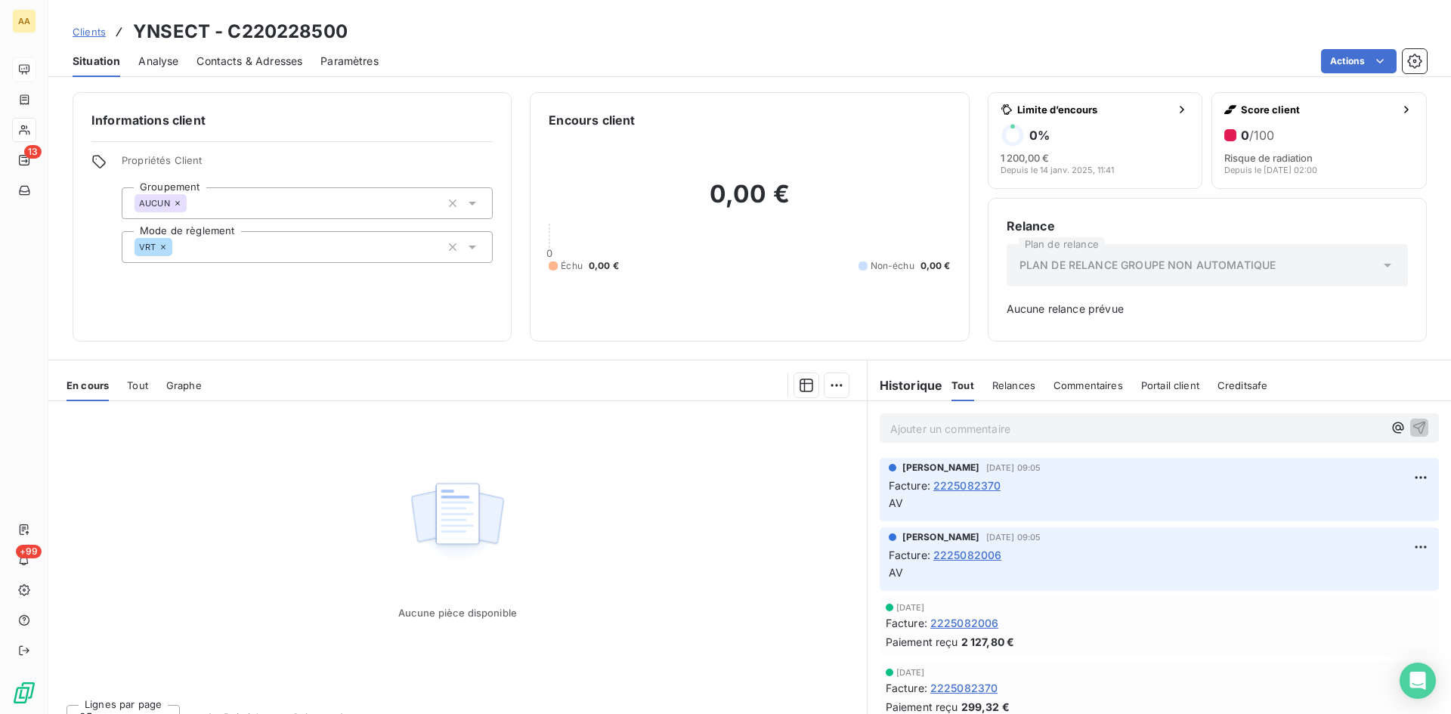
click at [944, 487] on span "2225082370" at bounding box center [967, 486] width 68 height 16
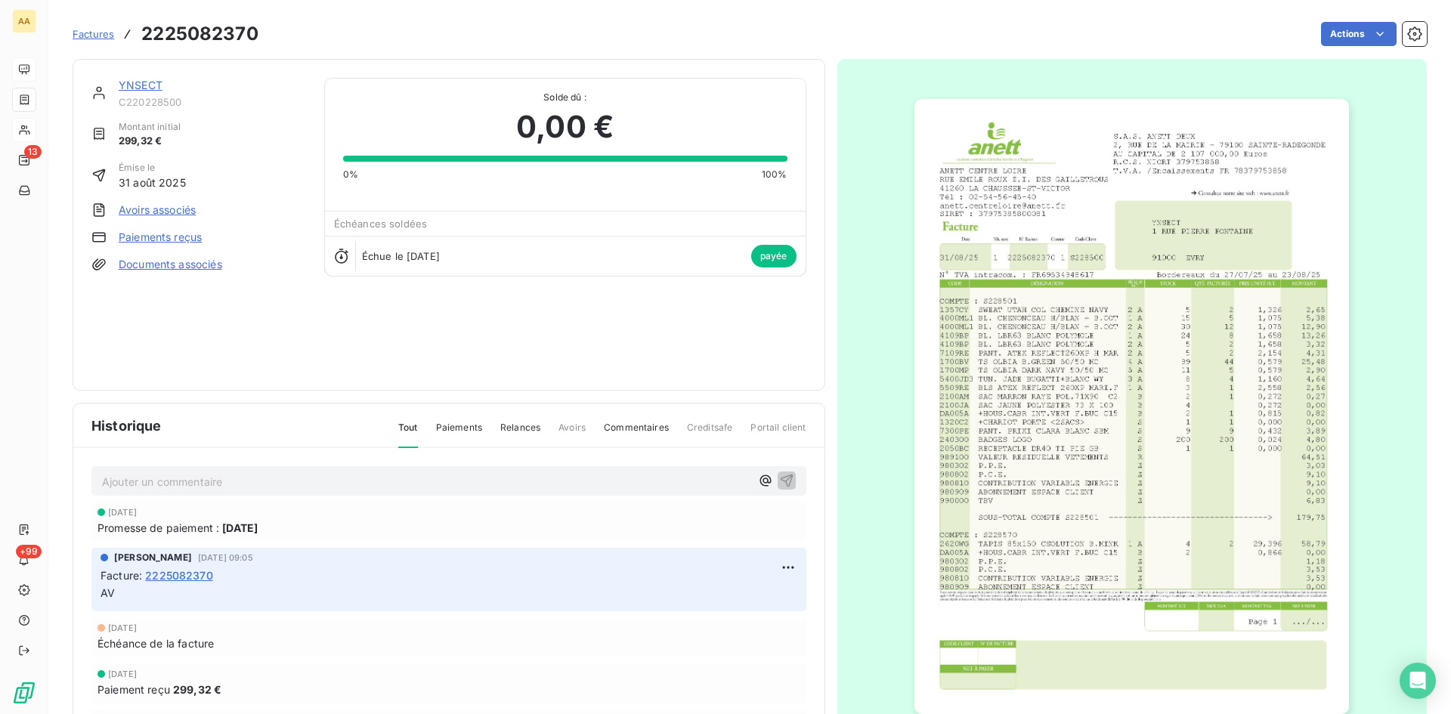
click at [1109, 382] on img "button" at bounding box center [1131, 406] width 435 height 615
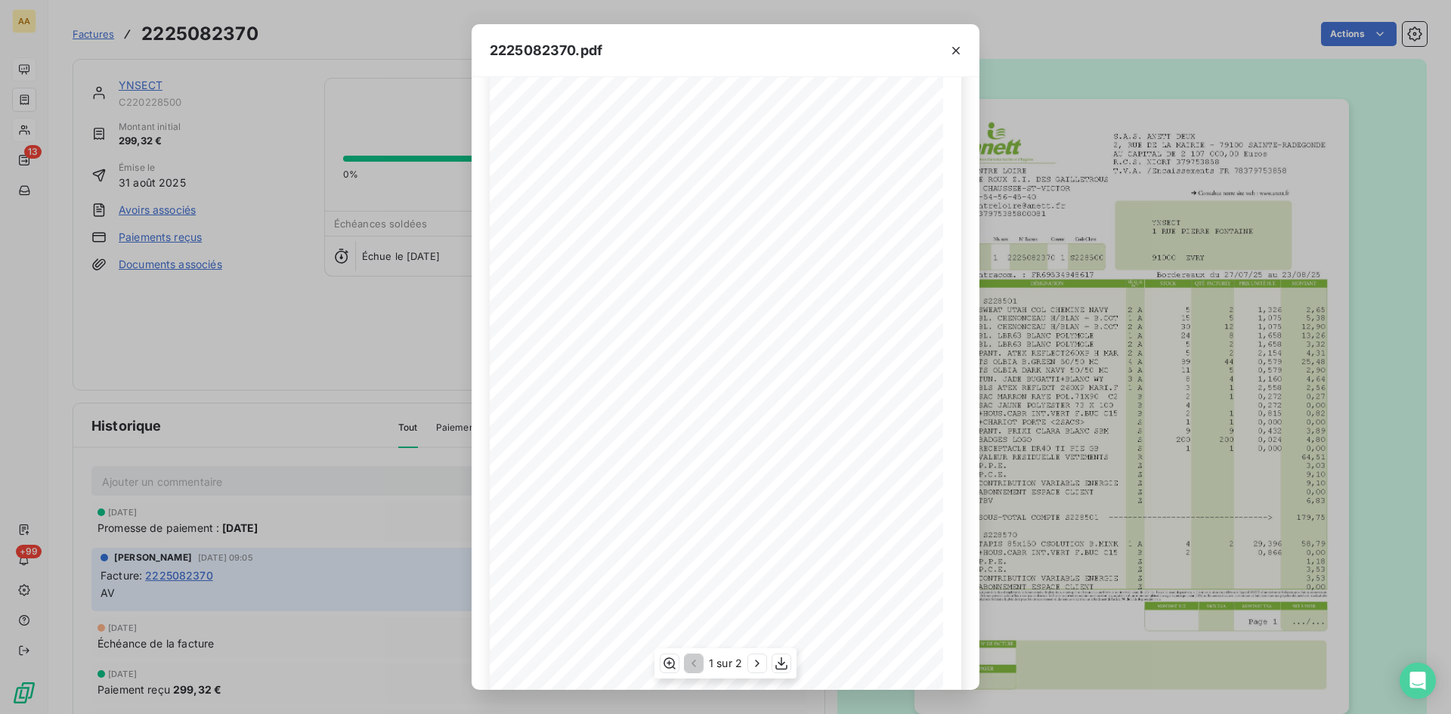
scroll to position [65, 0]
click at [761, 667] on icon "button" at bounding box center [757, 663] width 15 height 15
click at [954, 48] on icon "button" at bounding box center [956, 51] width 8 height 8
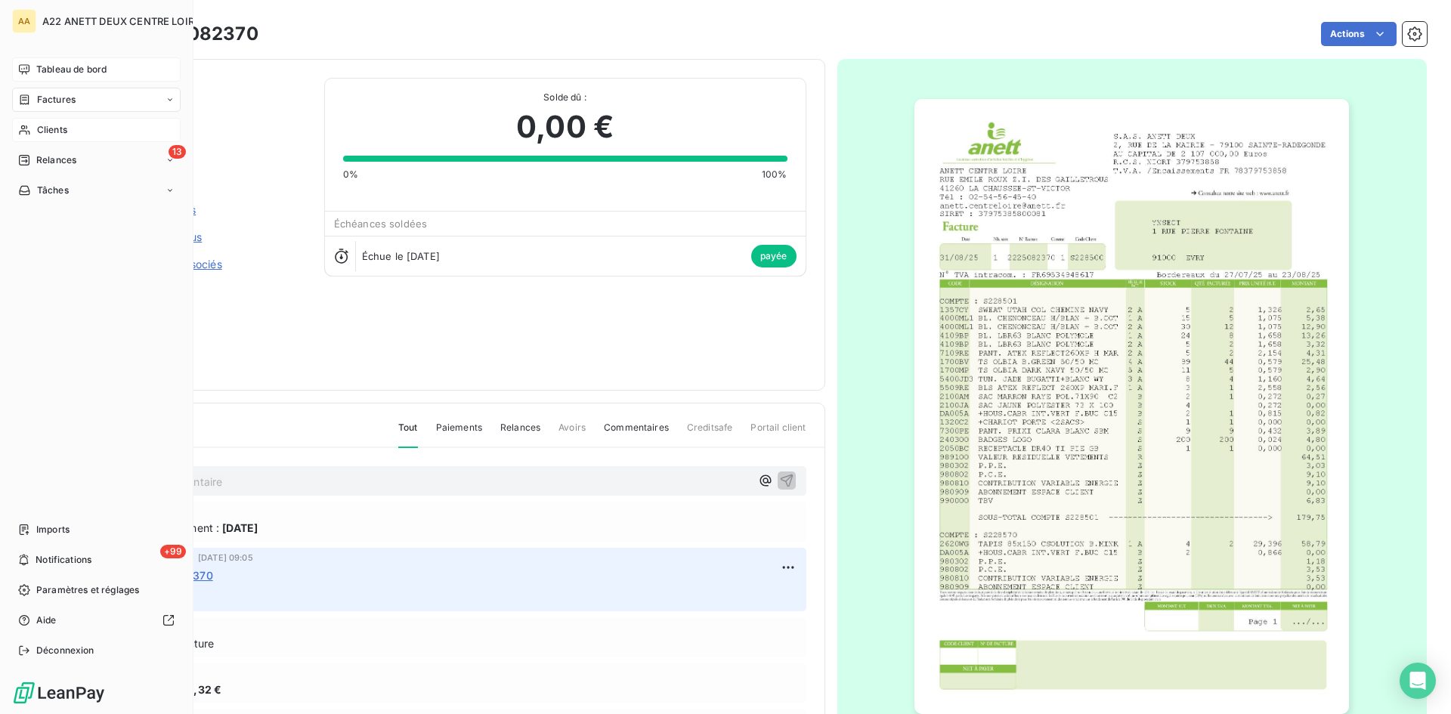
click at [33, 128] on div "Clients" at bounding box center [96, 130] width 169 height 24
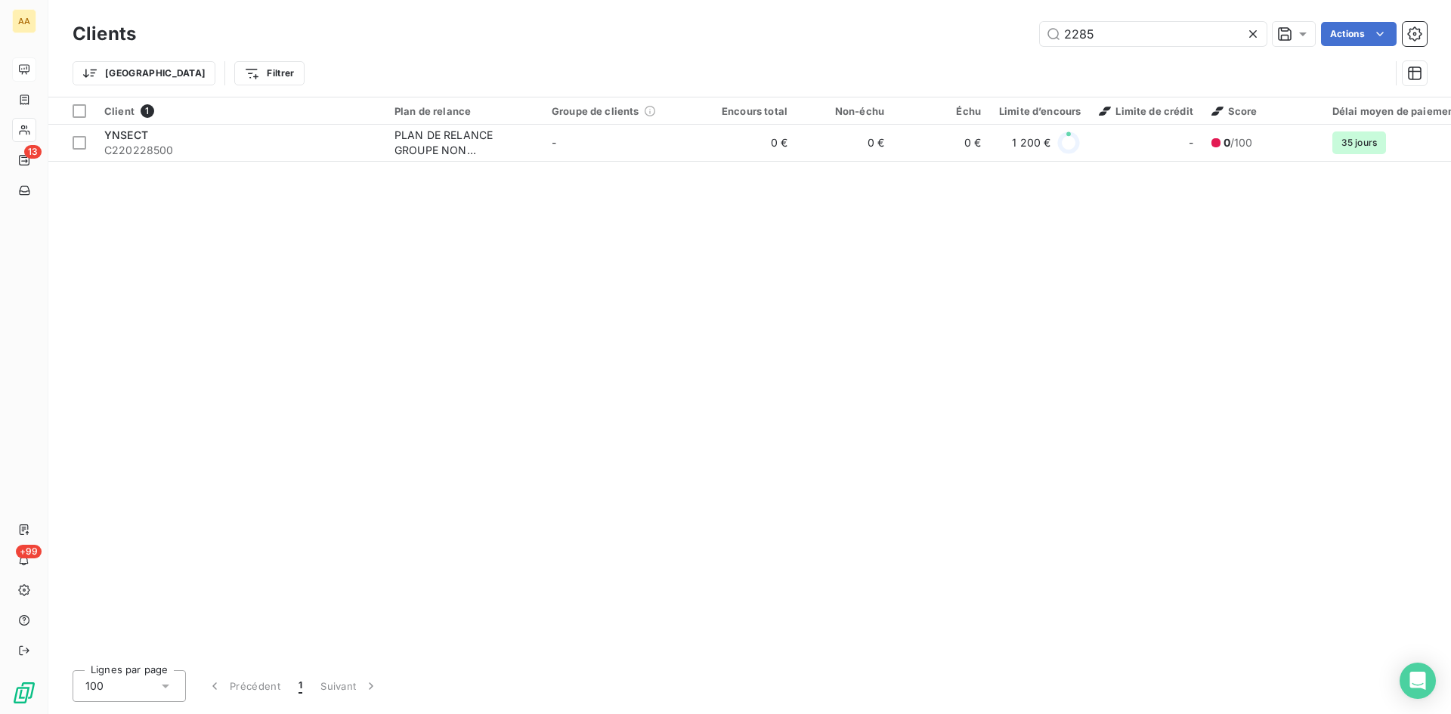
drag, startPoint x: 1034, startPoint y: 36, endPoint x: 1010, endPoint y: 40, distance: 24.6
click at [1014, 36] on div "2285 Actions" at bounding box center [790, 34] width 1273 height 24
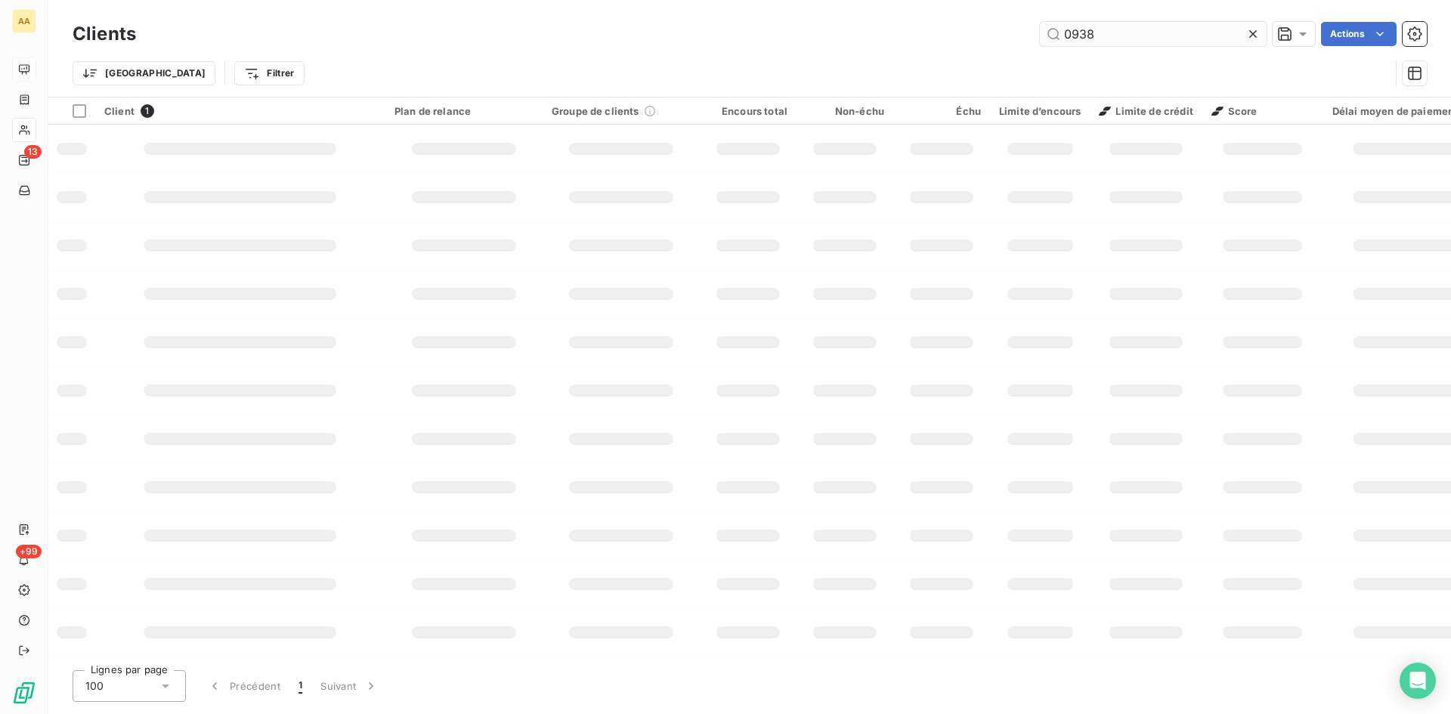
click at [1094, 36] on input "0938" at bounding box center [1153, 34] width 227 height 24
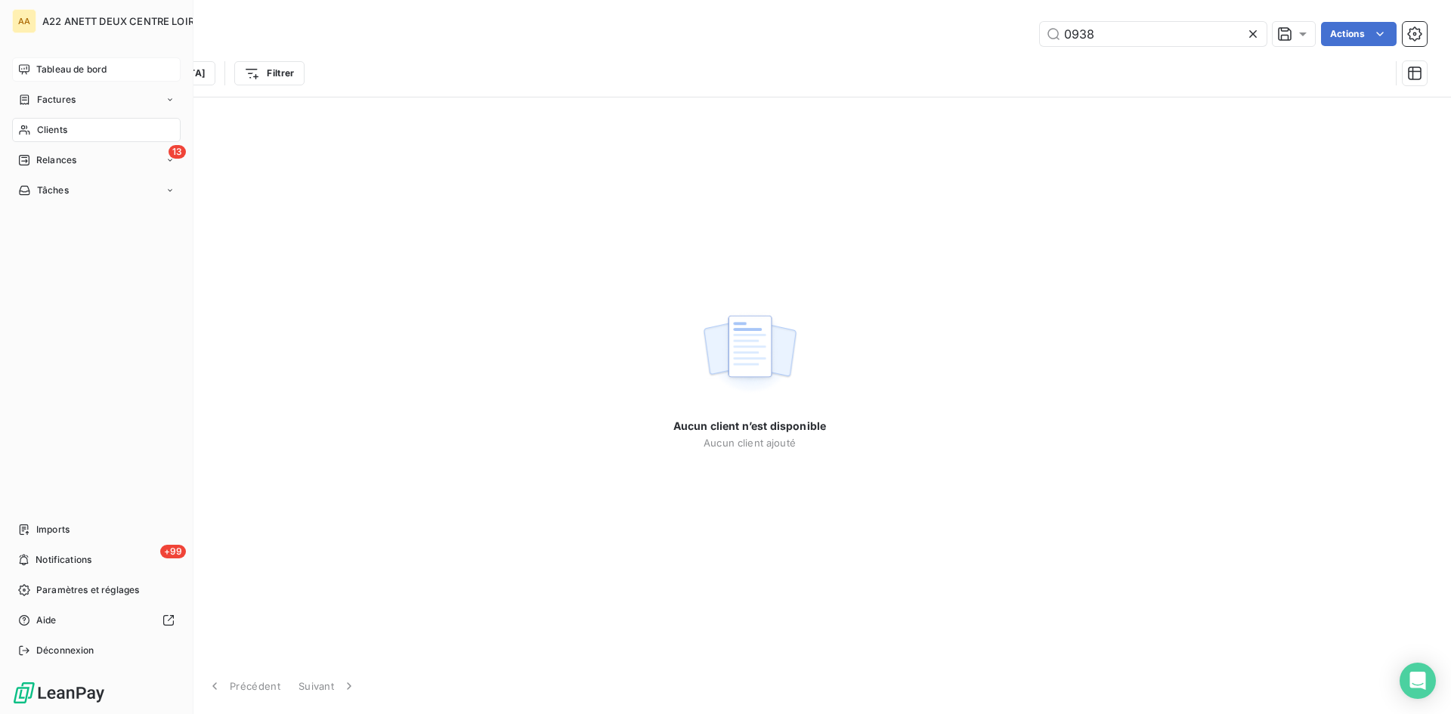
click at [54, 128] on span "Clients" at bounding box center [52, 130] width 30 height 14
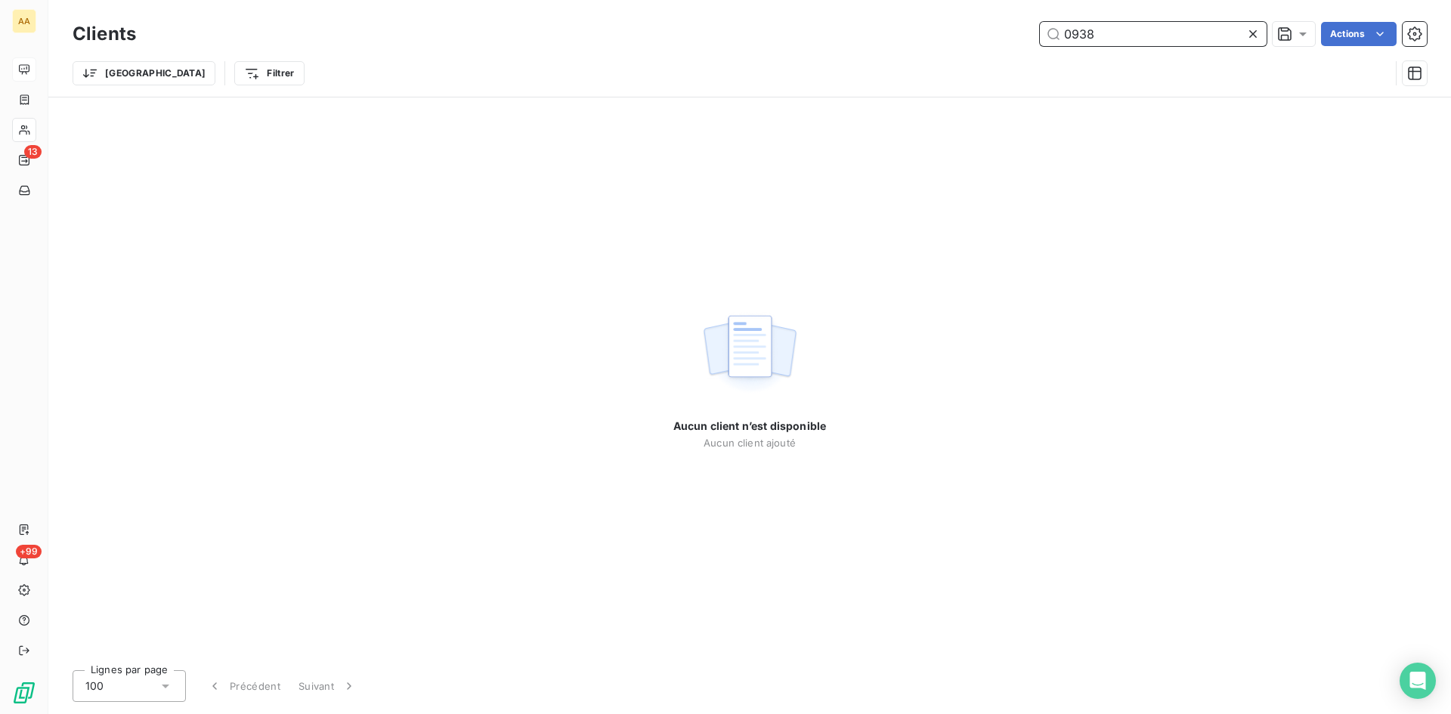
drag, startPoint x: 1121, startPoint y: 37, endPoint x: 982, endPoint y: 42, distance: 138.4
click at [982, 41] on div "0938 Actions" at bounding box center [790, 34] width 1273 height 24
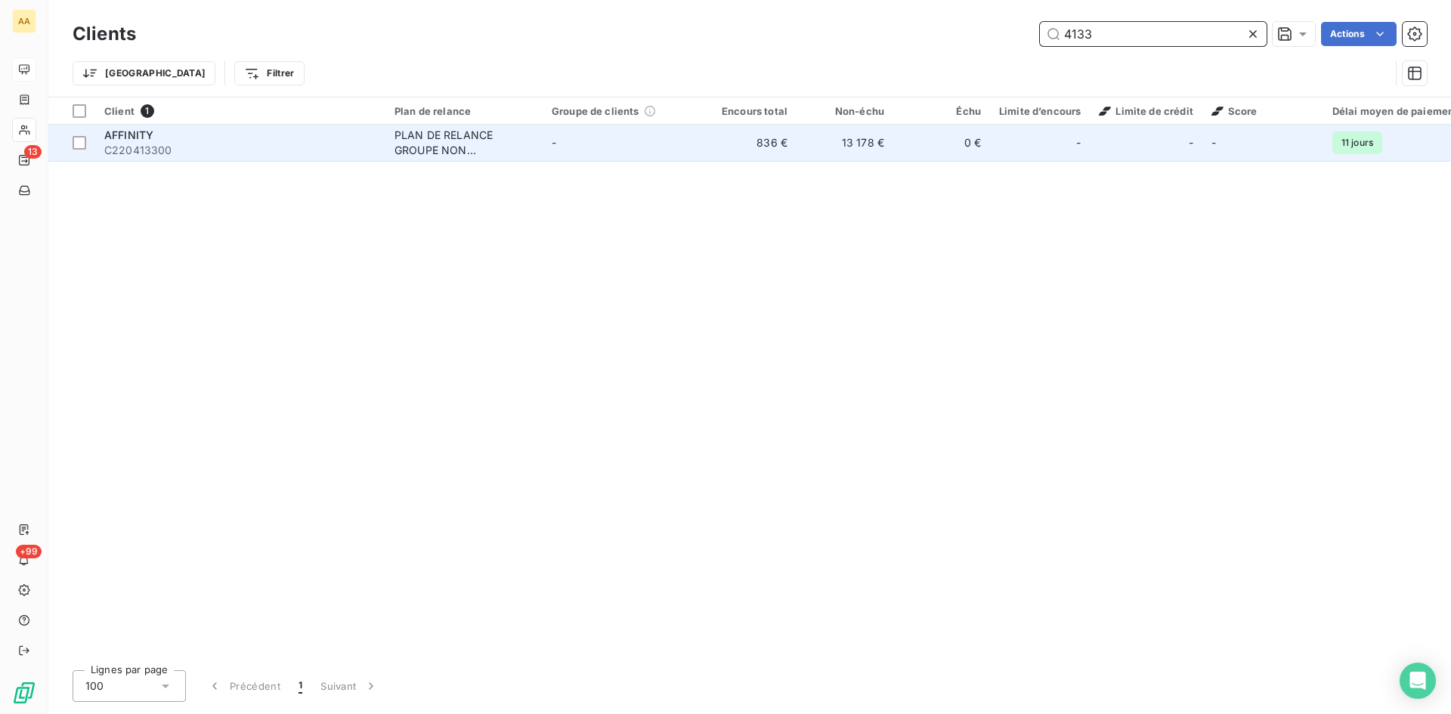
type input "4133"
click at [443, 141] on div "PLAN DE RELANCE GROUPE NON AUTOMATIQUE" at bounding box center [463, 143] width 139 height 30
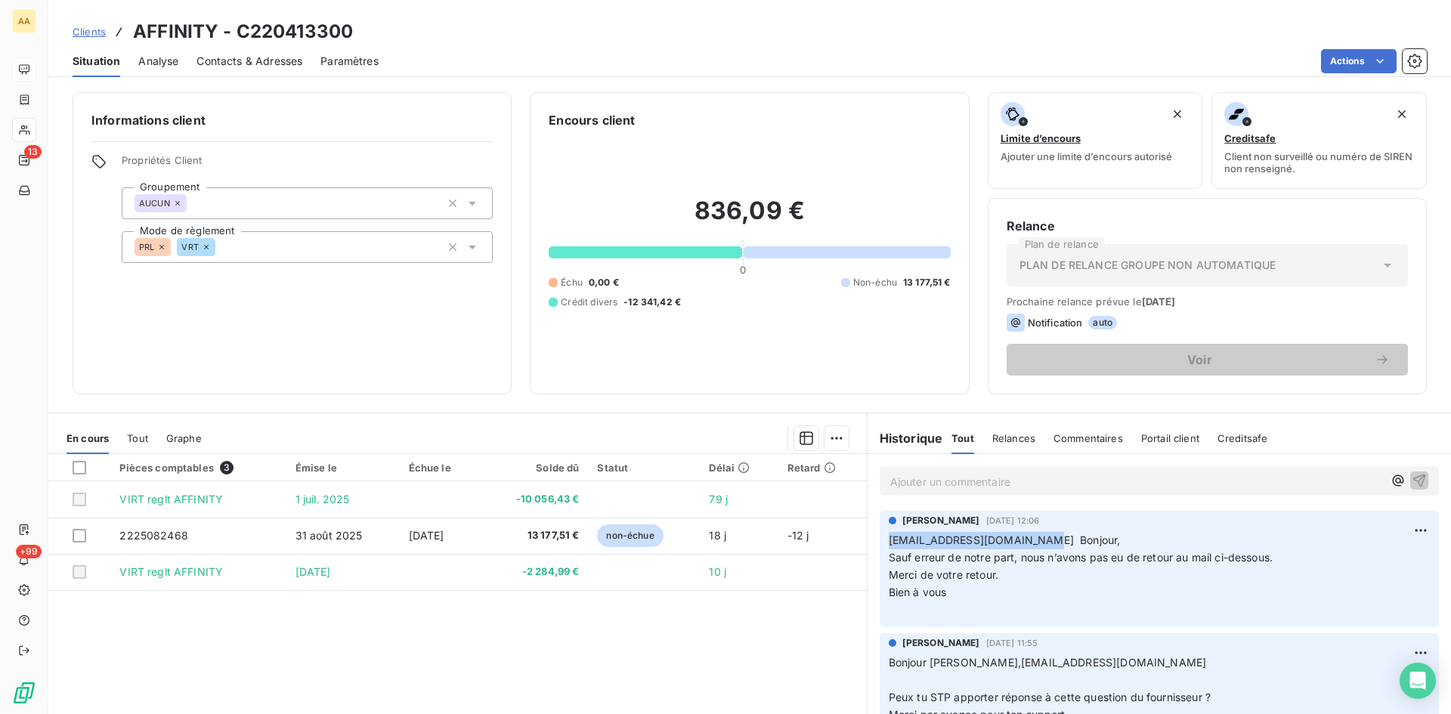
drag, startPoint x: 1027, startPoint y: 538, endPoint x: 889, endPoint y: 535, distance: 138.3
click at [889, 535] on span "[EMAIL_ADDRESS][DOMAIN_NAME] Bonjour," at bounding box center [1005, 540] width 232 height 13
copy span "[EMAIL_ADDRESS][DOMAIN_NAME]"
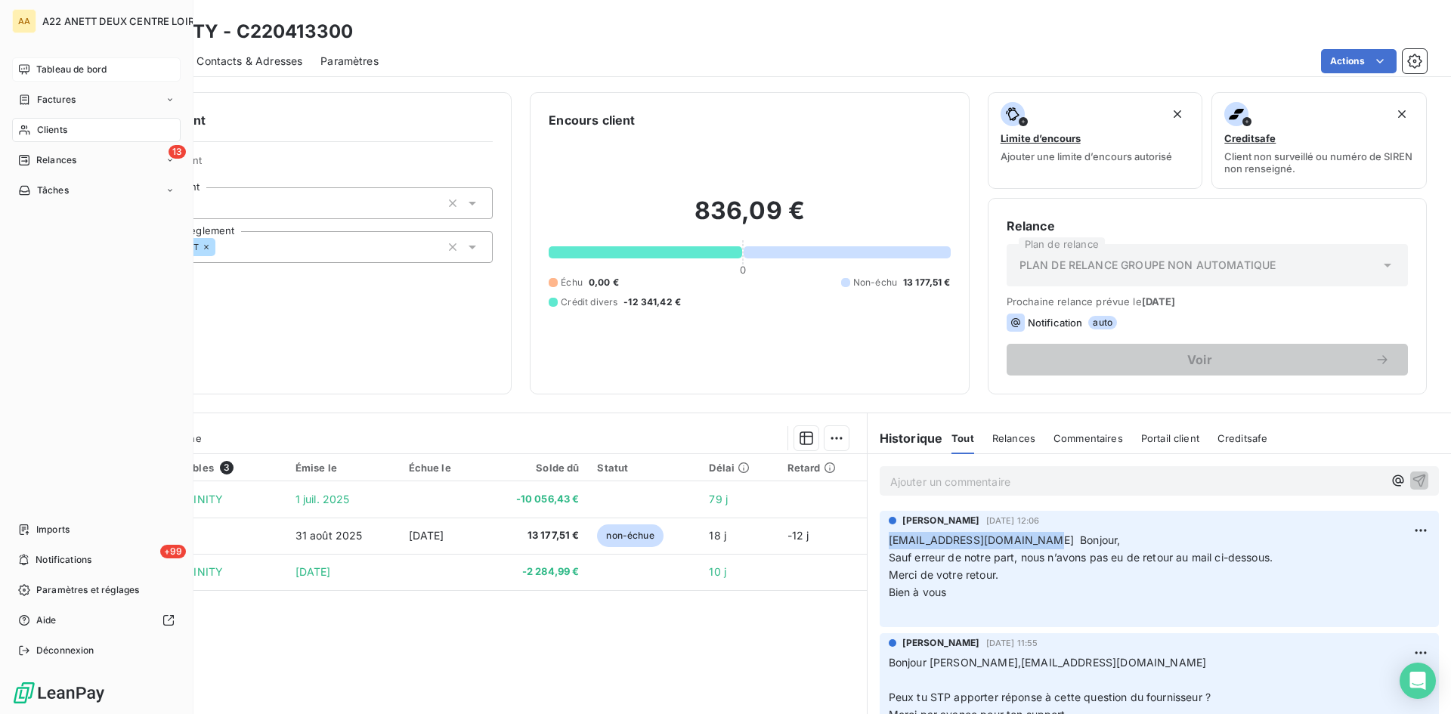
drag, startPoint x: 37, startPoint y: 131, endPoint x: 77, endPoint y: 113, distance: 44.3
click at [37, 131] on span "Clients" at bounding box center [52, 130] width 30 height 14
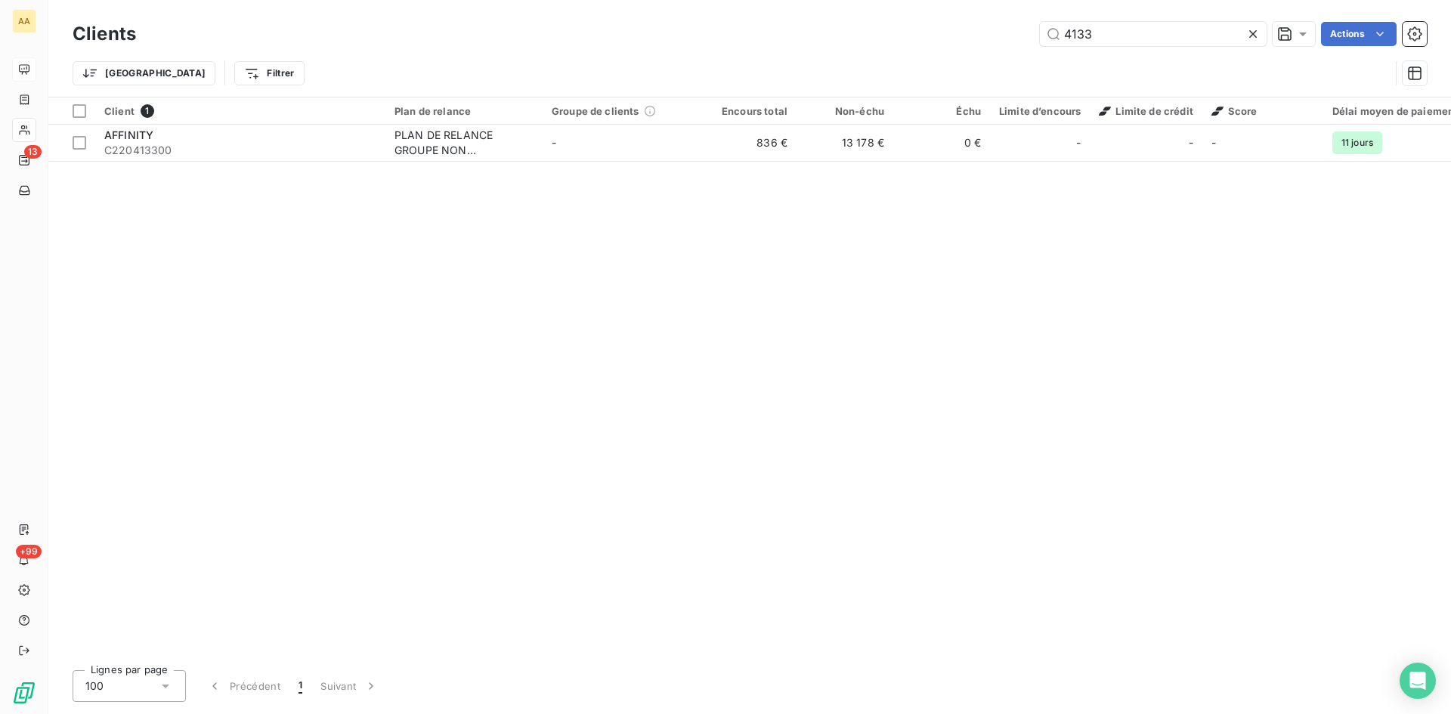
drag, startPoint x: 1102, startPoint y: 32, endPoint x: 931, endPoint y: 39, distance: 170.9
click at [931, 39] on div "4133 Actions" at bounding box center [790, 34] width 1273 height 24
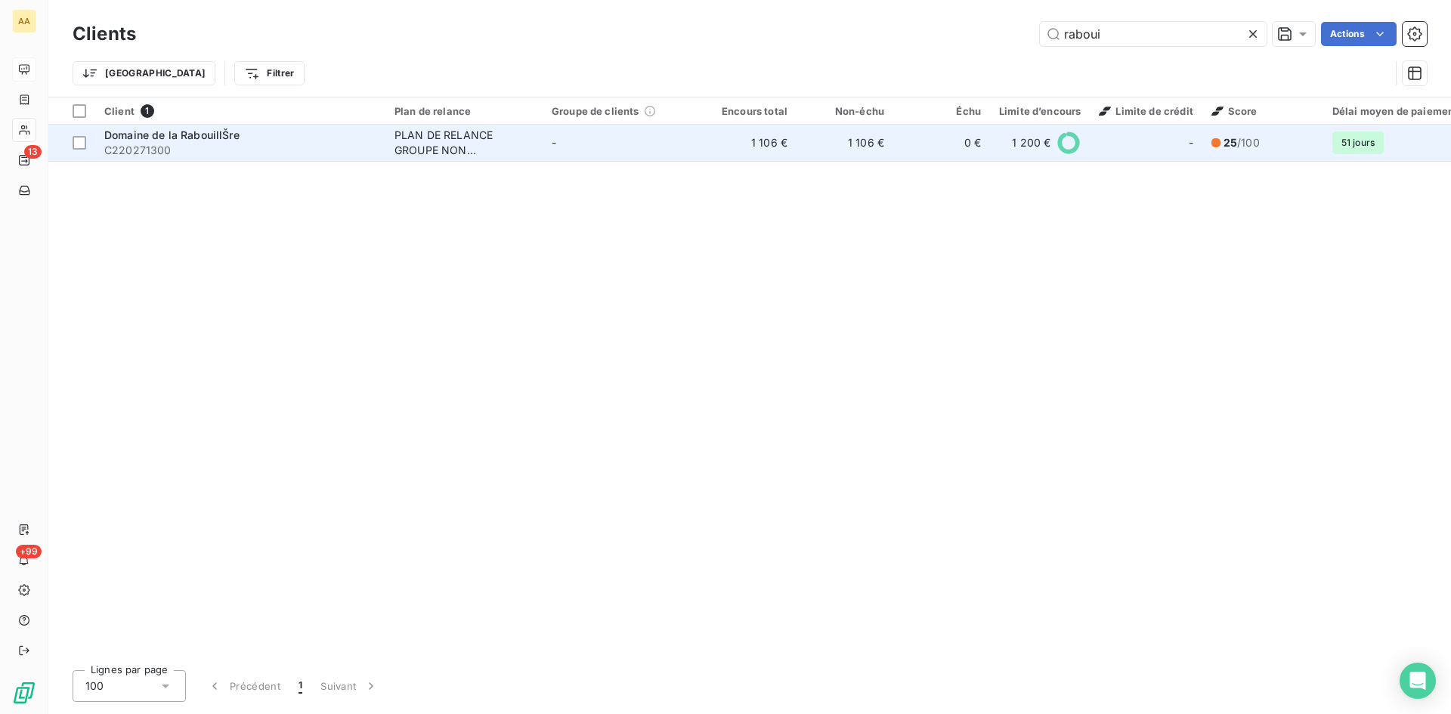
type input "raboui"
click at [436, 135] on div "PLAN DE RELANCE GROUPE NON AUTOMATIQUE" at bounding box center [463, 143] width 139 height 30
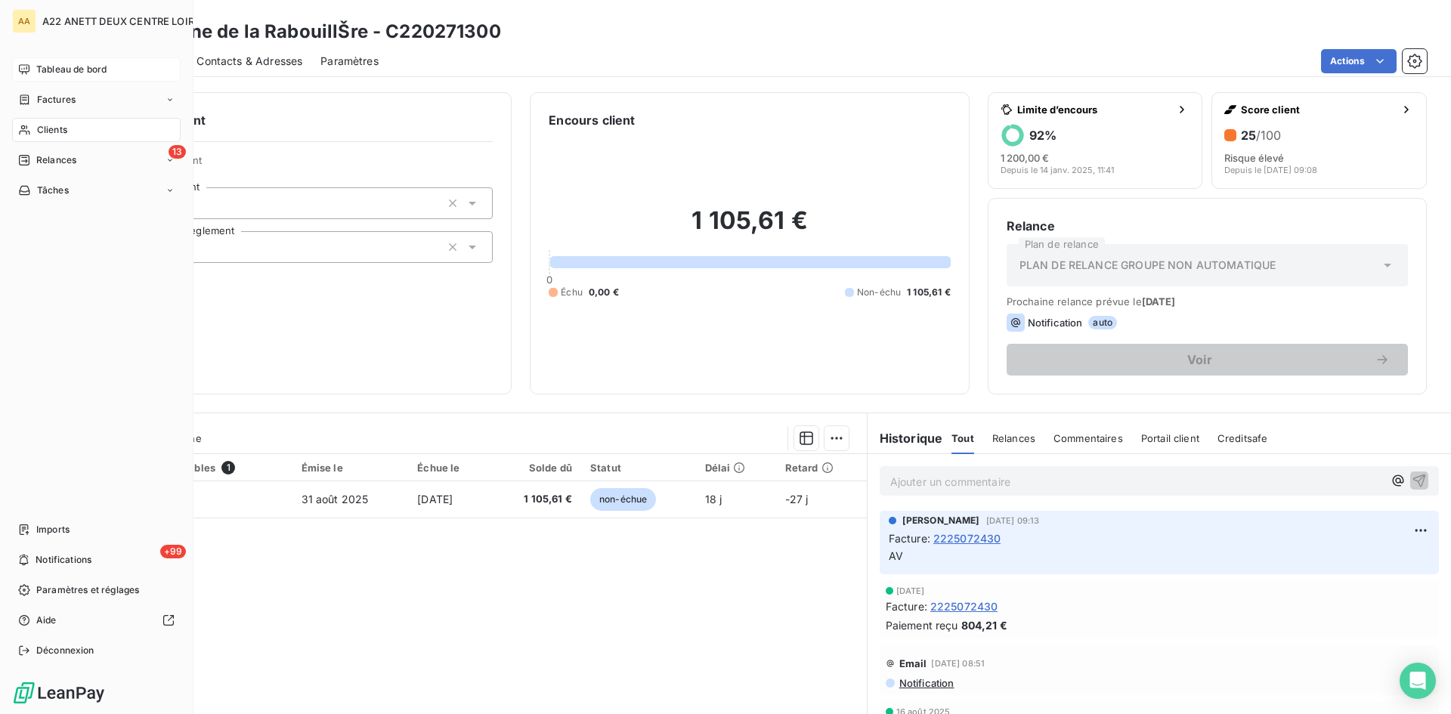
click at [45, 126] on span "Clients" at bounding box center [52, 130] width 30 height 14
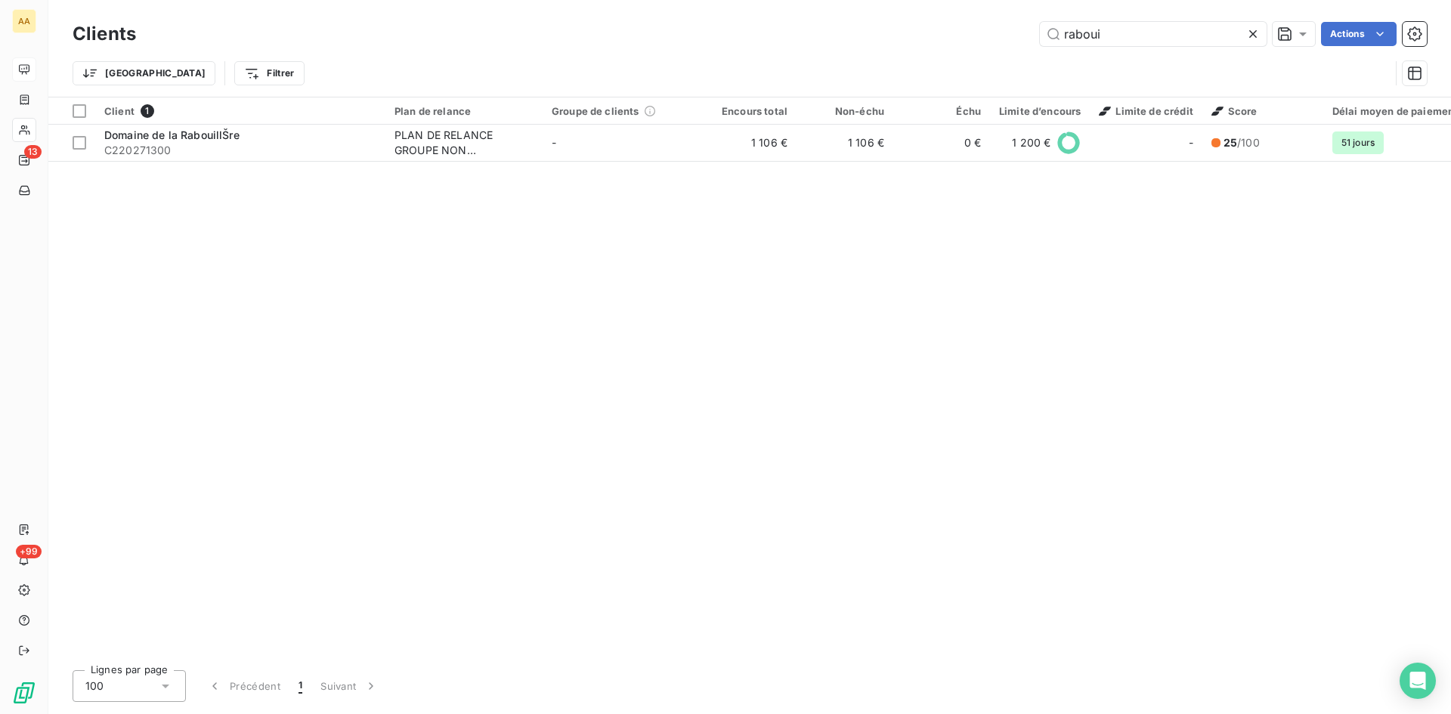
drag, startPoint x: 1069, startPoint y: 39, endPoint x: 1027, endPoint y: 39, distance: 42.3
click at [1027, 39] on div "raboui Actions" at bounding box center [790, 34] width 1273 height 24
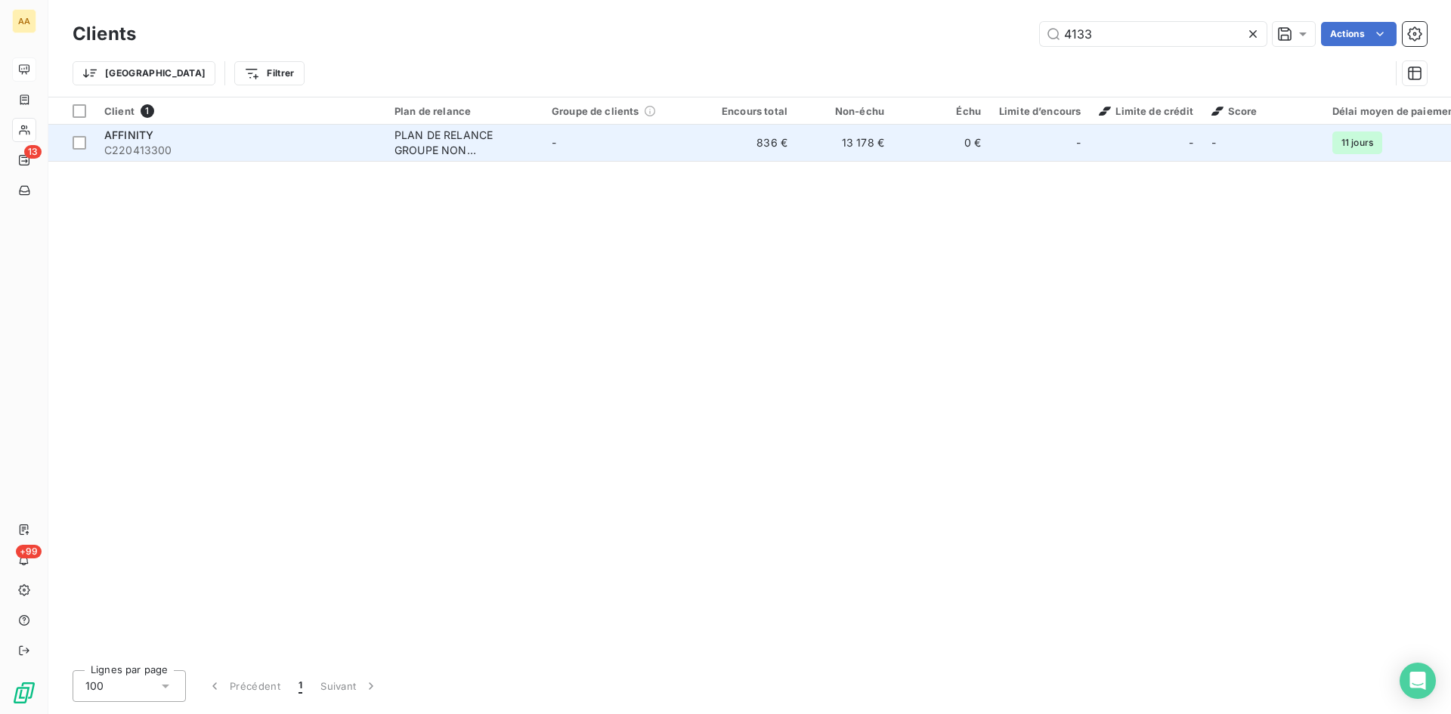
type input "4133"
click at [418, 146] on div "PLAN DE RELANCE GROUPE NON AUTOMATIQUE" at bounding box center [463, 143] width 139 height 30
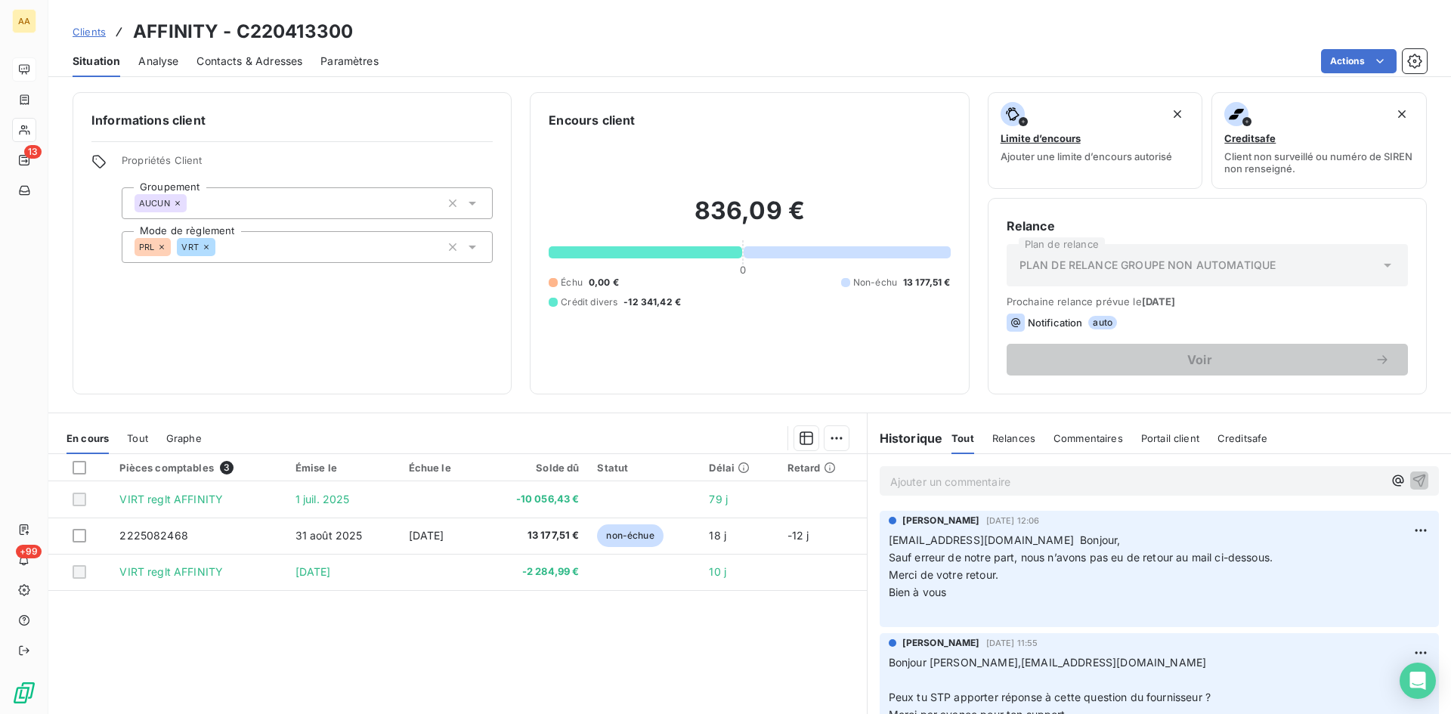
drag, startPoint x: 973, startPoint y: 590, endPoint x: 914, endPoint y: 554, distance: 69.9
click at [871, 543] on div "[PERSON_NAME] [DATE] 12:06 [EMAIL_ADDRESS][DOMAIN_NAME] Bonjour, Sauf erreur de…" at bounding box center [1159, 569] width 583 height 122
drag, startPoint x: 926, startPoint y: 548, endPoint x: 1016, endPoint y: 573, distance: 93.3
click at [1013, 574] on p "[EMAIL_ADDRESS][DOMAIN_NAME] Bonjour, Sauf erreur de notre part, nous n’avons p…" at bounding box center [1159, 575] width 541 height 86
drag, startPoint x: 972, startPoint y: 589, endPoint x: 874, endPoint y: 559, distance: 101.8
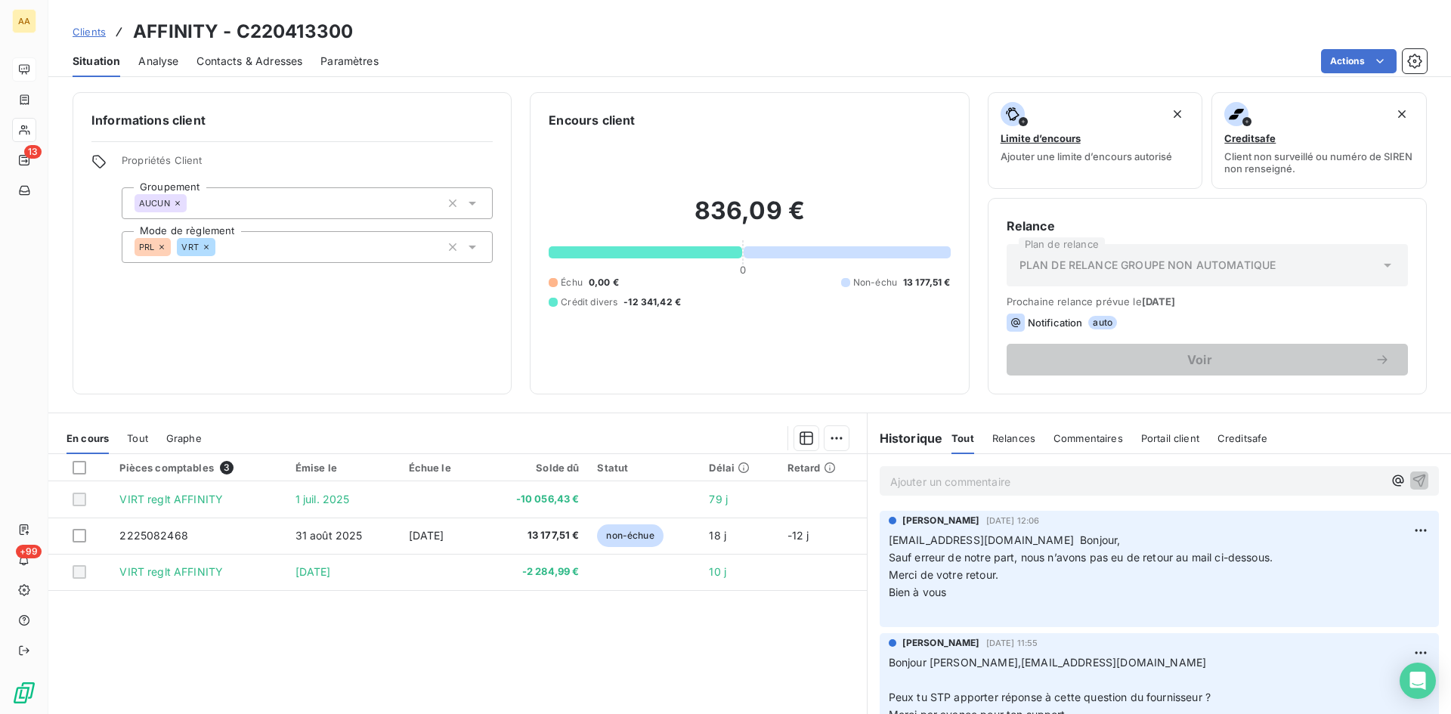
click at [880, 559] on div "[PERSON_NAME] [DATE] 12:06 [EMAIL_ADDRESS][DOMAIN_NAME] Bonjour, Sauf erreur de…" at bounding box center [1159, 569] width 559 height 116
copy p "Sauf erreur de notre part, nous n’avons pas eu de retour au mail ci-dessous. Me…"
click at [976, 584] on p "[EMAIL_ADDRESS][DOMAIN_NAME] Bonjour, Sauf erreur de notre part, nous n’avons p…" at bounding box center [1159, 575] width 541 height 86
click at [951, 572] on span "Merci de votre retour." at bounding box center [944, 574] width 110 height 13
click at [937, 593] on span "Bien à vous" at bounding box center [918, 592] width 58 height 13
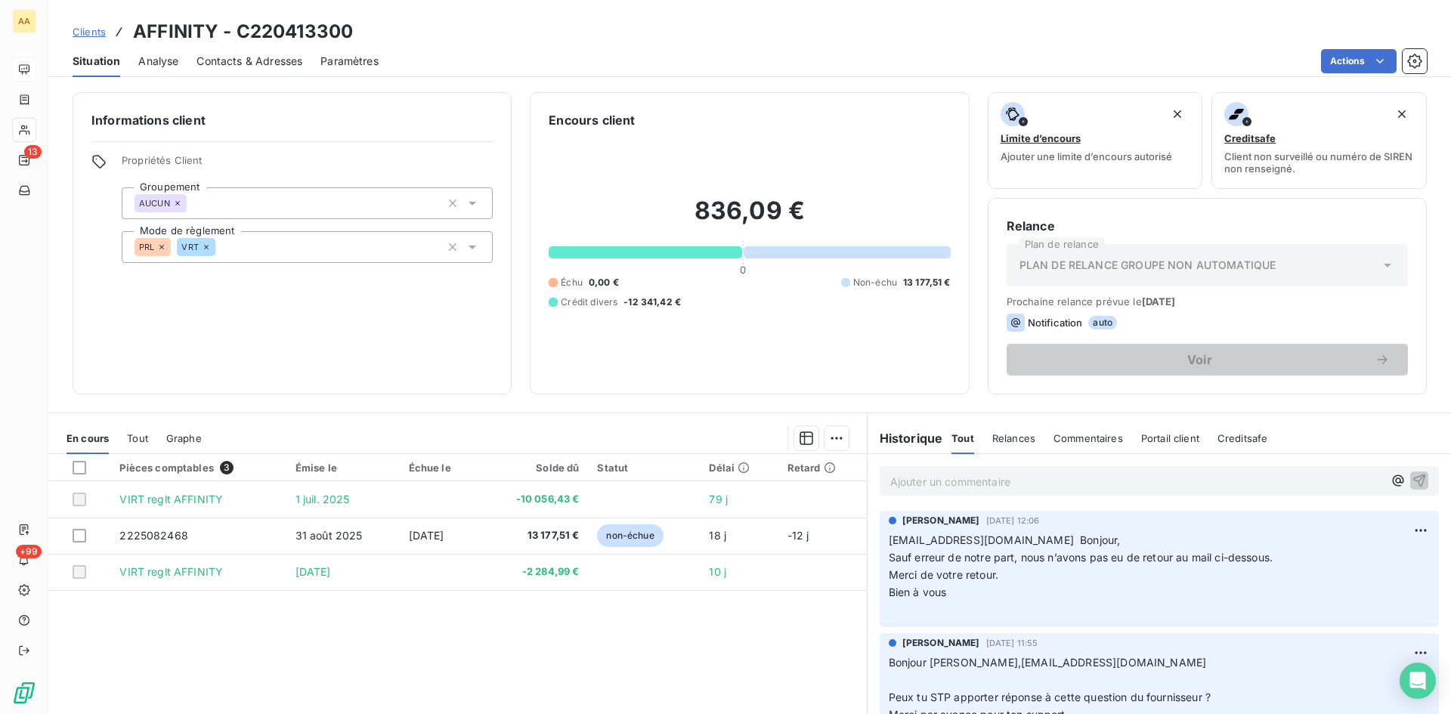
click at [939, 611] on p "[EMAIL_ADDRESS][DOMAIN_NAME] Bonjour, Sauf erreur de notre part, nous n’avons p…" at bounding box center [1159, 575] width 541 height 86
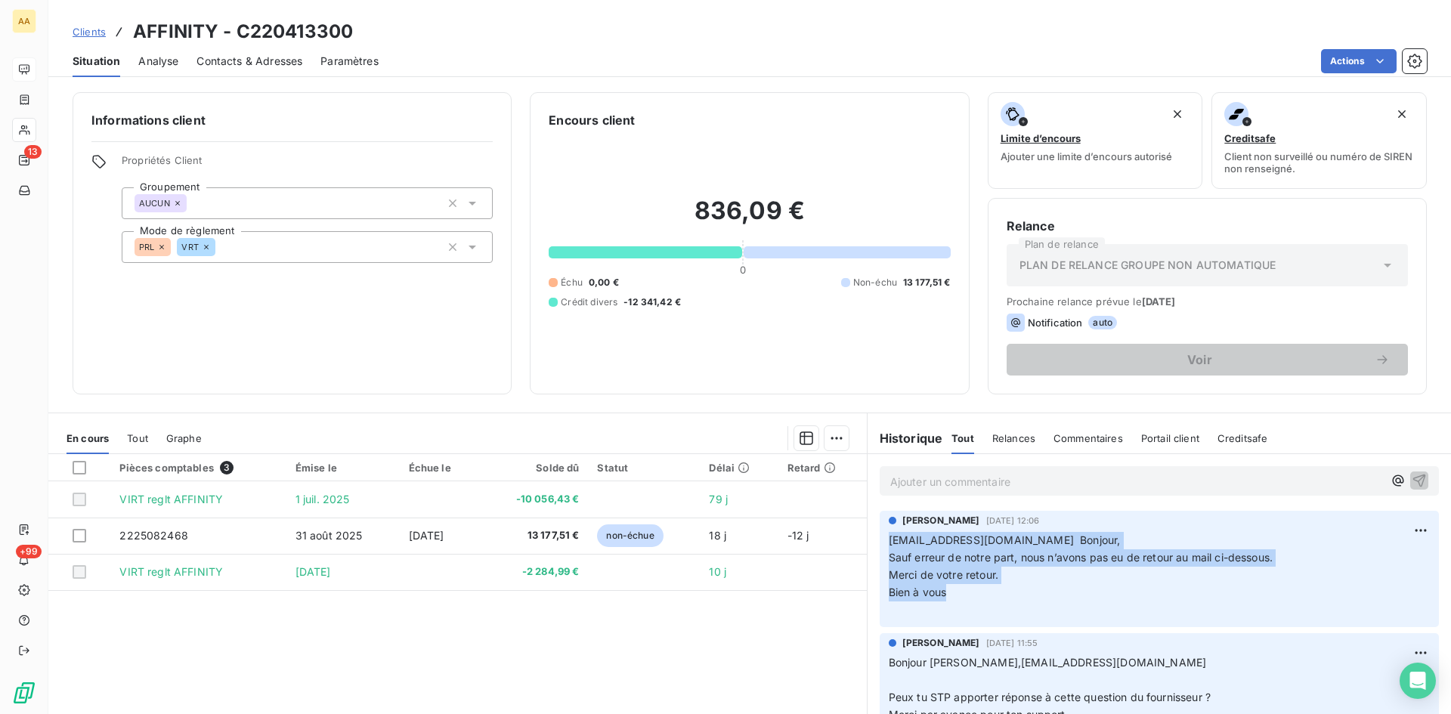
drag, startPoint x: 920, startPoint y: 581, endPoint x: 923, endPoint y: 552, distance: 28.9
click at [889, 538] on p "[EMAIL_ADDRESS][DOMAIN_NAME] Bonjour, Sauf erreur de notre part, nous n’avons p…" at bounding box center [1159, 575] width 541 height 86
copy p "[EMAIL_ADDRESS][DOMAIN_NAME] Bonjour, Sauf erreur de notre part, nous n’avons p…"
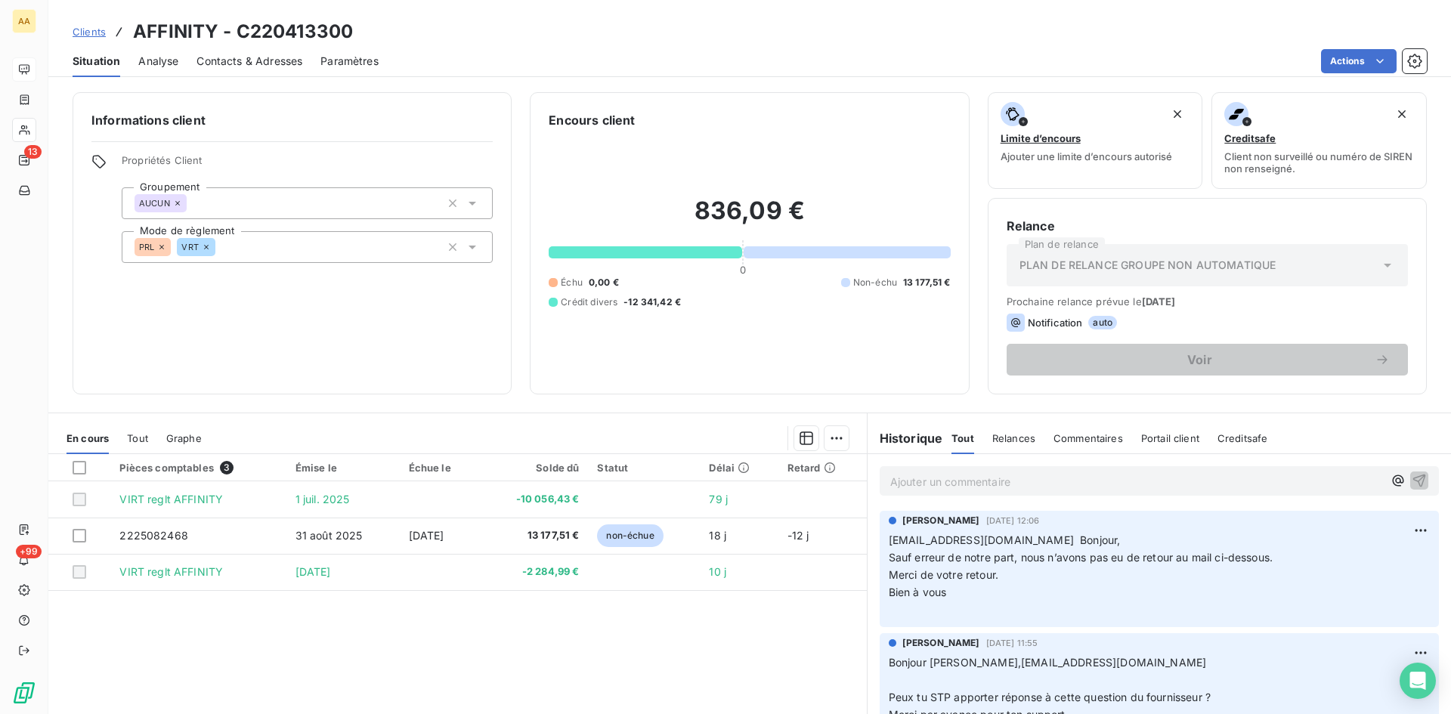
click at [902, 477] on p "Ajouter un commentaire ﻿" at bounding box center [1136, 481] width 493 height 19
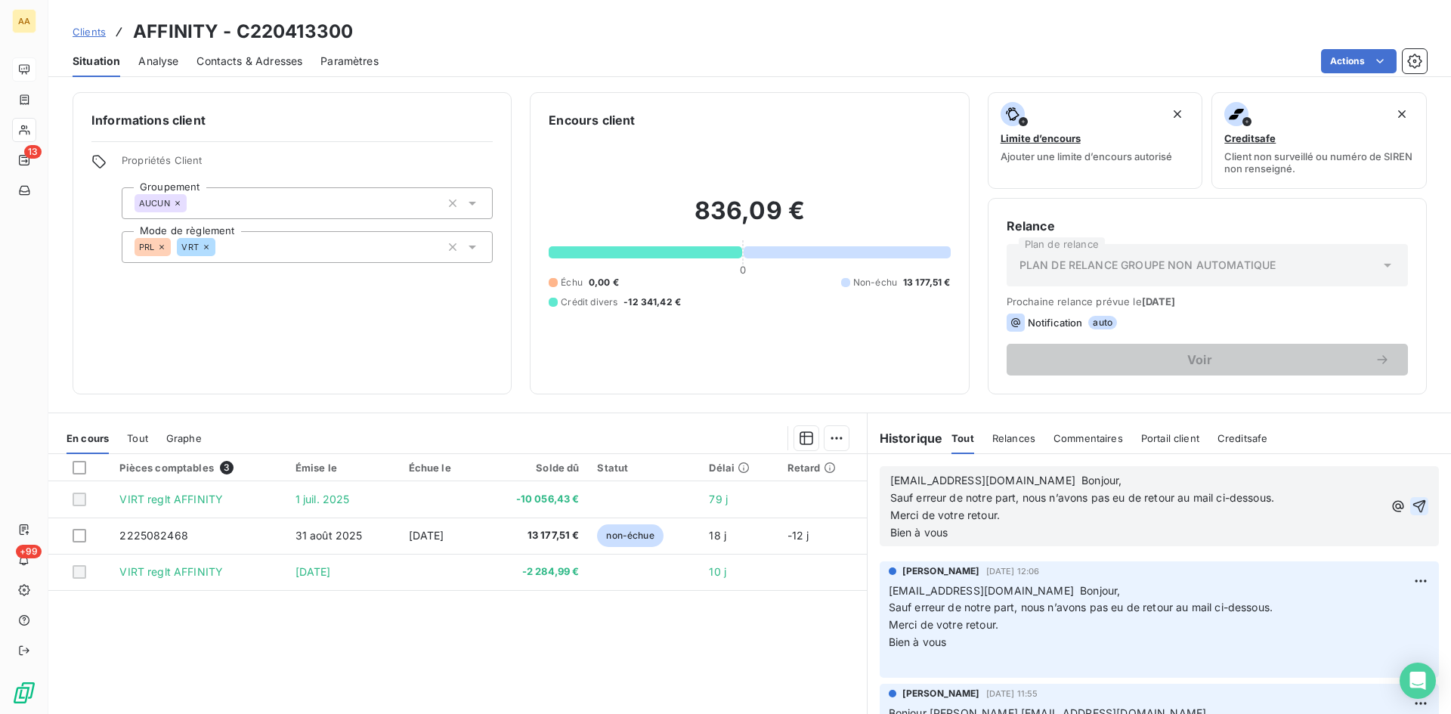
click at [1413, 502] on icon "button" at bounding box center [1419, 506] width 13 height 13
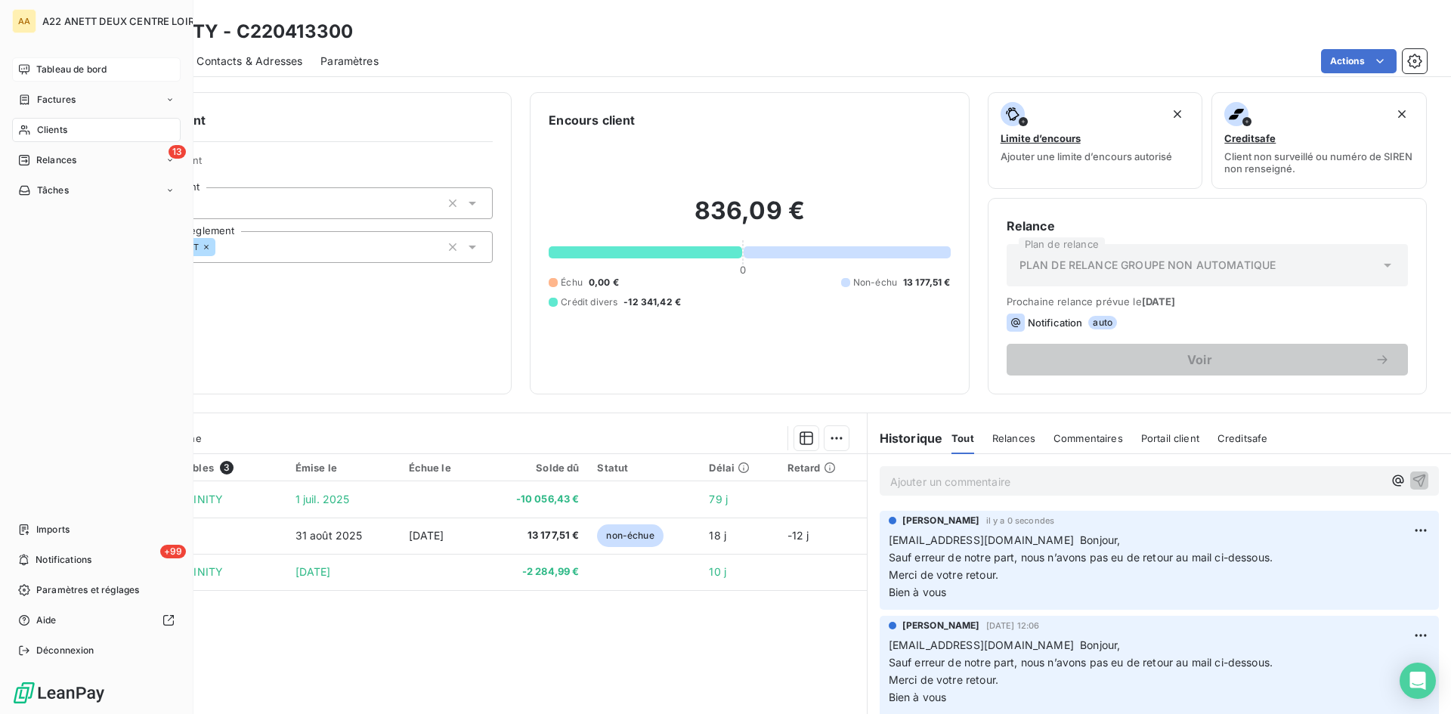
click at [37, 129] on span "Clients" at bounding box center [52, 130] width 30 height 14
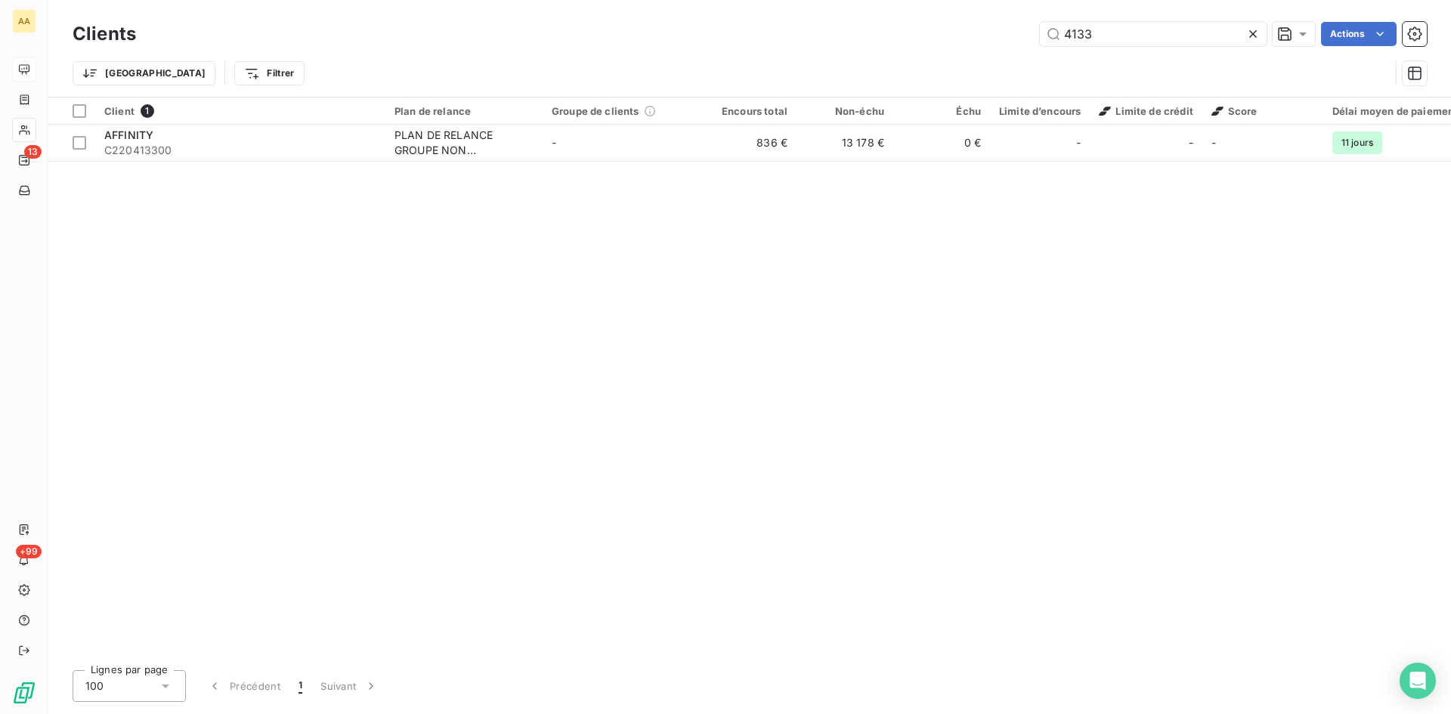
drag, startPoint x: 957, startPoint y: 43, endPoint x: 943, endPoint y: 43, distance: 13.6
click at [943, 43] on div "4133 Actions" at bounding box center [790, 34] width 1273 height 24
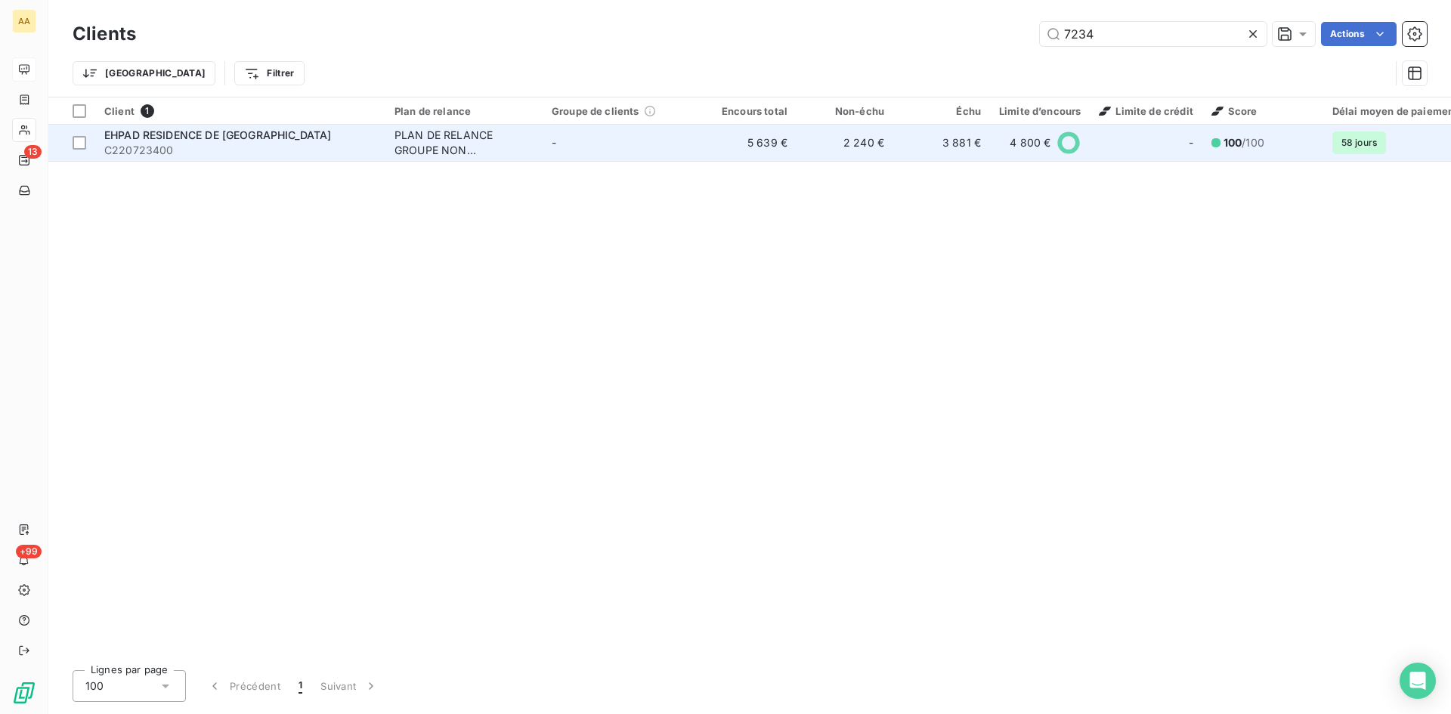
type input "7234"
click at [436, 137] on div "PLAN DE RELANCE GROUPE NON AUTOMATIQUE" at bounding box center [463, 143] width 139 height 30
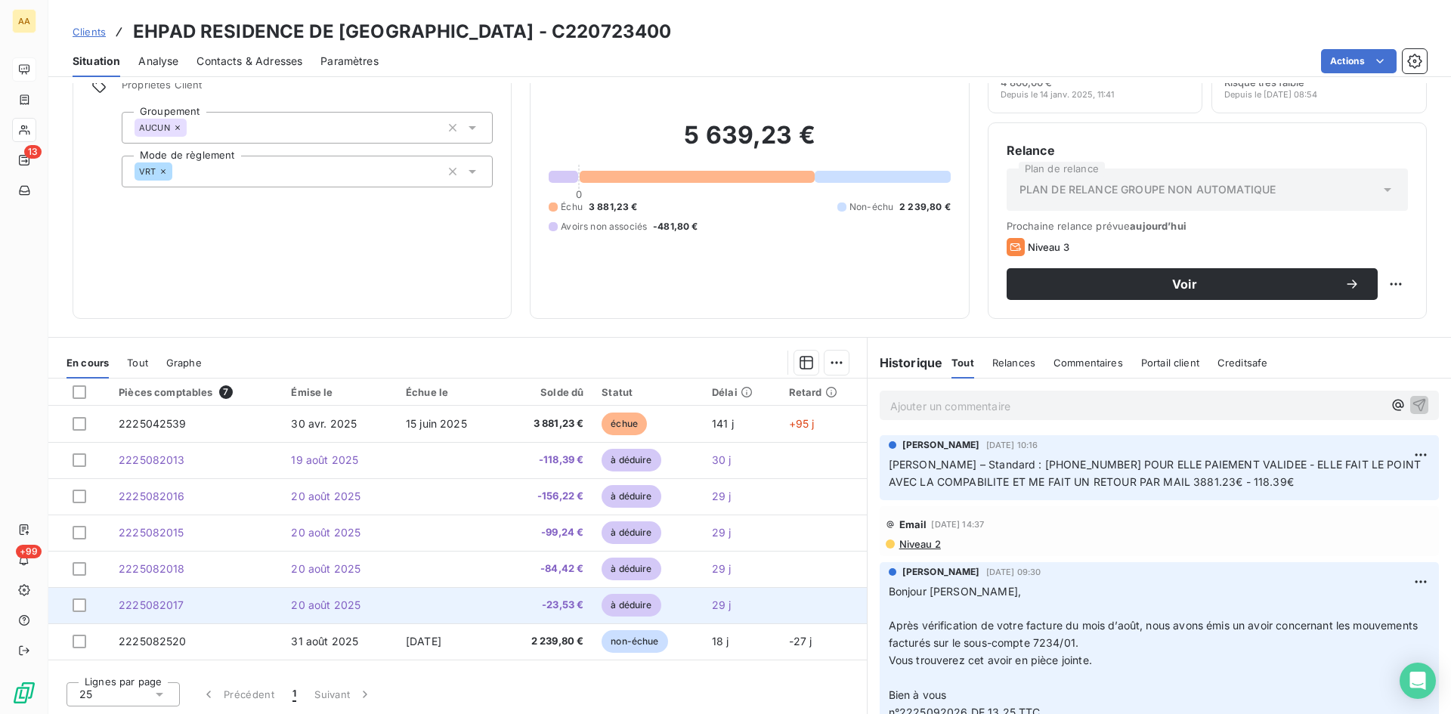
scroll to position [76, 0]
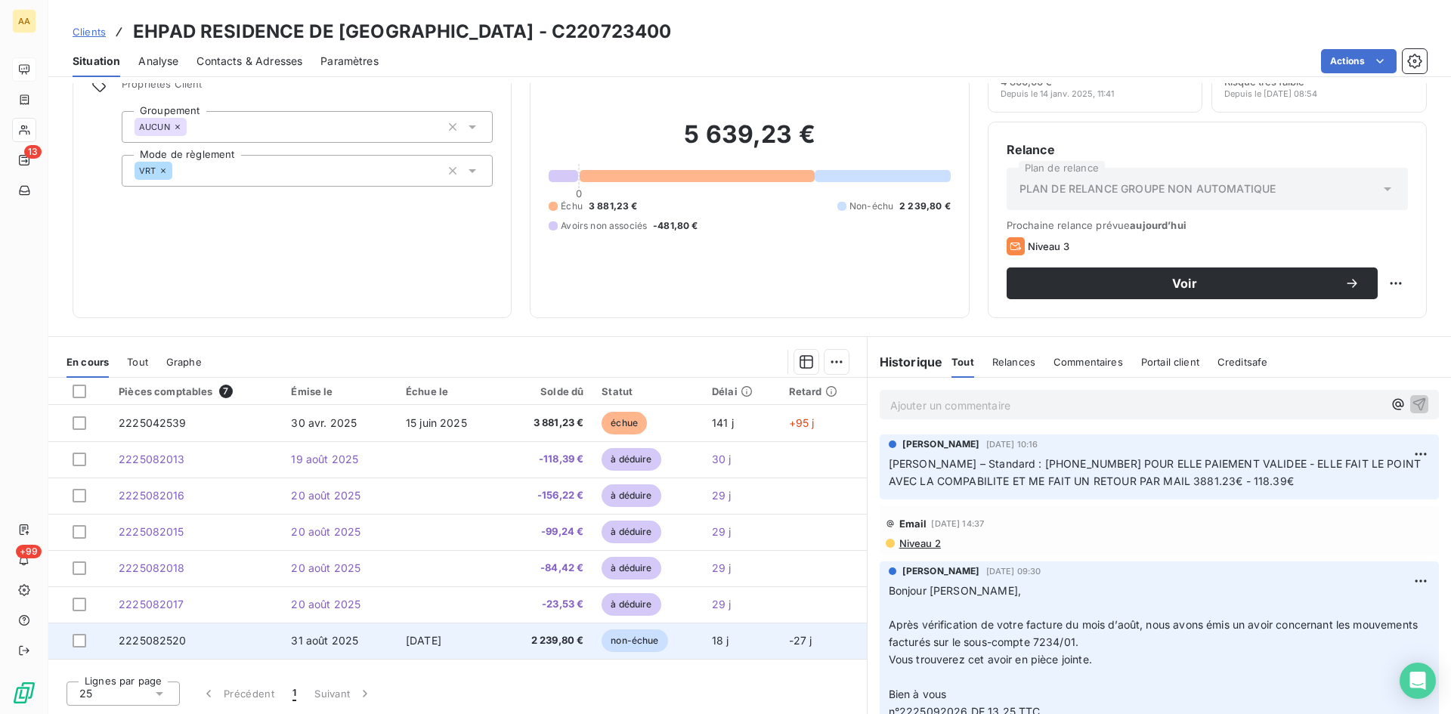
click at [167, 640] on span "2225082520" at bounding box center [153, 640] width 68 height 13
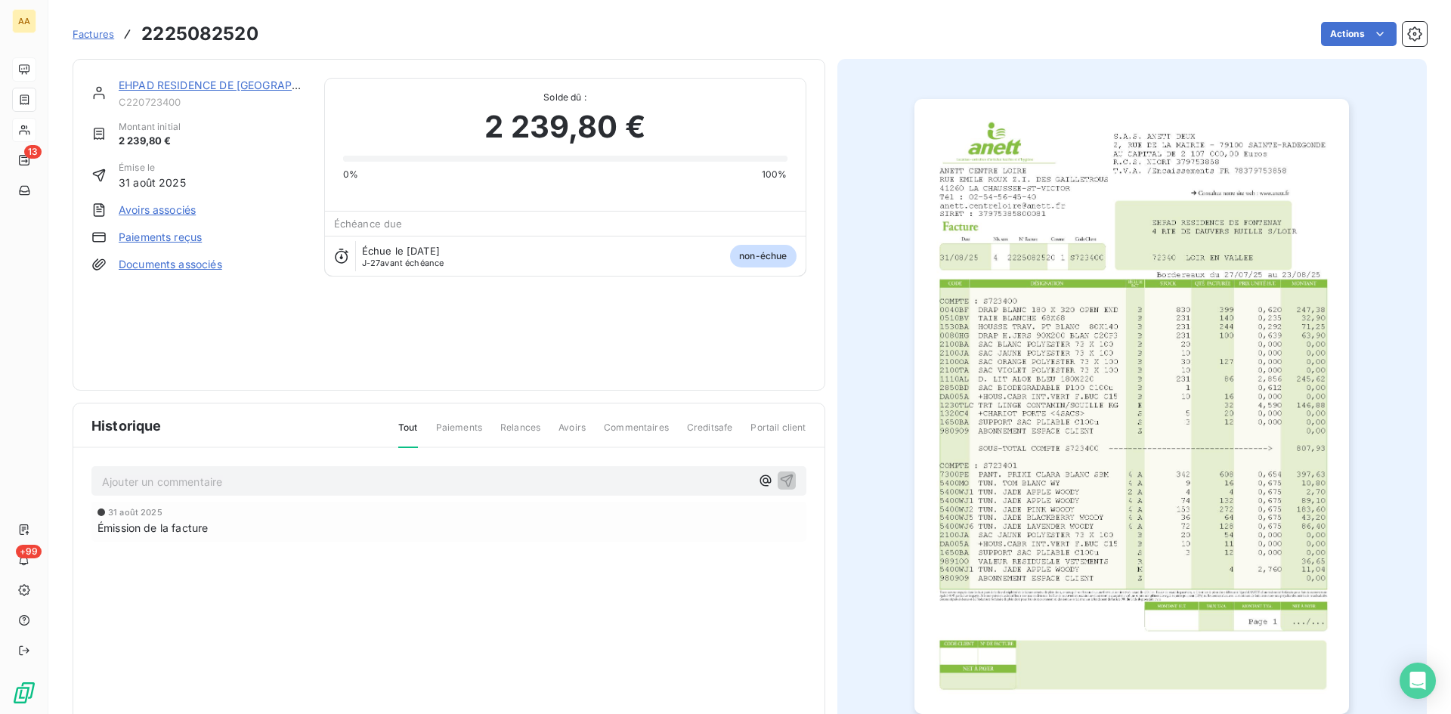
click at [1171, 354] on img "button" at bounding box center [1131, 406] width 435 height 615
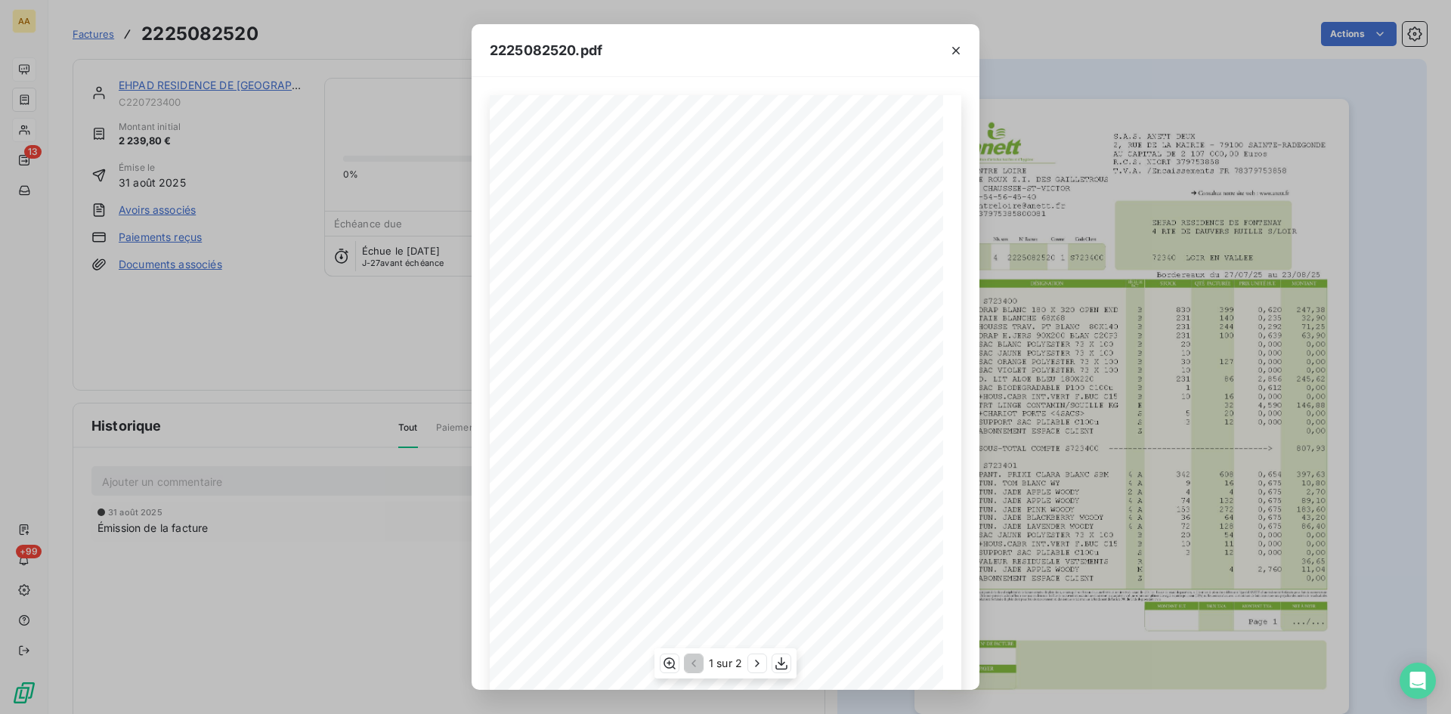
click at [838, 419] on div "S.A.S. ANETT DEUX [STREET_ADDRESS] AU CAPITAL DE 2 107 000,00 Euros R.C.S. NIOR…" at bounding box center [726, 416] width 472 height 642
click at [754, 667] on icon "button" at bounding box center [757, 663] width 15 height 15
click at [695, 665] on icon "button" at bounding box center [692, 663] width 15 height 15
click at [425, 566] on div "2225082520.pdf S.A.S. ANETT DEUX [STREET_ADDRESS] AU CAPITAL DE 2 107 000,00 Eu…" at bounding box center [725, 357] width 1451 height 714
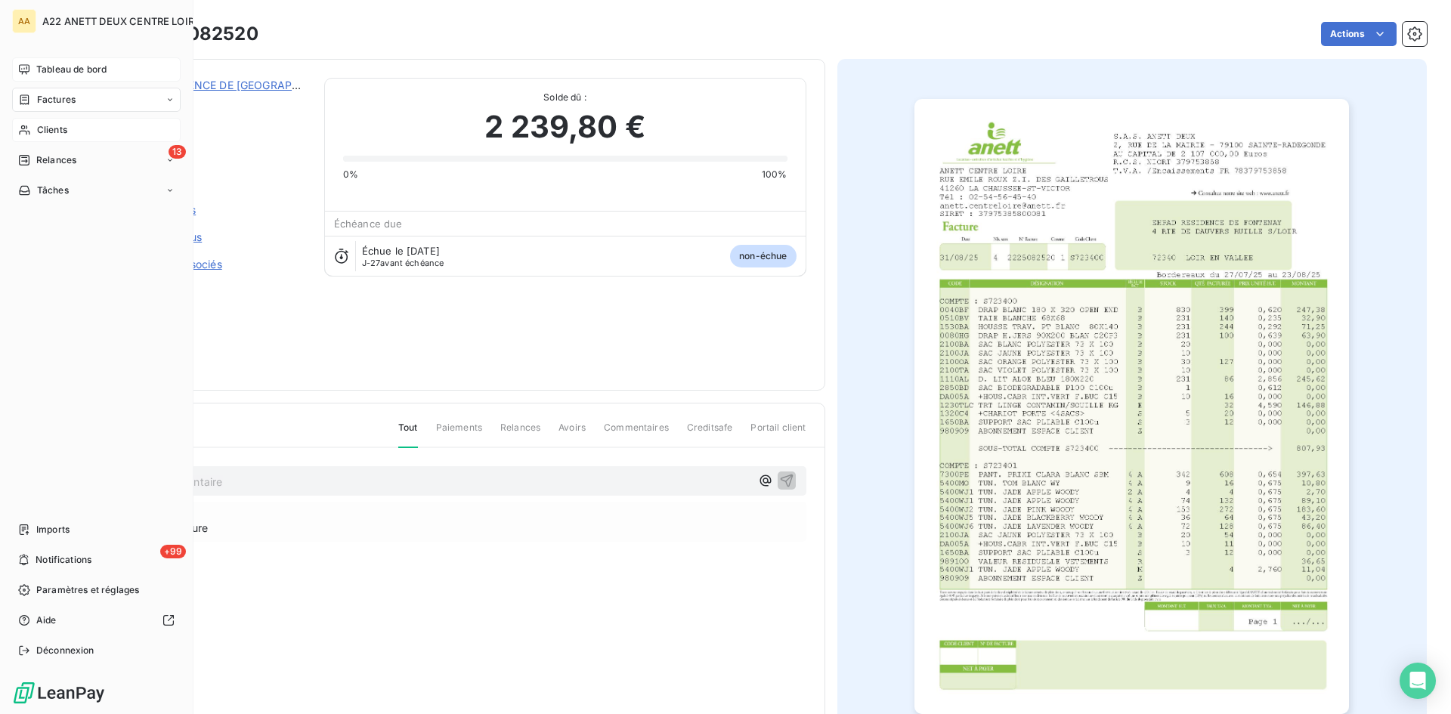
click at [65, 130] on span "Clients" at bounding box center [52, 130] width 30 height 14
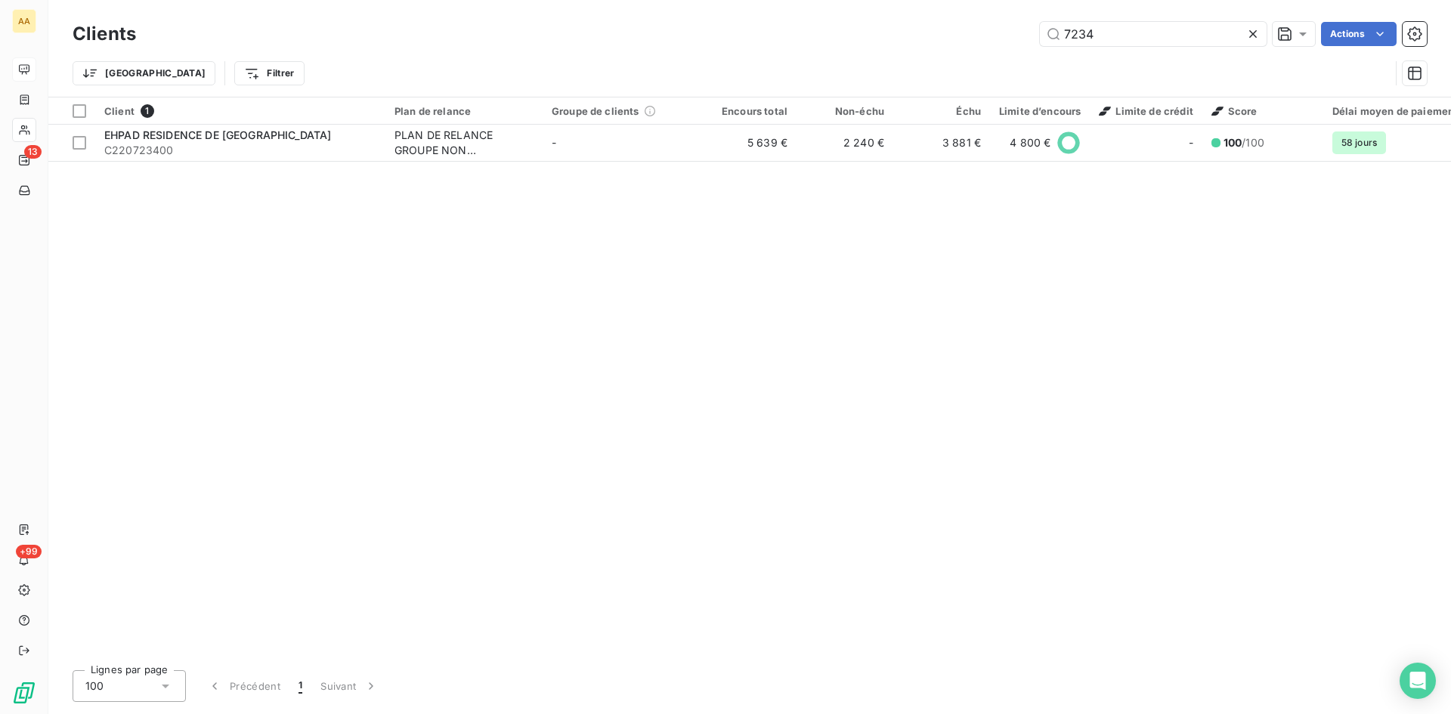
drag, startPoint x: 1086, startPoint y: 32, endPoint x: 1001, endPoint y: 30, distance: 85.4
click at [1001, 30] on div "7234 Actions" at bounding box center [790, 34] width 1273 height 24
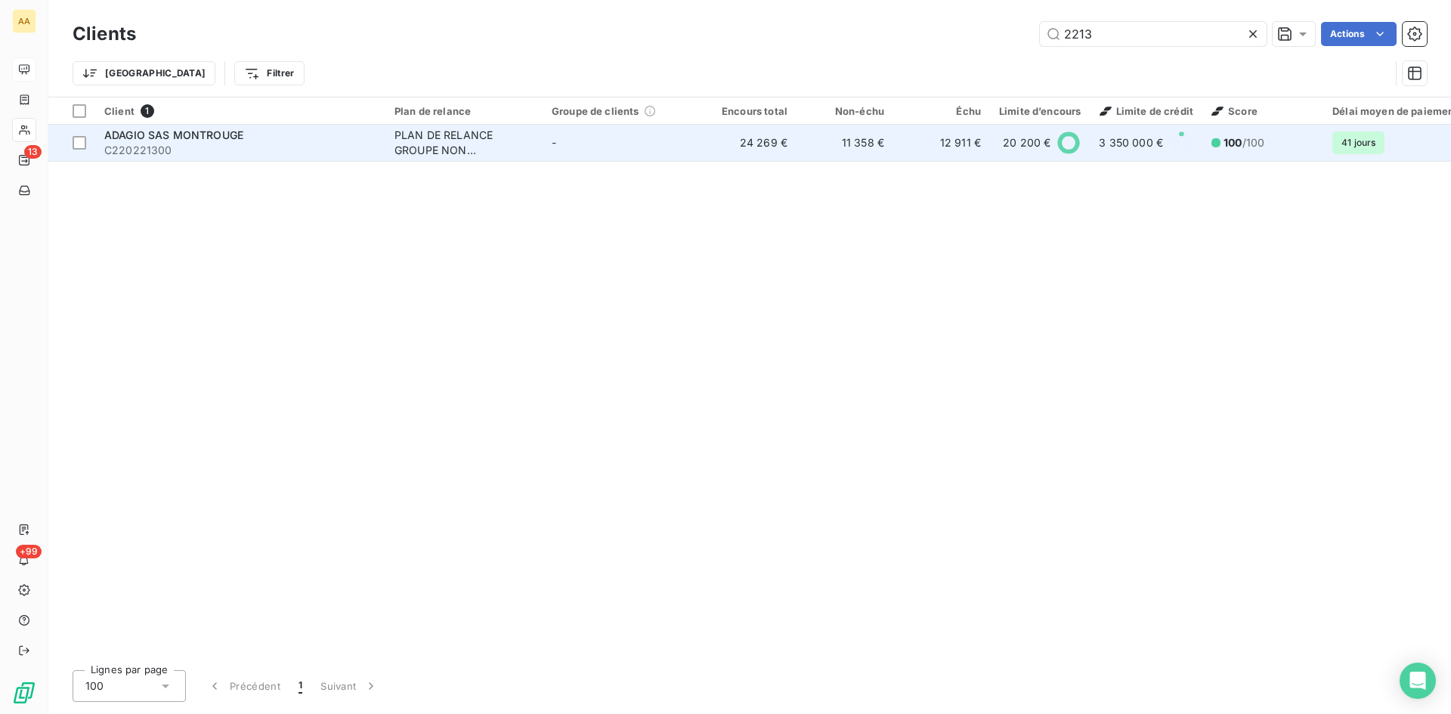
type input "2213"
click at [432, 140] on div "PLAN DE RELANCE GROUPE NON AUTOMATIQUE" at bounding box center [463, 143] width 139 height 30
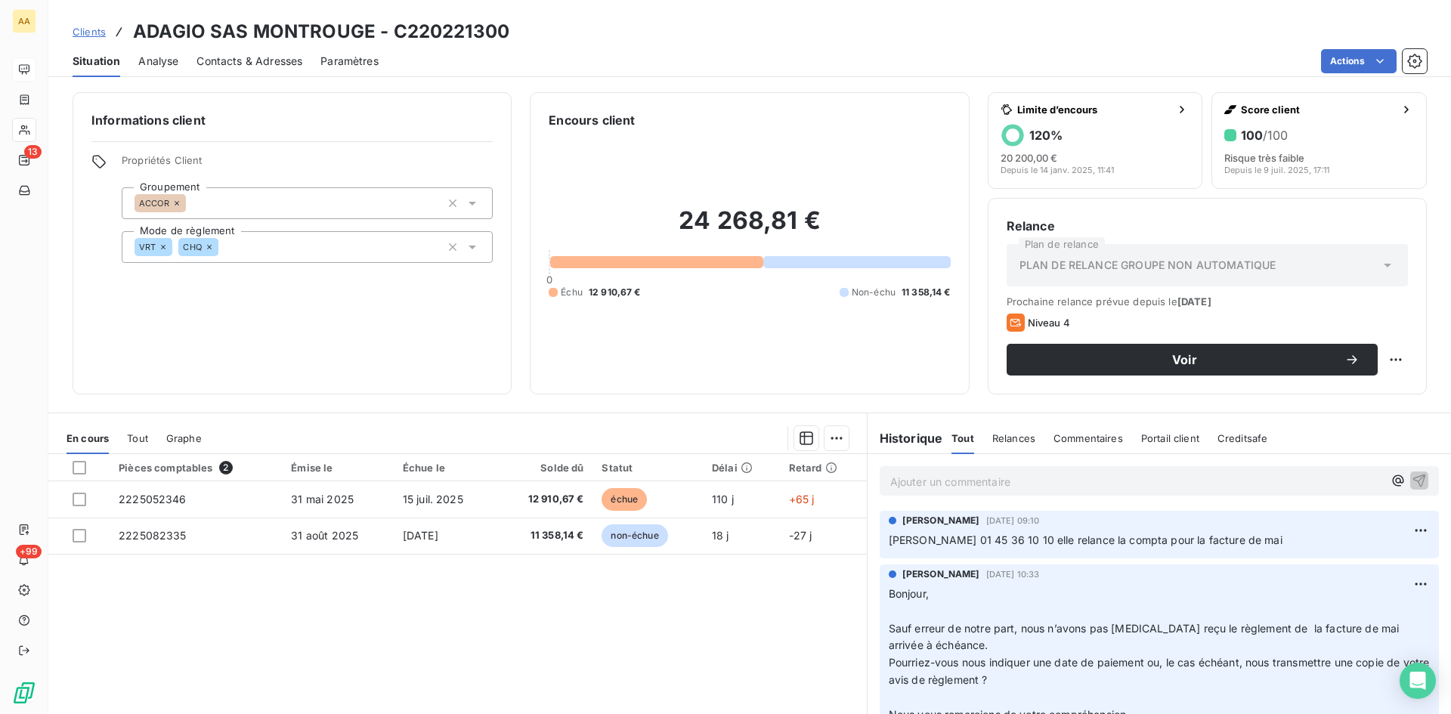
click at [942, 478] on p "Ajouter un commentaire ﻿" at bounding box center [1136, 481] width 493 height 19
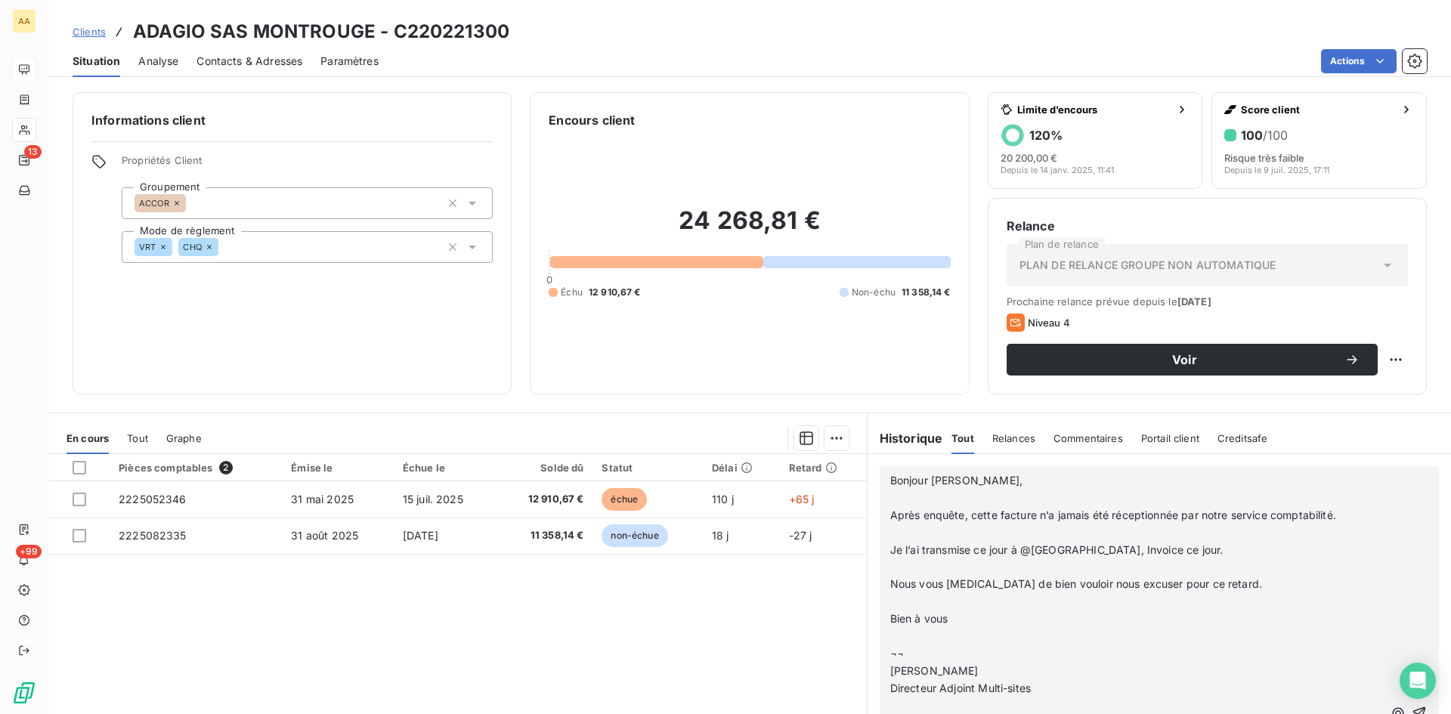
scroll to position [1663, 0]
click at [1412, 709] on icon "button" at bounding box center [1419, 713] width 15 height 15
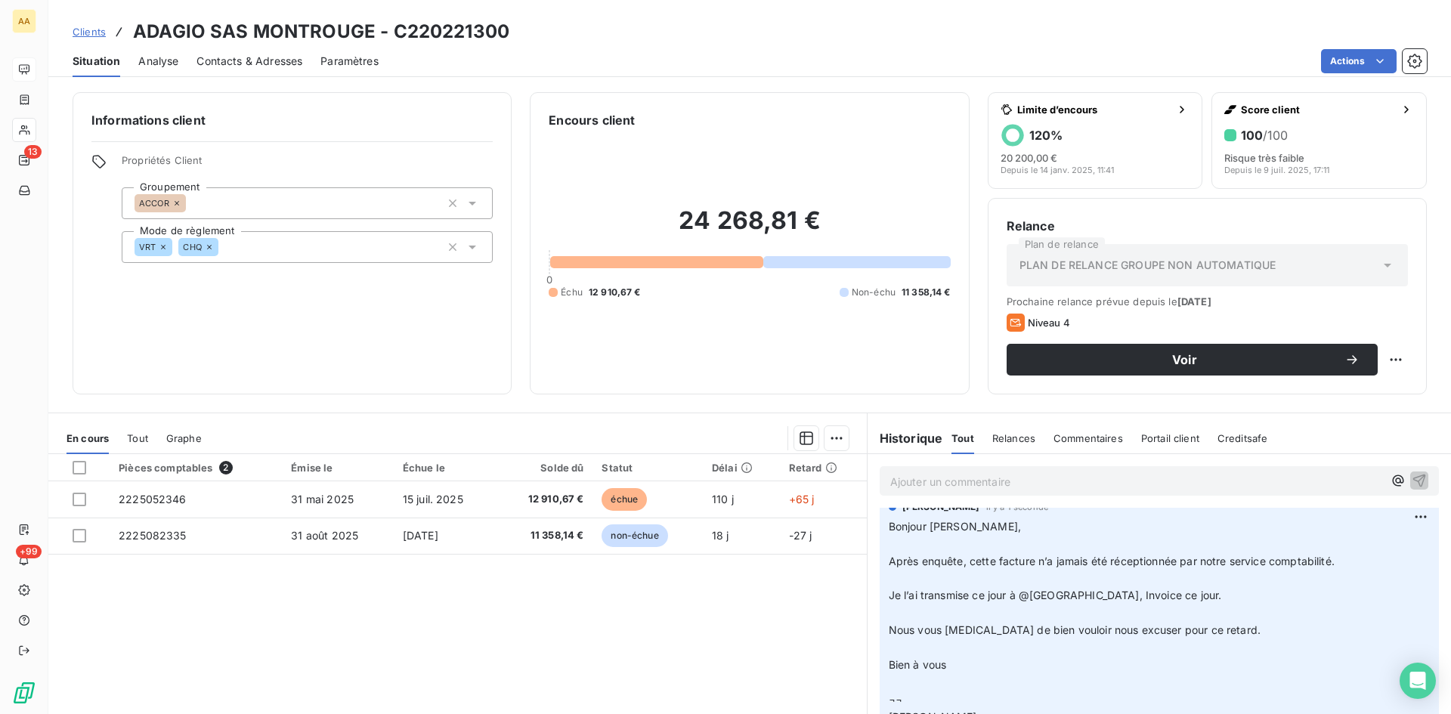
scroll to position [0, 0]
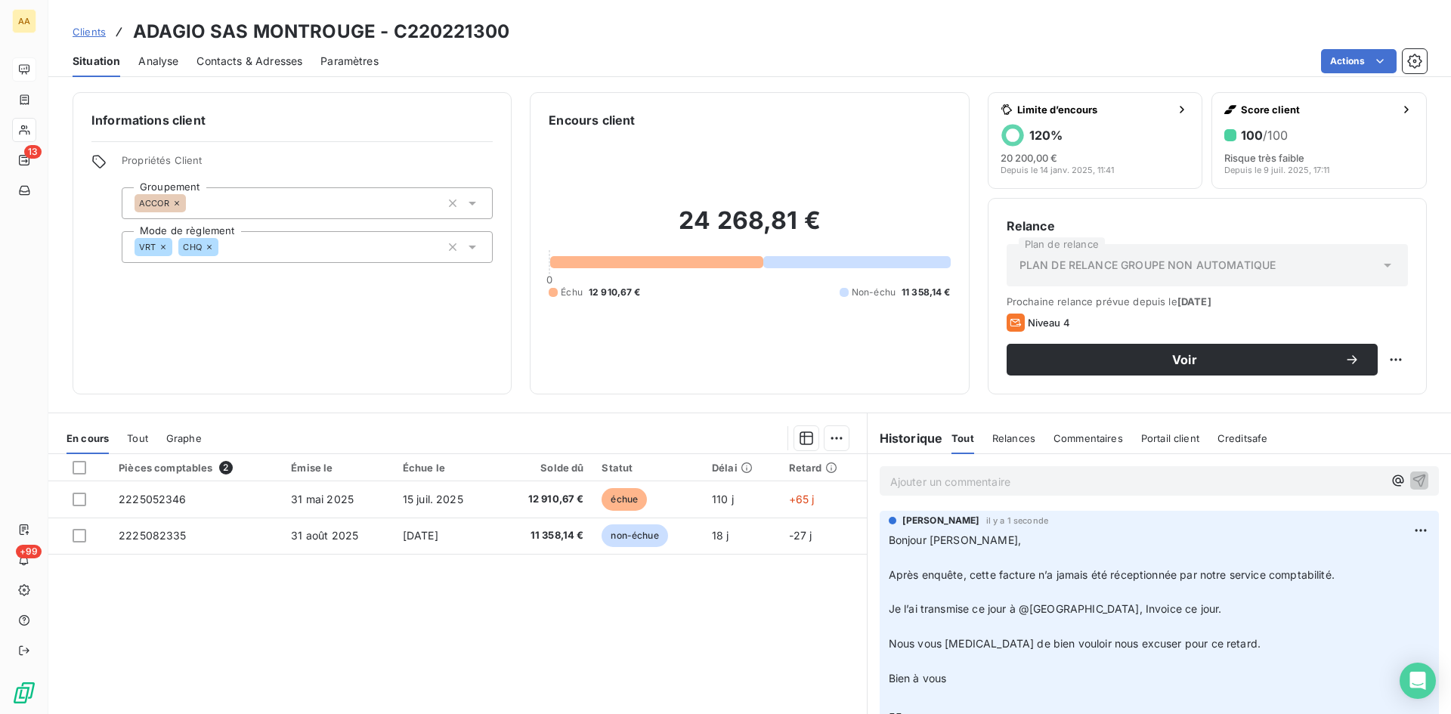
click at [1394, 531] on html "AA 13 +99 Clients ADAGIO SAS MONTROUGE - C220221300 Situation Analyse Contacts …" at bounding box center [725, 357] width 1451 height 714
click at [1356, 560] on div "Editer" at bounding box center [1361, 564] width 85 height 24
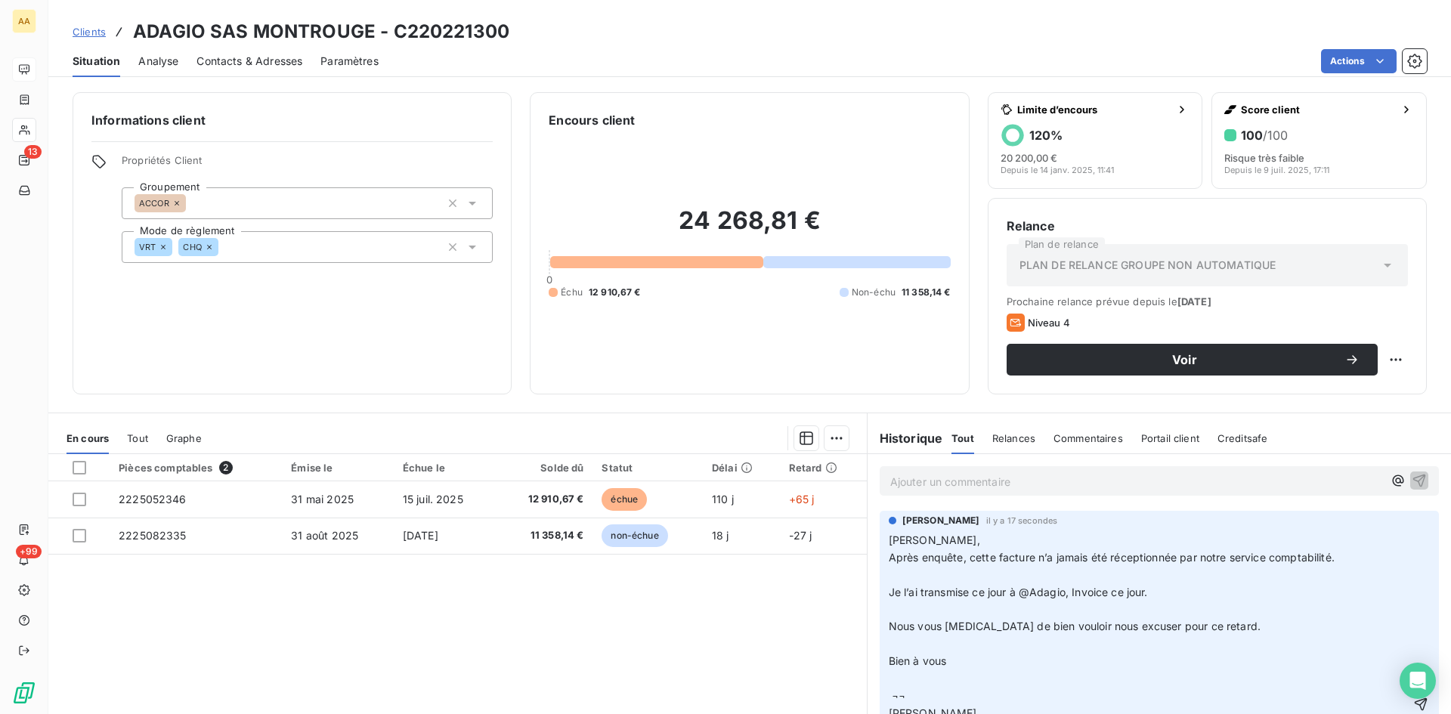
click at [1342, 556] on p "[PERSON_NAME], Après enquête, cette facture n’a jamais été réceptionnée par not…" at bounding box center [1149, 705] width 520 height 346
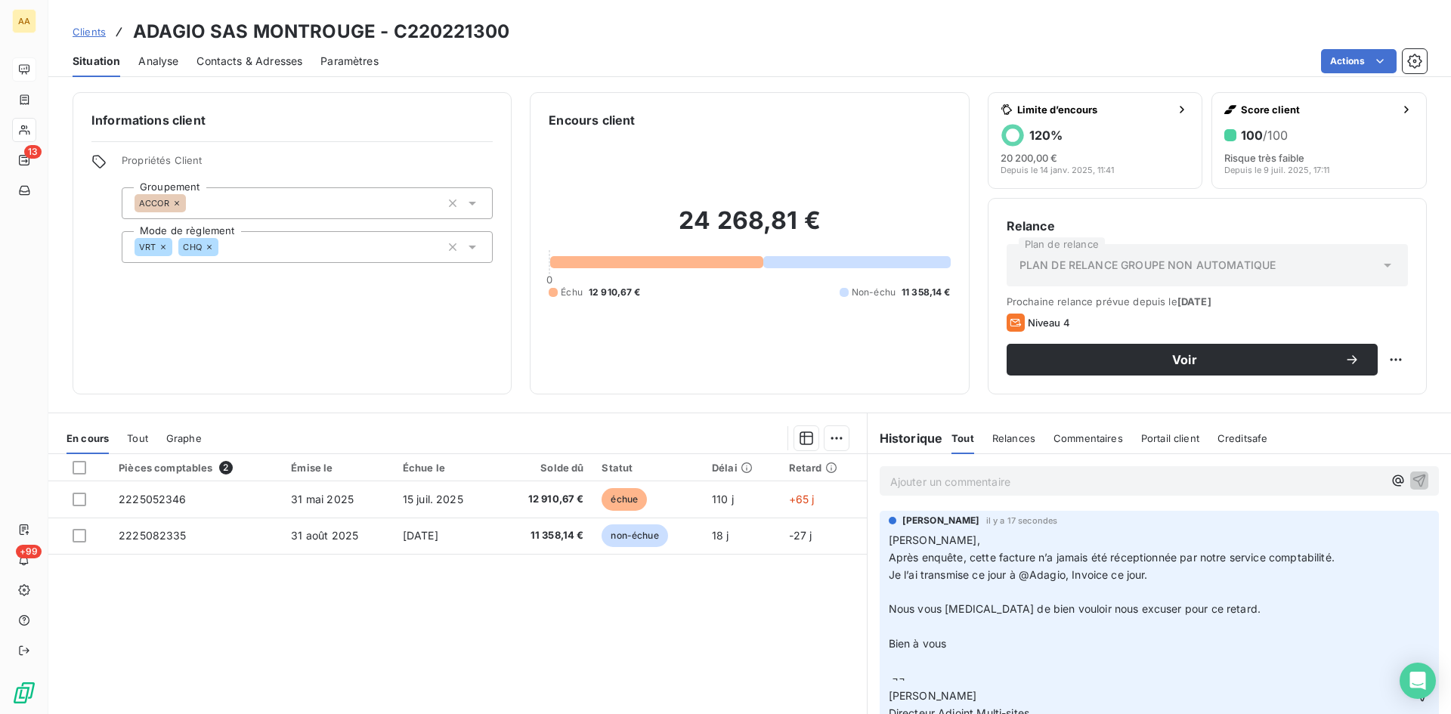
click at [1170, 577] on p "[PERSON_NAME], Après enquête, cette facture n’a jamais été réceptionnée par not…" at bounding box center [1149, 696] width 520 height 329
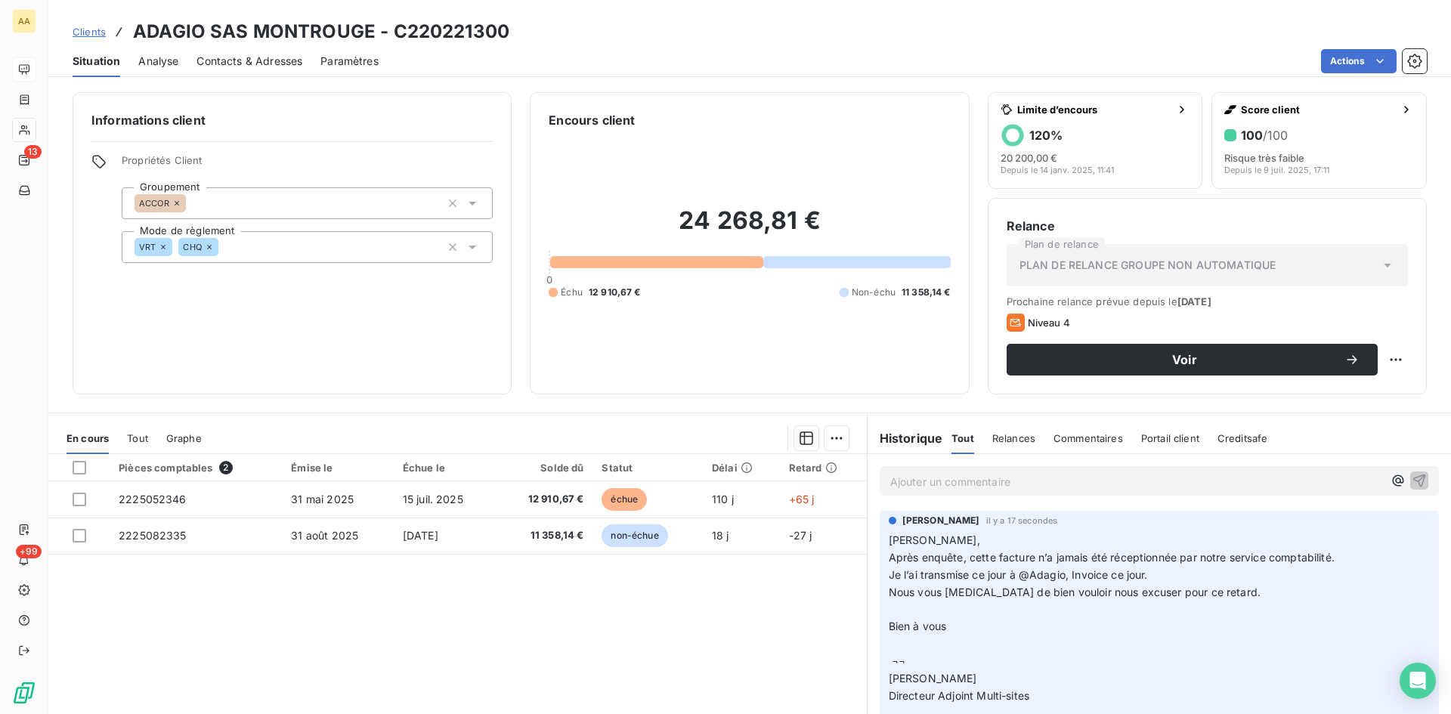
click at [1223, 593] on p "[PERSON_NAME], Après enquête, cette facture n’a jamais été réceptionnée par not…" at bounding box center [1149, 687] width 520 height 311
click at [949, 611] on p "[PERSON_NAME], Après enquête, cette facture n’a jamais été réceptionnée par not…" at bounding box center [1149, 679] width 520 height 294
click at [1055, 645] on p "[PERSON_NAME], Après enquête, cette facture n’a jamais été réceptionnée par not…" at bounding box center [1149, 661] width 520 height 259
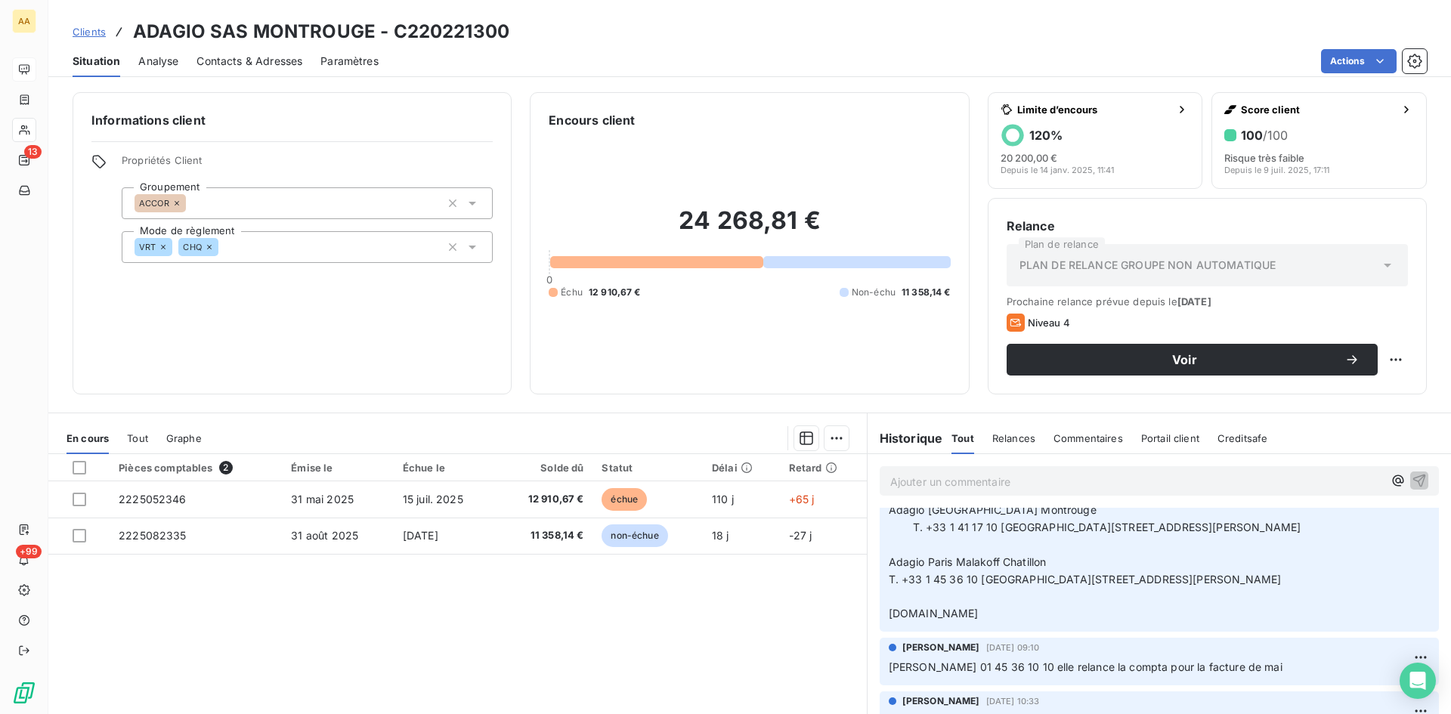
scroll to position [227, 0]
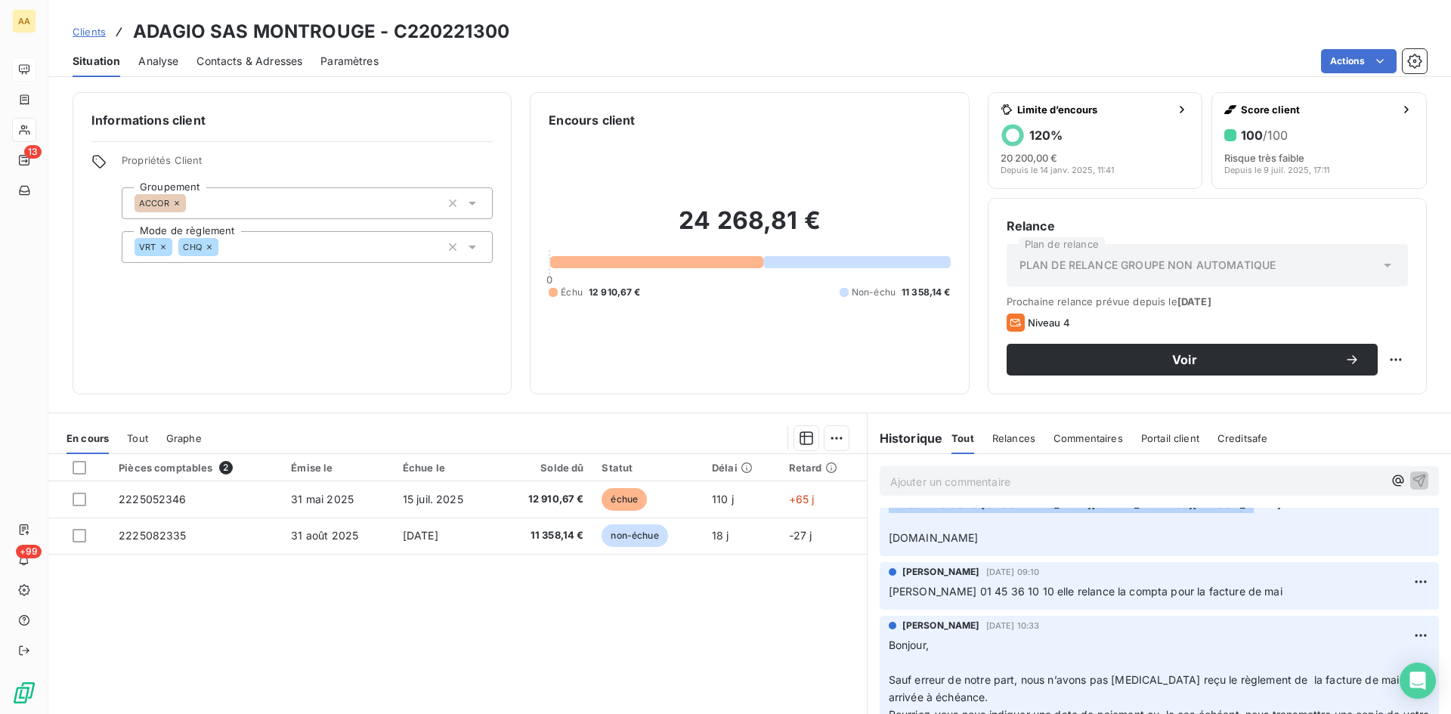
drag, startPoint x: 1004, startPoint y: 607, endPoint x: 876, endPoint y: 528, distance: 150.0
click at [880, 528] on div "[PERSON_NAME] il y a 17 secondes [PERSON_NAME], Après enquête, cette facture n’…" at bounding box center [1159, 420] width 559 height 272
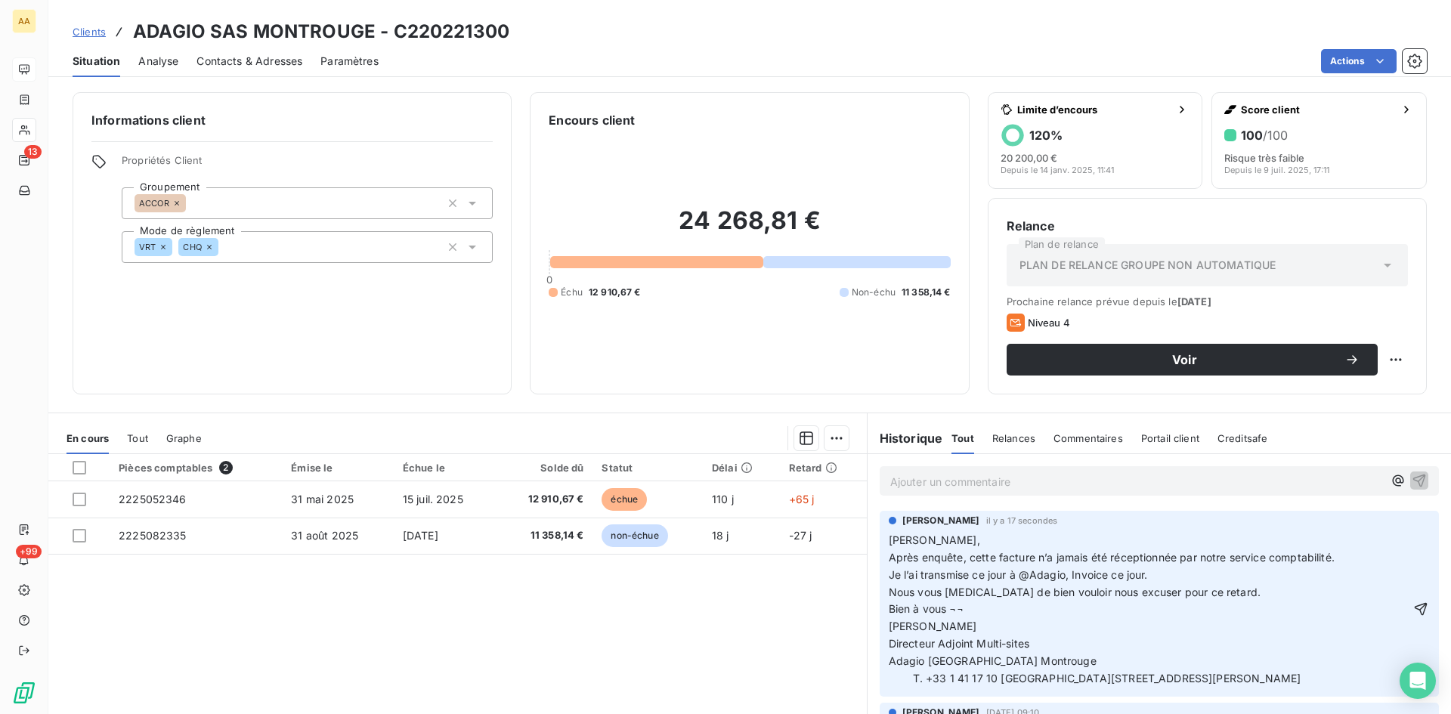
scroll to position [151, 0]
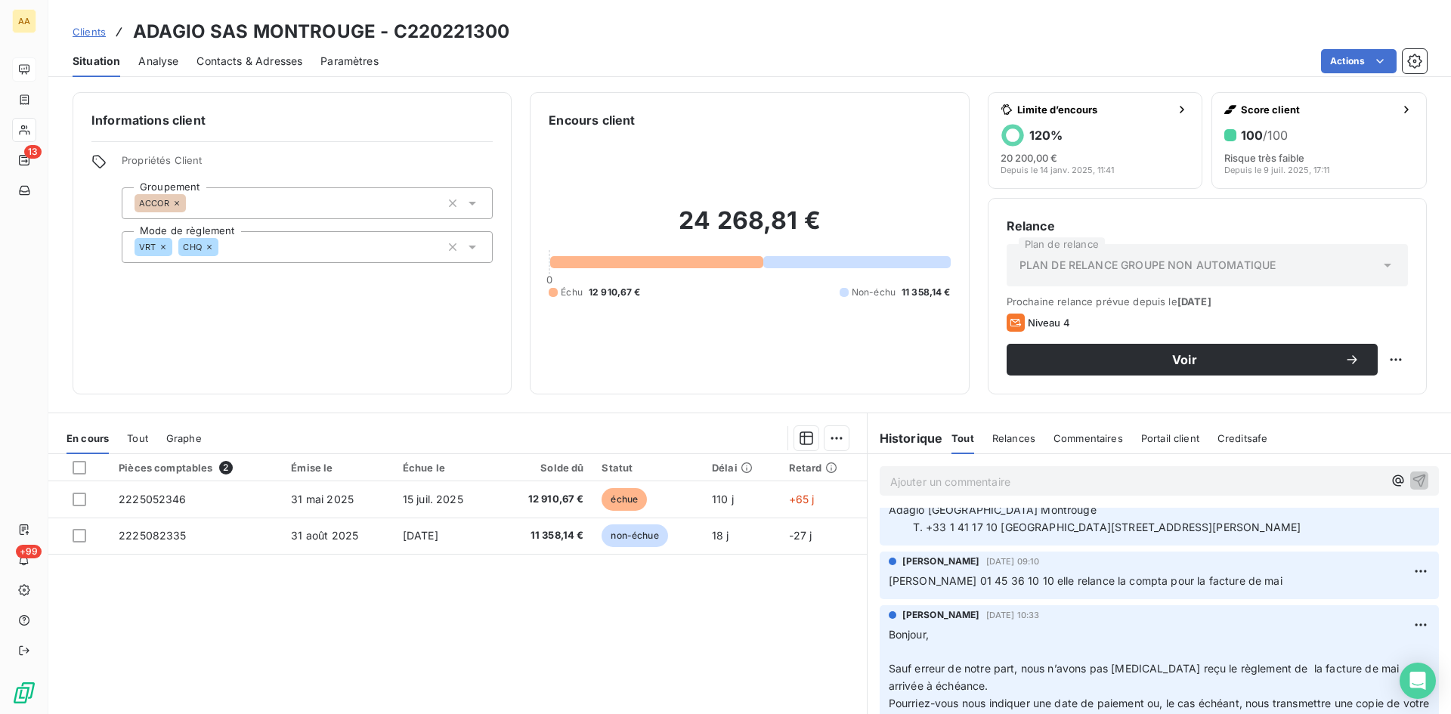
click at [1413, 466] on icon "button" at bounding box center [1420, 457] width 15 height 15
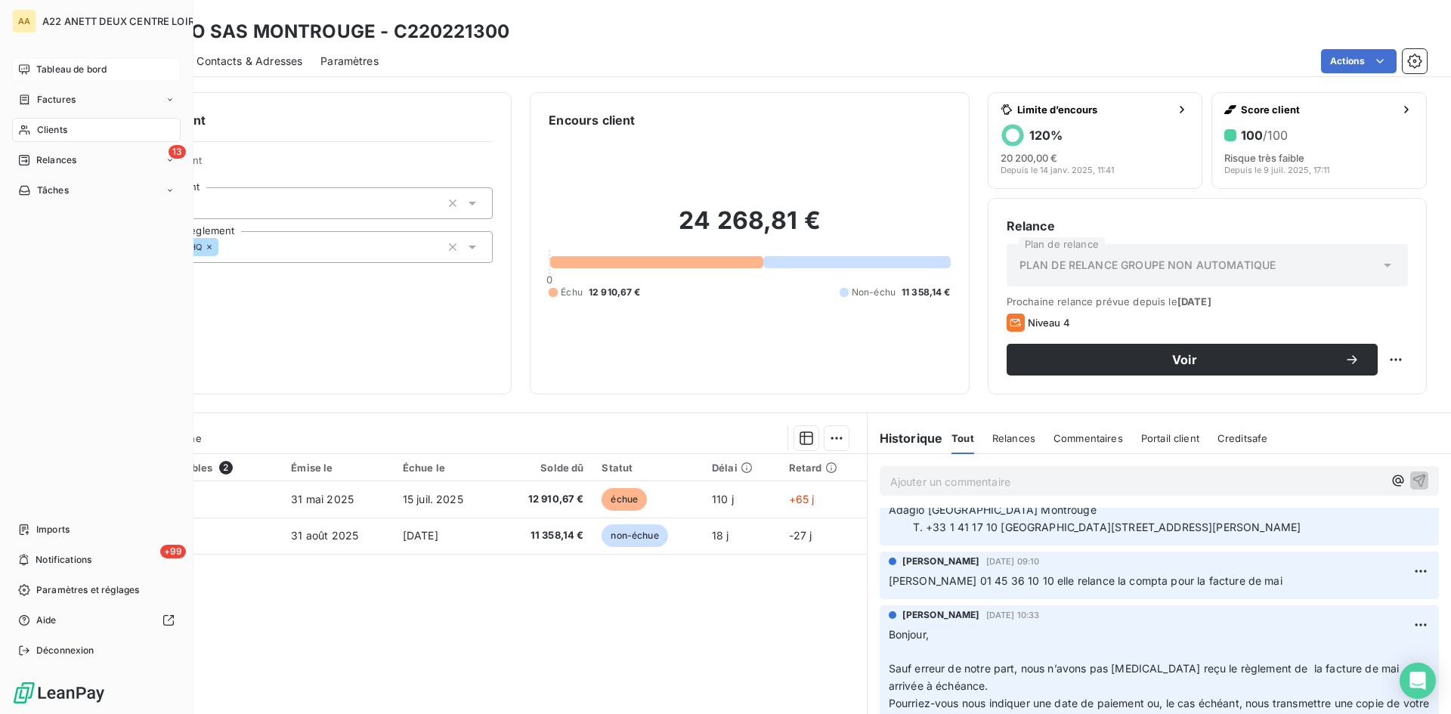
click at [51, 125] on span "Clients" at bounding box center [52, 130] width 30 height 14
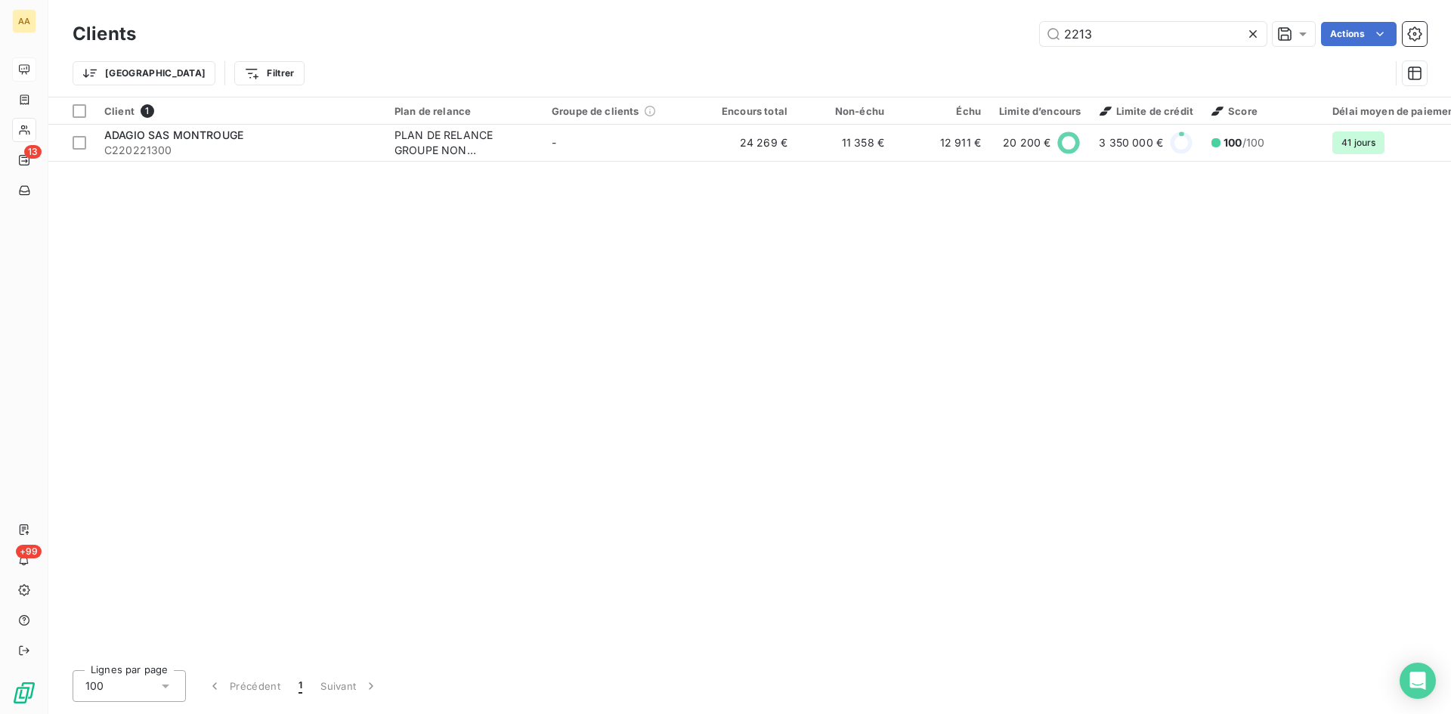
drag, startPoint x: 1117, startPoint y: 34, endPoint x: 969, endPoint y: 36, distance: 148.1
click at [969, 36] on div "2213 Actions" at bounding box center [790, 34] width 1273 height 24
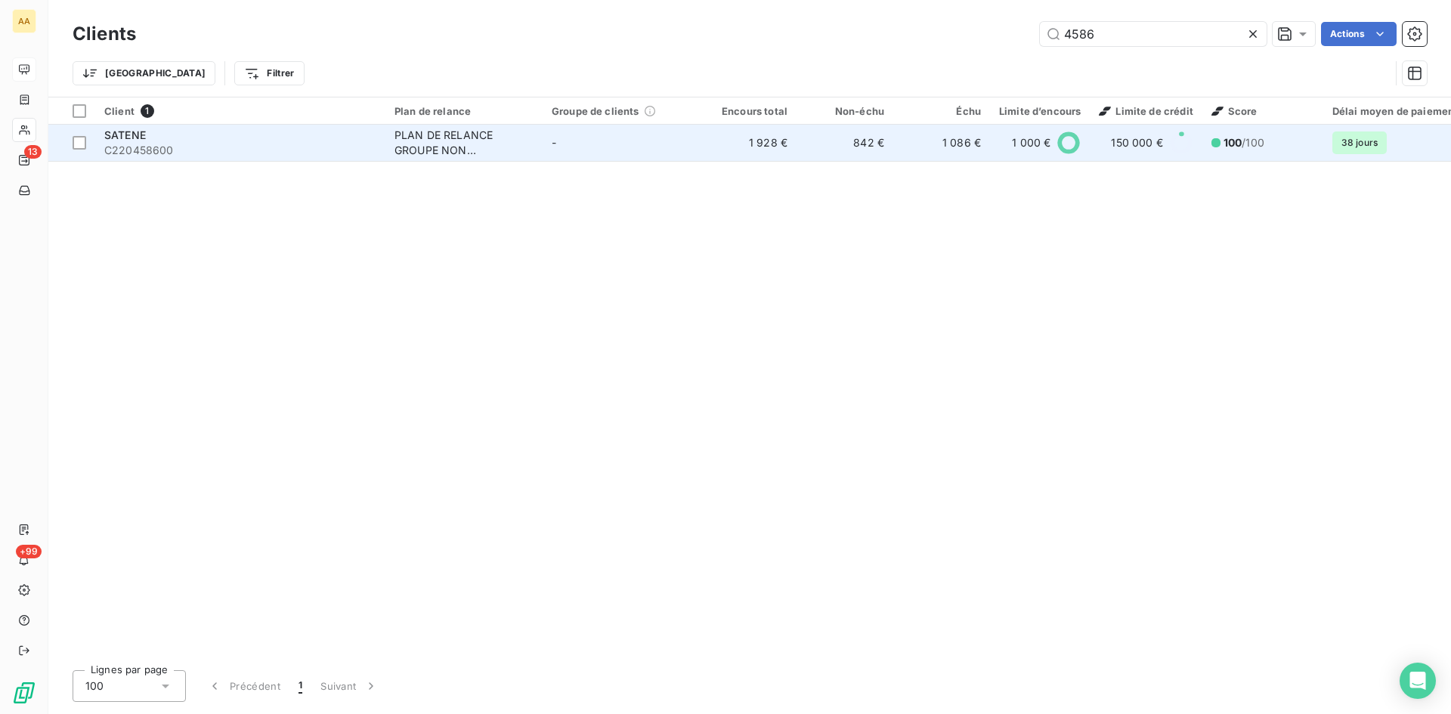
type input "4586"
click at [435, 143] on div "PLAN DE RELANCE GROUPE NON AUTOMATIQUE" at bounding box center [463, 143] width 139 height 30
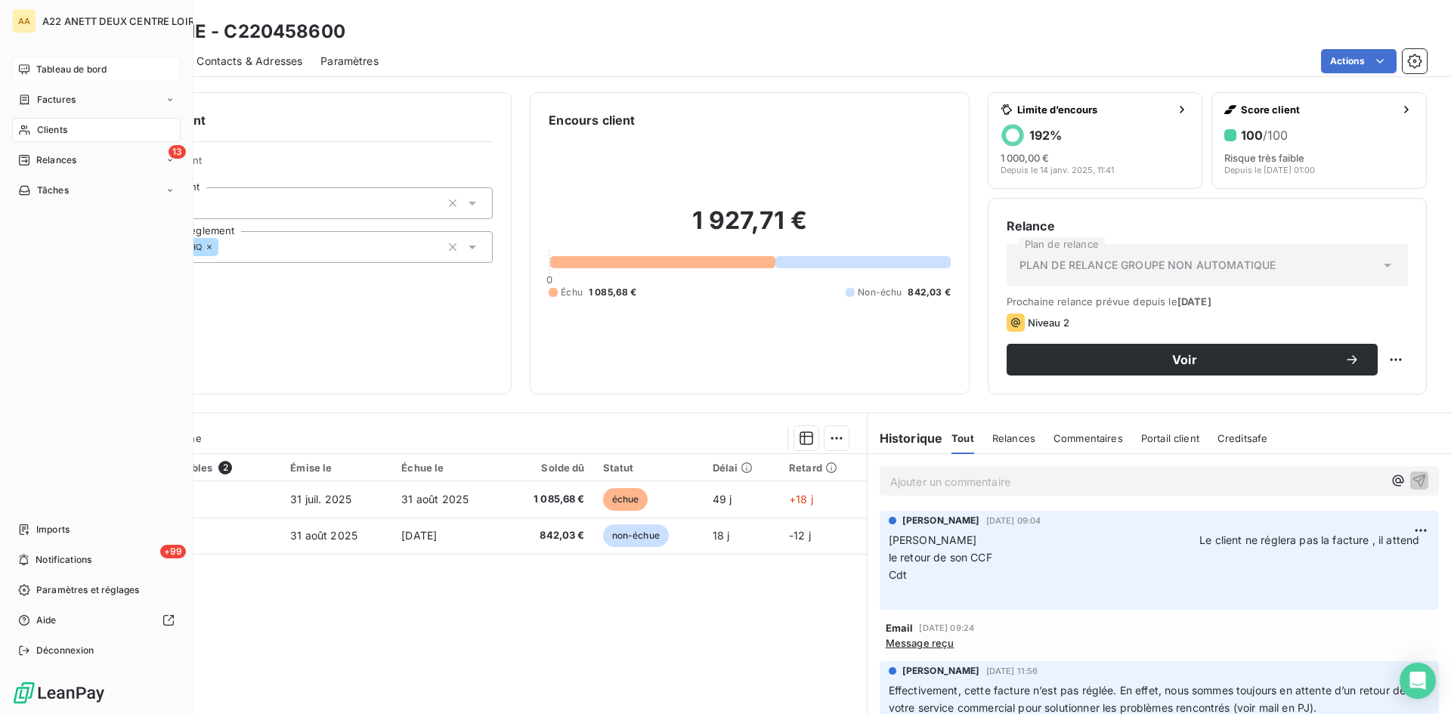
click at [44, 130] on span "Clients" at bounding box center [52, 130] width 30 height 14
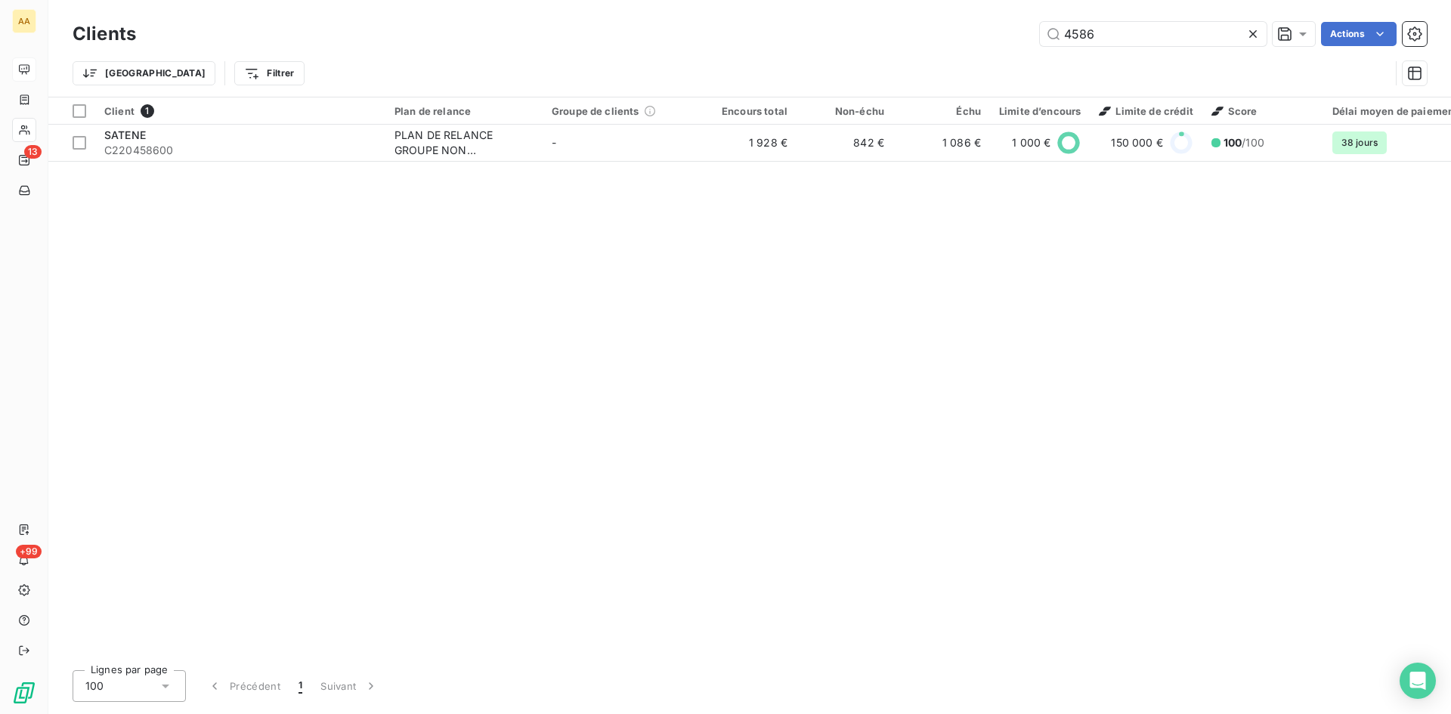
drag, startPoint x: 1107, startPoint y: 36, endPoint x: 968, endPoint y: 38, distance: 139.1
click at [968, 38] on div "4586 Actions" at bounding box center [790, 34] width 1273 height 24
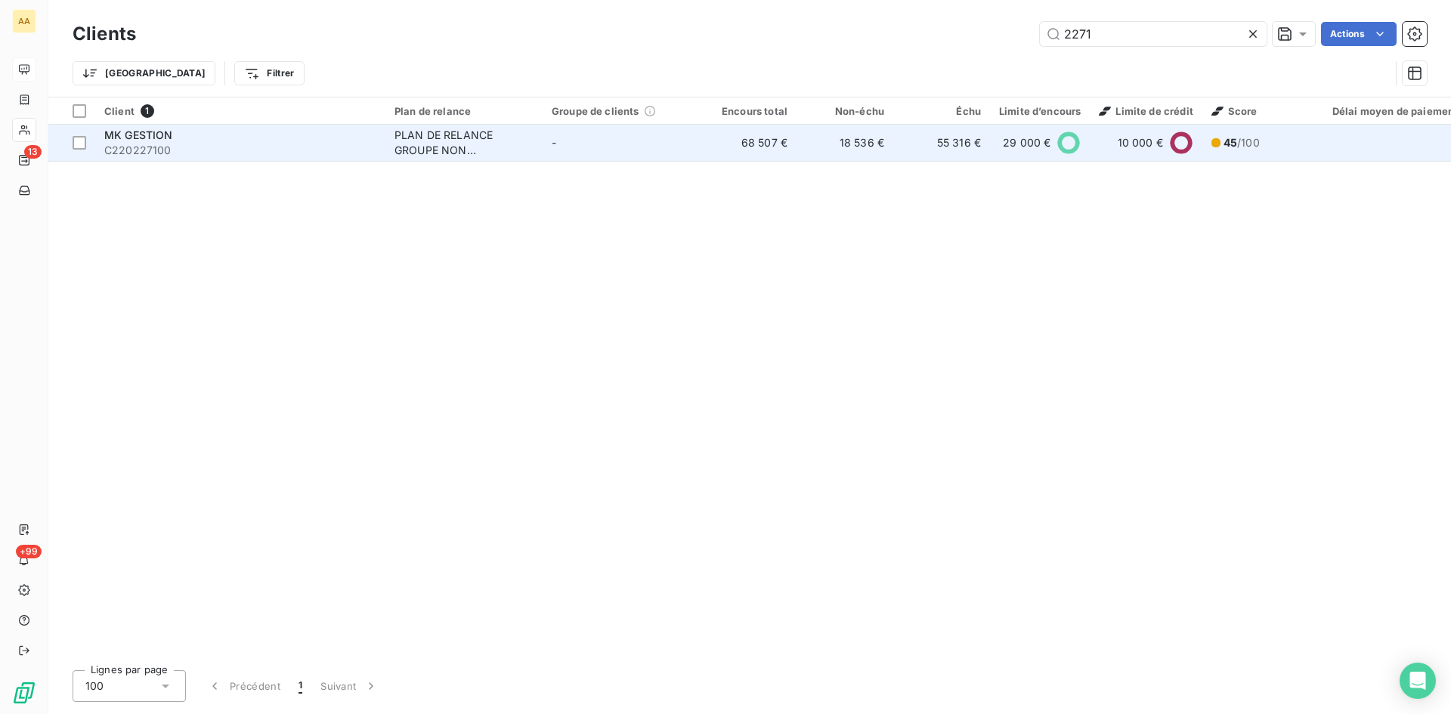
type input "2271"
click at [442, 144] on div "PLAN DE RELANCE GROUPE NON AUTOMATIQUE" at bounding box center [463, 143] width 139 height 30
